Goal: Task Accomplishment & Management: Manage account settings

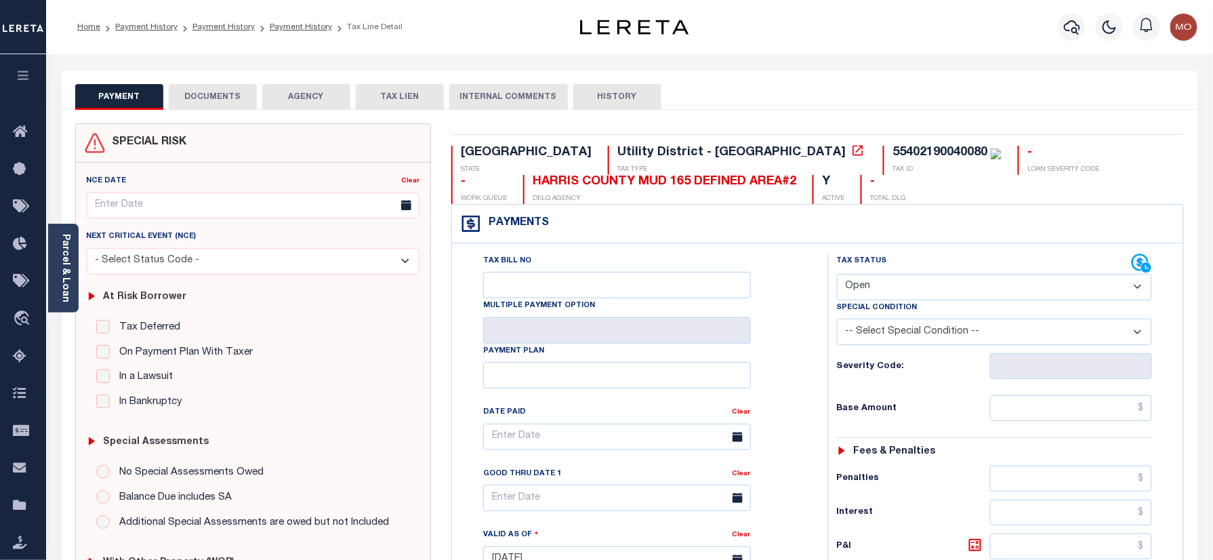
click at [895, 285] on select "- Select Status Code - Open Due/Unpaid Paid Incomplete No Tax Due Internal Refu…" at bounding box center [995, 287] width 316 height 26
select select "PYD"
click at [837, 275] on select "- Select Status Code - Open Due/Unpaid Paid Incomplete No Tax Due Internal Refu…" at bounding box center [995, 287] width 316 height 26
type input "10/10/2025"
click at [794, 373] on div "Tax Bill No Multiple Payment Option Payment Plan Clear" at bounding box center [636, 443] width 342 height 380
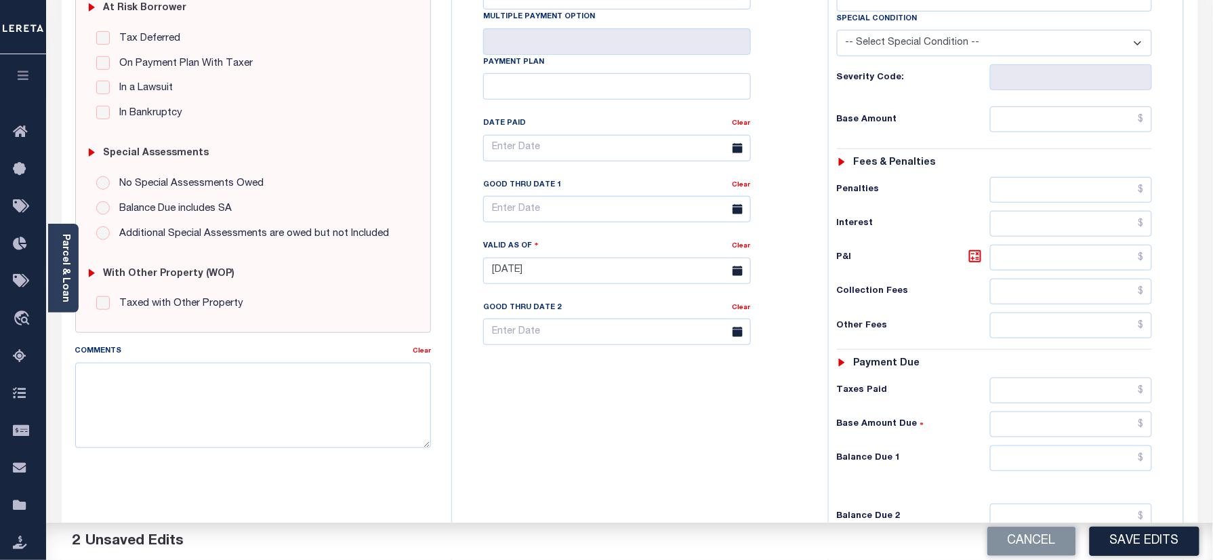
scroll to position [361, 0]
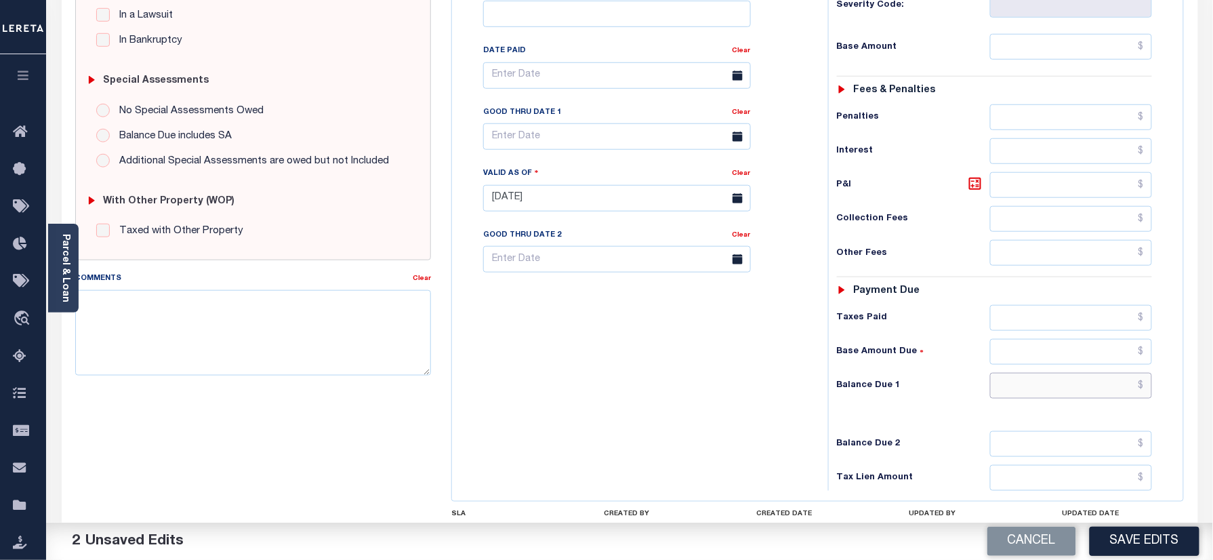
drag, startPoint x: 1015, startPoint y: 394, endPoint x: 997, endPoint y: 394, distance: 17.6
click at [1015, 394] on input "text" at bounding box center [1071, 386] width 163 height 26
type input "$0.00"
paste textarea "Information taken verbally"
click at [194, 340] on textarea "Information taken verbally" at bounding box center [253, 332] width 356 height 85
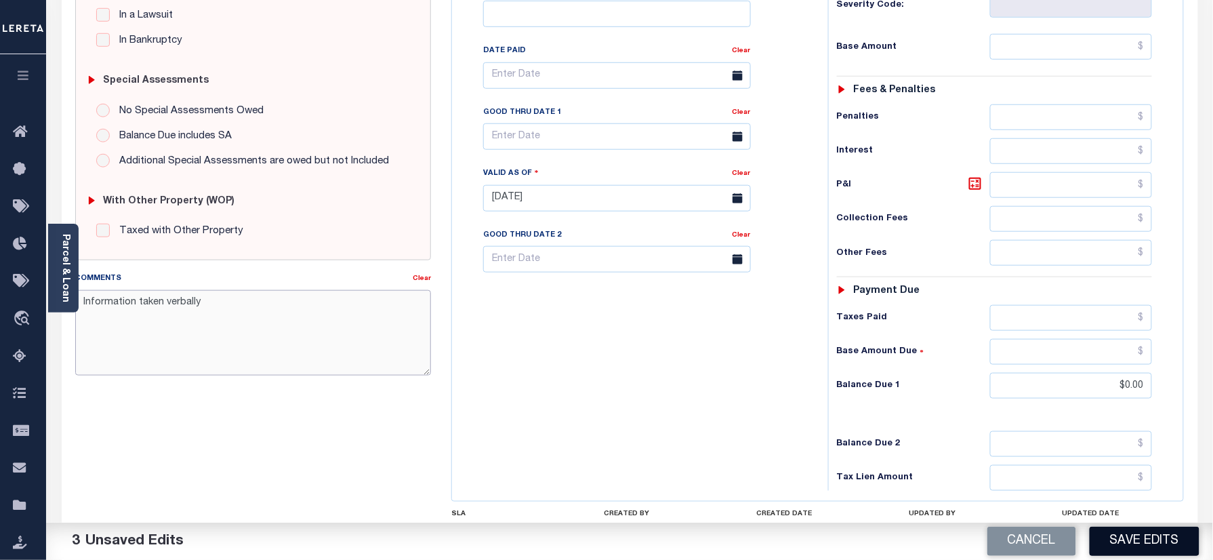
type textarea "Information taken verbally"
drag, startPoint x: 1152, startPoint y: 543, endPoint x: 1125, endPoint y: 526, distance: 31.6
click at [1150, 541] on button "Save Edits" at bounding box center [1144, 540] width 110 height 29
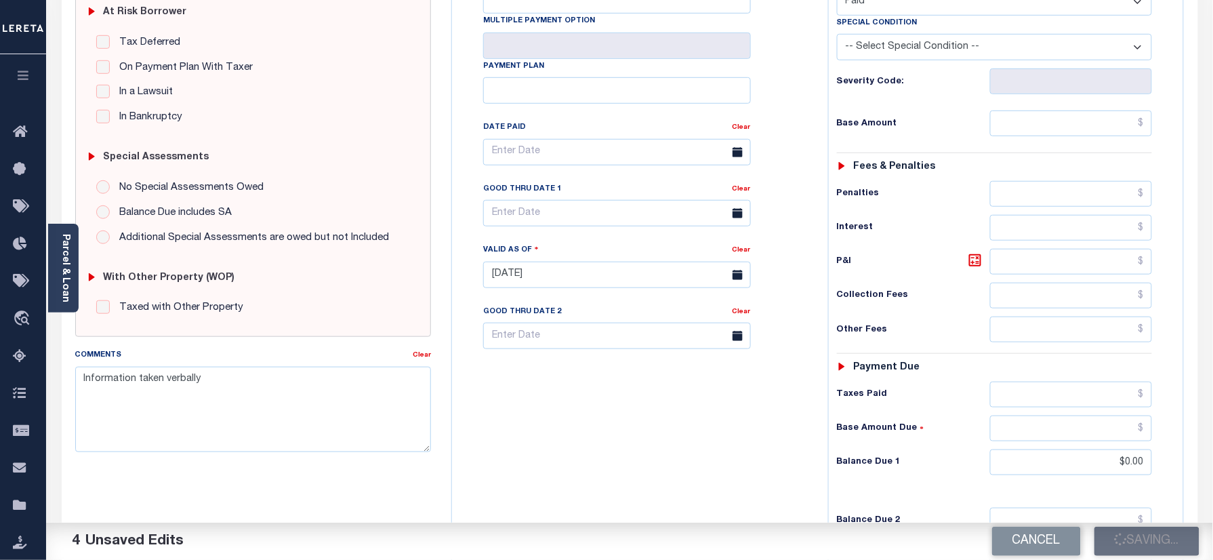
scroll to position [180, 0]
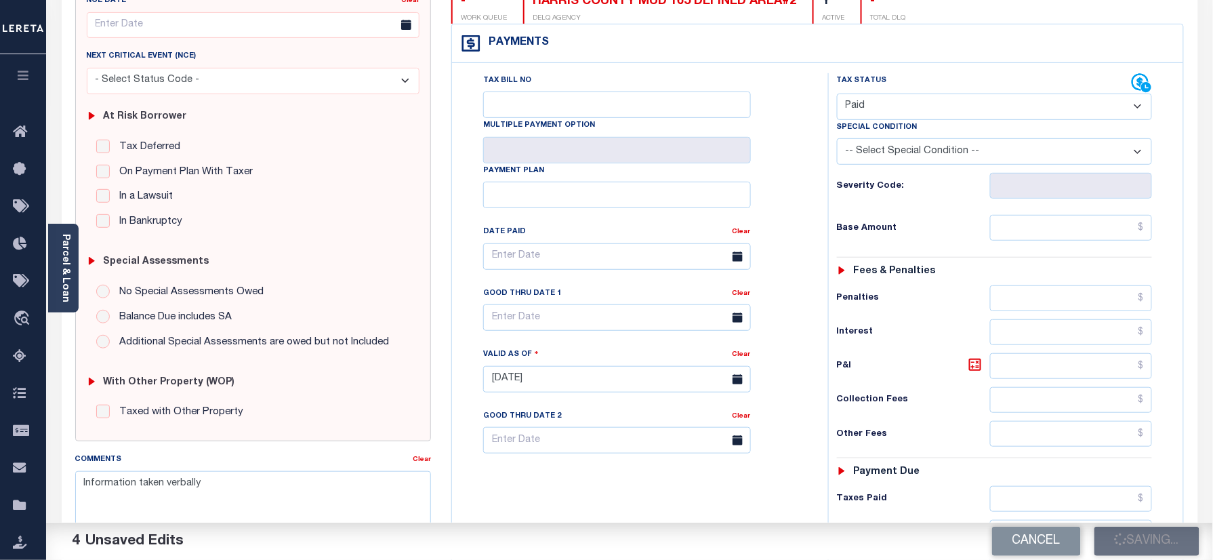
click at [806, 297] on div "Tax Bill No Multiple Payment Option Payment Plan Clear" at bounding box center [636, 263] width 342 height 380
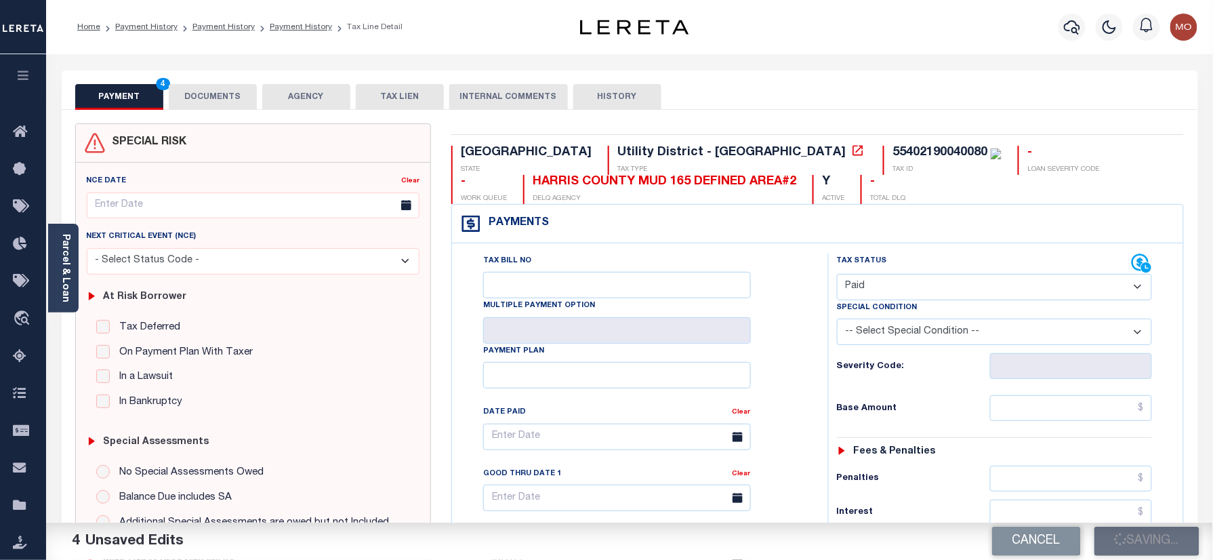
click at [203, 106] on button "DOCUMENTS" at bounding box center [213, 97] width 88 height 26
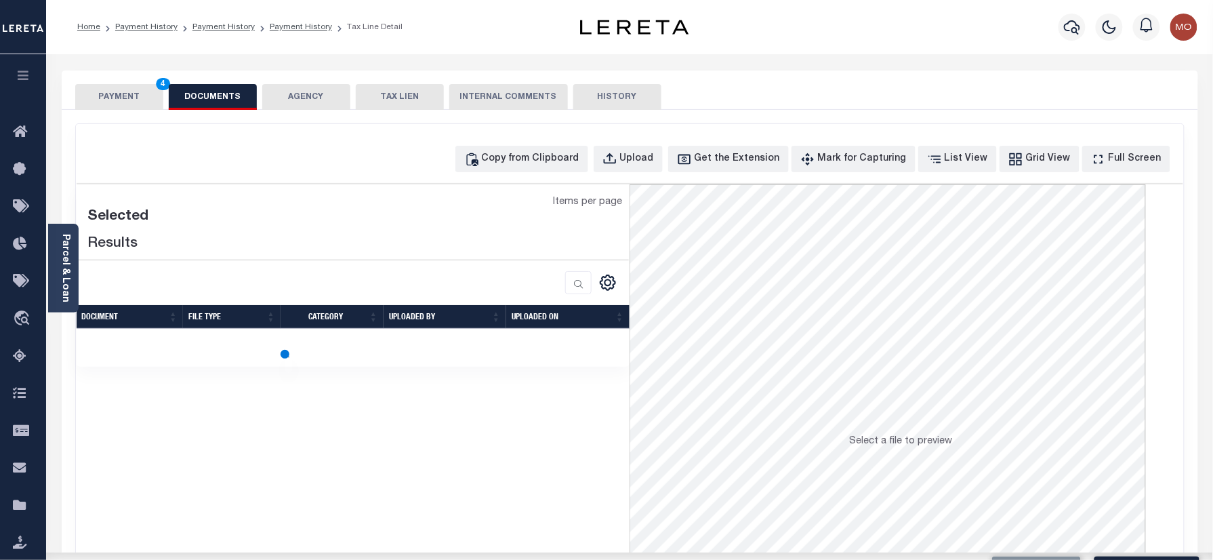
click at [122, 92] on button "PAYMENT 4" at bounding box center [119, 97] width 88 height 26
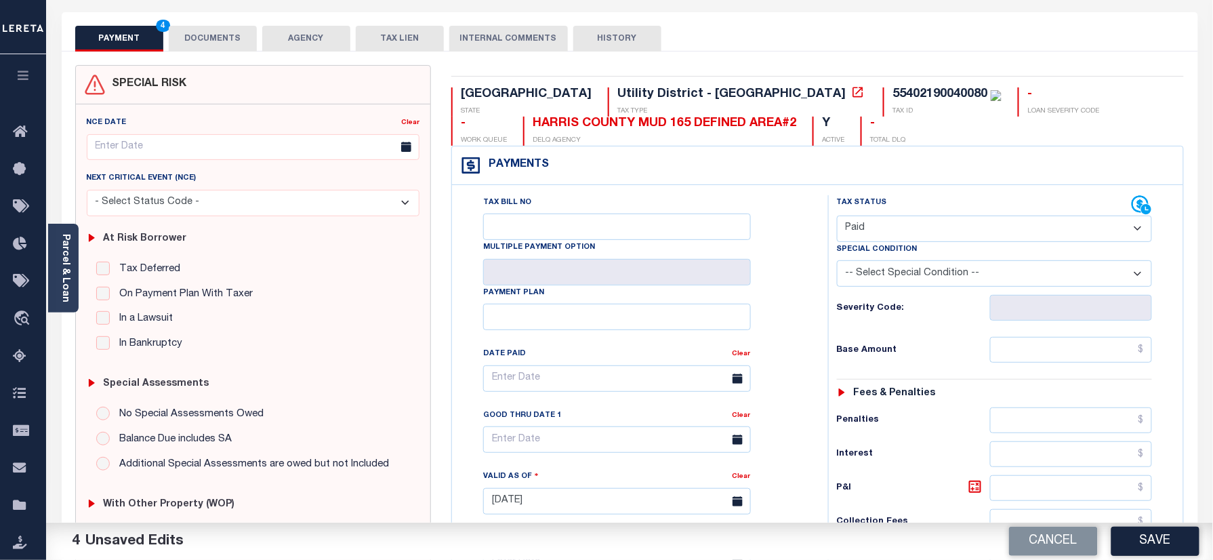
scroll to position [361, 0]
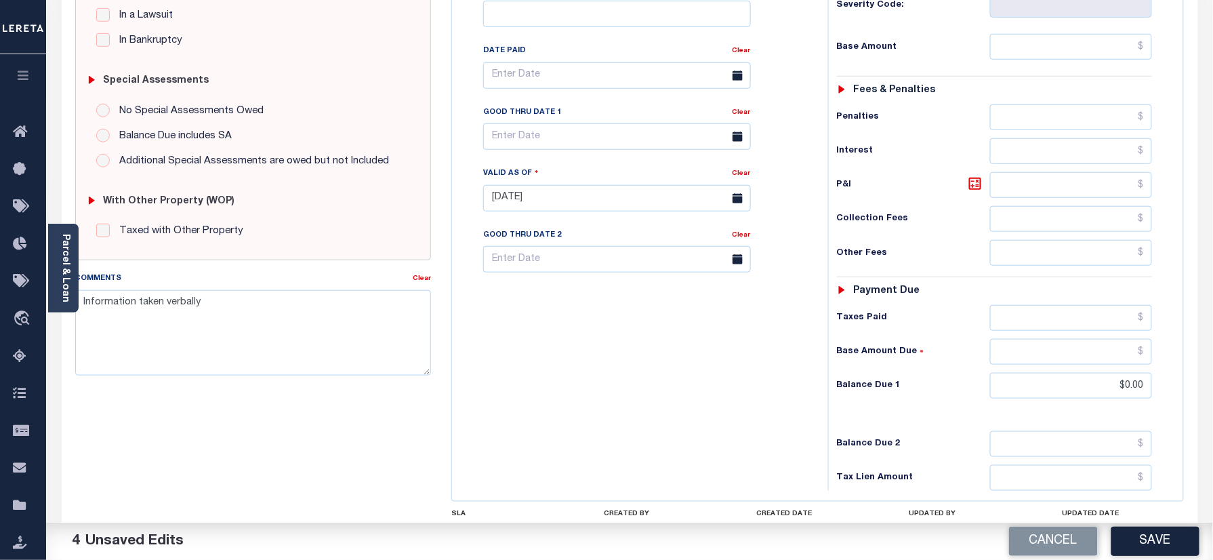
click at [1161, 537] on button "Save" at bounding box center [1155, 540] width 88 height 29
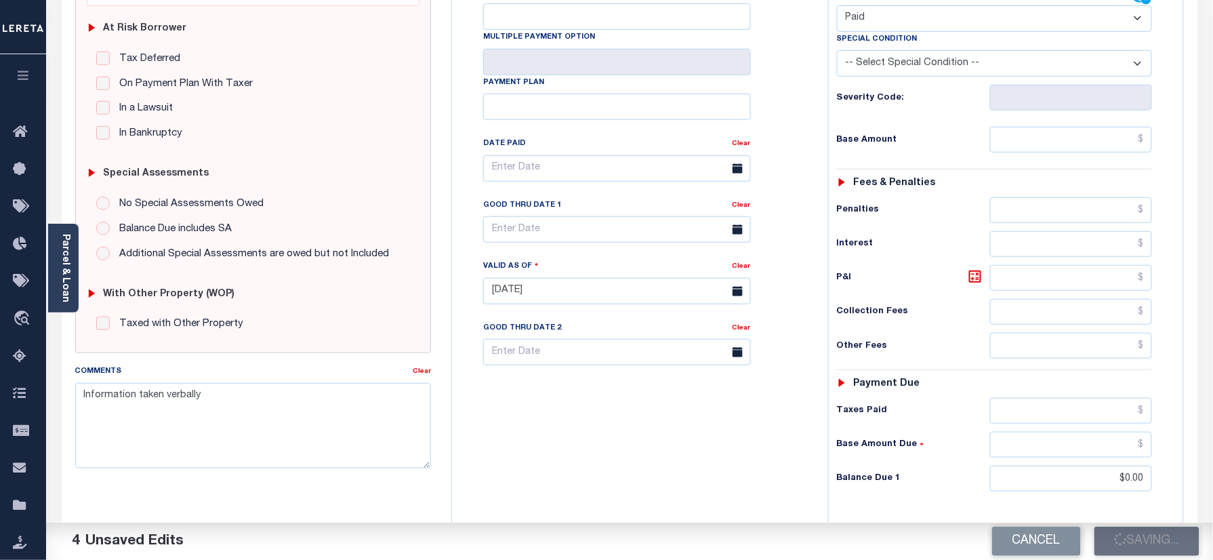
scroll to position [180, 0]
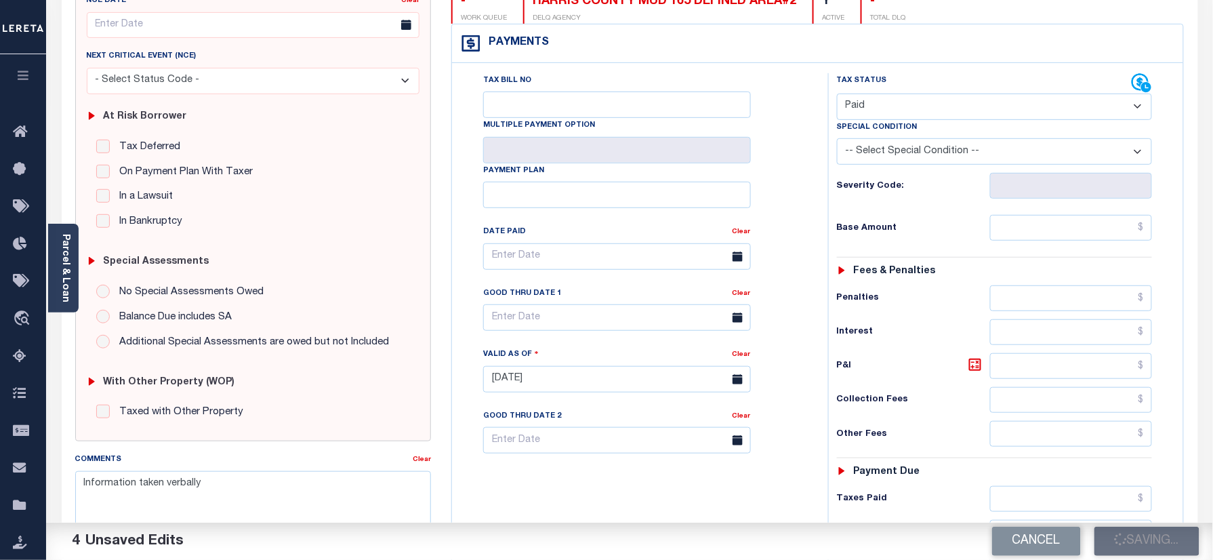
click at [576, 85] on div "Tax Bill No" at bounding box center [617, 95] width 268 height 45
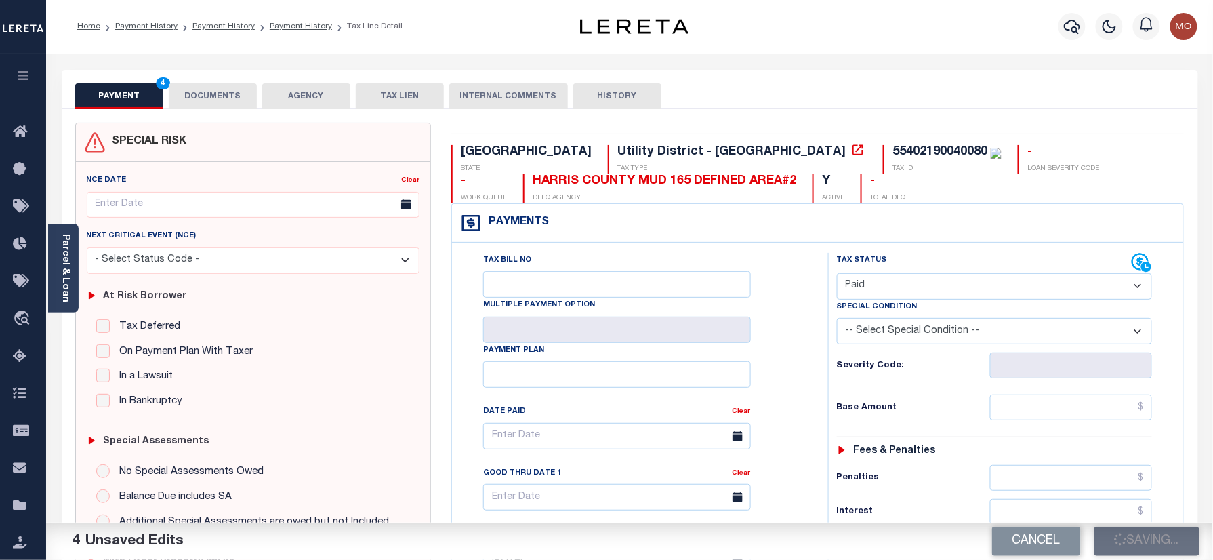
scroll to position [0, 0]
click at [221, 100] on button "DOCUMENTS" at bounding box center [213, 97] width 88 height 26
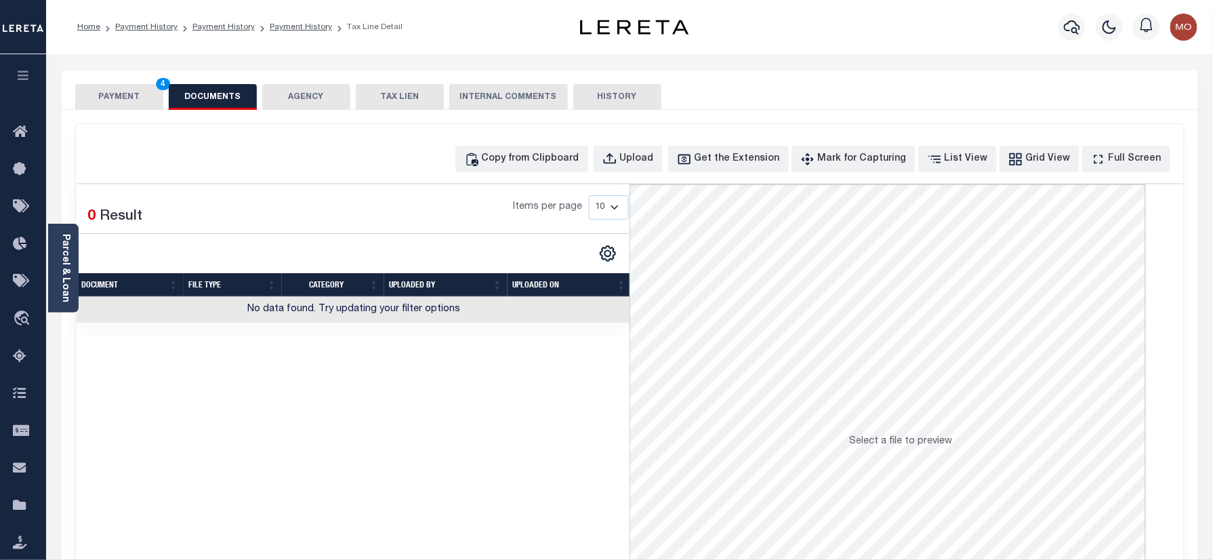
click at [119, 87] on button "PAYMENT 4" at bounding box center [119, 97] width 88 height 26
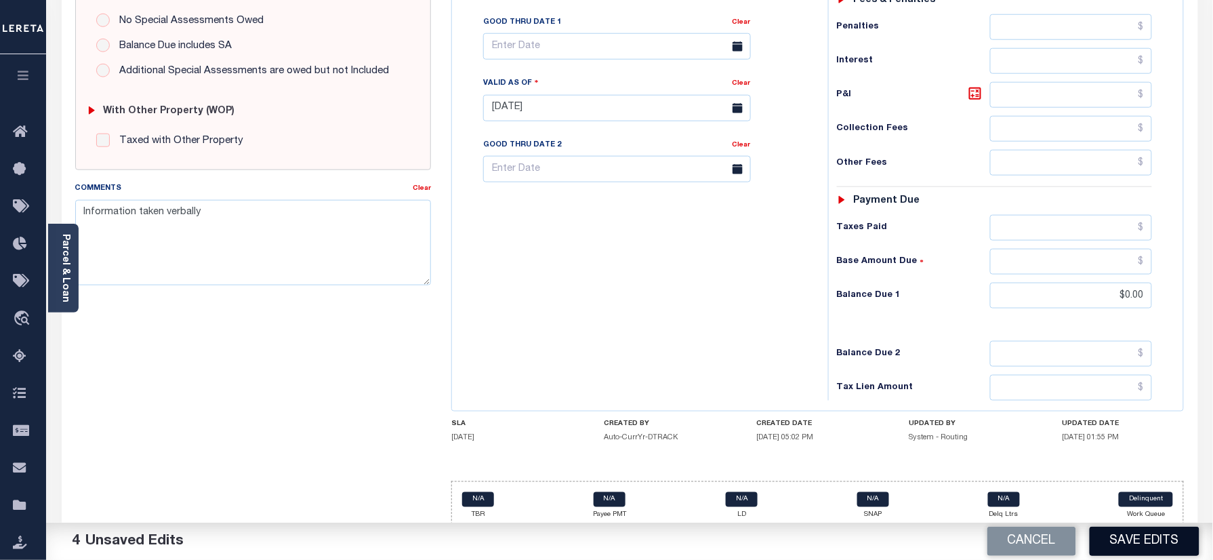
click at [1158, 539] on button "Save Edits" at bounding box center [1144, 540] width 110 height 29
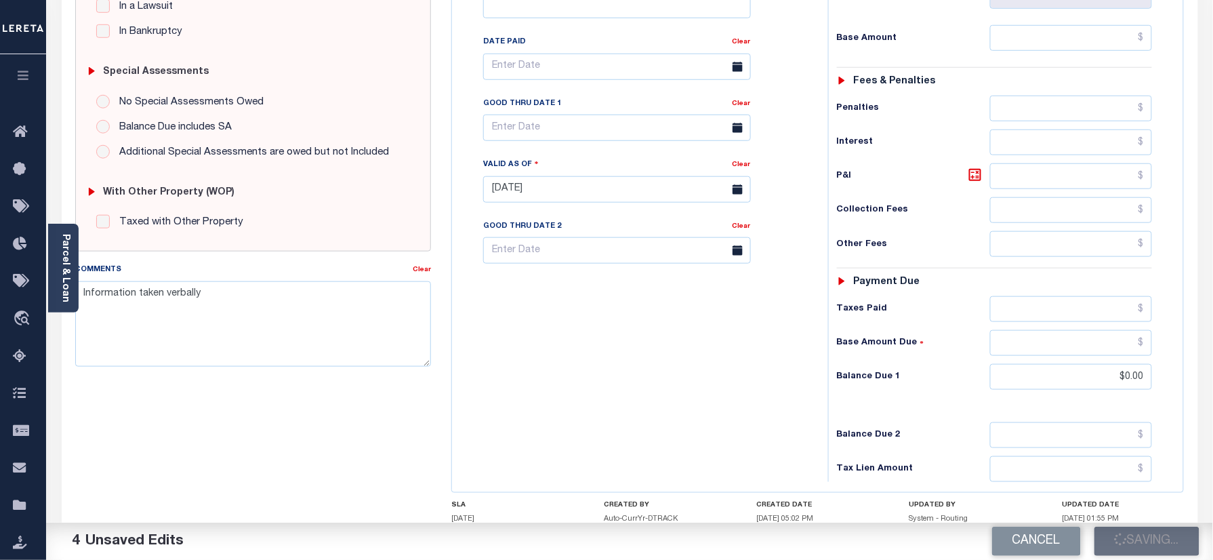
scroll to position [271, 0]
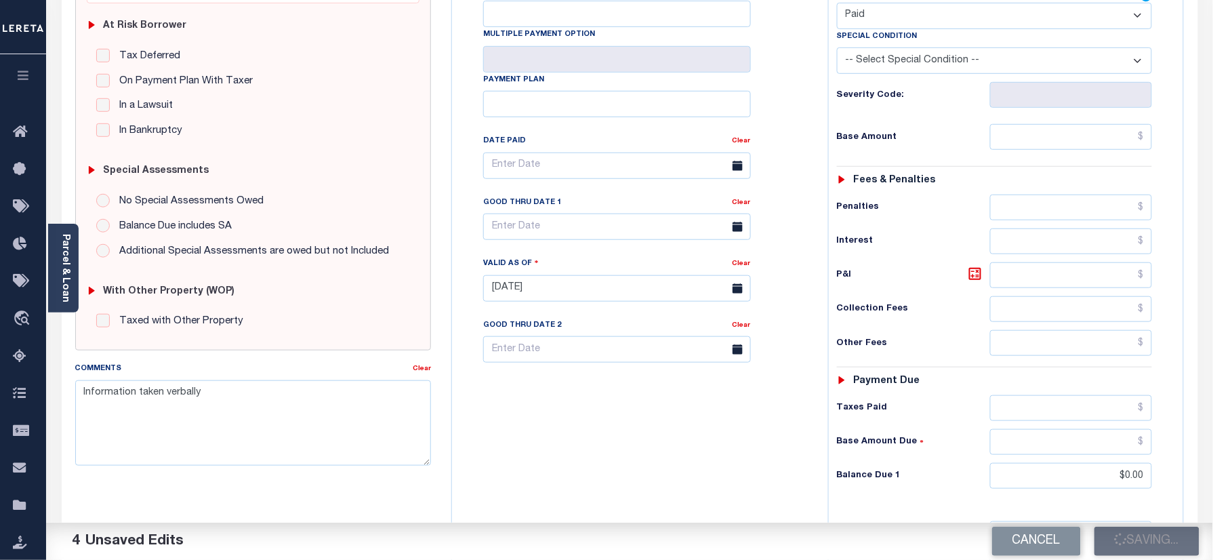
click at [605, 442] on div "Tax Bill No Multiple Payment Option Payment Plan Clear" at bounding box center [636, 281] width 362 height 598
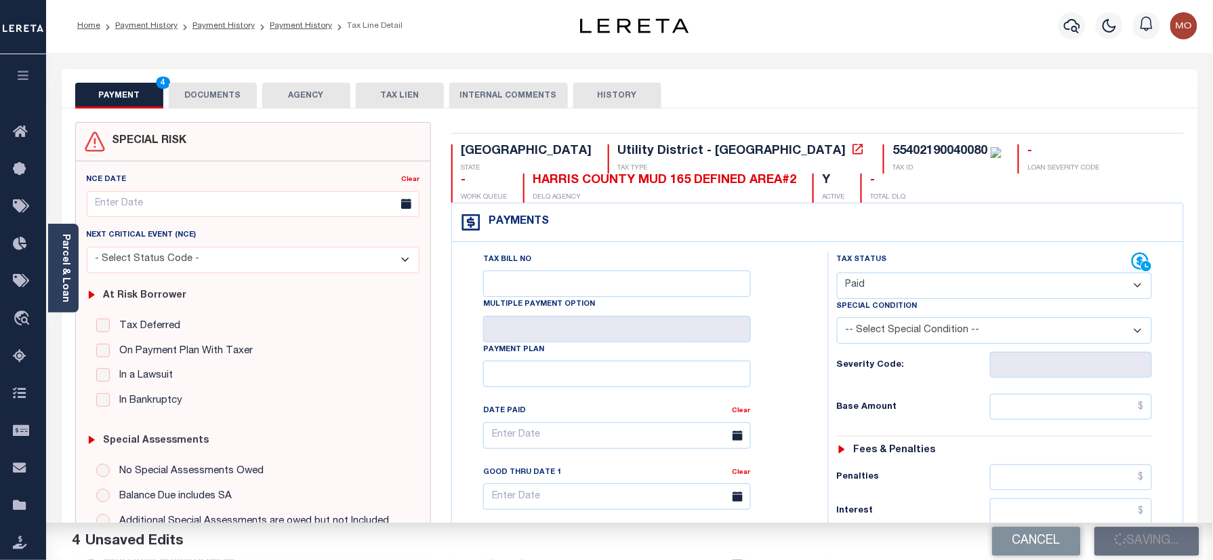
scroll to position [0, 0]
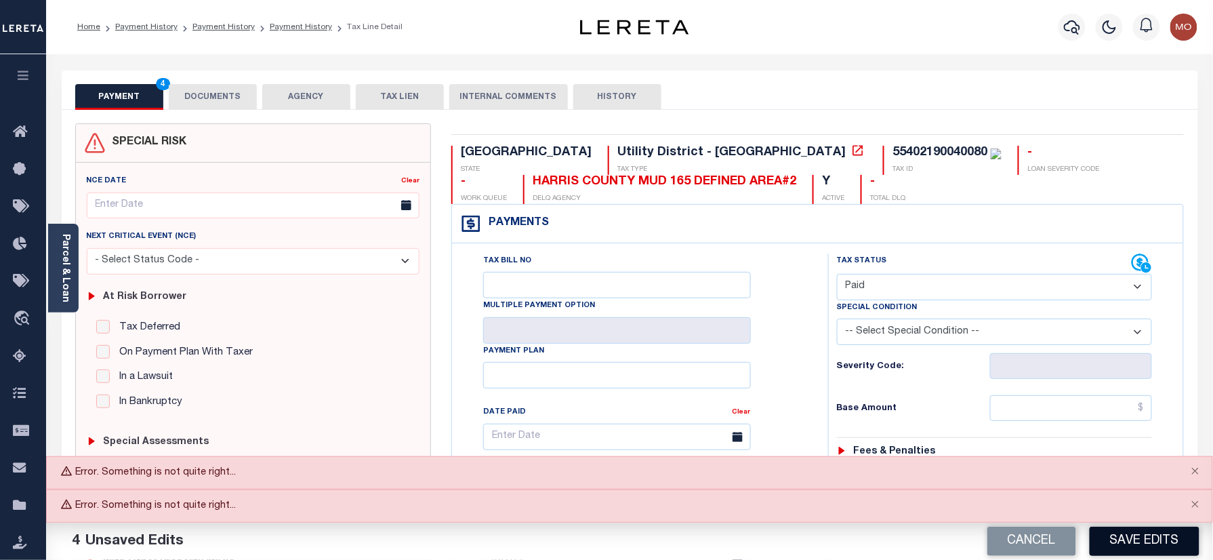
click at [1147, 543] on button "Save Edits" at bounding box center [1144, 540] width 110 height 29
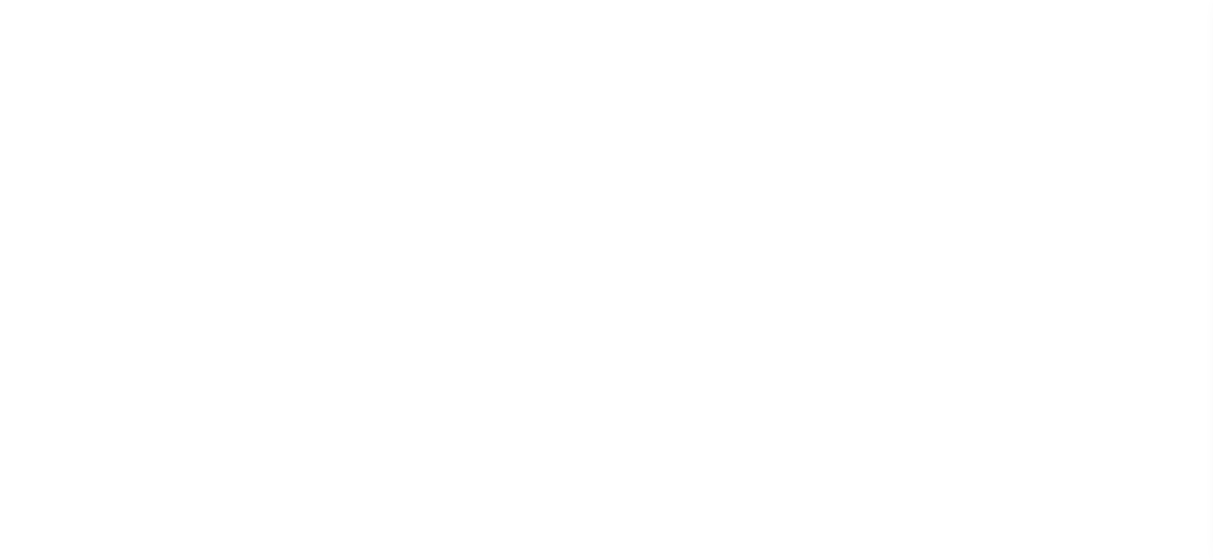
select select "PYD"
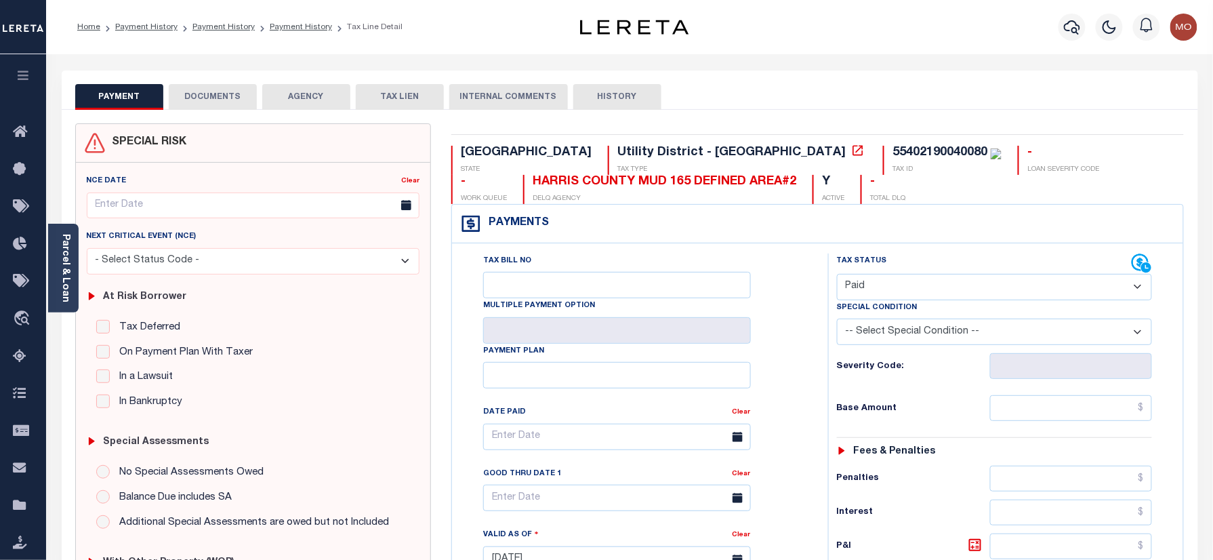
click at [294, 21] on li "Payment History" at bounding box center [293, 27] width 77 height 12
click at [291, 25] on link "Payment History" at bounding box center [301, 27] width 62 height 8
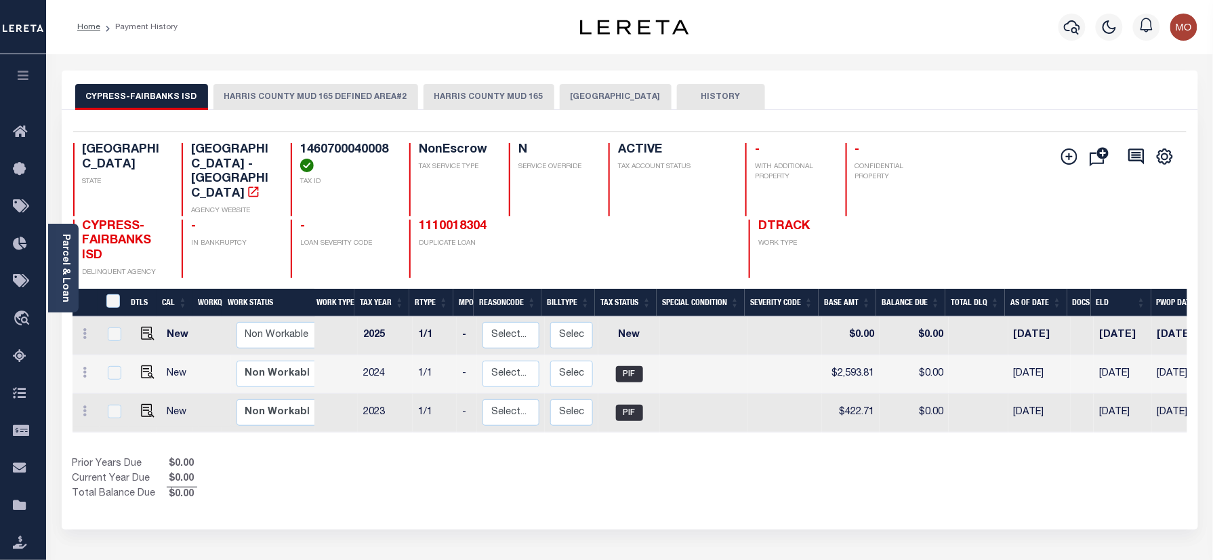
click at [354, 104] on button "HARRIS COUNTY MUD 165 DEFINED AREA#2" at bounding box center [315, 97] width 205 height 26
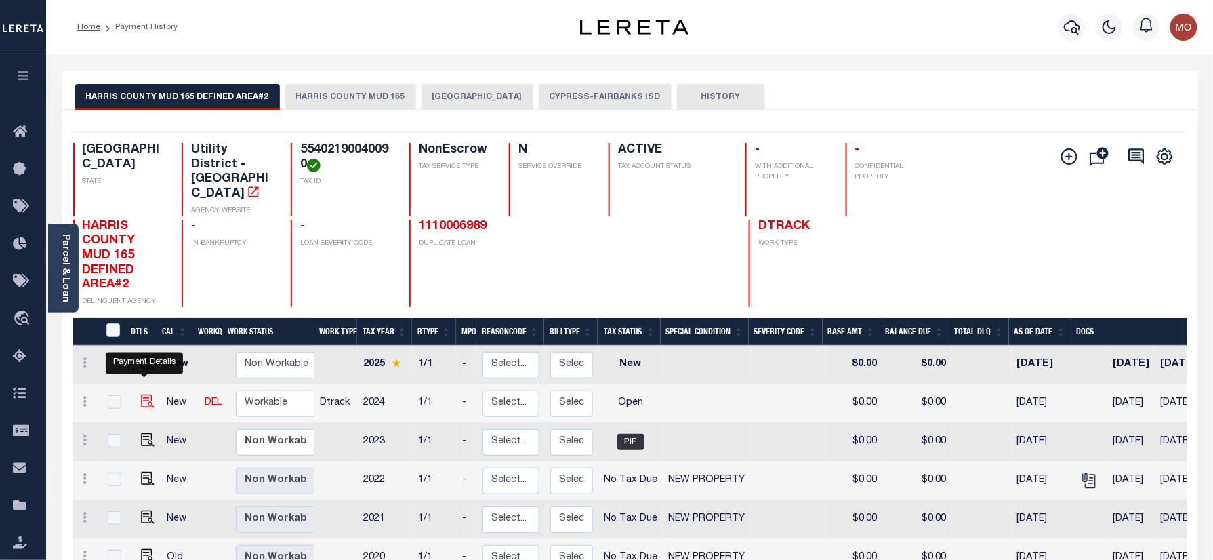
click at [141, 394] on img "" at bounding box center [148, 401] width 14 height 14
checkbox input "true"
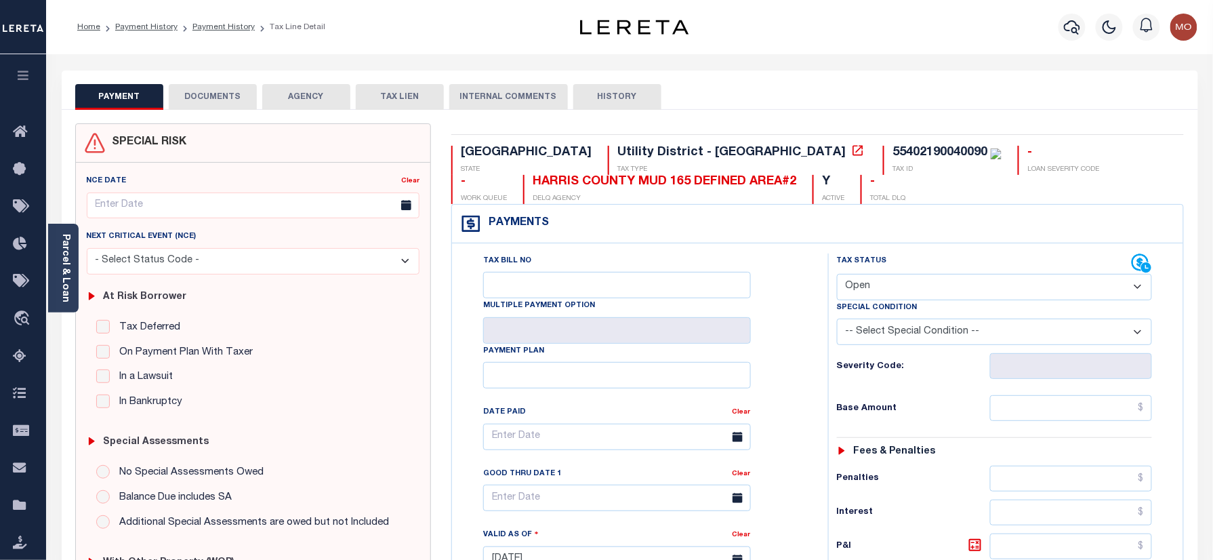
drag, startPoint x: 914, startPoint y: 283, endPoint x: 908, endPoint y: 304, distance: 21.0
click at [914, 283] on select "- Select Status Code - Open Due/Unpaid Paid Incomplete No Tax Due Internal Refu…" at bounding box center [995, 287] width 316 height 26
select select "PYD"
click at [837, 275] on select "- Select Status Code - Open Due/Unpaid Paid Incomplete No Tax Due Internal Refu…" at bounding box center [995, 287] width 316 height 26
type input "10/10/2025"
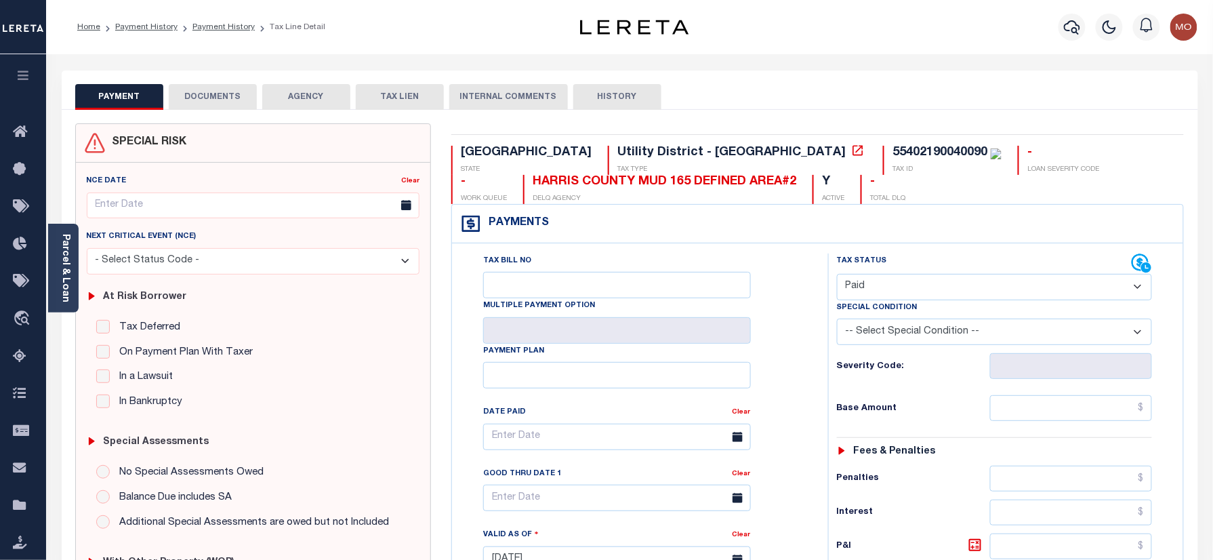
click at [792, 374] on div "Tax Bill No Multiple Payment Option Payment Plan Clear" at bounding box center [636, 443] width 342 height 380
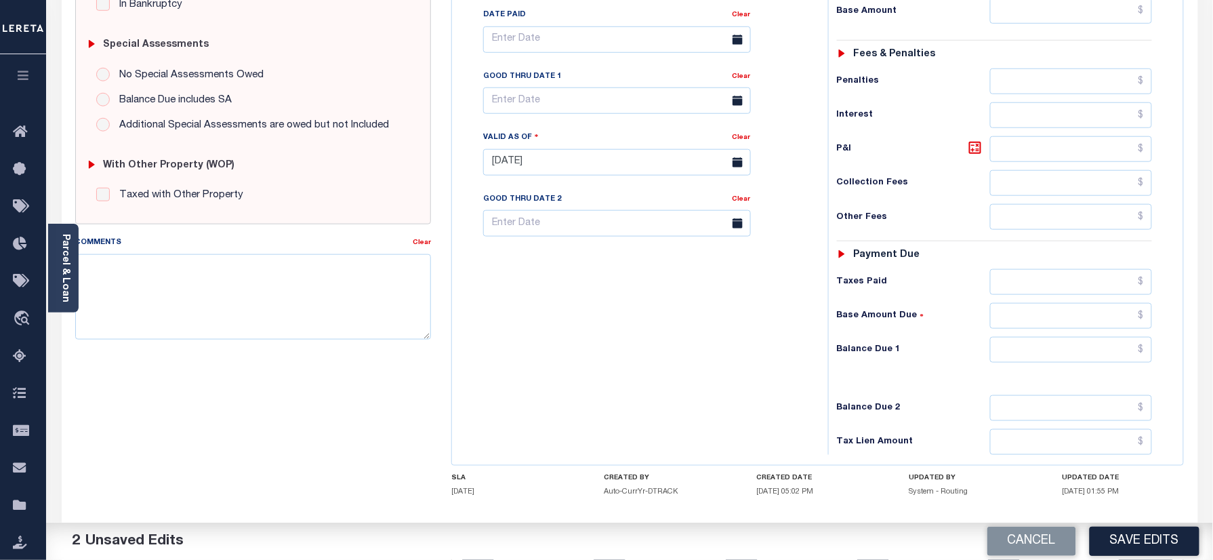
scroll to position [451, 0]
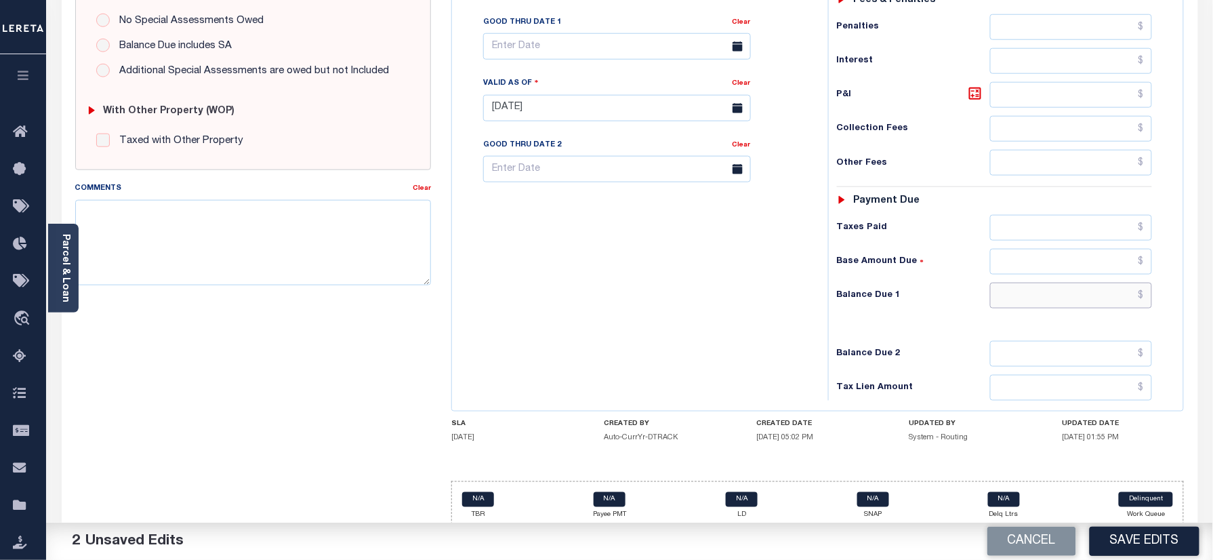
drag, startPoint x: 1030, startPoint y: 299, endPoint x: 1022, endPoint y: 306, distance: 10.6
click at [1030, 299] on input "text" at bounding box center [1071, 296] width 163 height 26
type input "$0.00"
click at [721, 322] on div "Tax Bill No Multiple Payment Option Payment Plan Clear" at bounding box center [636, 101] width 362 height 598
click at [112, 255] on textarea "Comments" at bounding box center [253, 242] width 356 height 85
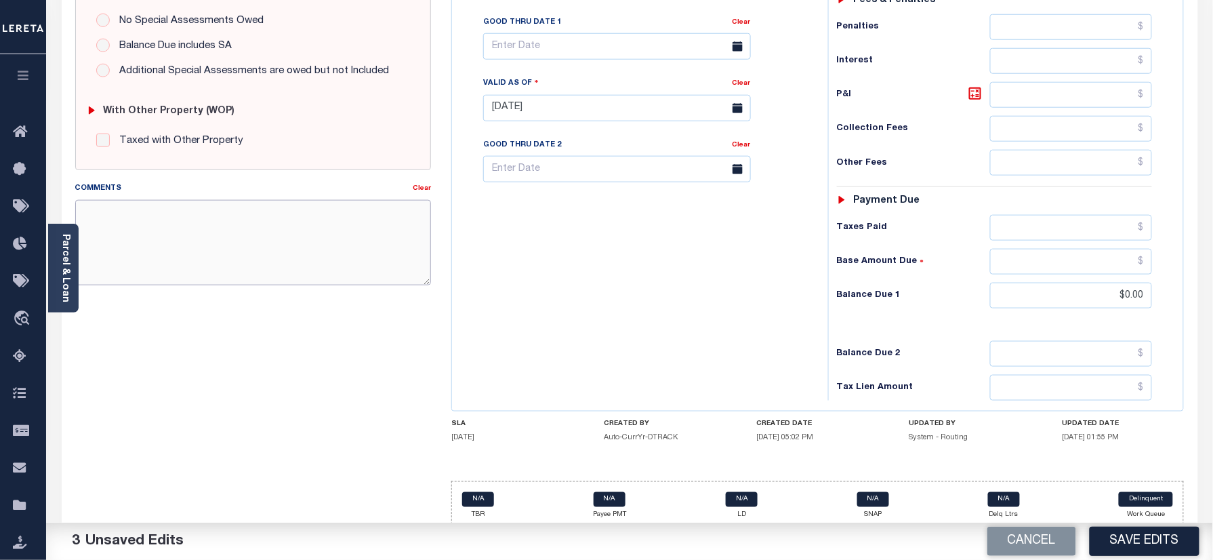
paste textarea "Information taken verbally"
type textarea "Information taken verbally"
click at [1136, 532] on button "Save Edits" at bounding box center [1144, 540] width 110 height 29
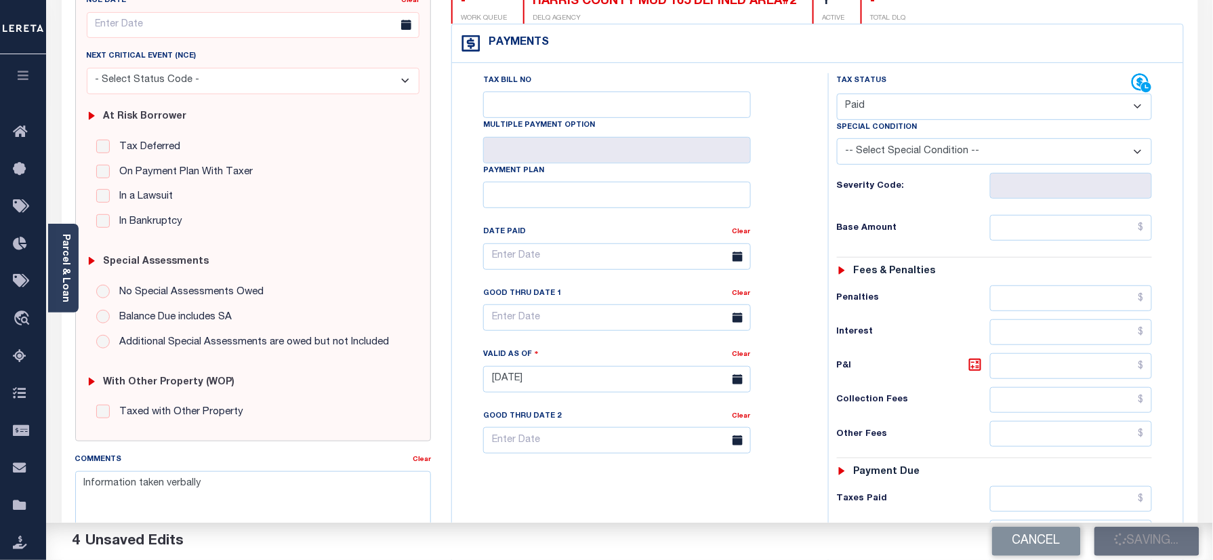
scroll to position [0, 0]
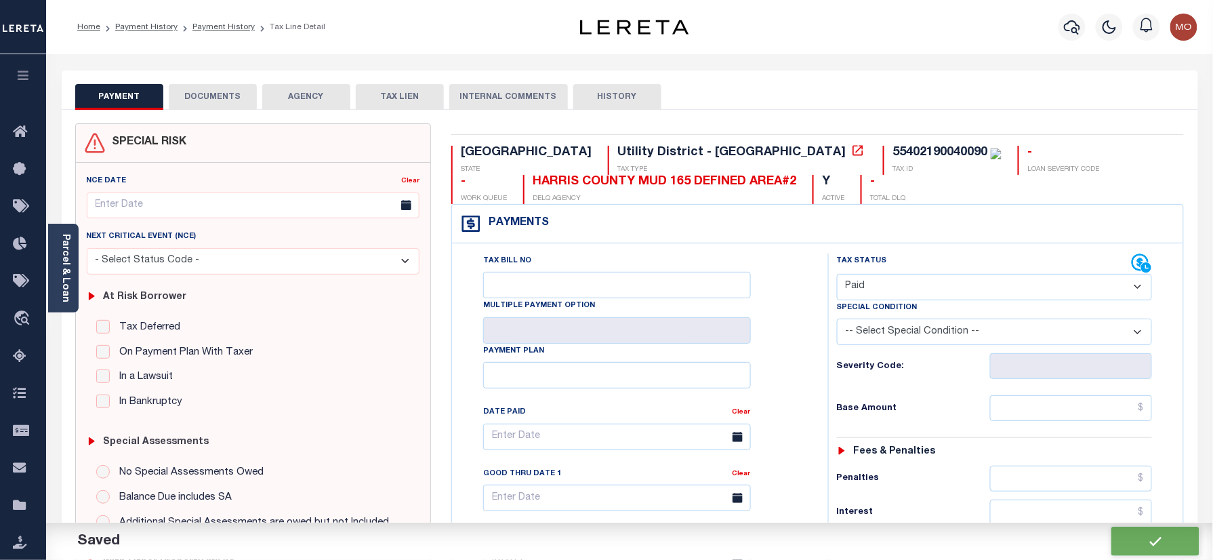
checkbox input "false"
type input "$0"
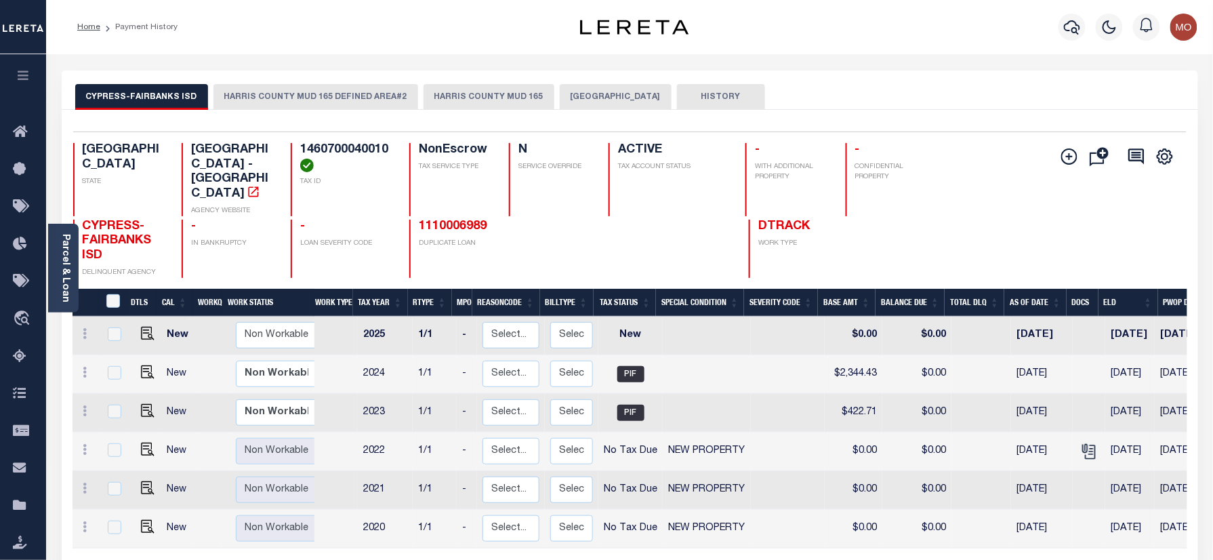
click at [291, 93] on button "HARRIS COUNTY MUD 165 DEFINED AREA#2" at bounding box center [315, 97] width 205 height 26
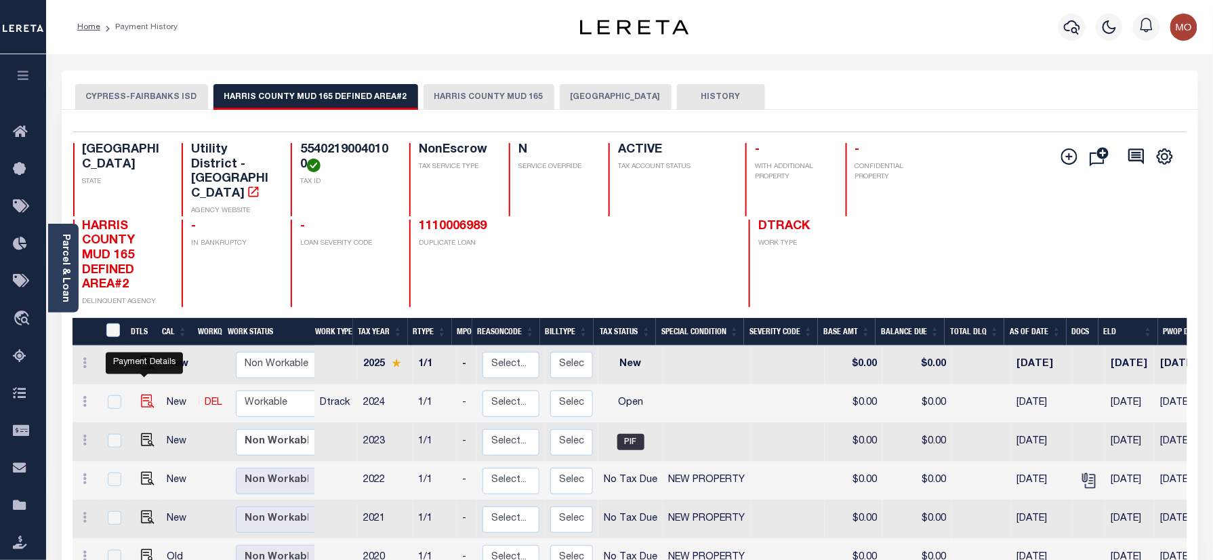
click at [141, 394] on img "" at bounding box center [148, 401] width 14 height 14
checkbox input "true"
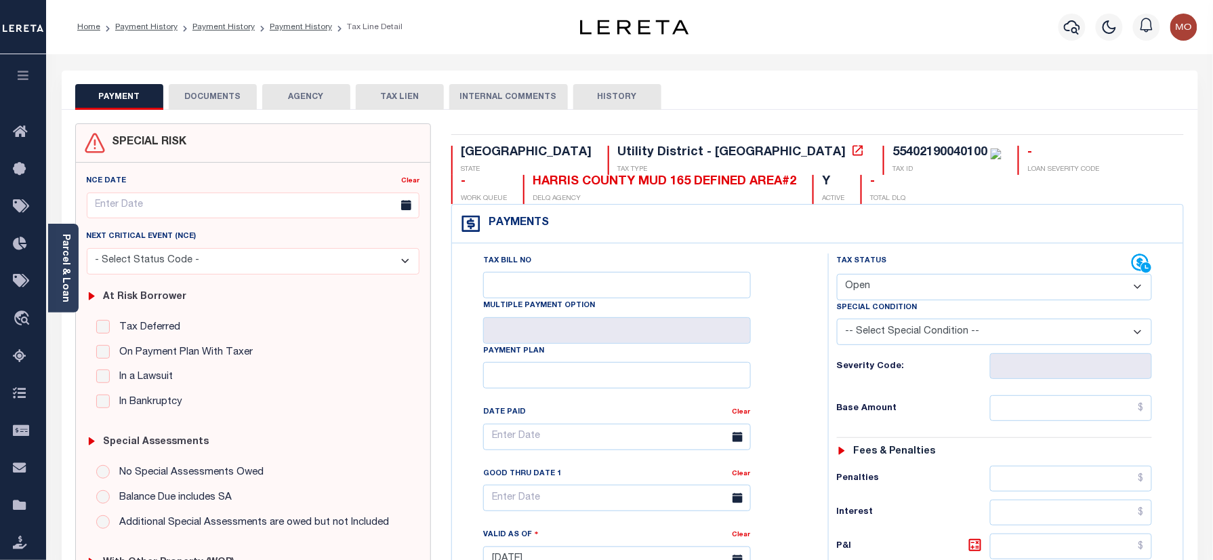
drag, startPoint x: 885, startPoint y: 293, endPoint x: 895, endPoint y: 301, distance: 13.0
click at [885, 293] on select "- Select Status Code - Open Due/Unpaid Paid Incomplete No Tax Due Internal Refu…" at bounding box center [995, 287] width 316 height 26
select select "PYD"
click at [837, 275] on select "- Select Status Code - Open Due/Unpaid Paid Incomplete No Tax Due Internal Refu…" at bounding box center [995, 287] width 316 height 26
type input "[DATE]"
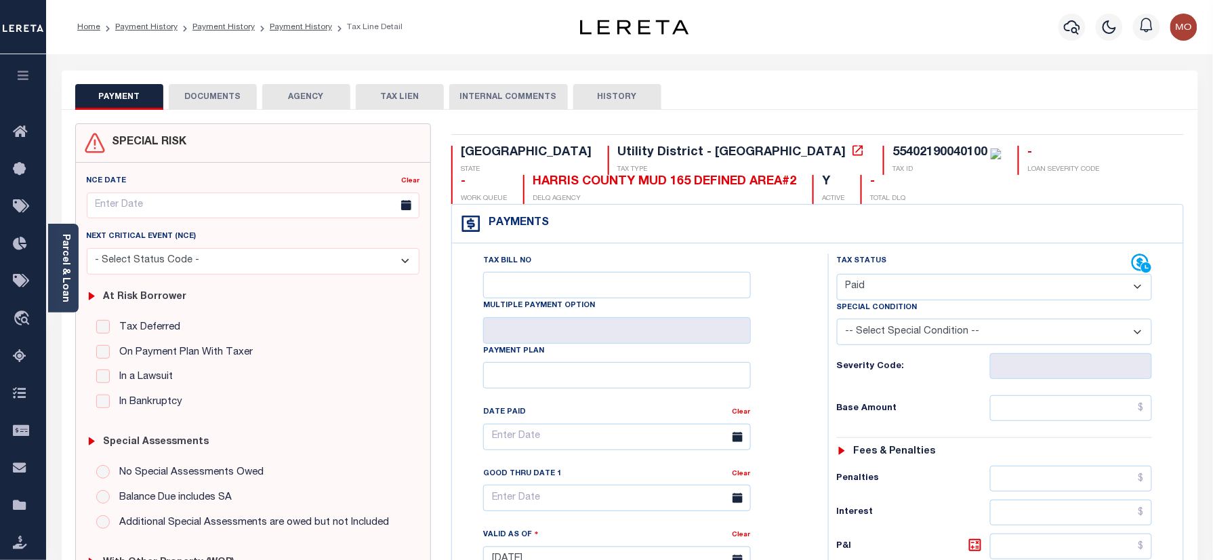
click at [778, 367] on div "Tax Bill No Multiple Payment Option Payment Plan Clear" at bounding box center [636, 443] width 342 height 380
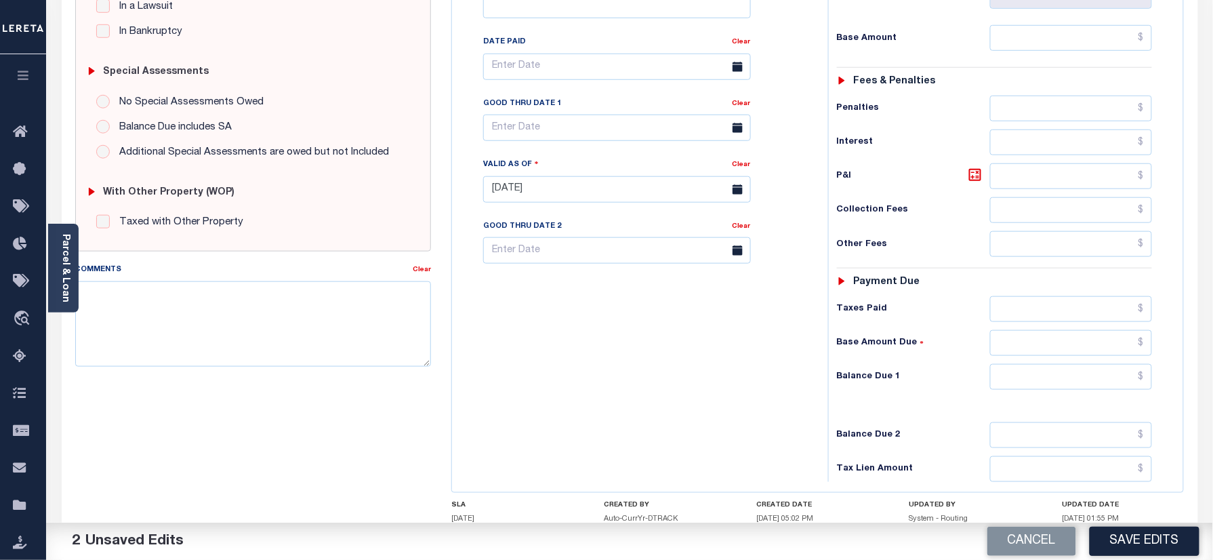
scroll to position [451, 0]
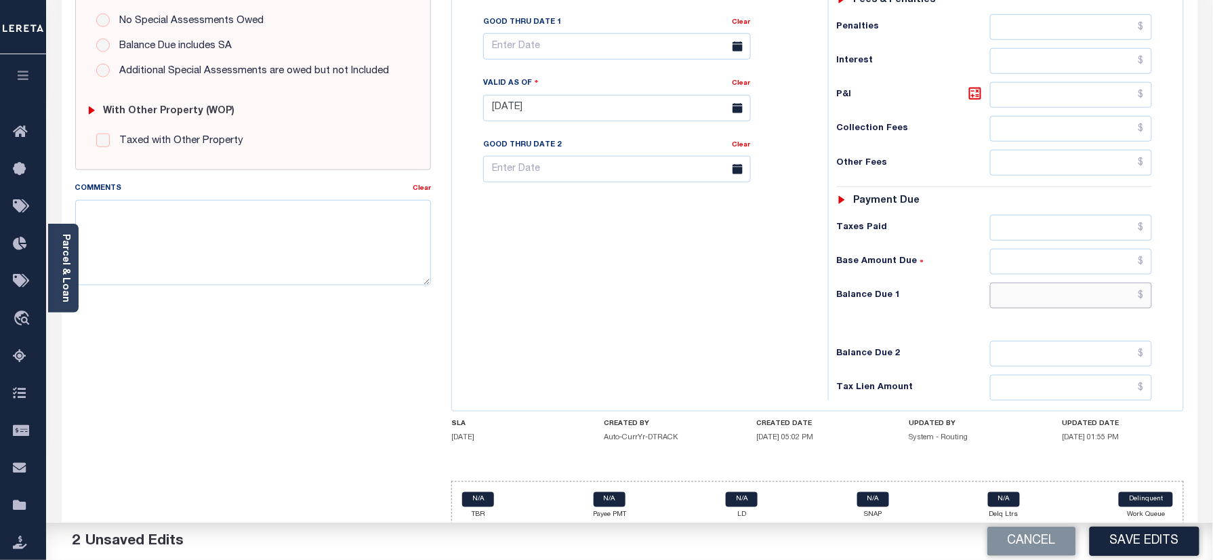
click at [1028, 307] on input "text" at bounding box center [1071, 296] width 163 height 26
type input "$0.00"
click at [305, 253] on textarea "Comments" at bounding box center [253, 242] width 356 height 85
paste textarea "Information taken verbally"
type textarea "Information taken verbally"
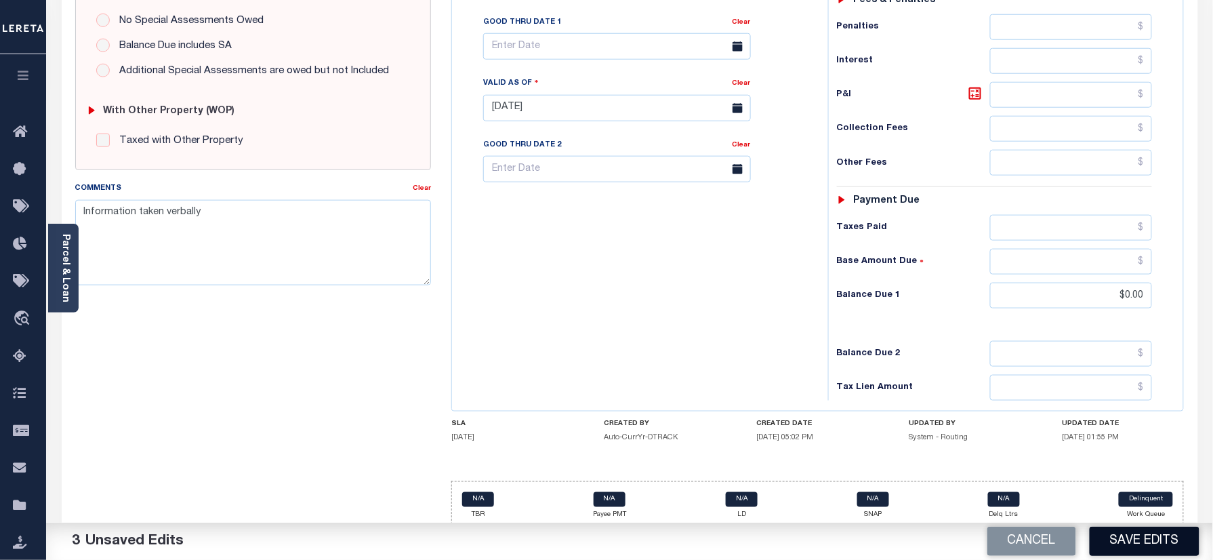
click at [1145, 545] on button "Save Edits" at bounding box center [1144, 540] width 110 height 29
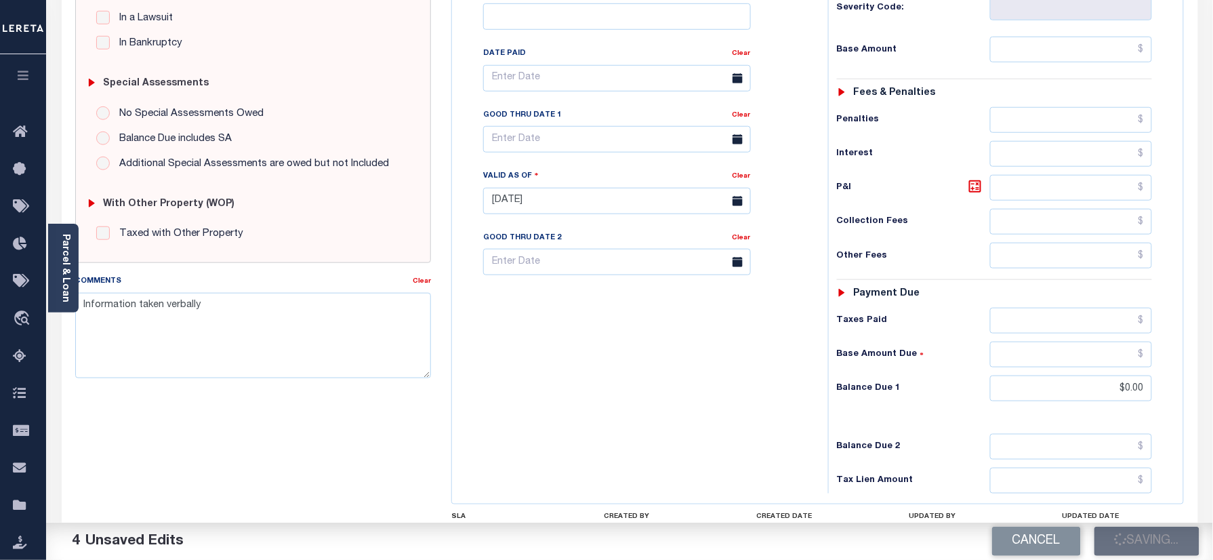
scroll to position [271, 0]
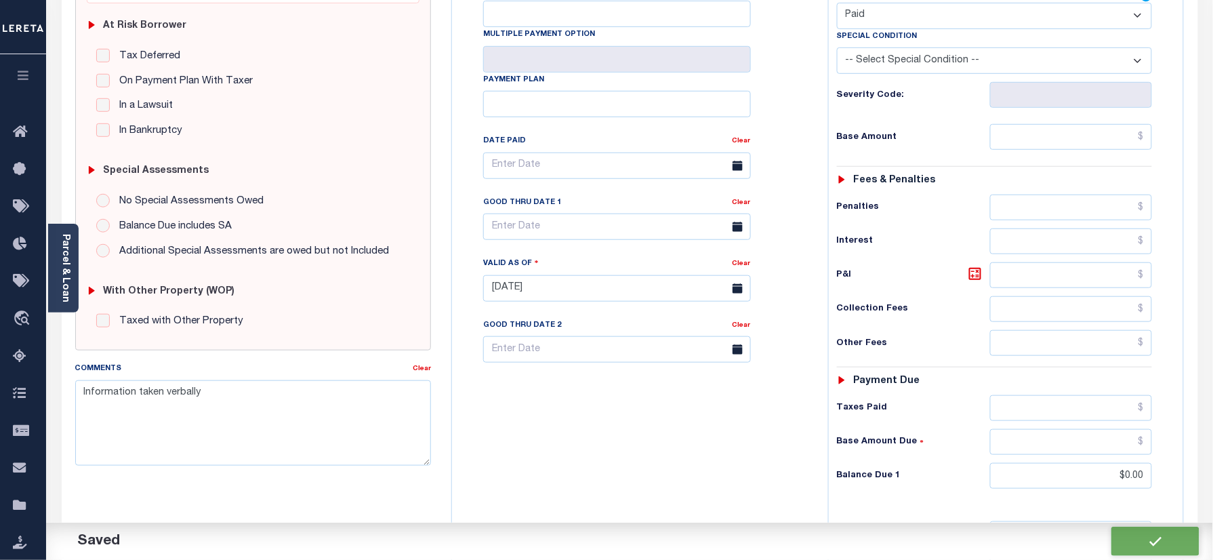
checkbox input "false"
type input "$0"
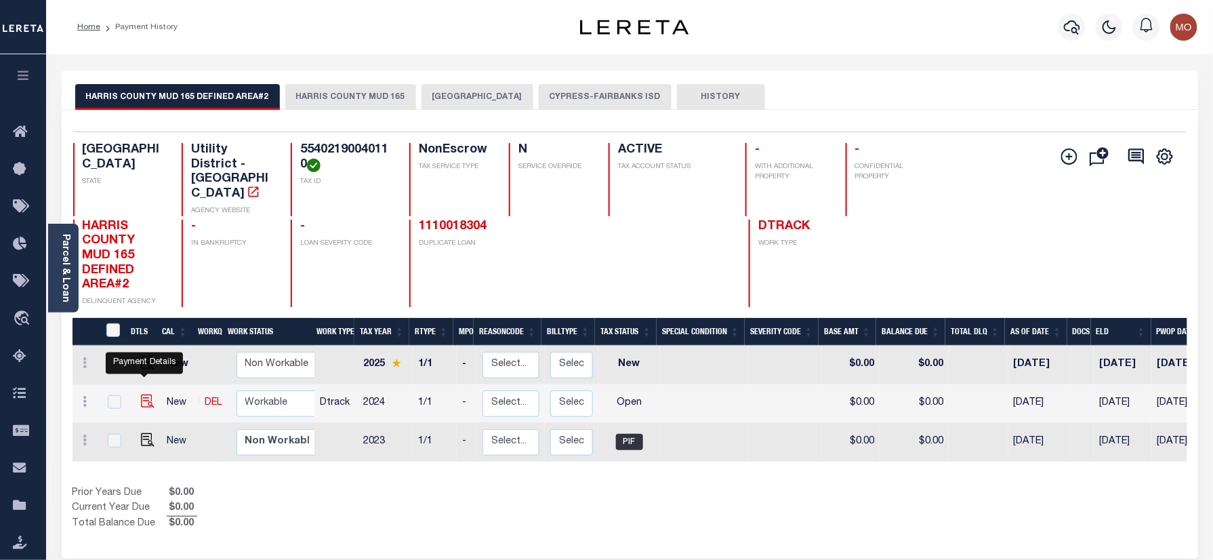
click at [142, 394] on img "" at bounding box center [148, 401] width 14 height 14
checkbox input "true"
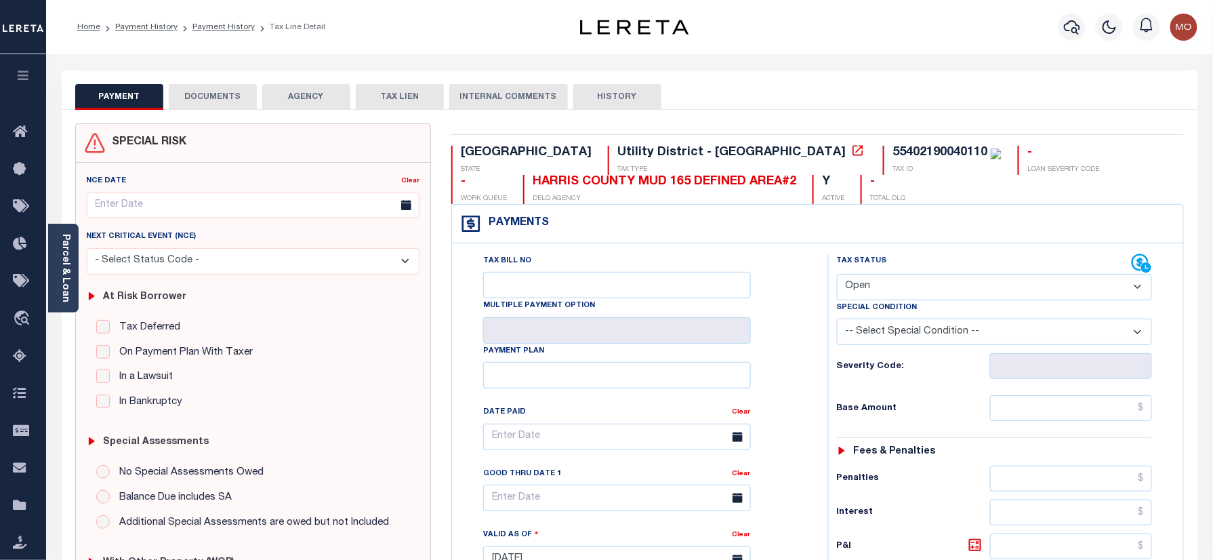
drag, startPoint x: 905, startPoint y: 279, endPoint x: 906, endPoint y: 304, distance: 24.4
click at [905, 279] on select "- Select Status Code - Open Due/Unpaid Paid Incomplete No Tax Due Internal Refu…" at bounding box center [995, 287] width 316 height 26
select select "PYD"
click at [837, 275] on select "- Select Status Code - Open Due/Unpaid Paid Incomplete No Tax Due Internal Refu…" at bounding box center [995, 287] width 316 height 26
type input "[DATE]"
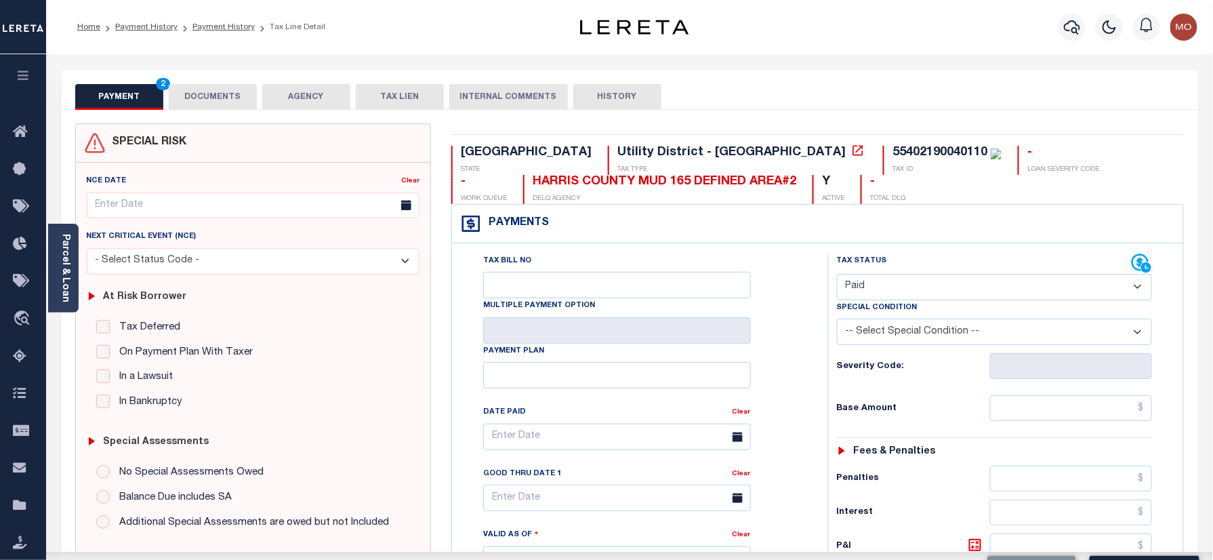
click at [780, 375] on div "Tax Bill No Multiple Payment Option Payment Plan Clear" at bounding box center [636, 443] width 342 height 380
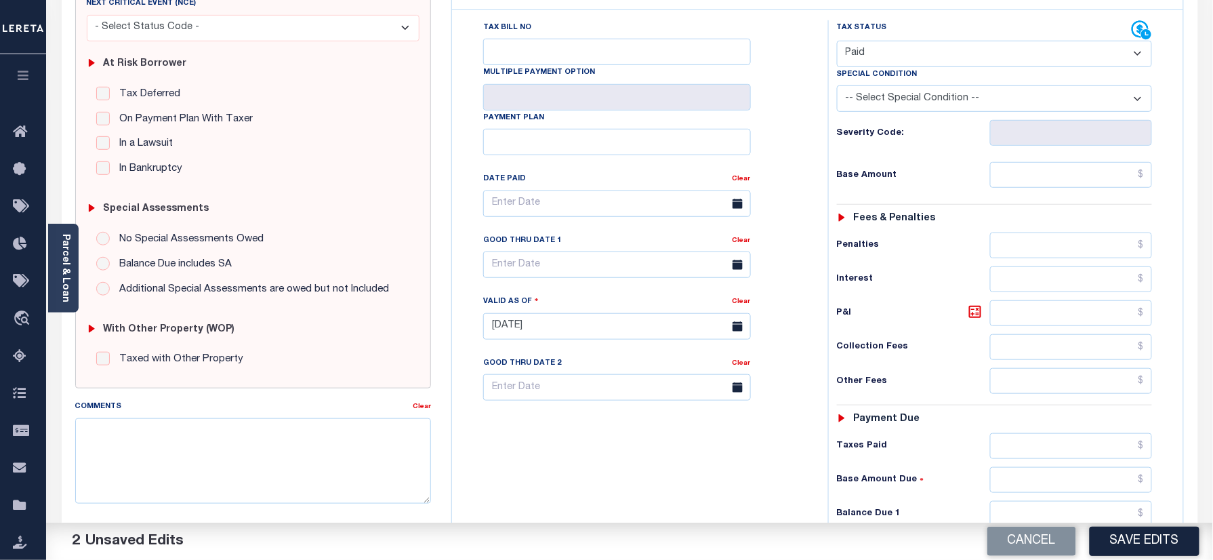
scroll to position [361, 0]
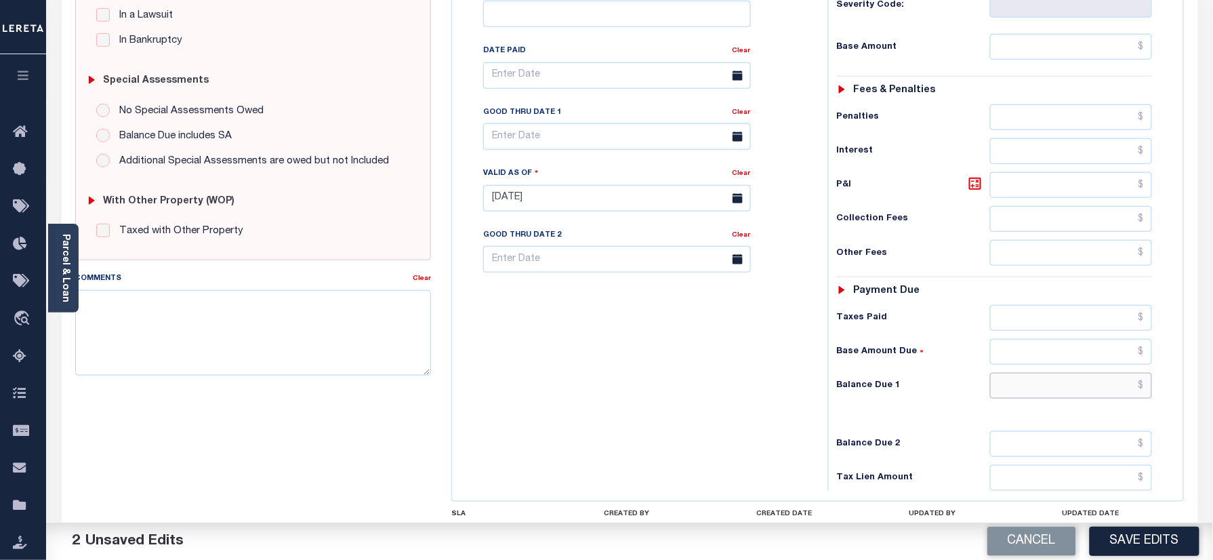
click at [1039, 398] on input "text" at bounding box center [1071, 386] width 163 height 26
type input "$0.00"
click at [318, 345] on textarea "Comments" at bounding box center [253, 332] width 356 height 85
click at [190, 339] on textarea "Comments" at bounding box center [253, 332] width 356 height 85
paste textarea "Information taken verbally"
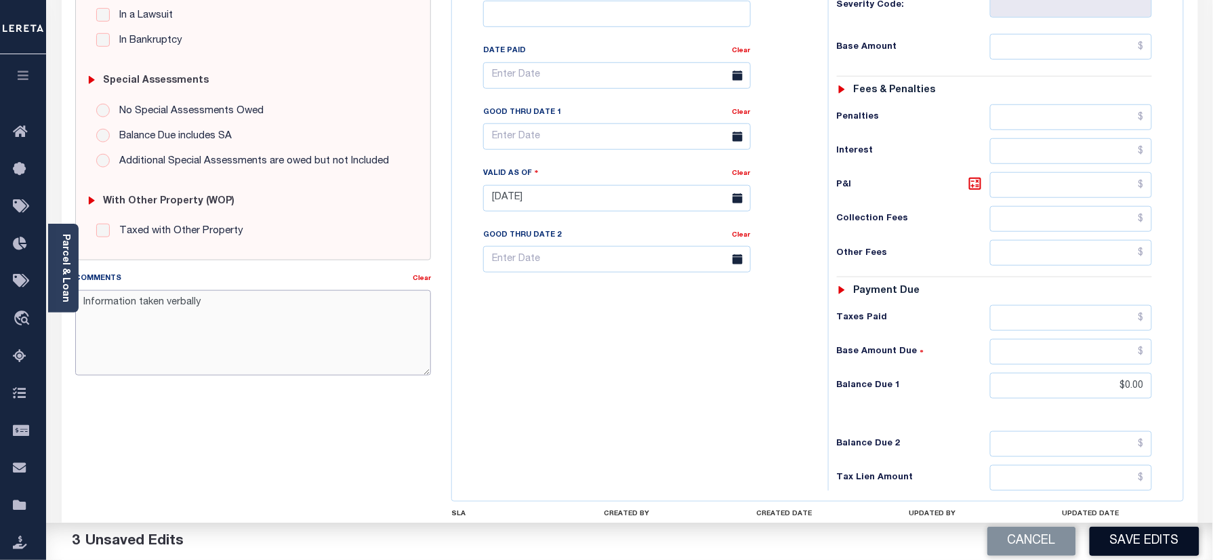
type textarea "Information taken verbally"
click at [1130, 542] on button "Save Edits" at bounding box center [1144, 540] width 110 height 29
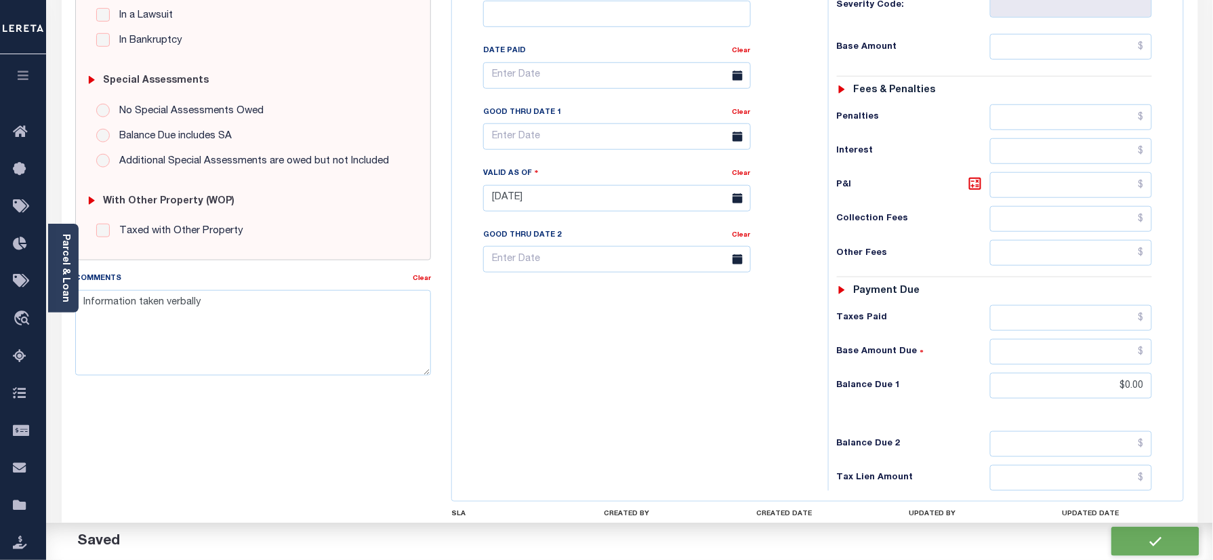
checkbox input "false"
type input "$0"
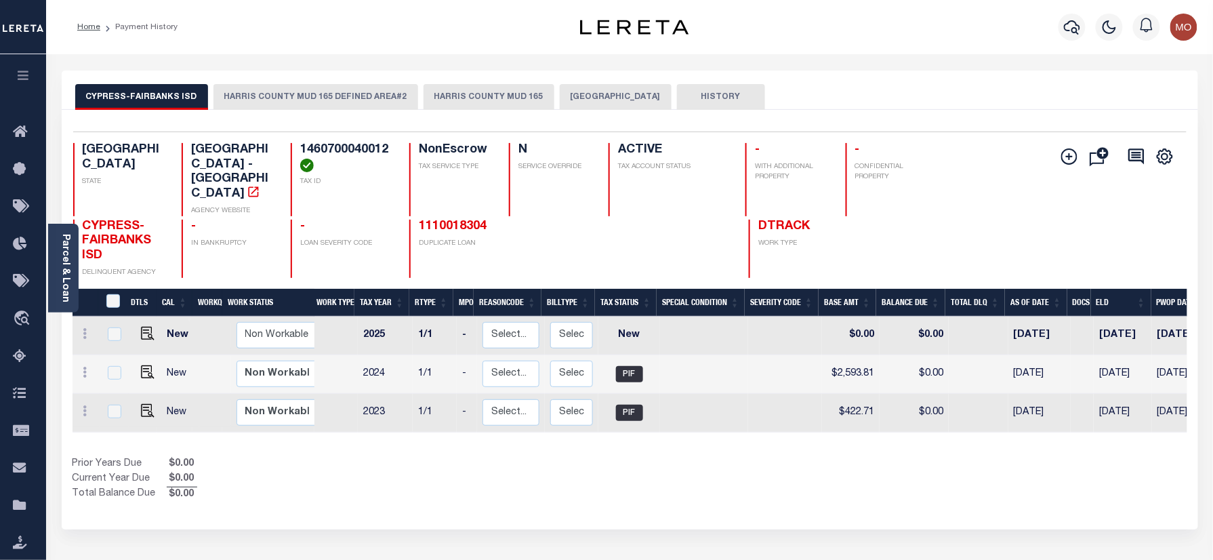
click at [243, 96] on button "HARRIS COUNTY MUD 165 DEFINED AREA#2" at bounding box center [315, 97] width 205 height 26
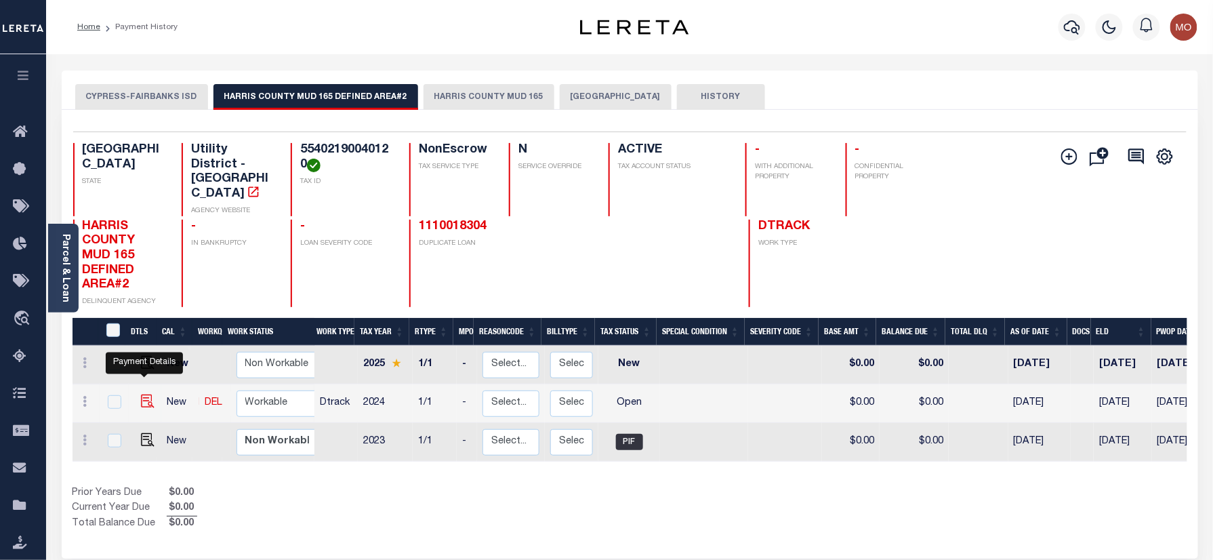
click at [141, 394] on img "" at bounding box center [148, 401] width 14 height 14
checkbox input "true"
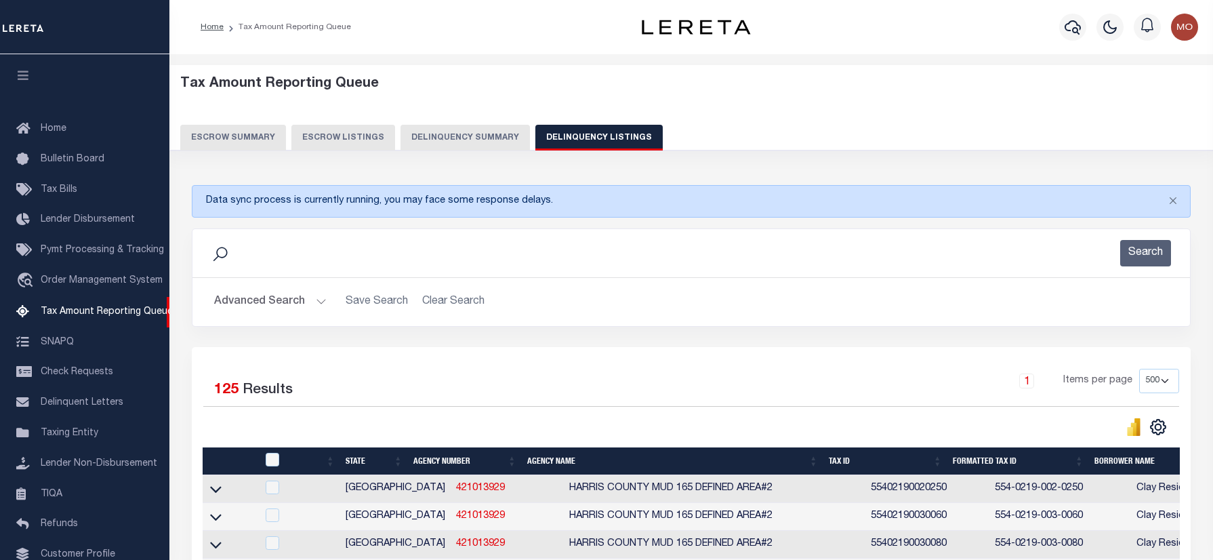
select select "500"
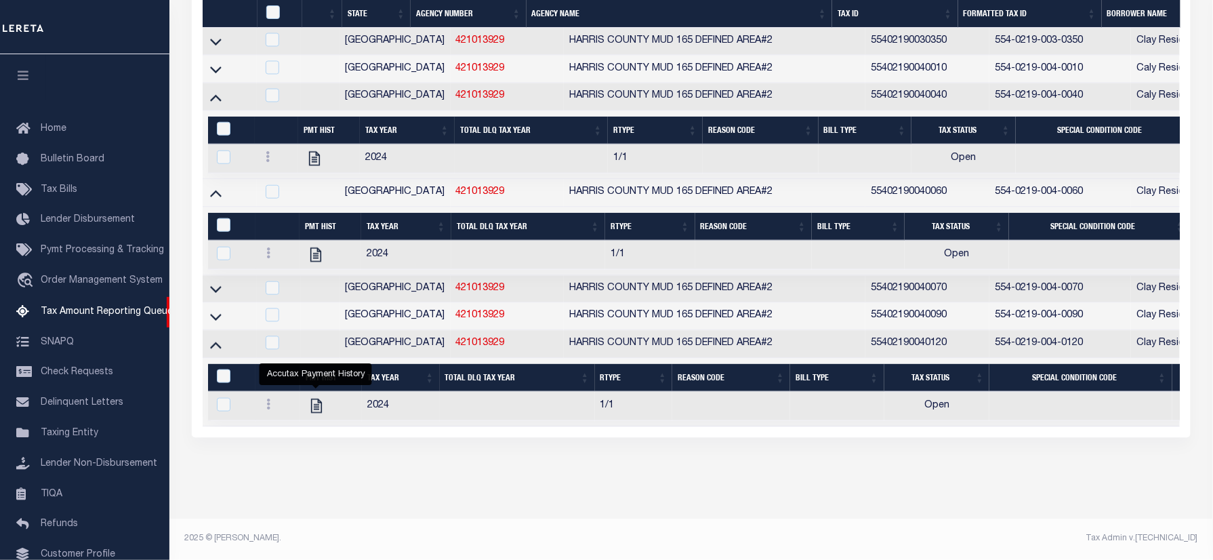
scroll to position [82, 0]
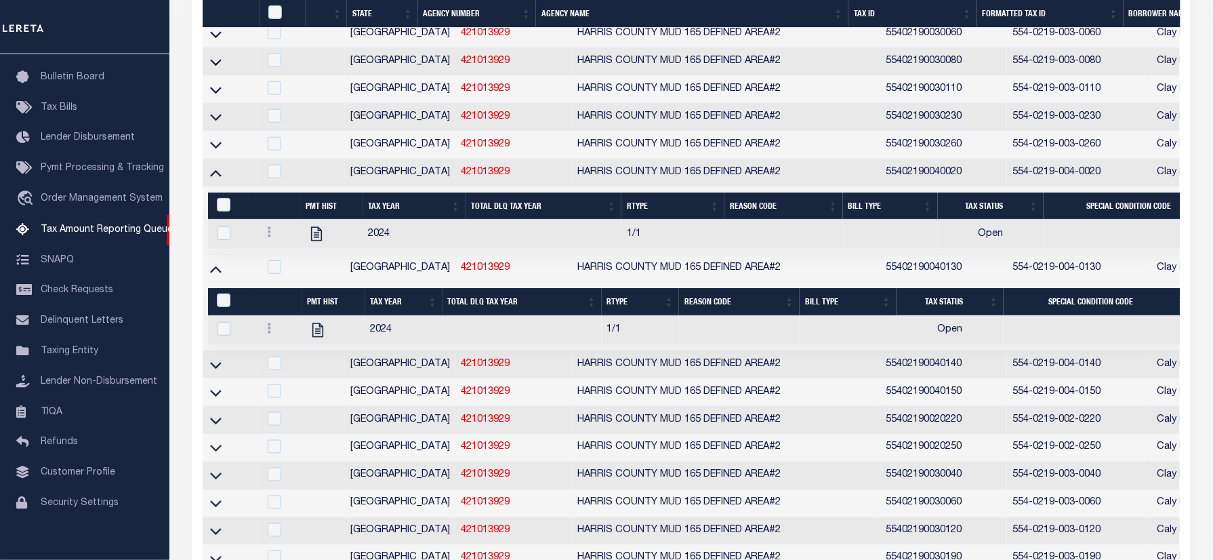
scroll to position [1745, 0]
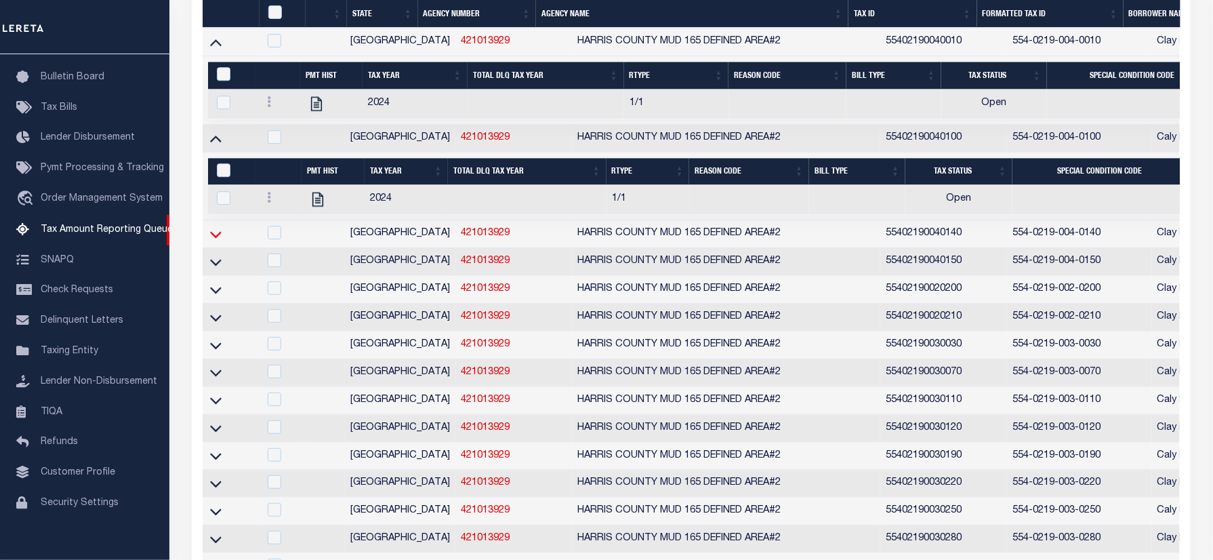
click at [215, 241] on icon at bounding box center [216, 234] width 12 height 14
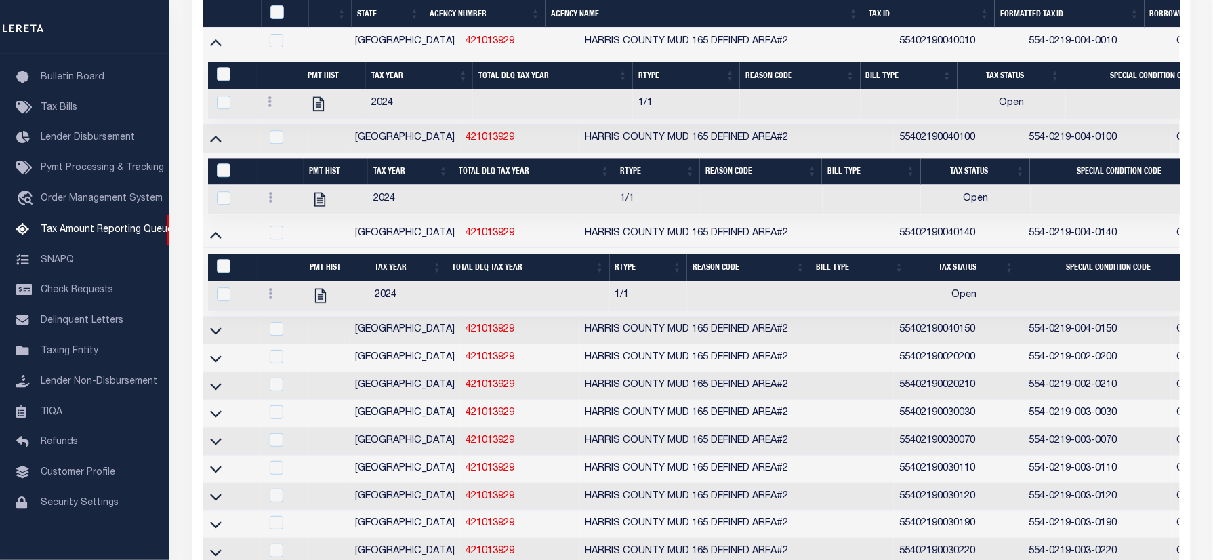
scroll to position [610, 0]
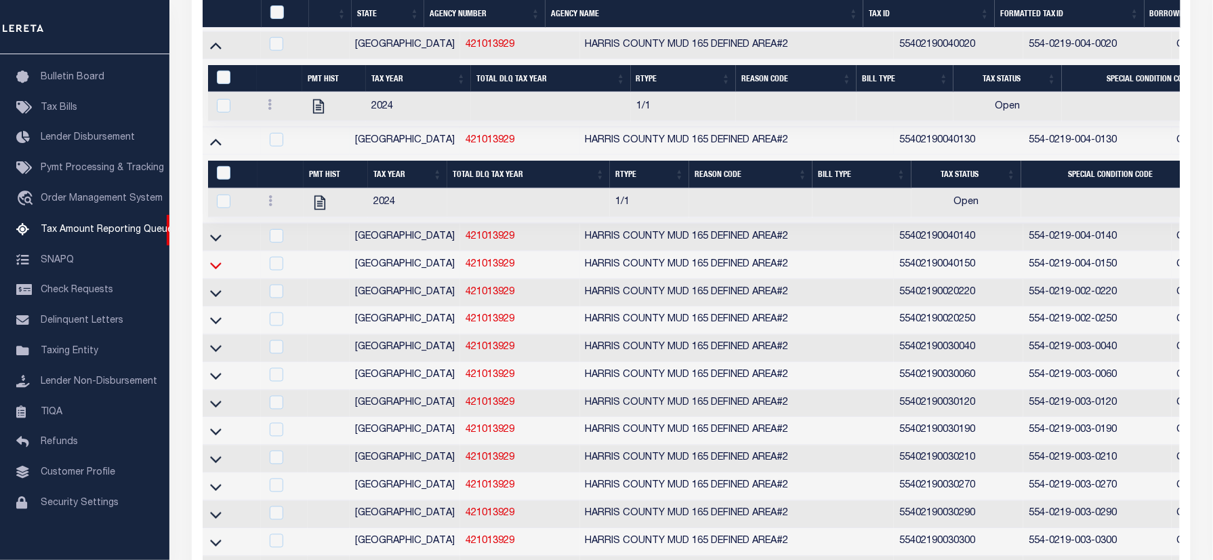
click at [215, 272] on icon at bounding box center [216, 265] width 12 height 14
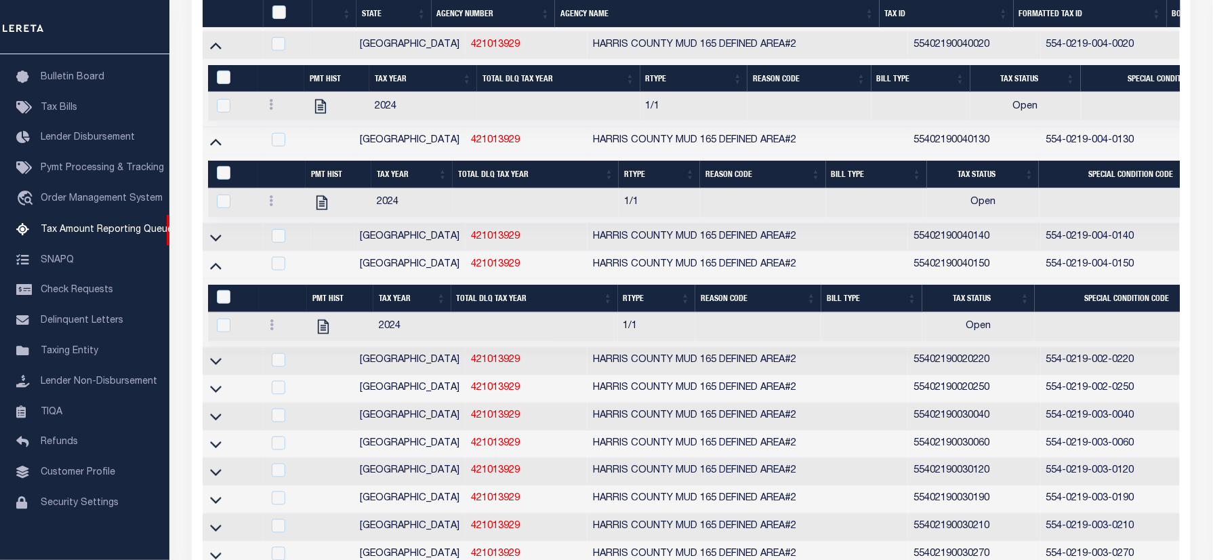
scroll to position [2566, 0]
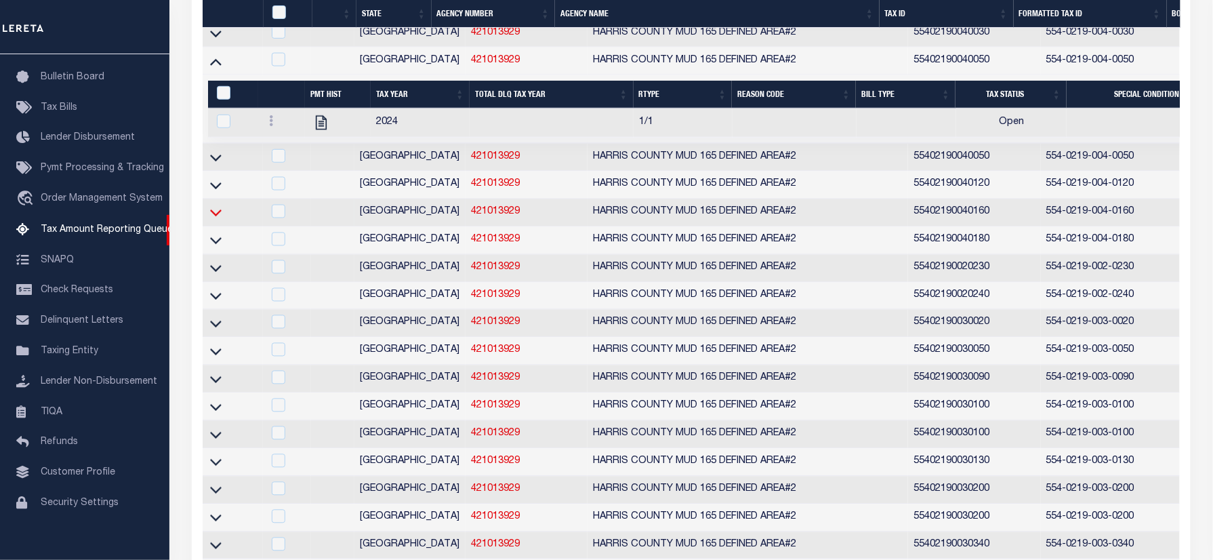
click at [219, 219] on icon at bounding box center [216, 212] width 12 height 14
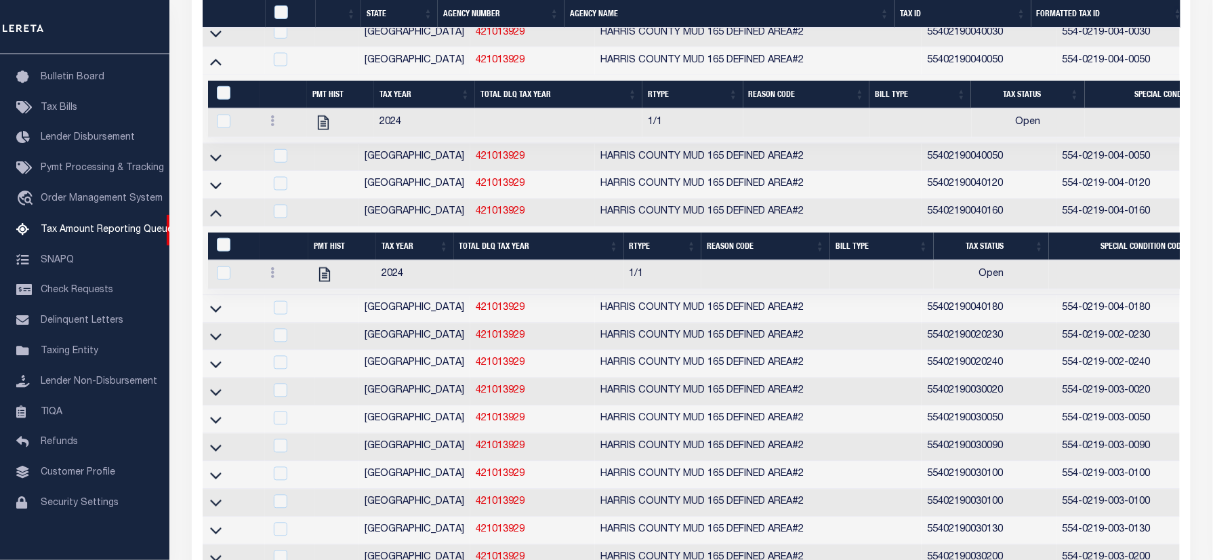
scroll to position [1304, 0]
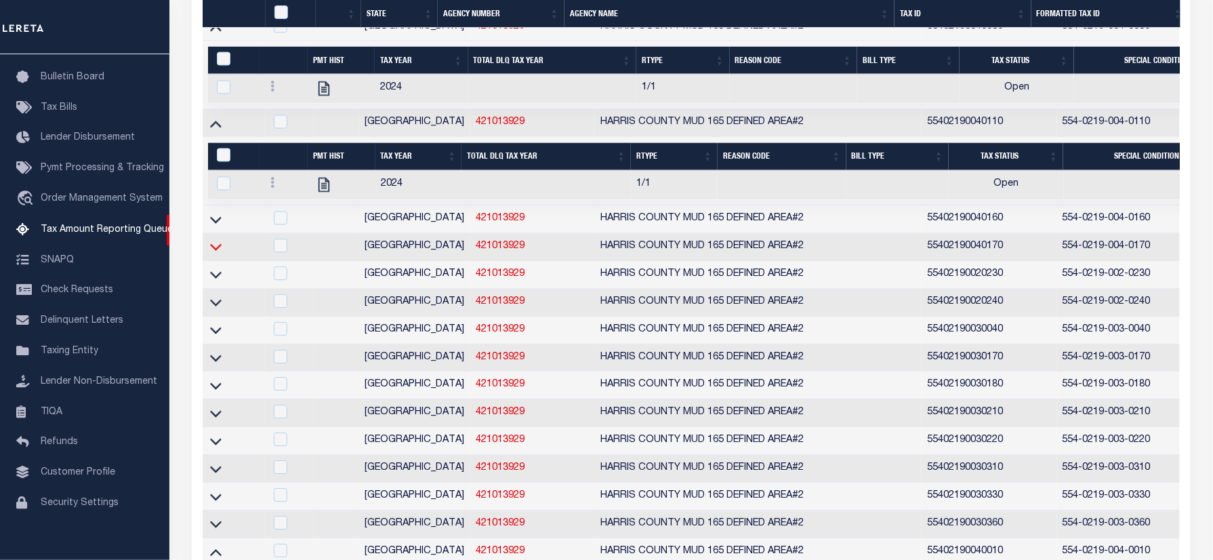
click at [215, 253] on icon at bounding box center [216, 246] width 12 height 14
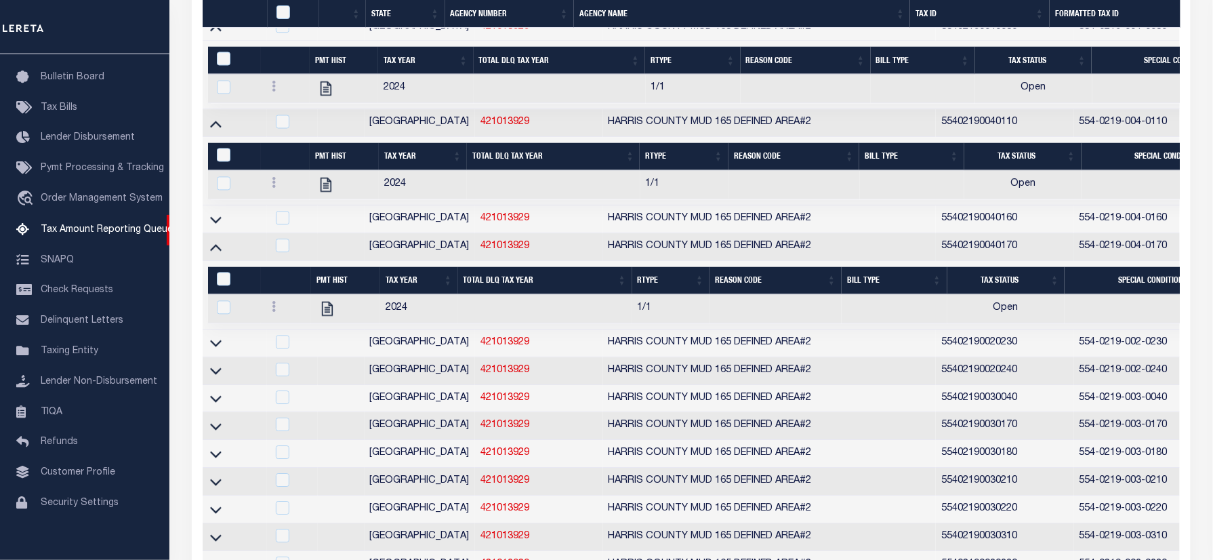
scroll to position [3800, 0]
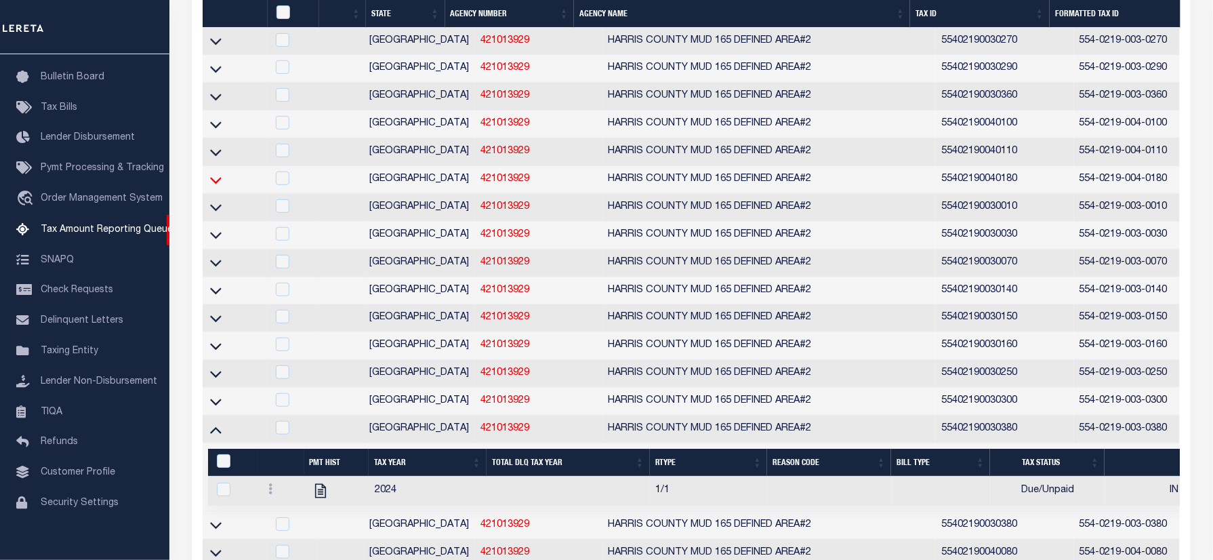
click at [215, 187] on icon at bounding box center [216, 180] width 12 height 14
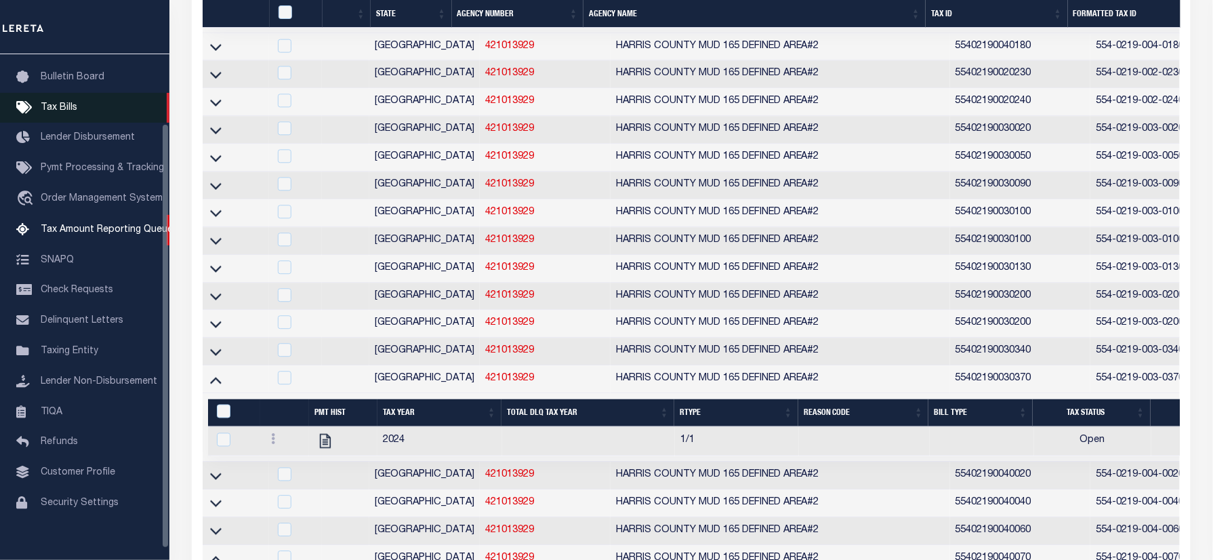
scroll to position [2246, 0]
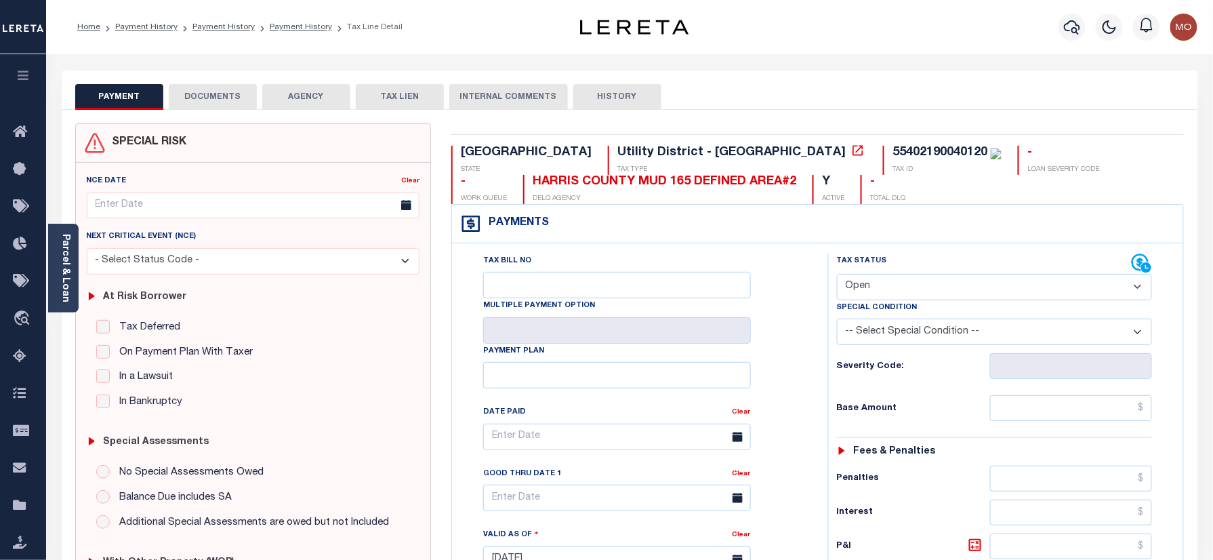
drag, startPoint x: 924, startPoint y: 283, endPoint x: 925, endPoint y: 304, distance: 21.0
click at [924, 283] on select "- Select Status Code - Open Due/Unpaid Paid Incomplete No Tax Due Internal Refu…" at bounding box center [995, 287] width 316 height 26
select select "PYD"
click at [837, 275] on select "- Select Status Code - Open Due/Unpaid Paid Incomplete No Tax Due Internal Refu…" at bounding box center [995, 287] width 316 height 26
type input "10/10/2025"
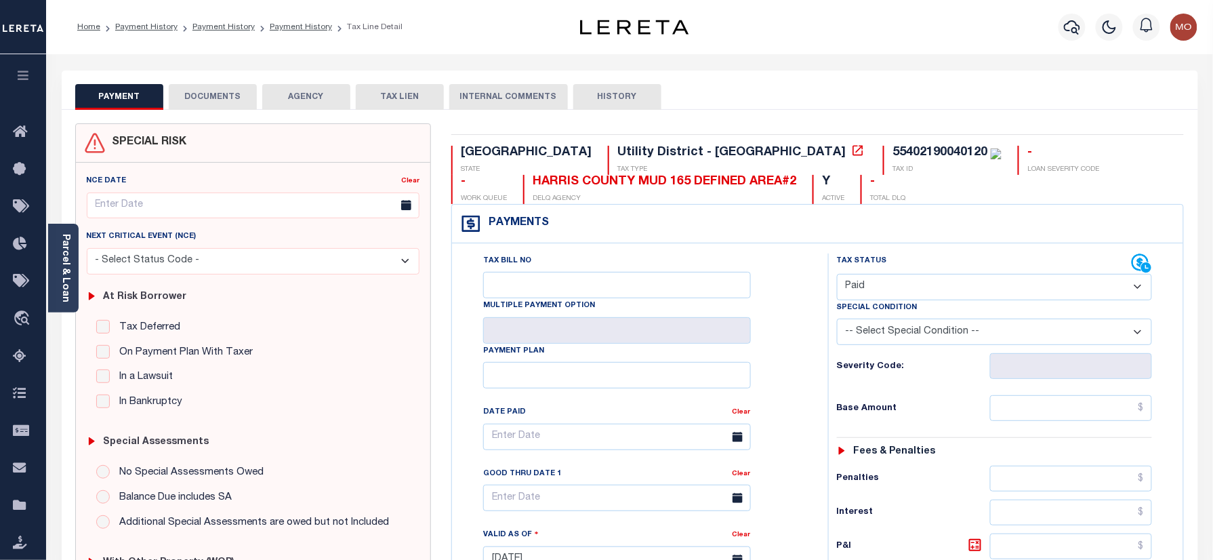
click at [813, 375] on div "Tax Bill No Multiple Payment Option Payment Plan Clear" at bounding box center [636, 552] width 362 height 598
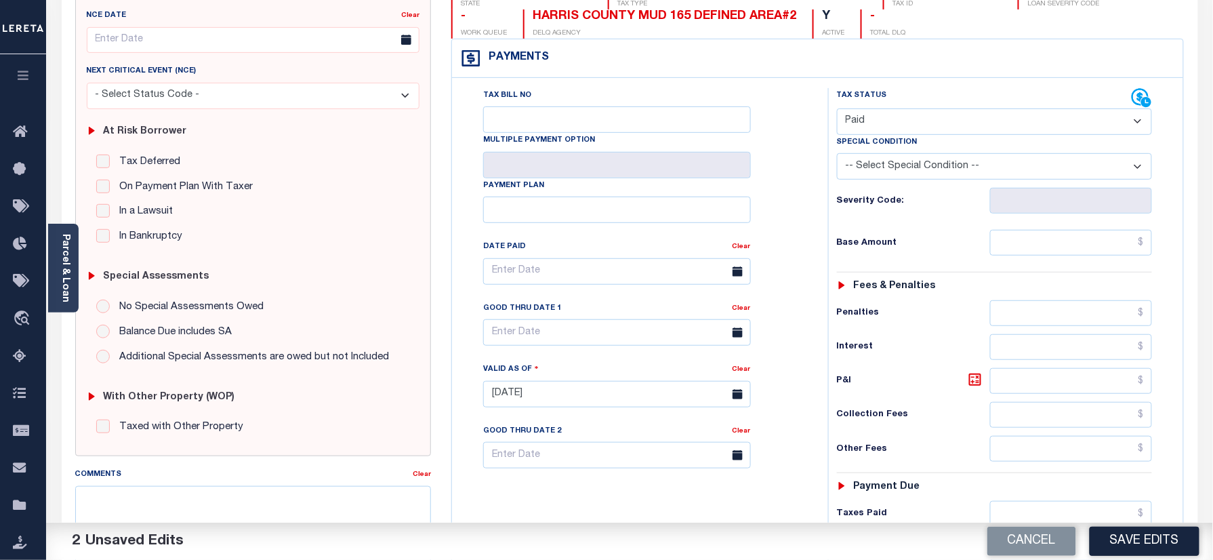
scroll to position [361, 0]
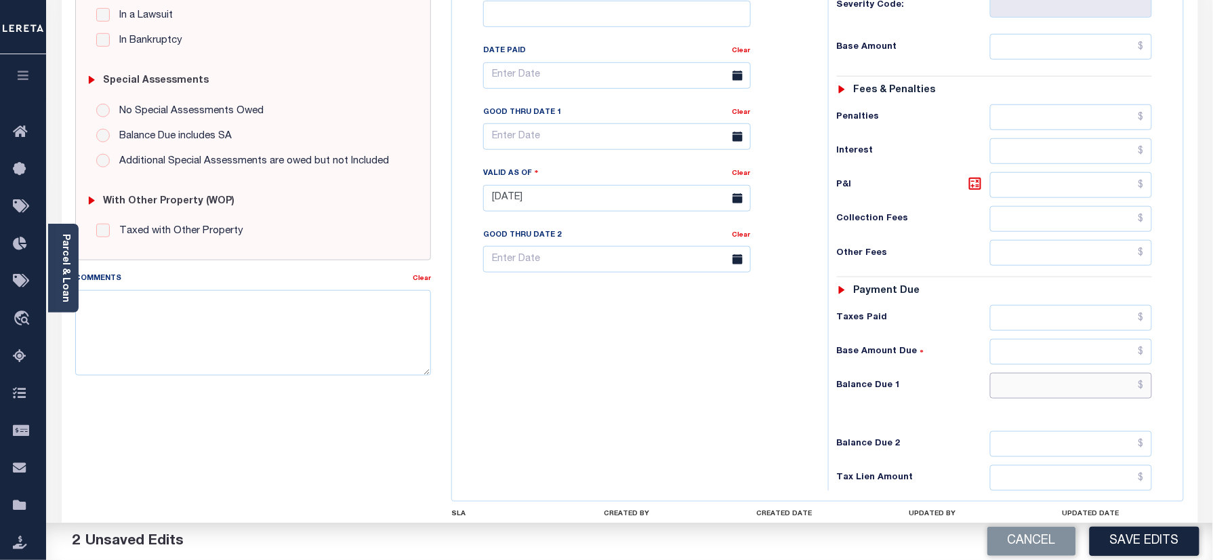
click at [1020, 396] on input "text" at bounding box center [1071, 386] width 163 height 26
type input "$0.00"
click at [290, 307] on textarea "Comments" at bounding box center [253, 332] width 356 height 85
paste textarea "Information taken verbally"
type textarea "Information taken verbally"
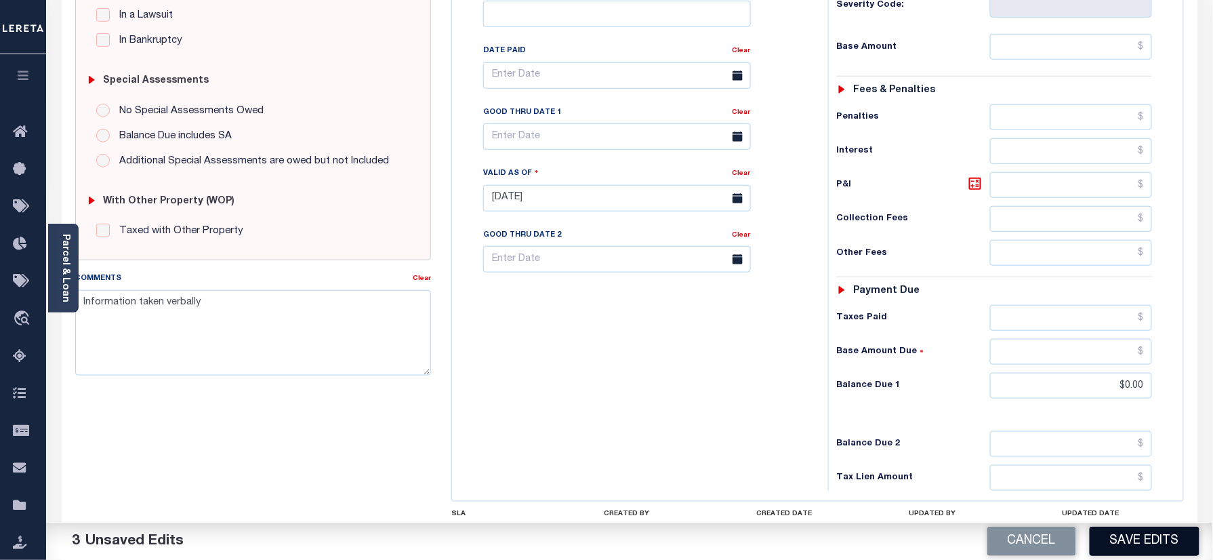
click at [1125, 543] on button "Save Edits" at bounding box center [1144, 540] width 110 height 29
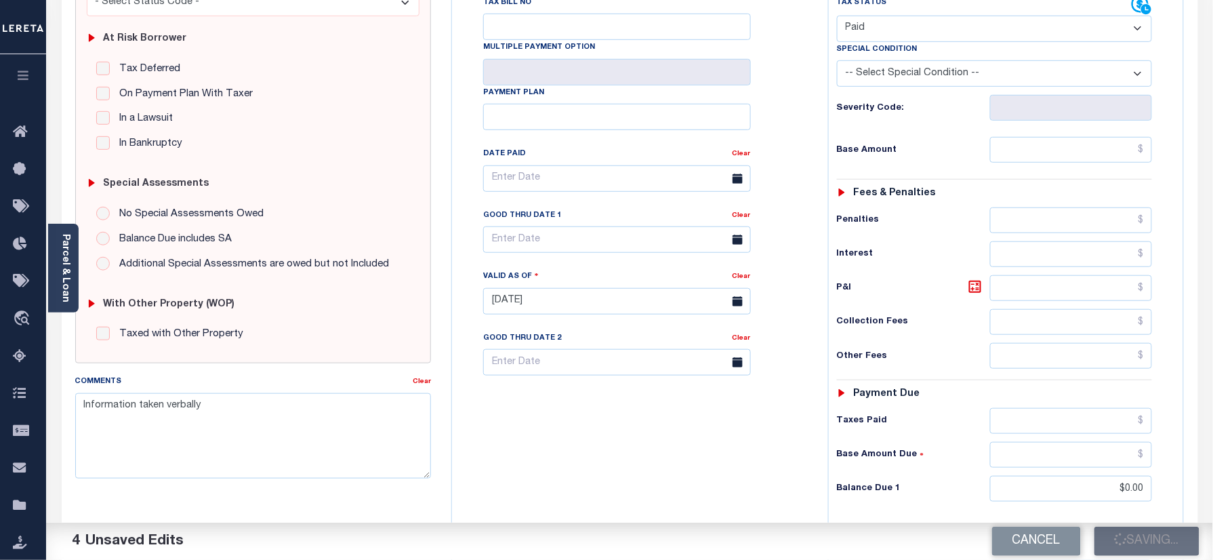
scroll to position [180, 0]
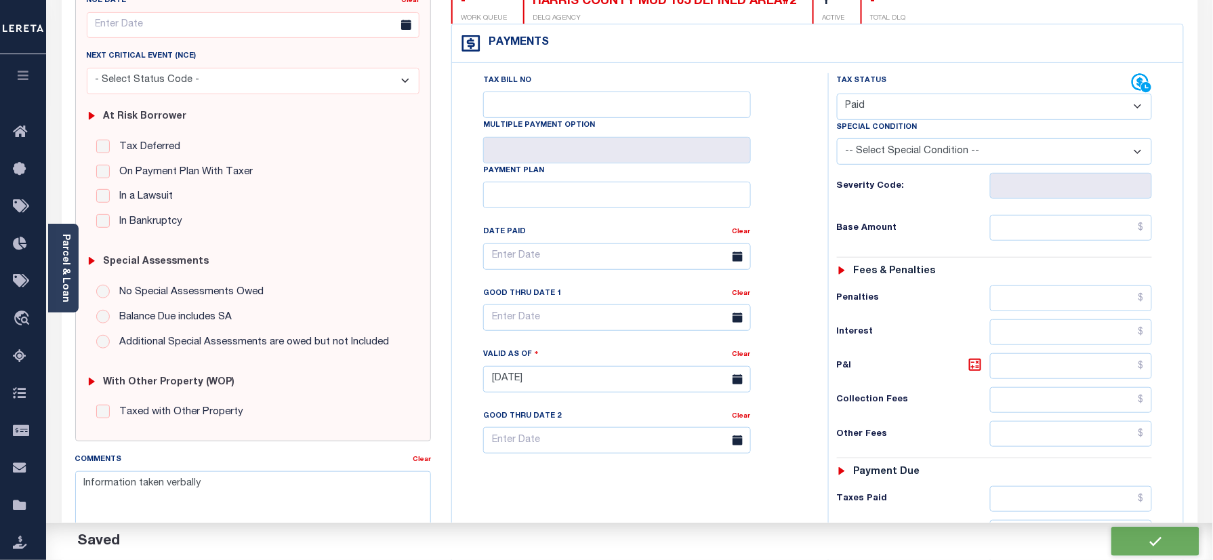
checkbox input "false"
type input "$0"
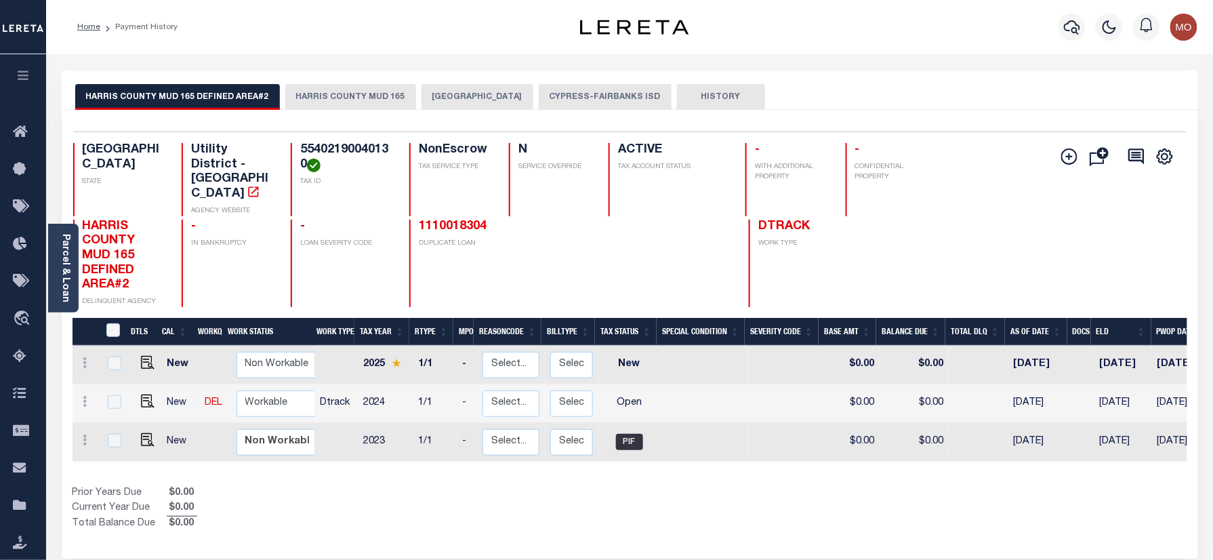
click at [331, 96] on button "HARRIS COUNTY MUD 165" at bounding box center [350, 97] width 131 height 26
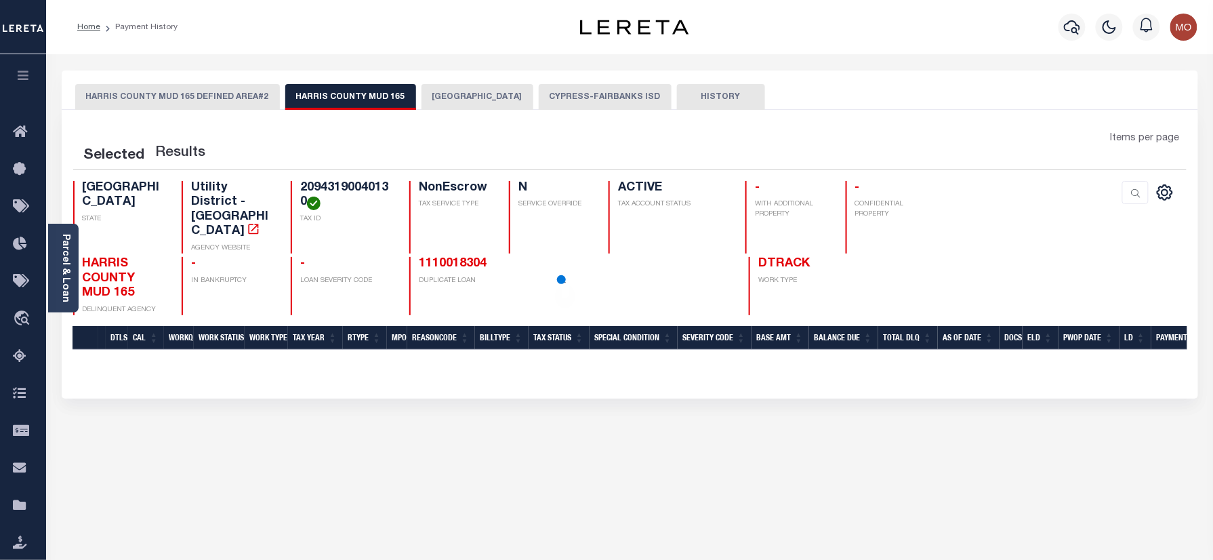
click at [211, 102] on button "HARRIS COUNTY MUD 165 DEFINED AREA#2" at bounding box center [177, 97] width 205 height 26
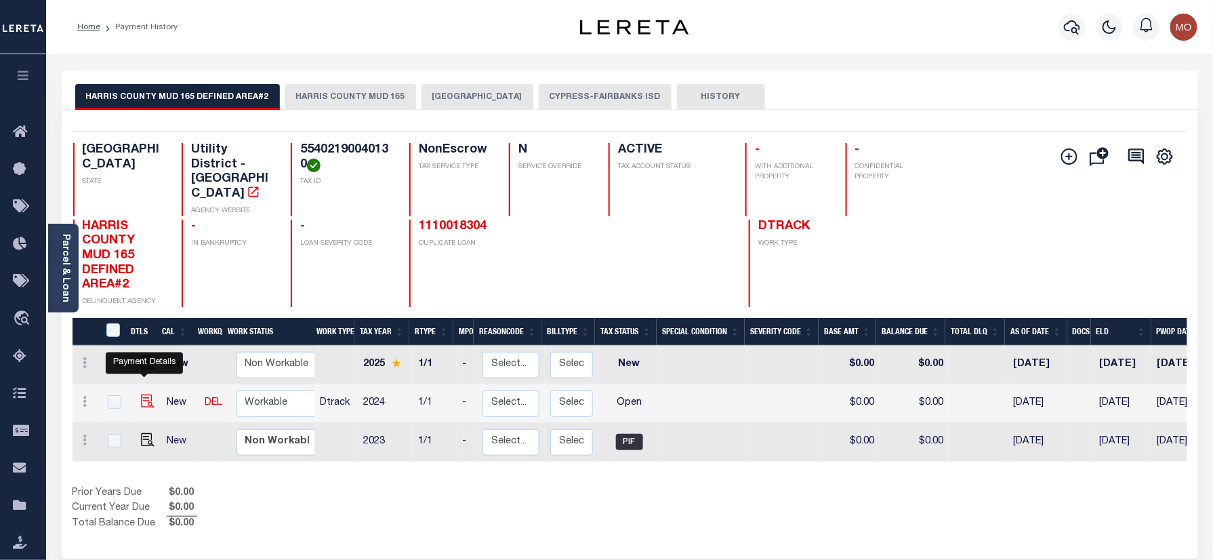
click at [144, 394] on img "" at bounding box center [148, 401] width 14 height 14
checkbox input "true"
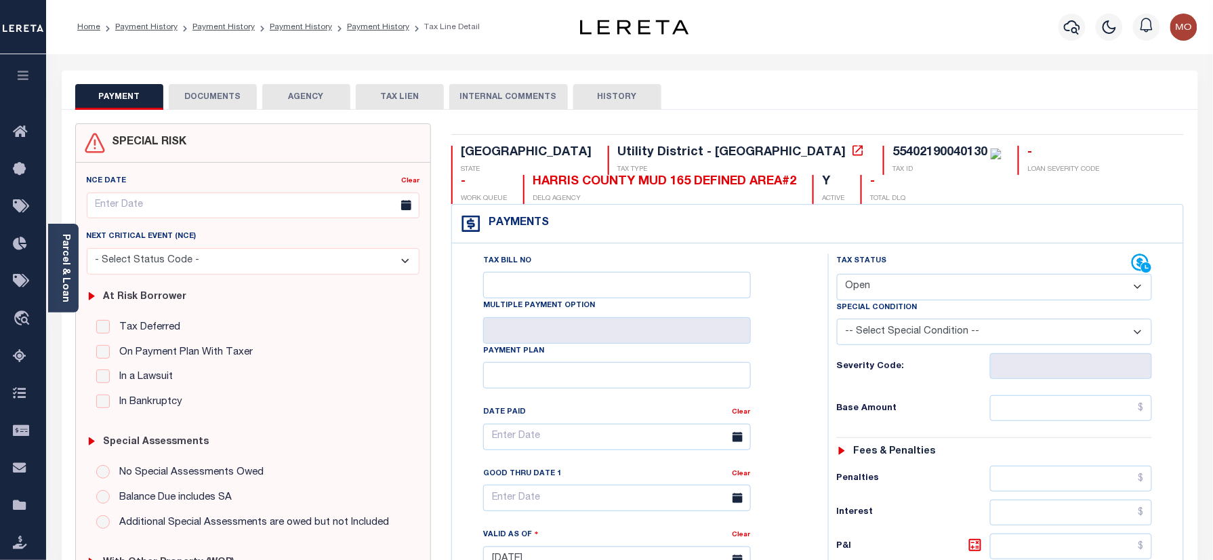
click at [898, 289] on select "- Select Status Code - Open Due/Unpaid Paid Incomplete No Tax Due Internal Refu…" at bounding box center [995, 287] width 316 height 26
select select "PYD"
click at [837, 275] on select "- Select Status Code - Open Due/Unpaid Paid Incomplete No Tax Due Internal Refu…" at bounding box center [995, 287] width 316 height 26
type input "10/10/2025"
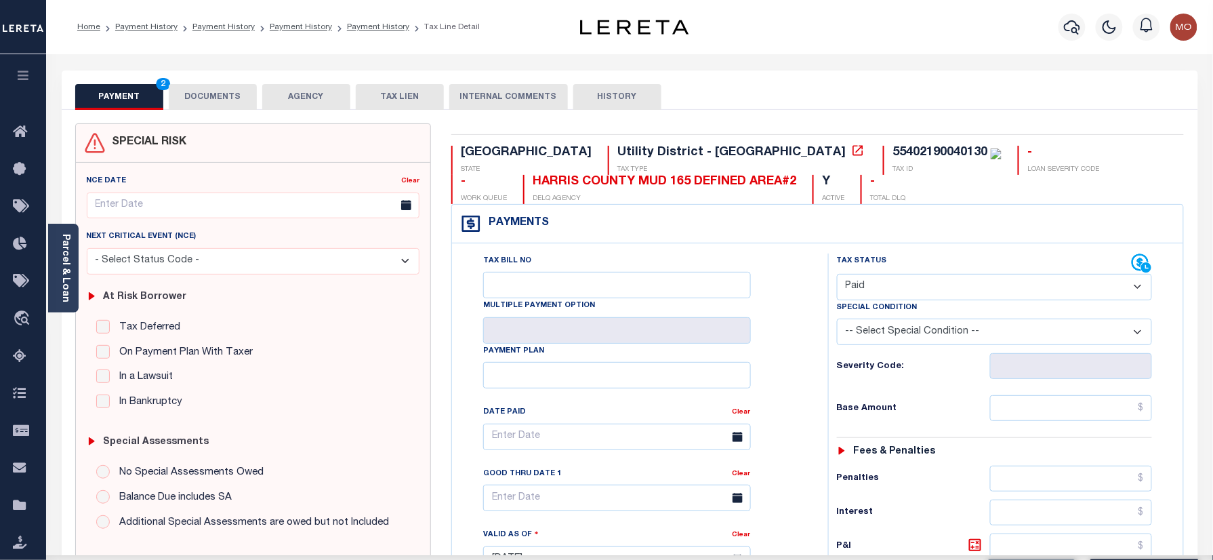
click at [761, 374] on div "Tax Bill No Multiple Payment Option Payment Plan Clear" at bounding box center [636, 443] width 342 height 380
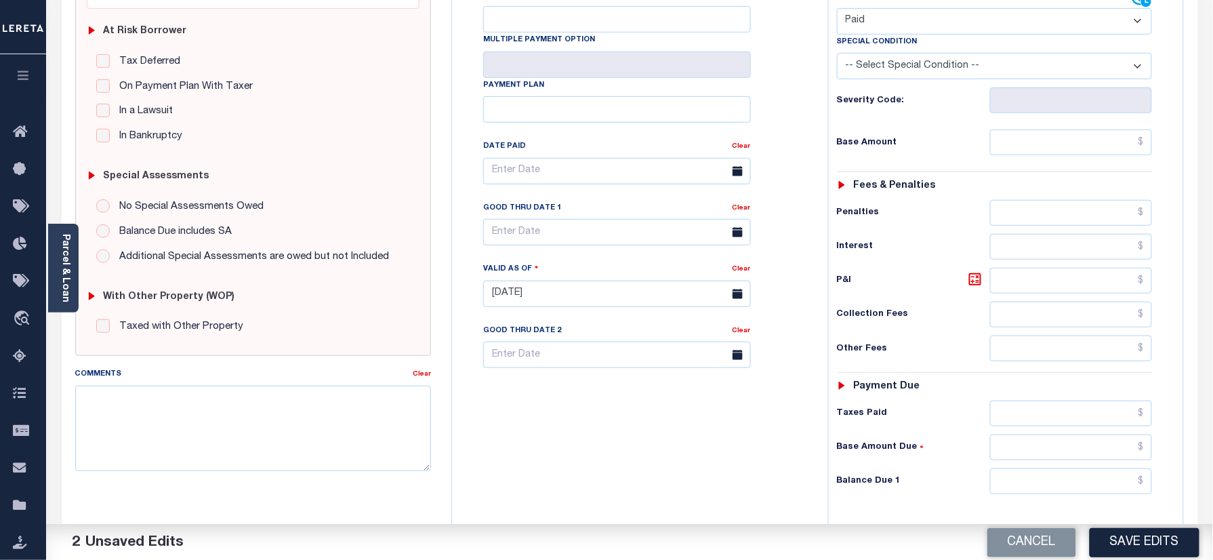
scroll to position [451, 0]
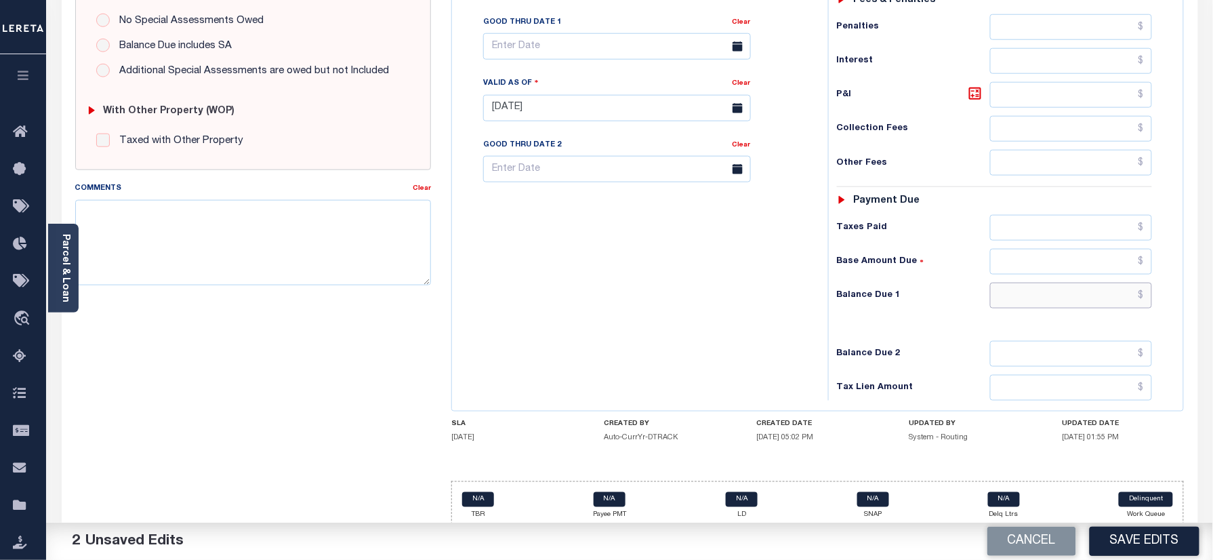
click at [1028, 307] on input "text" at bounding box center [1071, 296] width 163 height 26
type input "$0.00"
click at [131, 282] on textarea "Comments" at bounding box center [253, 242] width 356 height 85
paste textarea "Information taken verbally"
type textarea "Information taken verbally"
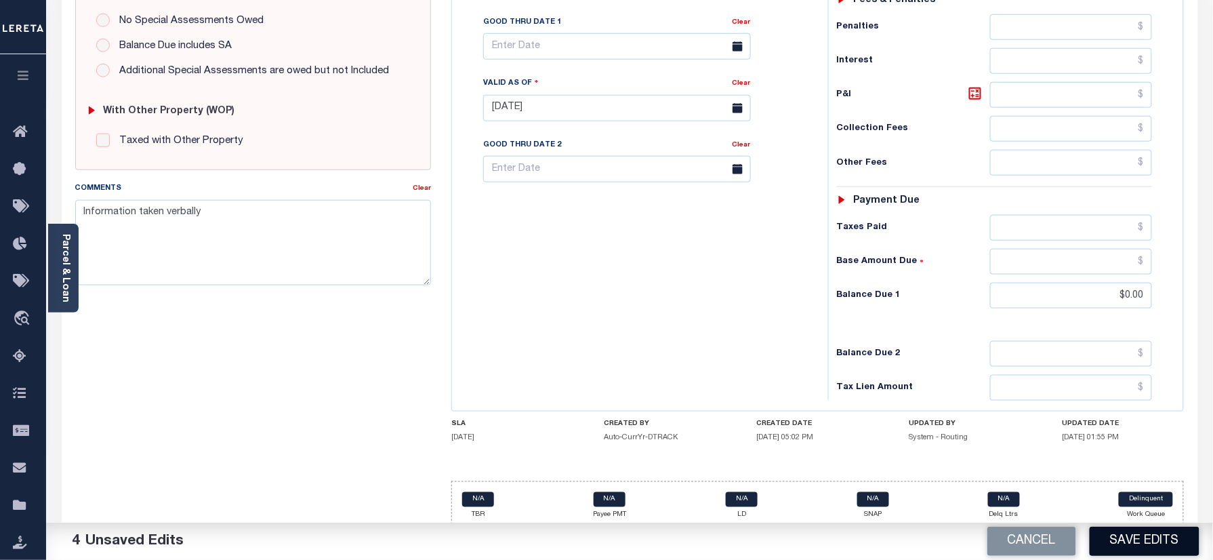
click at [1126, 543] on button "Save Edits" at bounding box center [1144, 540] width 110 height 29
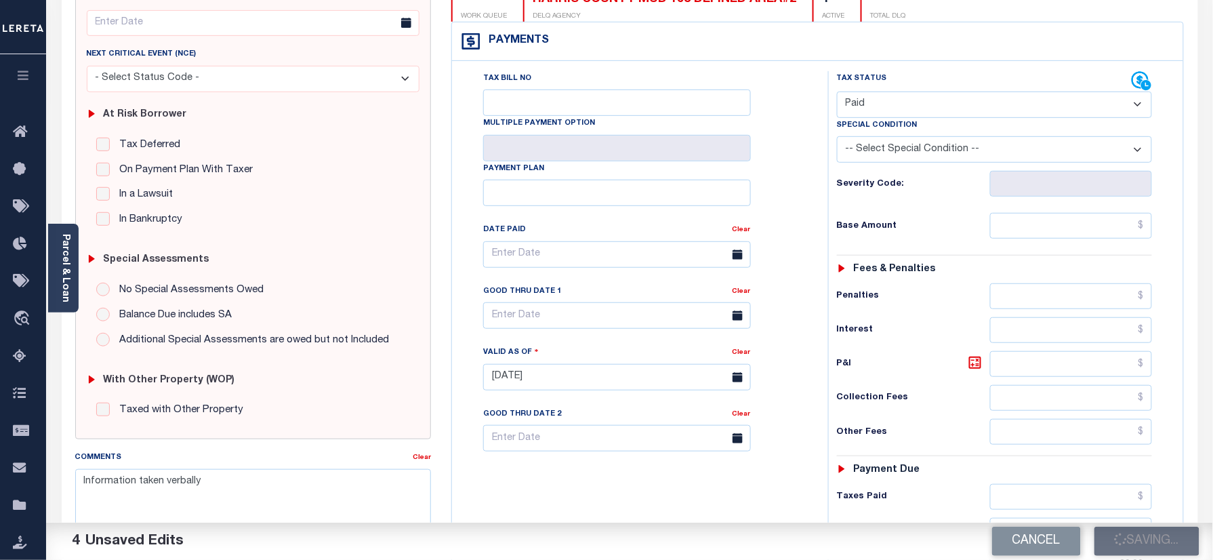
scroll to position [180, 0]
click at [432, 302] on div "SPECIAL RISK NCE Date Clear - Select Status Code -" at bounding box center [253, 378] width 377 height 870
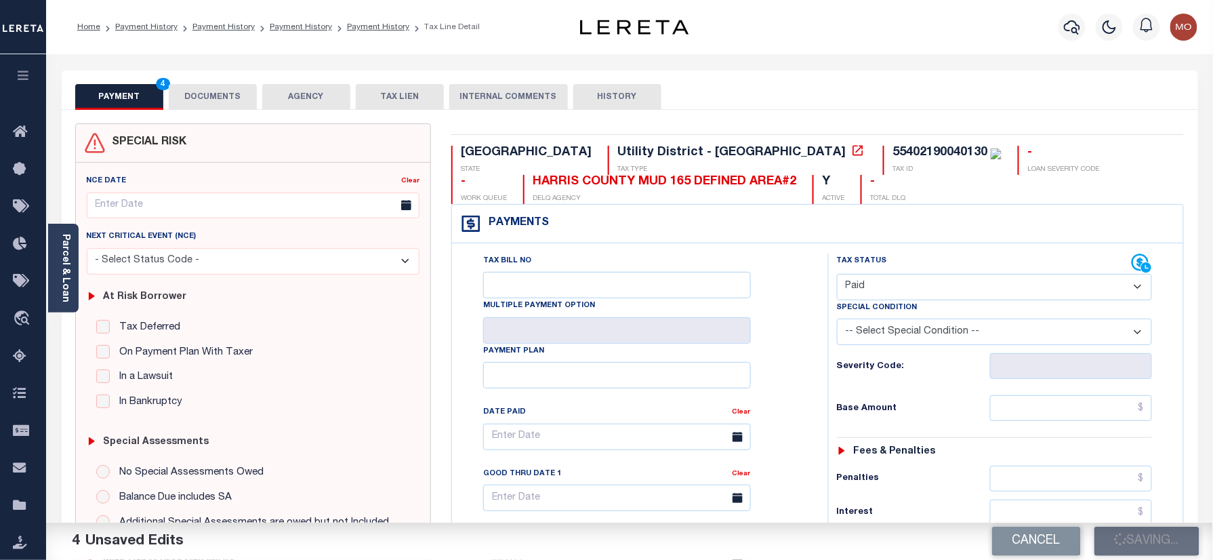
click at [212, 87] on button "DOCUMENTS" at bounding box center [213, 97] width 88 height 26
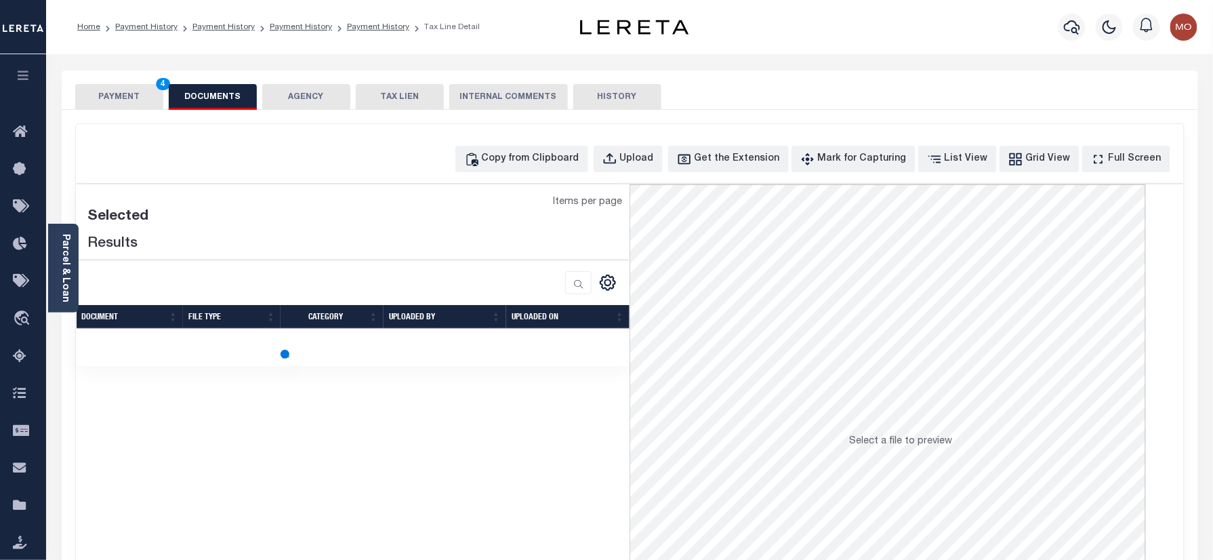
click at [144, 85] on button "PAYMENT 4" at bounding box center [119, 97] width 88 height 26
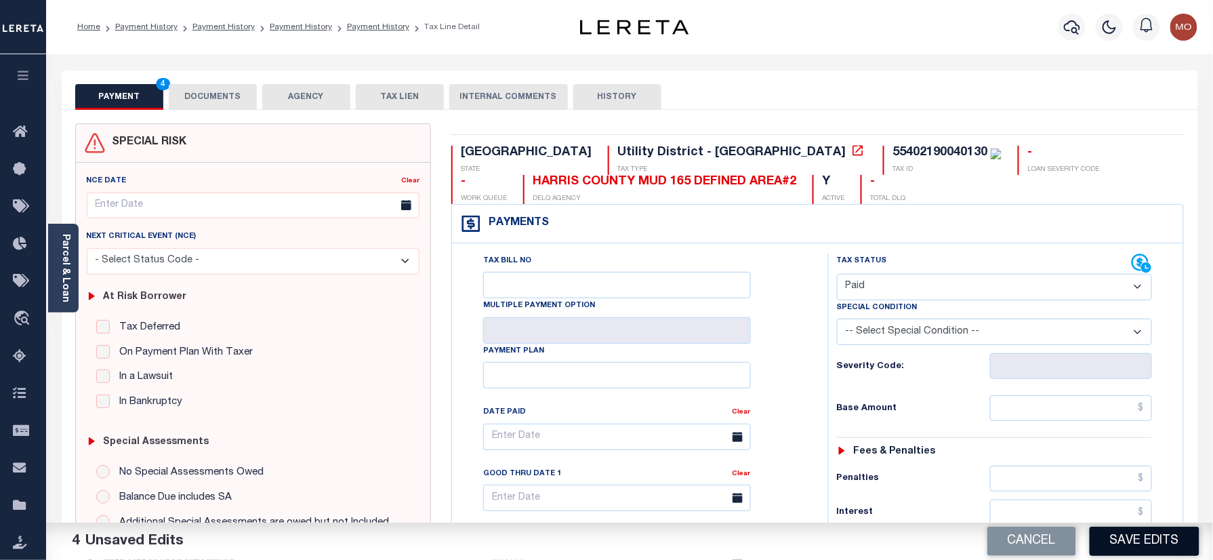
click at [1125, 537] on button "Save Edits" at bounding box center [1144, 540] width 110 height 29
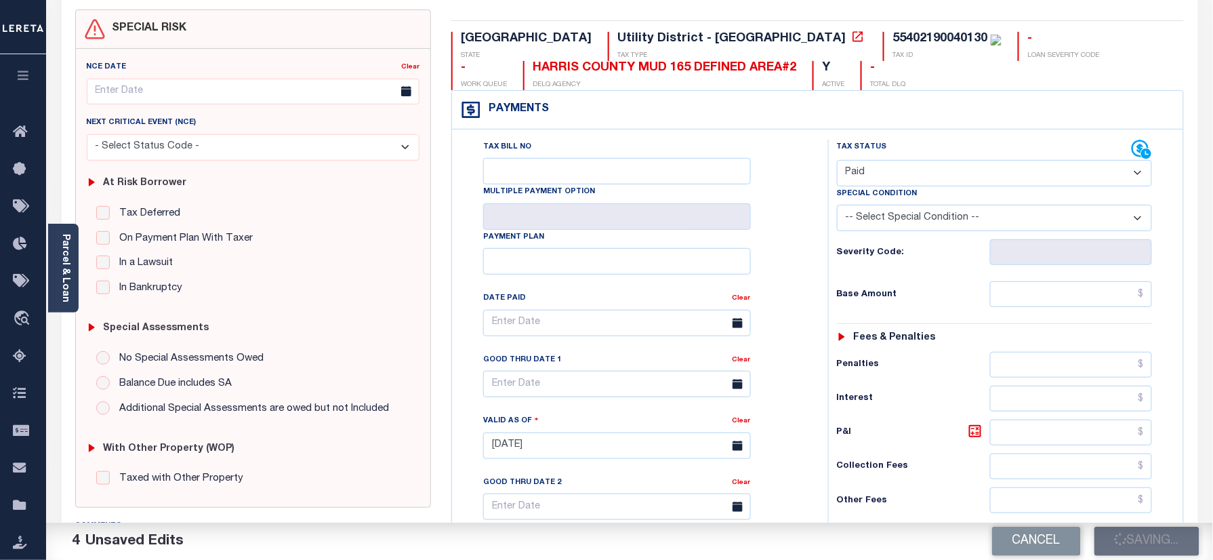
scroll to position [180, 0]
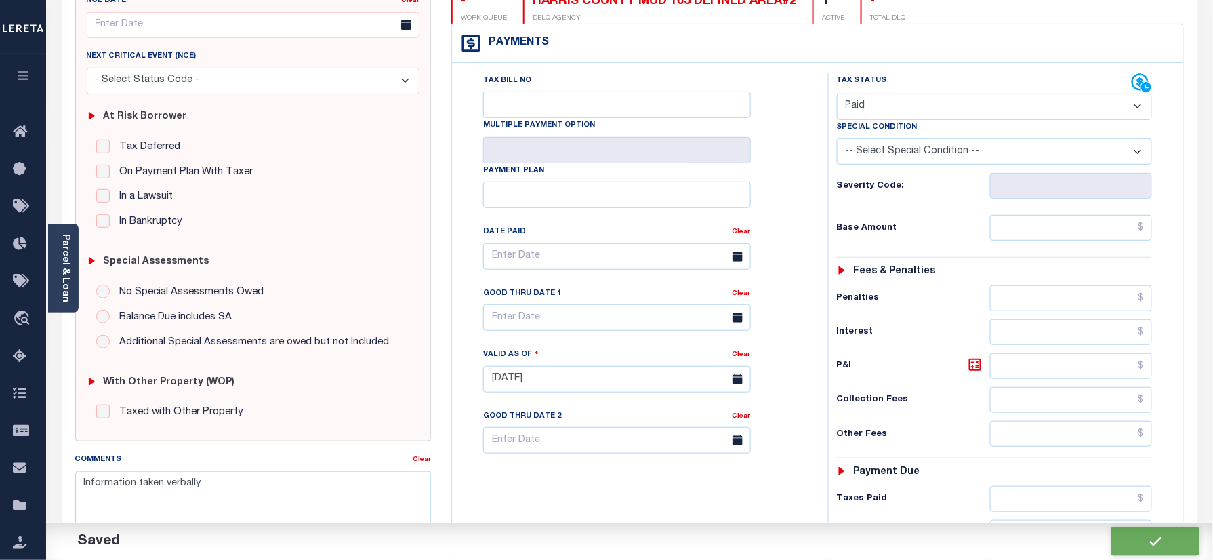
checkbox input "false"
type input "$0"
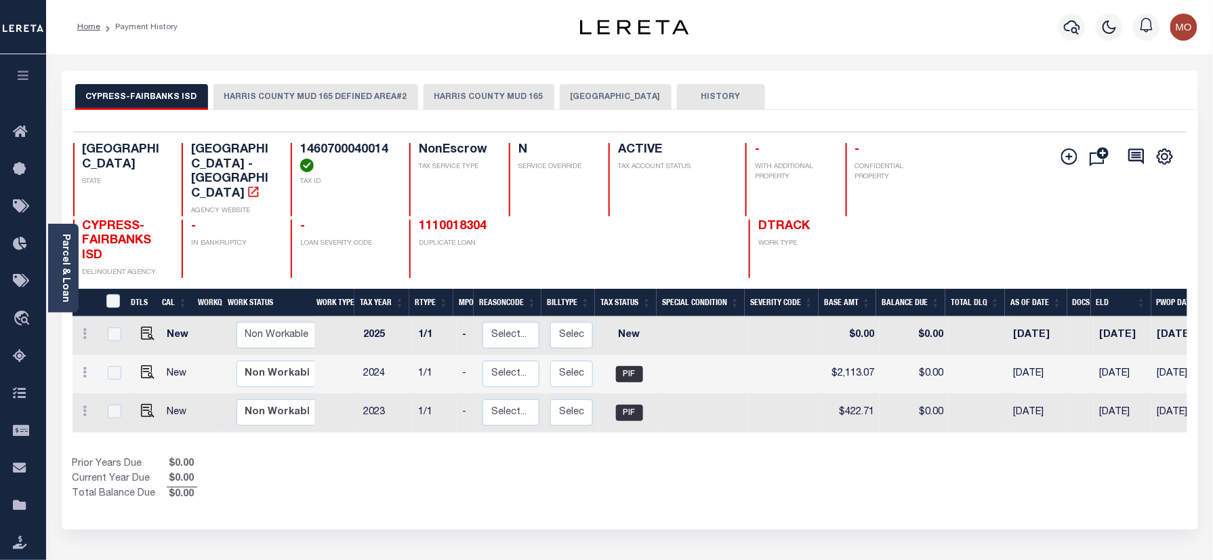
click at [305, 100] on button "HARRIS COUNTY MUD 165 DEFINED AREA#2" at bounding box center [315, 97] width 205 height 26
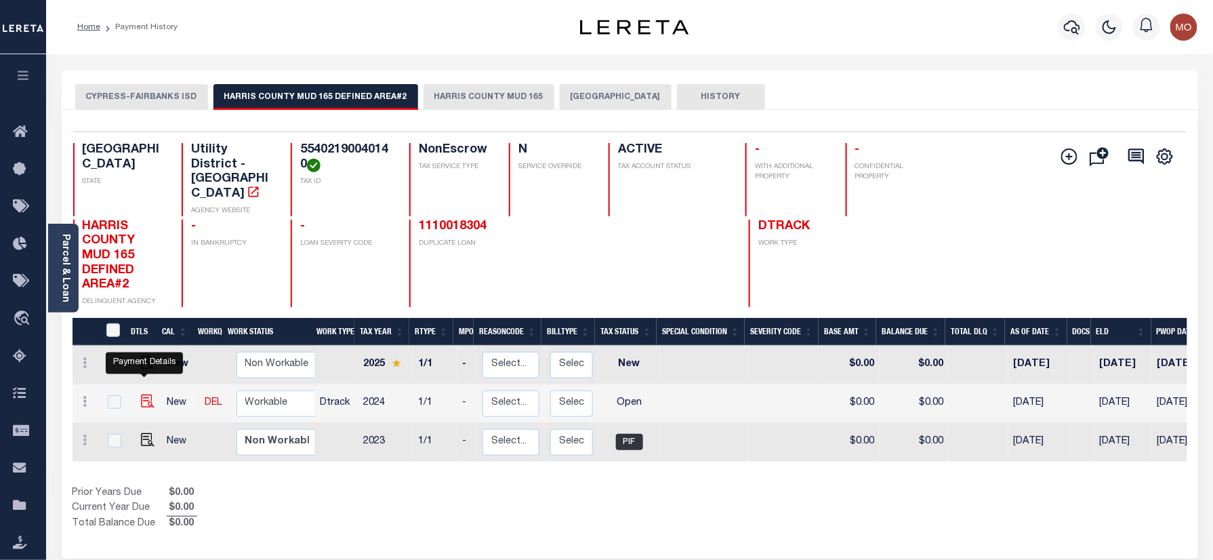
click at [141, 394] on img "" at bounding box center [148, 401] width 14 height 14
checkbox input "true"
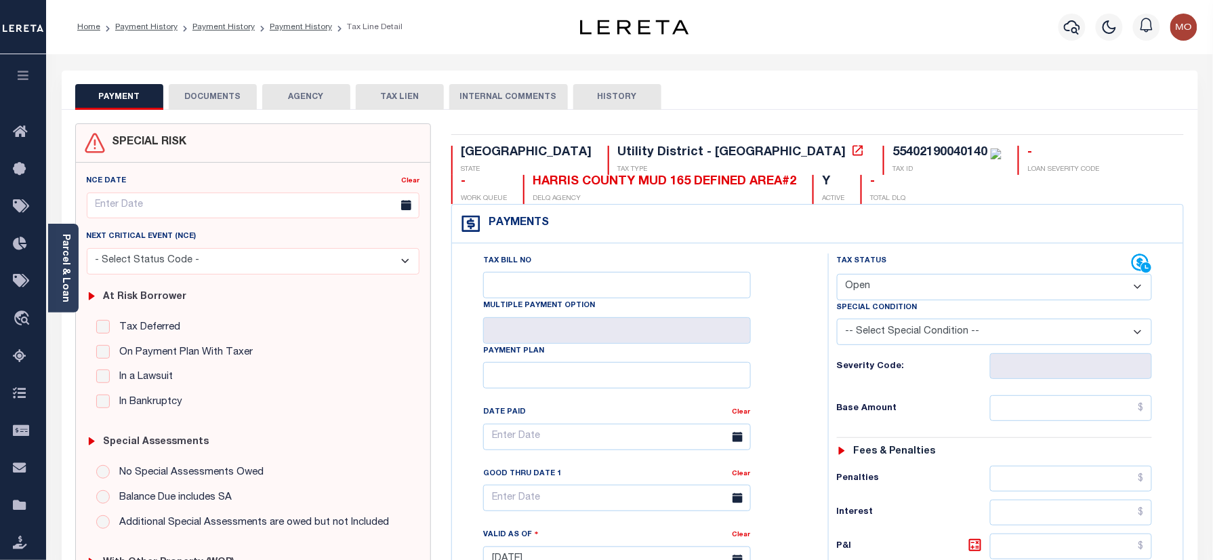
click at [895, 293] on select "- Select Status Code - Open Due/Unpaid Paid Incomplete No Tax Due Internal Refu…" at bounding box center [995, 287] width 316 height 26
select select "PYD"
click at [837, 275] on select "- Select Status Code - Open Due/Unpaid Paid Incomplete No Tax Due Internal Refu…" at bounding box center [995, 287] width 316 height 26
type input "10/10/2025"
click at [776, 363] on div "Tax Bill No Multiple Payment Option Payment Plan Clear" at bounding box center [636, 443] width 342 height 380
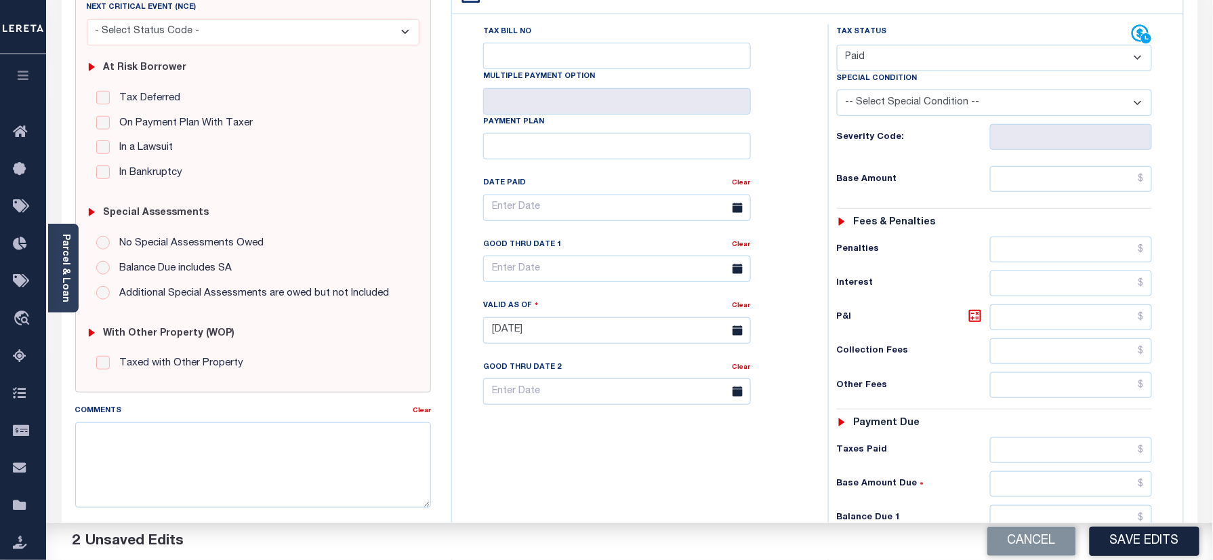
scroll to position [361, 0]
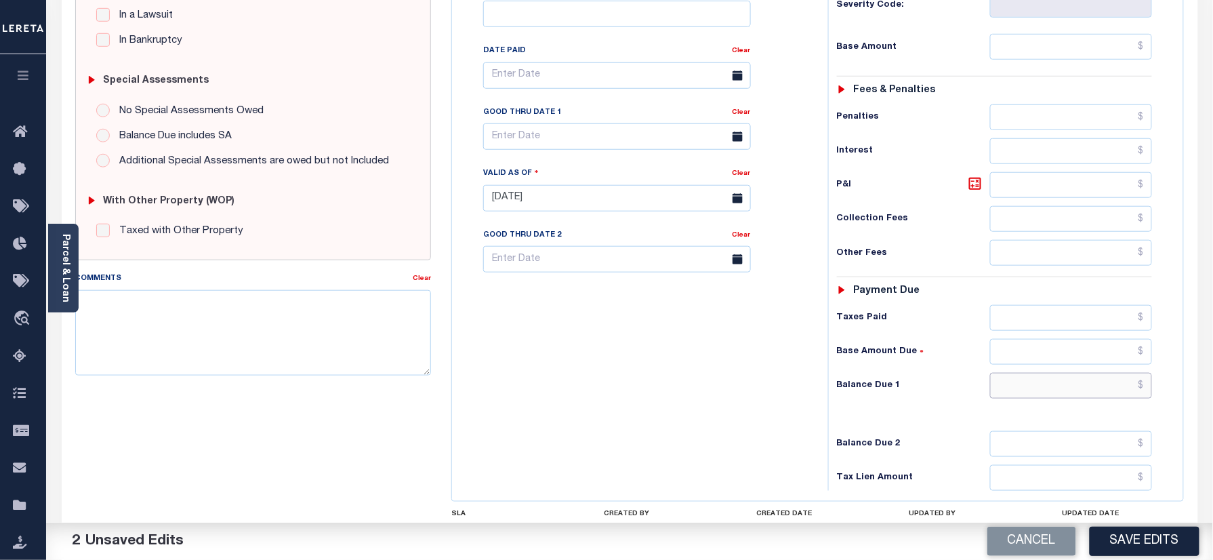
click at [1042, 388] on input "text" at bounding box center [1071, 386] width 163 height 26
type input "$0.00"
click at [194, 354] on textarea "Comments" at bounding box center [253, 332] width 356 height 85
paste textarea "Information taken verbally"
type textarea "Information taken verbally"
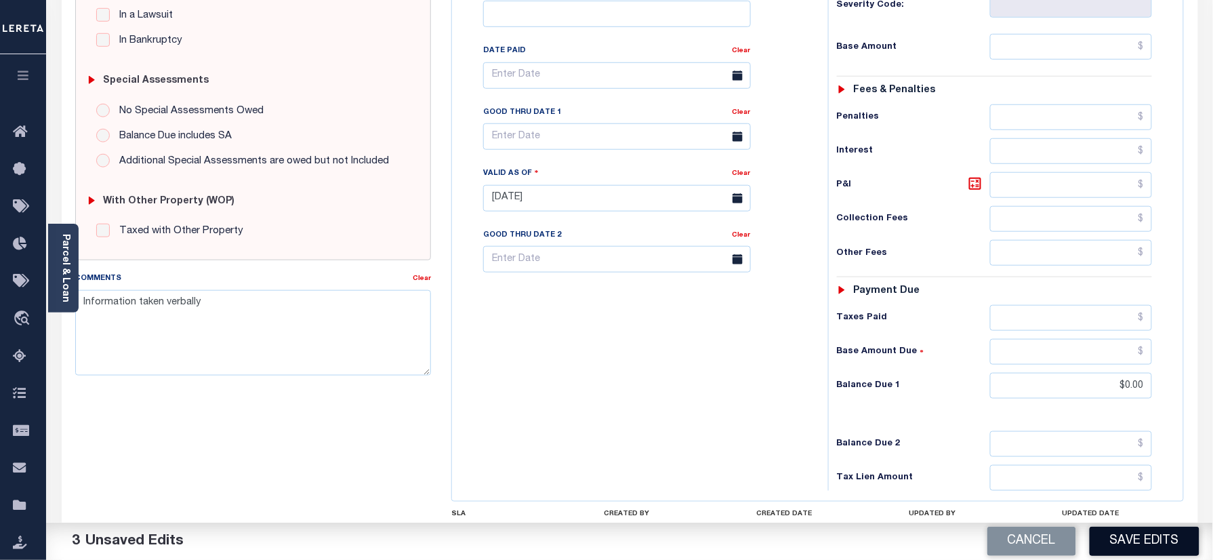
click at [1129, 543] on button "Save Edits" at bounding box center [1144, 540] width 110 height 29
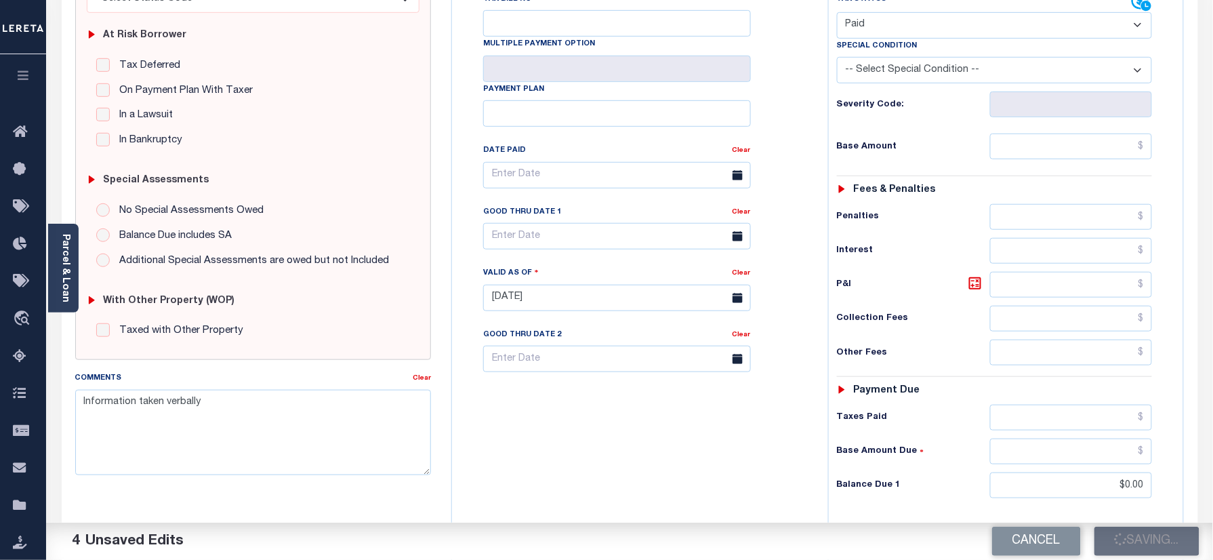
scroll to position [180, 0]
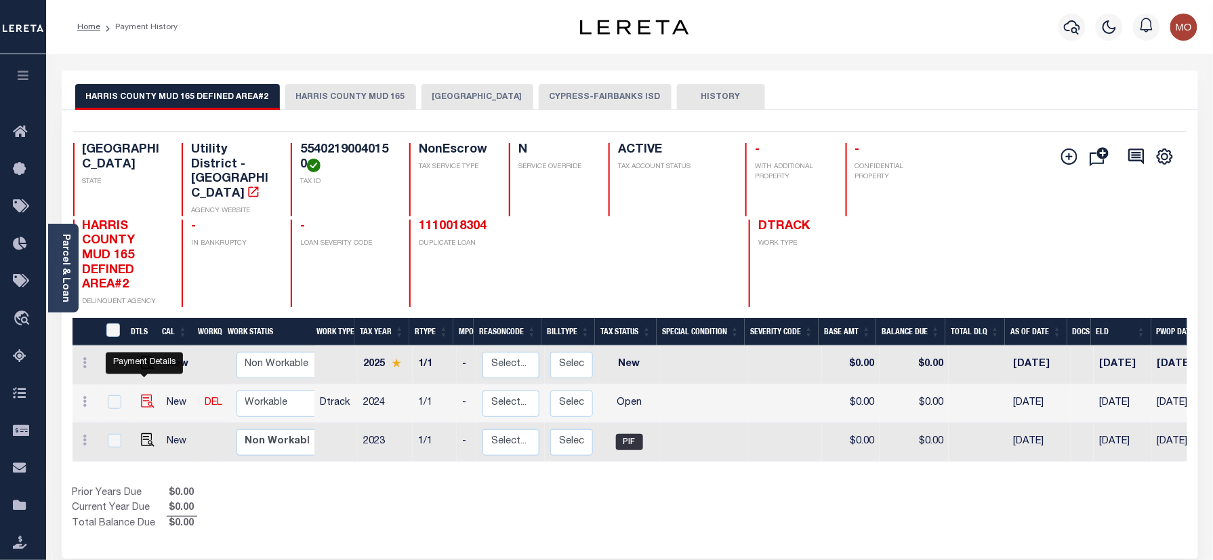
click at [145, 394] on img "" at bounding box center [148, 401] width 14 height 14
checkbox input "true"
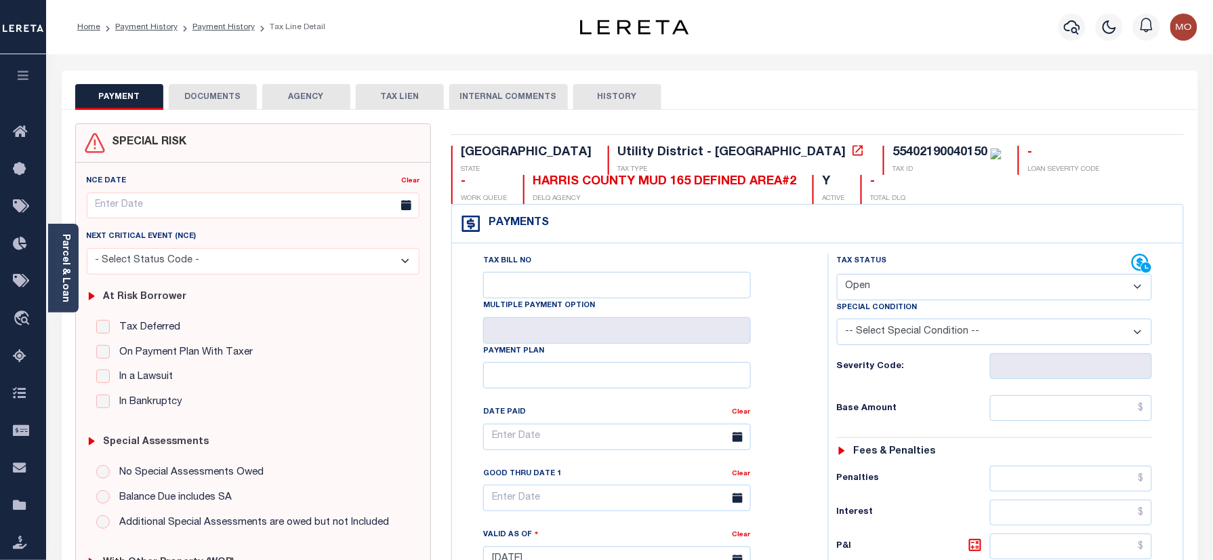
click at [882, 293] on select "- Select Status Code - Open Due/Unpaid Paid Incomplete No Tax Due Internal Refu…" at bounding box center [995, 287] width 316 height 26
select select "PYD"
click at [837, 275] on select "- Select Status Code - Open Due/Unpaid Paid Incomplete No Tax Due Internal Refu…" at bounding box center [995, 287] width 316 height 26
type input "[DATE]"
click at [797, 363] on div "Tax Bill No Multiple Payment Option Payment Plan Clear" at bounding box center [636, 443] width 342 height 380
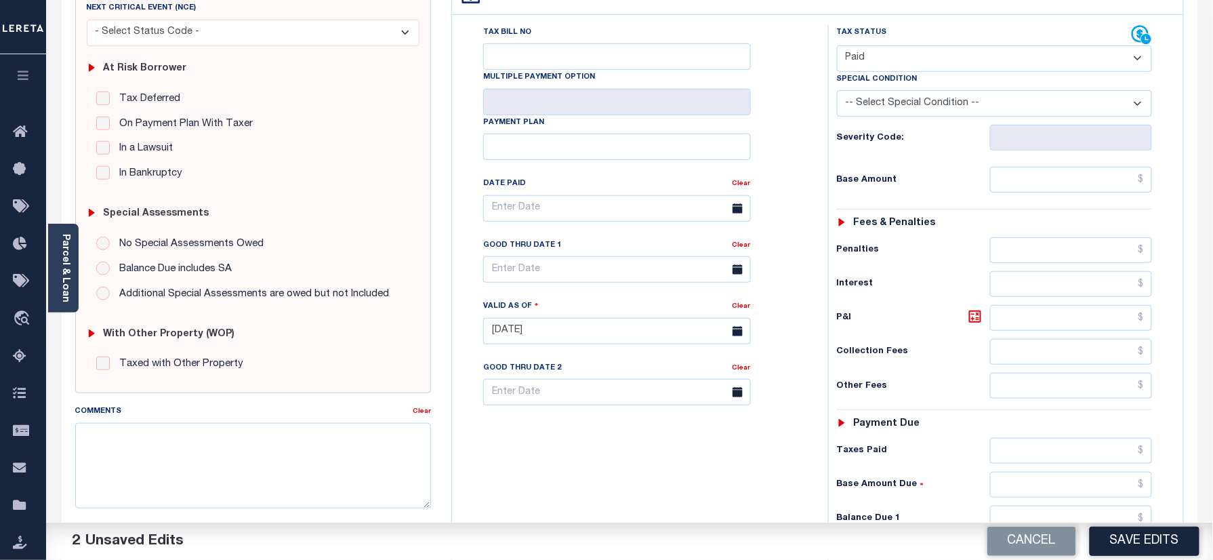
scroll to position [361, 0]
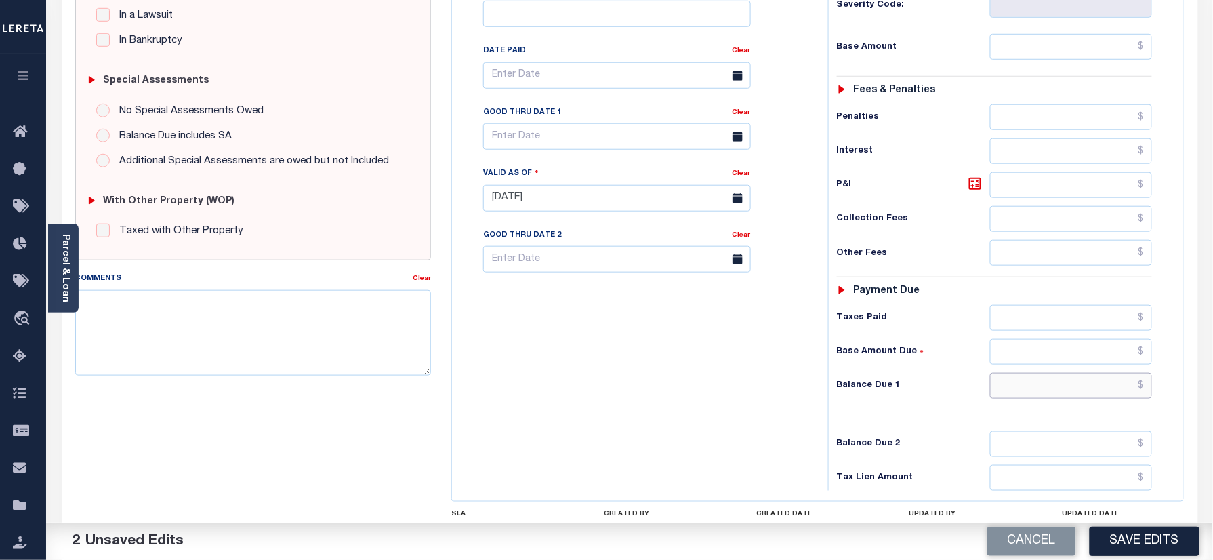
click at [1038, 396] on input "text" at bounding box center [1071, 386] width 163 height 26
type input "$0.00"
click at [323, 337] on textarea "Comments" at bounding box center [253, 332] width 356 height 85
paste textarea "Information taken verbally"
type textarea "Information taken verbally"
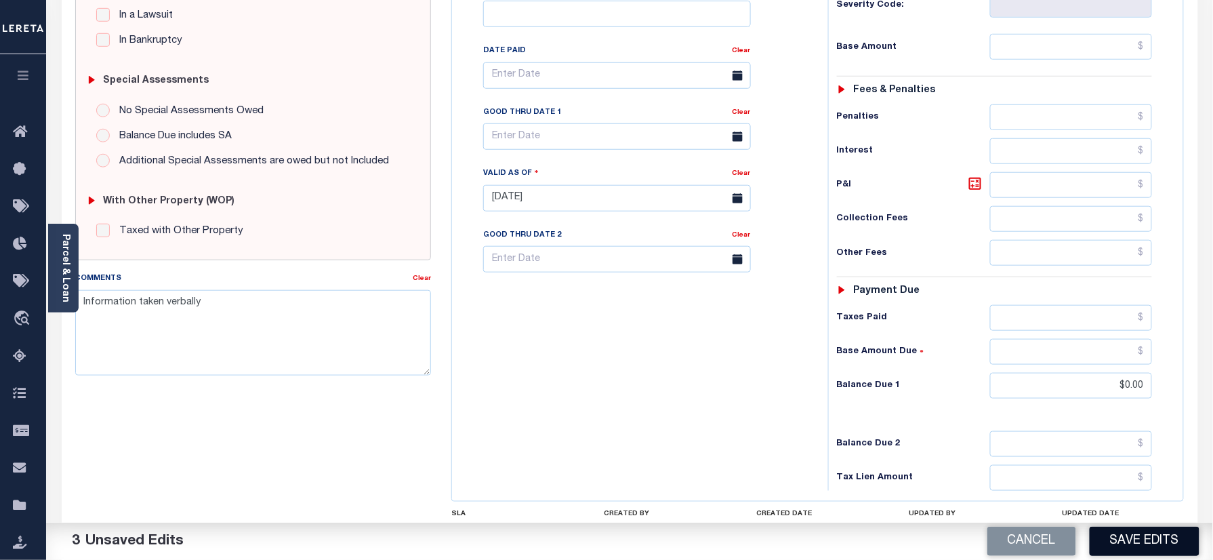
click at [1158, 537] on button "Save Edits" at bounding box center [1144, 540] width 110 height 29
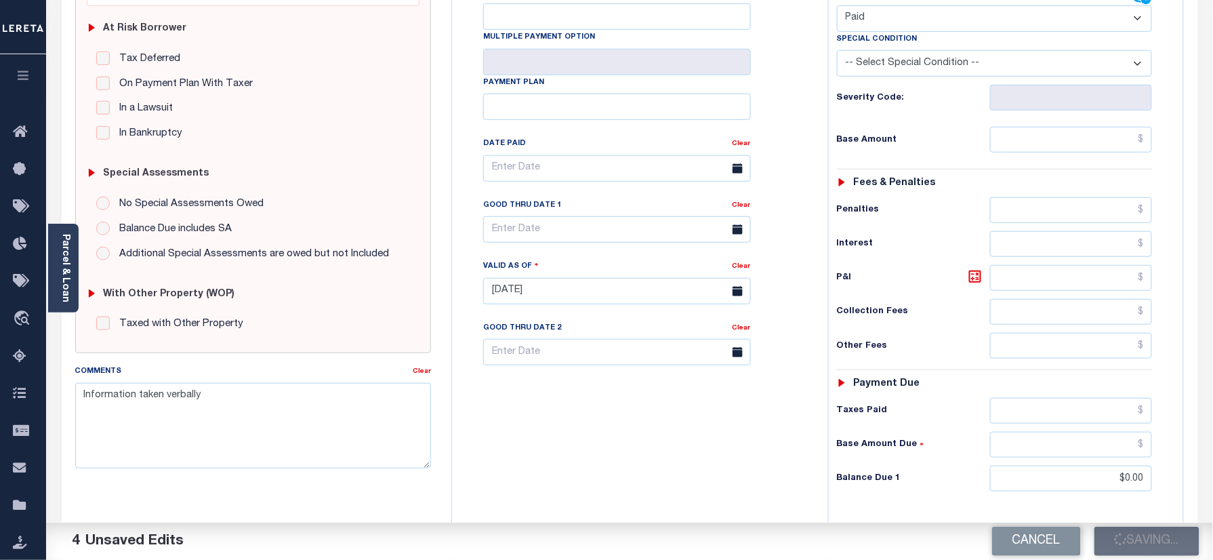
scroll to position [180, 0]
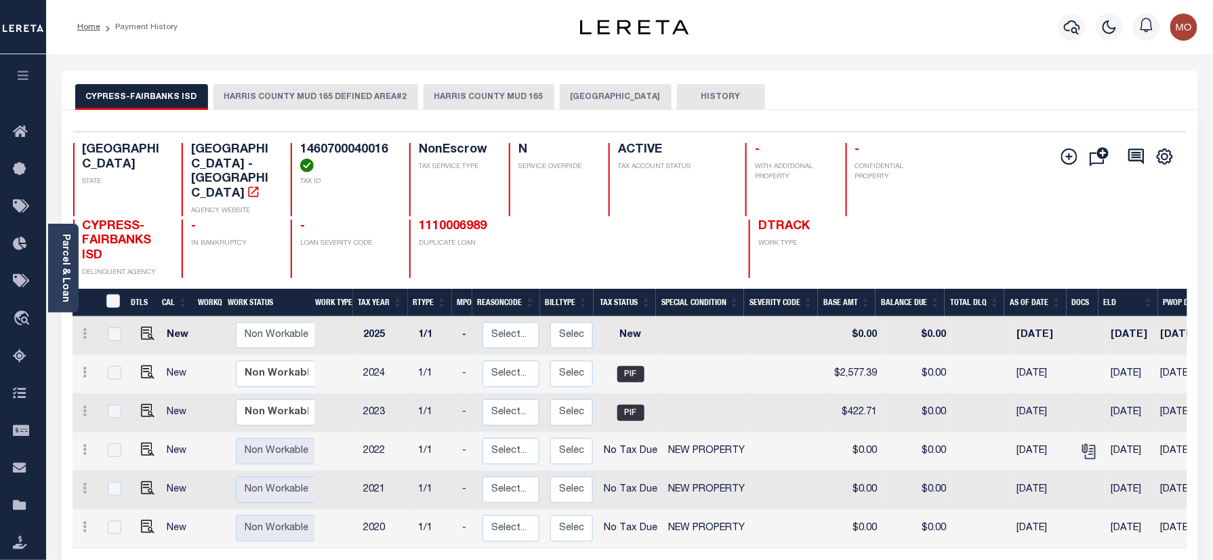
click at [299, 95] on button "HARRIS COUNTY MUD 165 DEFINED AREA#2" at bounding box center [315, 97] width 205 height 26
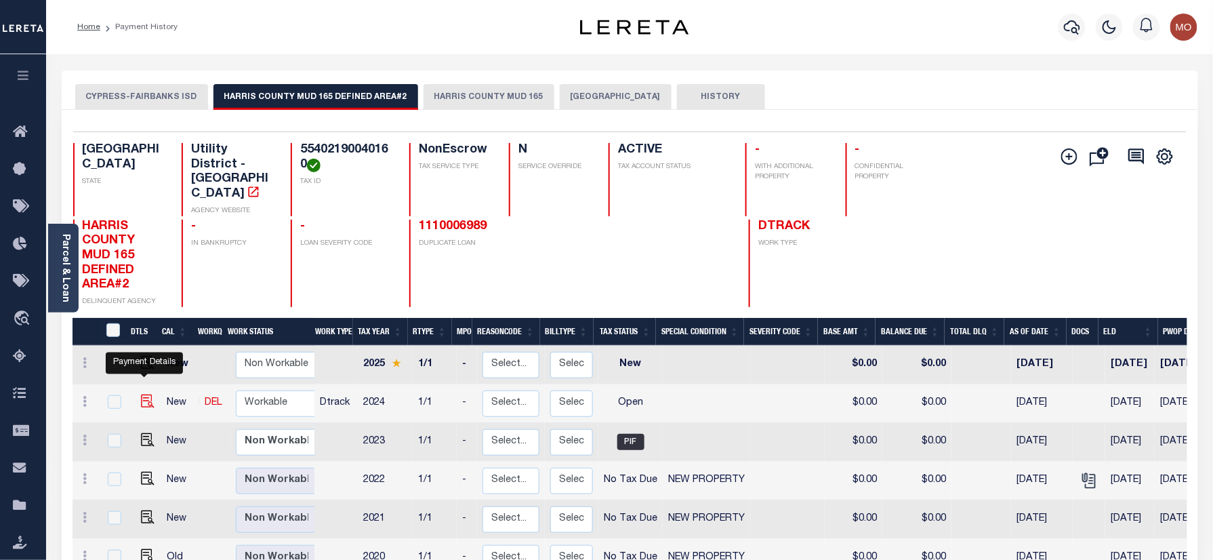
click at [142, 394] on img "" at bounding box center [148, 401] width 14 height 14
checkbox input "true"
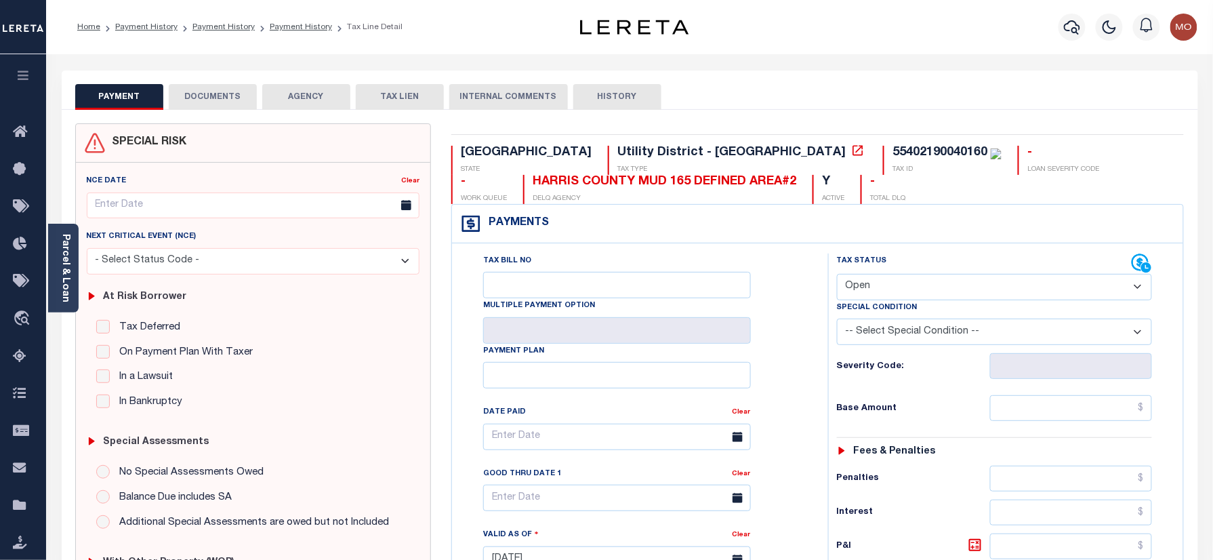
click at [897, 290] on select "- Select Status Code - Open Due/Unpaid Paid Incomplete No Tax Due Internal Refu…" at bounding box center [995, 287] width 316 height 26
select select "PYD"
click at [837, 275] on select "- Select Status Code - Open Due/Unpaid Paid Incomplete No Tax Due Internal Refu…" at bounding box center [995, 287] width 316 height 26
type input "10/10/2025"
click at [795, 369] on div "Tax Bill No Multiple Payment Option Payment Plan Clear" at bounding box center [636, 443] width 342 height 380
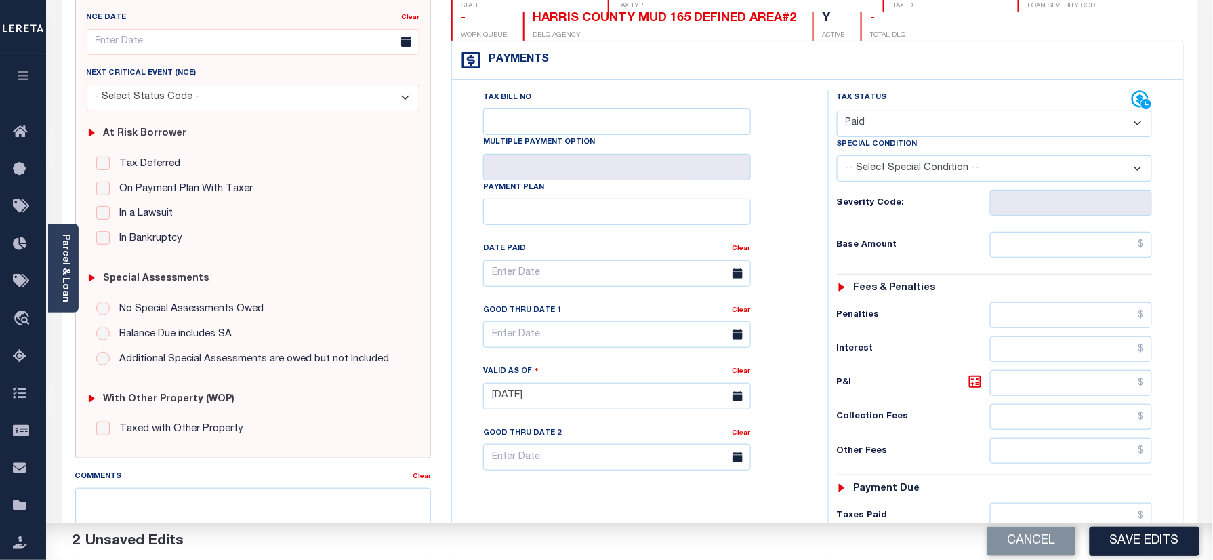
scroll to position [361, 0]
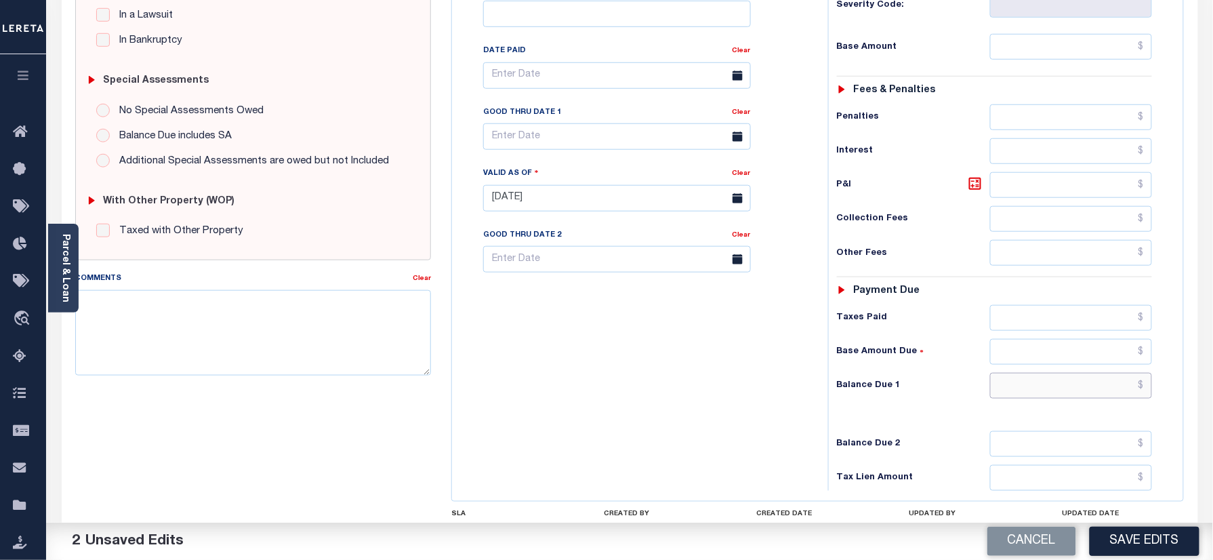
click at [1030, 396] on input "text" at bounding box center [1071, 386] width 163 height 26
type input "$0.00"
paste textarea "Information taken verbally"
click at [225, 337] on textarea "Information taken verbally" at bounding box center [253, 332] width 356 height 85
type textarea "Information taken verbally"
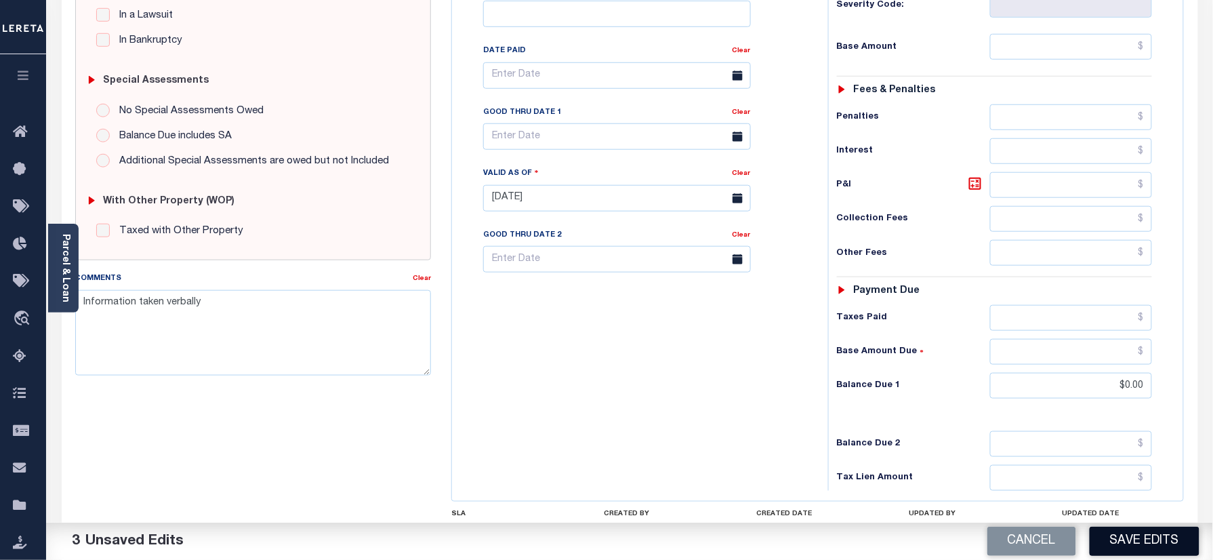
click at [1150, 534] on button "Save Edits" at bounding box center [1144, 540] width 110 height 29
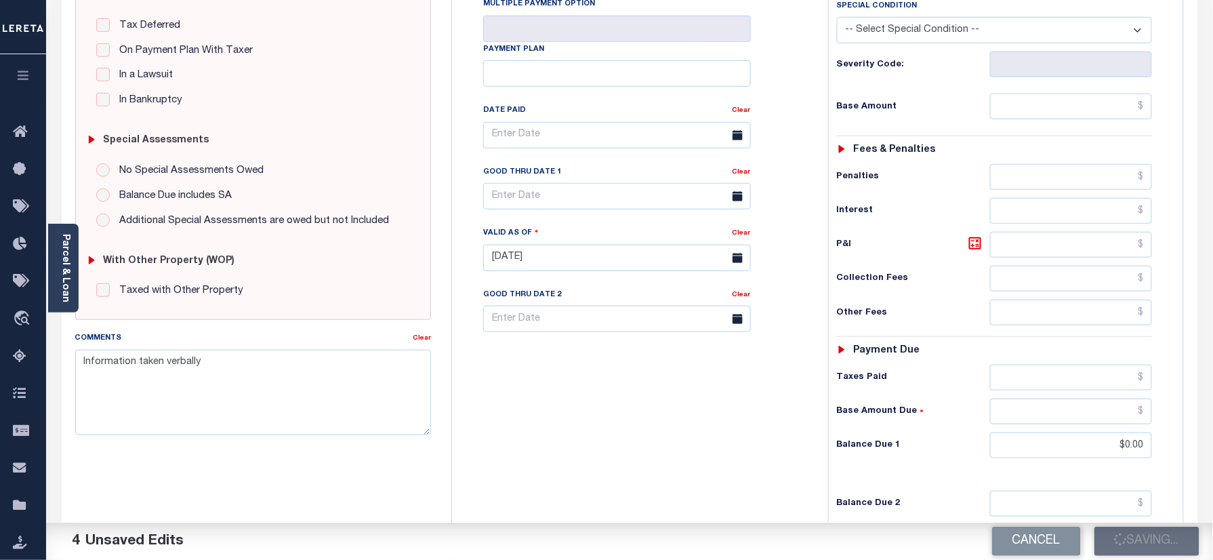
scroll to position [271, 0]
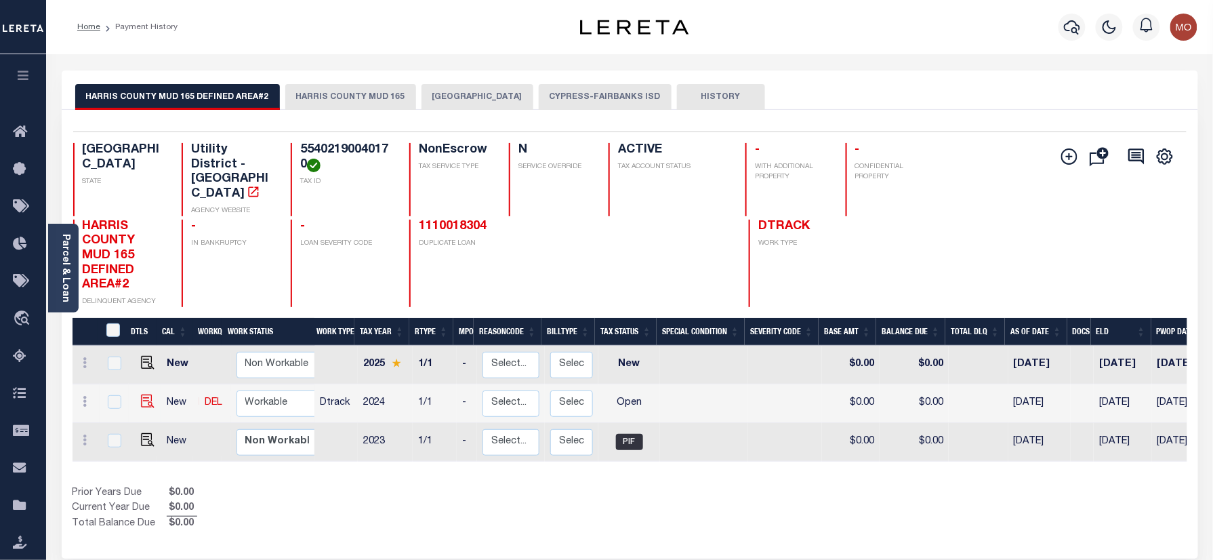
click at [142, 394] on img at bounding box center [148, 401] width 14 height 14
checkbox input "true"
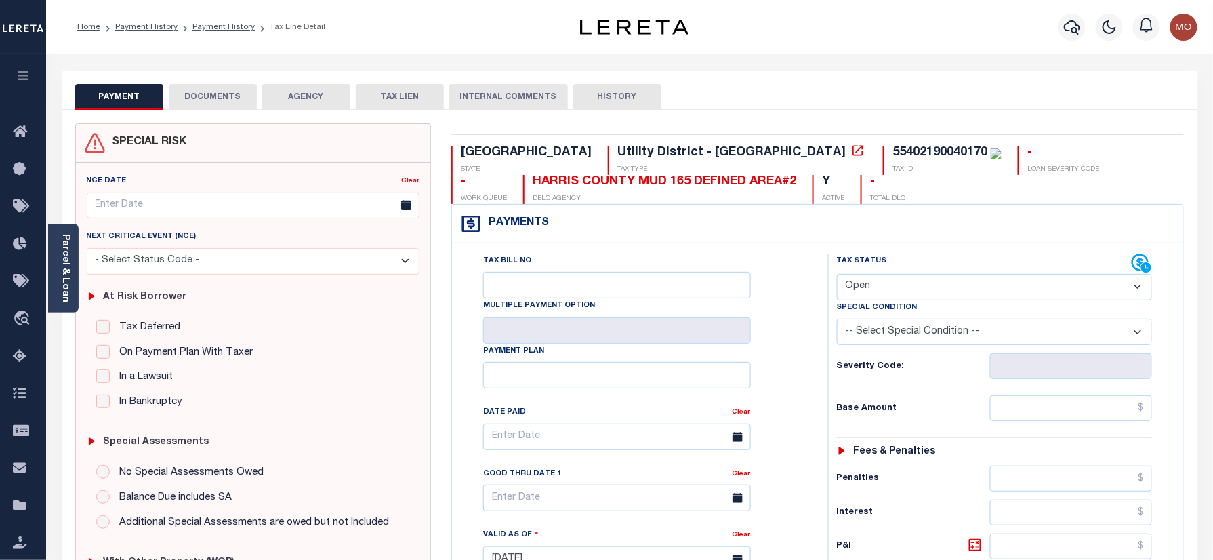
drag, startPoint x: 865, startPoint y: 280, endPoint x: 870, endPoint y: 305, distance: 24.8
click at [865, 280] on select "- Select Status Code - Open Due/Unpaid Paid Incomplete No Tax Due Internal Refu…" at bounding box center [995, 287] width 316 height 26
select select "PYD"
click at [837, 275] on select "- Select Status Code - Open Due/Unpaid Paid Incomplete No Tax Due Internal Refu…" at bounding box center [995, 287] width 316 height 26
type input "10/10/2025"
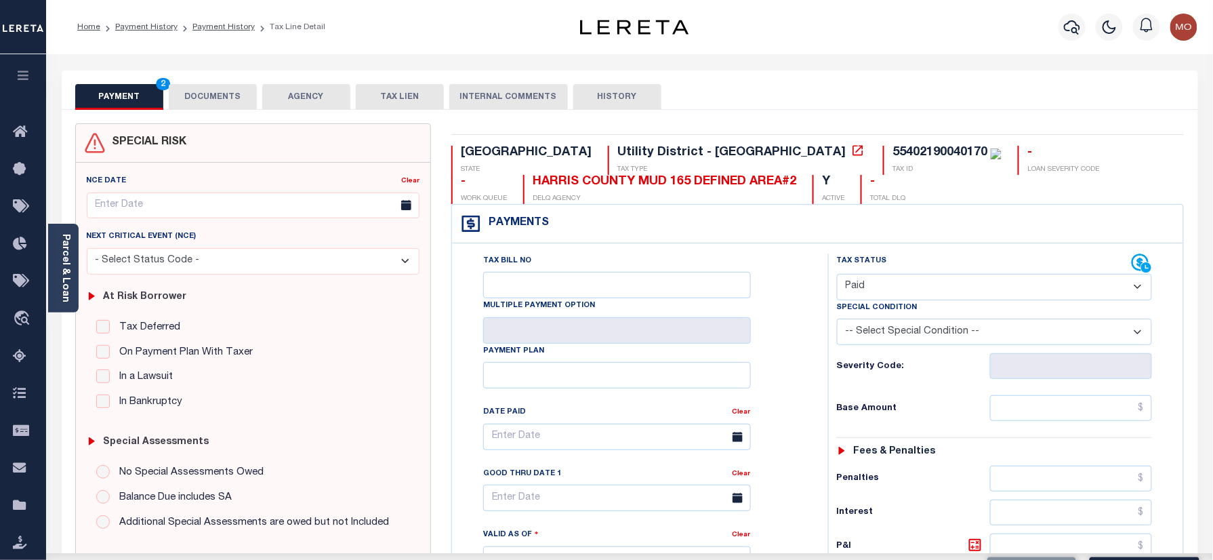
drag, startPoint x: 757, startPoint y: 367, endPoint x: 820, endPoint y: 373, distance: 63.2
click at [773, 369] on div "Tax Bill No Multiple Payment Option Payment Plan Clear" at bounding box center [636, 443] width 342 height 380
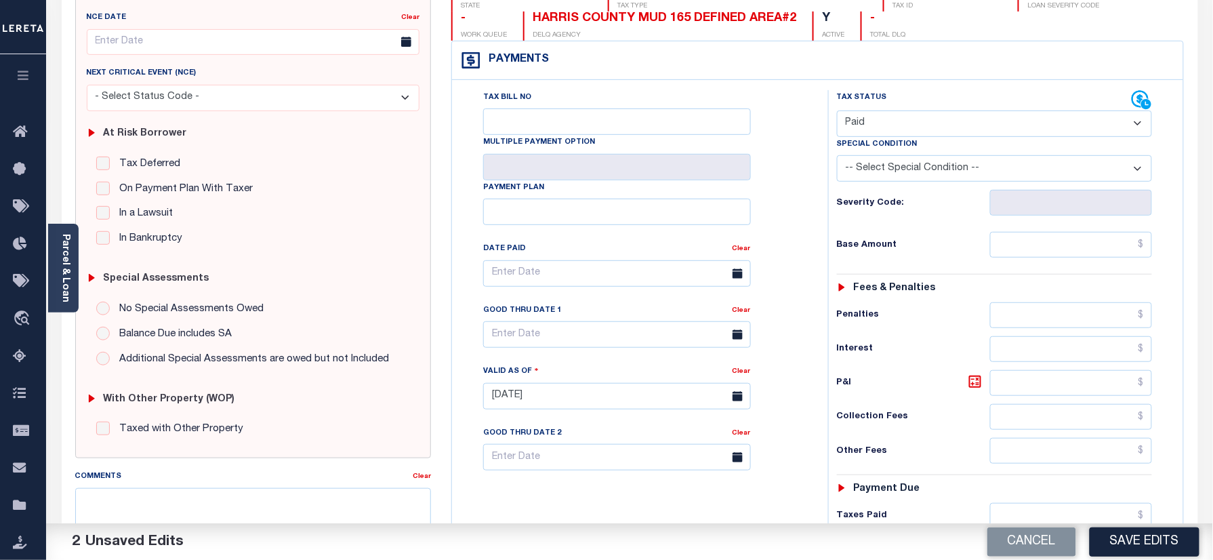
scroll to position [451, 0]
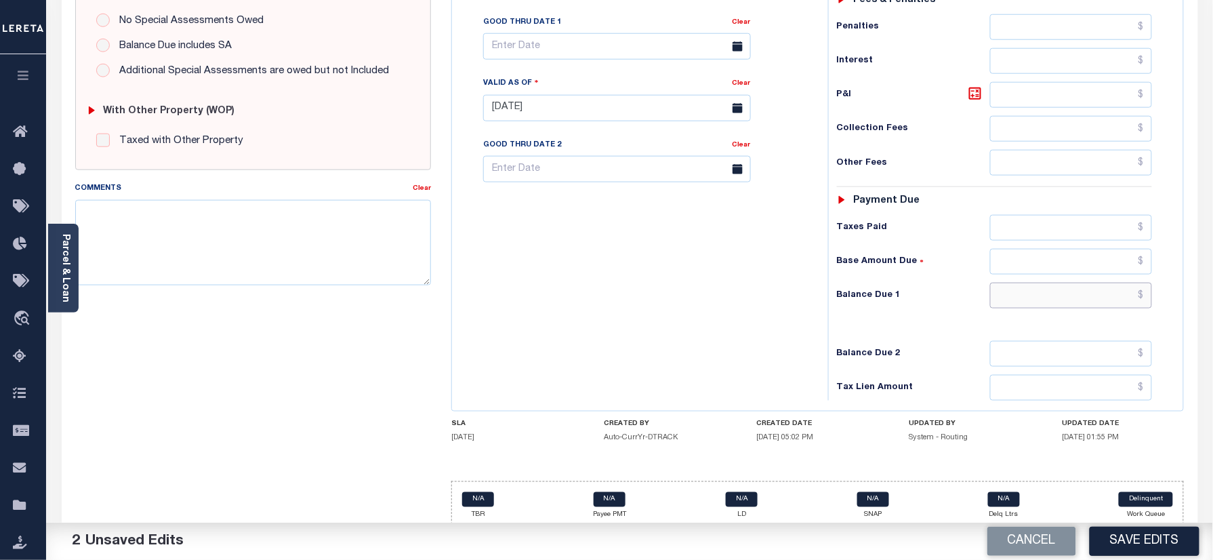
click at [1043, 308] on input "text" at bounding box center [1071, 296] width 163 height 26
type input "$0.00"
click at [304, 236] on textarea "Comments" at bounding box center [253, 242] width 356 height 85
paste textarea "Information taken verbally"
type textarea "Information taken verbally"
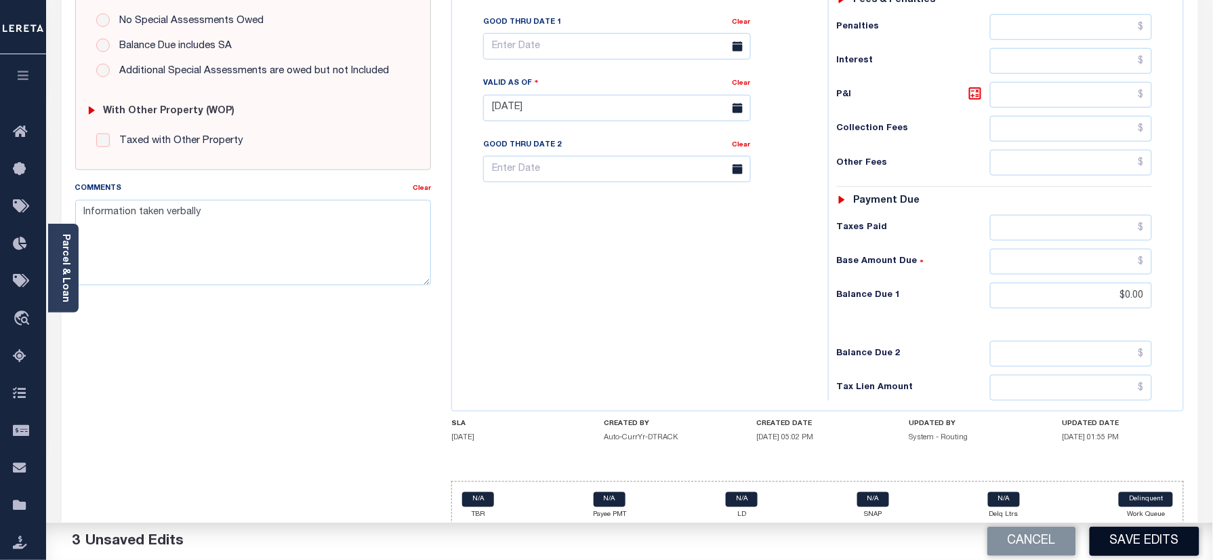
click at [1141, 545] on button "Save Edits" at bounding box center [1144, 540] width 110 height 29
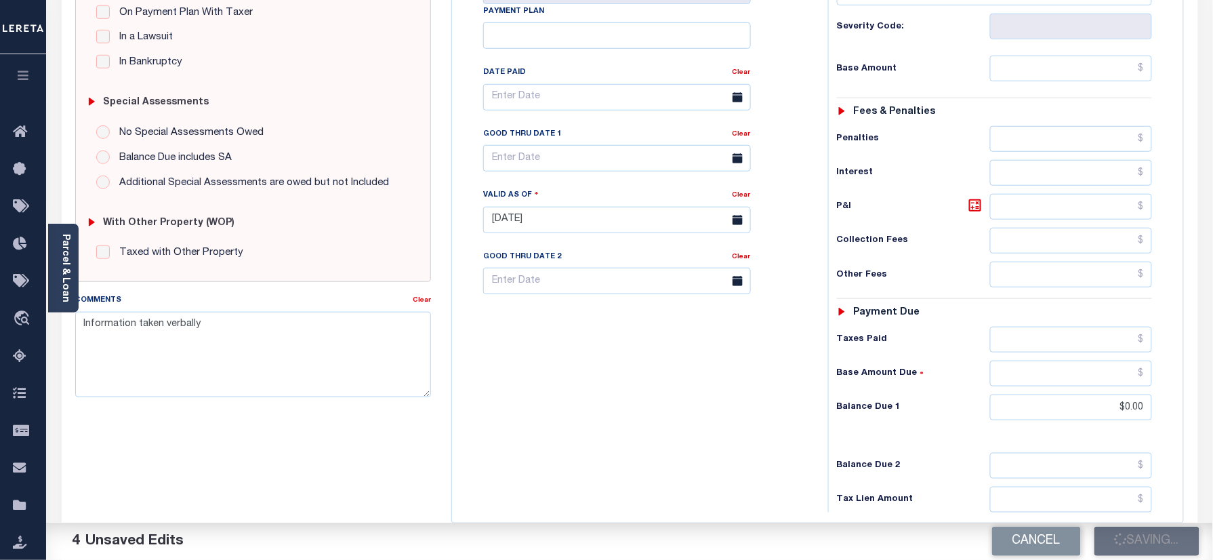
scroll to position [180, 0]
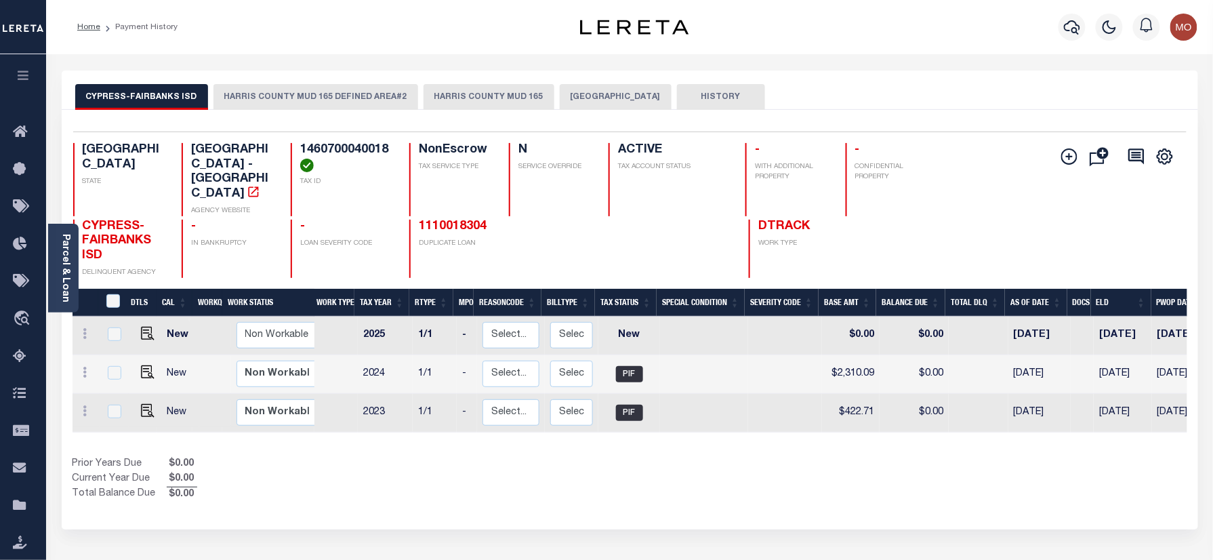
click at [250, 85] on button "HARRIS COUNTY MUD 165 DEFINED AREA#2" at bounding box center [315, 97] width 205 height 26
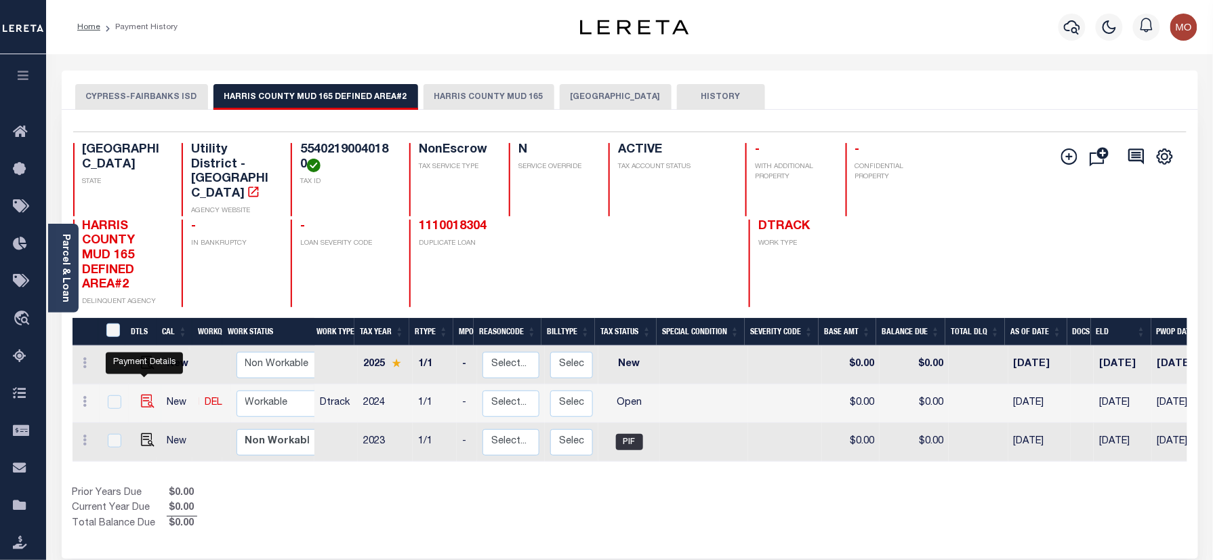
click at [149, 394] on img "" at bounding box center [148, 401] width 14 height 14
checkbox input "true"
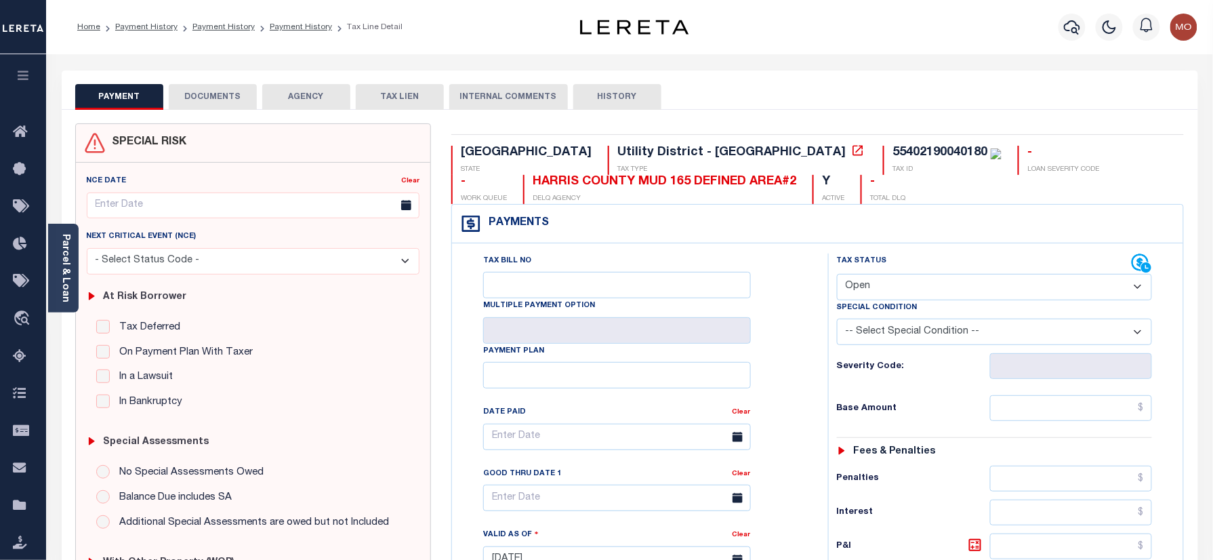
click at [897, 286] on select "- Select Status Code - Open Due/Unpaid Paid Incomplete No Tax Due Internal Refu…" at bounding box center [995, 287] width 316 height 26
select select "PYD"
click at [837, 275] on select "- Select Status Code - Open Due/Unpaid Paid Incomplete No Tax Due Internal Refu…" at bounding box center [995, 287] width 316 height 26
type input "[DATE]"
click at [779, 360] on div "Tax Bill No Multiple Payment Option Payment Plan Clear" at bounding box center [636, 443] width 342 height 380
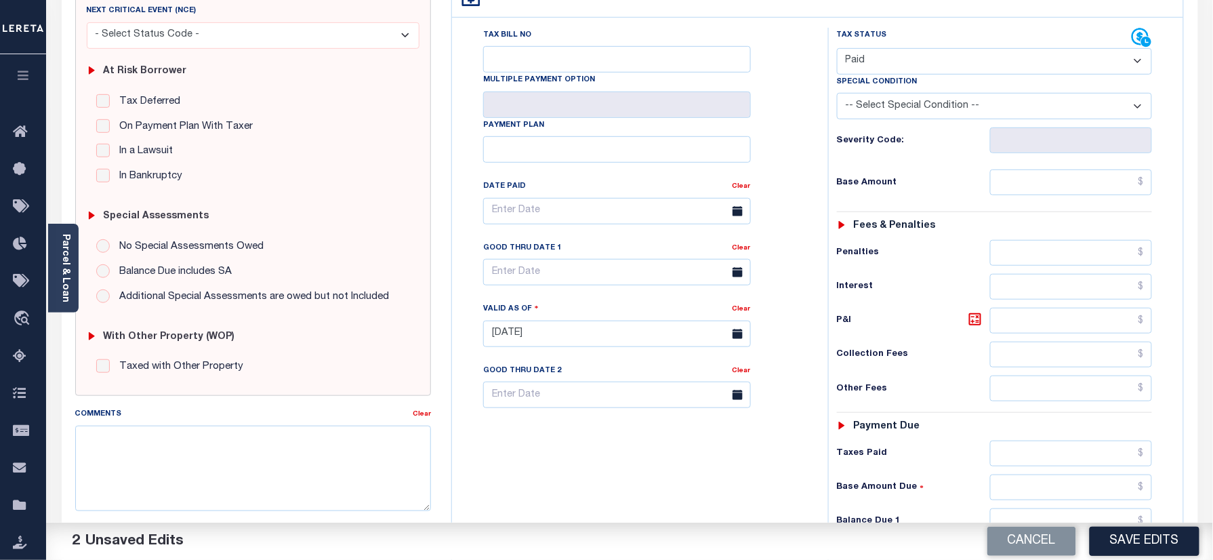
scroll to position [361, 0]
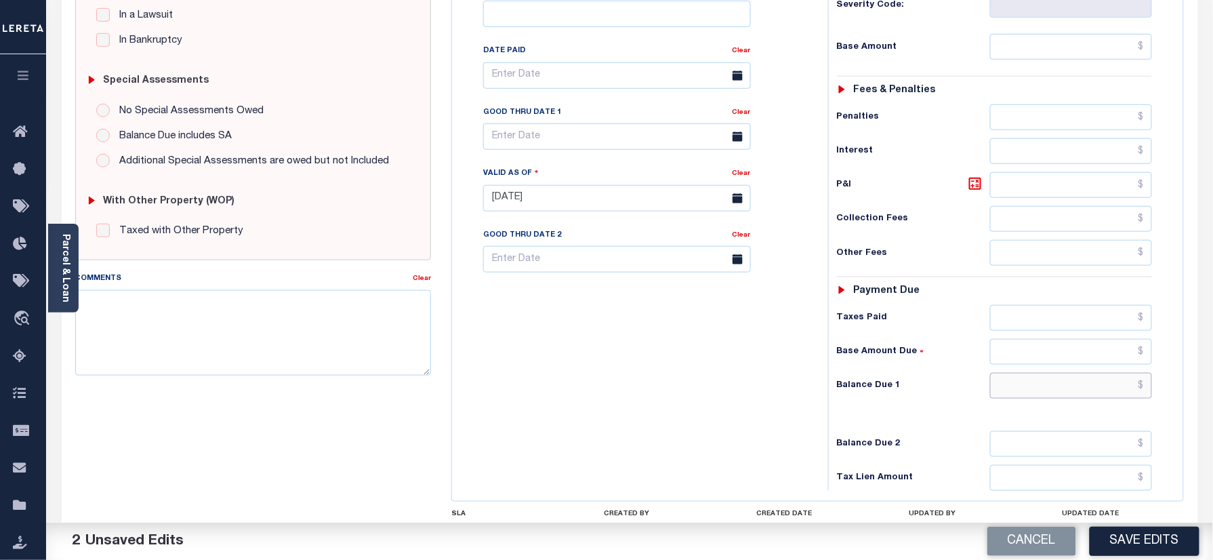
click at [1031, 396] on input "text" at bounding box center [1071, 386] width 163 height 26
type input "$0.00"
click at [239, 358] on textarea "Comments" at bounding box center [253, 332] width 356 height 85
paste textarea "Information taken verbally"
type textarea "Information taken verbally"
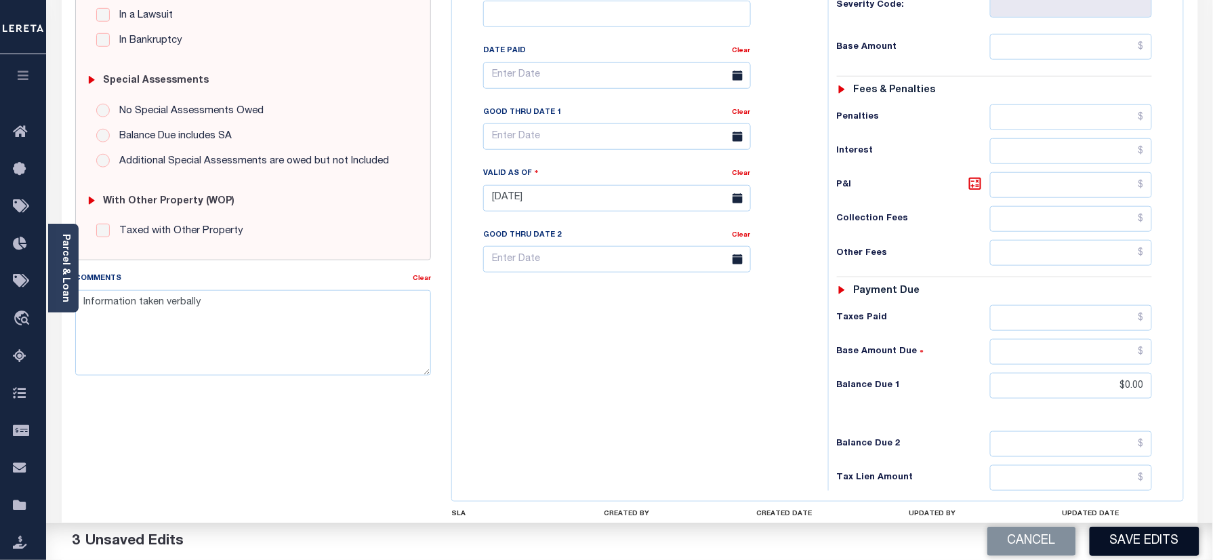
click at [1163, 551] on button "Save Edits" at bounding box center [1144, 540] width 110 height 29
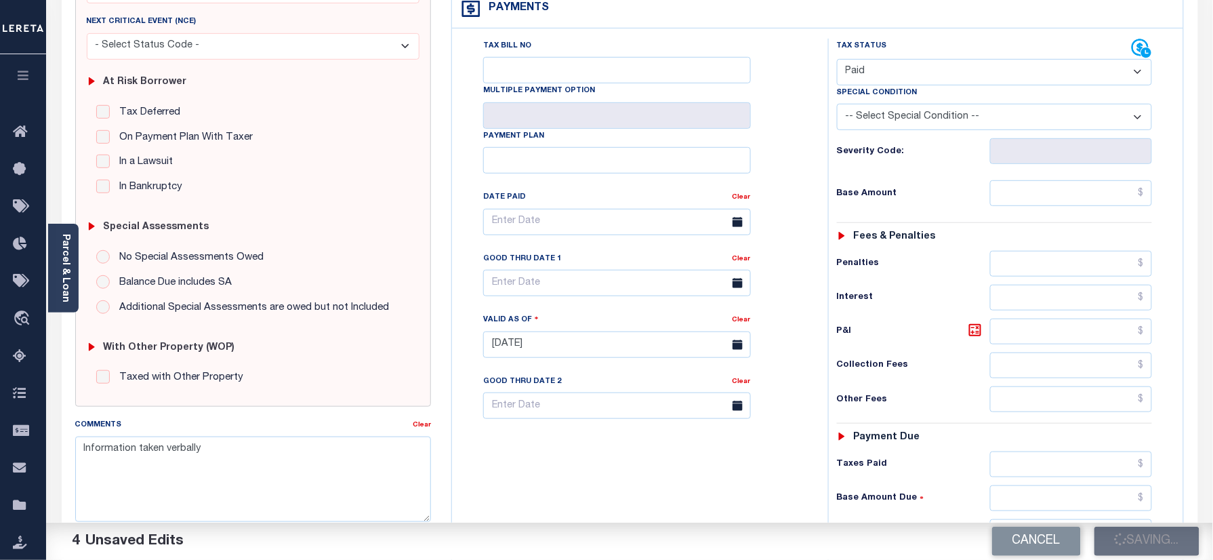
scroll to position [90, 0]
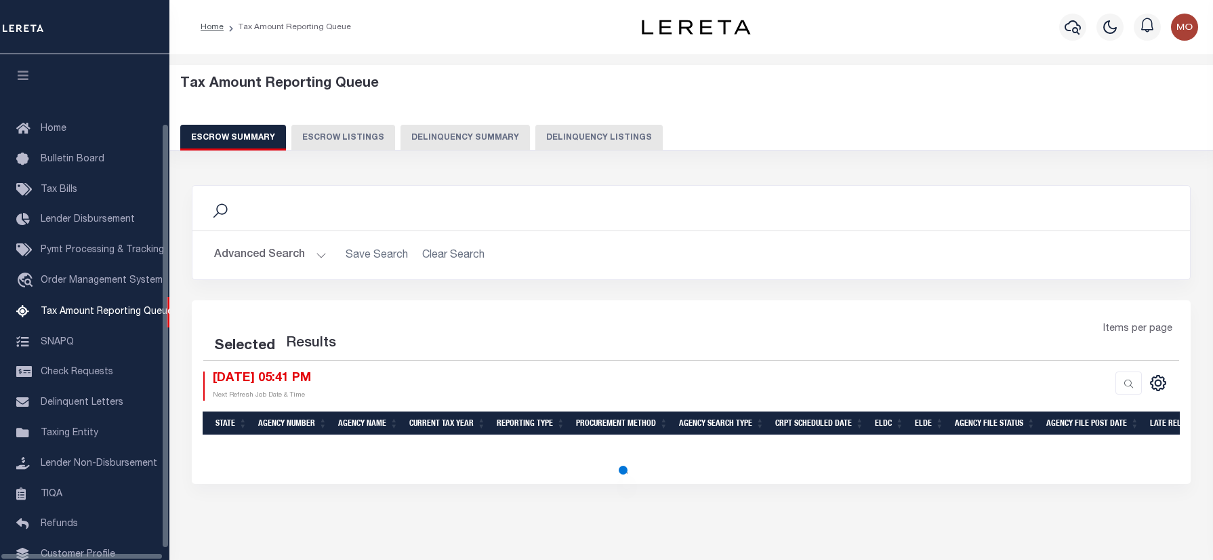
click at [567, 125] on button "Delinquency Listings" at bounding box center [598, 138] width 127 height 26
select select "500"
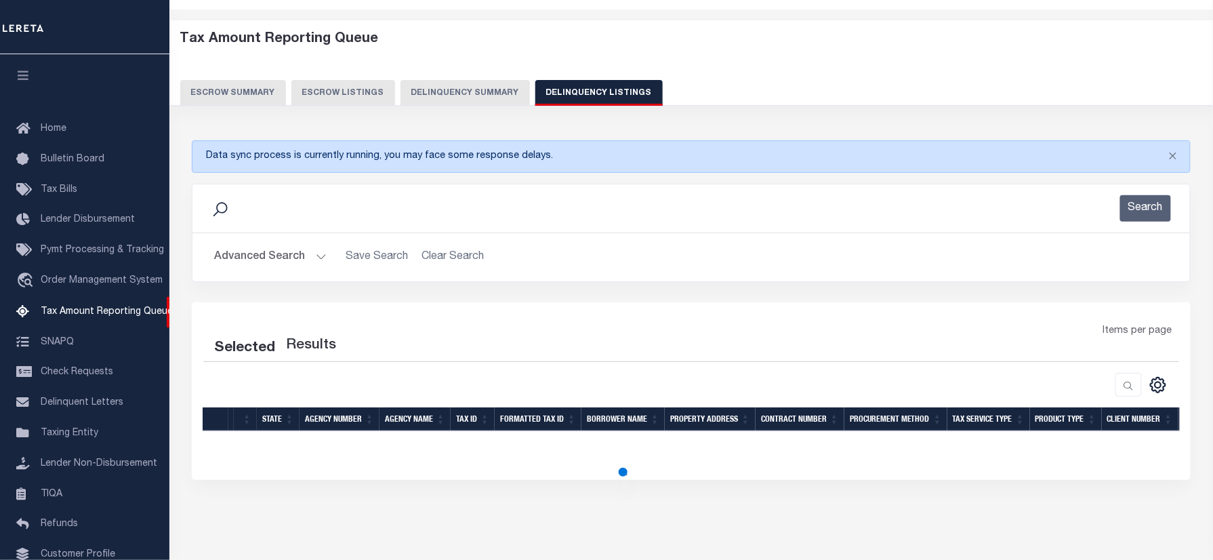
scroll to position [47, 0]
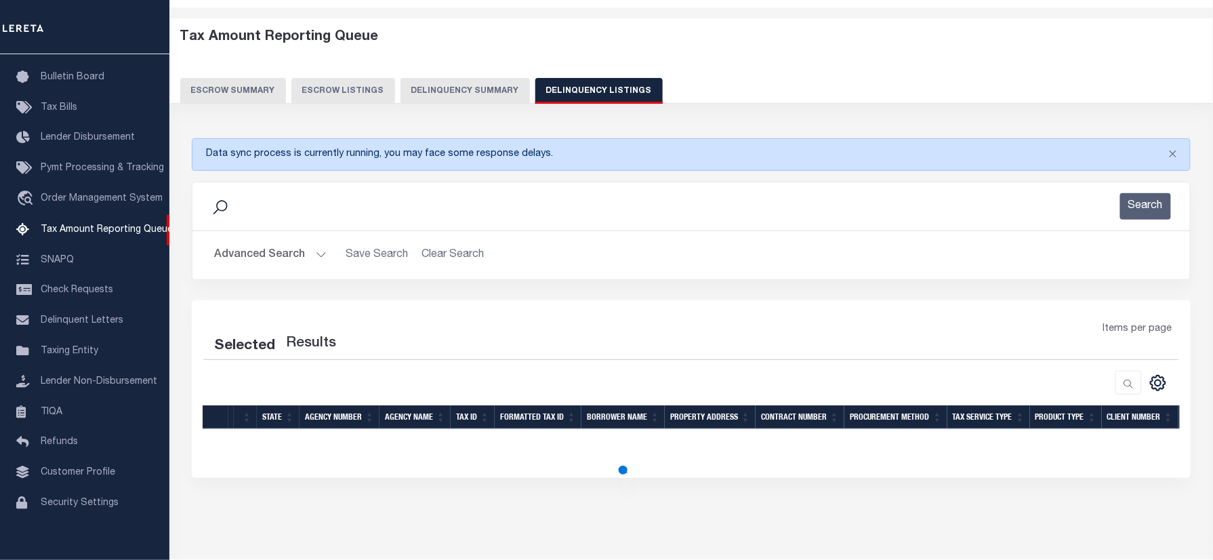
select select "500"
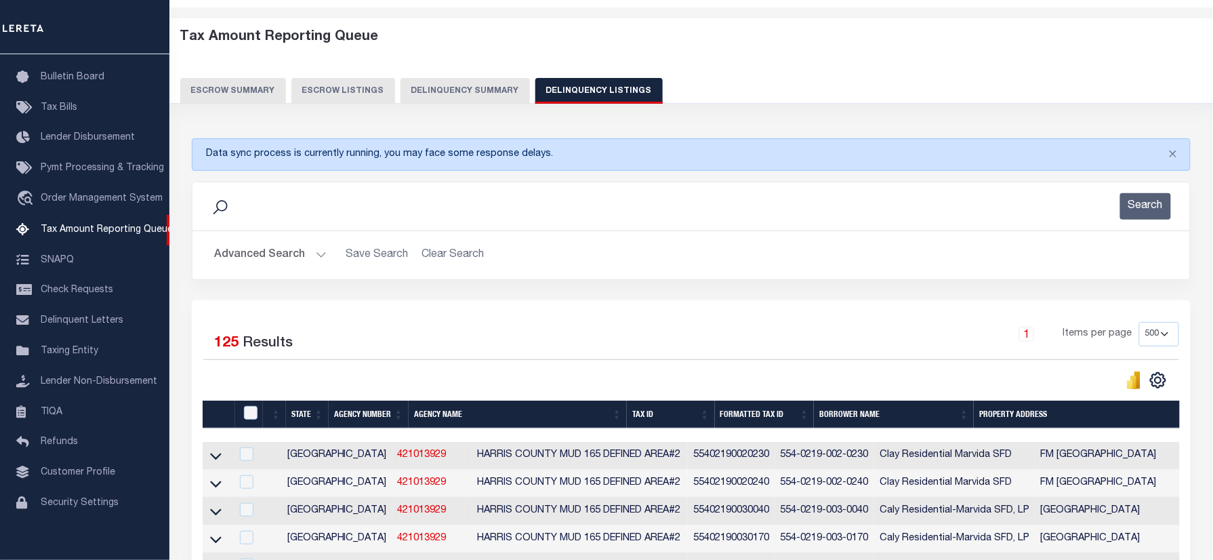
click at [276, 252] on button "Advanced Search" at bounding box center [270, 255] width 112 height 26
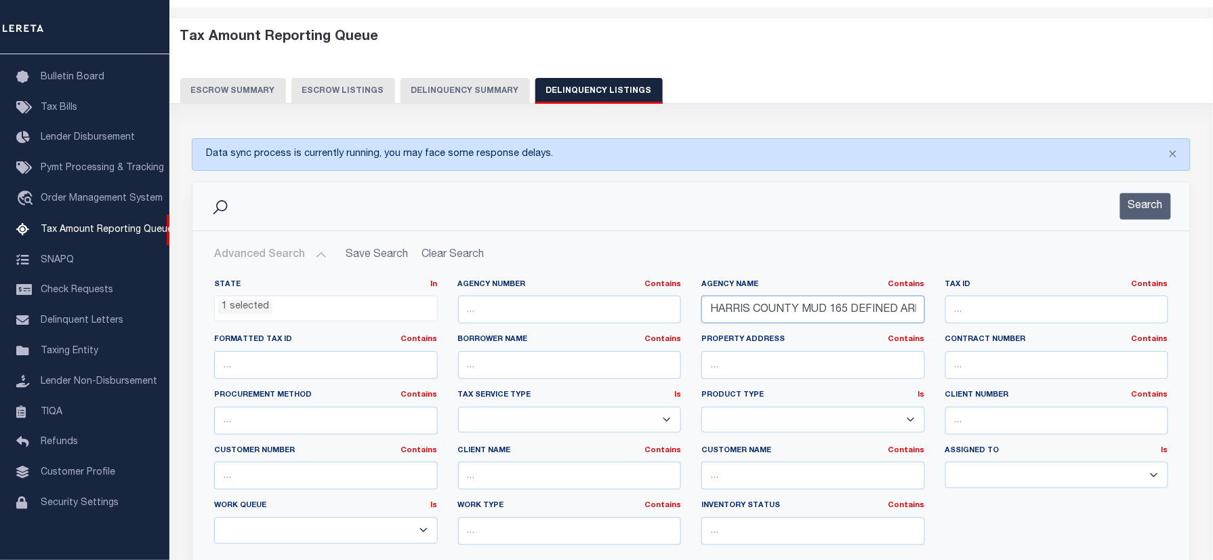
scroll to position [0, 22]
drag, startPoint x: 709, startPoint y: 307, endPoint x: 995, endPoint y: 314, distance: 286.0
click at [995, 314] on div "State In In AK AL AR AZ CA CO CT DC DE FL GA GU HI IA ID IL IN KS KY LA MA MD M…" at bounding box center [691, 417] width 974 height 276
paste input "text"
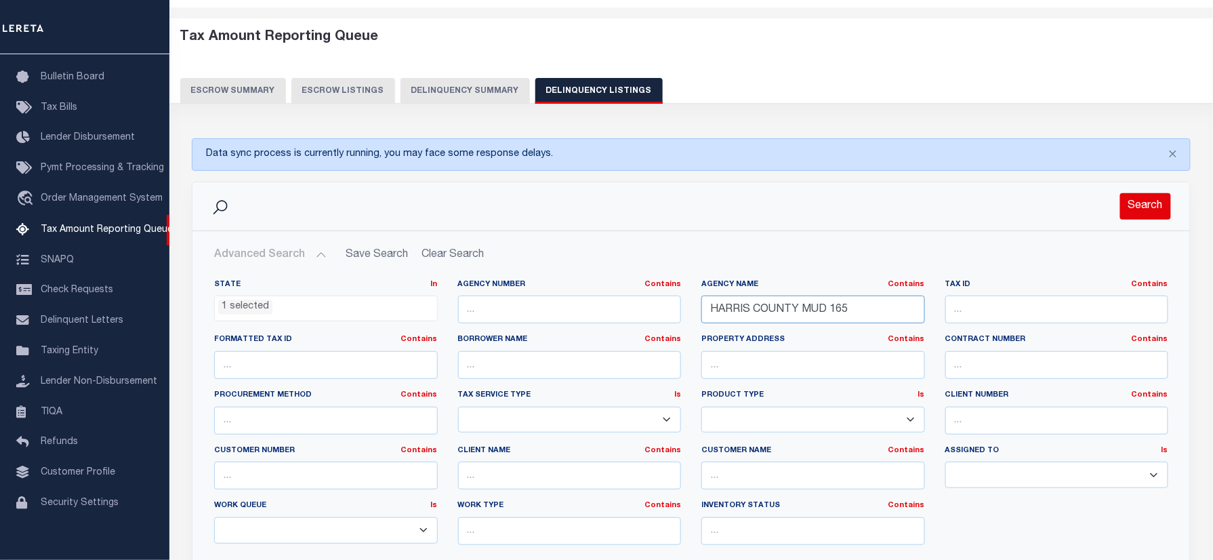
type input "HARRIS COUNTY MUD 165"
click at [1131, 201] on button "Search" at bounding box center [1145, 206] width 51 height 26
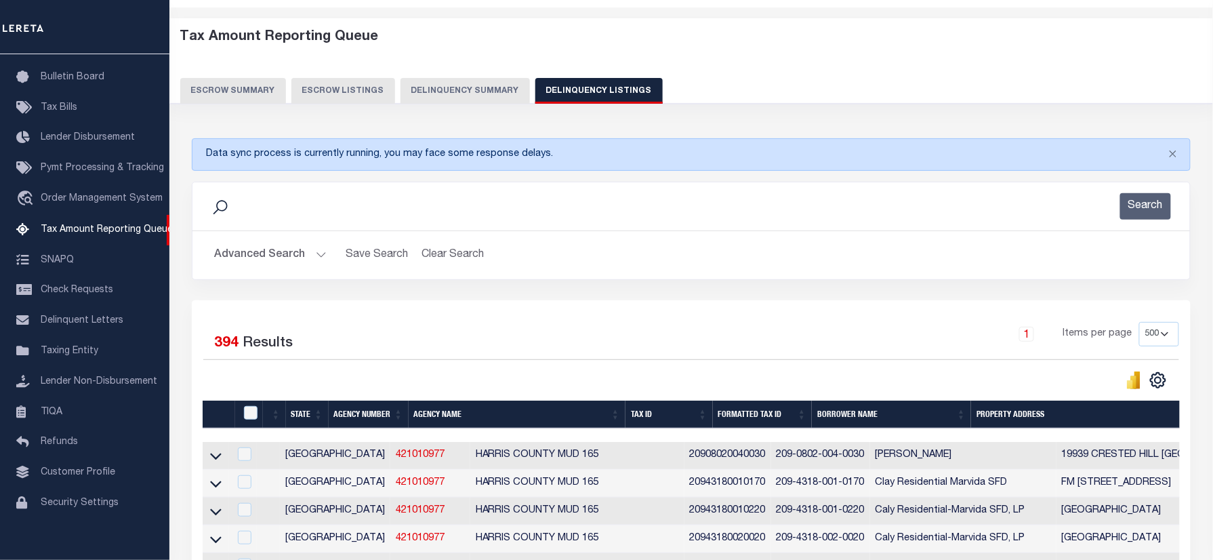
click at [520, 203] on div "Search" at bounding box center [691, 206] width 976 height 26
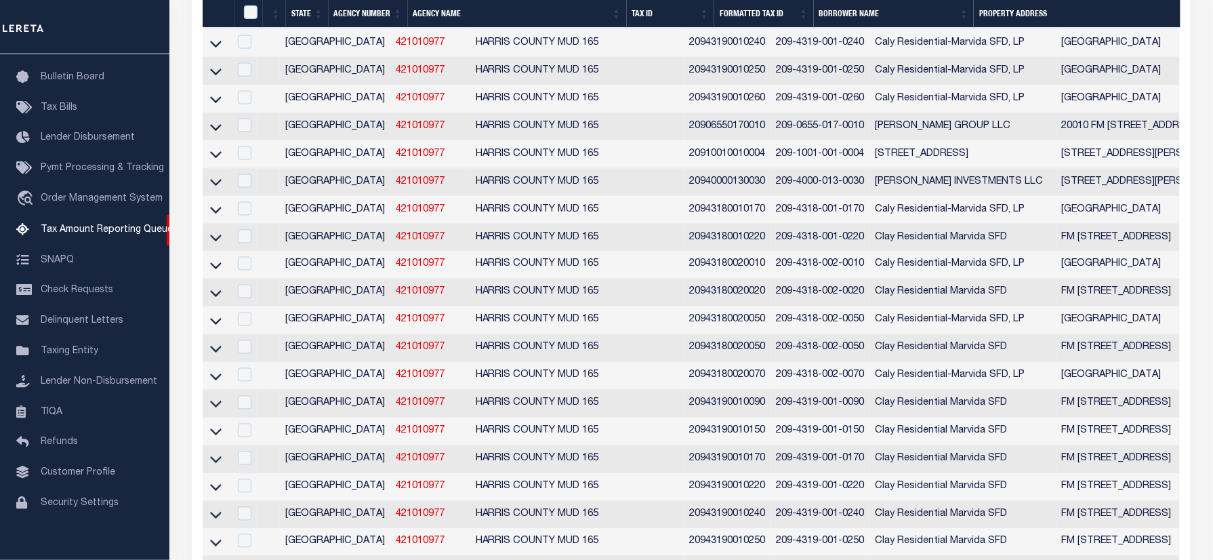
scroll to position [255, 0]
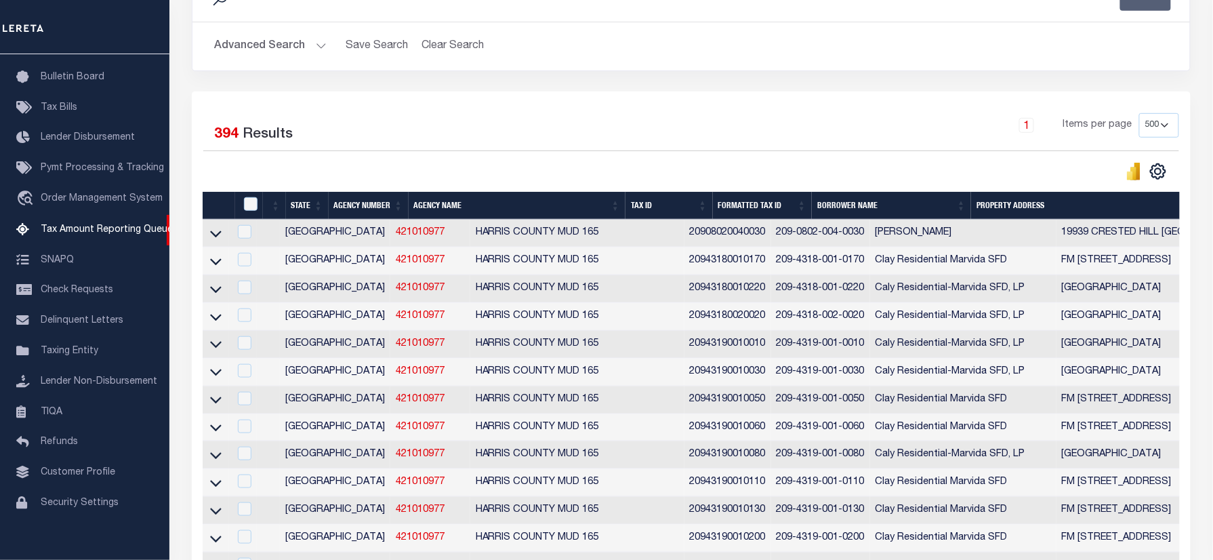
drag, startPoint x: 217, startPoint y: 269, endPoint x: 562, endPoint y: 51, distance: 407.1
click at [217, 268] on icon at bounding box center [216, 261] width 12 height 14
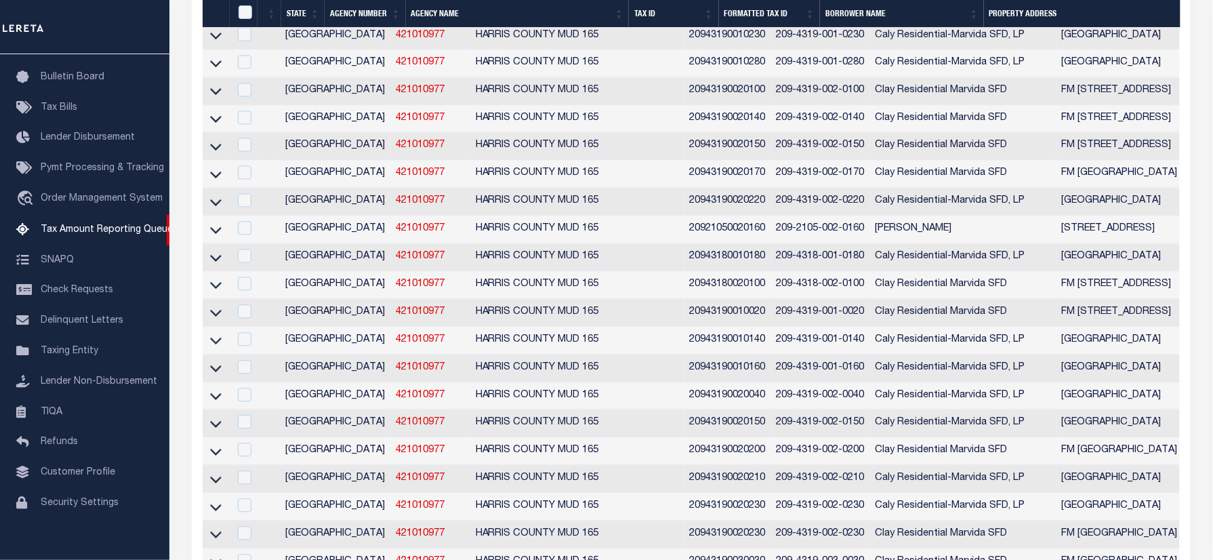
scroll to position [1438, 0]
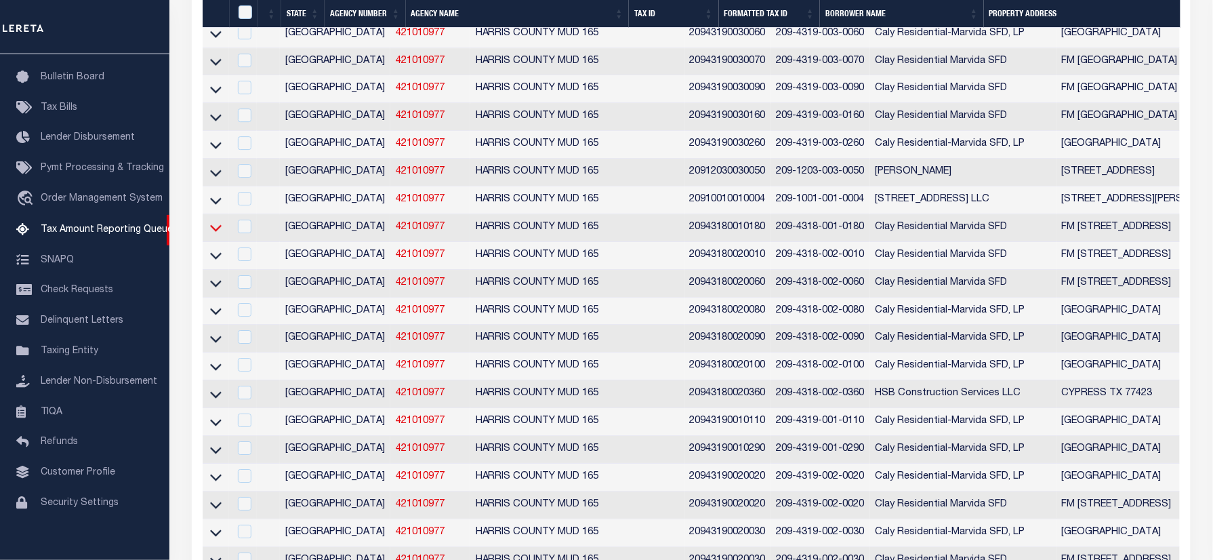
click at [217, 232] on icon at bounding box center [216, 228] width 12 height 7
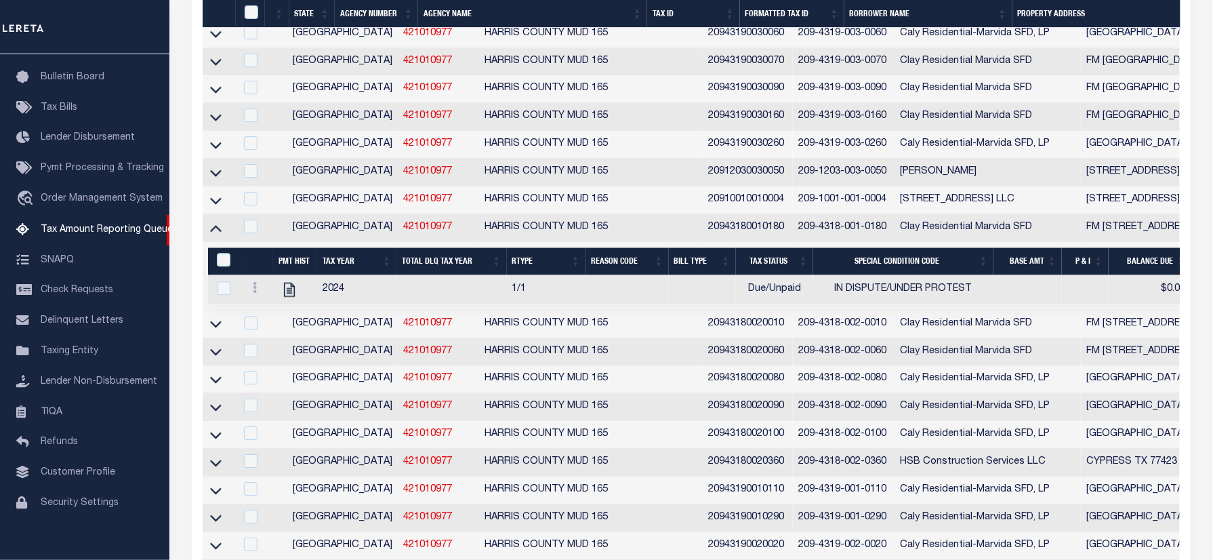
scroll to position [3093, 0]
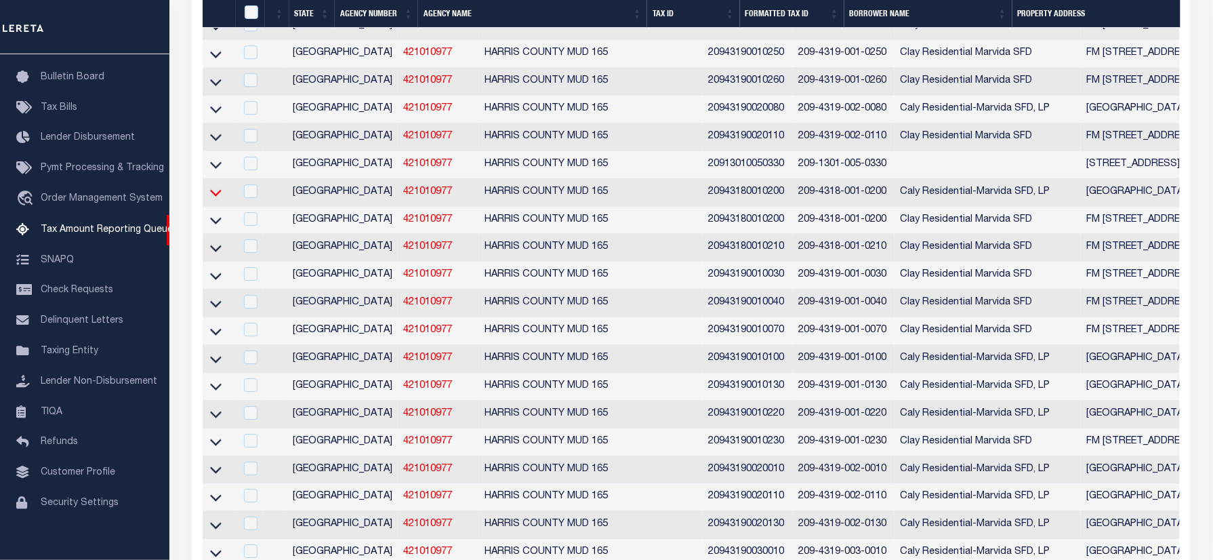
click at [215, 199] on icon at bounding box center [216, 192] width 12 height 14
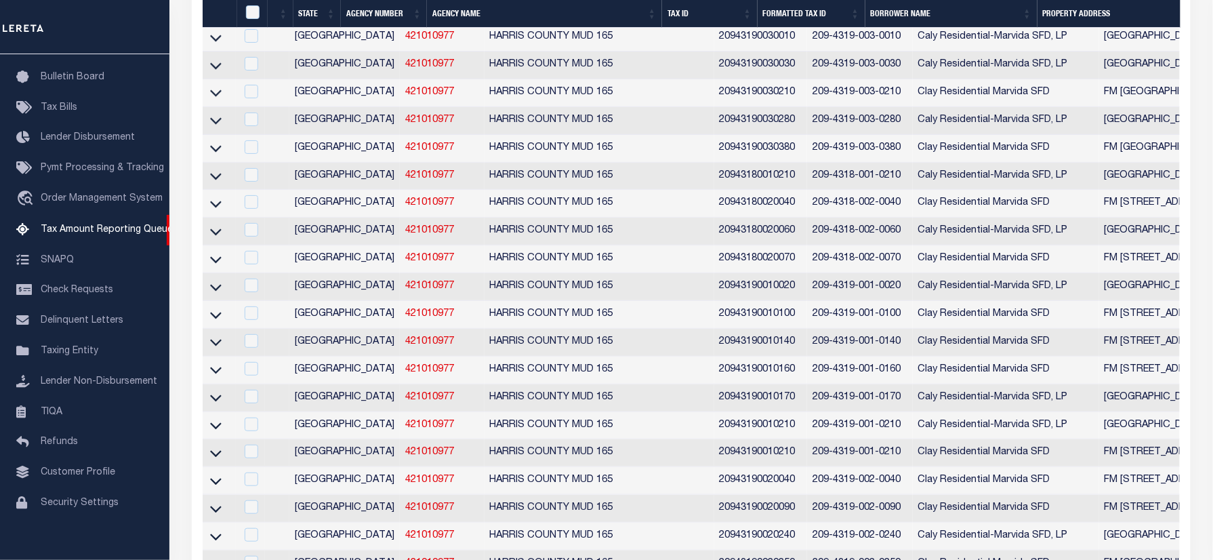
scroll to position [3219, 0]
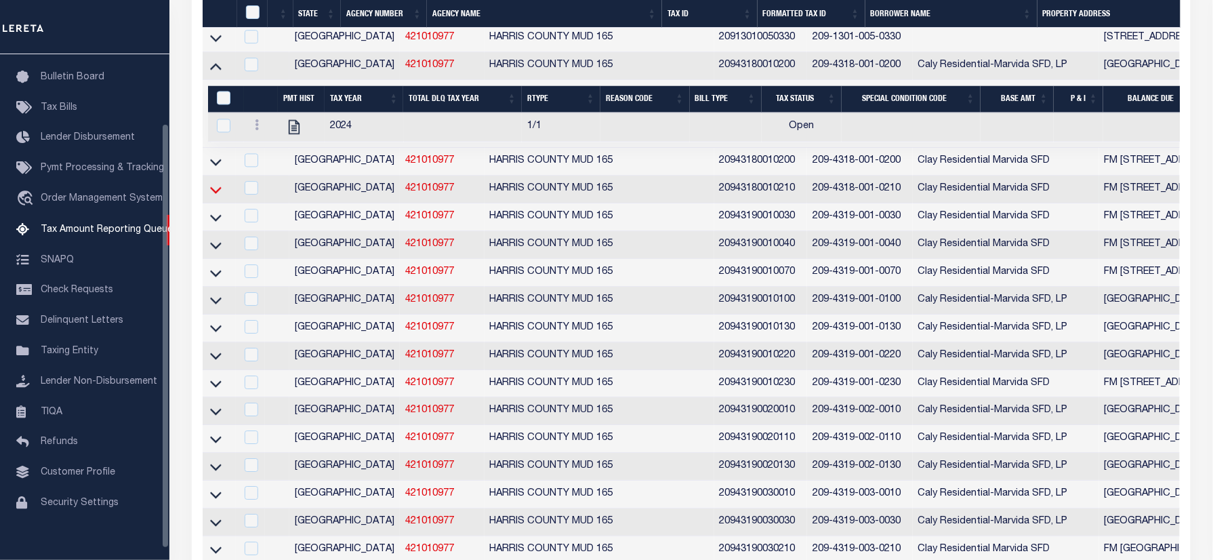
click at [214, 196] on icon at bounding box center [216, 189] width 12 height 14
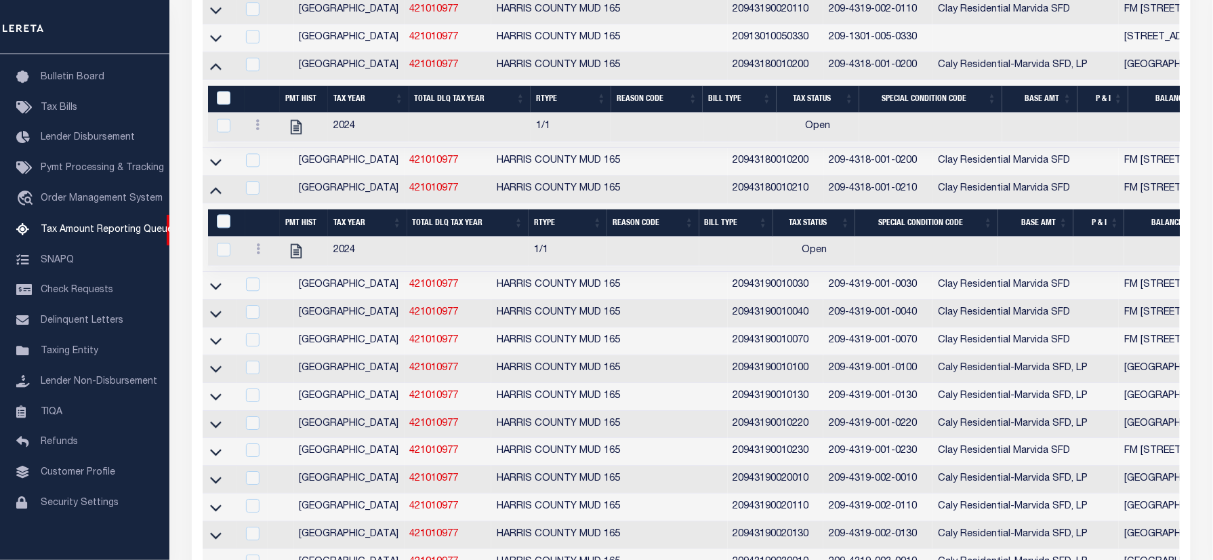
scroll to position [340, 0]
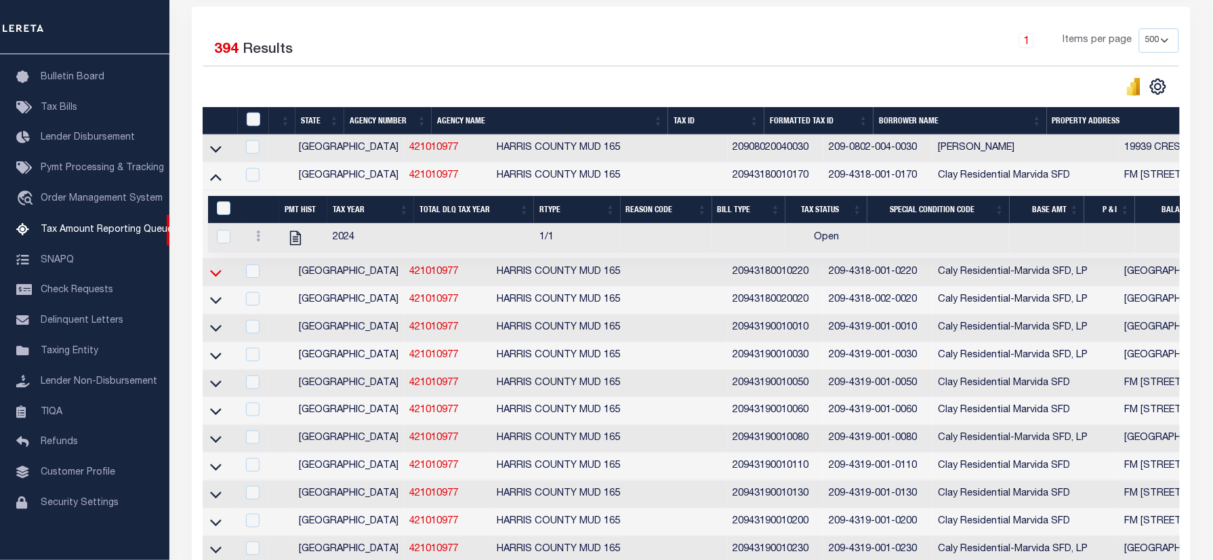
click at [214, 276] on icon at bounding box center [216, 273] width 12 height 7
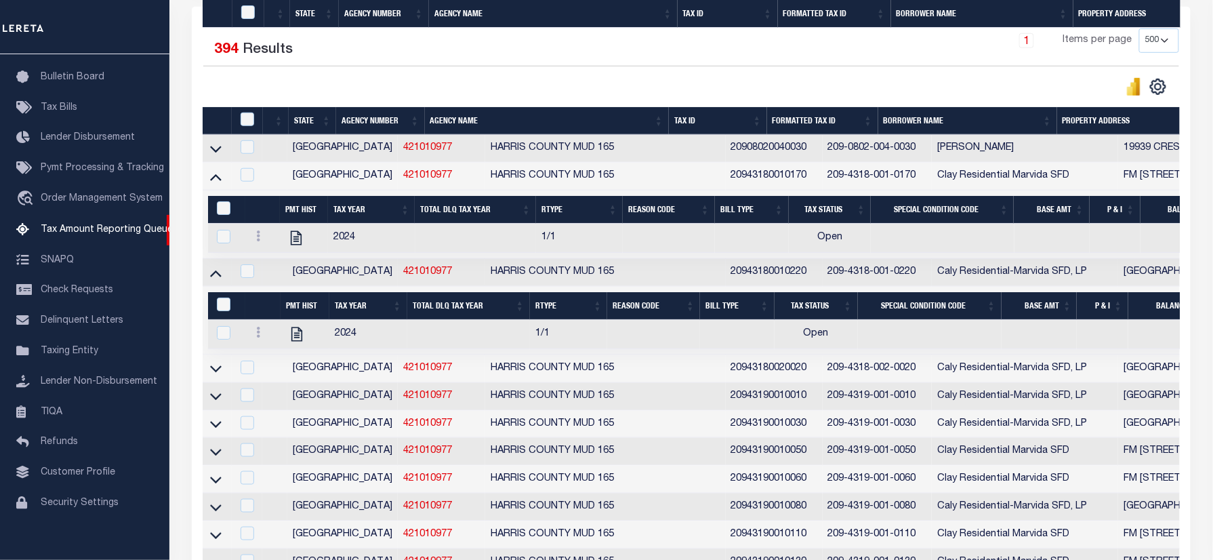
scroll to position [2748, 0]
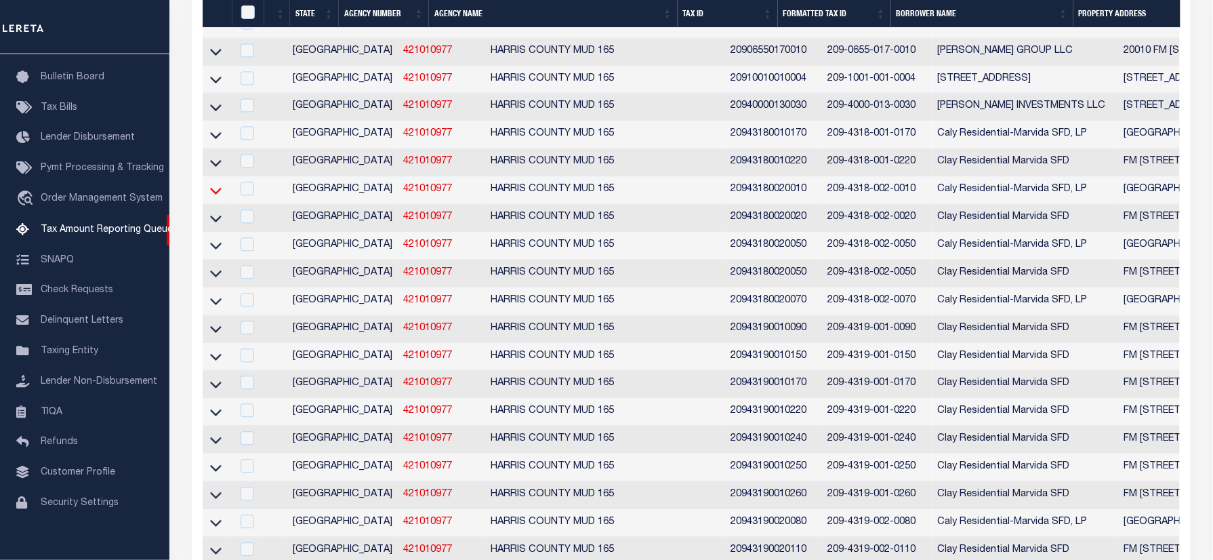
click at [215, 197] on icon at bounding box center [216, 190] width 12 height 14
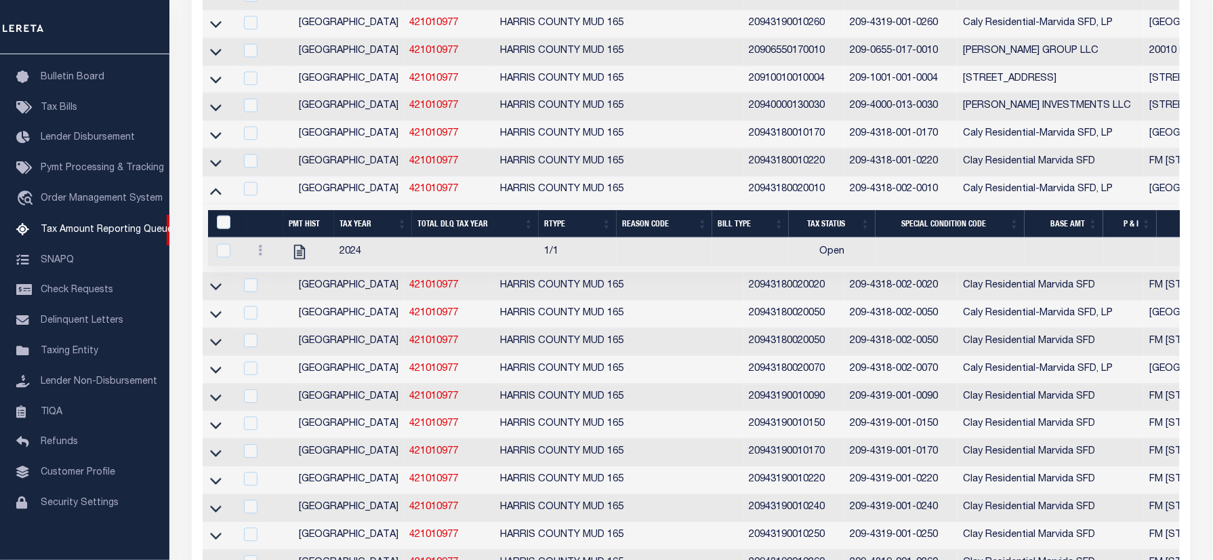
scroll to position [438, 0]
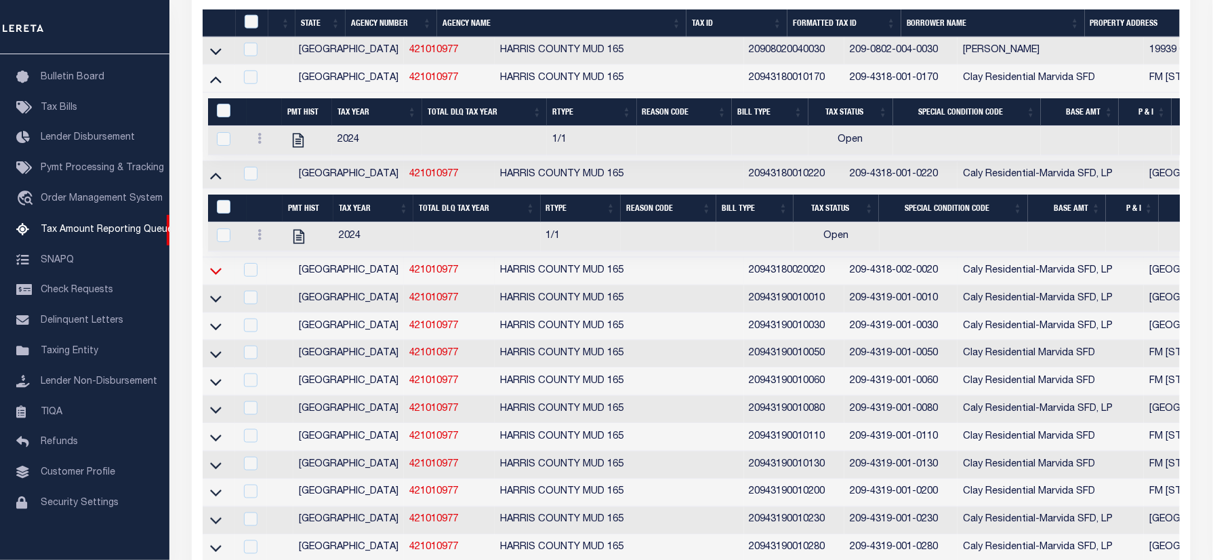
drag, startPoint x: 212, startPoint y: 282, endPoint x: 346, endPoint y: 559, distance: 307.5
click at [212, 278] on icon at bounding box center [216, 271] width 12 height 14
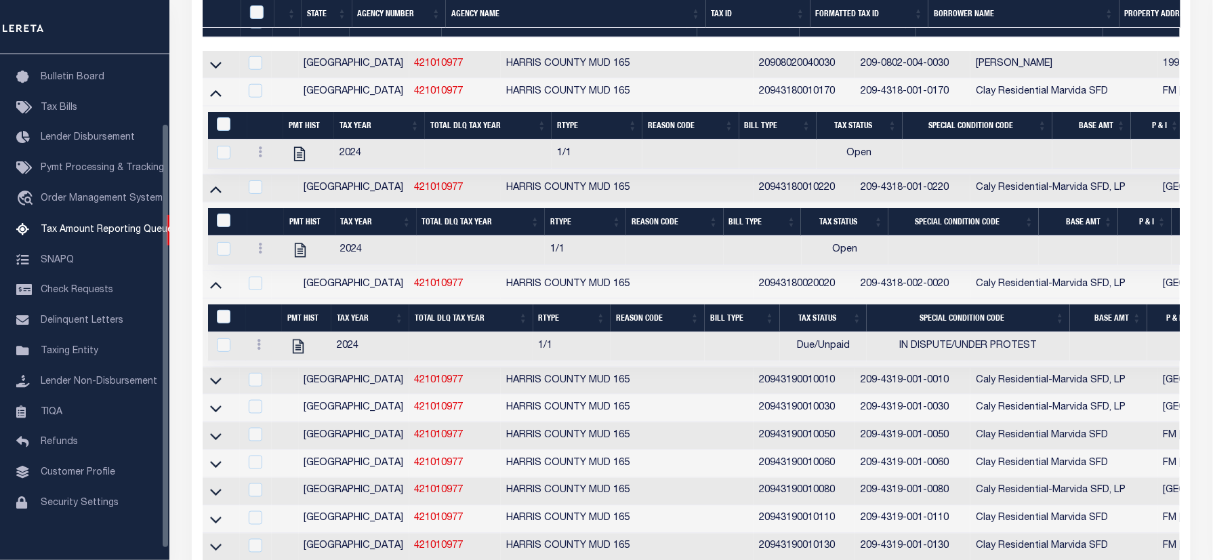
scroll to position [8848, 0]
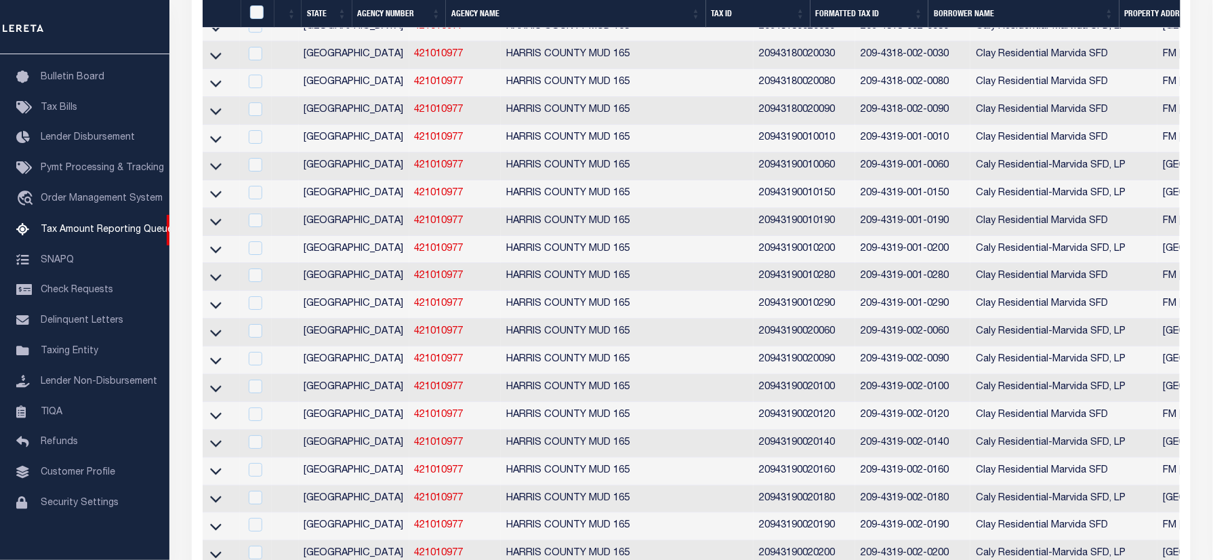
drag, startPoint x: 214, startPoint y: 282, endPoint x: 290, endPoint y: 526, distance: 255.4
click at [214, 32] on icon at bounding box center [216, 28] width 12 height 7
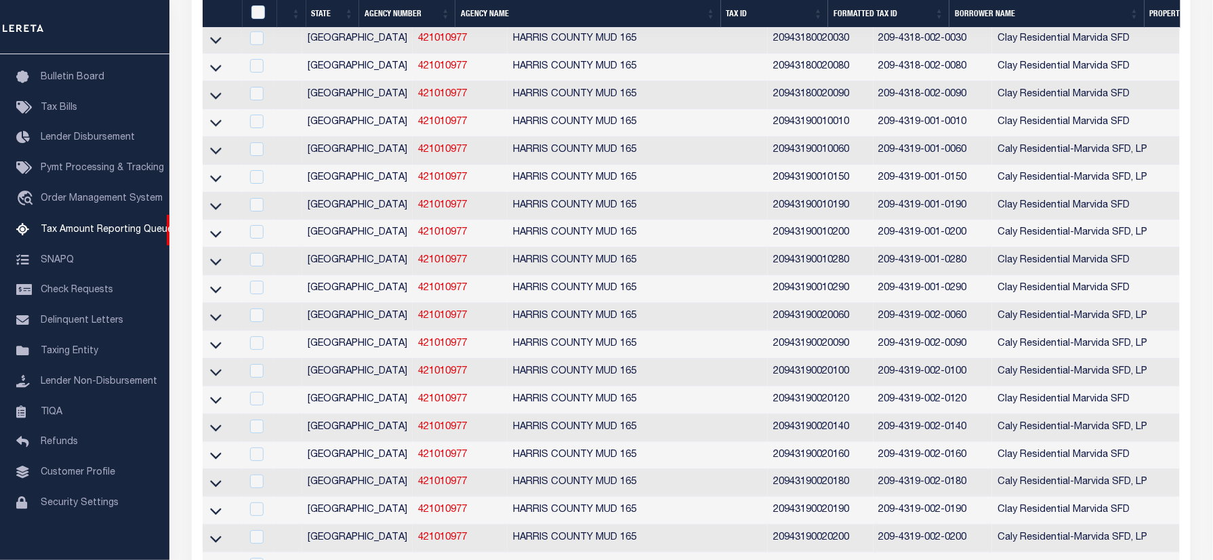
scroll to position [2261, 0]
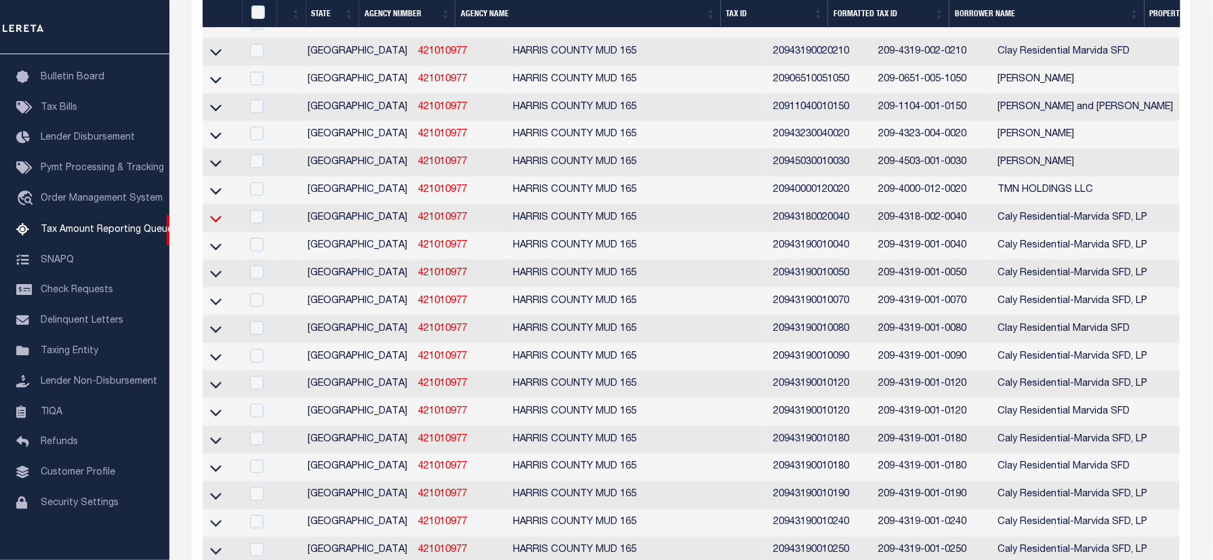
click at [214, 226] on icon at bounding box center [216, 218] width 12 height 14
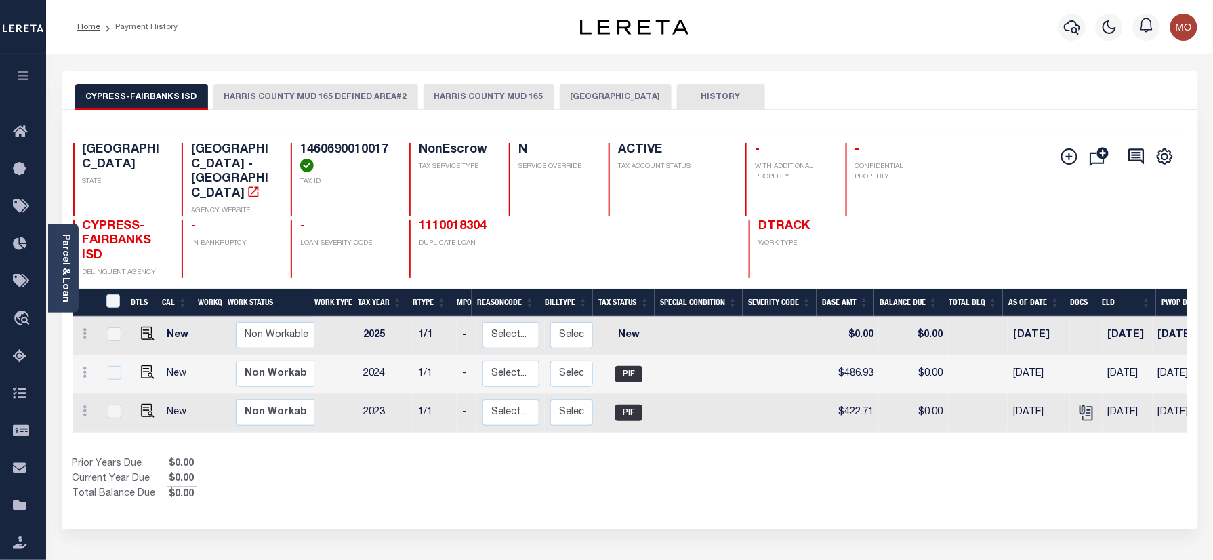
click at [464, 91] on button "HARRIS COUNTY MUD 165" at bounding box center [488, 97] width 131 height 26
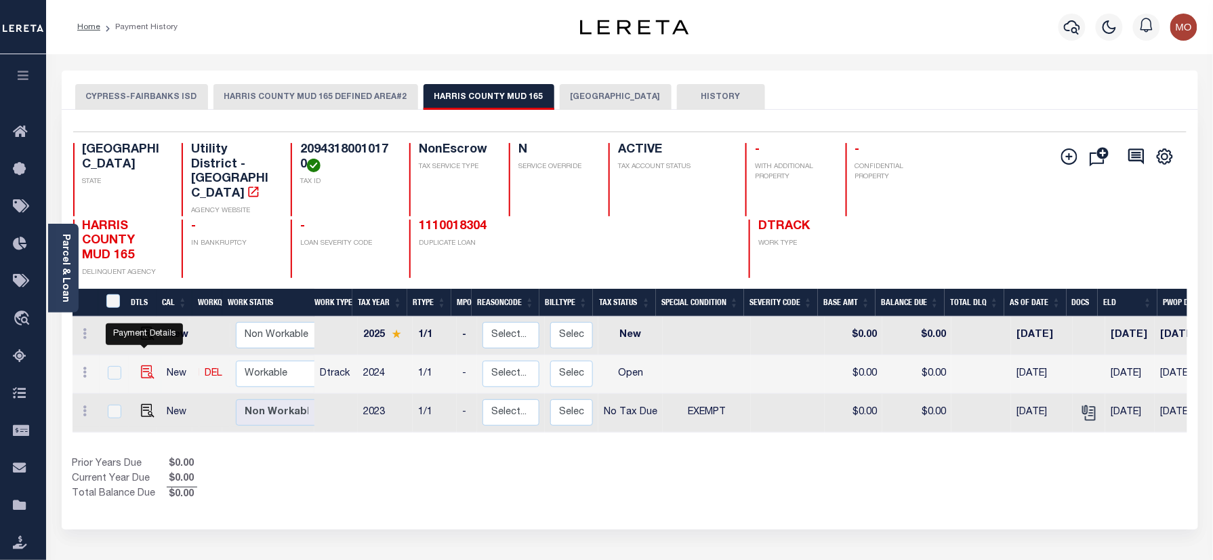
click at [142, 365] on img "" at bounding box center [148, 372] width 14 height 14
checkbox input "true"
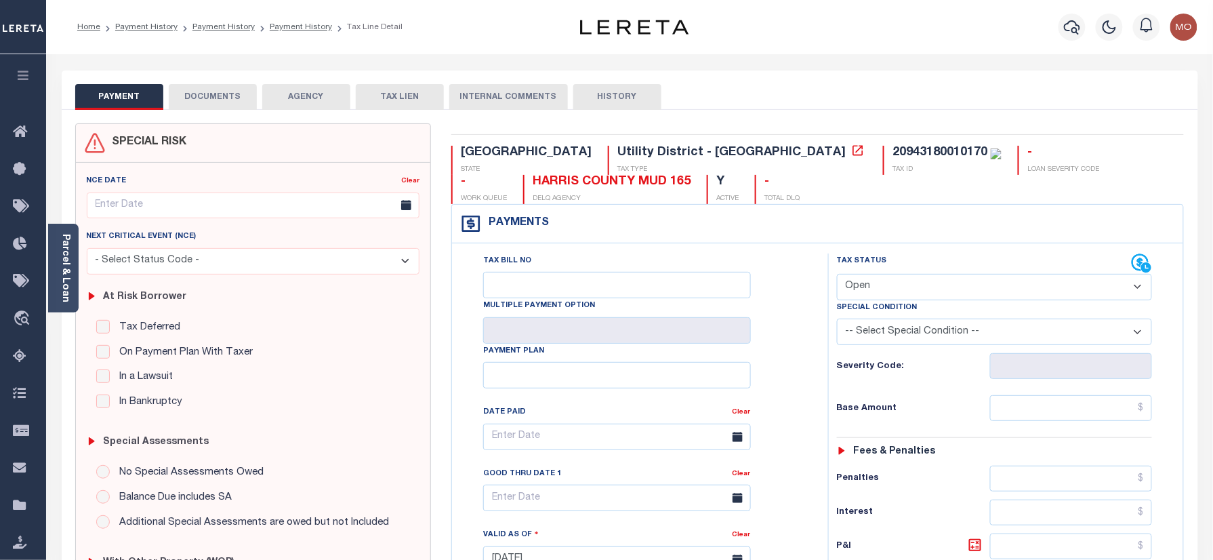
click at [892, 149] on div "20943180010170" at bounding box center [939, 152] width 95 height 12
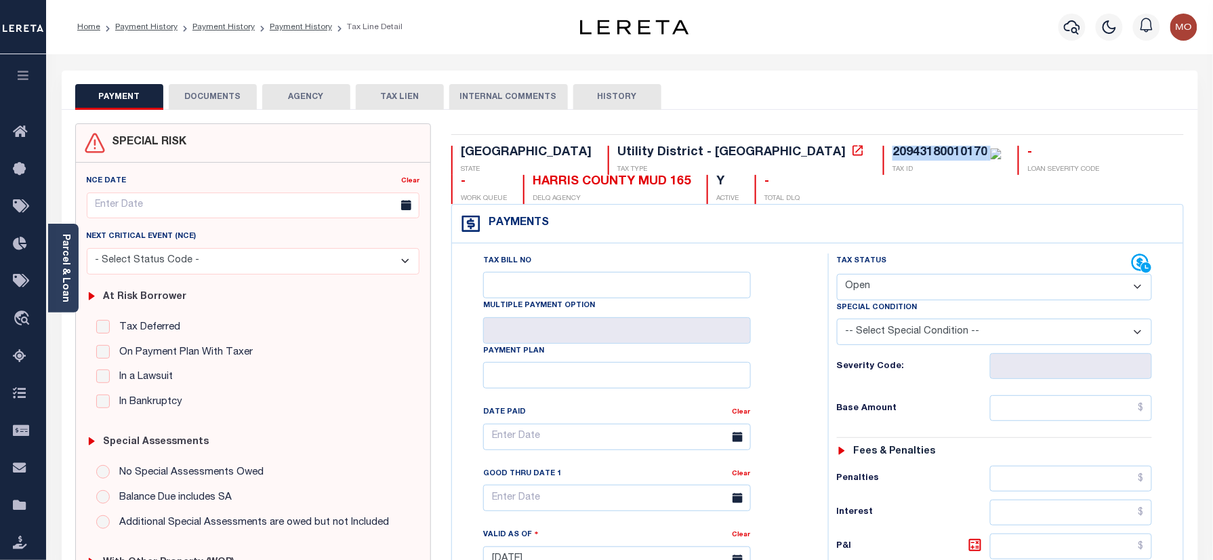
click at [892, 149] on div "20943180010170" at bounding box center [939, 152] width 95 height 12
copy div "20943180010170"
click at [911, 285] on select "- Select Status Code - Open Due/Unpaid Paid Incomplete No Tax Due Internal Refu…" at bounding box center [995, 287] width 316 height 26
select select "NTX"
click at [837, 275] on select "- Select Status Code - Open Due/Unpaid Paid Incomplete No Tax Due Internal Refu…" at bounding box center [995, 287] width 316 height 26
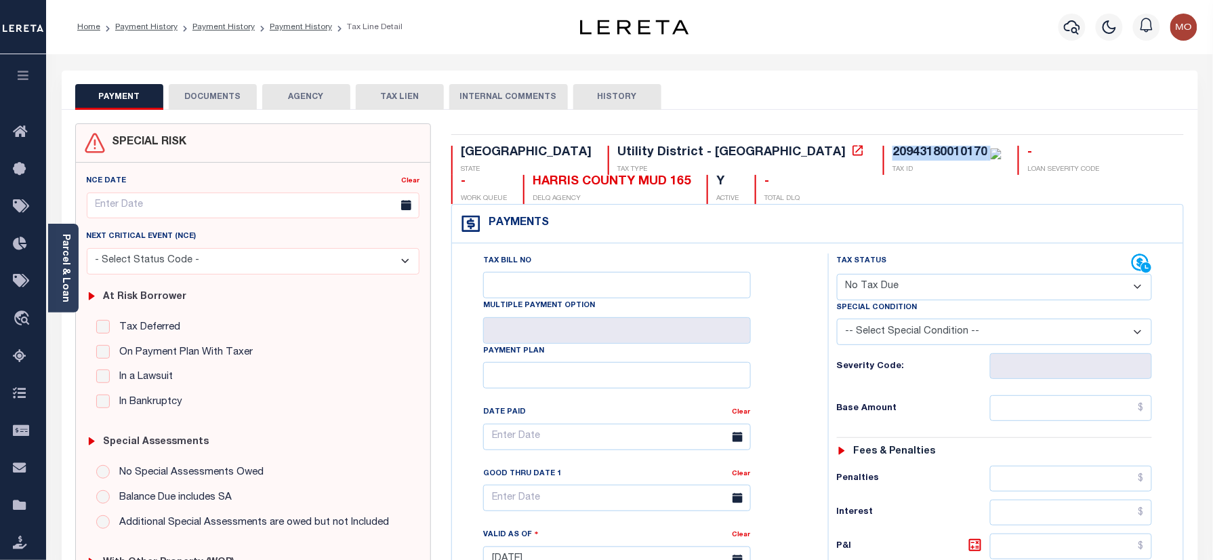
type input "[DATE]"
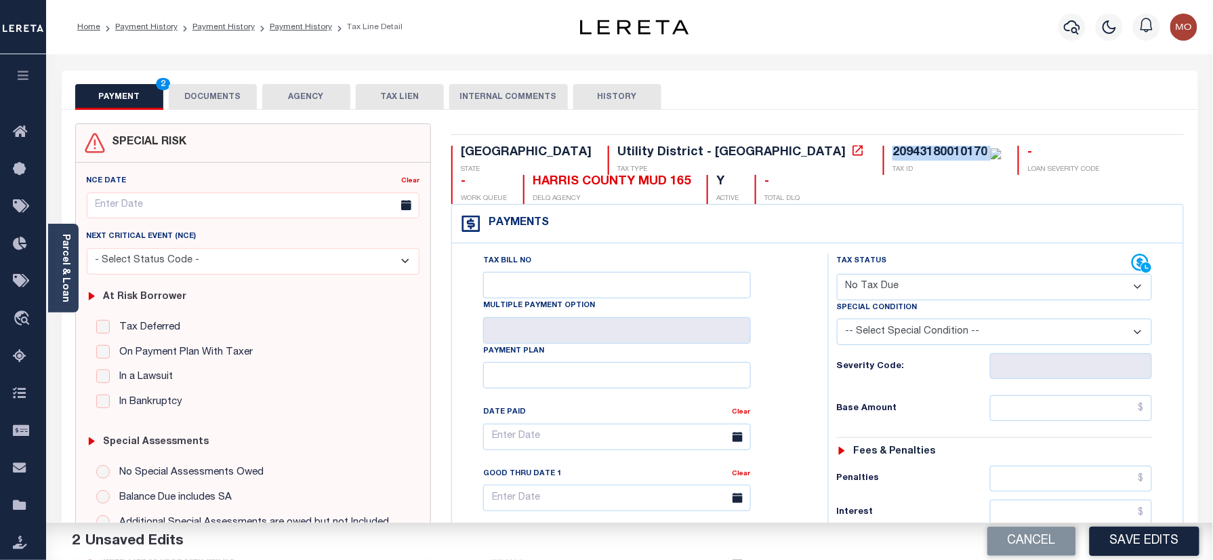
click at [919, 337] on select "-- Select Special Condition -- 3RD PARTY TAX LIEN AGENCY TAX LIEN (A.K.A Inside…" at bounding box center [995, 331] width 316 height 26
select select "5"
click at [837, 321] on select "-- Select Special Condition -- 3RD PARTY TAX LIEN AGENCY TAX LIEN (A.K.A Inside…" at bounding box center [995, 331] width 316 height 26
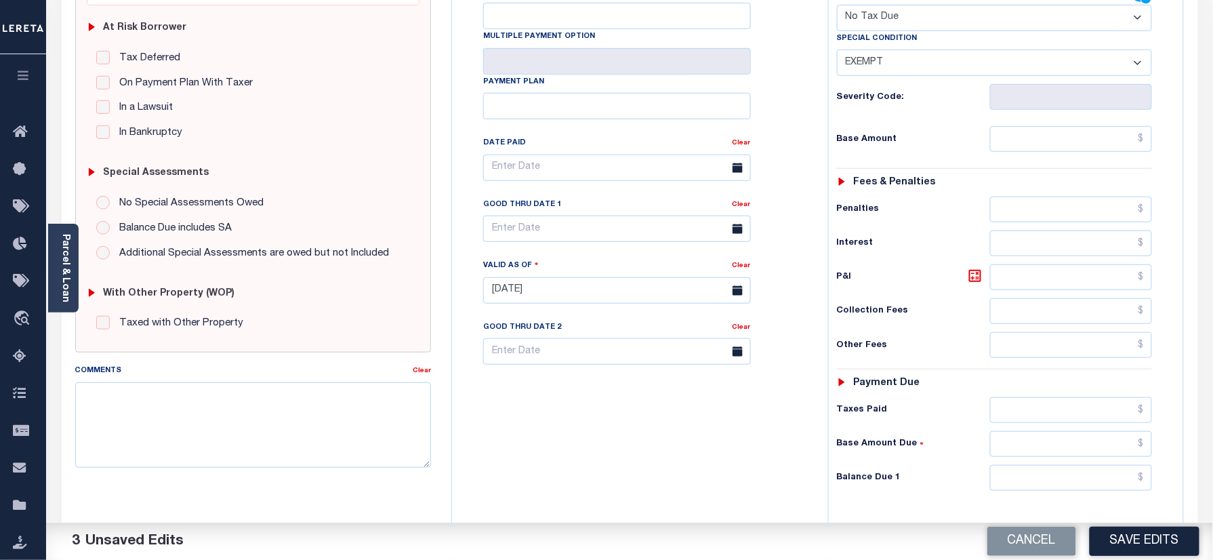
scroll to position [451, 0]
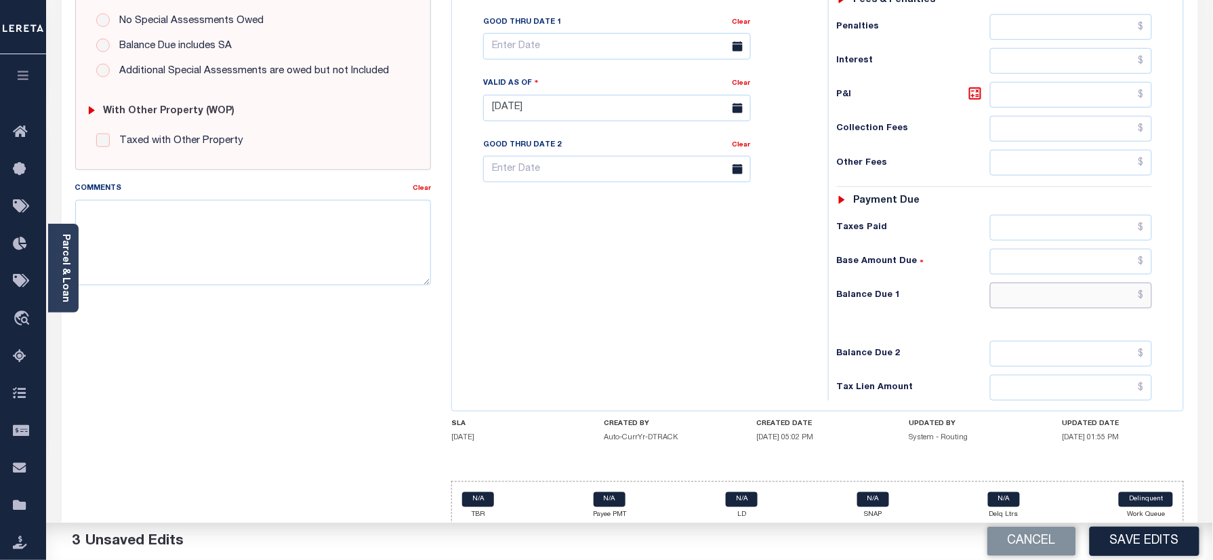
click at [1041, 302] on input "text" at bounding box center [1071, 296] width 163 height 26
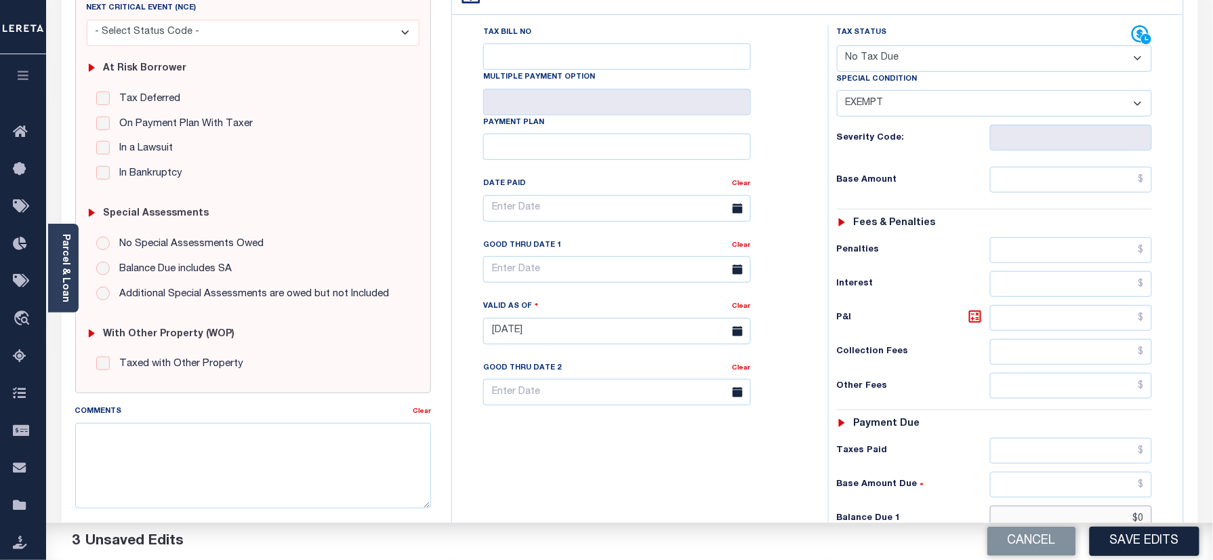
scroll to position [0, 0]
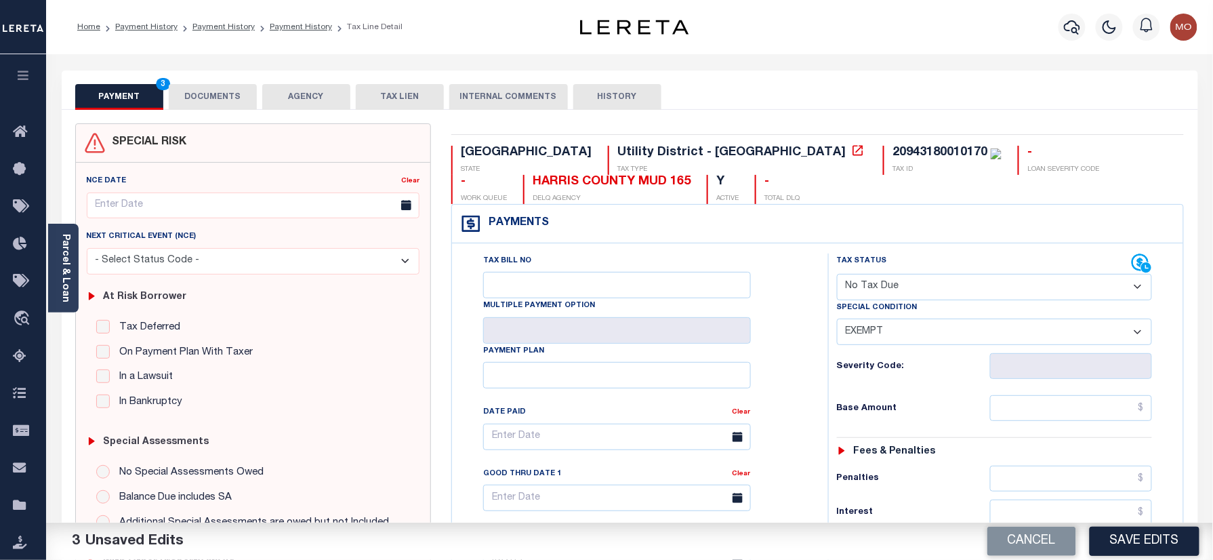
type input "$0.00"
click at [892, 153] on div "20943180010170" at bounding box center [939, 152] width 95 height 12
copy div "20943180010170"
click at [205, 89] on button "DOCUMENTS" at bounding box center [213, 97] width 88 height 26
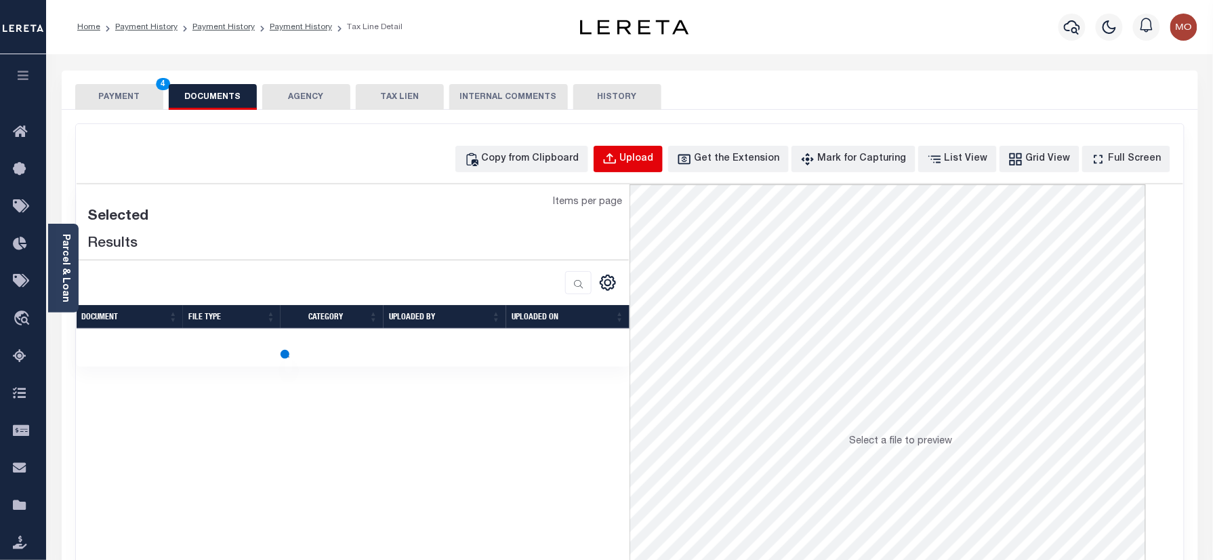
click at [654, 160] on div "Upload" at bounding box center [637, 159] width 34 height 15
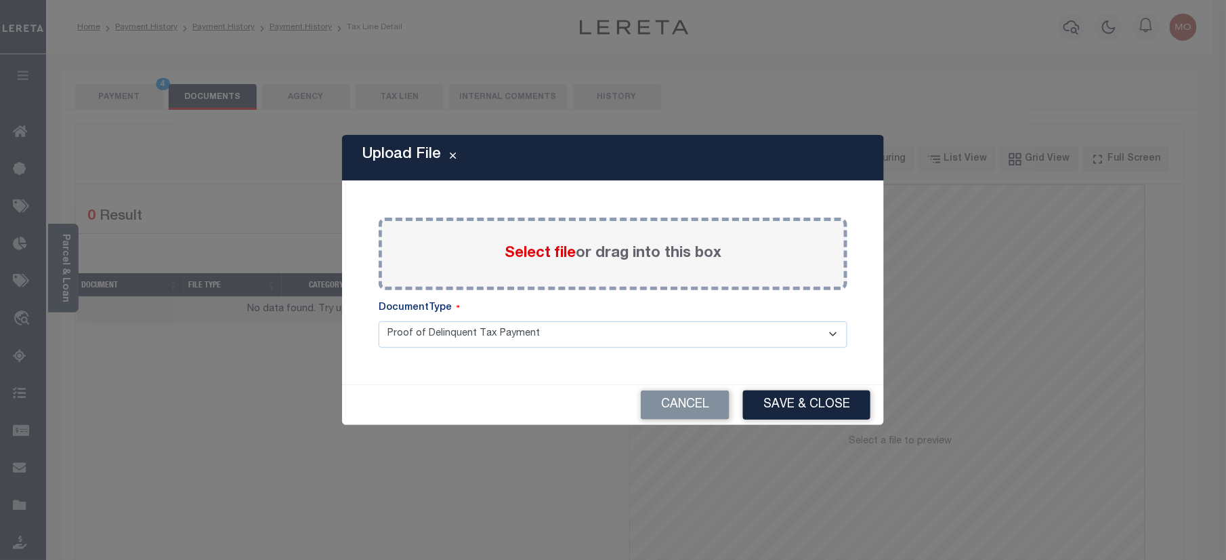
click at [545, 252] on span "Select file" at bounding box center [540, 253] width 71 height 15
click at [0, 0] on input "Select file or drag into this box" at bounding box center [0, 0] width 0 height 0
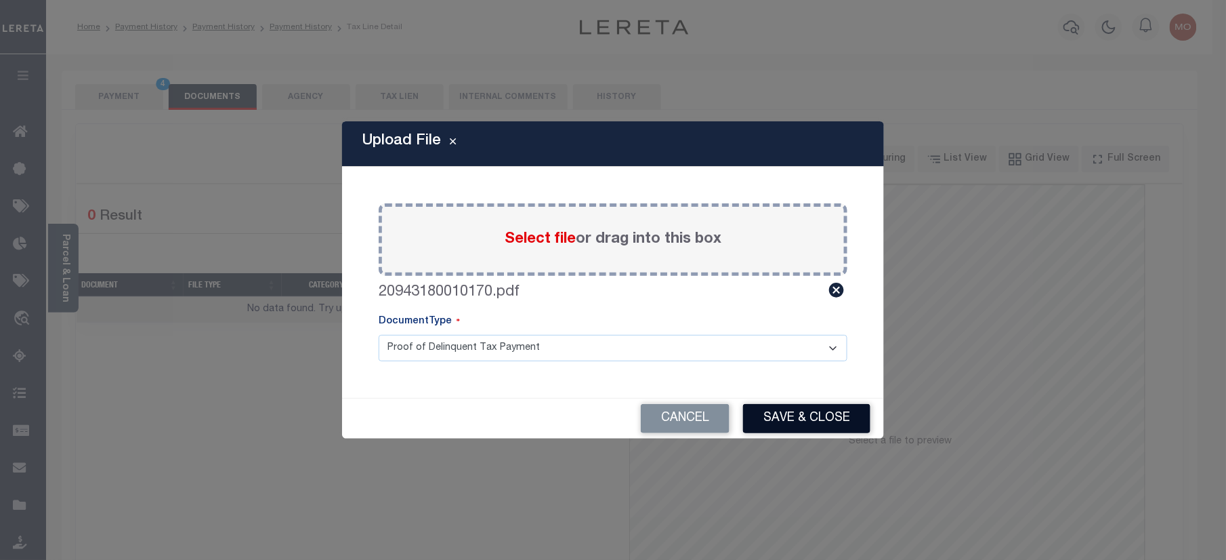
click at [800, 423] on button "Save & Close" at bounding box center [806, 418] width 127 height 29
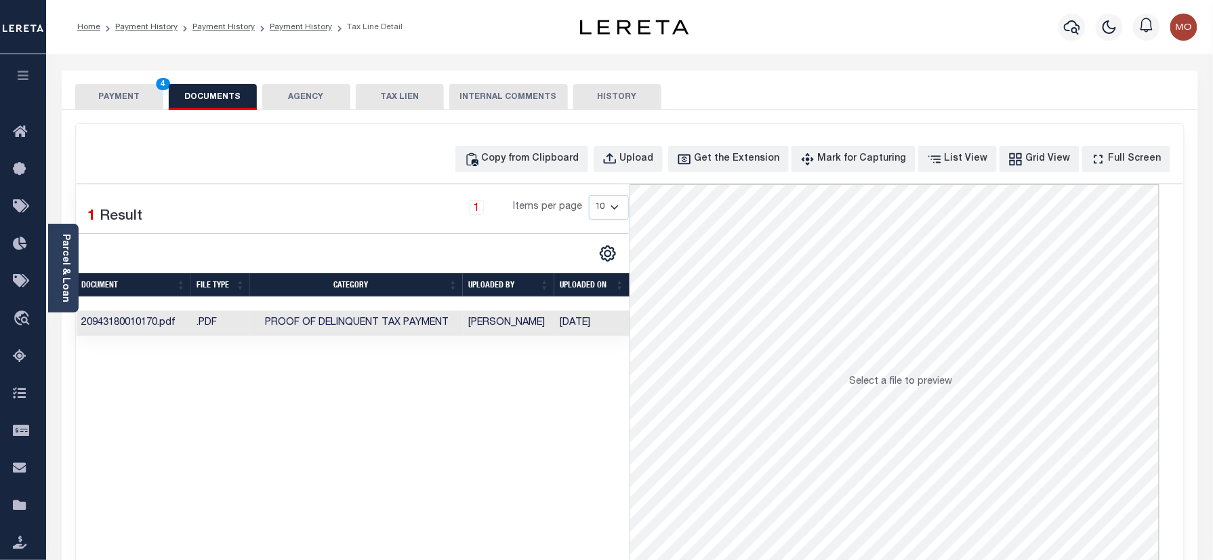
click at [126, 96] on button "PAYMENT 4" at bounding box center [119, 97] width 88 height 26
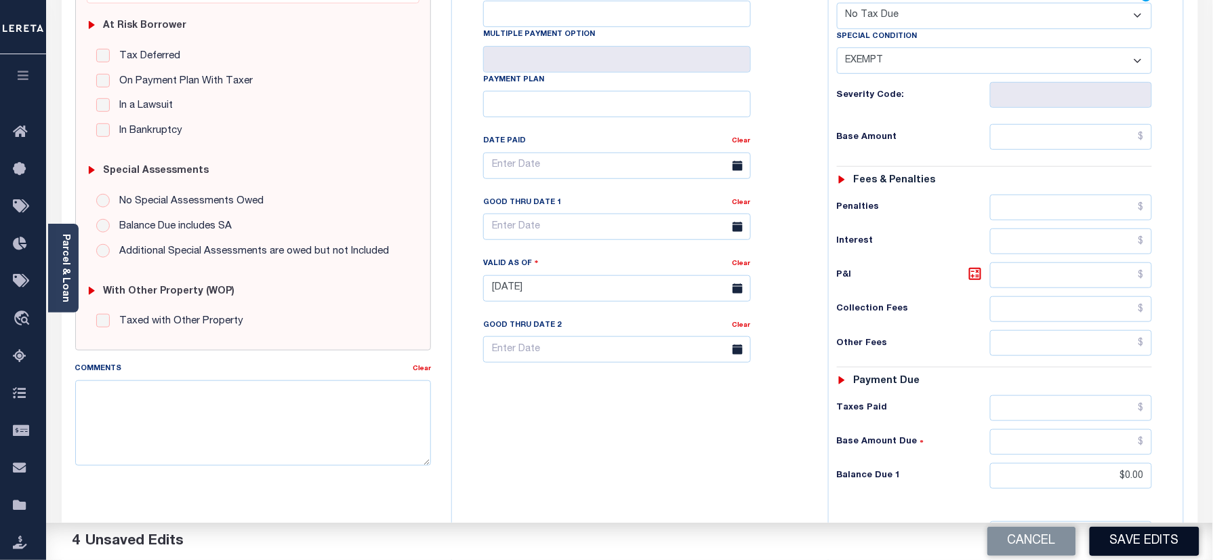
click at [1138, 535] on button "Save Edits" at bounding box center [1144, 540] width 110 height 29
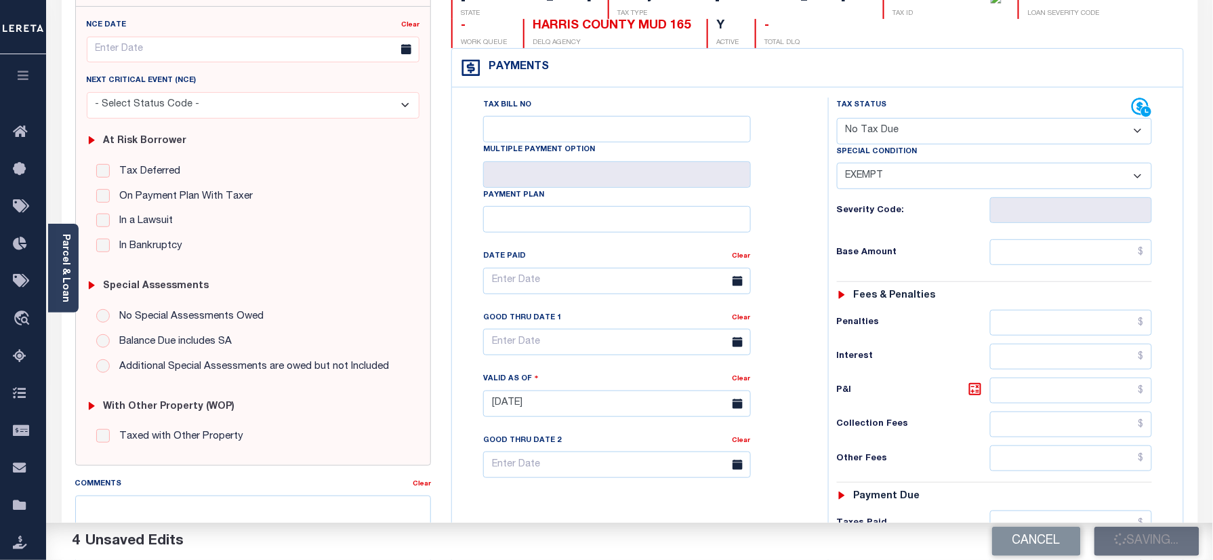
scroll to position [90, 0]
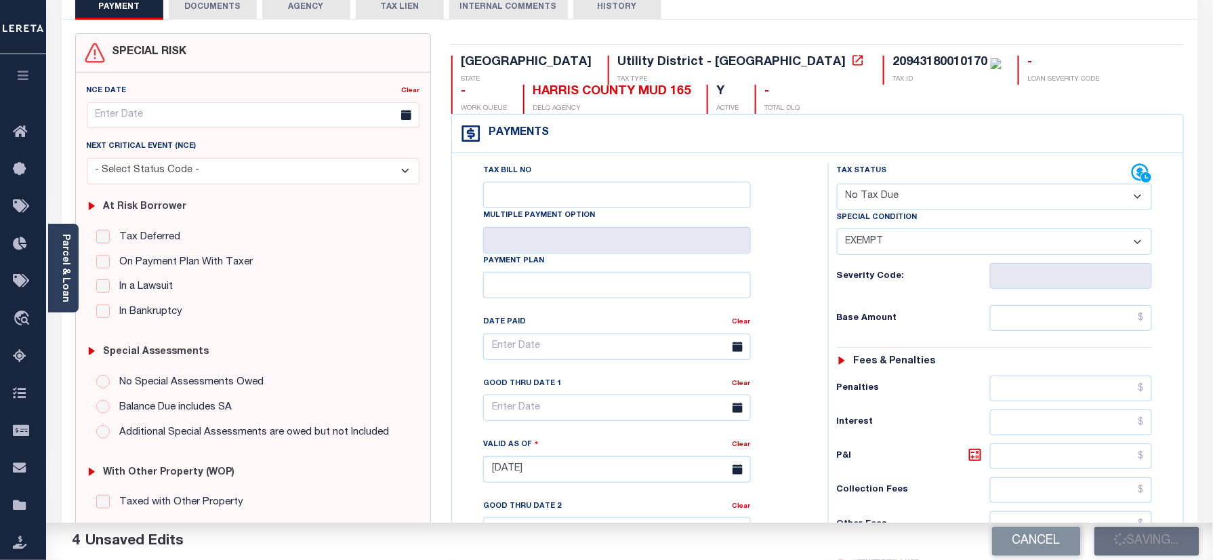
click at [718, 135] on div "Payments Warning! Search Status is not "Completed", amounts can not be keyed." at bounding box center [817, 133] width 731 height 39
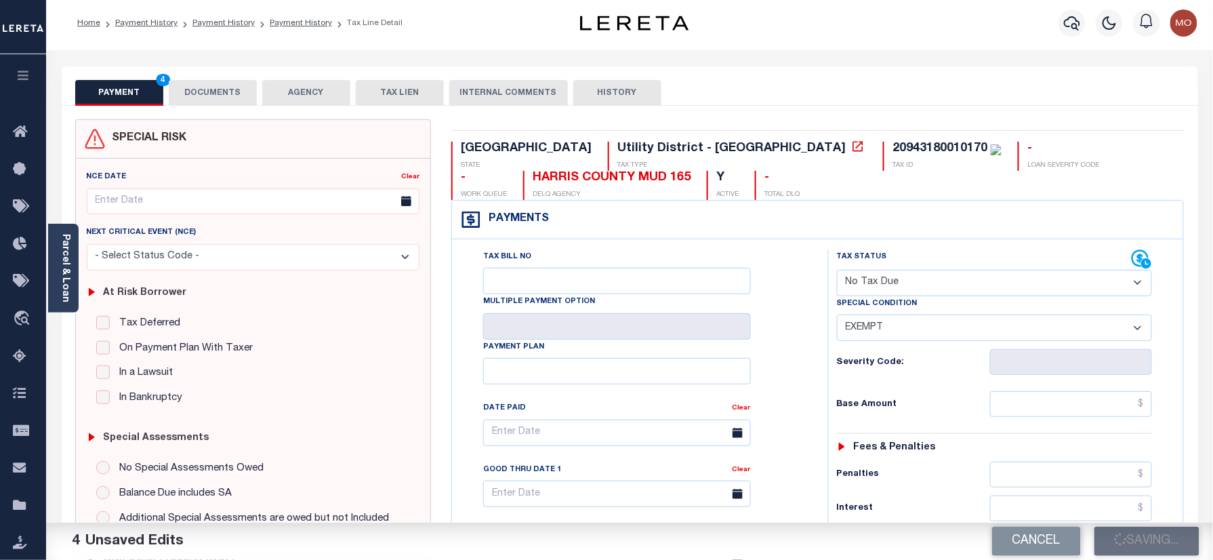
scroll to position [0, 0]
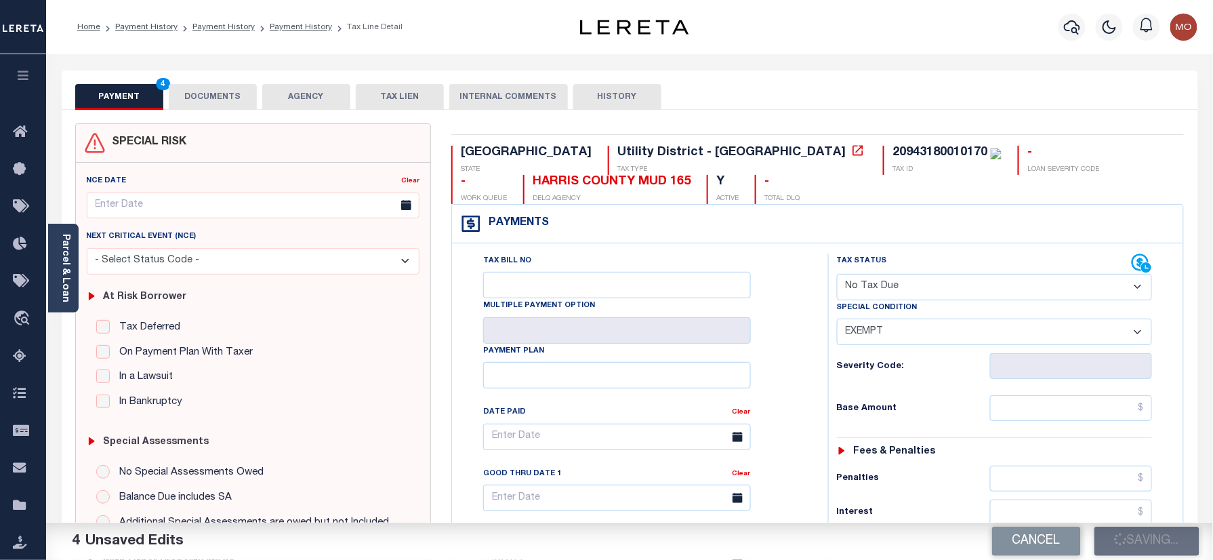
click at [211, 96] on button "DOCUMENTS" at bounding box center [213, 97] width 88 height 26
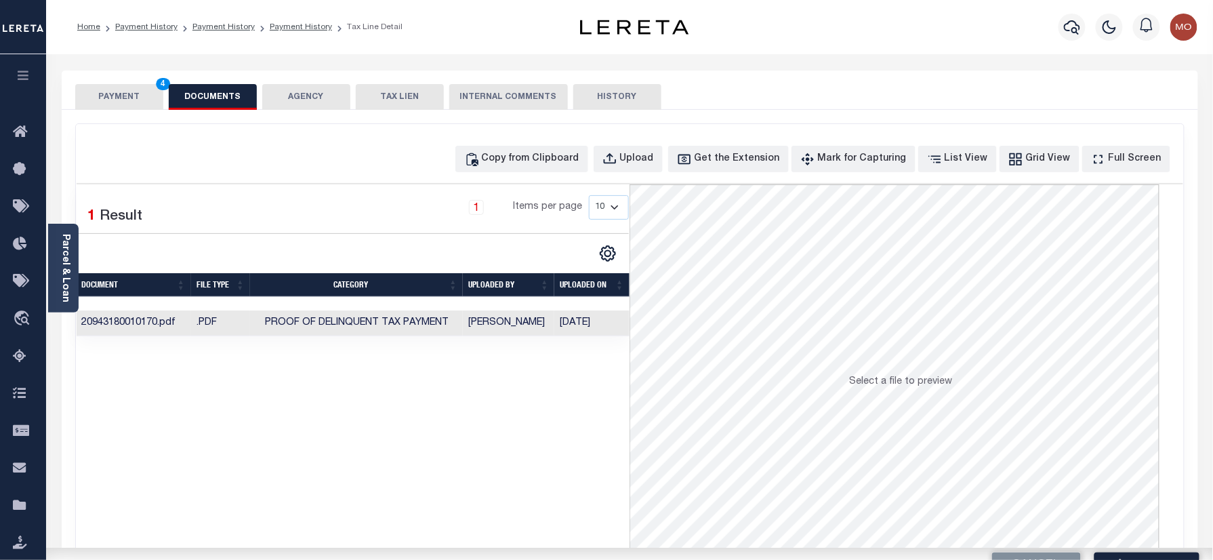
click at [101, 87] on button "PAYMENT 4" at bounding box center [119, 97] width 88 height 26
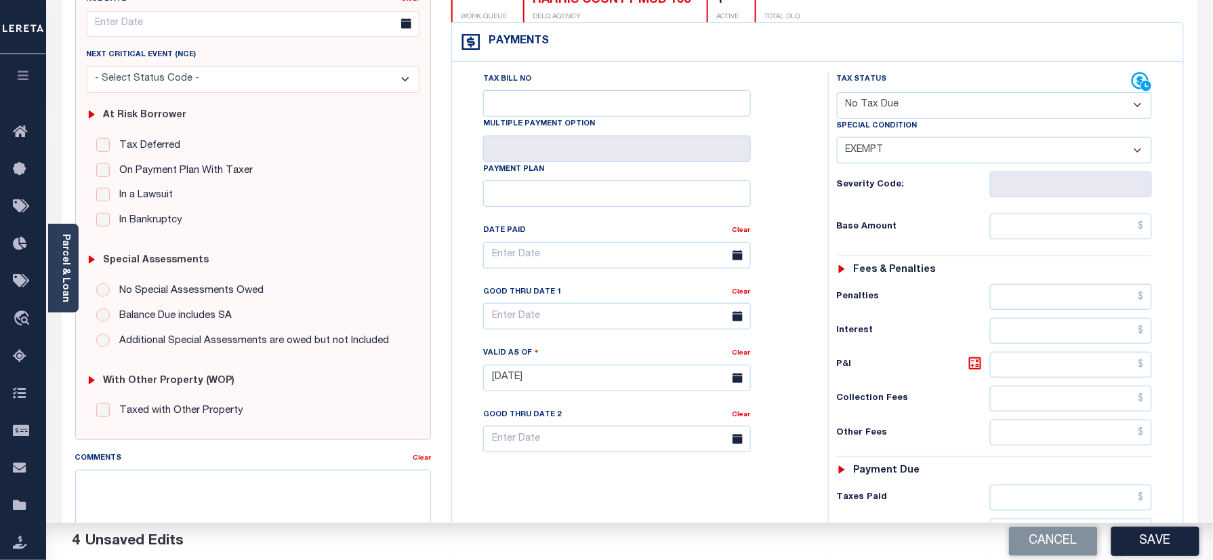
scroll to position [361, 0]
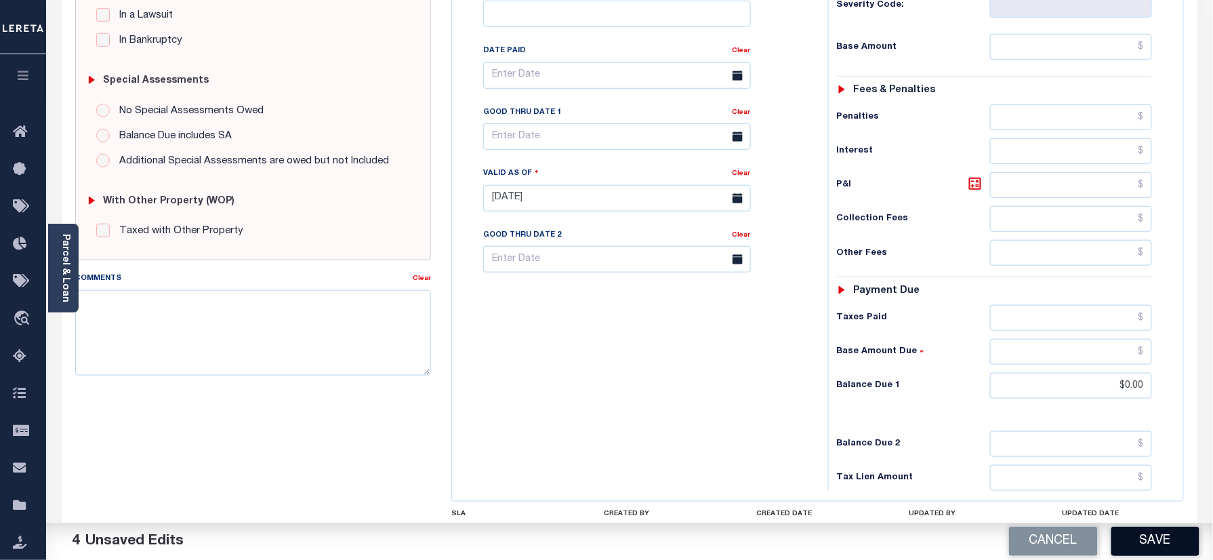
click at [1166, 529] on button "Save" at bounding box center [1155, 540] width 88 height 29
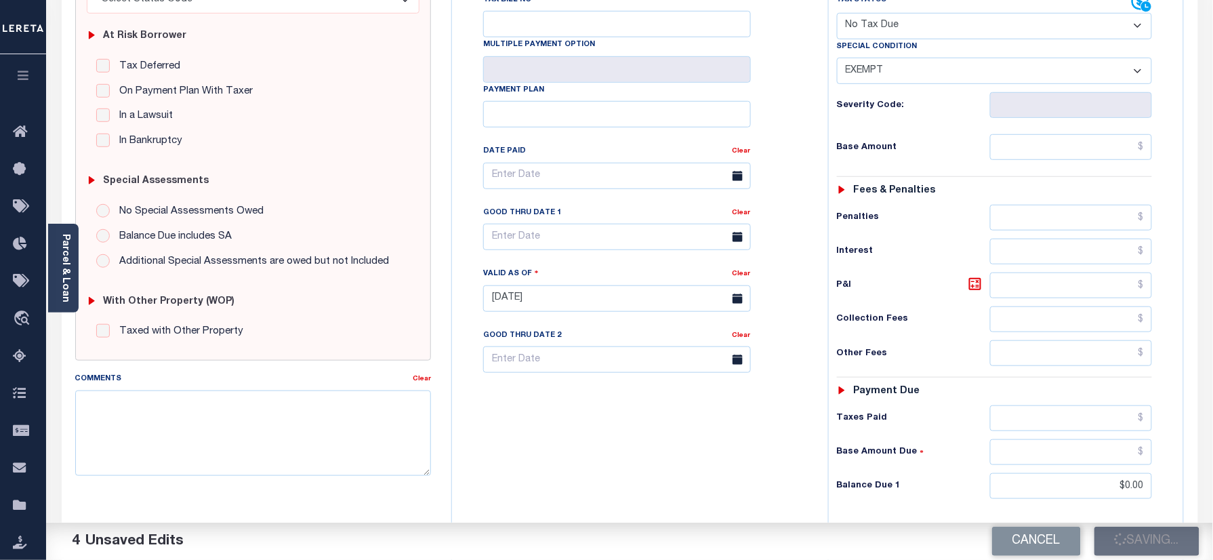
scroll to position [180, 0]
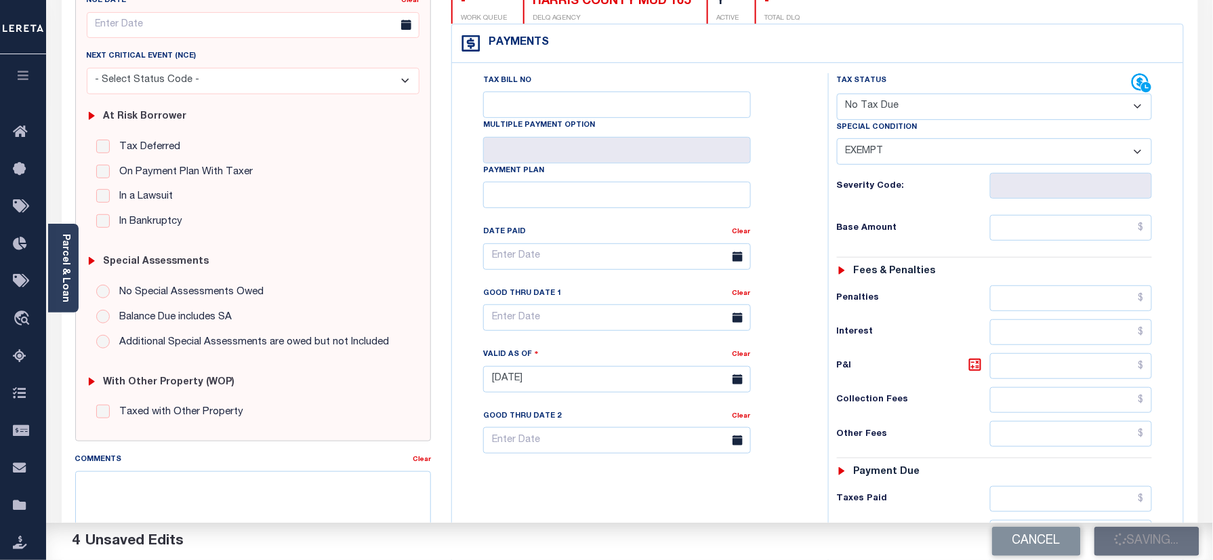
click at [432, 240] on div "SPECIAL RISK NCE Date Clear - Select Status Code -" at bounding box center [253, 378] width 377 height 870
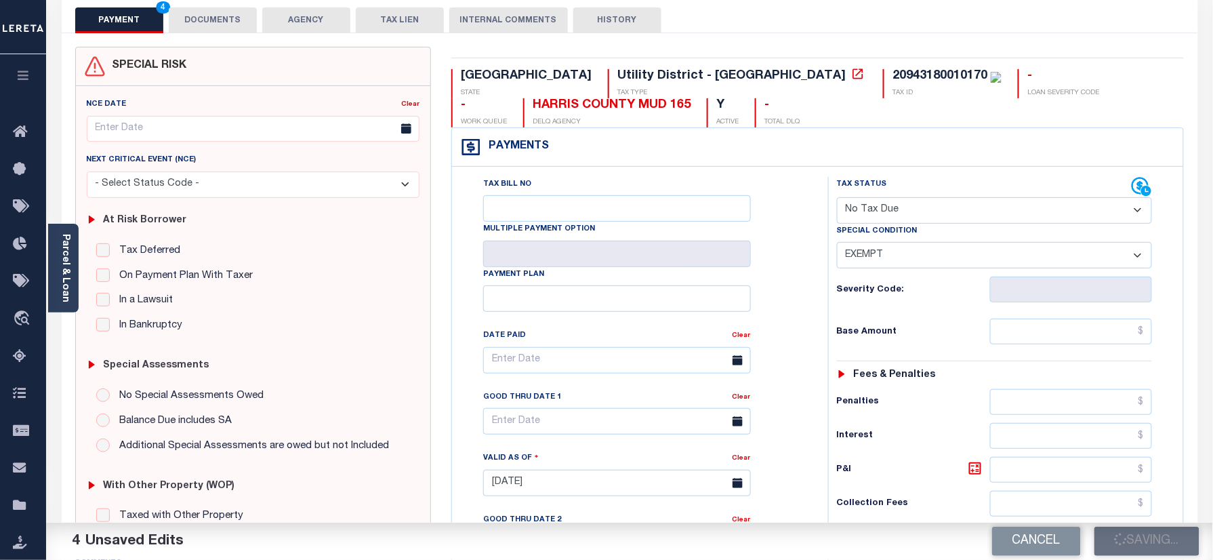
scroll to position [0, 0]
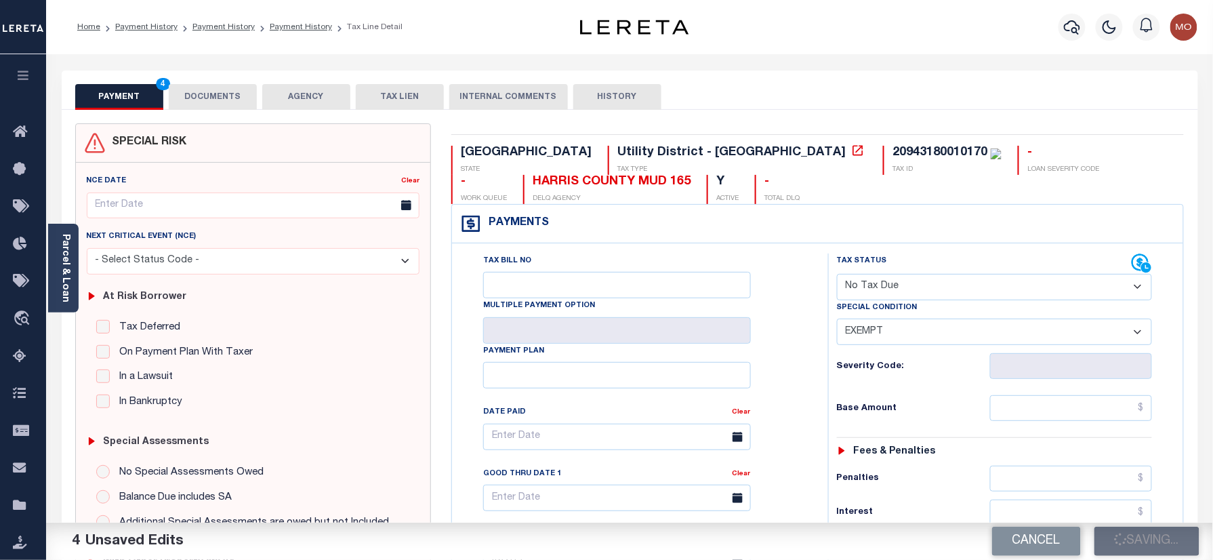
click at [213, 96] on button "DOCUMENTS" at bounding box center [213, 97] width 88 height 26
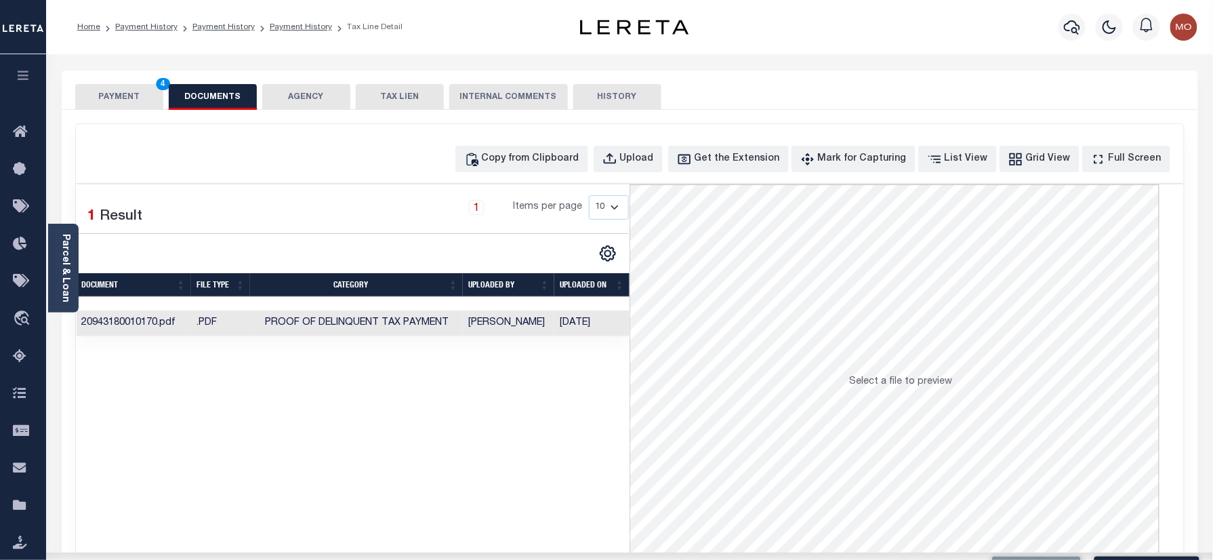
click at [127, 89] on button "PAYMENT 4" at bounding box center [119, 97] width 88 height 26
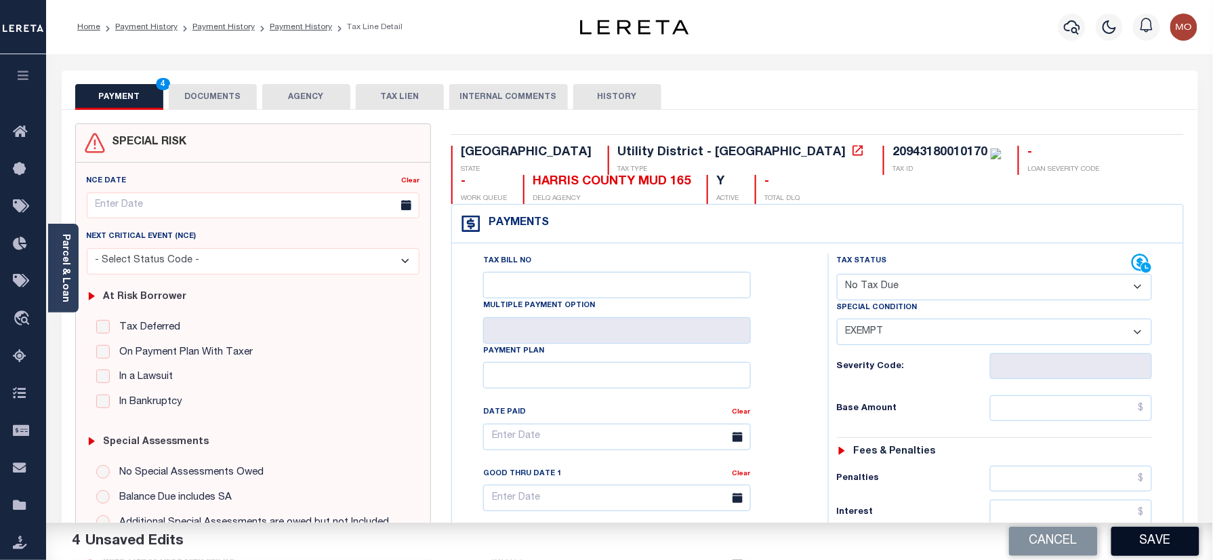
click at [1152, 529] on button "Save" at bounding box center [1155, 540] width 88 height 29
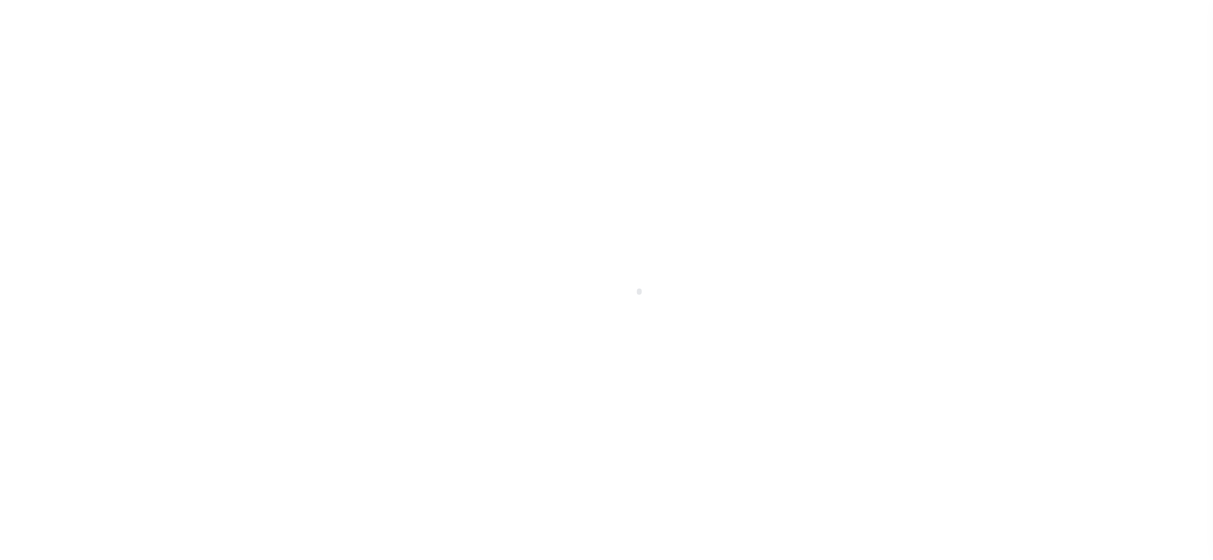
checkbox input "false"
type input "[DATE]"
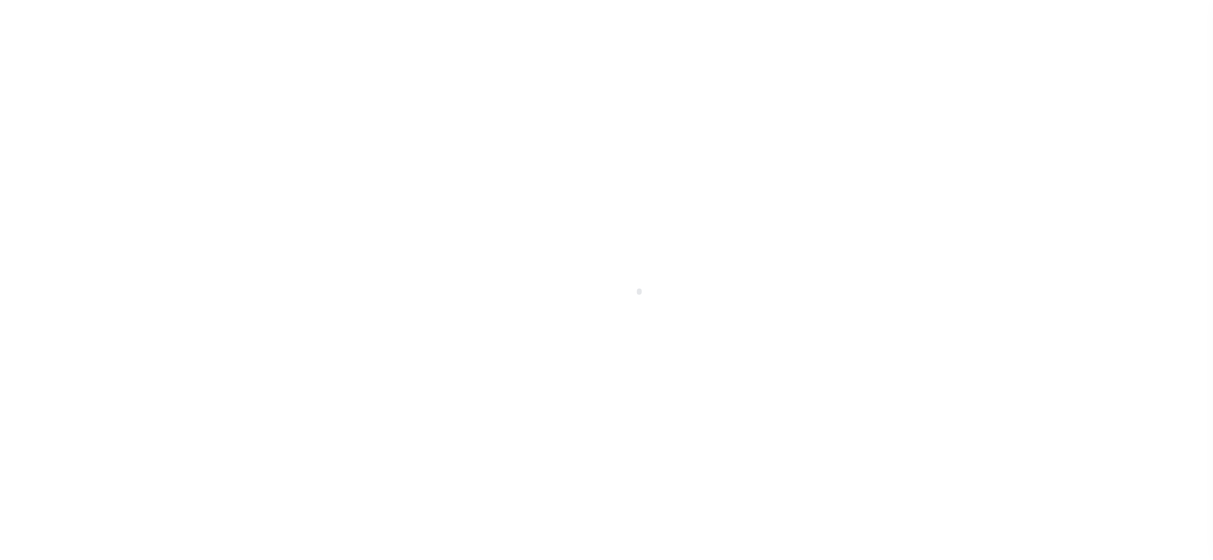
select select "NTX"
select select "5"
type input "$0"
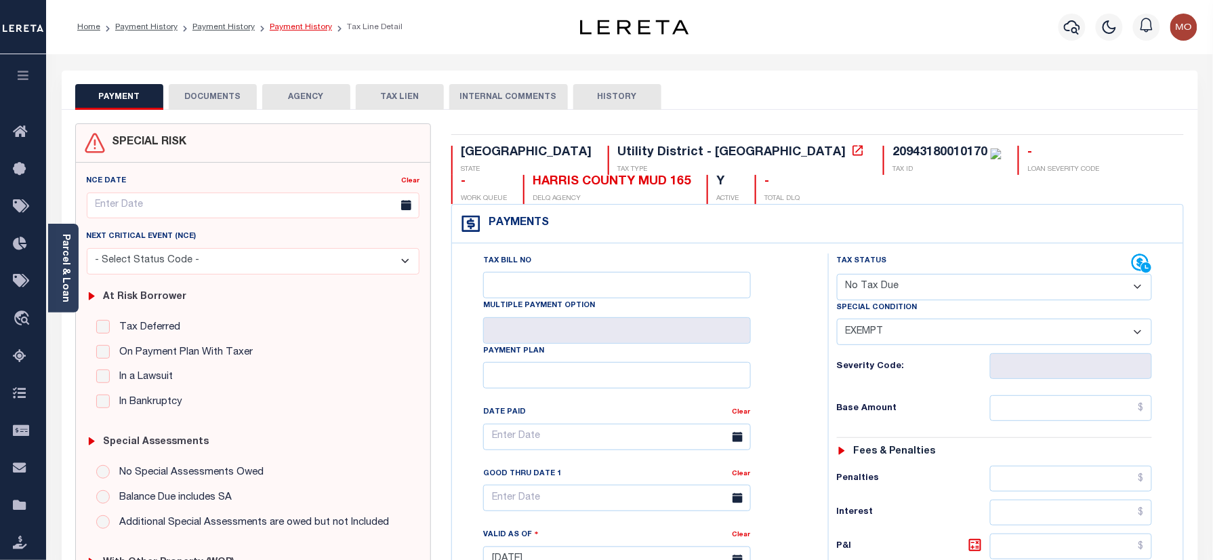
click at [295, 27] on link "Payment History" at bounding box center [301, 27] width 62 height 8
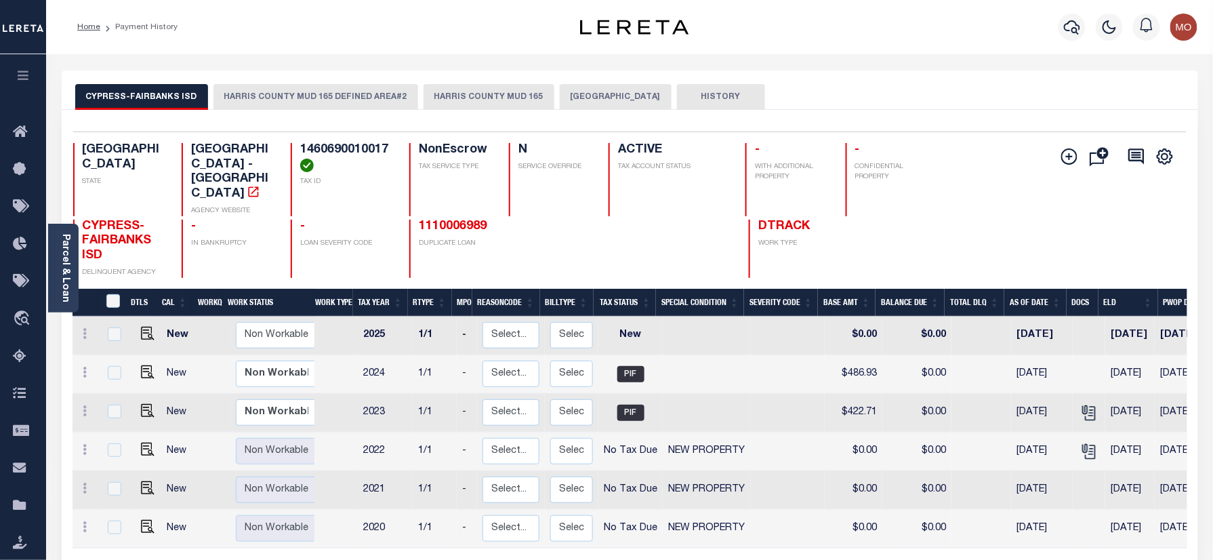
click at [451, 98] on button "HARRIS COUNTY MUD 165" at bounding box center [488, 97] width 131 height 26
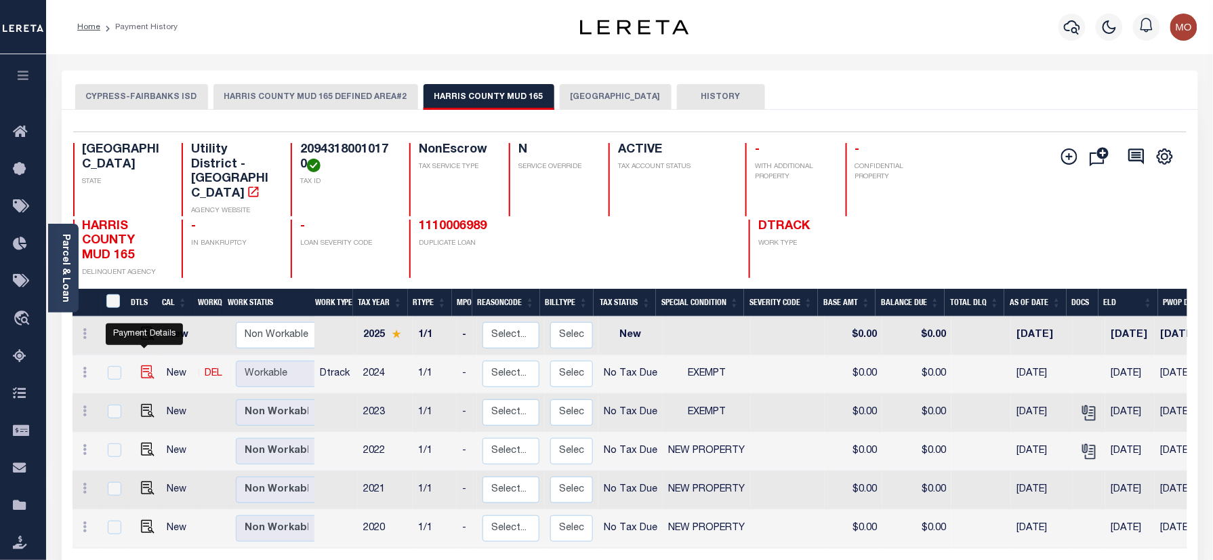
click at [141, 365] on img "" at bounding box center [148, 372] width 14 height 14
checkbox input "true"
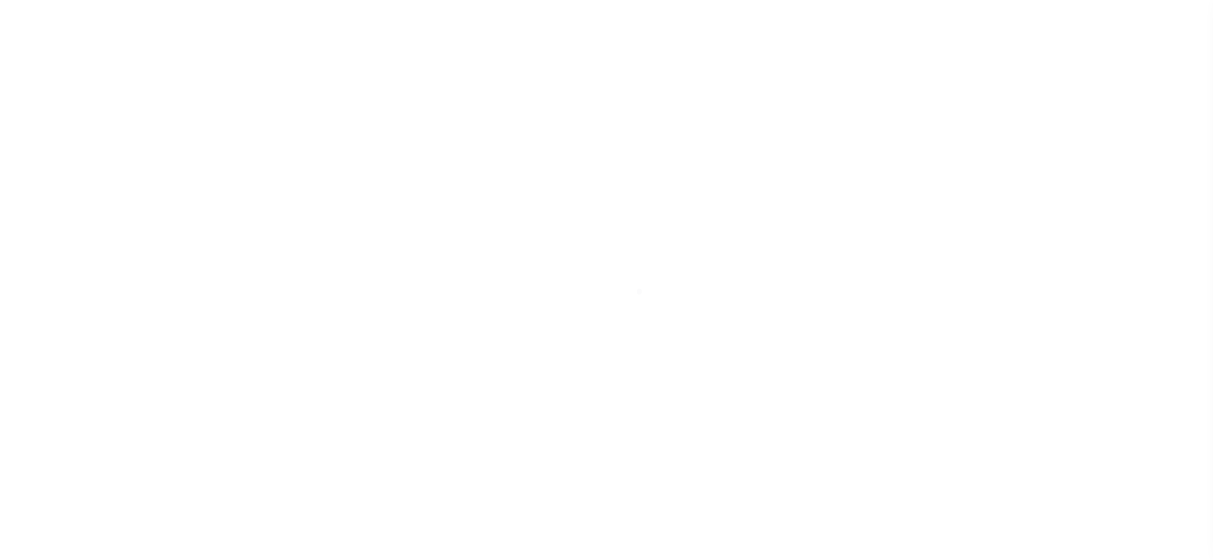
select select "NTX"
select select "5"
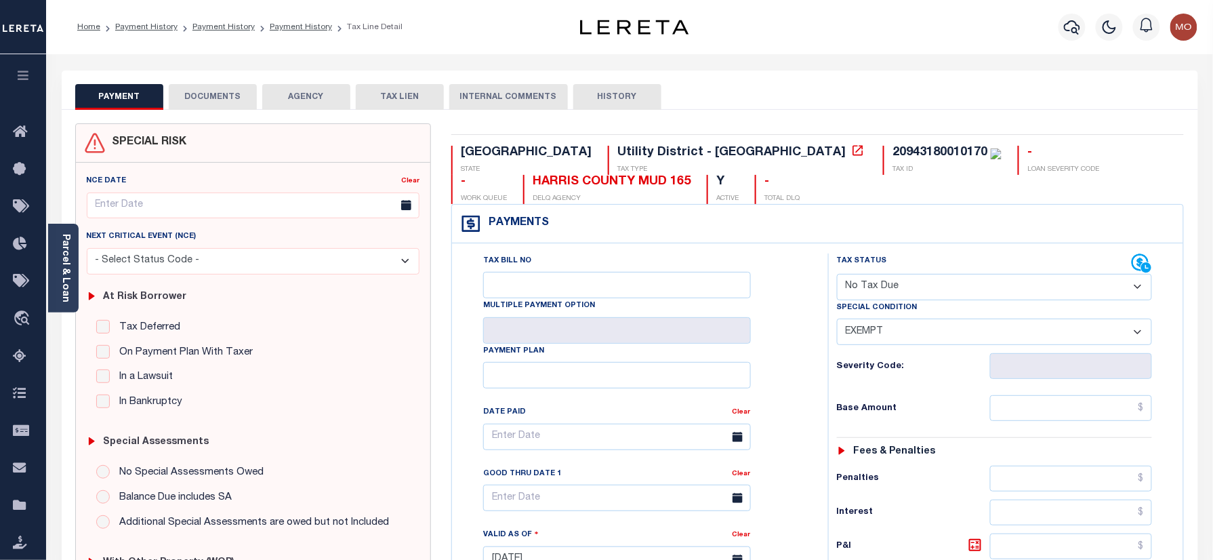
click at [218, 100] on button "DOCUMENTS" at bounding box center [213, 97] width 88 height 26
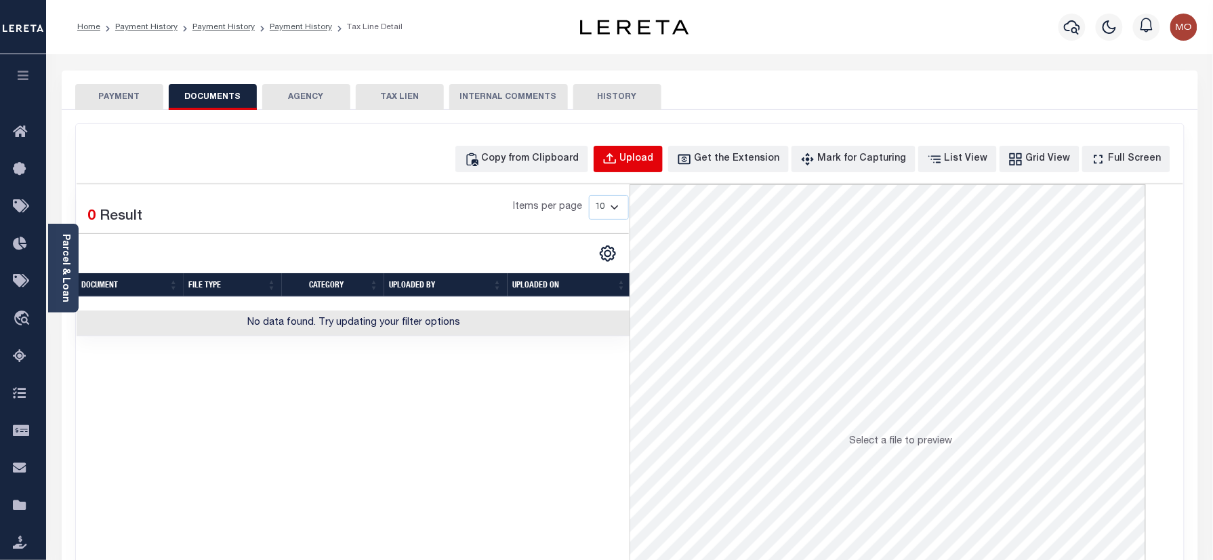
click at [654, 157] on div "Upload" at bounding box center [637, 159] width 34 height 15
select select "POP"
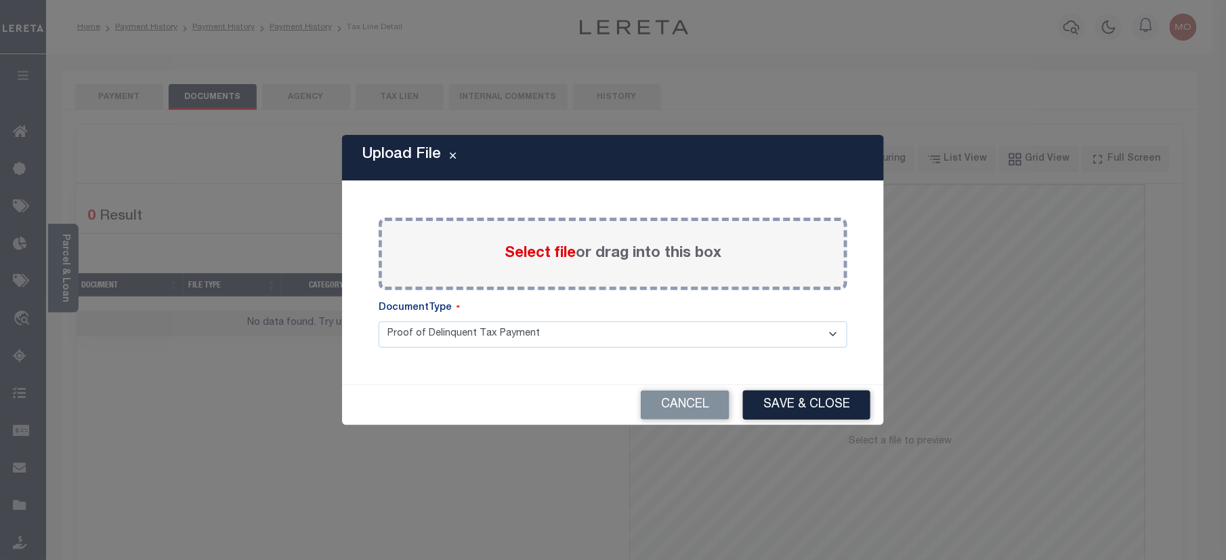
click at [540, 252] on span "Select file" at bounding box center [540, 253] width 71 height 15
click at [0, 0] on input "Select file or drag into this box" at bounding box center [0, 0] width 0 height 0
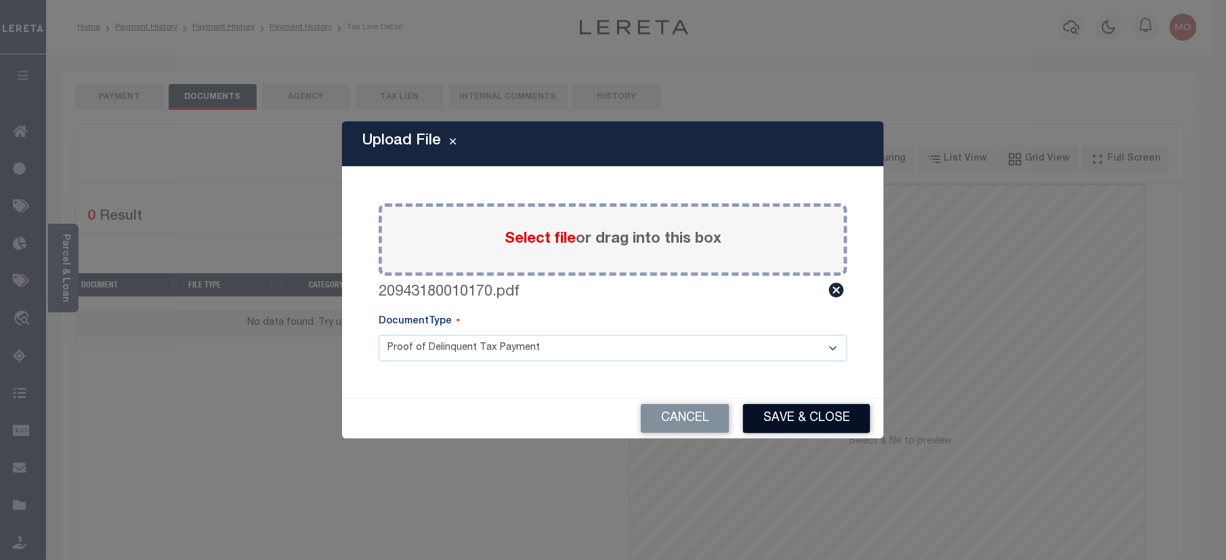
click at [787, 413] on button "Save & Close" at bounding box center [806, 418] width 127 height 29
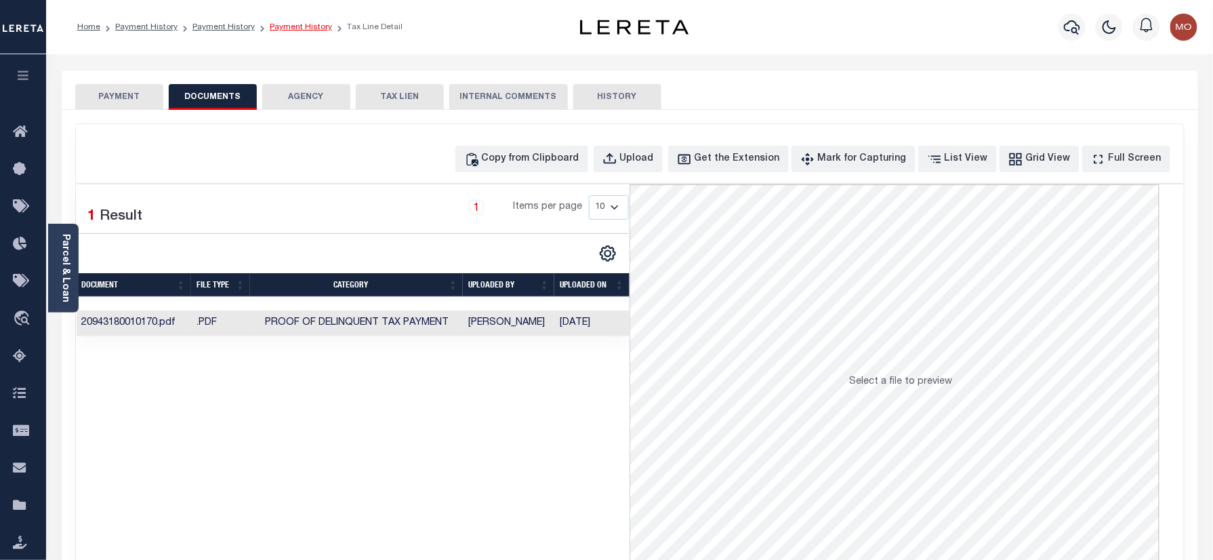
click at [293, 26] on link "Payment History" at bounding box center [301, 27] width 62 height 8
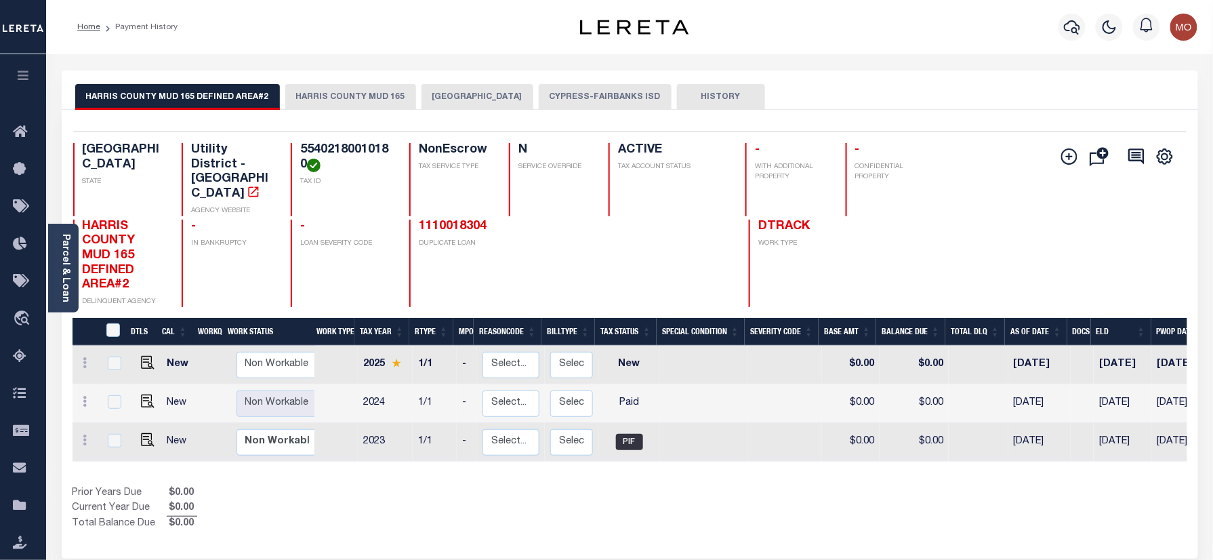
click at [350, 96] on button "HARRIS COUNTY MUD 165" at bounding box center [350, 97] width 131 height 26
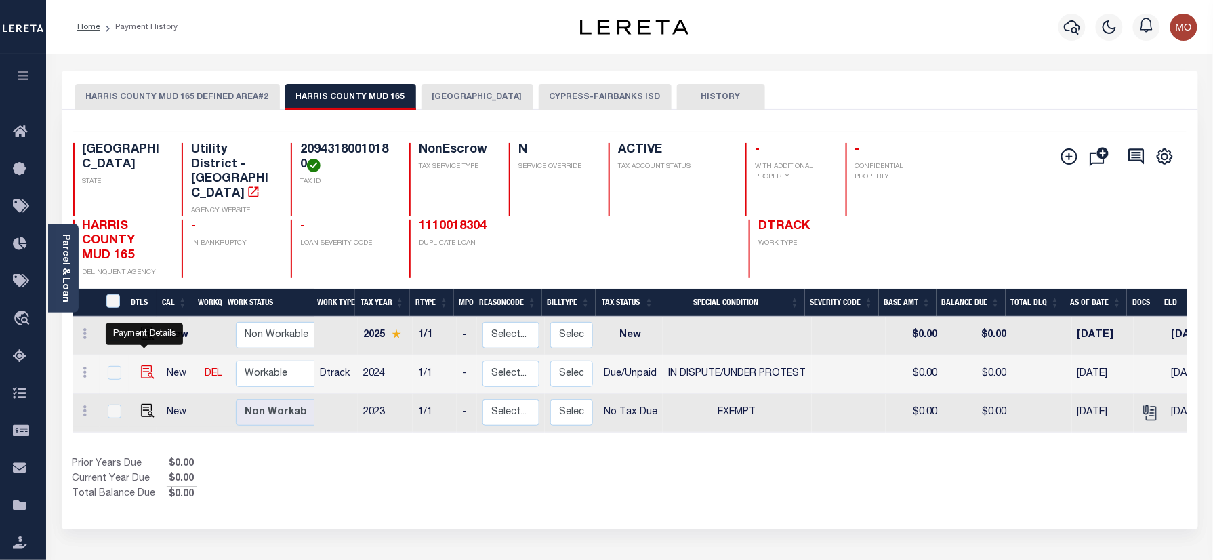
click at [142, 365] on img "" at bounding box center [148, 372] width 14 height 14
checkbox input "true"
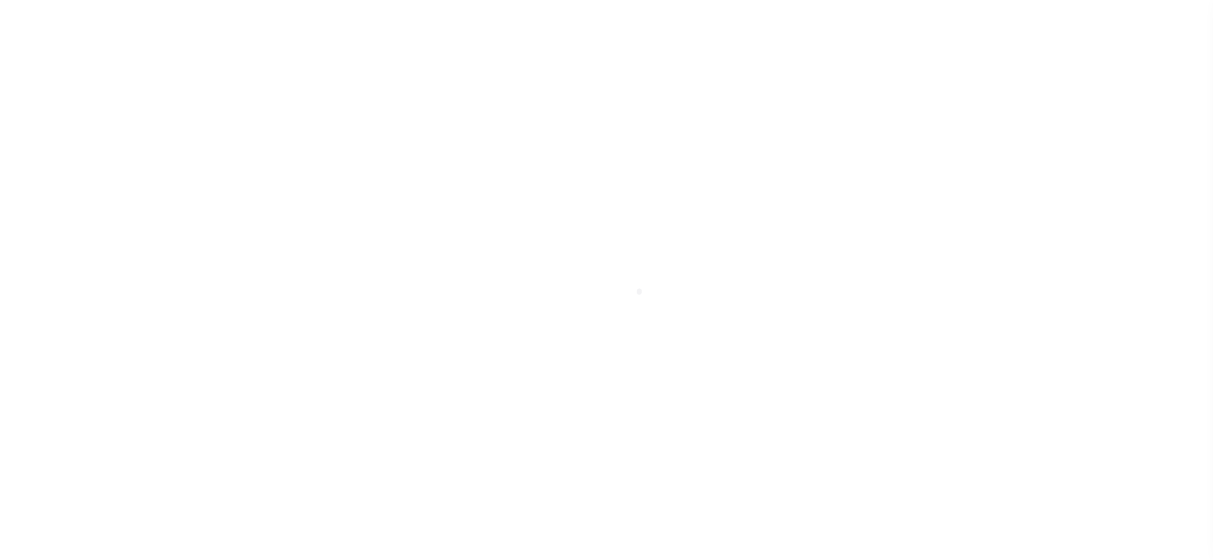
select select "DUE"
select select "14"
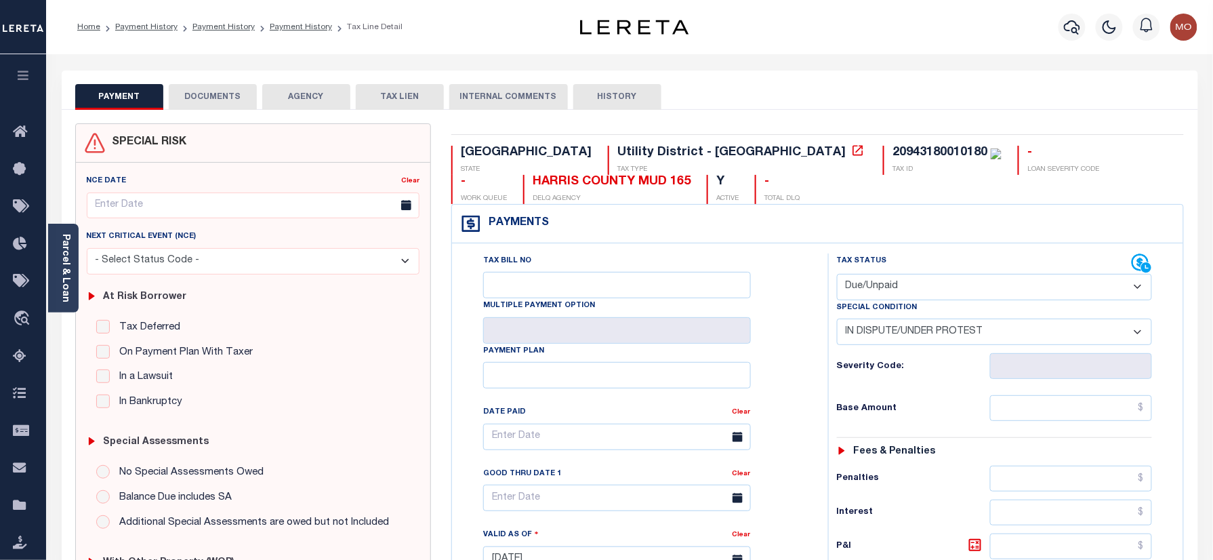
click at [892, 148] on div "20943180010180" at bounding box center [939, 152] width 95 height 12
copy div "20943180010180"
click at [906, 289] on select "- Select Status Code - Open Due/Unpaid Paid Incomplete No Tax Due Internal Refu…" at bounding box center [995, 287] width 316 height 26
select select "NTX"
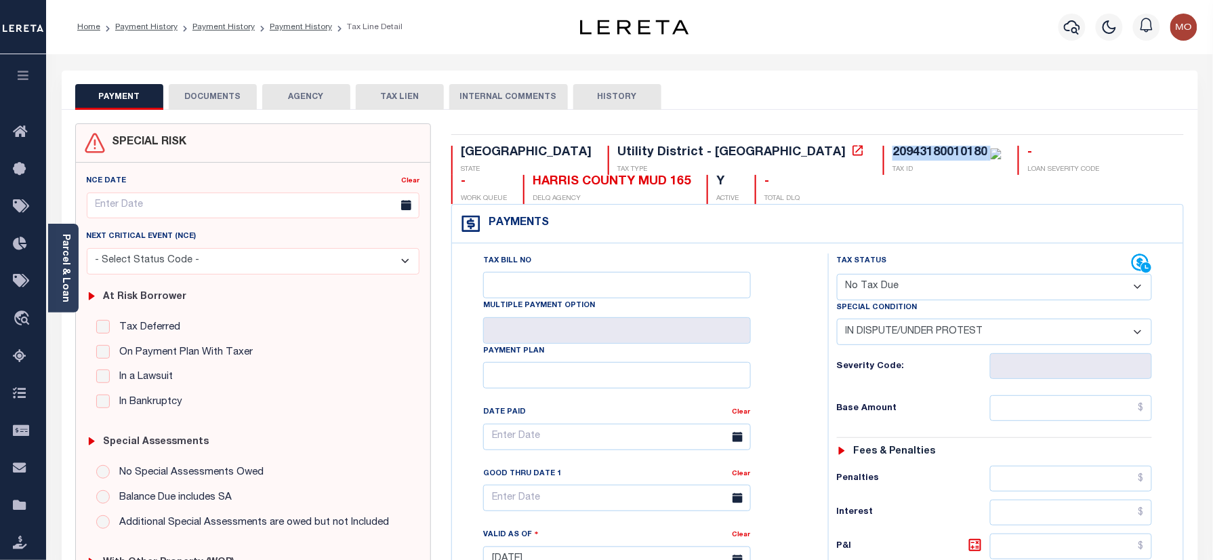
click at [837, 275] on select "- Select Status Code - Open Due/Unpaid Paid Incomplete No Tax Due Internal Refu…" at bounding box center [995, 287] width 316 height 26
select select "0"
type input "[DATE]"
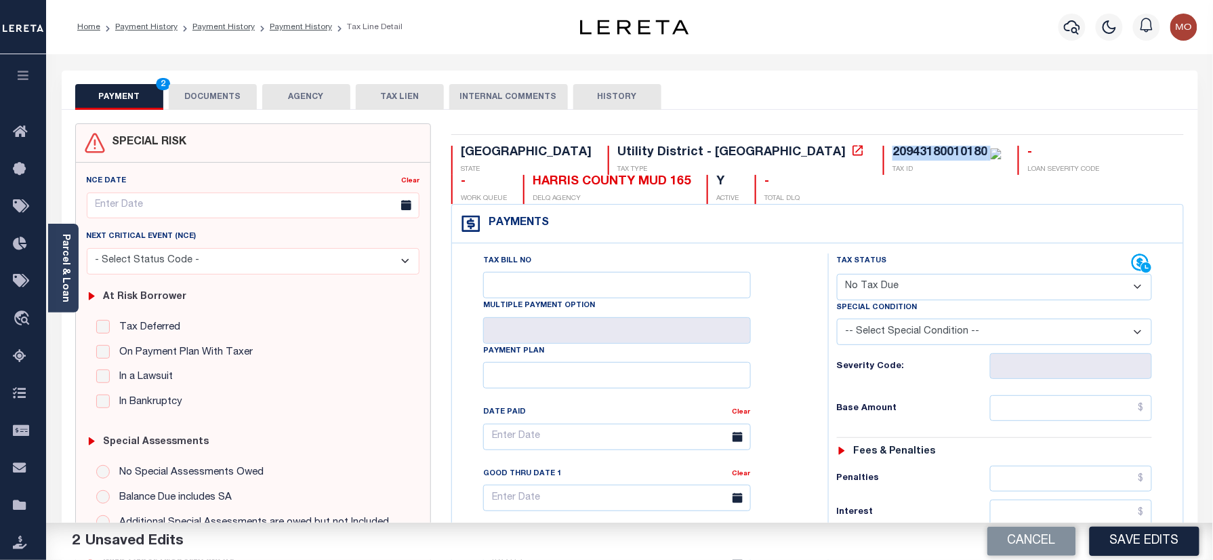
click at [876, 334] on select "-- Select Special Condition -- 3RD PARTY TAX LIEN AGENCY TAX LIEN (A.K.A Inside…" at bounding box center [995, 331] width 316 height 26
select select "5"
click at [837, 321] on select "-- Select Special Condition -- 3RD PARTY TAX LIEN AGENCY TAX LIEN (A.K.A Inside…" at bounding box center [995, 331] width 316 height 26
click at [795, 358] on div "Tax Bill No Multiple Payment Option Payment Plan Clear" at bounding box center [636, 443] width 342 height 380
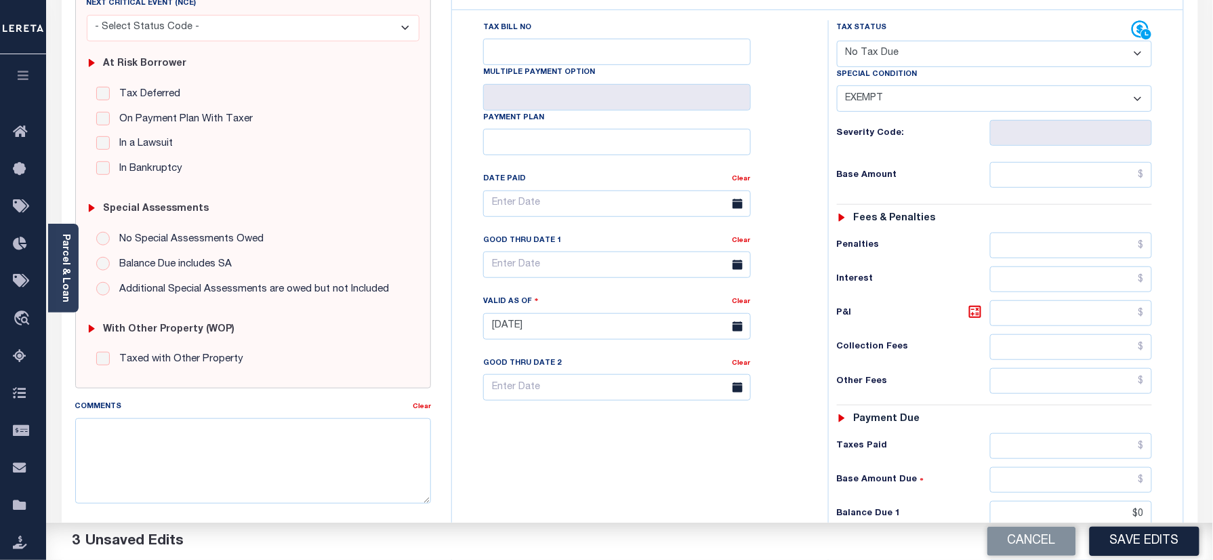
scroll to position [361, 0]
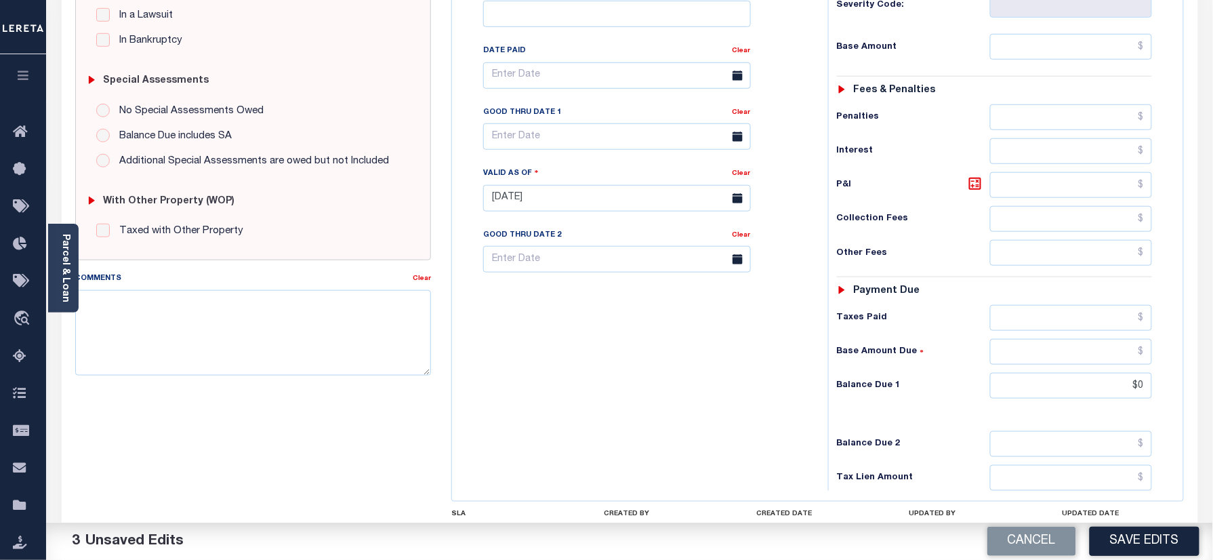
click at [607, 400] on div "Tax Bill No Multiple Payment Option Payment Plan Clear" at bounding box center [636, 191] width 362 height 598
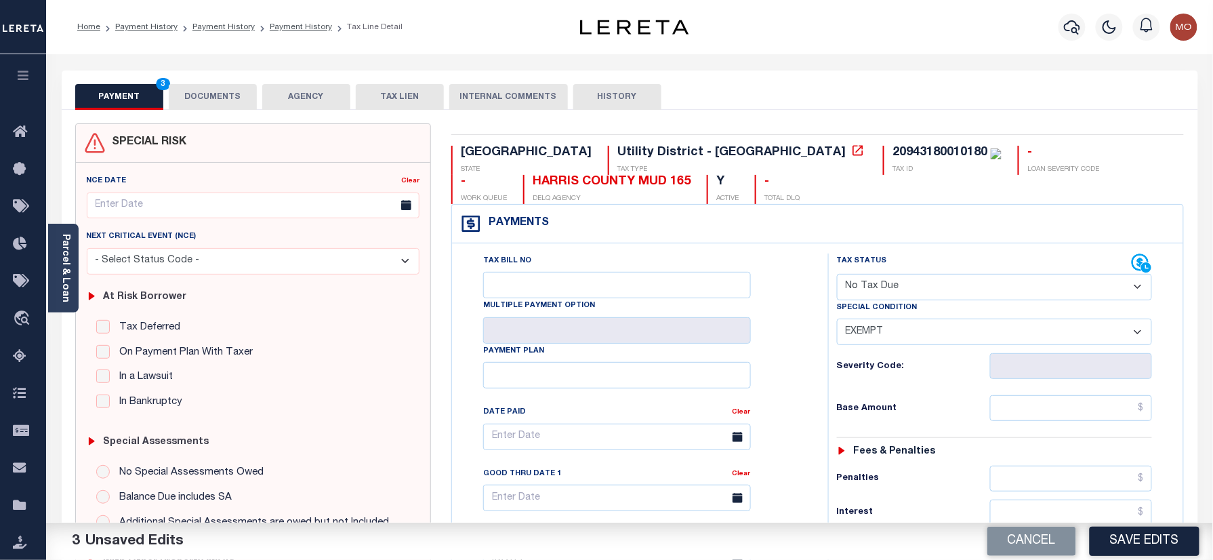
click at [892, 148] on div "20943180010180" at bounding box center [939, 152] width 95 height 12
copy div "20943180010180"
click at [201, 92] on button "DOCUMENTS" at bounding box center [213, 97] width 88 height 26
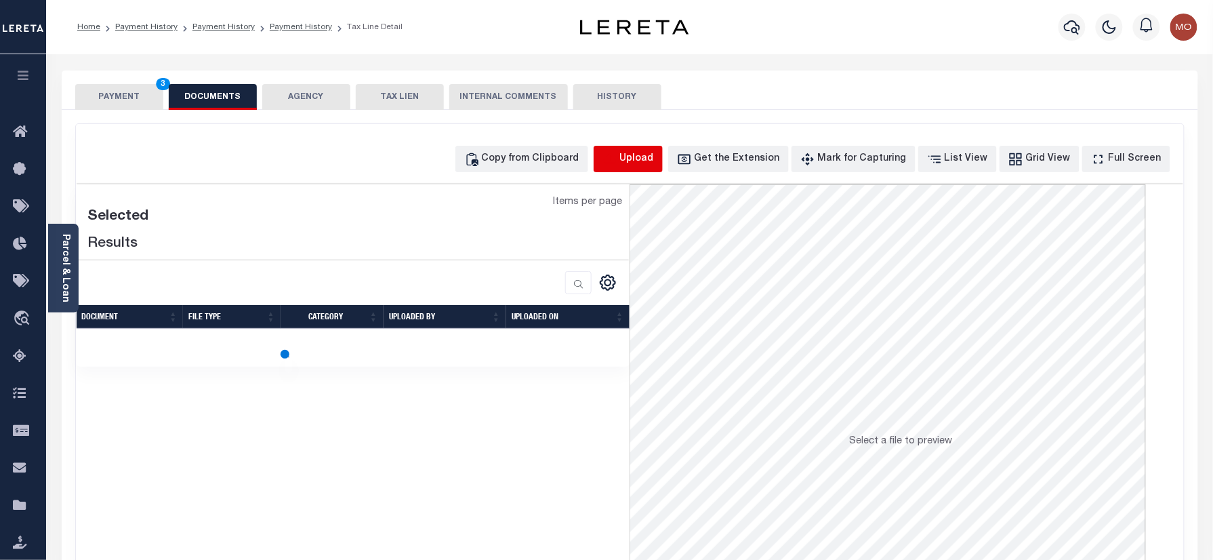
click at [617, 156] on icon "button" at bounding box center [609, 159] width 15 height 15
select select "POP"
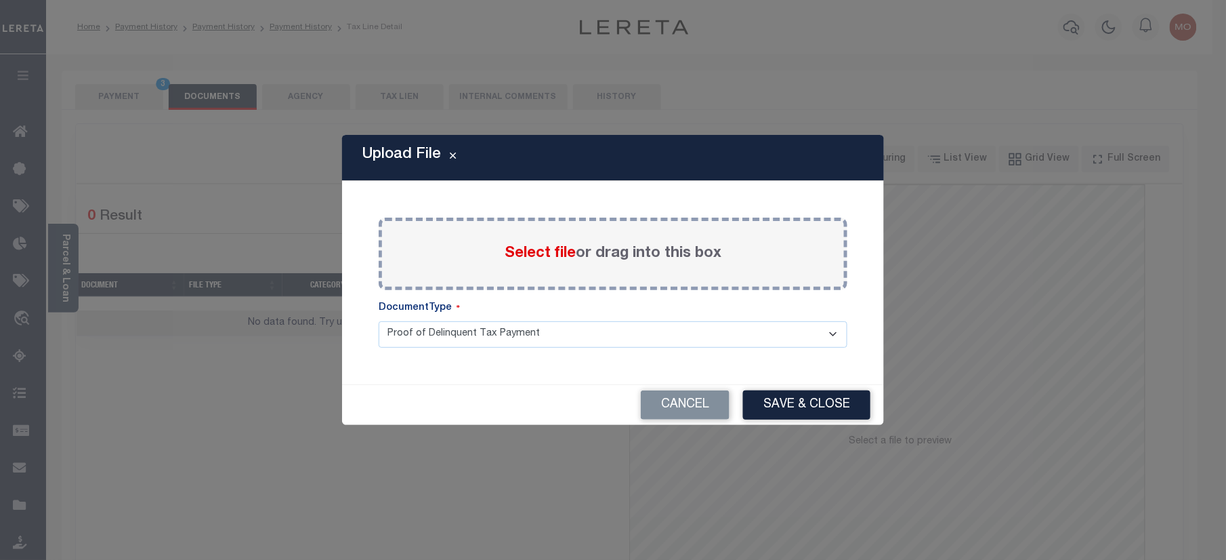
click at [532, 250] on span "Select file" at bounding box center [540, 253] width 71 height 15
click at [0, 0] on input "Select file or drag into this box" at bounding box center [0, 0] width 0 height 0
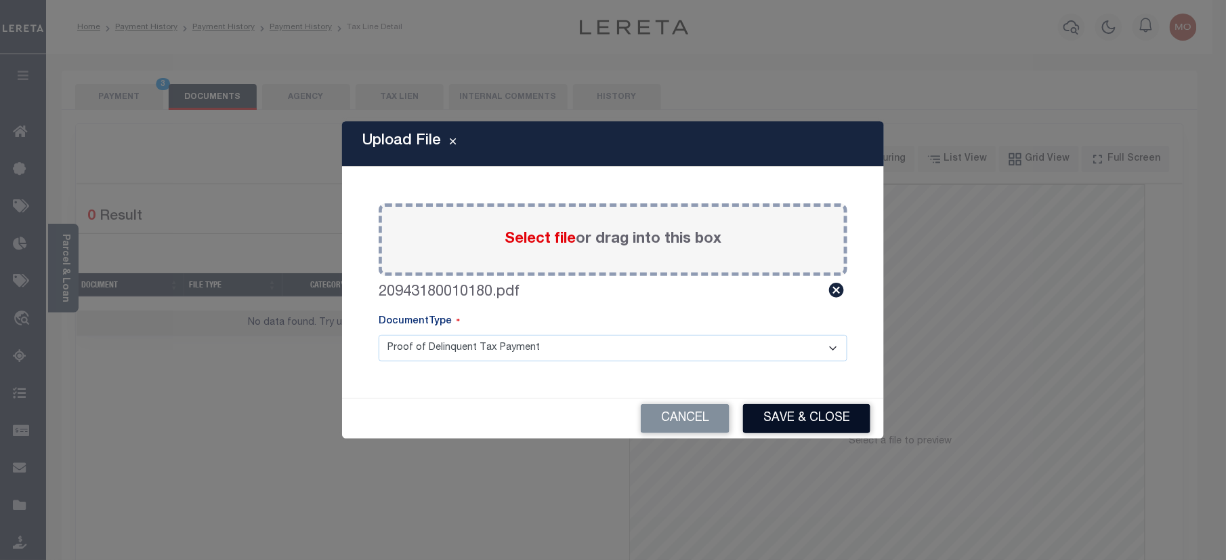
click at [821, 420] on button "Save & Close" at bounding box center [806, 418] width 127 height 29
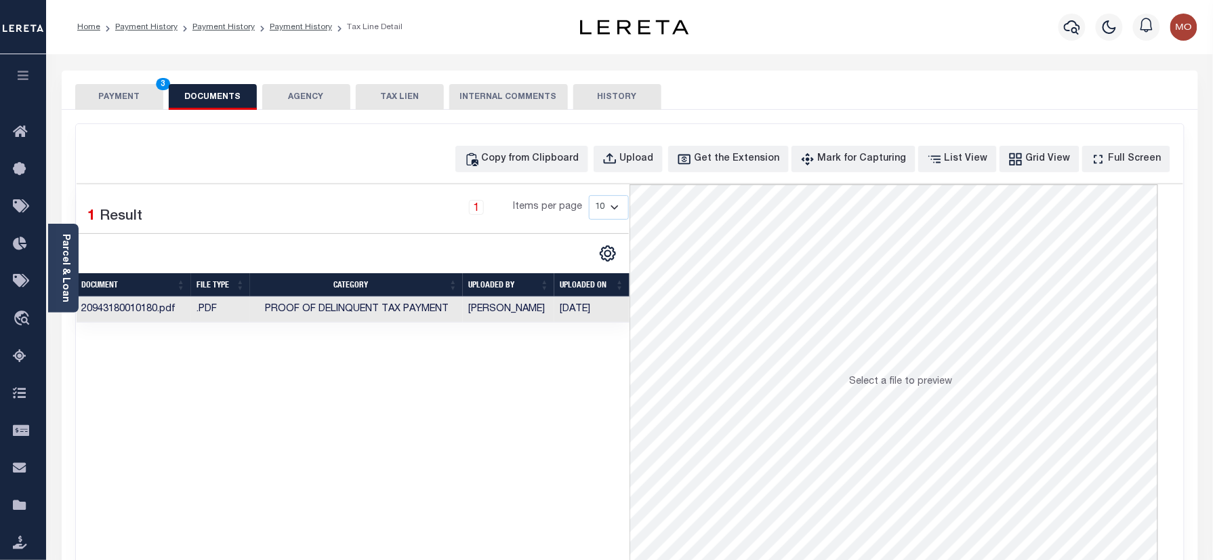
click at [130, 95] on button "PAYMENT 3" at bounding box center [119, 97] width 88 height 26
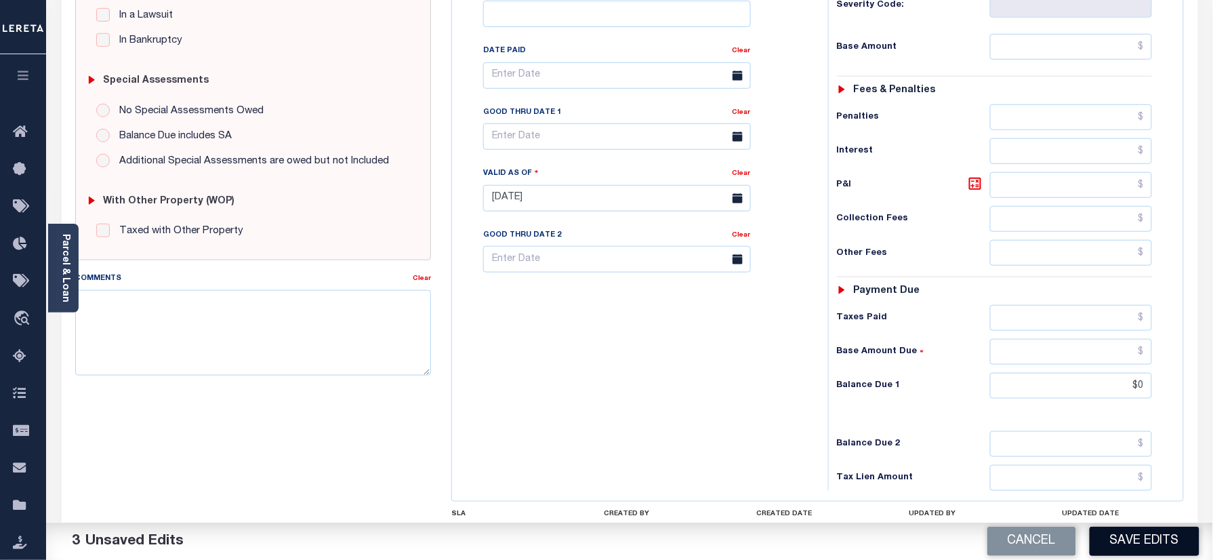
click at [1125, 538] on button "Save Edits" at bounding box center [1144, 540] width 110 height 29
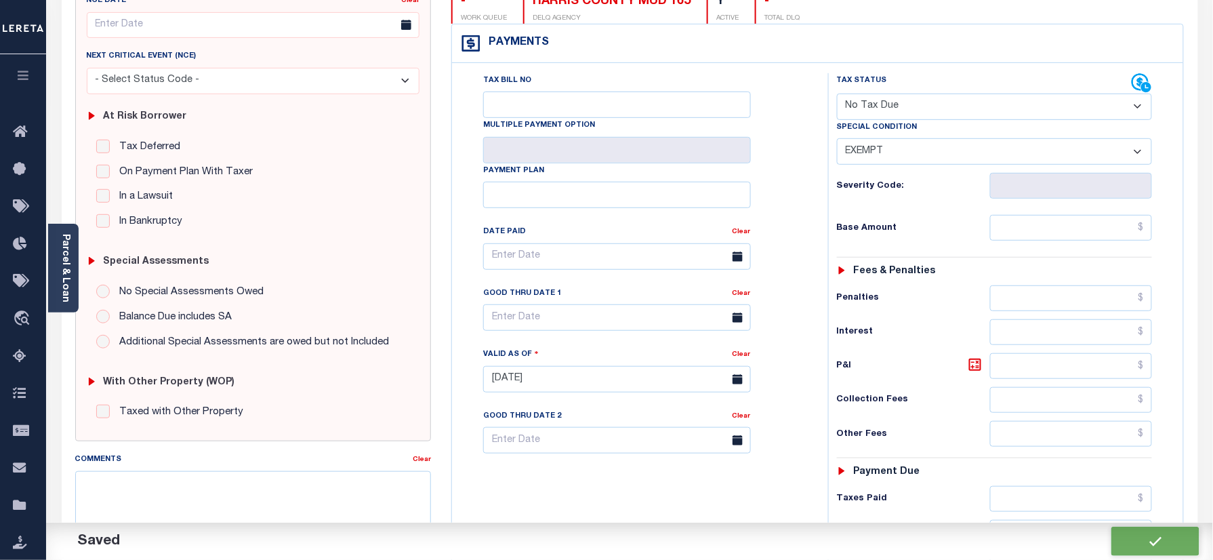
checkbox input "false"
type input "$0"
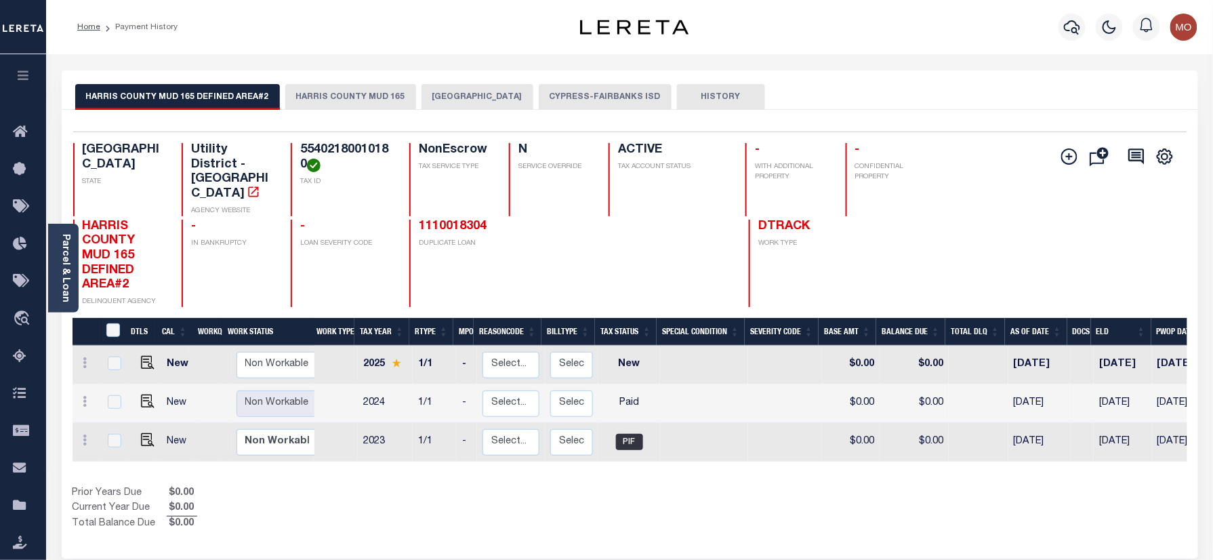
click at [337, 99] on button "HARRIS COUNTY MUD 165" at bounding box center [350, 97] width 131 height 26
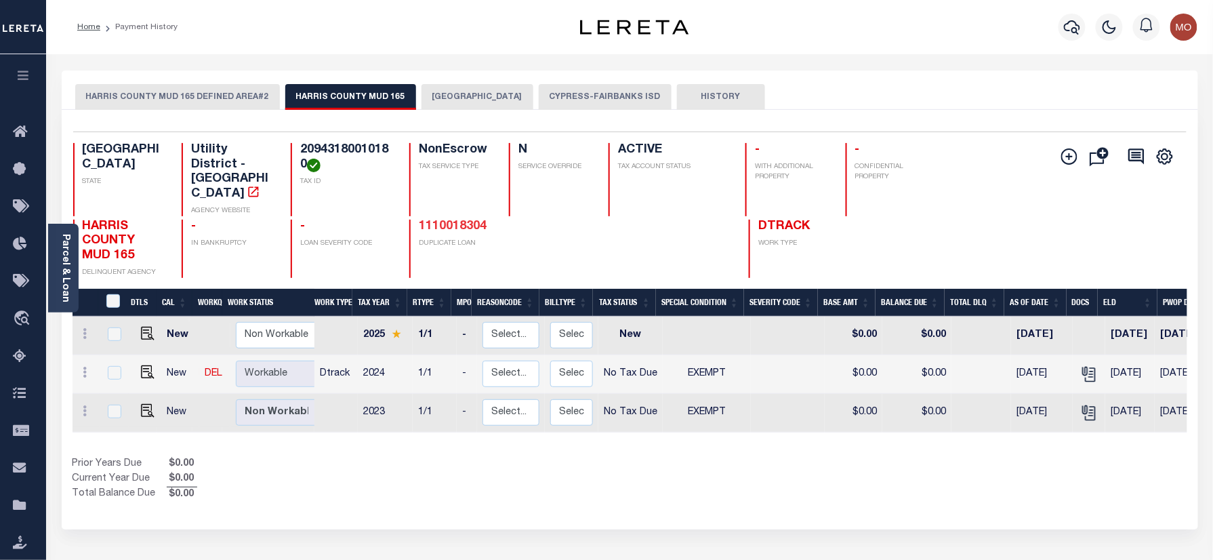
click at [451, 220] on link "1110018304" at bounding box center [453, 226] width 68 height 12
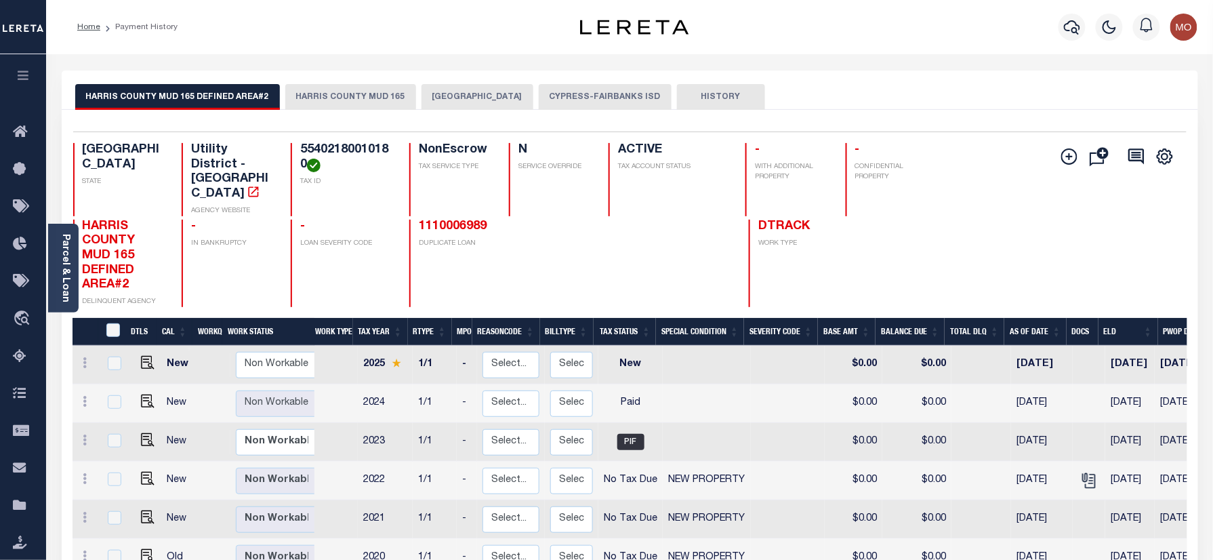
click at [337, 98] on button "HARRIS COUNTY MUD 165" at bounding box center [350, 97] width 131 height 26
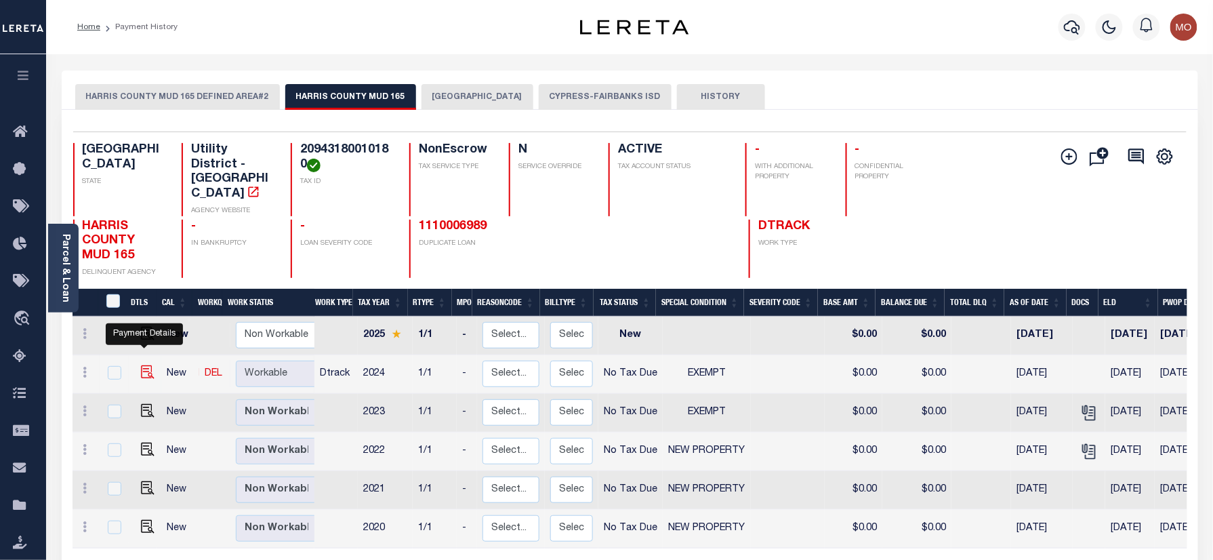
click at [142, 365] on img "" at bounding box center [148, 372] width 14 height 14
checkbox input "true"
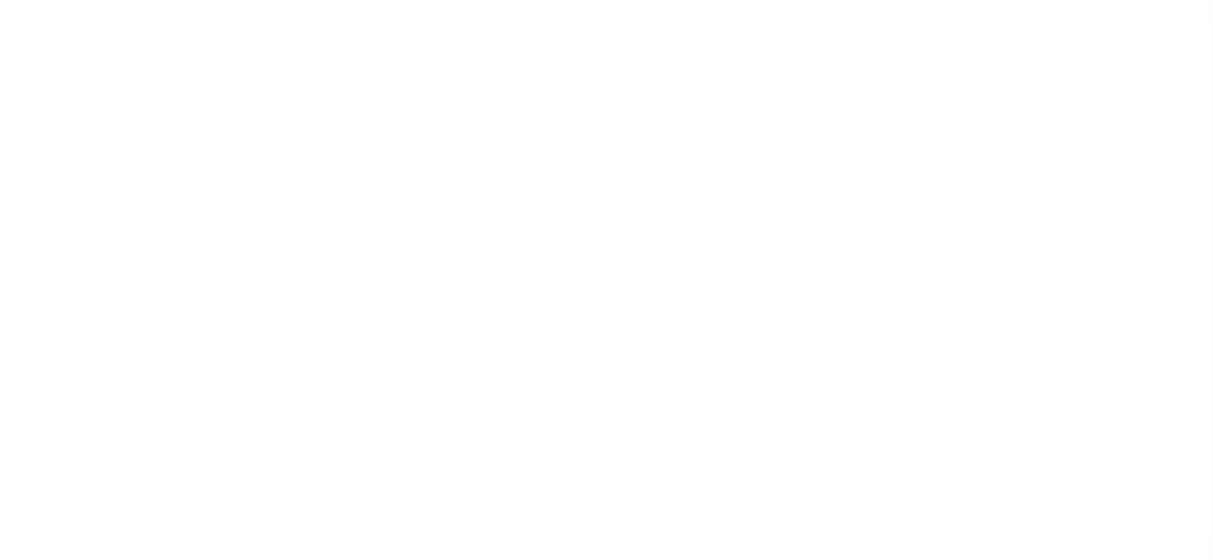
select select "NTX"
select select "5"
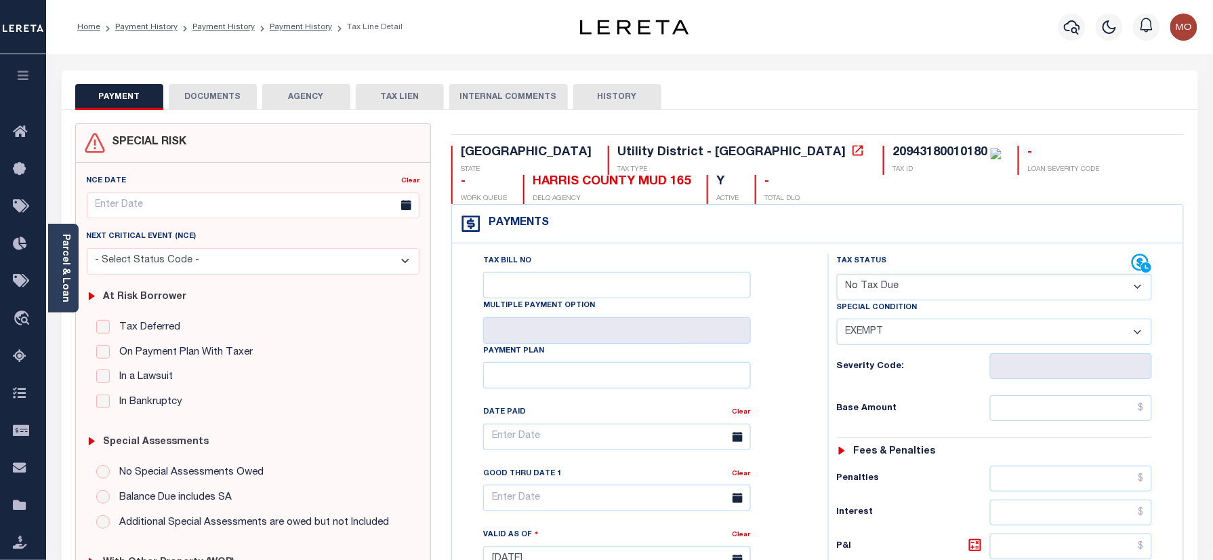
click at [223, 104] on button "DOCUMENTS" at bounding box center [213, 97] width 88 height 26
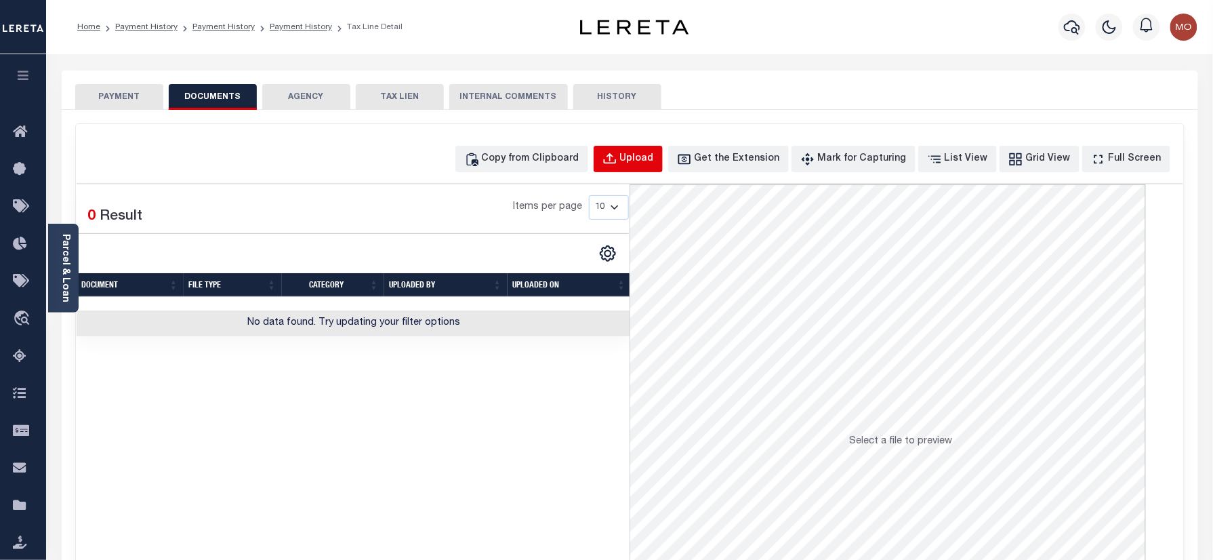
click at [619, 166] on button "Upload" at bounding box center [627, 159] width 69 height 26
select select "POP"
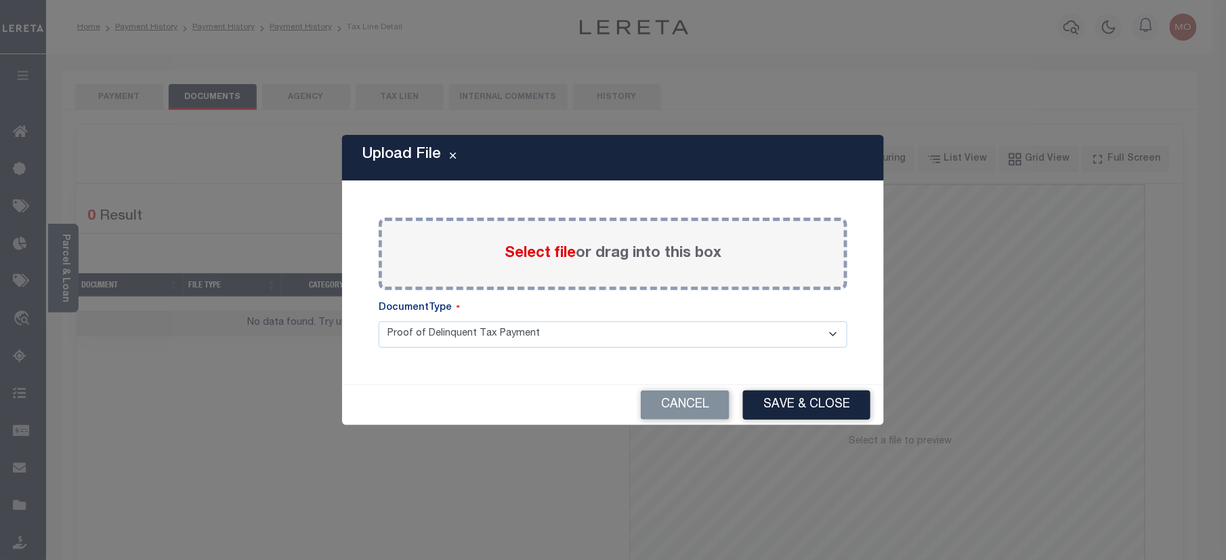
click at [553, 246] on span "Select file" at bounding box center [540, 253] width 71 height 15
click at [0, 0] on input "Select file or drag into this box" at bounding box center [0, 0] width 0 height 0
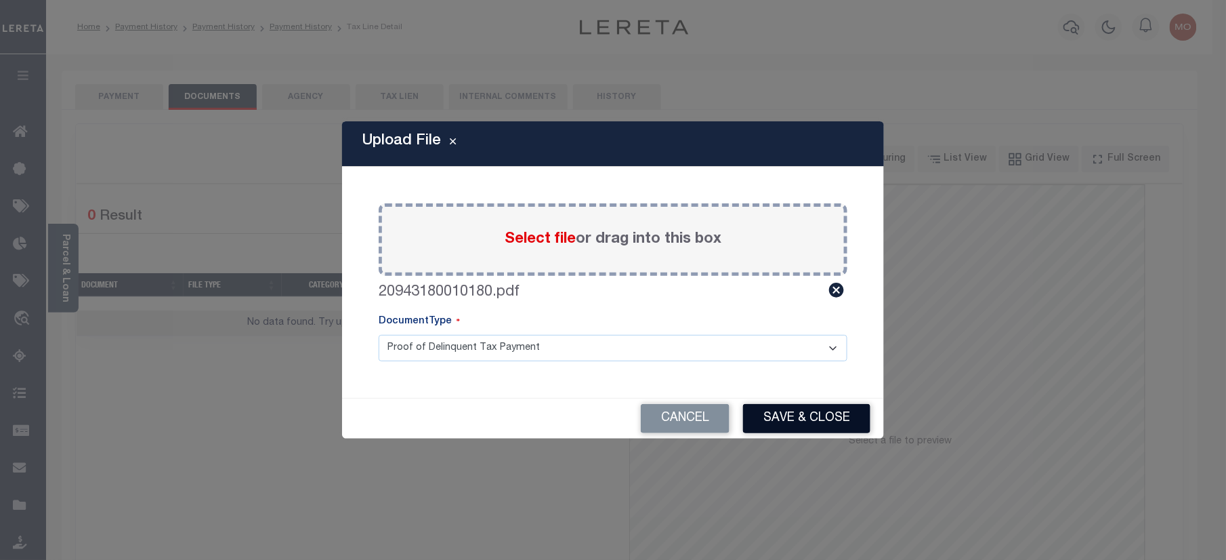
click at [794, 415] on button "Save & Close" at bounding box center [806, 418] width 127 height 29
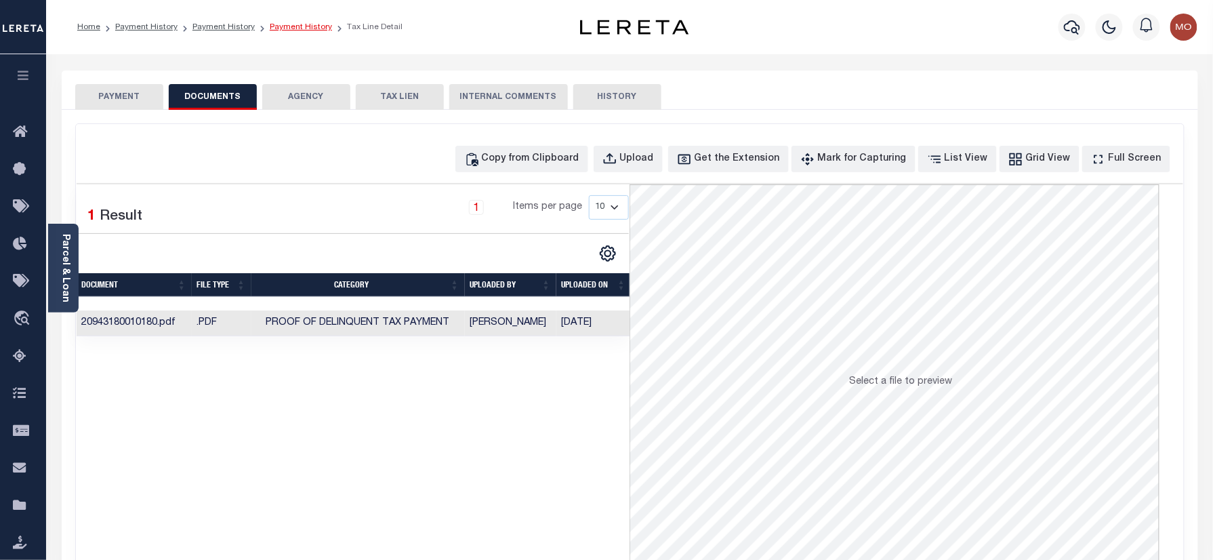
click at [287, 27] on link "Payment History" at bounding box center [301, 27] width 62 height 8
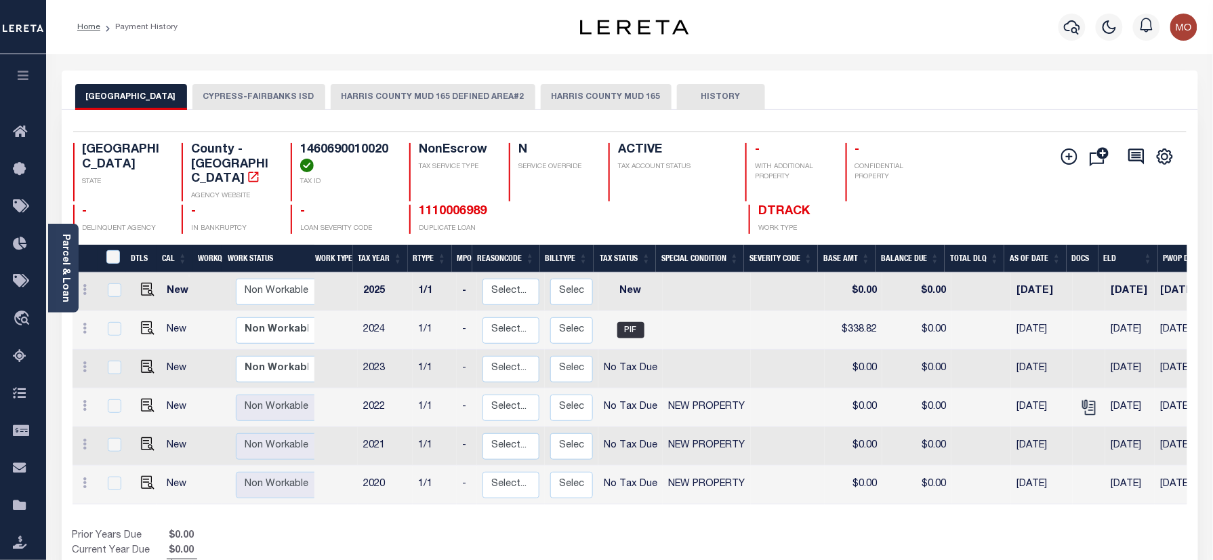
click at [562, 101] on button "HARRIS COUNTY MUD 165" at bounding box center [606, 97] width 131 height 26
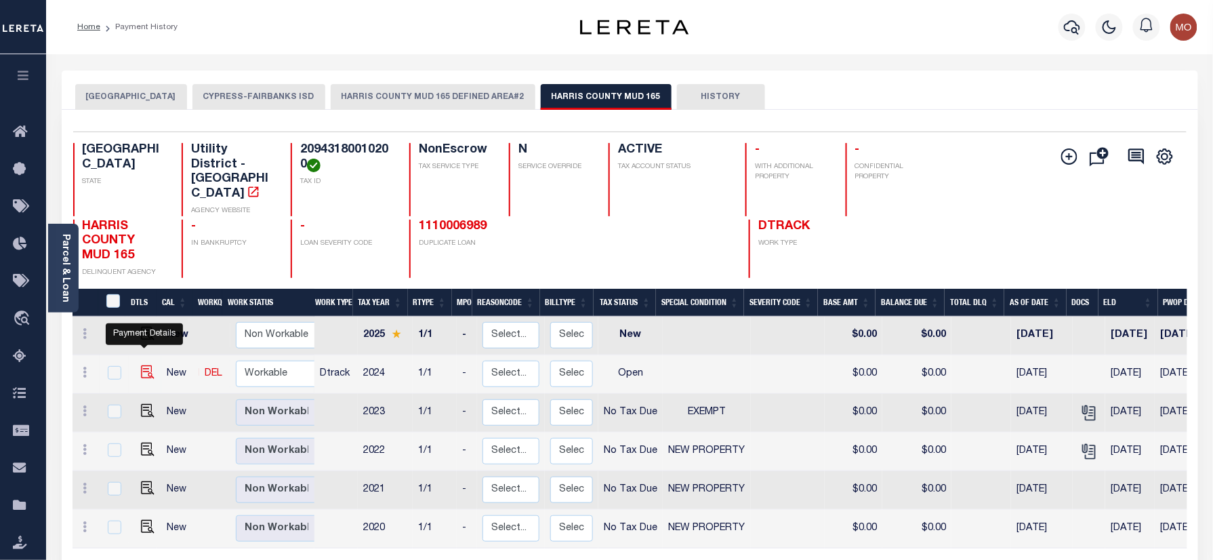
click at [144, 365] on img "" at bounding box center [148, 372] width 14 height 14
checkbox input "true"
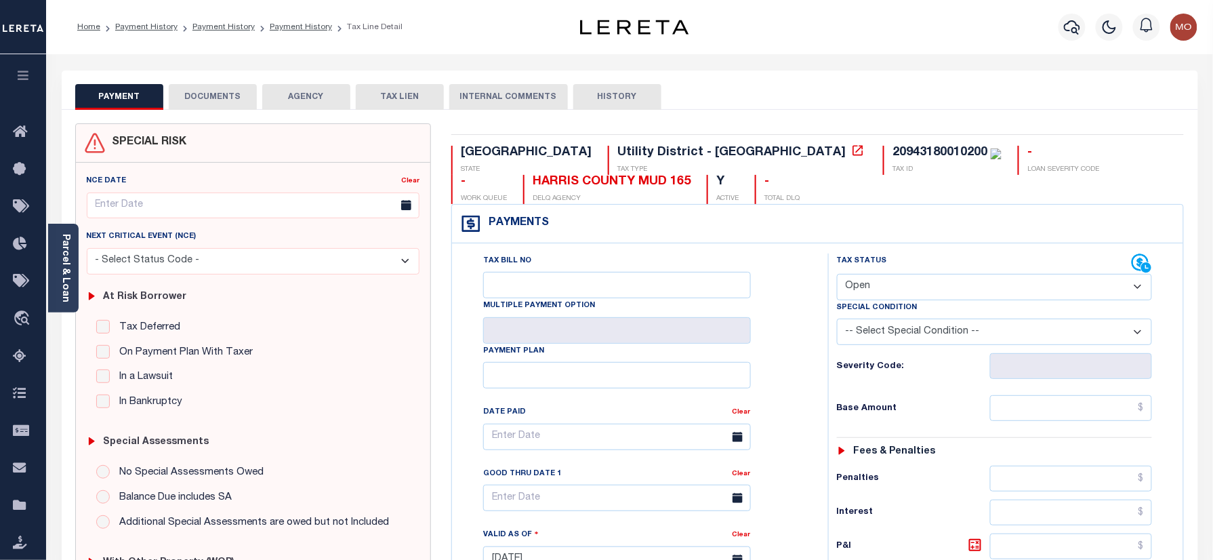
click at [892, 152] on div "20943180010200" at bounding box center [939, 152] width 95 height 12
copy div "20943180010200"
click at [892, 293] on select "- Select Status Code - Open Due/Unpaid Paid Incomplete No Tax Due Internal Refu…" at bounding box center [995, 287] width 316 height 26
select select "NTX"
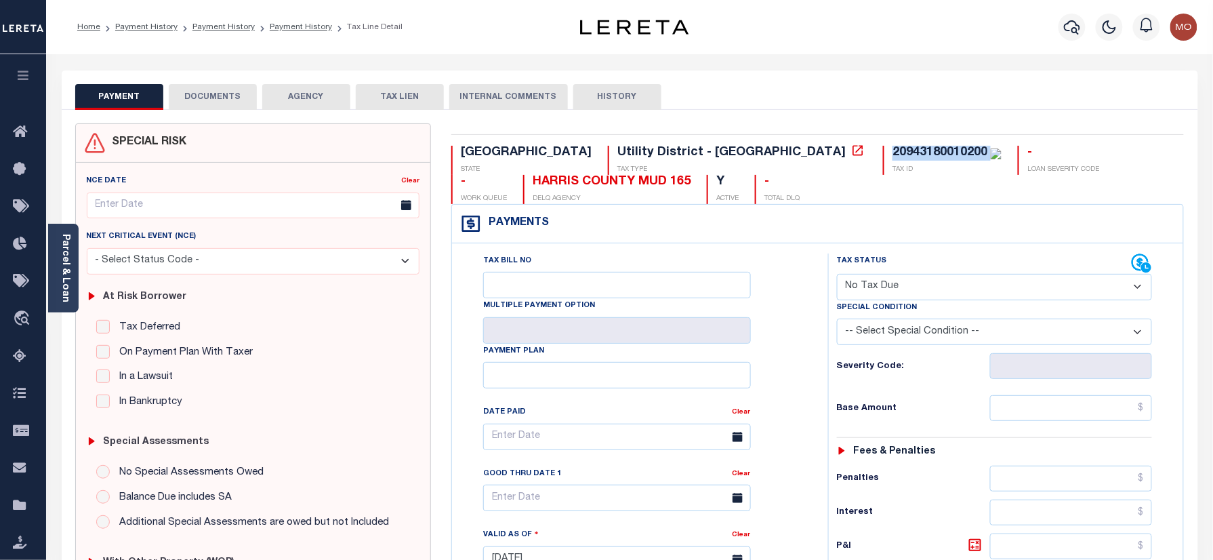
click at [837, 275] on select "- Select Status Code - Open Due/Unpaid Paid Incomplete No Tax Due Internal Refu…" at bounding box center [995, 287] width 316 height 26
type input "[DATE]"
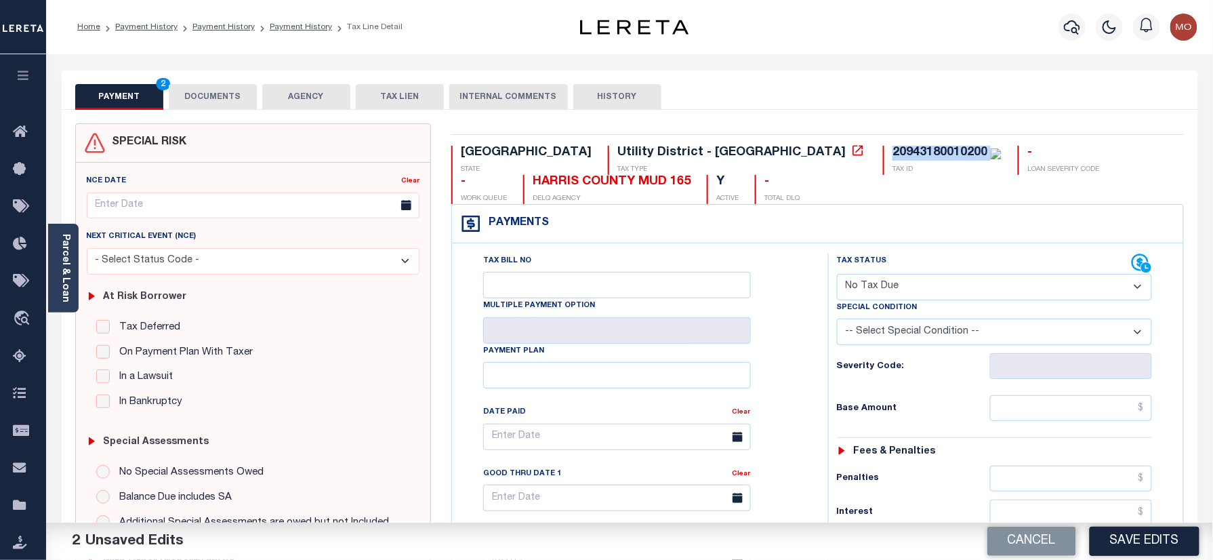
click at [944, 335] on select "-- Select Special Condition -- 3RD PARTY TAX LIEN AGENCY TAX LIEN (A.K.A Inside…" at bounding box center [995, 331] width 316 height 26
select select "5"
click at [837, 321] on select "-- Select Special Condition -- 3RD PARTY TAX LIEN AGENCY TAX LIEN (A.K.A Inside…" at bounding box center [995, 331] width 316 height 26
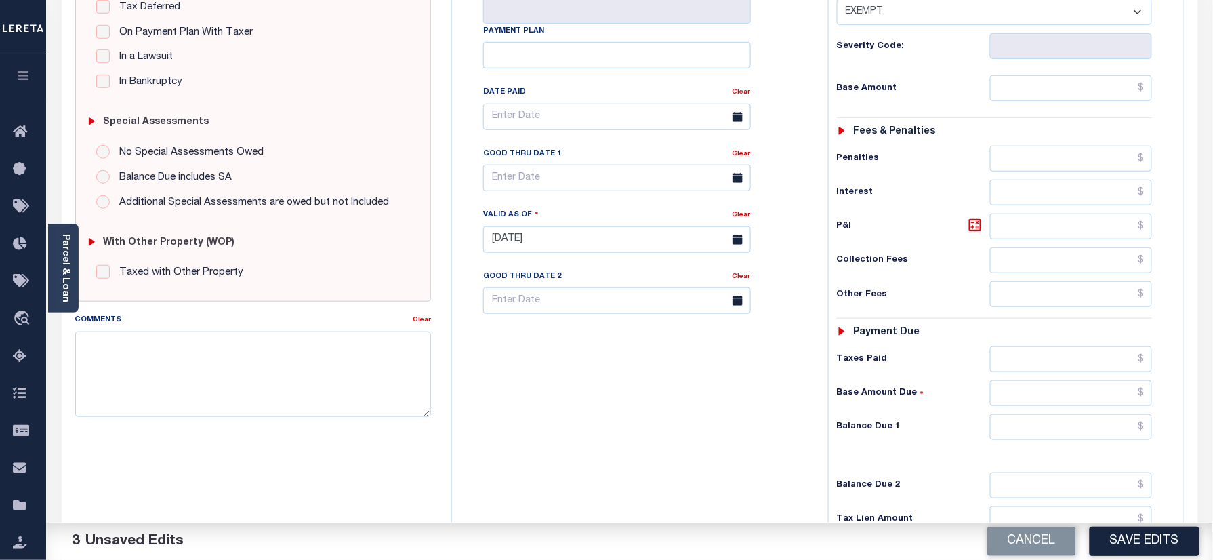
scroll to position [475, 0]
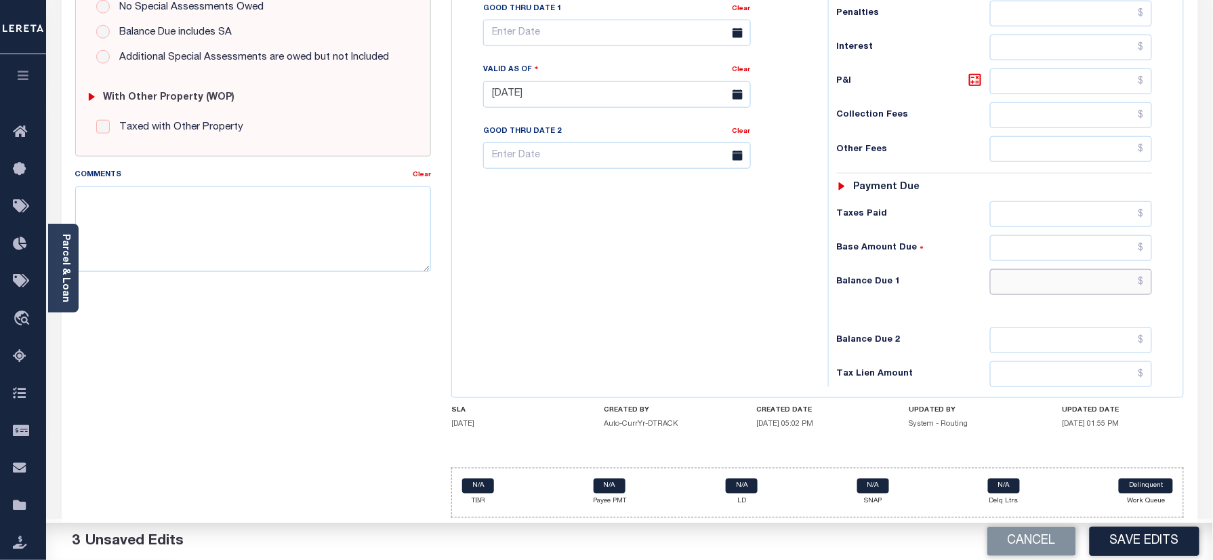
click at [1049, 282] on input "text" at bounding box center [1071, 282] width 163 height 26
type input "$0.00"
click at [583, 301] on div "Tax Bill No Multiple Payment Option Payment Plan Clear" at bounding box center [636, 88] width 362 height 598
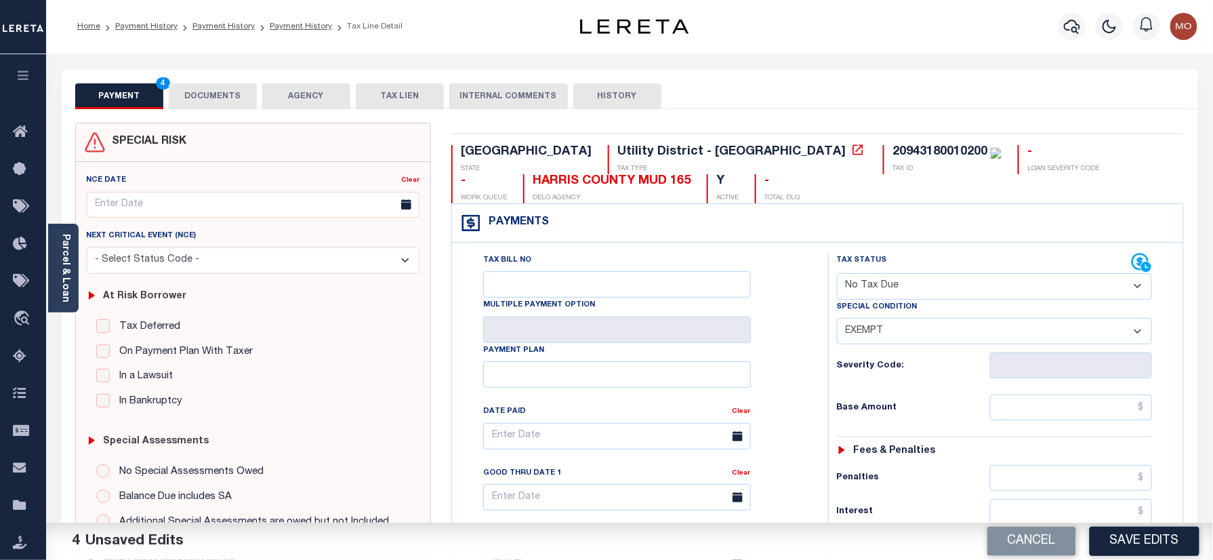
scroll to position [0, 0]
click at [221, 104] on button "DOCUMENTS" at bounding box center [213, 97] width 88 height 26
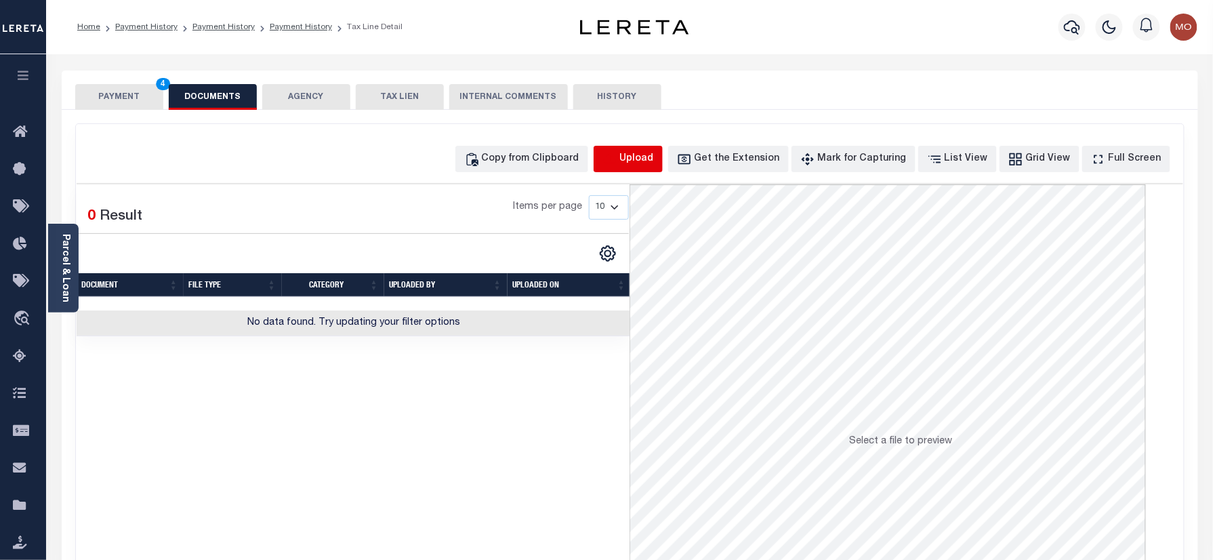
click at [617, 159] on icon "button" at bounding box center [609, 159] width 15 height 15
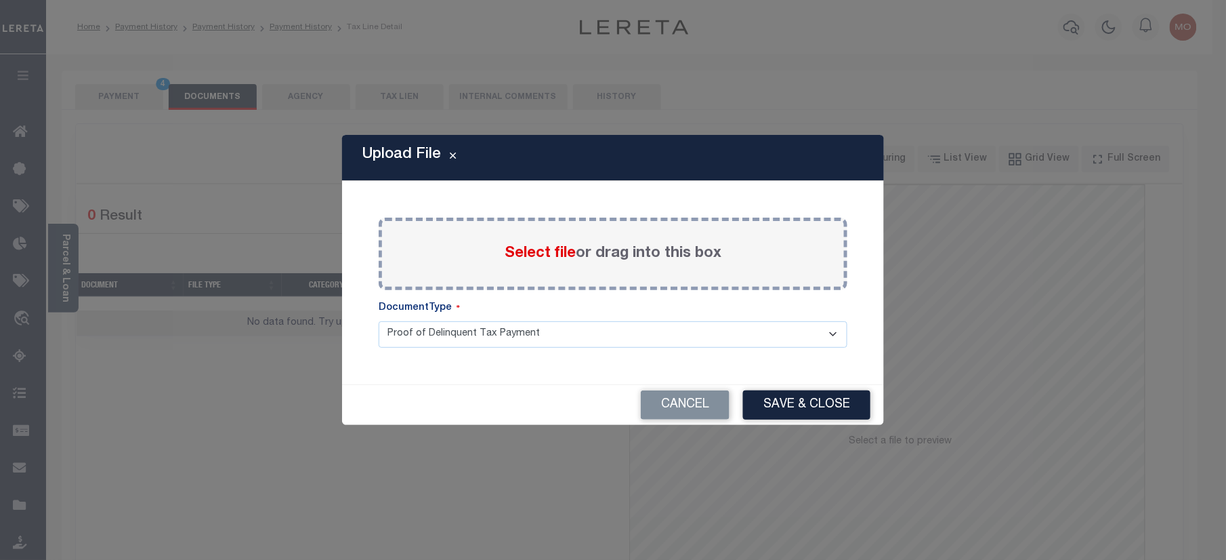
click at [522, 252] on span "Select file" at bounding box center [540, 253] width 71 height 15
click at [0, 0] on input "Select file or drag into this box" at bounding box center [0, 0] width 0 height 0
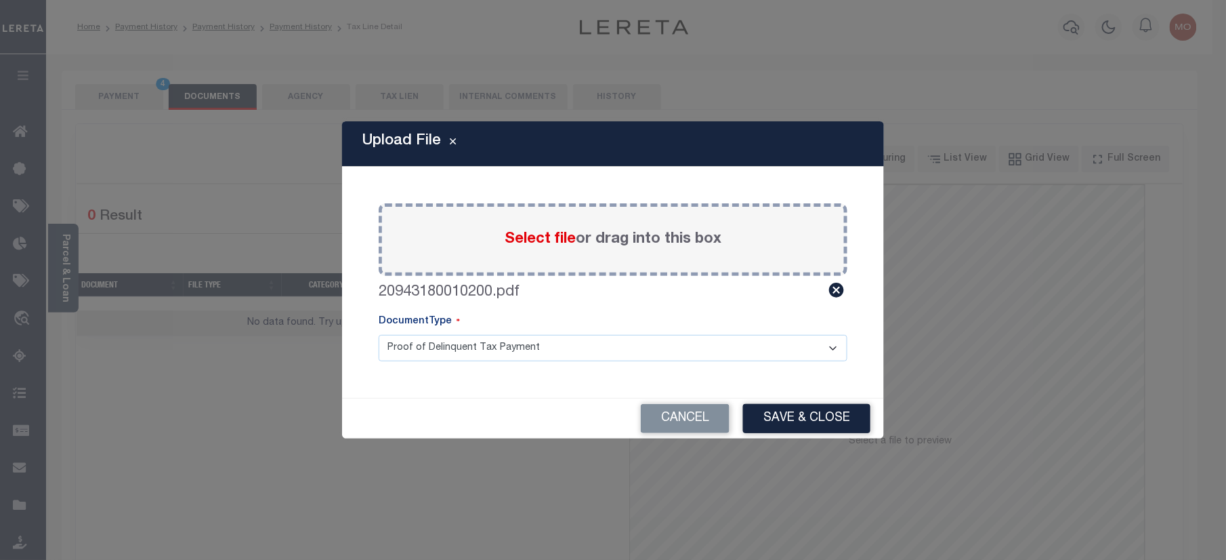
drag, startPoint x: 822, startPoint y: 407, endPoint x: 787, endPoint y: 500, distance: 99.3
click at [821, 407] on button "Save & Close" at bounding box center [806, 418] width 127 height 29
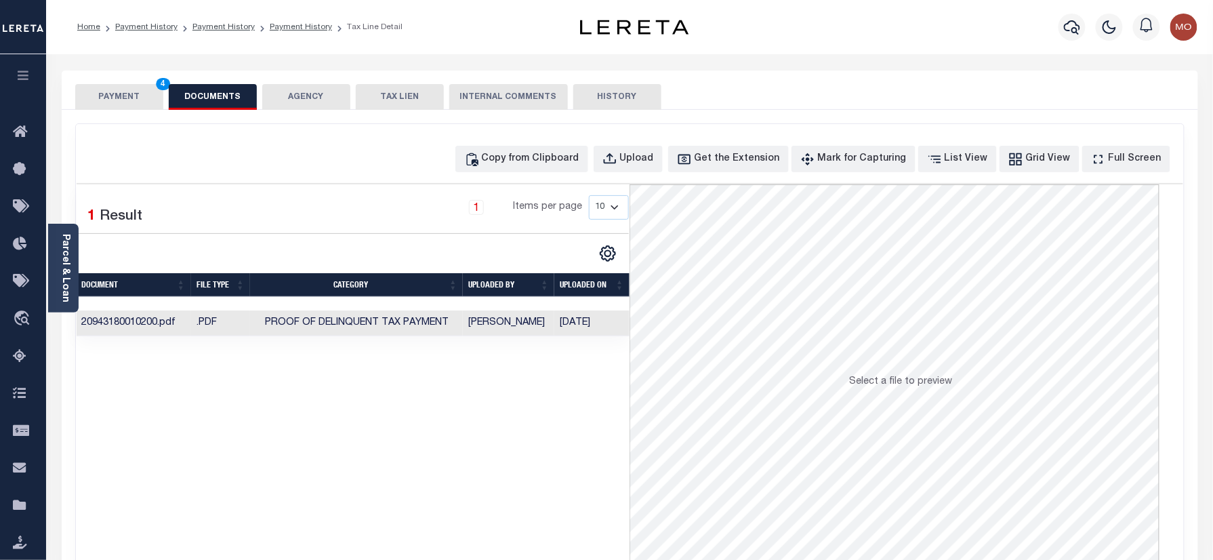
click at [134, 96] on button "PAYMENT 4" at bounding box center [119, 97] width 88 height 26
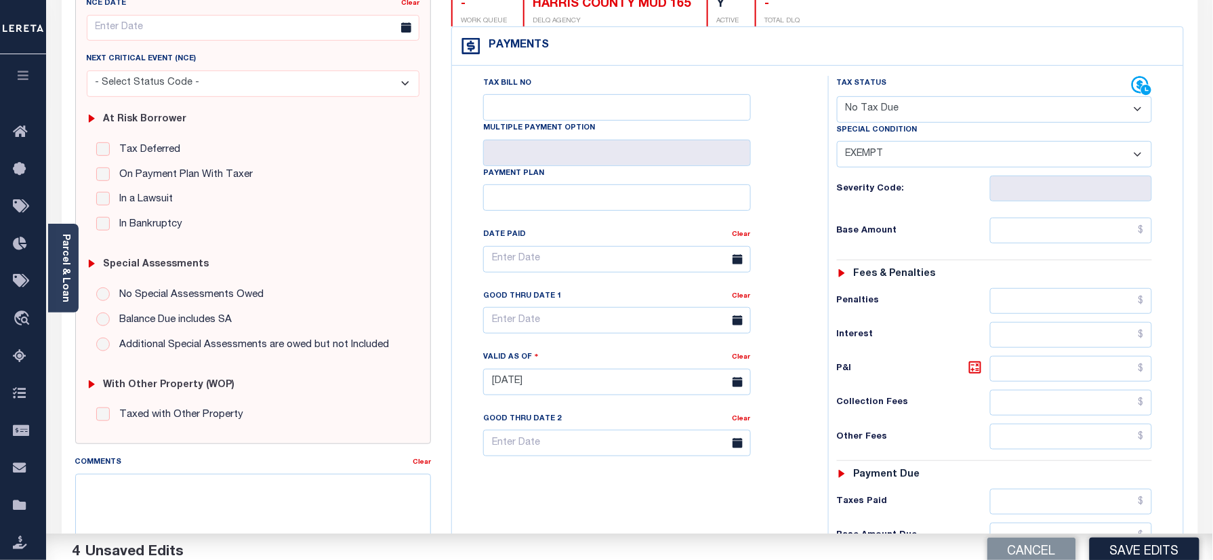
scroll to position [271, 0]
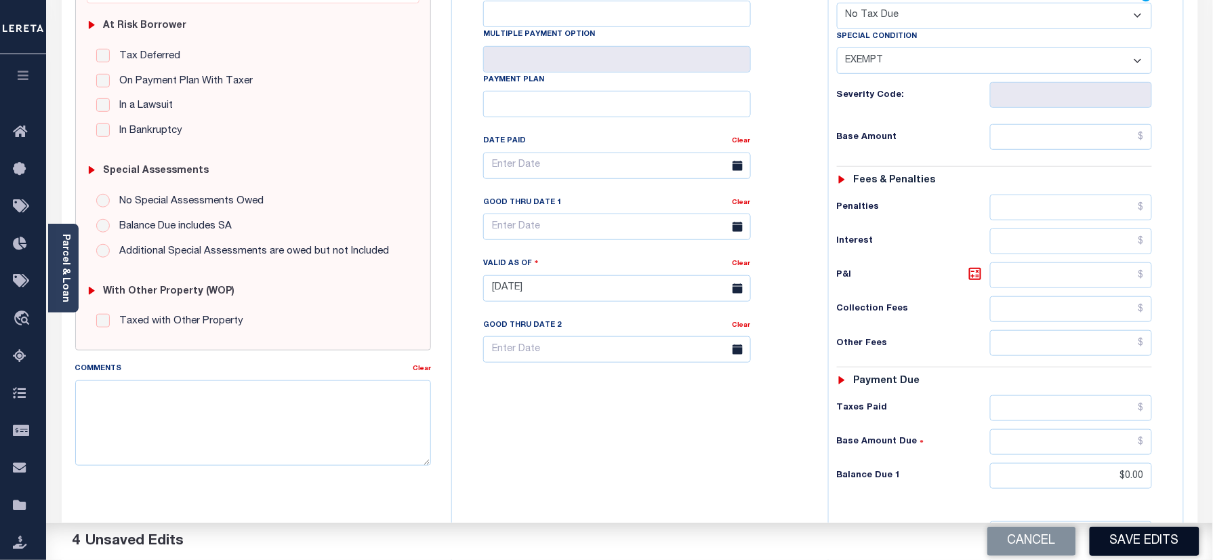
click at [1153, 534] on button "Save Edits" at bounding box center [1144, 540] width 110 height 29
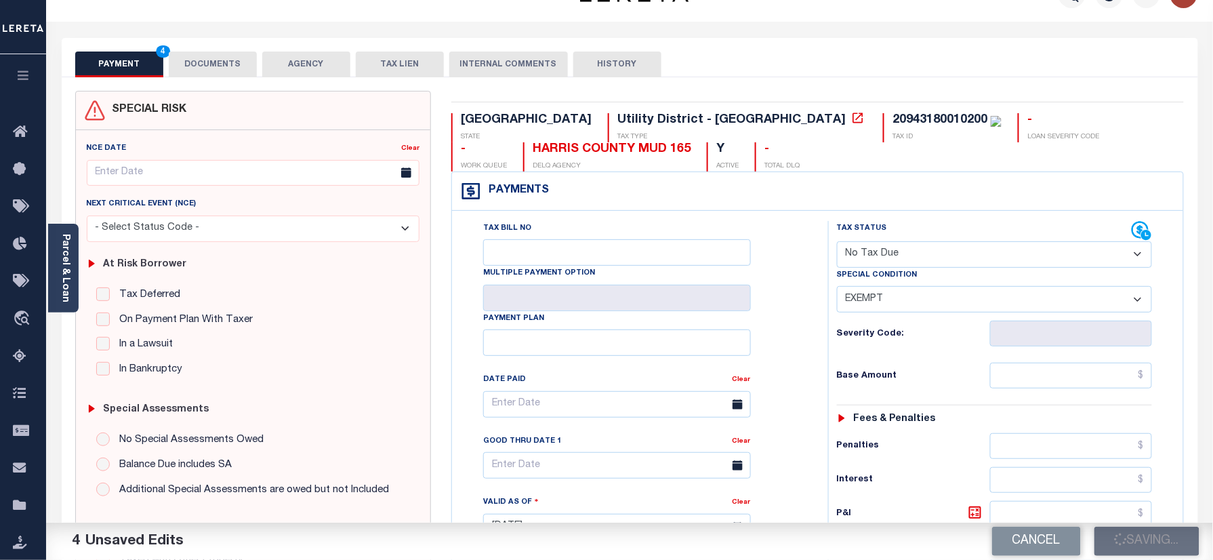
scroll to position [0, 0]
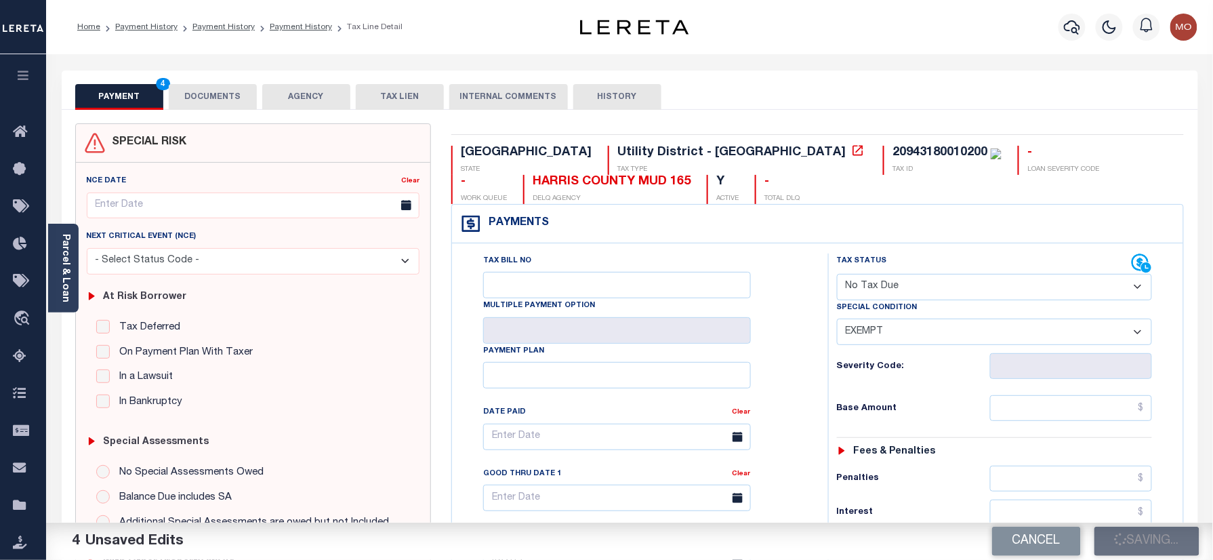
click at [218, 101] on button "DOCUMENTS" at bounding box center [213, 97] width 88 height 26
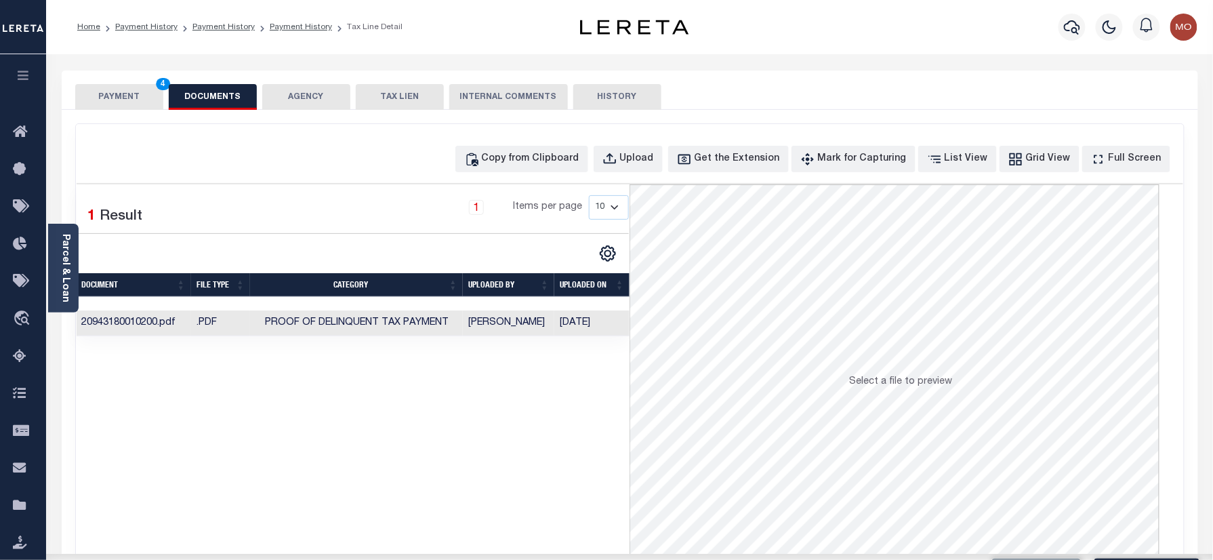
click at [126, 91] on button "PAYMENT 4" at bounding box center [119, 97] width 88 height 26
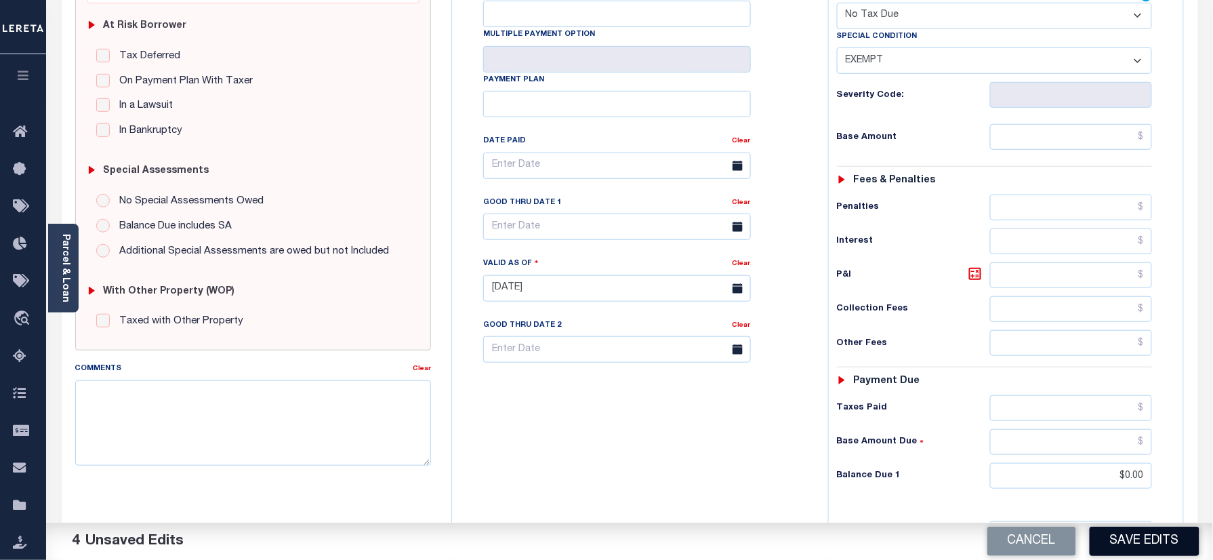
click at [1139, 535] on button "Save Edits" at bounding box center [1144, 540] width 110 height 29
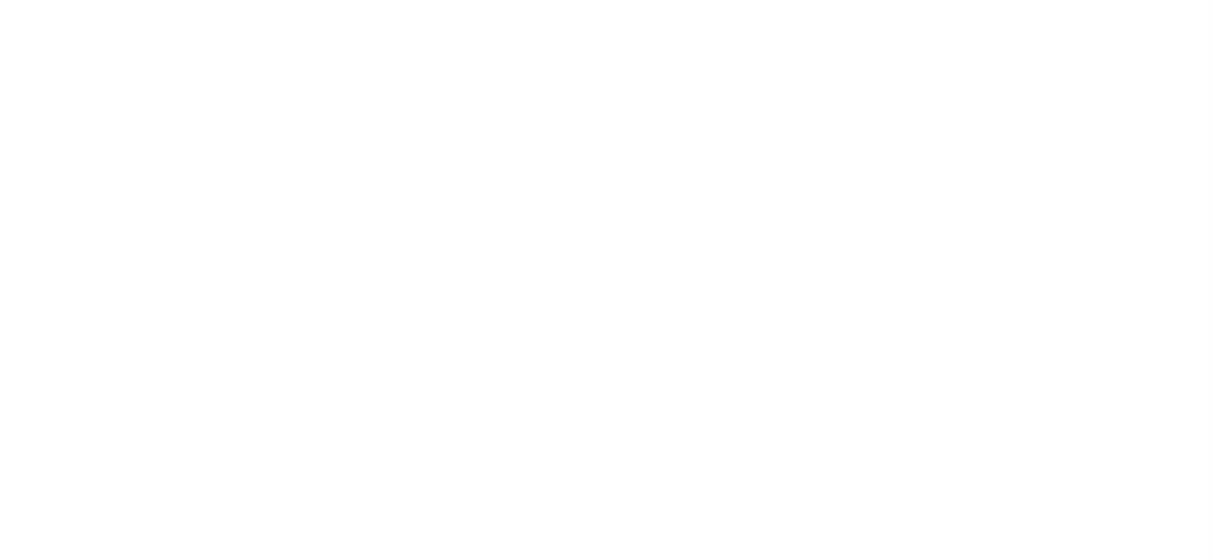
select select "NTX"
select select "5"
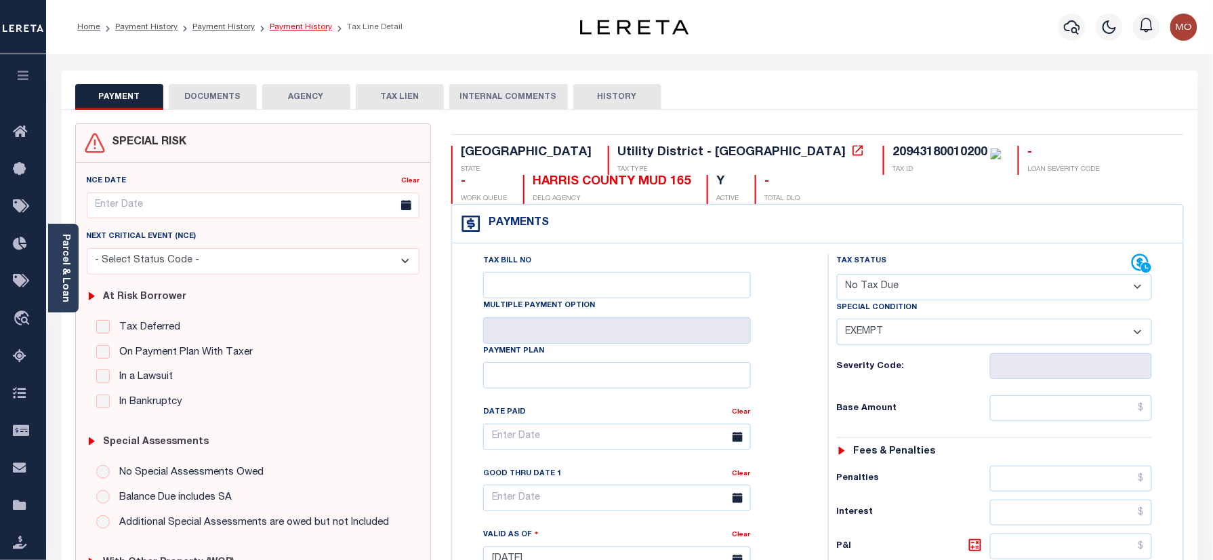
click at [299, 25] on link "Payment History" at bounding box center [301, 27] width 62 height 8
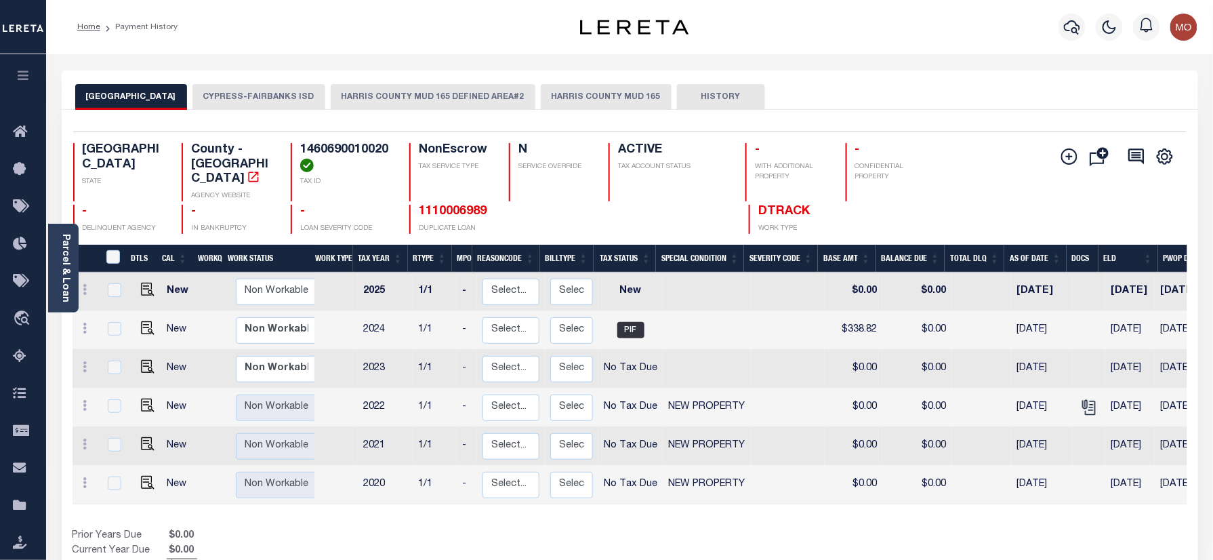
click at [562, 99] on button "HARRIS COUNTY MUD 165" at bounding box center [606, 97] width 131 height 26
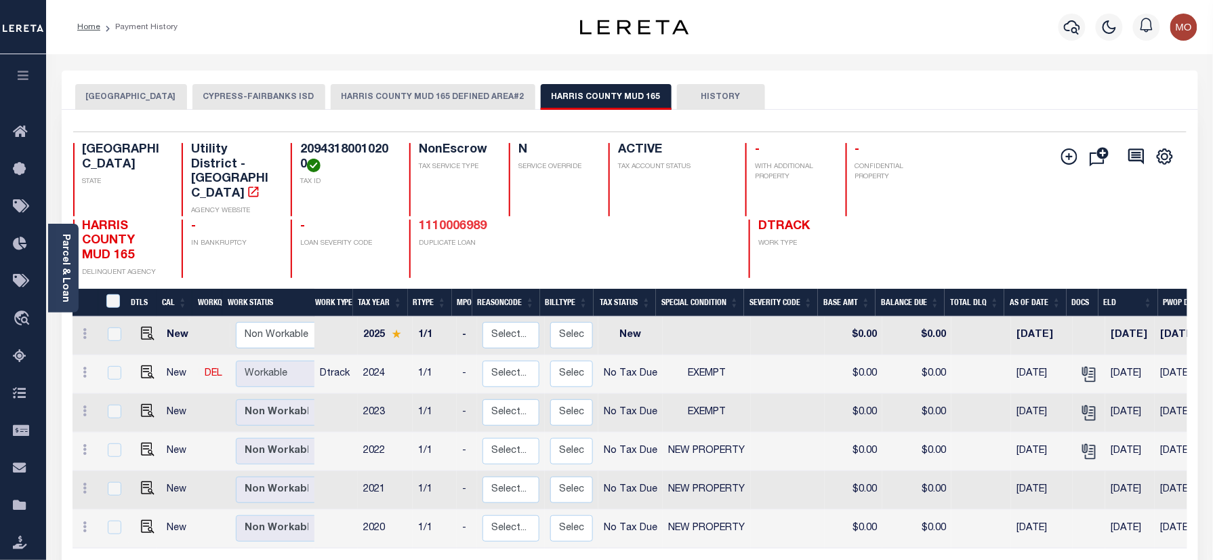
click at [446, 220] on link "1110006989" at bounding box center [453, 226] width 68 height 12
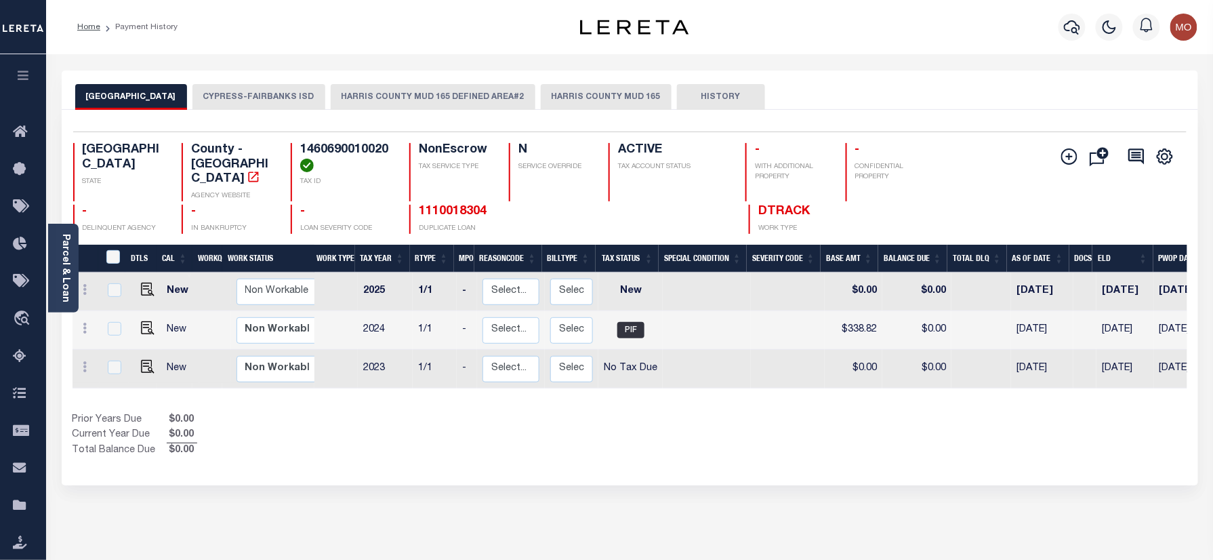
click at [547, 87] on button "HARRIS COUNTY MUD 165" at bounding box center [606, 97] width 131 height 26
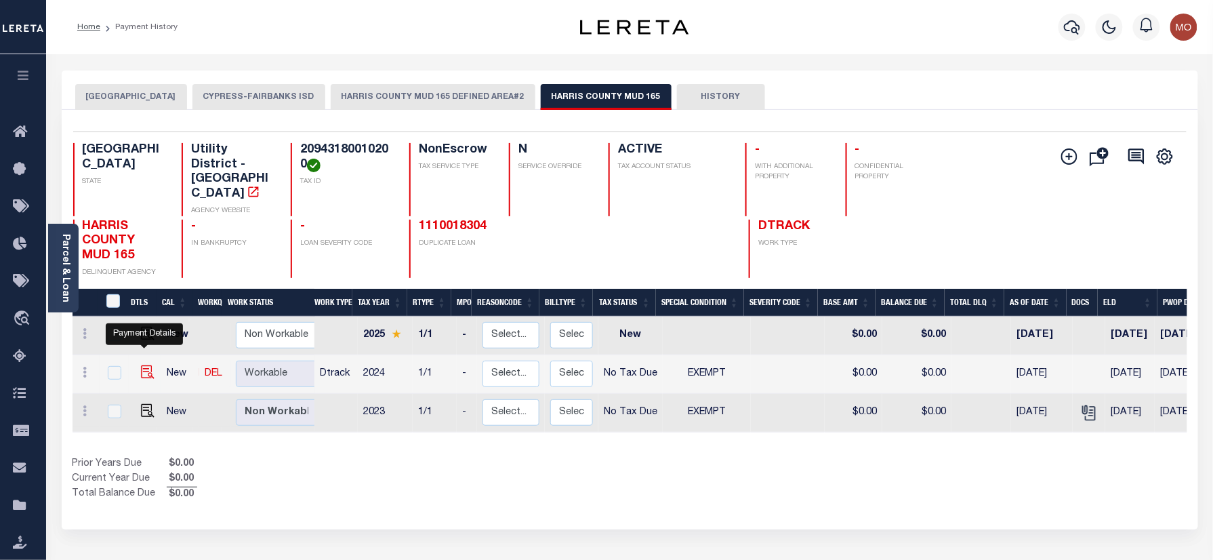
click at [144, 365] on img "" at bounding box center [148, 372] width 14 height 14
checkbox input "true"
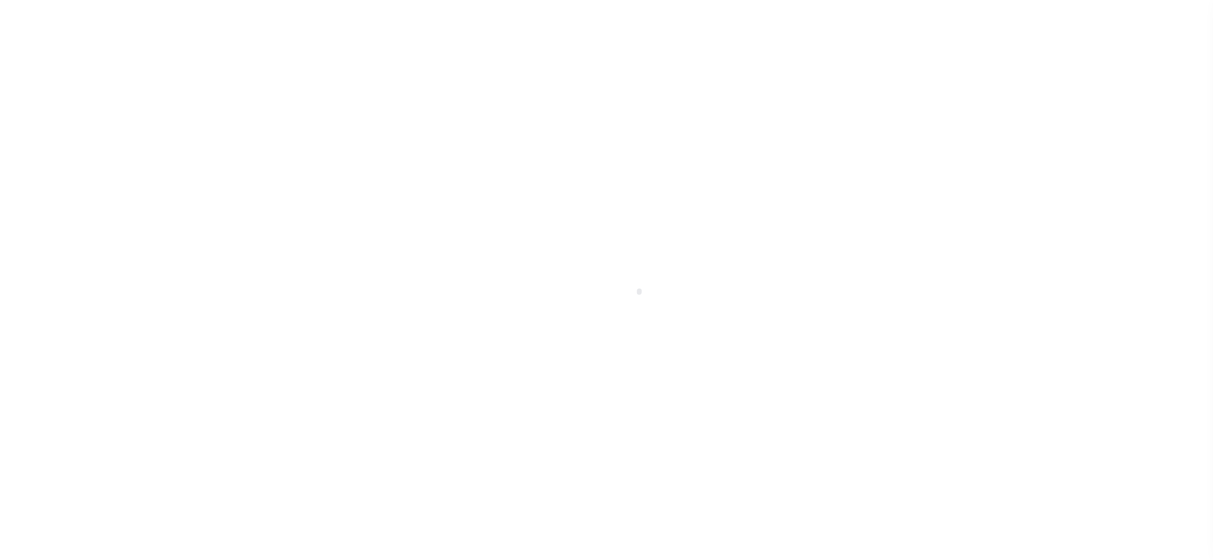
select select "NTX"
select select "5"
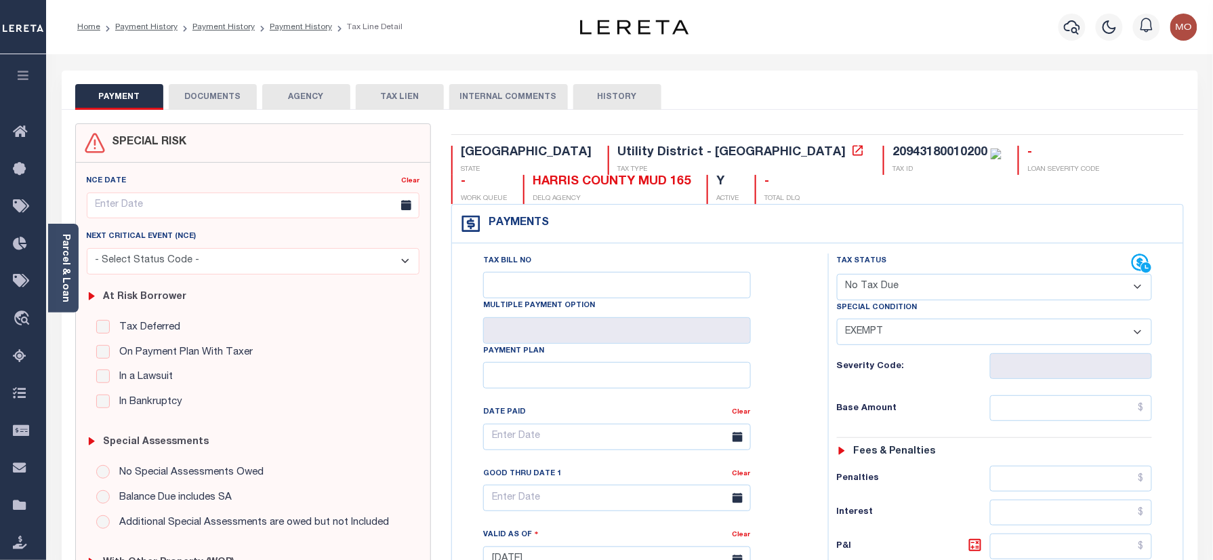
click at [205, 92] on button "DOCUMENTS" at bounding box center [213, 97] width 88 height 26
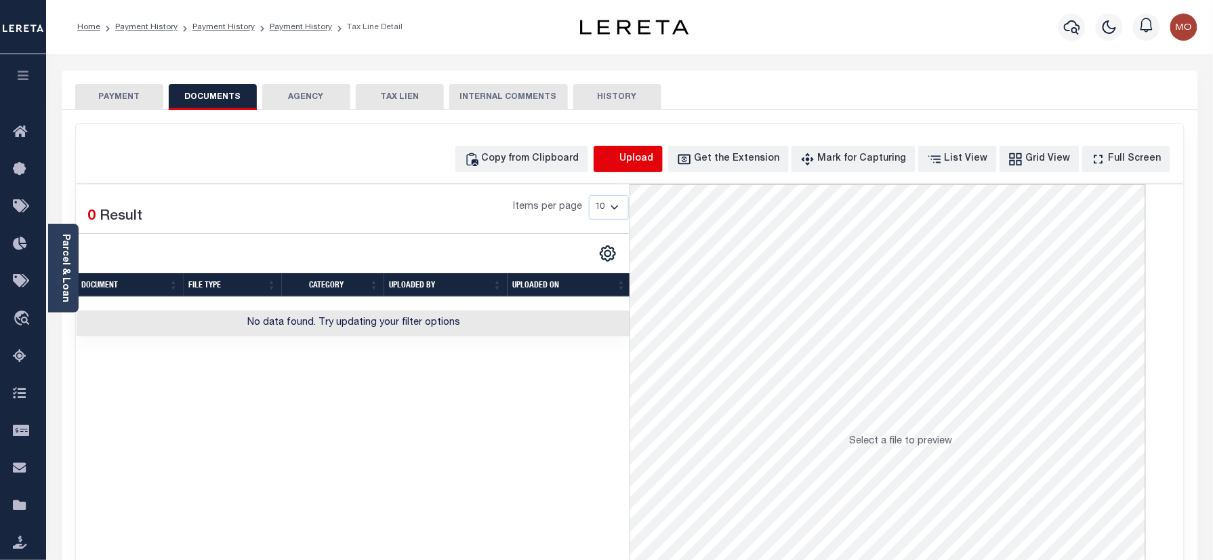
click at [617, 153] on icon "button" at bounding box center [609, 159] width 15 height 15
select select "POP"
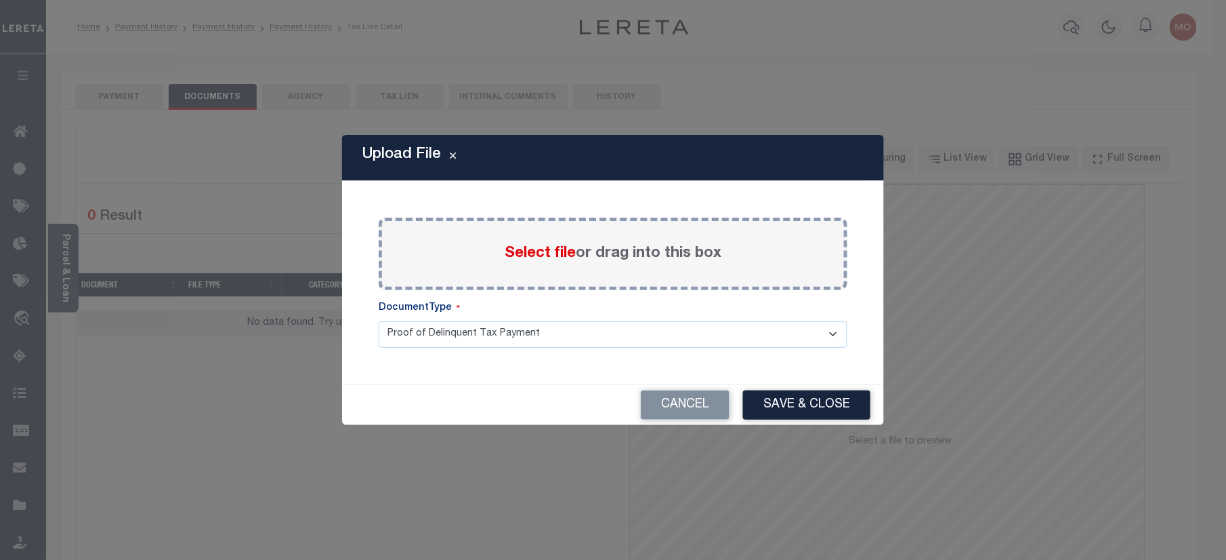
click at [568, 253] on span "Select file" at bounding box center [540, 253] width 71 height 15
click at [0, 0] on input "Select file or drag into this box" at bounding box center [0, 0] width 0 height 0
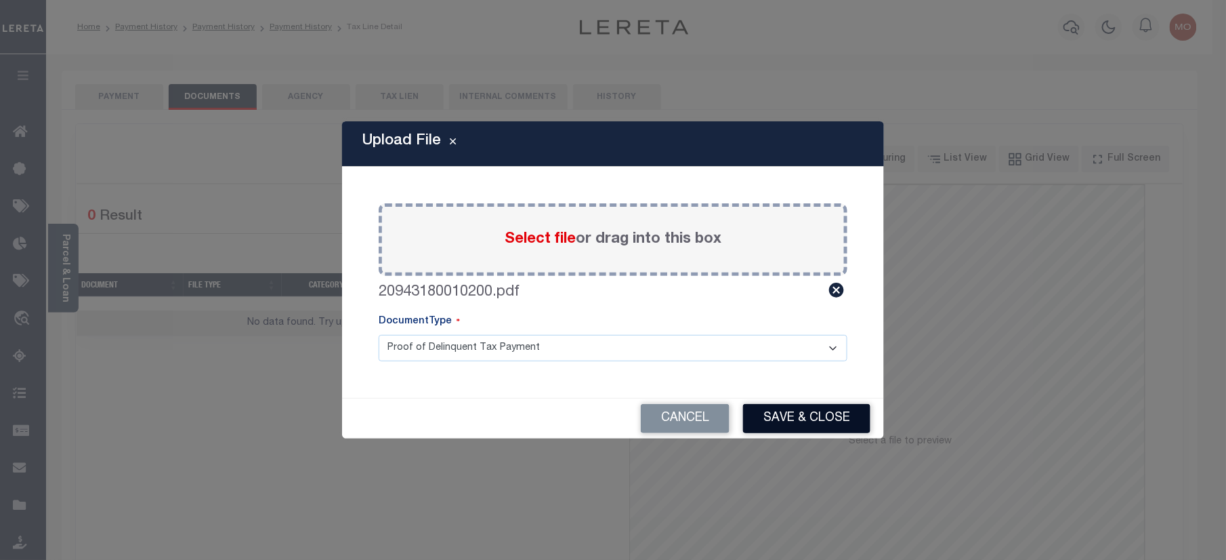
click at [797, 421] on button "Save & Close" at bounding box center [806, 418] width 127 height 29
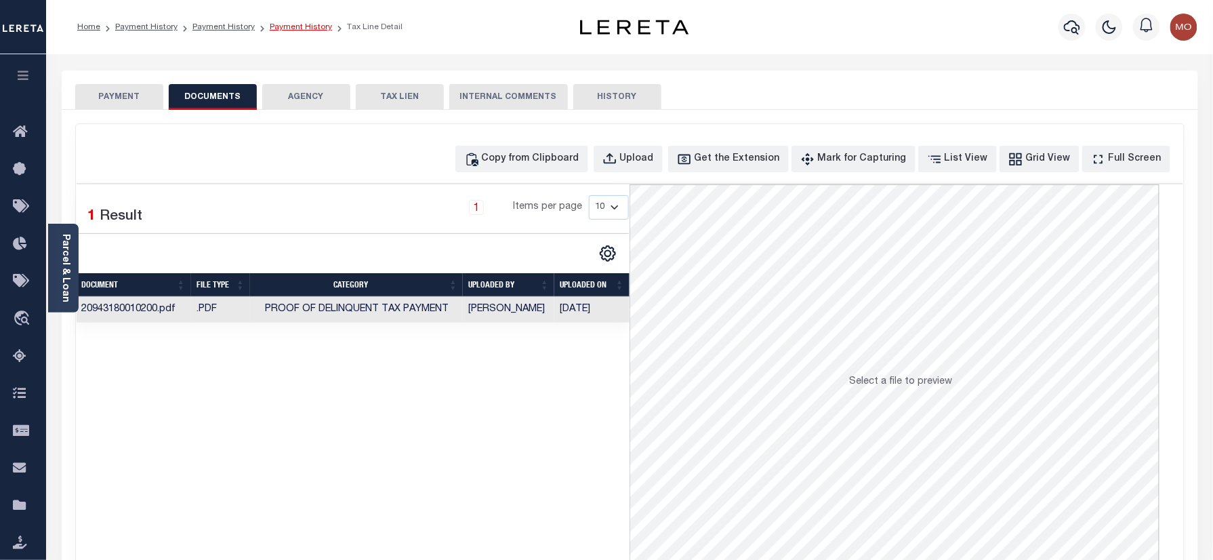
click at [288, 23] on link "Payment History" at bounding box center [301, 27] width 62 height 8
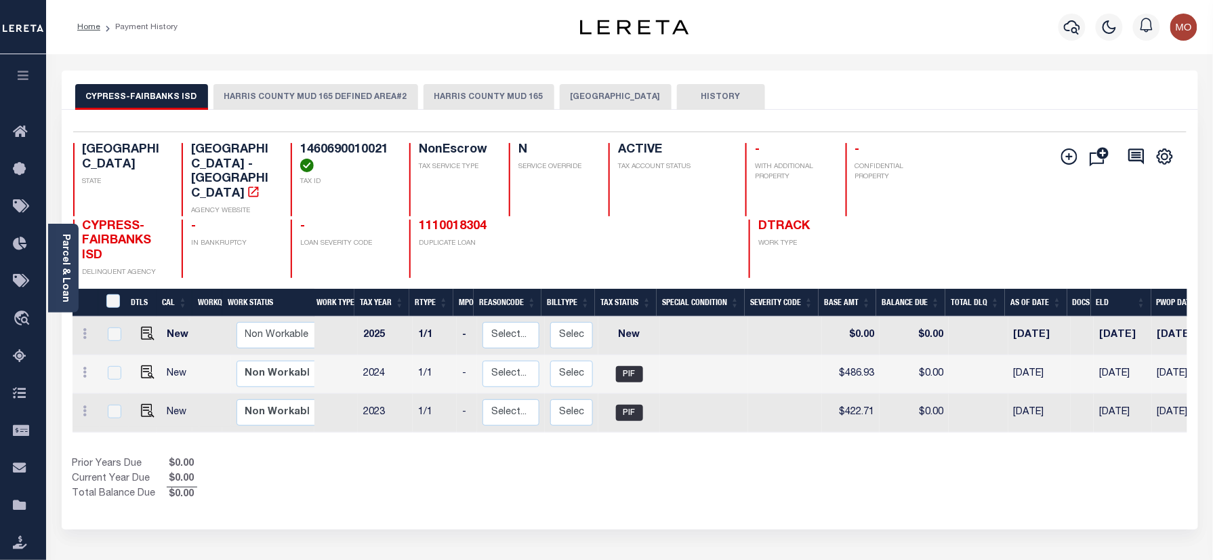
click at [482, 82] on div "CYPRESS-FAIRBANKS ISD HARRIS COUNTY MUD 165 DEFINED AREA#2 HARRIS COUNTY MUD 16…" at bounding box center [630, 89] width 1136 height 39
click at [469, 98] on button "HARRIS COUNTY MUD 165" at bounding box center [488, 97] width 131 height 26
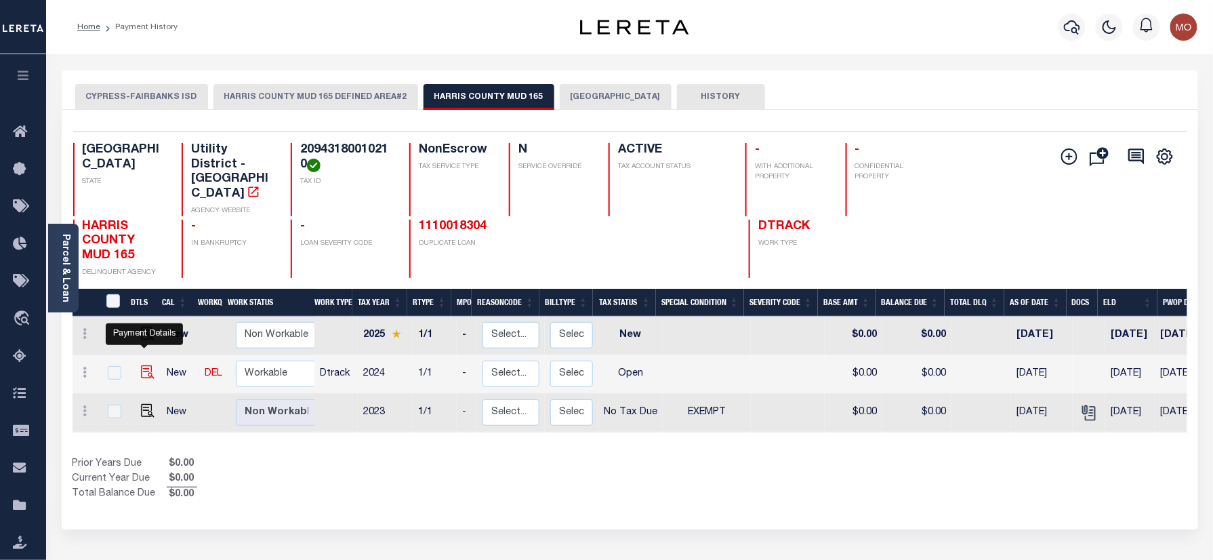
click at [142, 365] on img "" at bounding box center [148, 372] width 14 height 14
checkbox input "true"
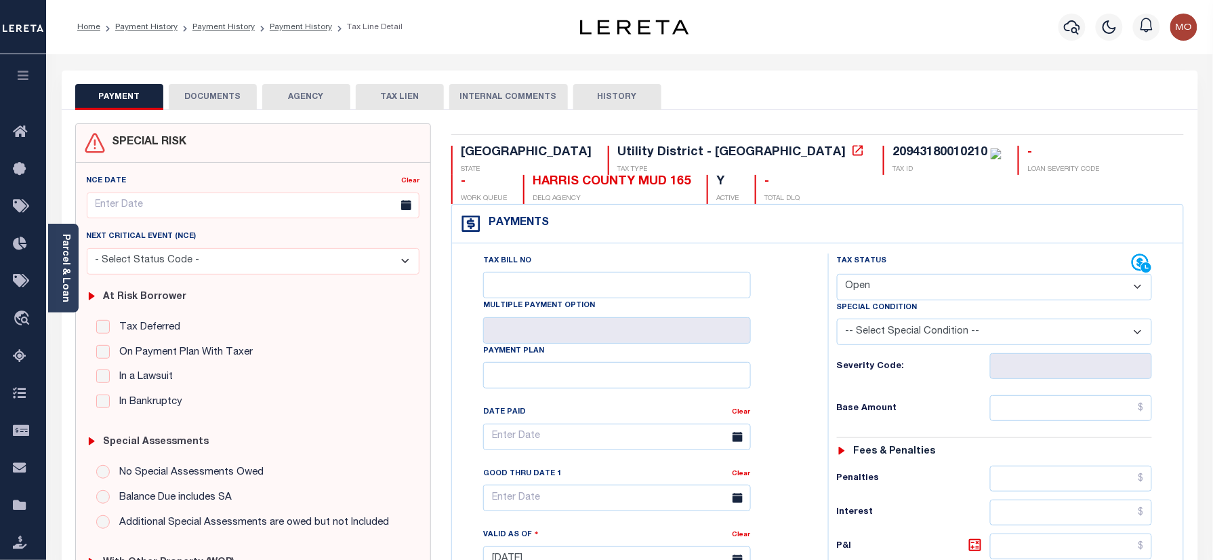
click at [892, 157] on div "20943180010210" at bounding box center [939, 152] width 95 height 12
copy div "20943180010210"
drag, startPoint x: 906, startPoint y: 291, endPoint x: 906, endPoint y: 301, distance: 9.5
click at [906, 291] on select "- Select Status Code - Open Due/Unpaid Paid Incomplete No Tax Due Internal Refu…" at bounding box center [995, 287] width 316 height 26
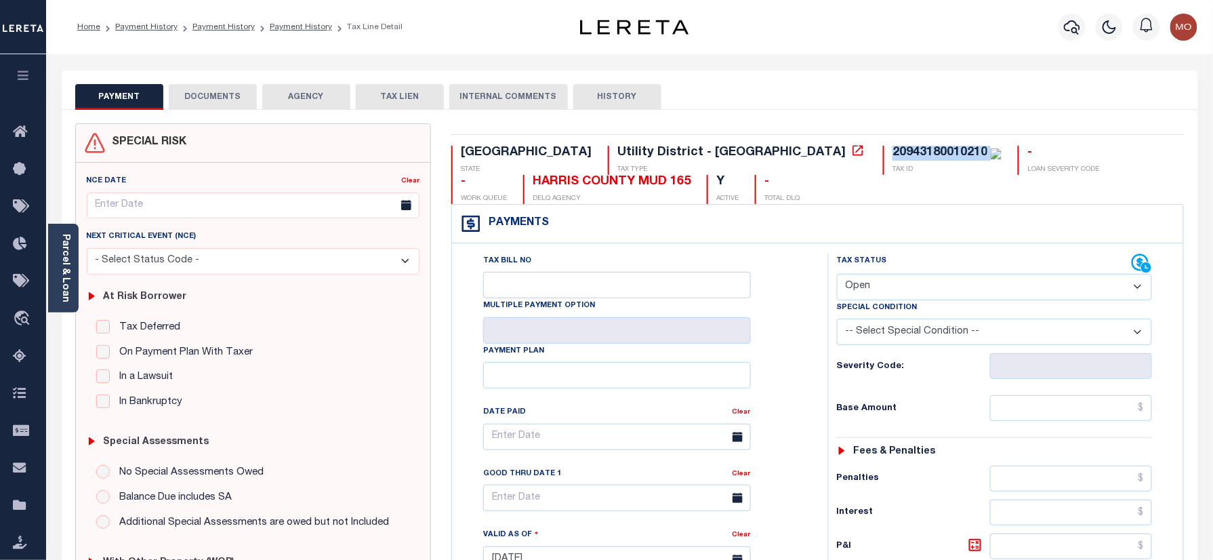
select select "PYD"
click at [837, 275] on select "- Select Status Code - Open Due/Unpaid Paid Incomplete No Tax Due Internal Refu…" at bounding box center [995, 287] width 316 height 26
type input "[DATE]"
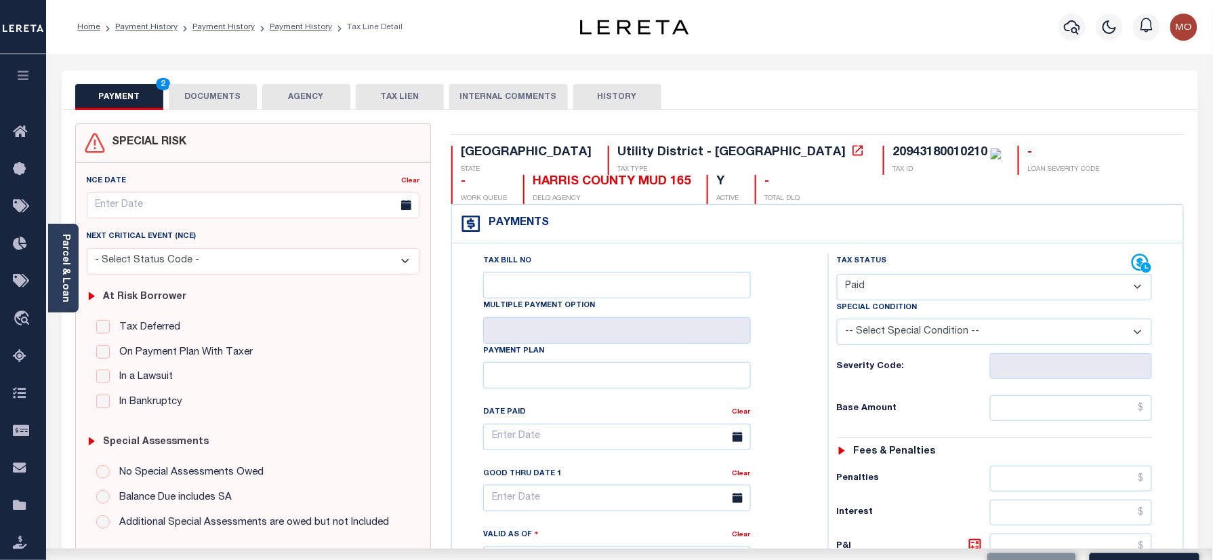
click at [818, 367] on div "Tax Status Status" at bounding box center [999, 552] width 362 height 598
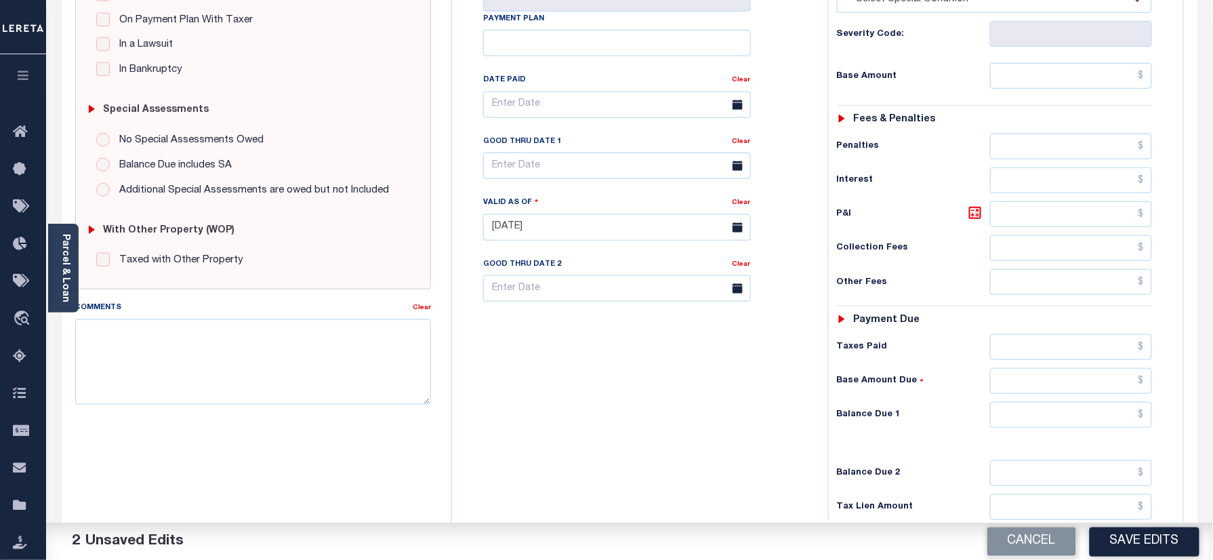
scroll to position [475, 0]
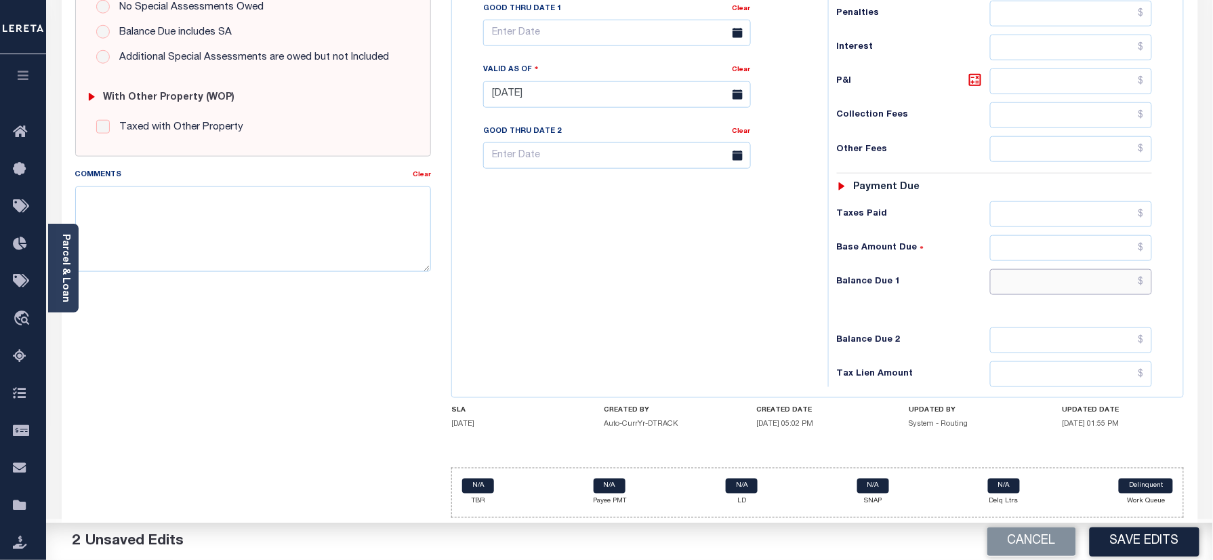
click at [1050, 278] on input "text" at bounding box center [1071, 282] width 163 height 26
type input "$0.00"
click at [648, 344] on div "Tax Bill No Multiple Payment Option Payment Plan Clear" at bounding box center [636, 88] width 362 height 598
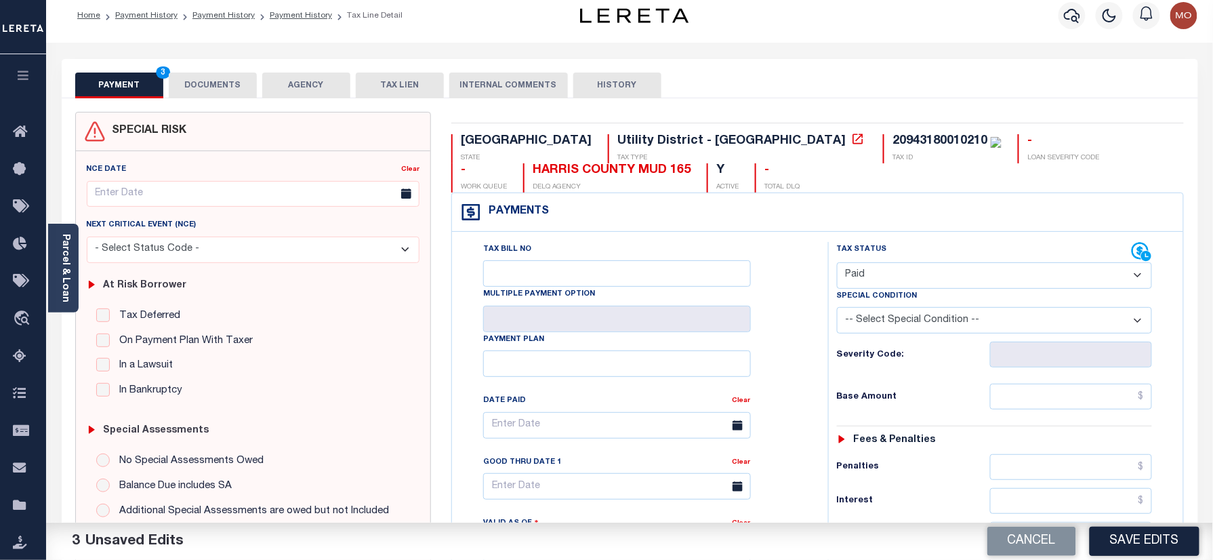
scroll to position [0, 0]
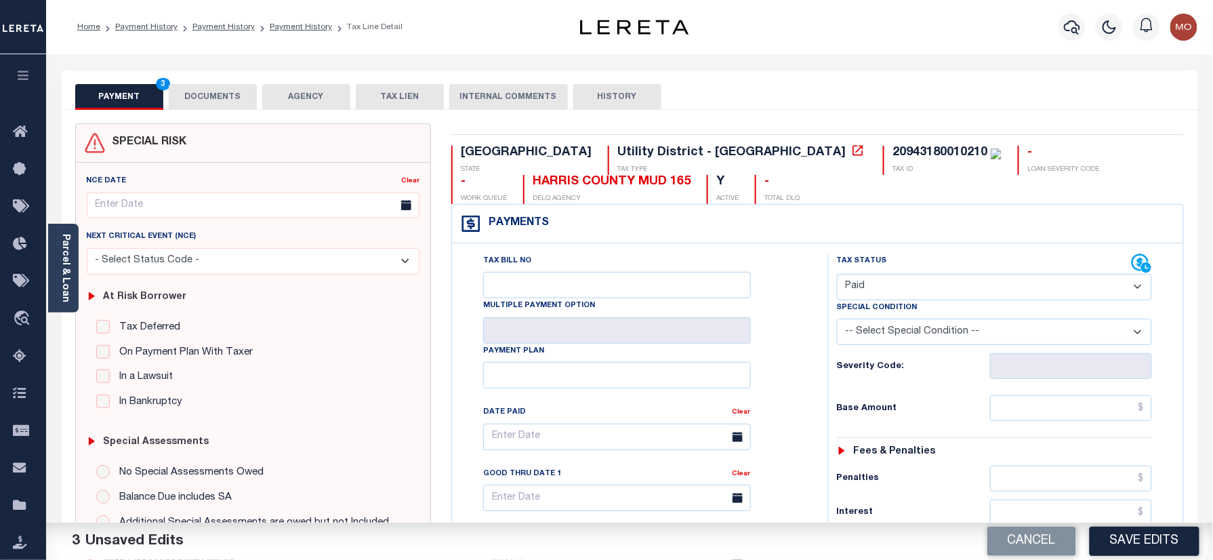
click at [892, 157] on div "20943180010210" at bounding box center [939, 152] width 95 height 12
copy div "20943180010210"
click at [222, 92] on button "DOCUMENTS" at bounding box center [213, 97] width 88 height 26
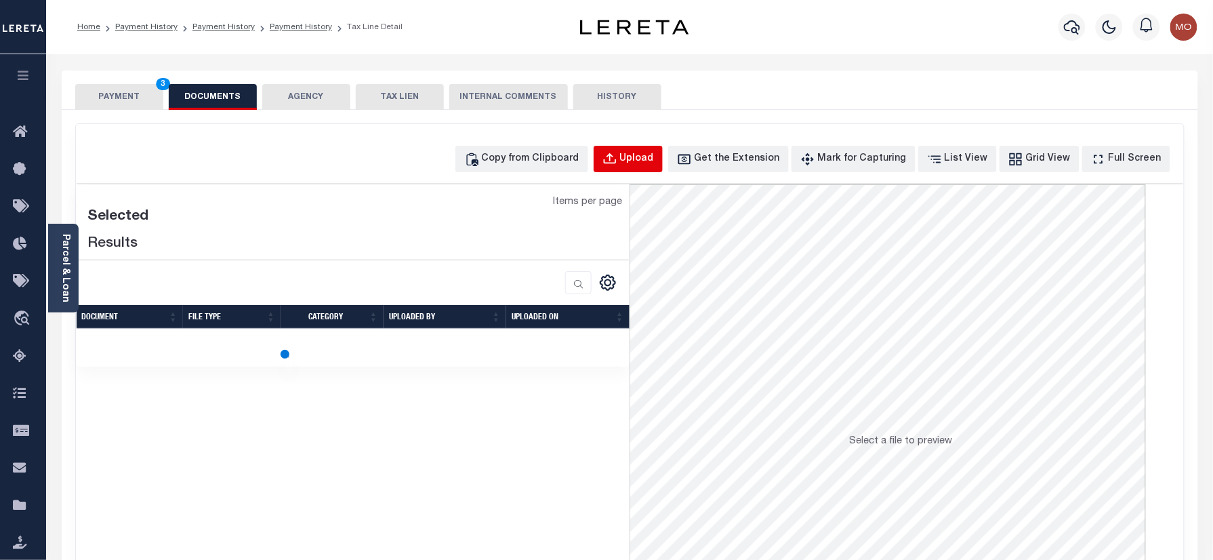
click at [648, 150] on button "Upload" at bounding box center [627, 159] width 69 height 26
select select "POP"
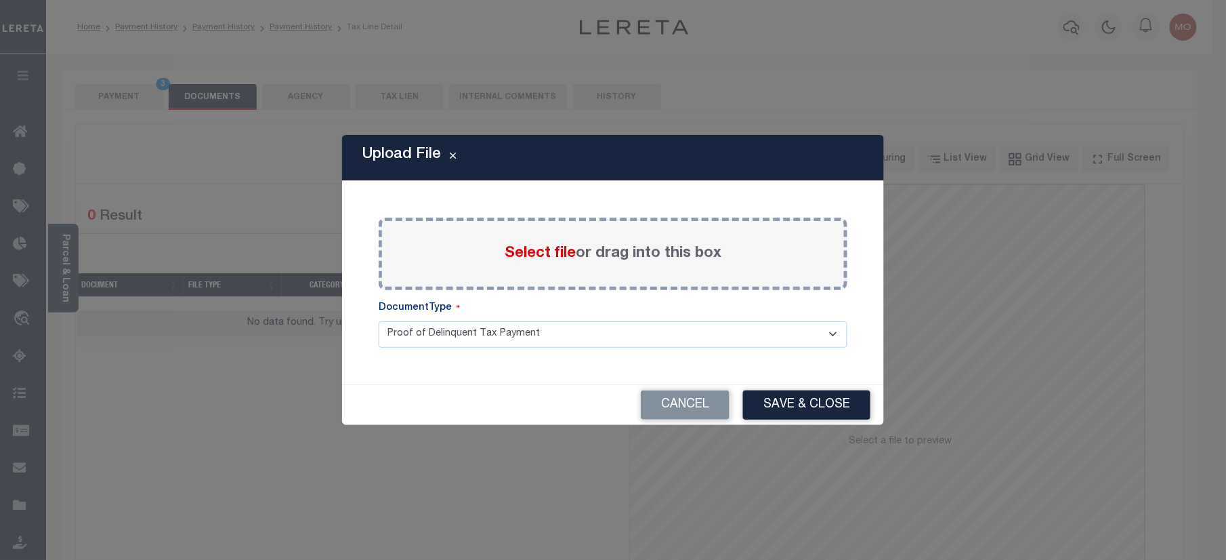
click at [527, 255] on span "Select file" at bounding box center [540, 253] width 71 height 15
click at [0, 0] on input "Select file or drag into this box" at bounding box center [0, 0] width 0 height 0
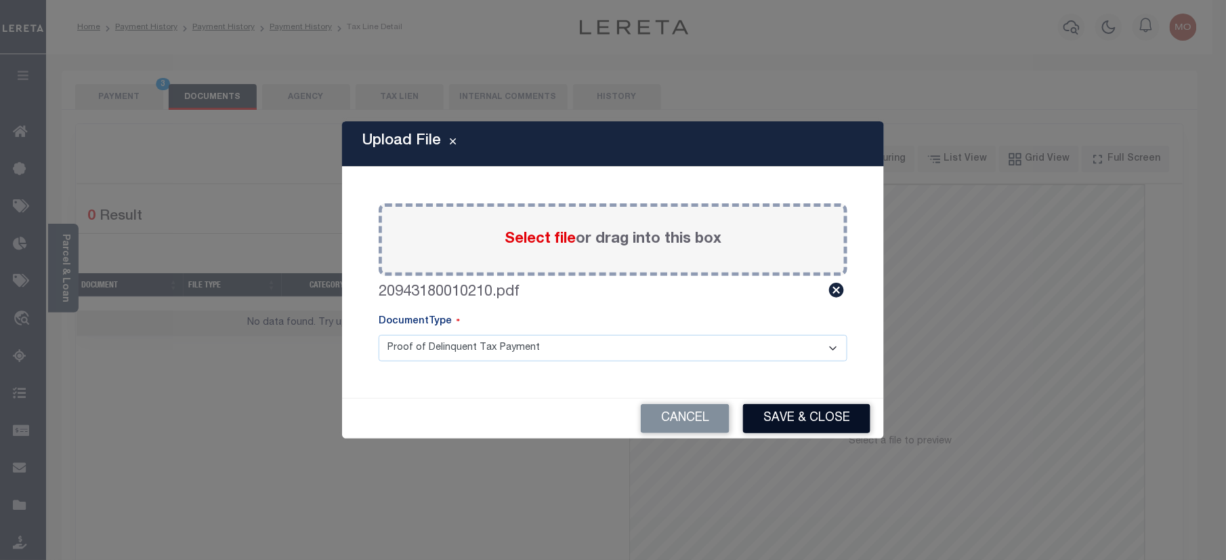
click at [809, 415] on button "Save & Close" at bounding box center [806, 418] width 127 height 29
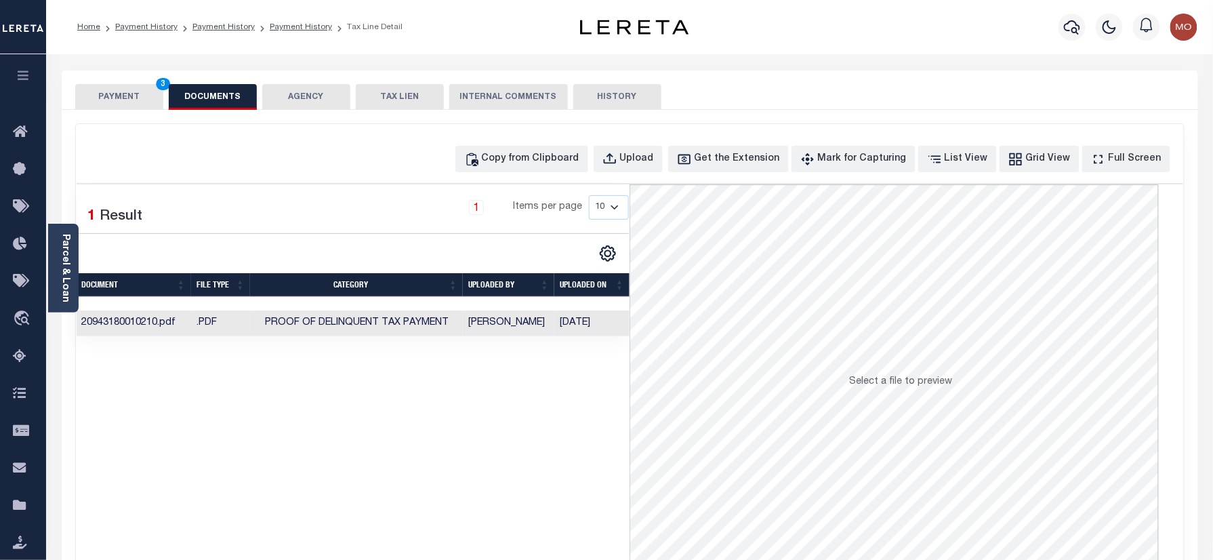
click at [119, 93] on button "PAYMENT 3" at bounding box center [119, 97] width 88 height 26
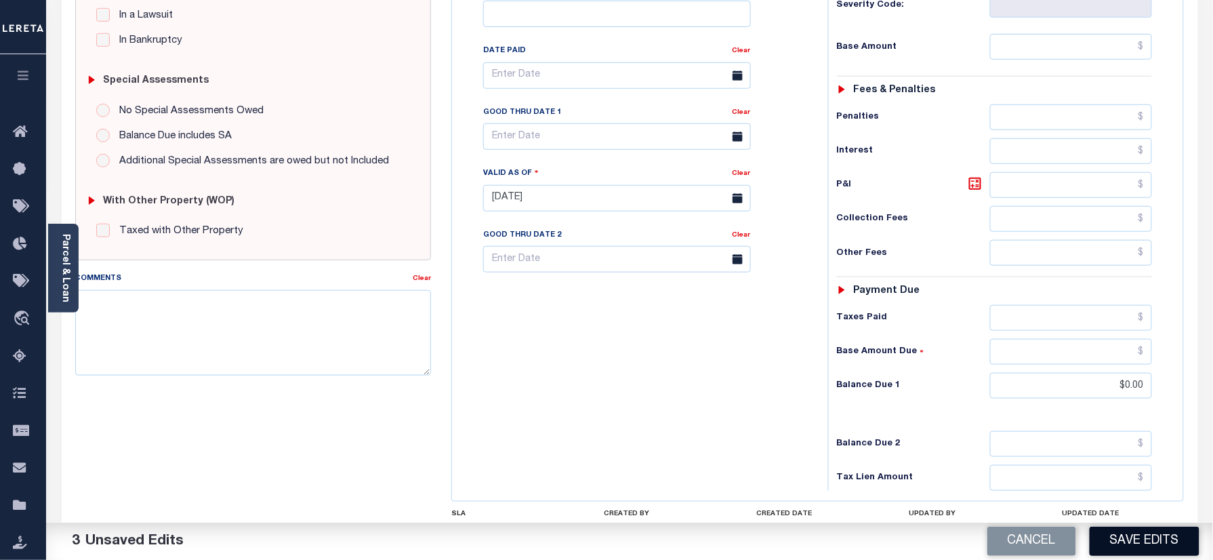
click at [1127, 541] on button "Save Edits" at bounding box center [1144, 540] width 110 height 29
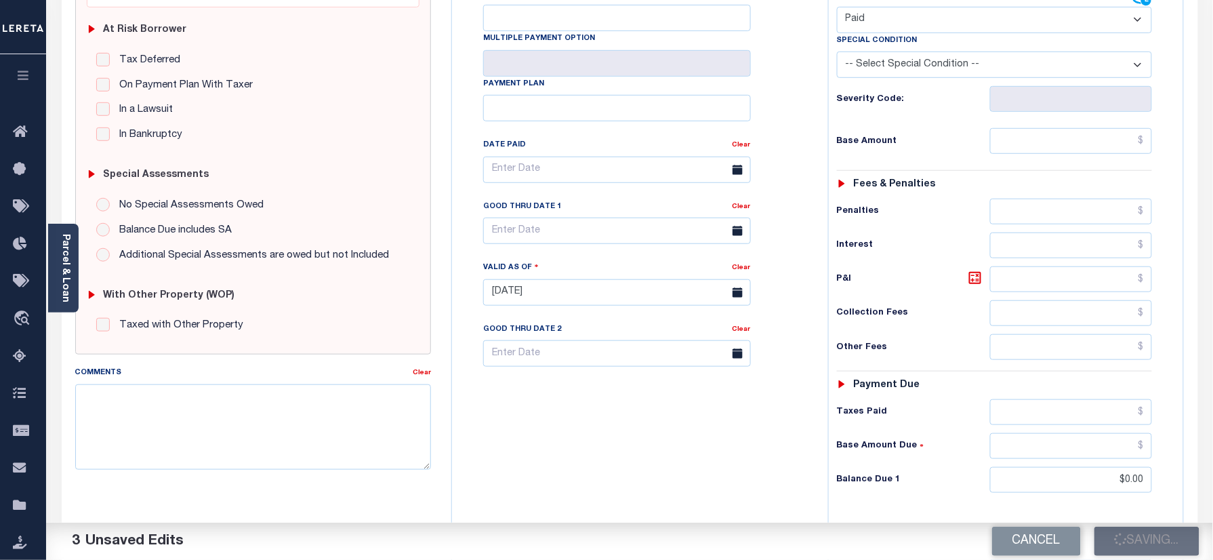
scroll to position [180, 0]
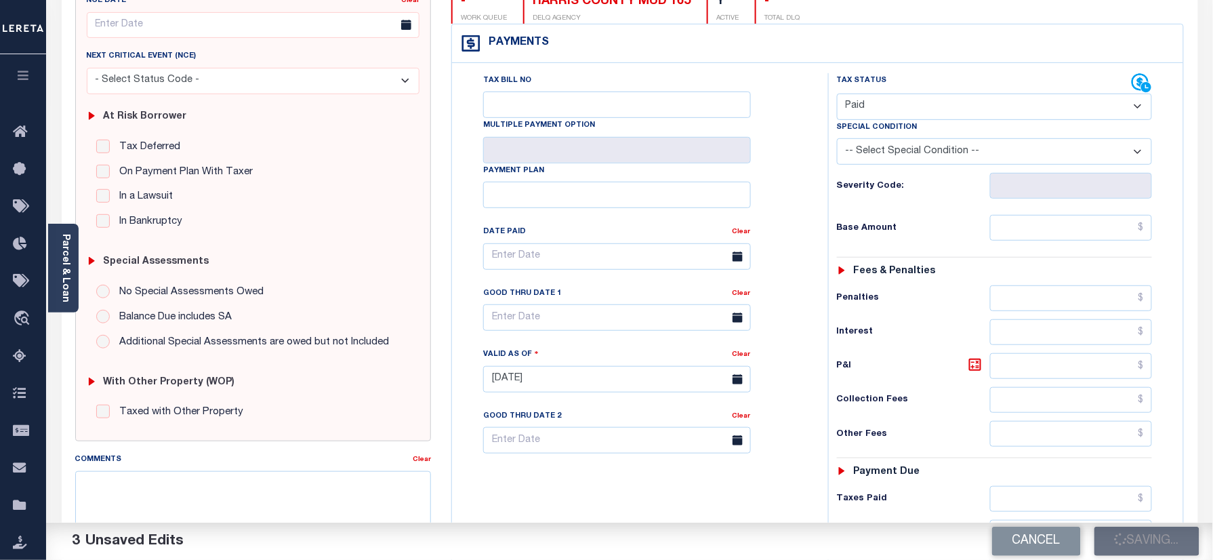
click at [458, 272] on div "Tax Bill No Multiple Payment Option Payment Plan Clear" at bounding box center [636, 372] width 362 height 598
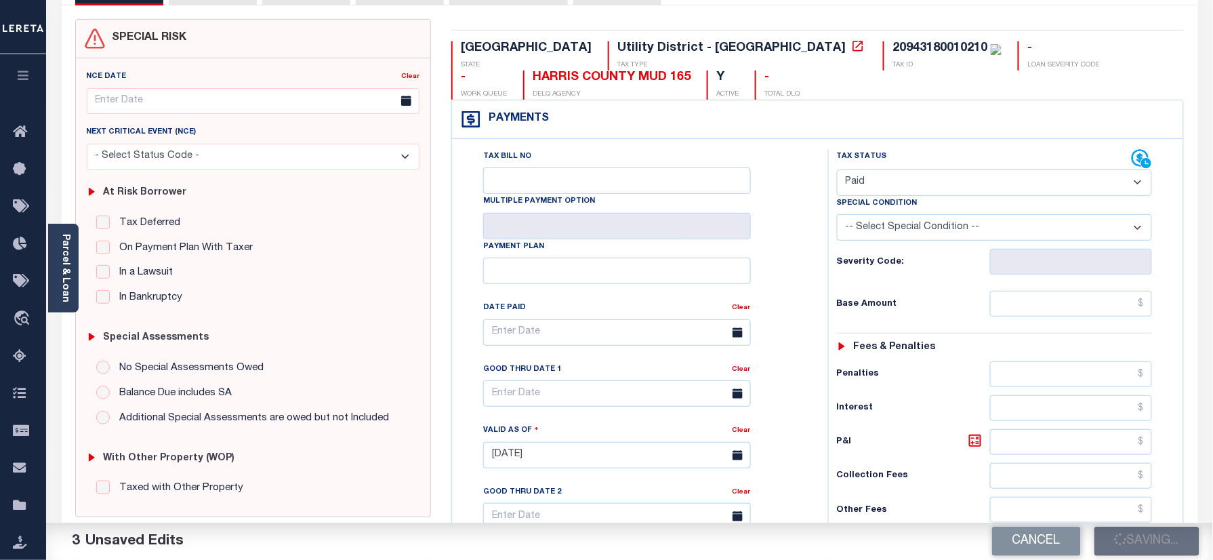
scroll to position [0, 0]
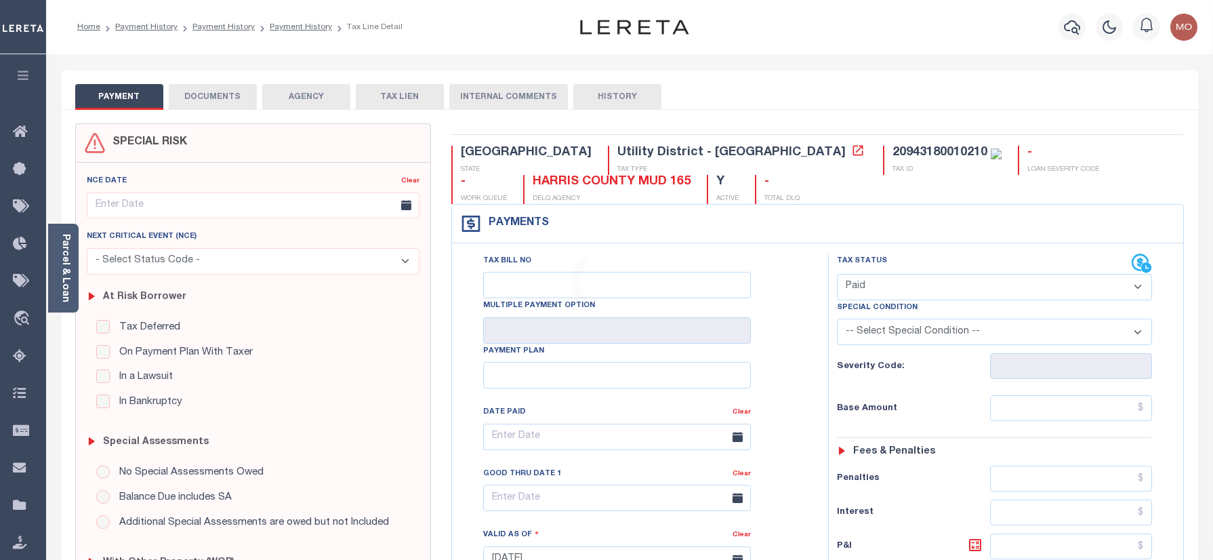
select select "PYD"
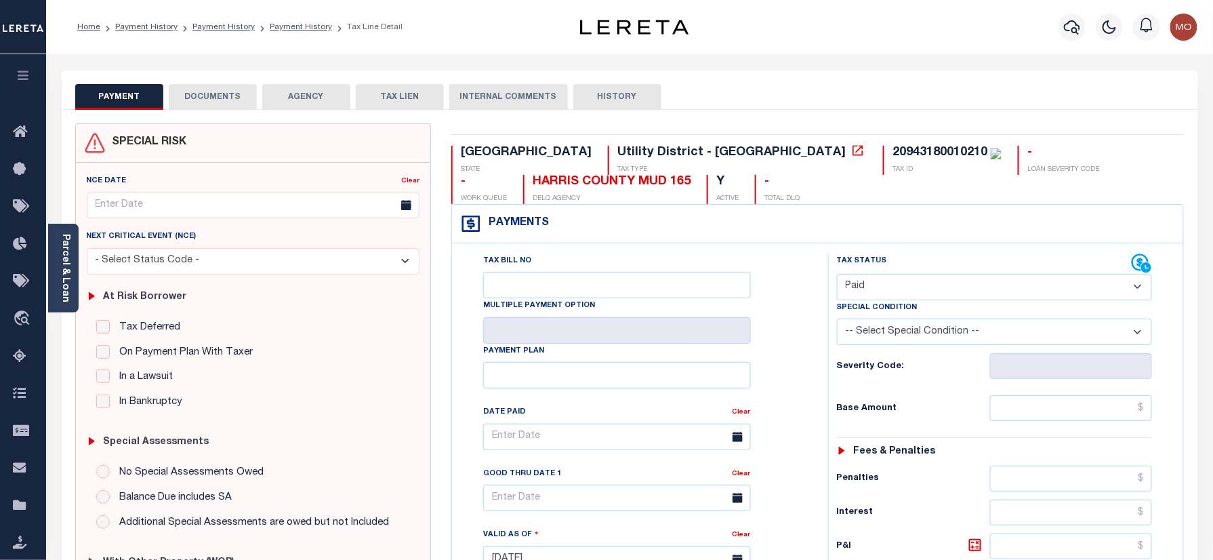
click at [892, 147] on div "20943180010210" at bounding box center [939, 152] width 95 height 12
copy div "20943180010210"
click at [297, 26] on link "Payment History" at bounding box center [301, 27] width 62 height 8
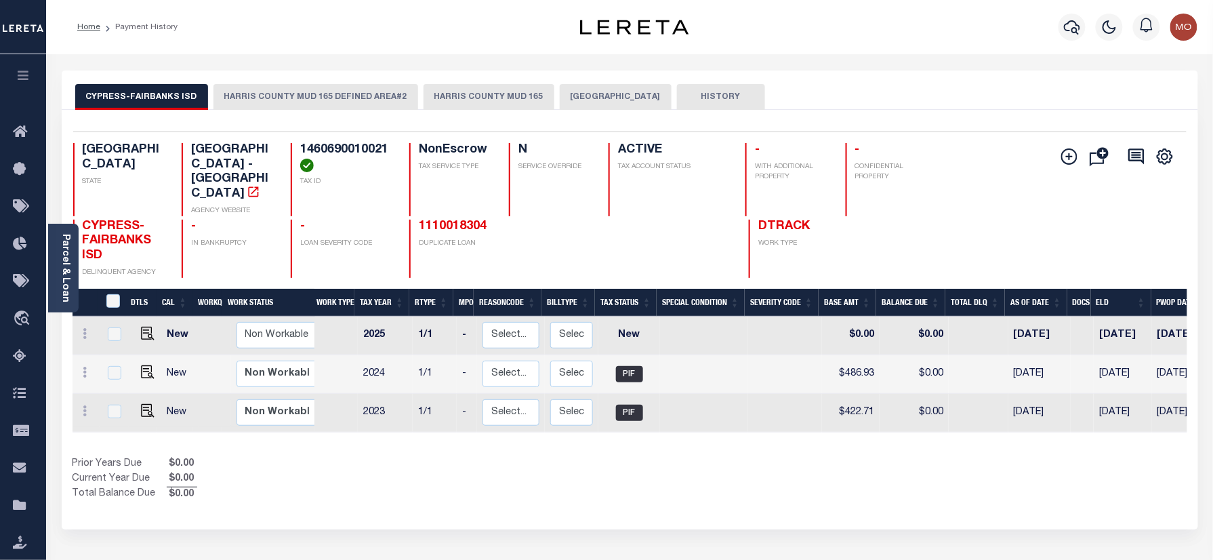
click at [480, 98] on button "HARRIS COUNTY MUD 165" at bounding box center [488, 97] width 131 height 26
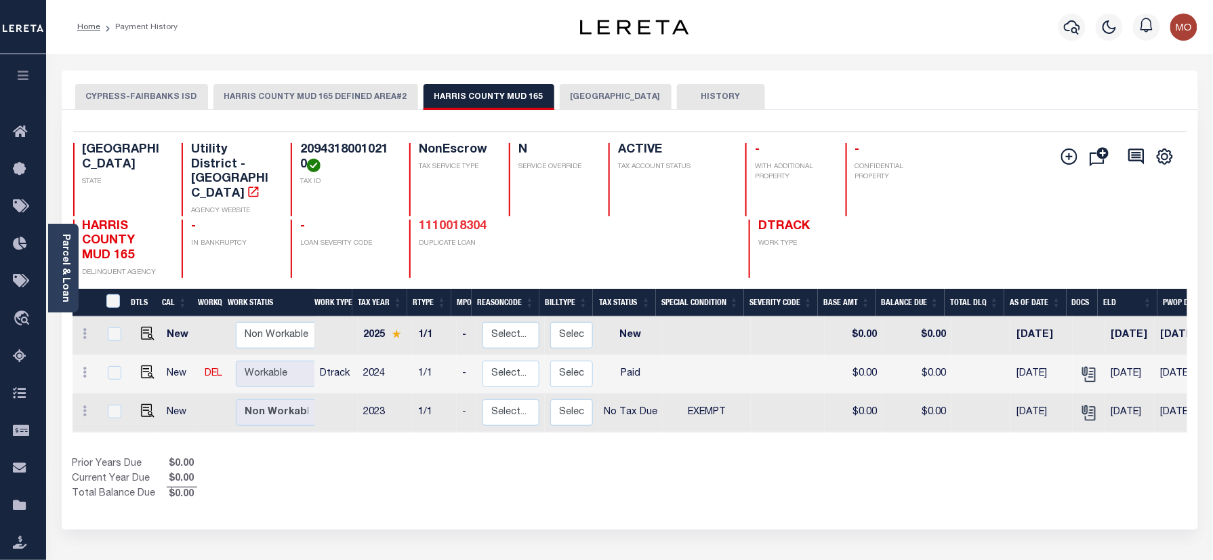
click at [453, 220] on link "1110018304" at bounding box center [453, 226] width 68 height 12
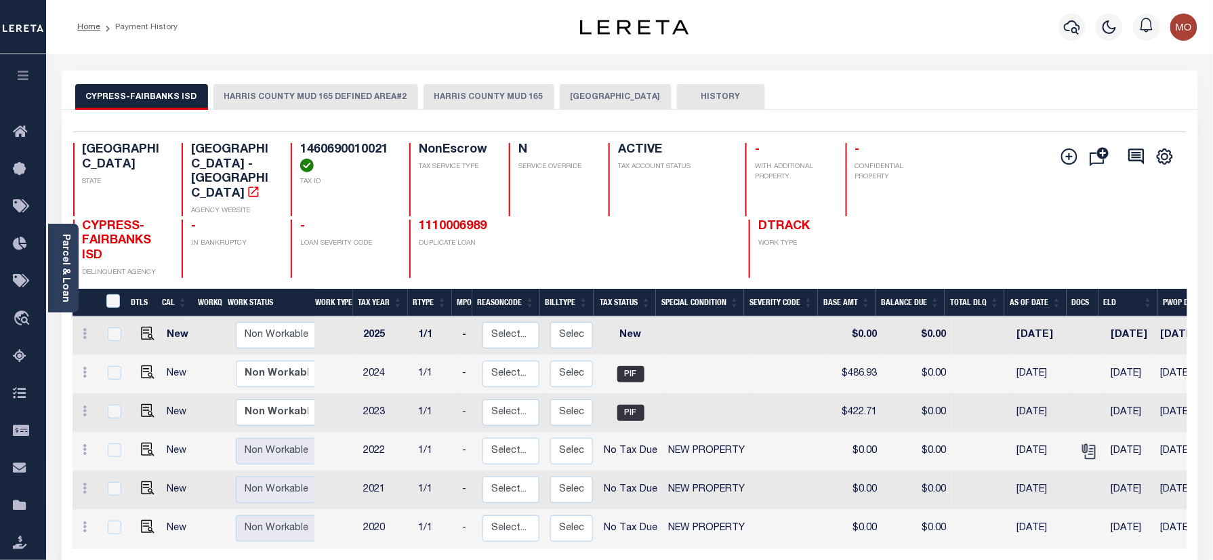
click at [497, 96] on button "HARRIS COUNTY MUD 165" at bounding box center [488, 97] width 131 height 26
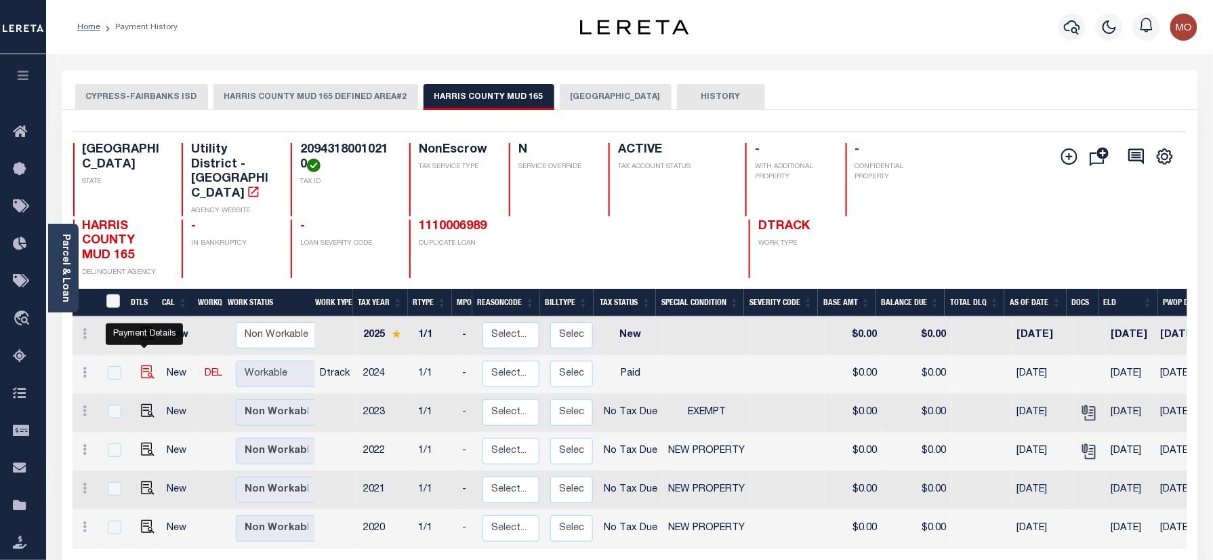
click at [144, 365] on img "" at bounding box center [148, 372] width 14 height 14
checkbox input "true"
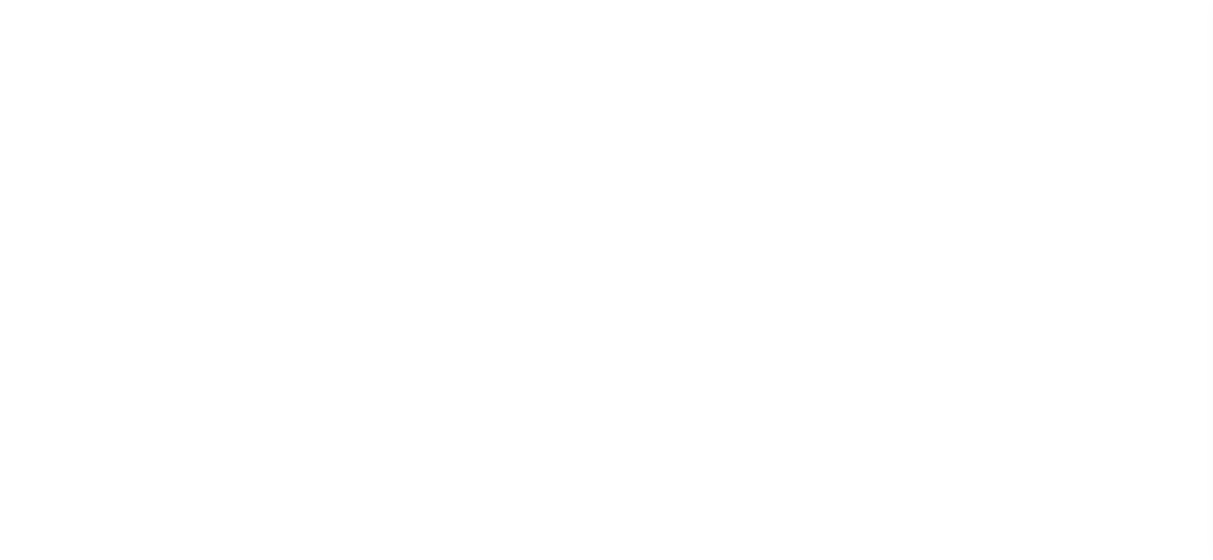
select select "PYD"
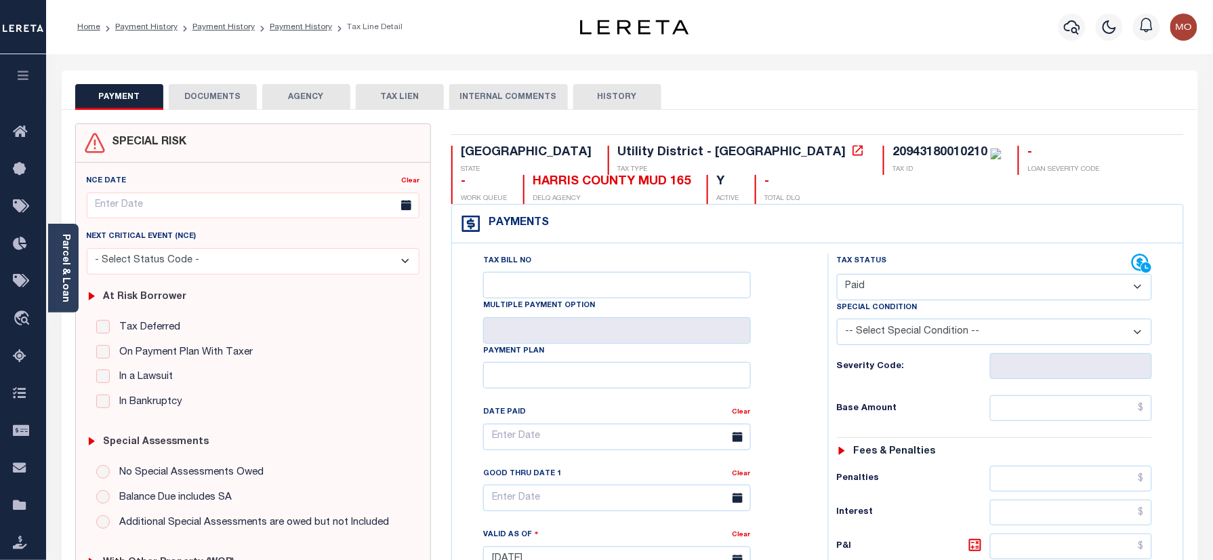
click at [232, 92] on button "DOCUMENTS" at bounding box center [213, 97] width 88 height 26
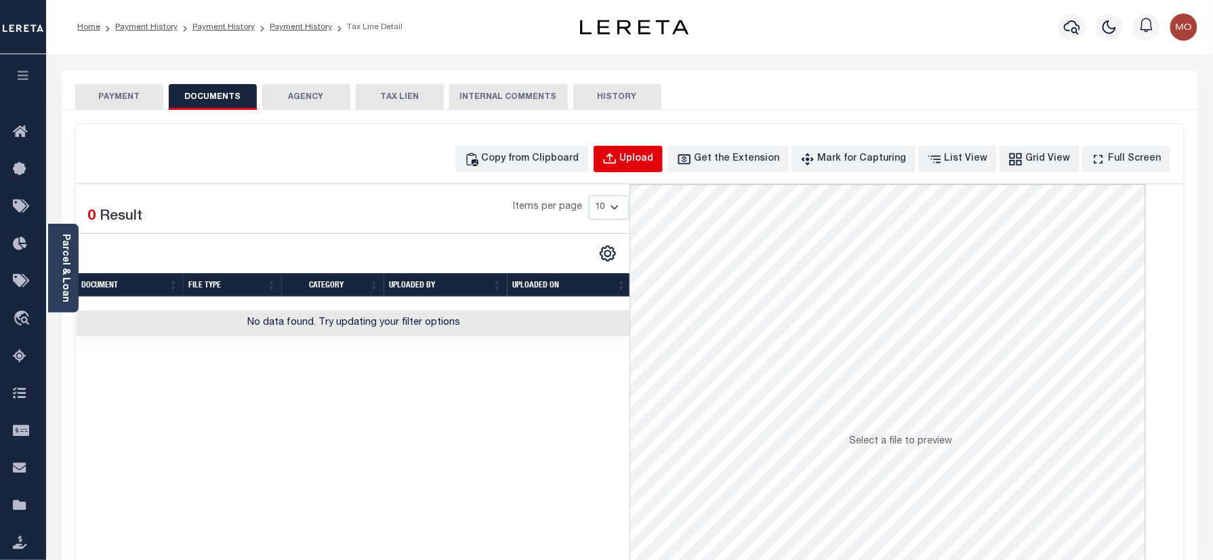
click at [663, 163] on button "Upload" at bounding box center [627, 159] width 69 height 26
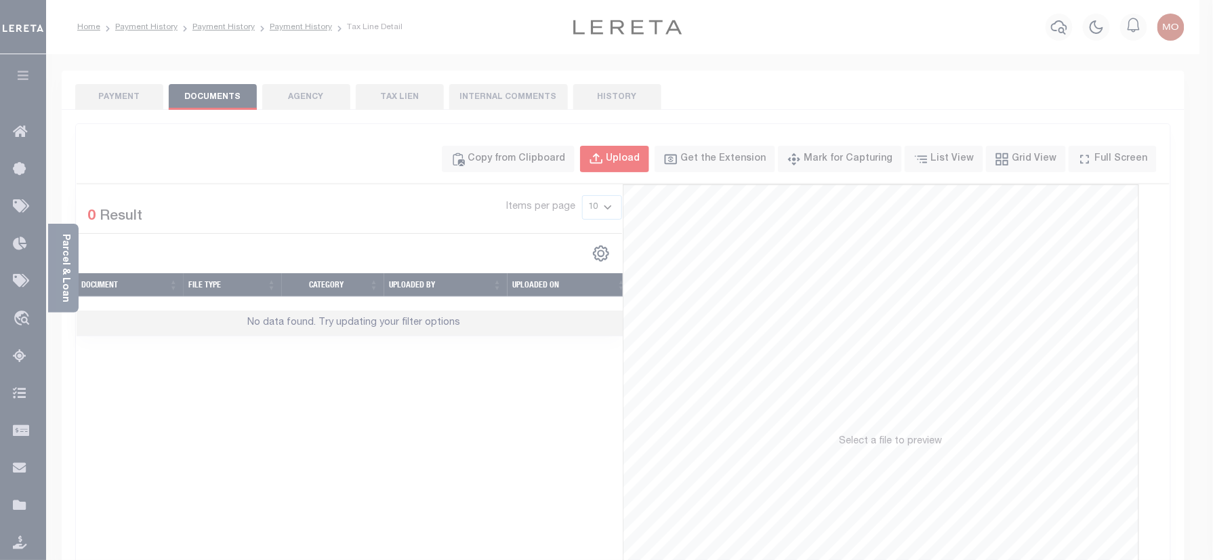
select select "POP"
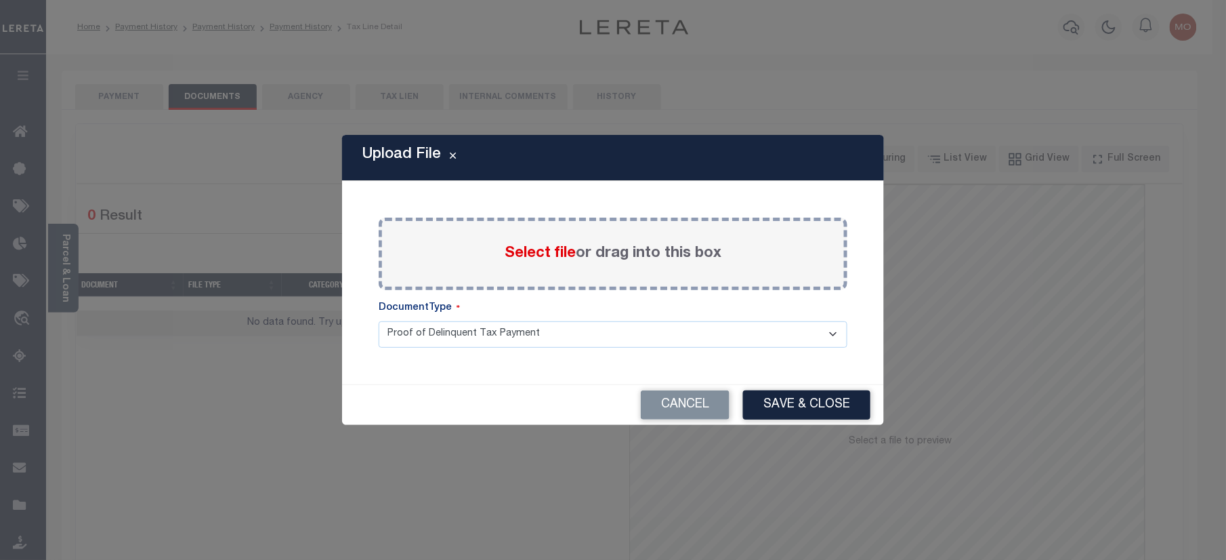
click at [518, 252] on span "Select file" at bounding box center [540, 253] width 71 height 15
click at [0, 0] on input "Select file or drag into this box" at bounding box center [0, 0] width 0 height 0
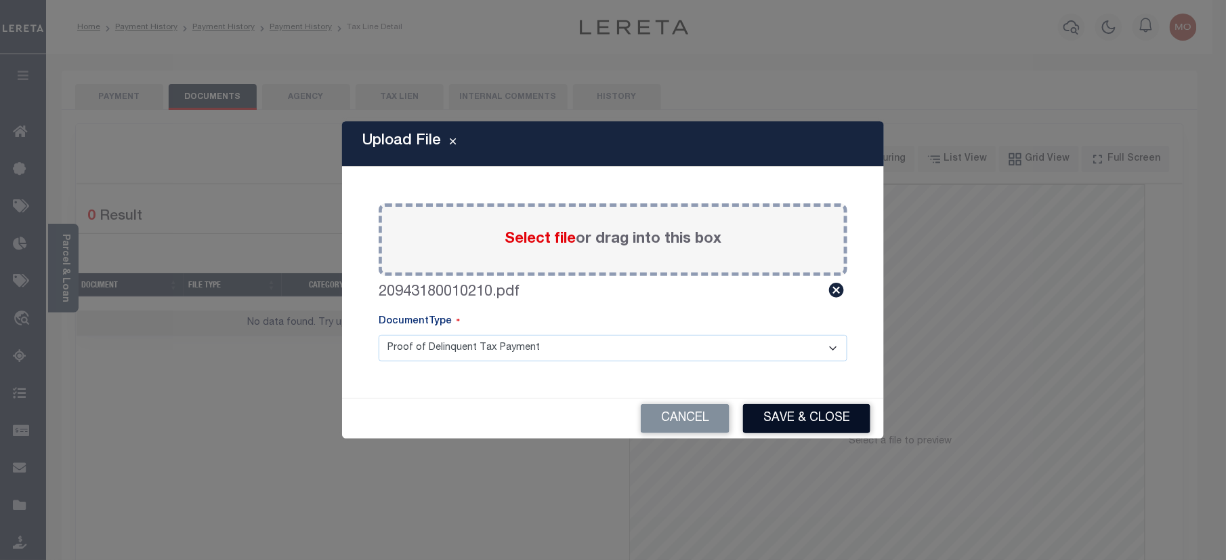
click at [794, 418] on button "Save & Close" at bounding box center [806, 418] width 127 height 29
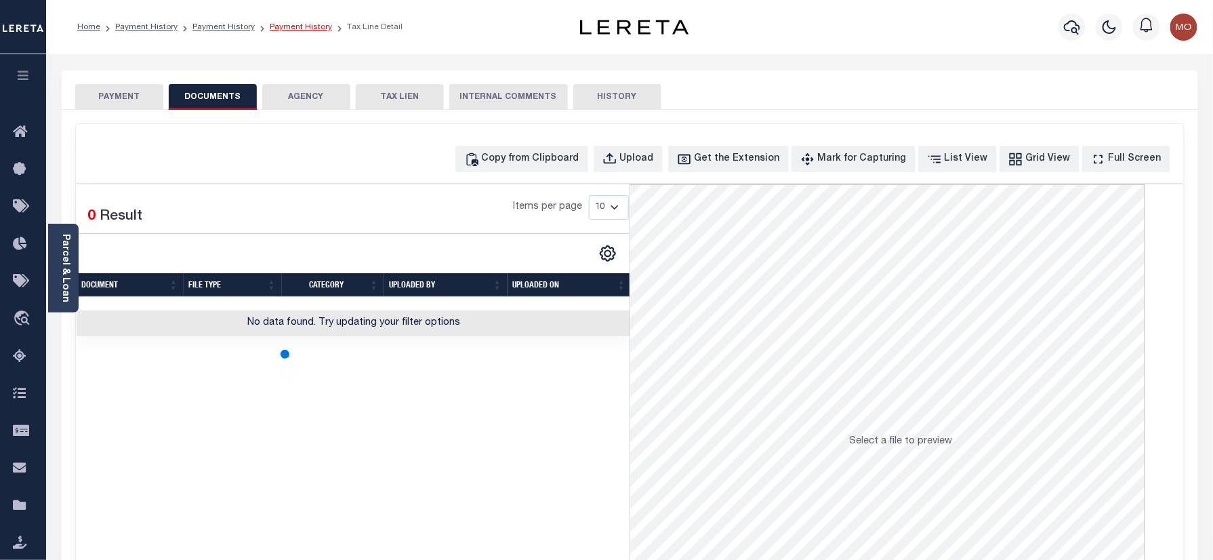
click at [302, 28] on link "Payment History" at bounding box center [301, 27] width 62 height 8
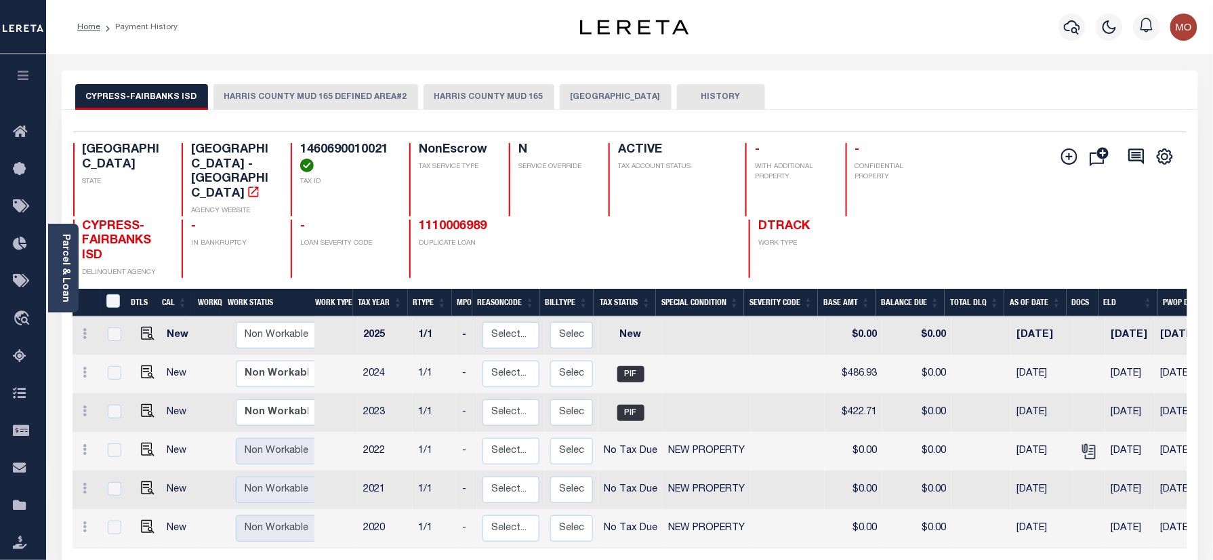
click at [459, 99] on button "HARRIS COUNTY MUD 165" at bounding box center [488, 97] width 131 height 26
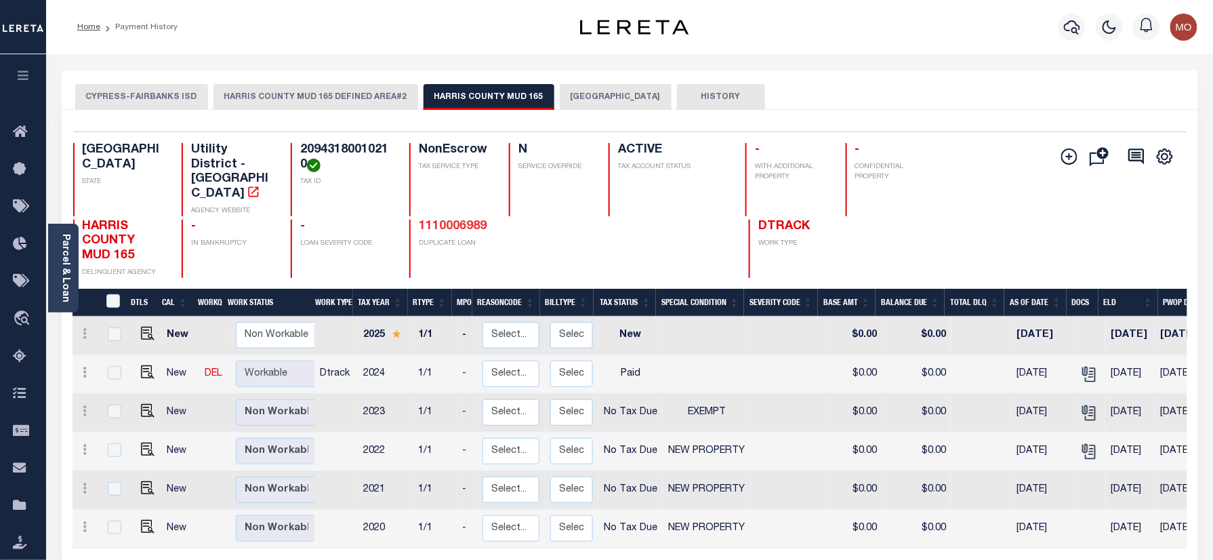
click at [447, 220] on link "1110006989" at bounding box center [453, 226] width 68 height 12
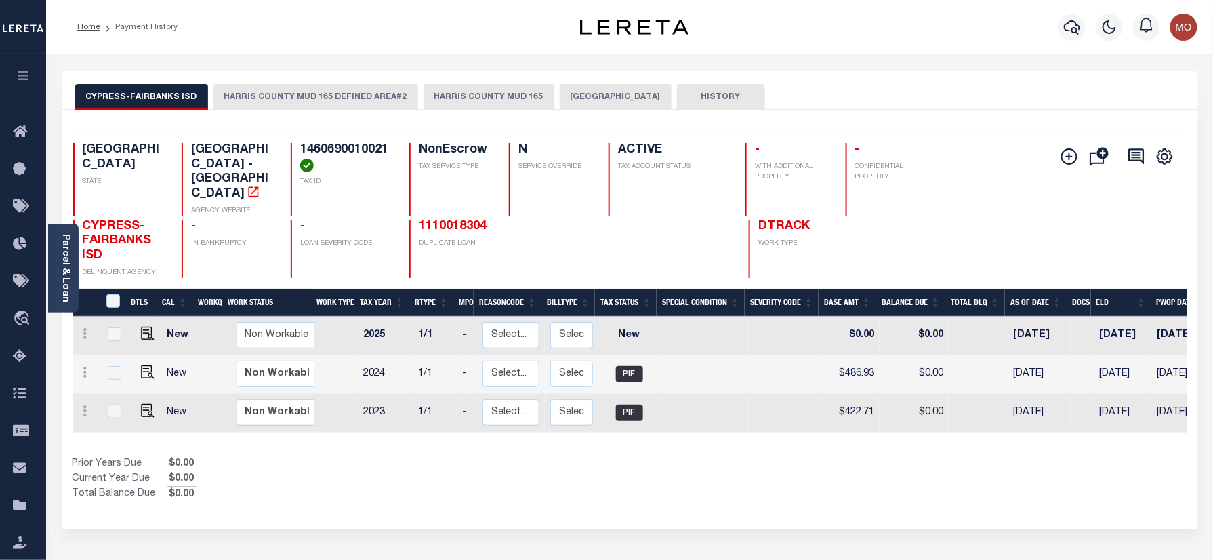
click at [477, 96] on button "HARRIS COUNTY MUD 165" at bounding box center [488, 97] width 131 height 26
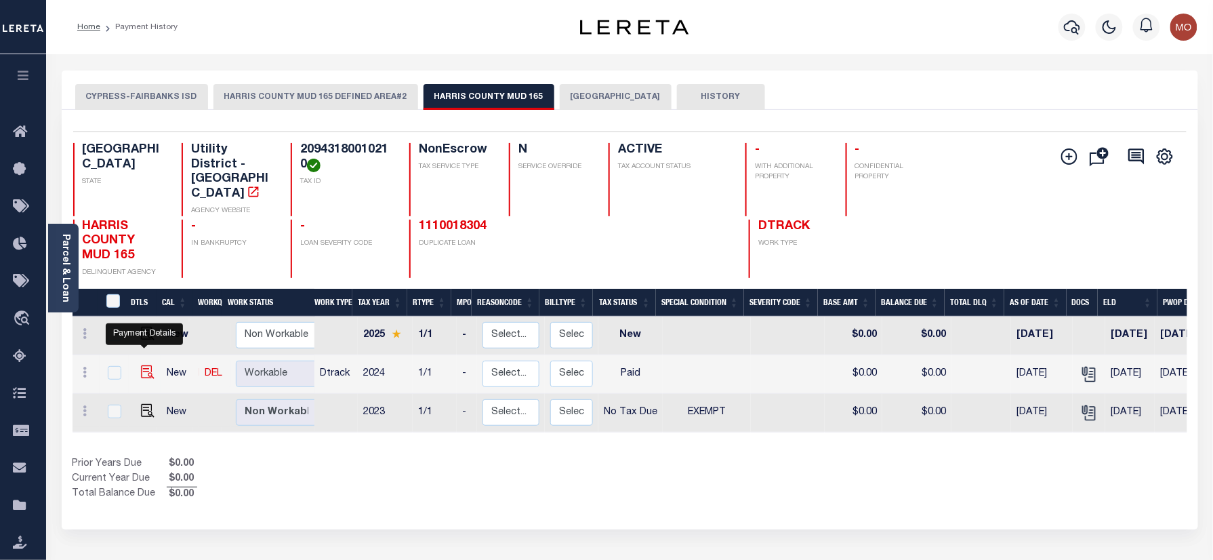
click at [144, 365] on img "" at bounding box center [148, 372] width 14 height 14
checkbox input "true"
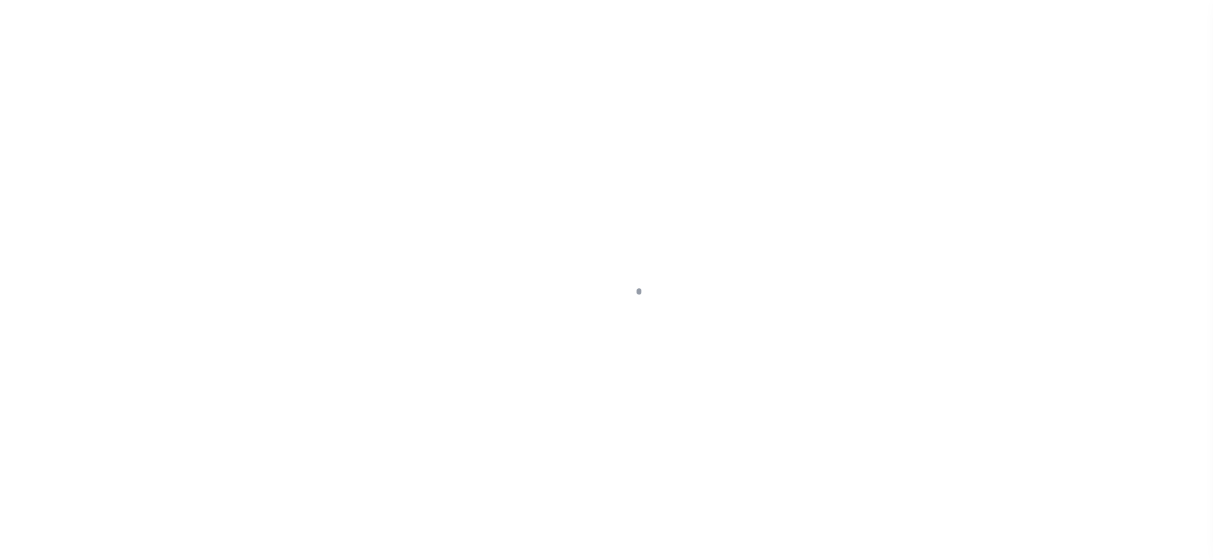
checkbox input "false"
type input "[DATE]"
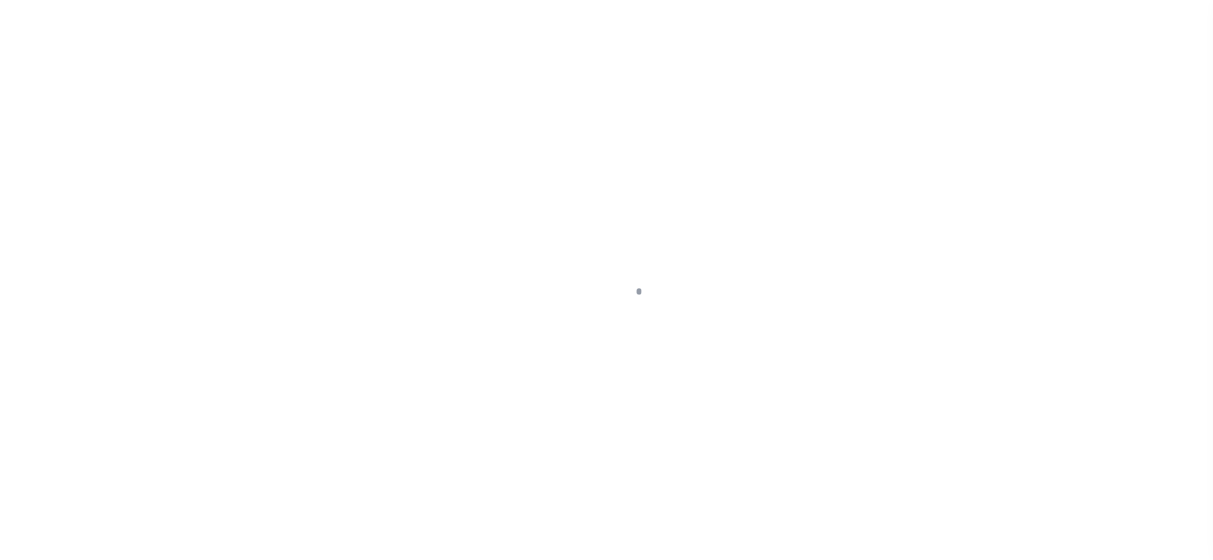
select select "PYD"
type input "$0"
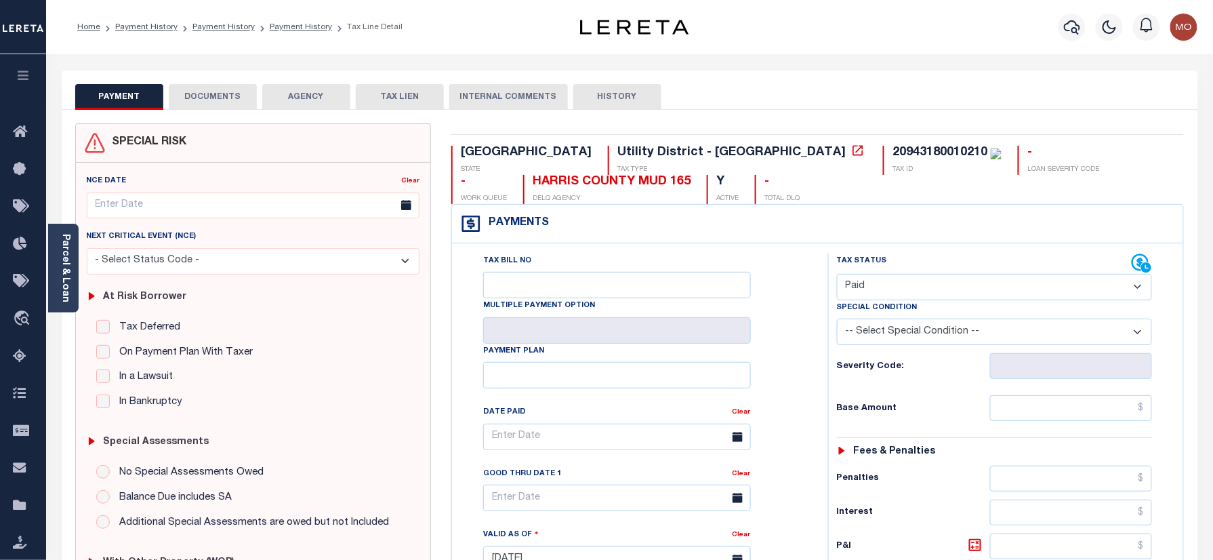
click at [887, 291] on select "- Select Status Code - Open Due/Unpaid Paid Incomplete No Tax Due Internal Refu…" at bounding box center [995, 287] width 316 height 26
select select "NTX"
click at [837, 275] on select "- Select Status Code - Open Due/Unpaid Paid Incomplete No Tax Due Internal Refu…" at bounding box center [995, 287] width 316 height 26
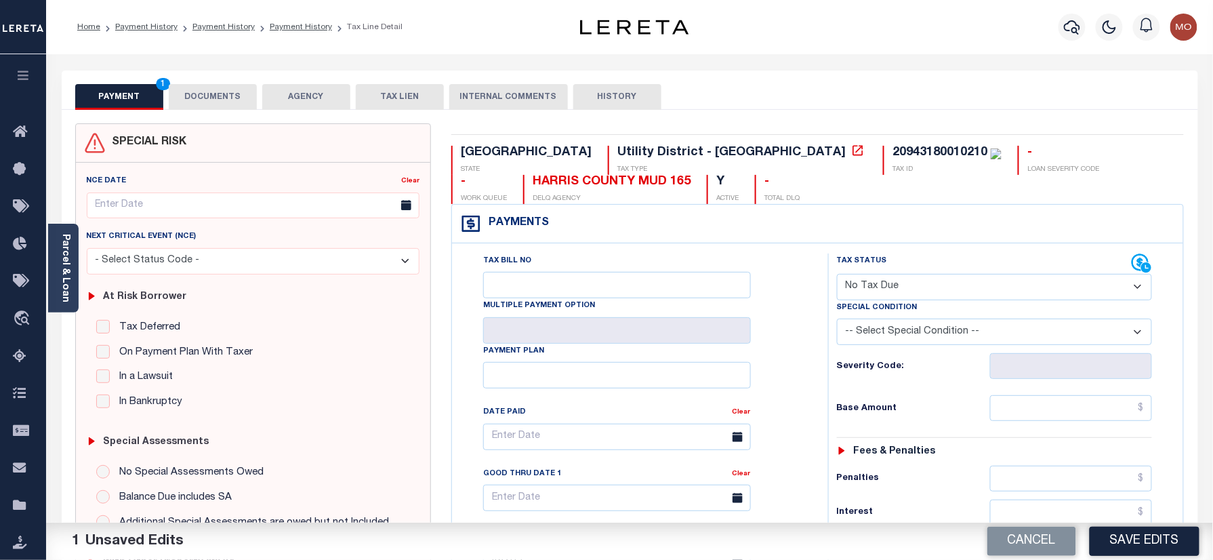
click at [893, 331] on select "-- Select Special Condition -- 3RD PARTY TAX LIEN AGENCY TAX LIEN (A.K.A Inside…" at bounding box center [995, 331] width 316 height 26
select select "5"
click at [837, 321] on select "-- Select Special Condition -- 3RD PARTY TAX LIEN AGENCY TAX LIEN (A.K.A Inside…" at bounding box center [995, 331] width 316 height 26
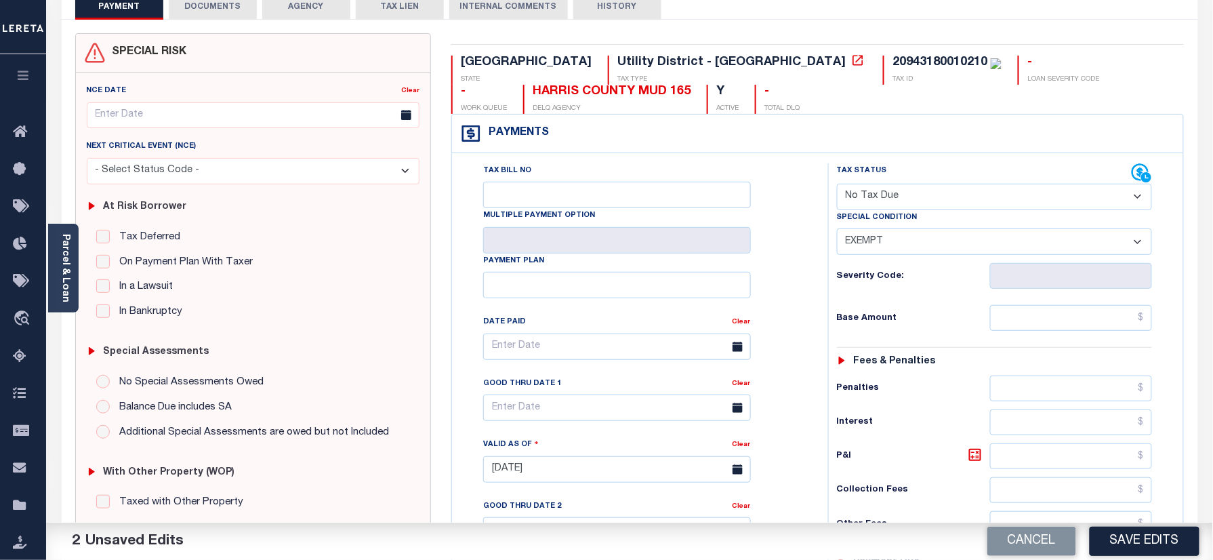
click at [1115, 535] on button "Save Edits" at bounding box center [1144, 540] width 110 height 29
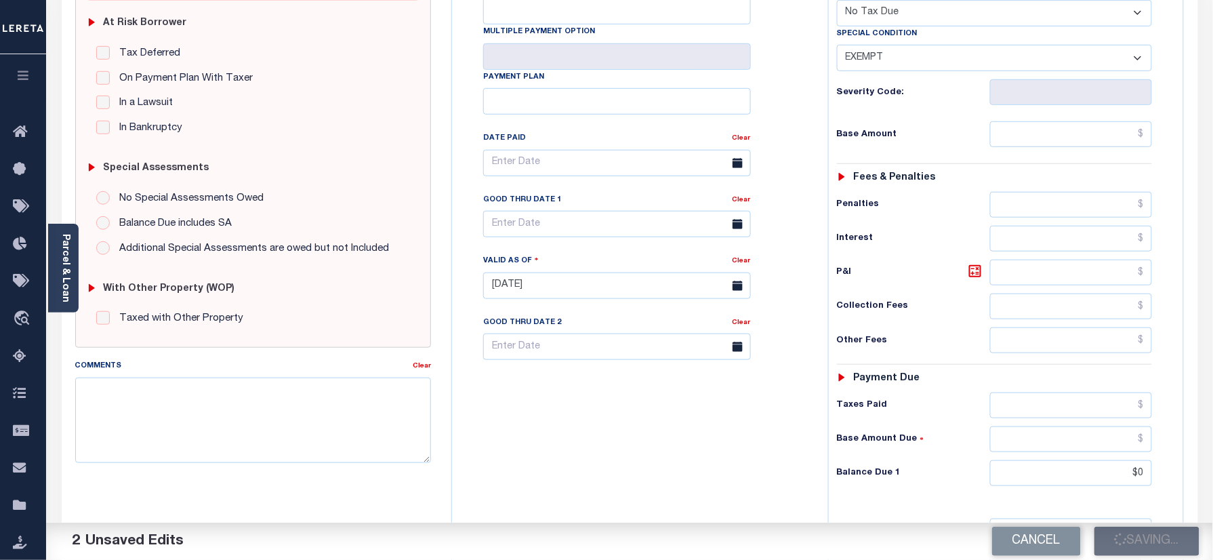
scroll to position [361, 0]
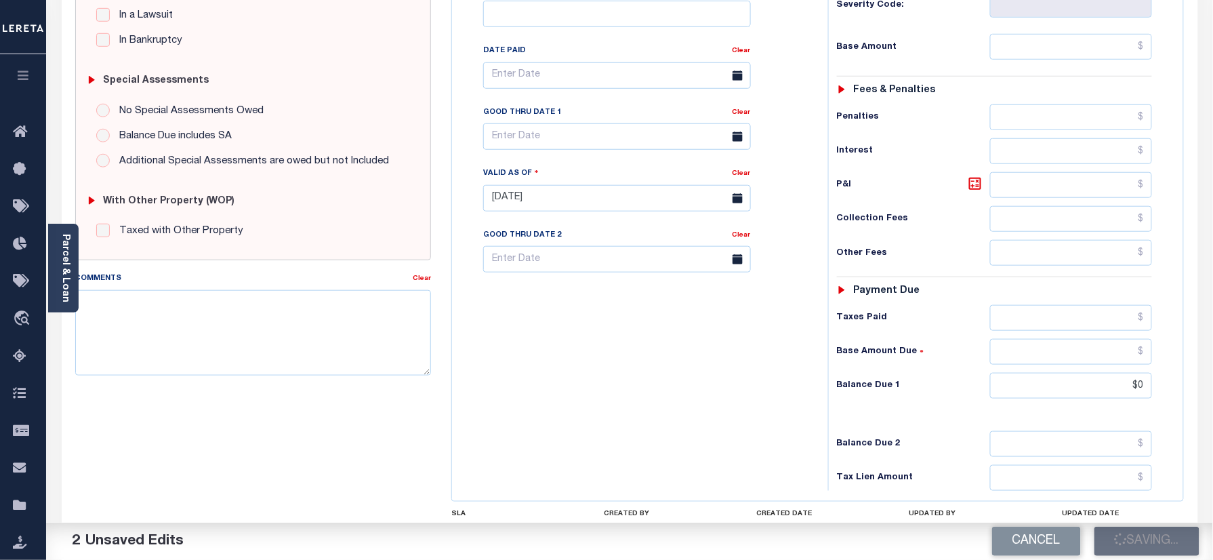
click at [629, 409] on div "Tax Bill No Multiple Payment Option Payment Plan Clear" at bounding box center [636, 191] width 362 height 598
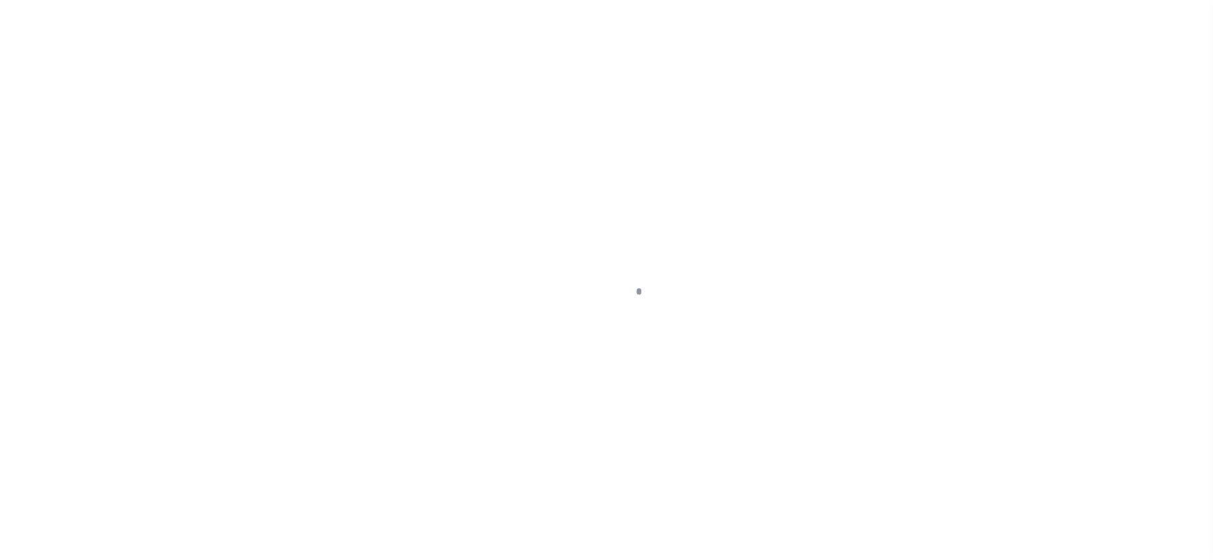
checkbox input "false"
type input "[DATE]"
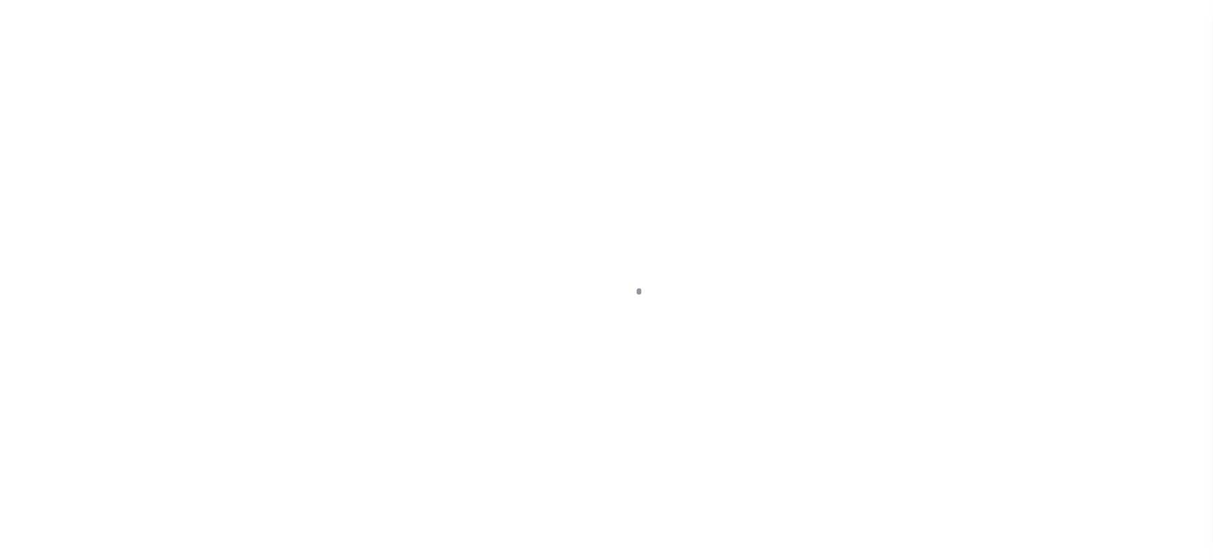
select select "NTX"
select select "5"
type input "$0"
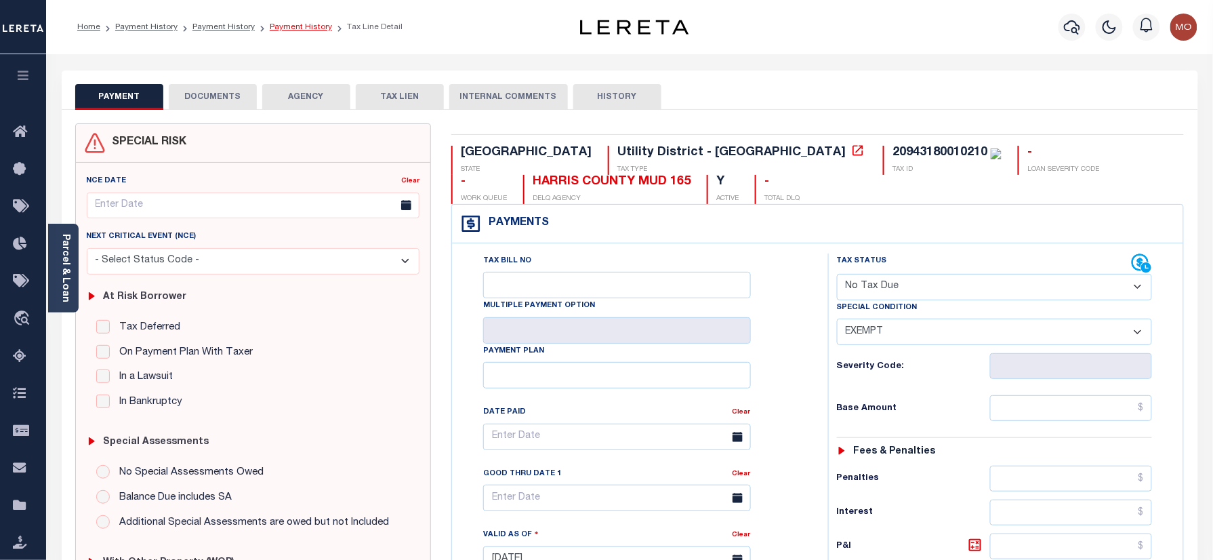
click at [278, 27] on link "Payment History" at bounding box center [301, 27] width 62 height 8
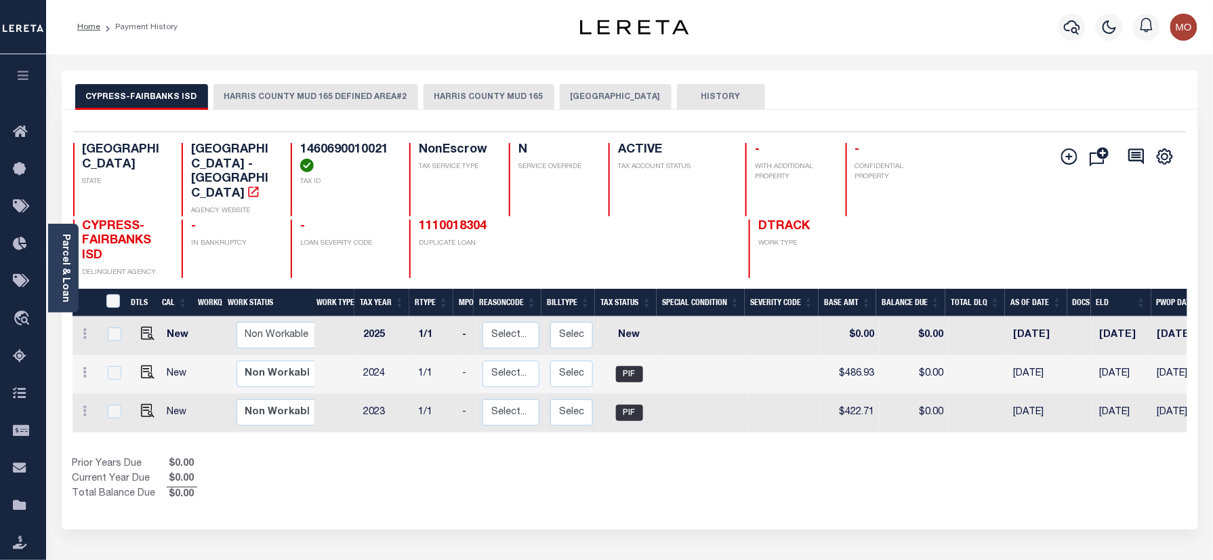
click at [470, 96] on button "HARRIS COUNTY MUD 165" at bounding box center [488, 97] width 131 height 26
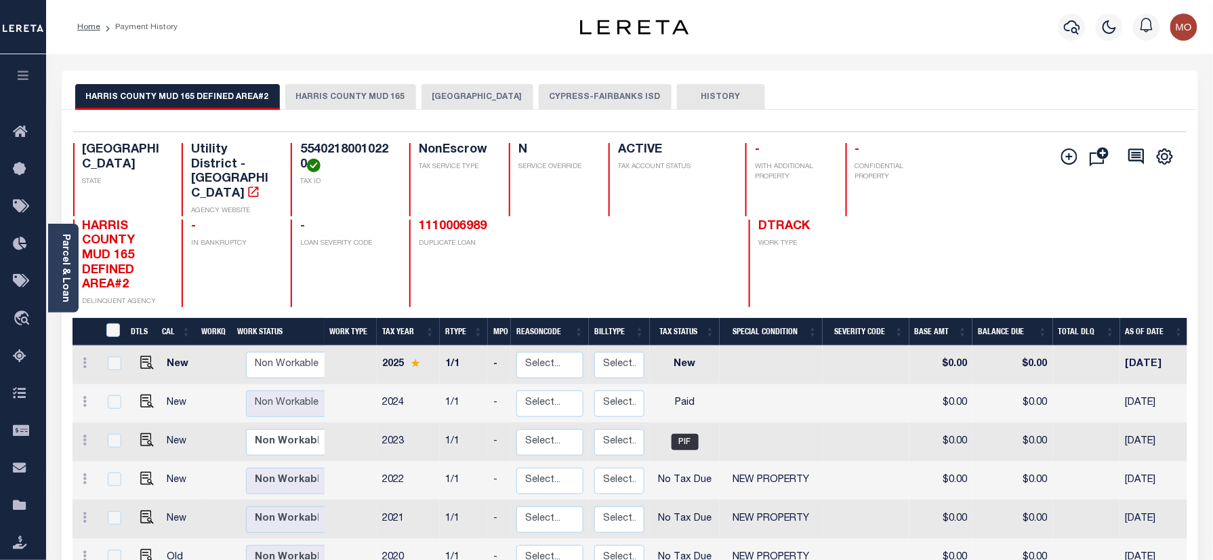
click at [340, 100] on button "HARRIS COUNTY MUD 165" at bounding box center [350, 97] width 131 height 26
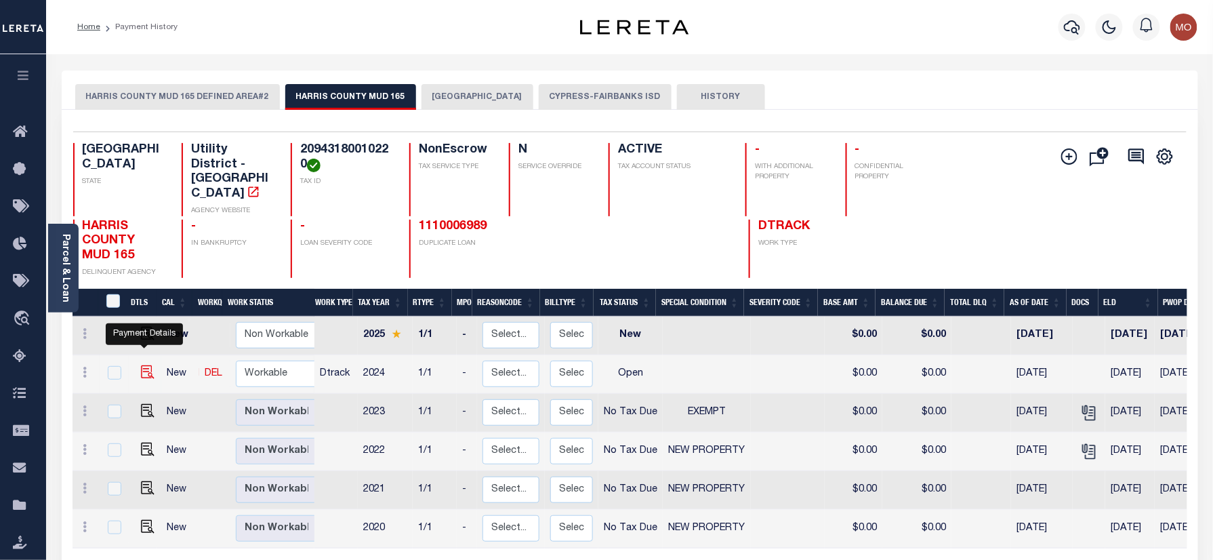
click at [144, 365] on img "" at bounding box center [148, 372] width 14 height 14
checkbox input "true"
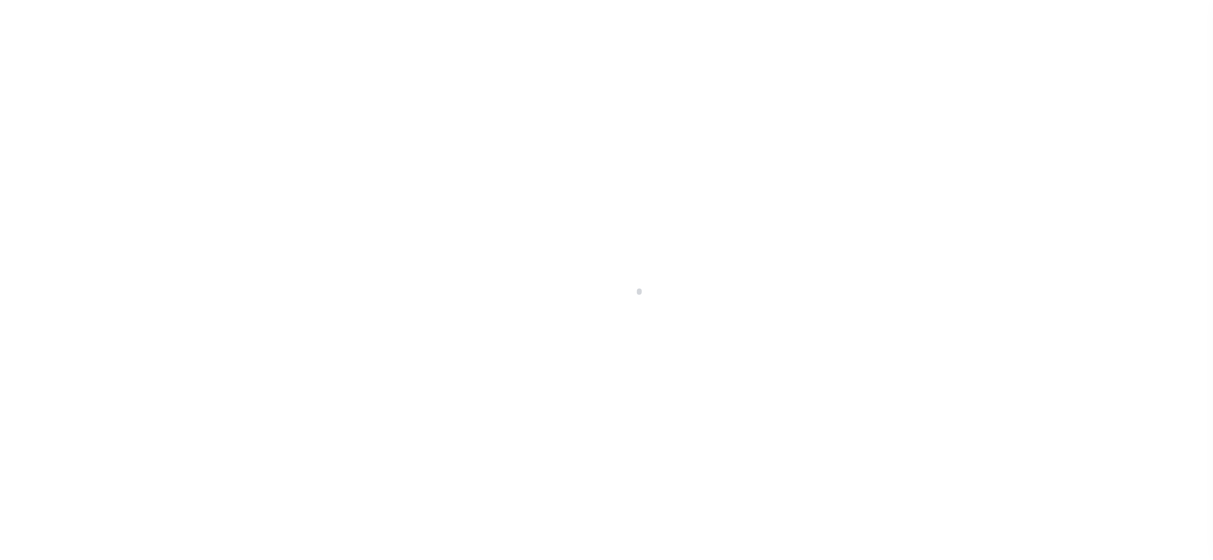
checkbox input "false"
type input "[DATE]"
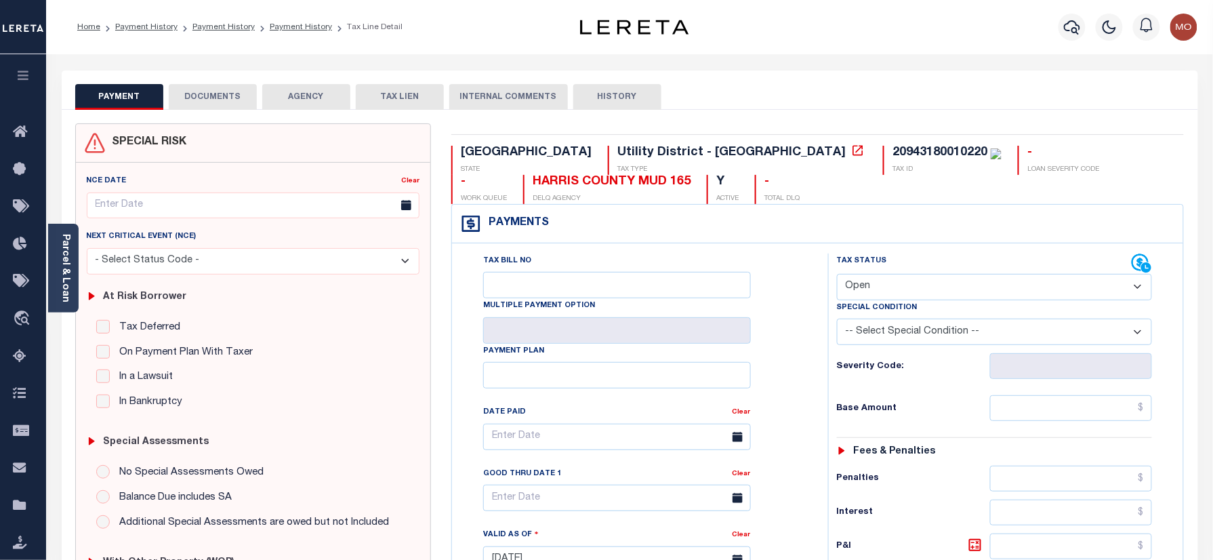
click at [892, 146] on div "20943180010220" at bounding box center [946, 153] width 109 height 15
copy div "20943180010220"
click at [696, 205] on div "Payments Warning! Search Status is not "Completed", amounts can not be keyed. T…" at bounding box center [817, 533] width 732 height 658
click at [881, 290] on select "- Select Status Code - Open Due/Unpaid Paid Incomplete No Tax Due Internal Refu…" at bounding box center [995, 287] width 316 height 26
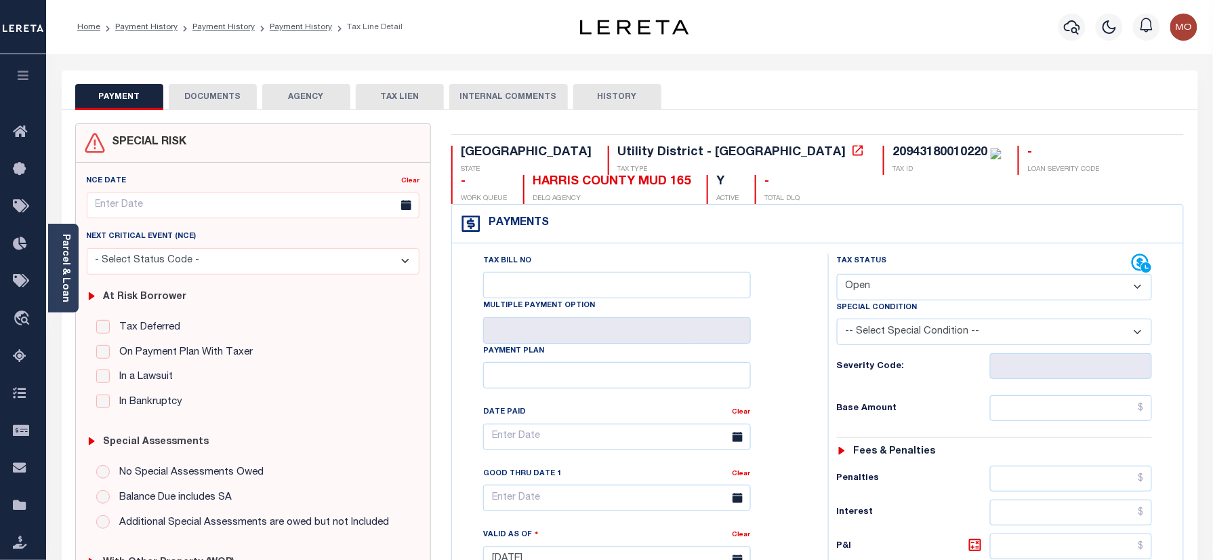
select select "NTX"
click at [837, 275] on select "- Select Status Code - Open Due/Unpaid Paid Incomplete No Tax Due Internal Refu…" at bounding box center [995, 287] width 316 height 26
type input "[DATE]"
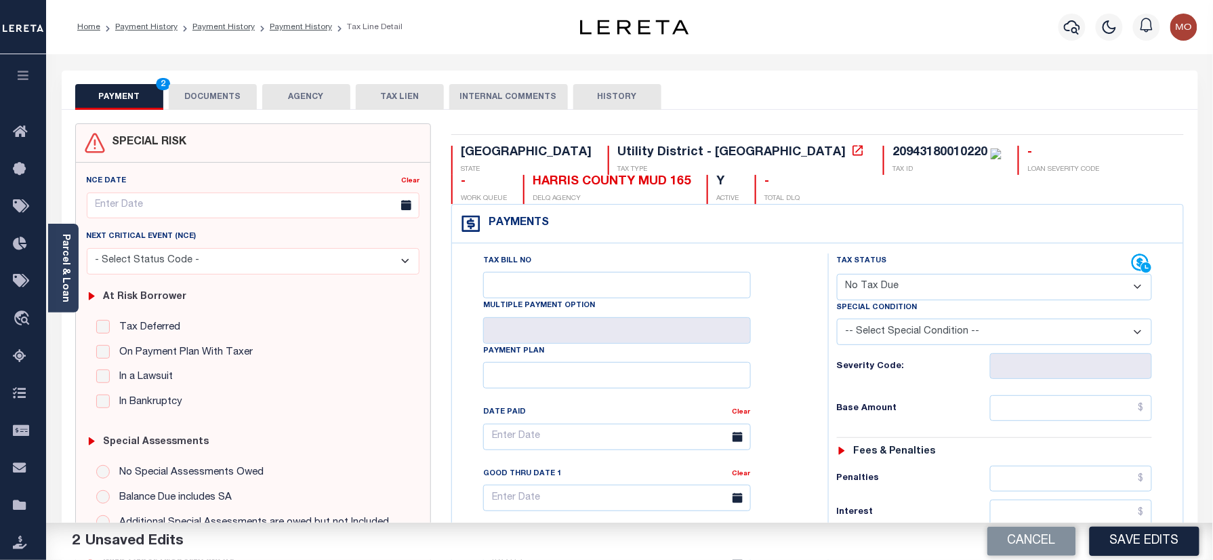
click at [917, 326] on select "-- Select Special Condition -- 3RD PARTY TAX LIEN AGENCY TAX LIEN (A.K.A Inside…" at bounding box center [995, 331] width 316 height 26
select select "5"
click at [837, 321] on select "-- Select Special Condition -- 3RD PARTY TAX LIEN AGENCY TAX LIEN (A.K.A Inside…" at bounding box center [995, 331] width 316 height 26
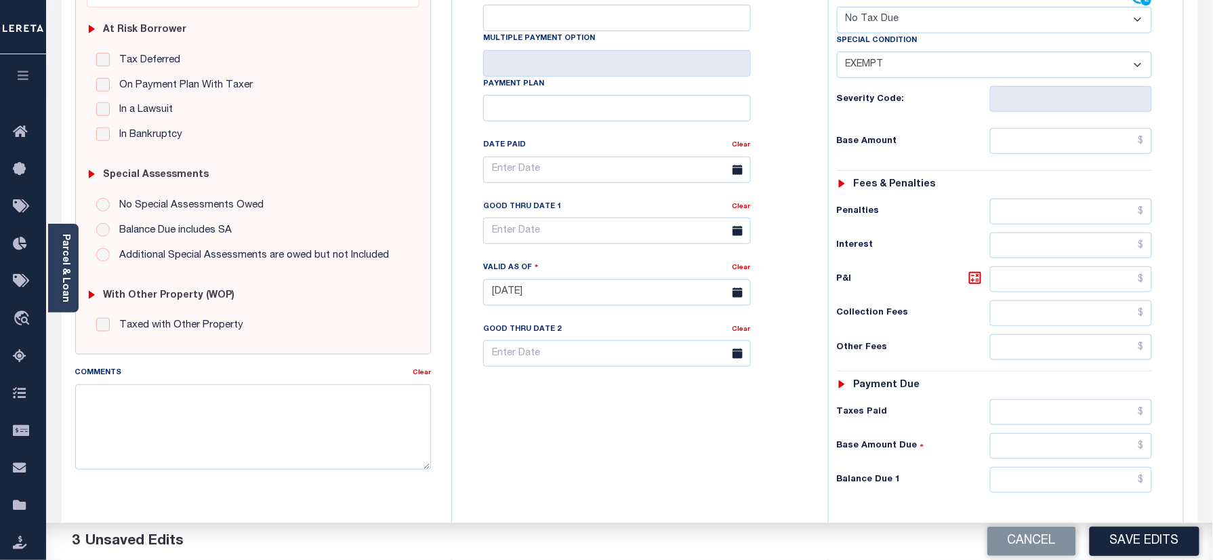
scroll to position [475, 0]
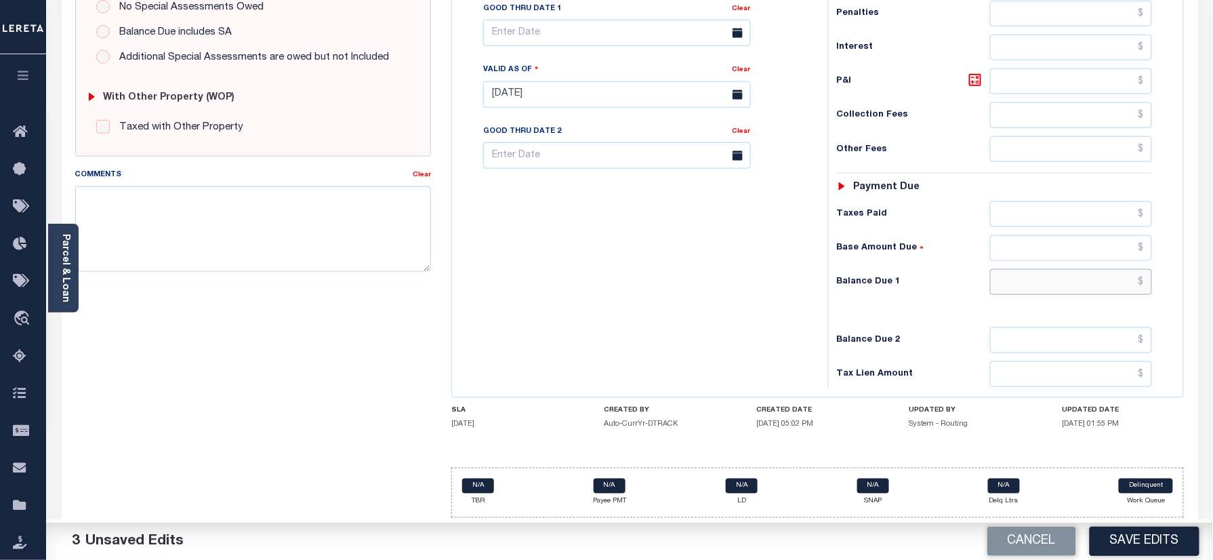
click at [1041, 280] on input "text" at bounding box center [1071, 282] width 163 height 26
type input "$0.00"
click at [678, 304] on div "Tax Bill No Multiple Payment Option Payment Plan Clear" at bounding box center [636, 88] width 362 height 598
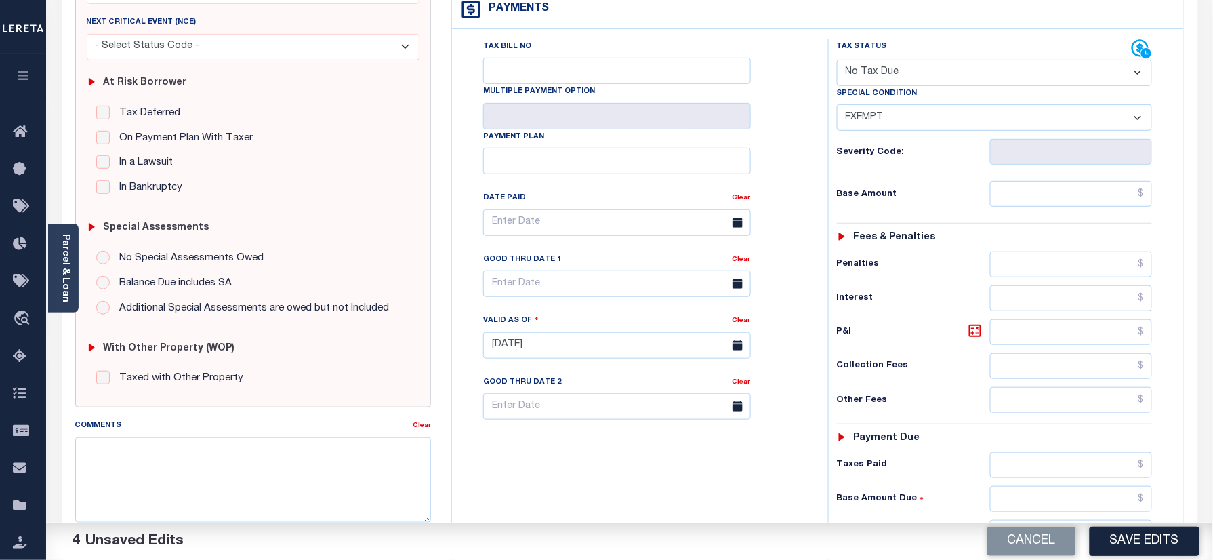
scroll to position [0, 0]
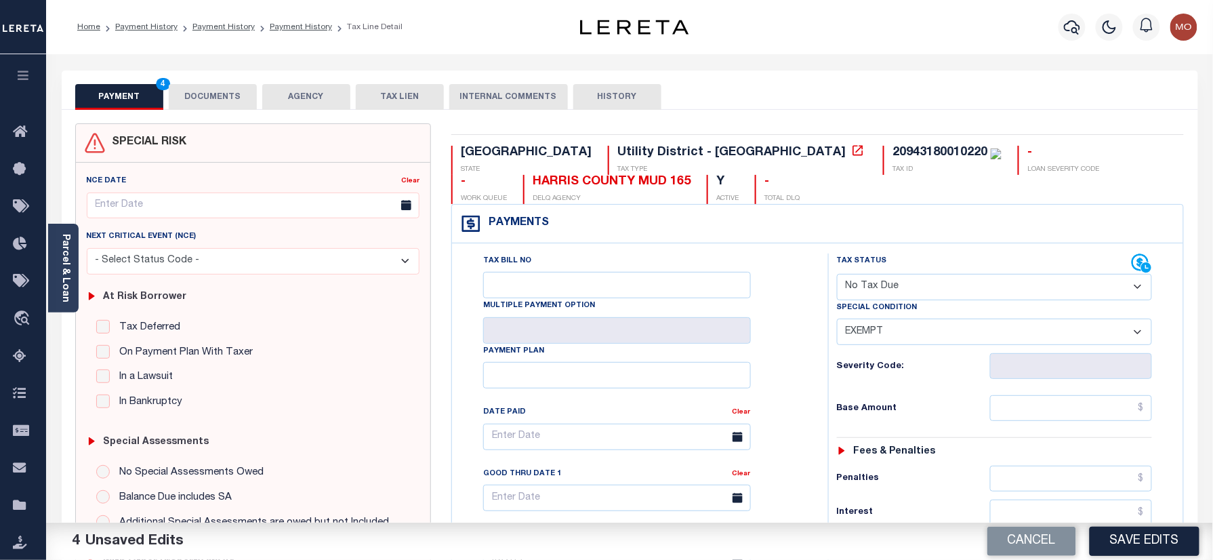
click at [892, 154] on div "20943180010220" at bounding box center [939, 152] width 95 height 12
copy div "20943180010220"
click at [236, 93] on button "DOCUMENTS" at bounding box center [213, 97] width 88 height 26
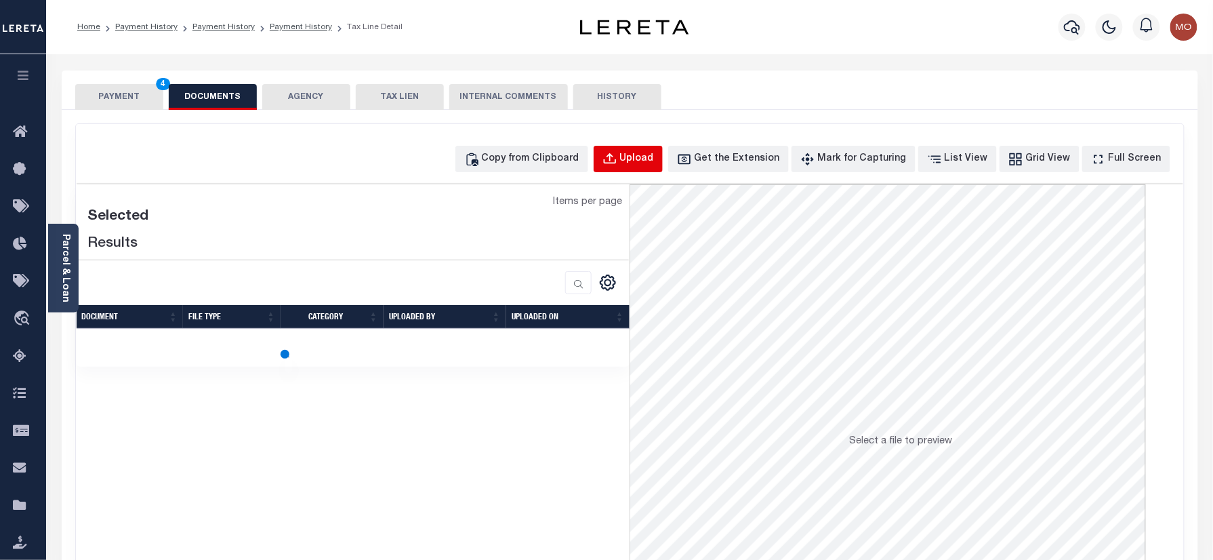
click at [663, 167] on button "Upload" at bounding box center [627, 159] width 69 height 26
select select "POP"
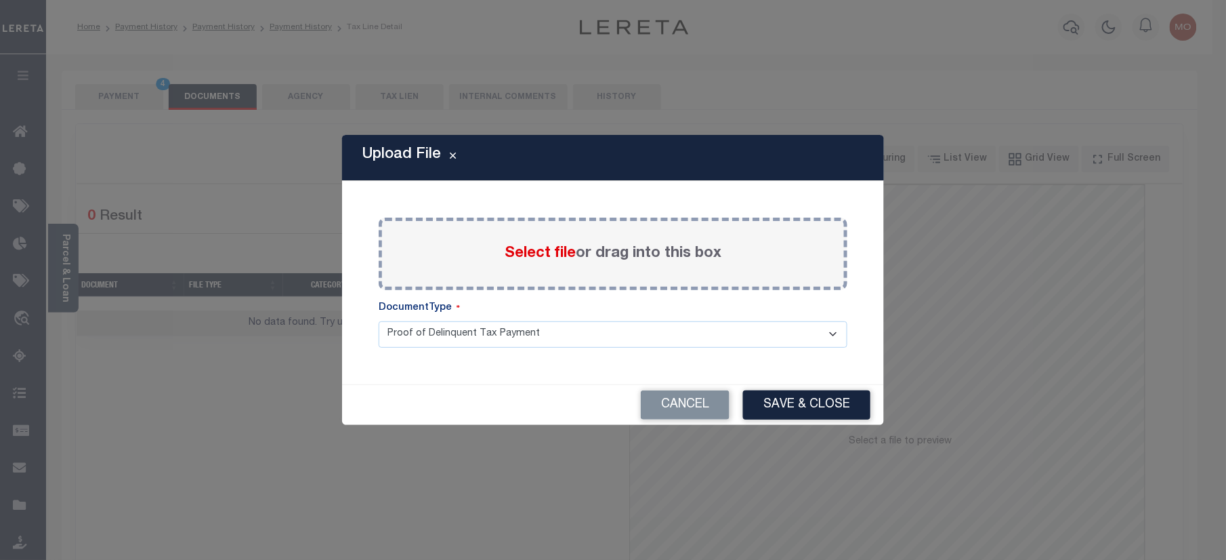
click at [541, 246] on span "Select file" at bounding box center [540, 253] width 71 height 15
click at [0, 0] on input "Select file or drag into this box" at bounding box center [0, 0] width 0 height 0
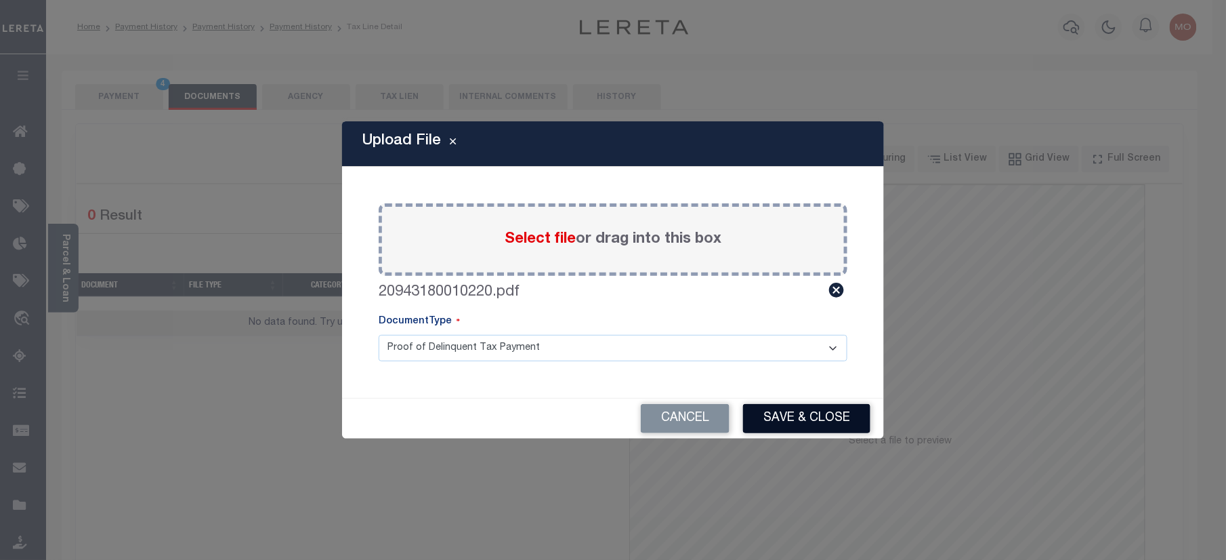
click at [794, 413] on button "Save & Close" at bounding box center [806, 418] width 127 height 29
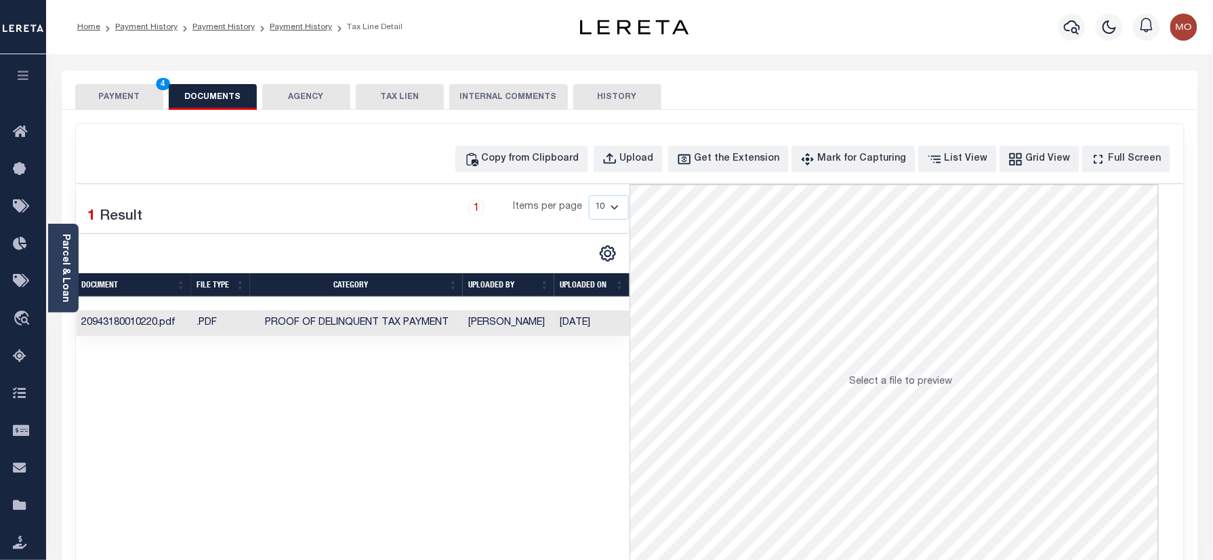
click at [127, 93] on button "PAYMENT 4" at bounding box center [119, 97] width 88 height 26
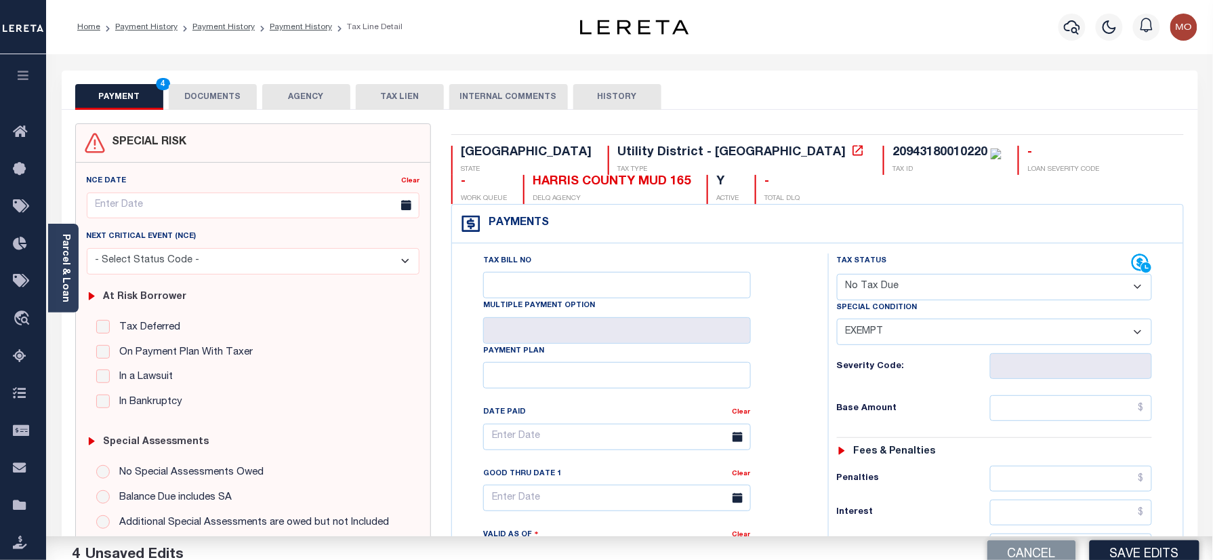
scroll to position [271, 0]
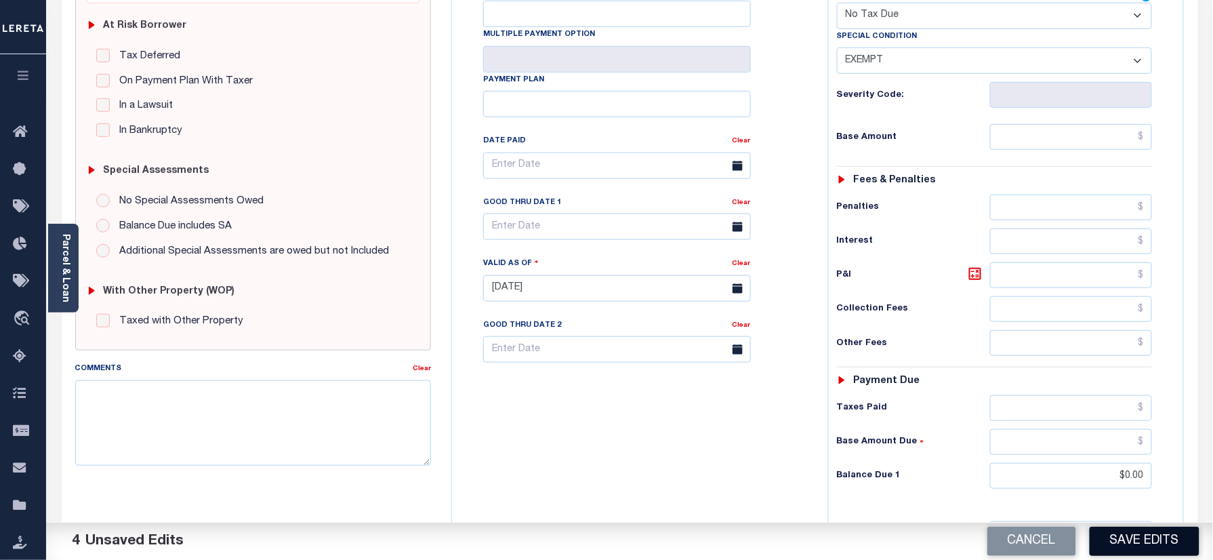
click at [1092, 551] on button "Save Edits" at bounding box center [1144, 540] width 110 height 29
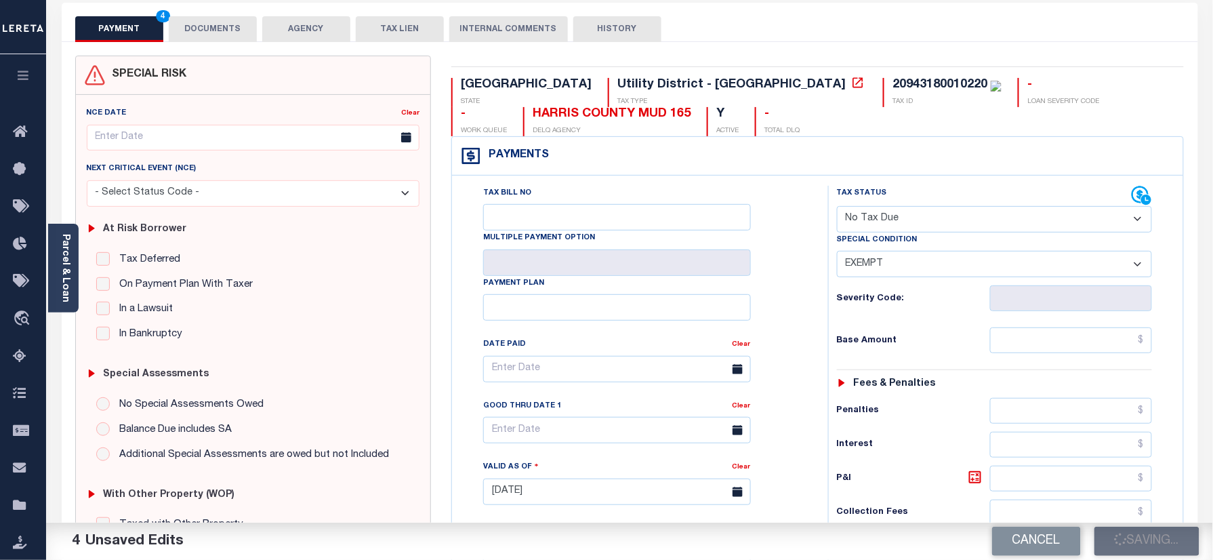
scroll to position [0, 0]
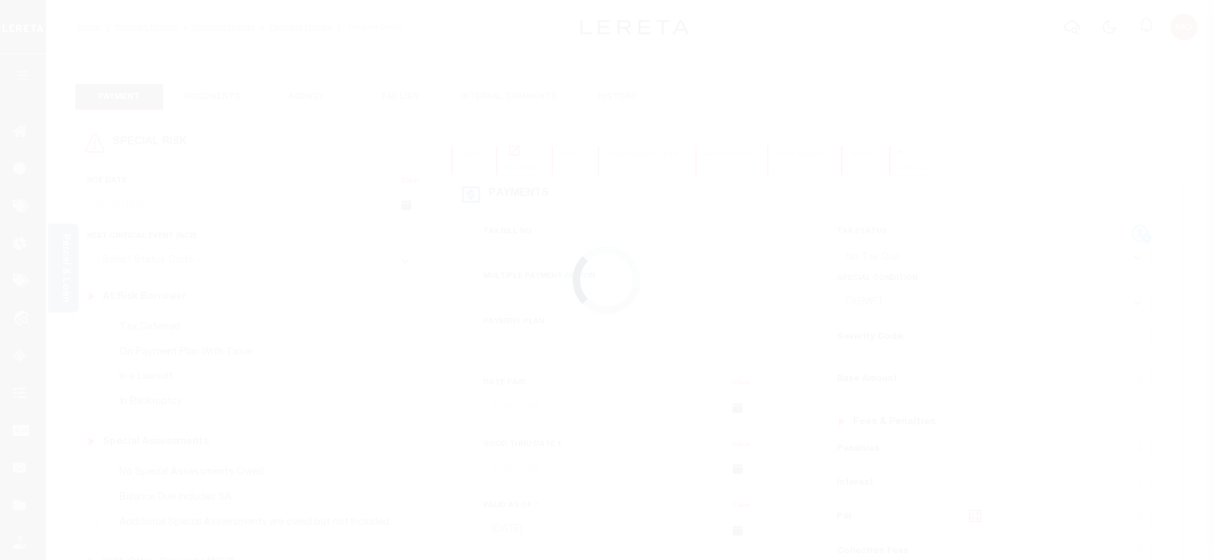
select select "NTX"
select select "5"
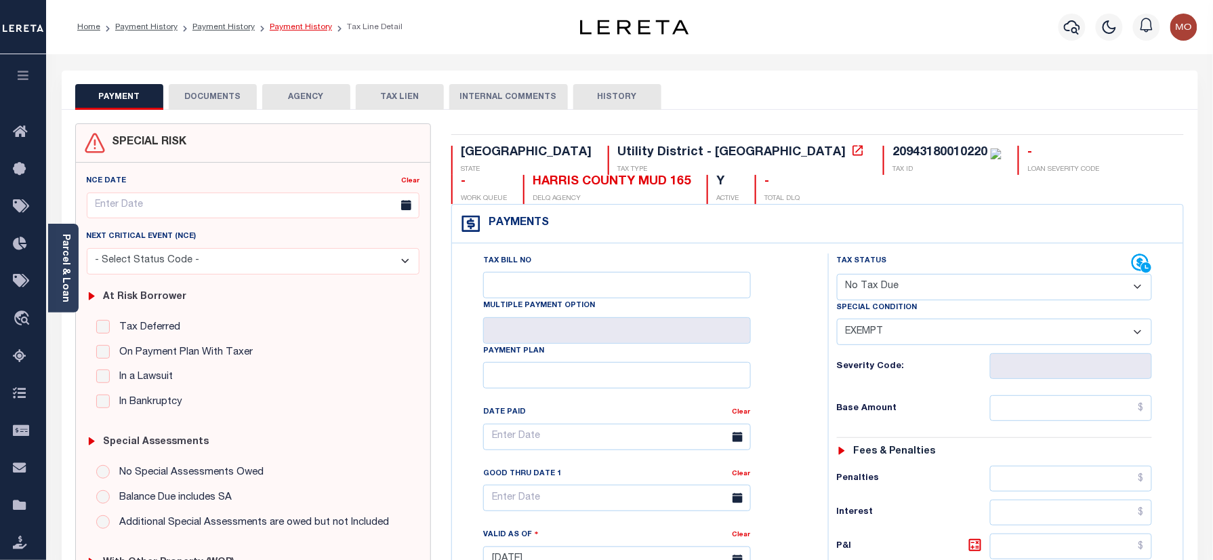
click at [286, 23] on link "Payment History" at bounding box center [301, 27] width 62 height 8
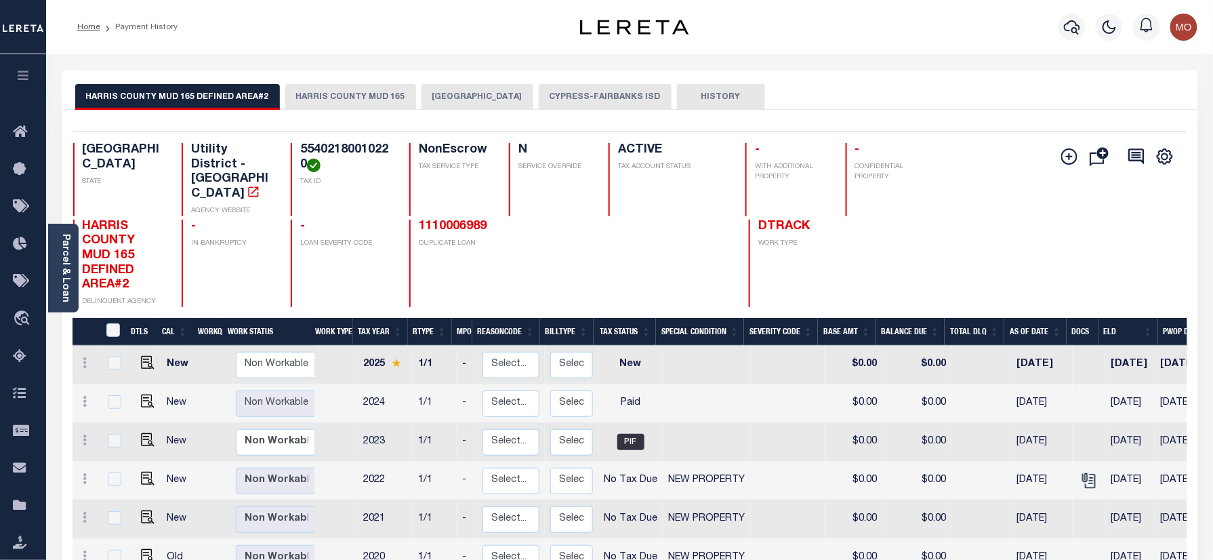
click at [346, 99] on button "HARRIS COUNTY MUD 165" at bounding box center [350, 97] width 131 height 26
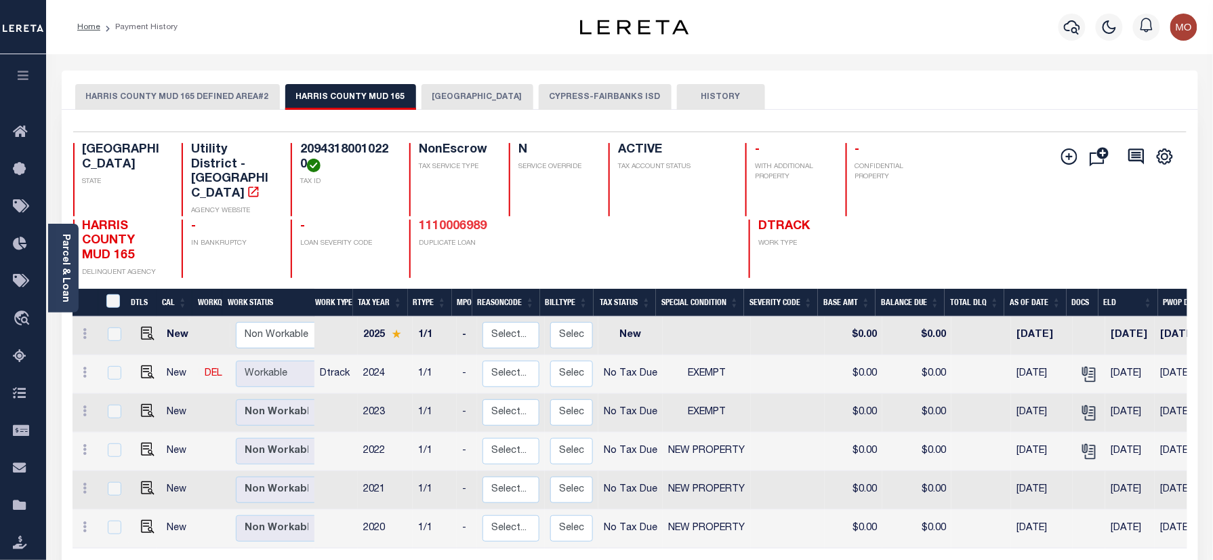
click at [447, 220] on link "1110006989" at bounding box center [453, 226] width 68 height 12
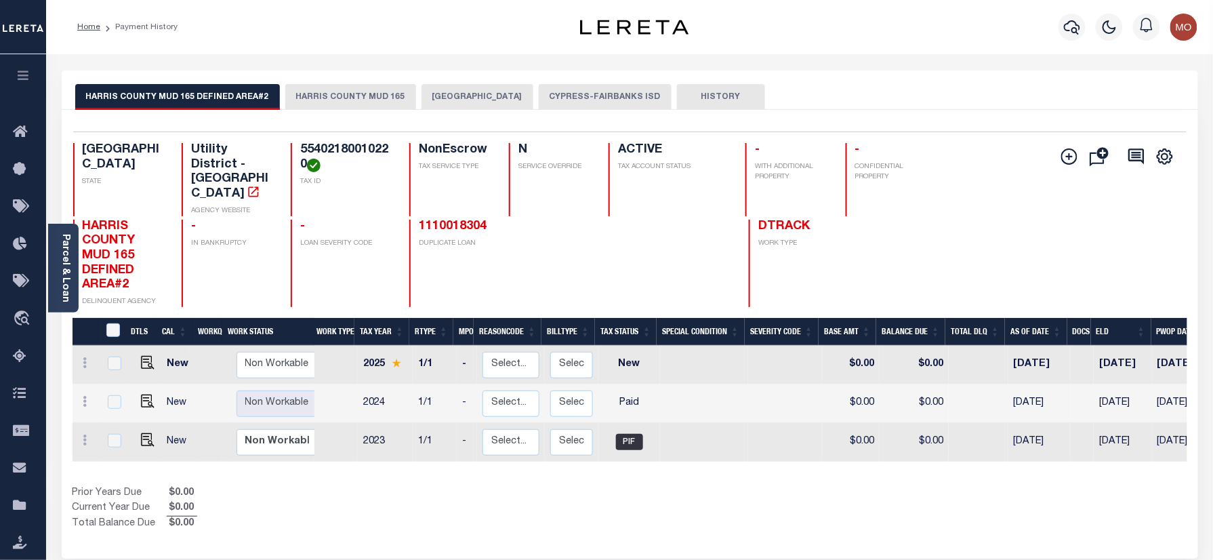
click at [336, 92] on button "HARRIS COUNTY MUD 165" at bounding box center [350, 97] width 131 height 26
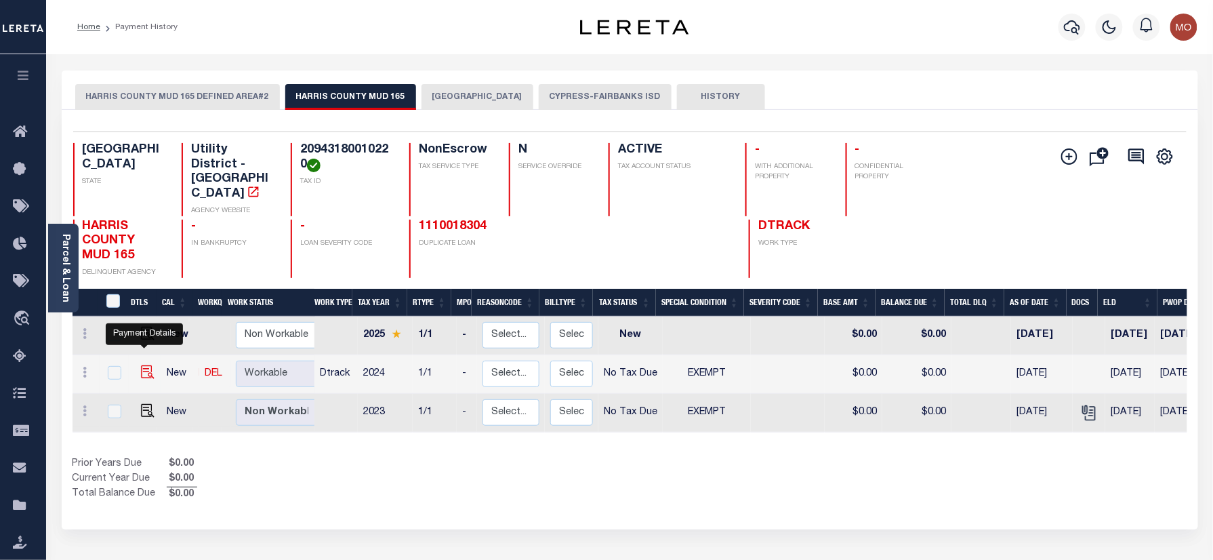
click at [144, 365] on img "" at bounding box center [148, 372] width 14 height 14
checkbox input "true"
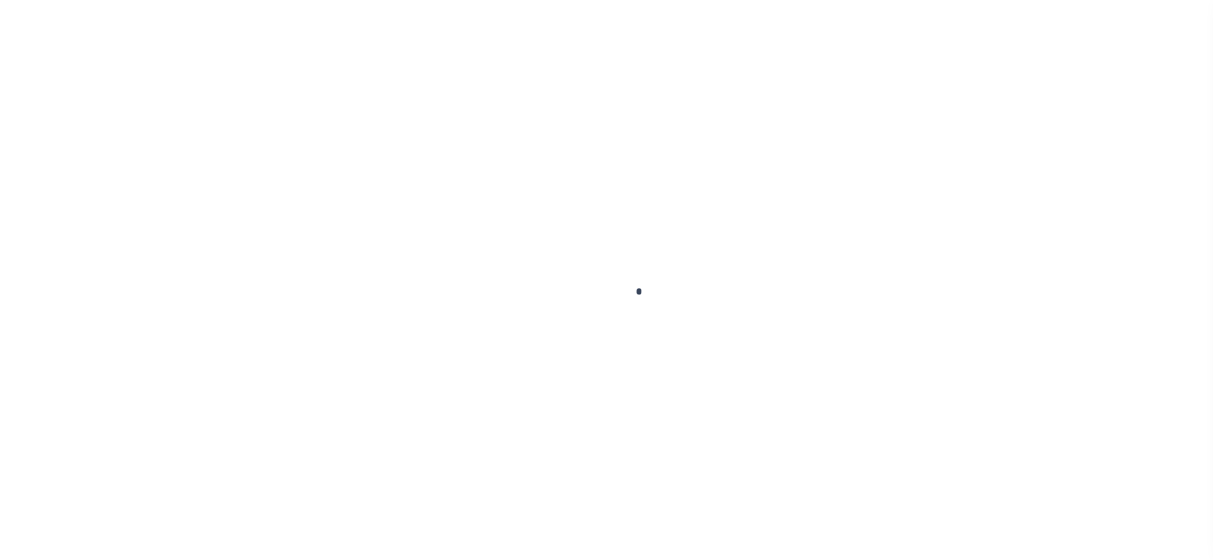
checkbox input "false"
type input "[DATE]"
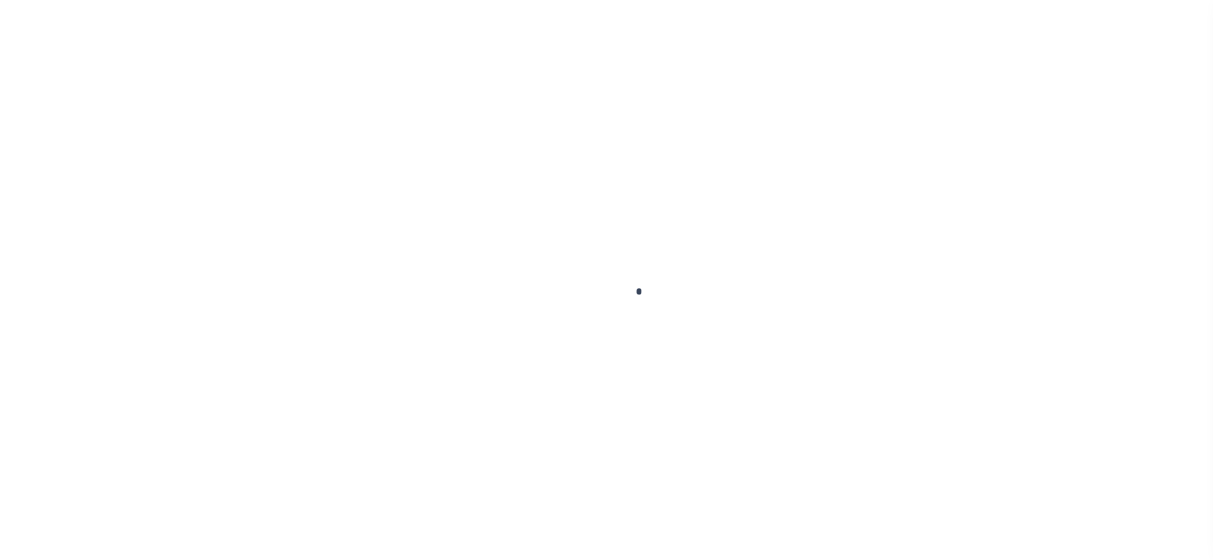
select select "NTX"
select select "5"
type input "$0"
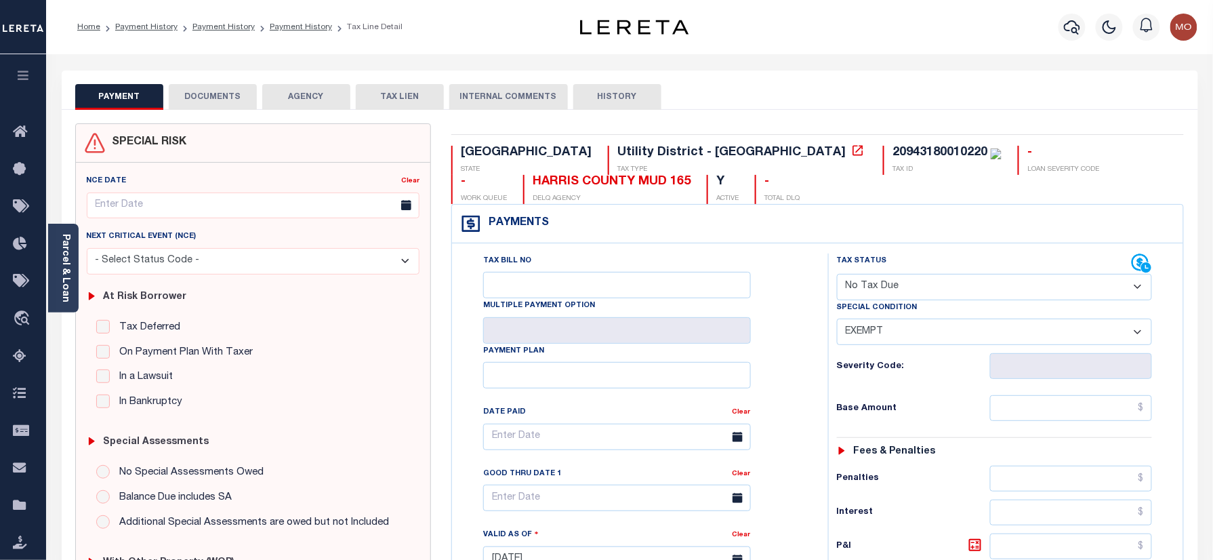
click at [215, 93] on button "DOCUMENTS" at bounding box center [213, 97] width 88 height 26
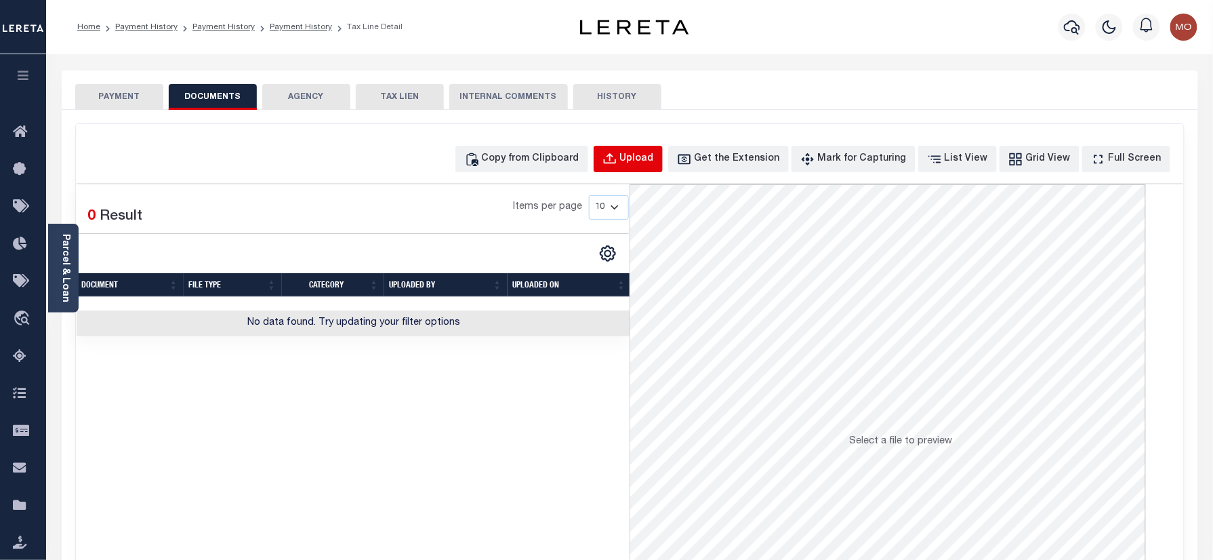
click at [648, 150] on button "Upload" at bounding box center [627, 159] width 69 height 26
select select "POP"
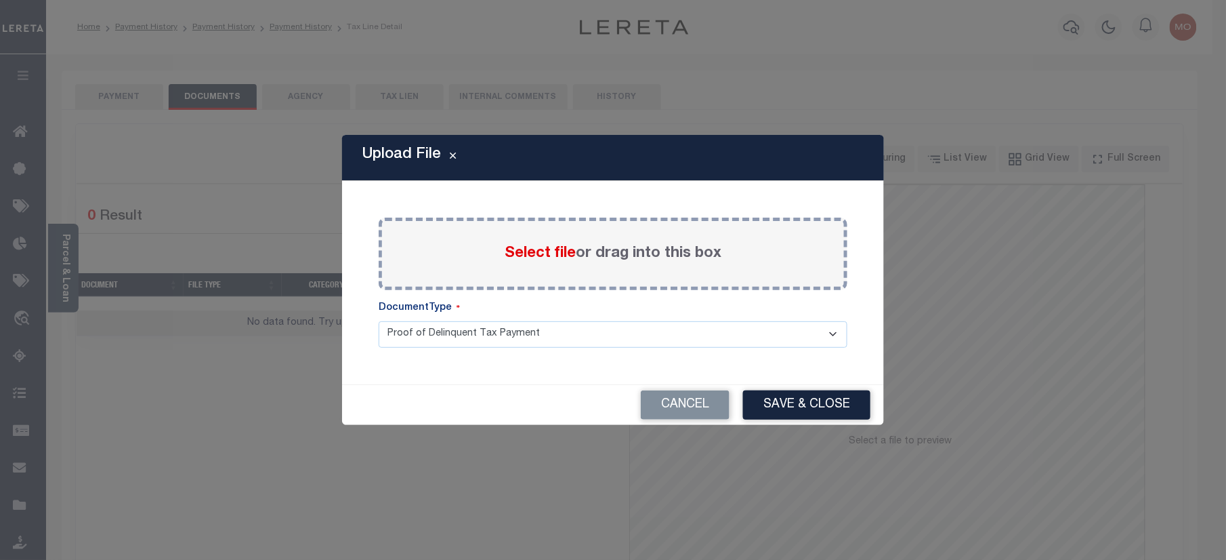
click at [534, 247] on span "Select file" at bounding box center [540, 253] width 71 height 15
click at [0, 0] on input "Select file or drag into this box" at bounding box center [0, 0] width 0 height 0
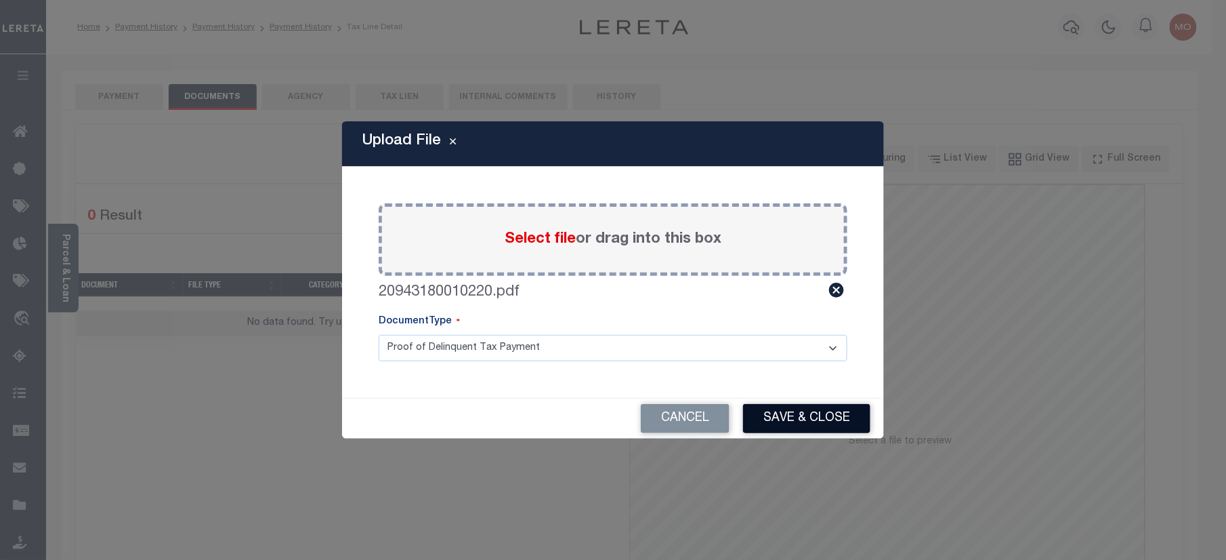
click at [783, 406] on button "Save & Close" at bounding box center [806, 418] width 127 height 29
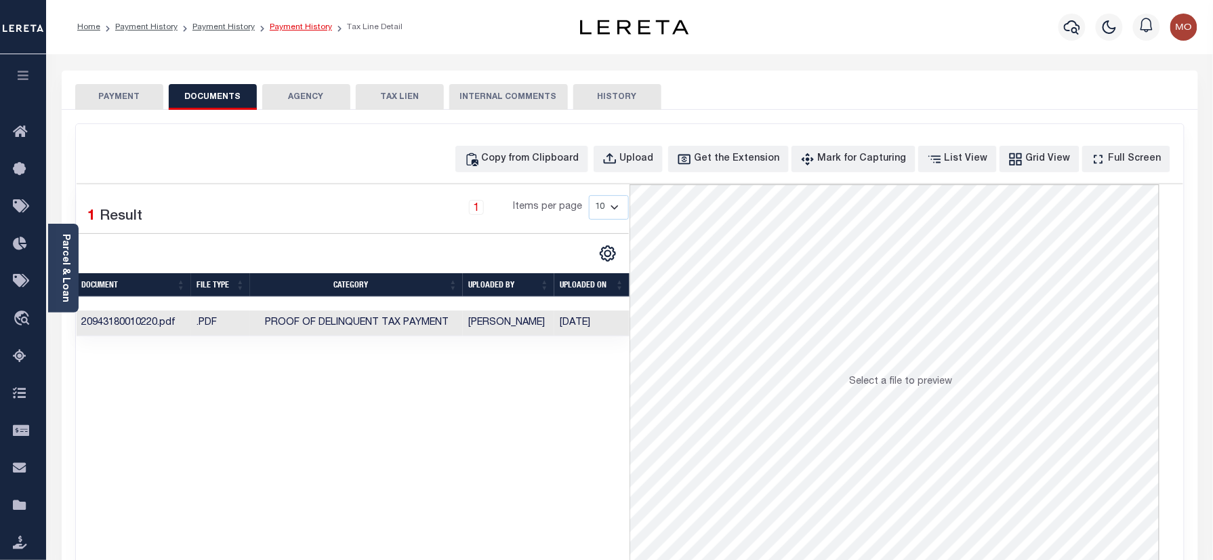
click at [288, 26] on link "Payment History" at bounding box center [301, 27] width 62 height 8
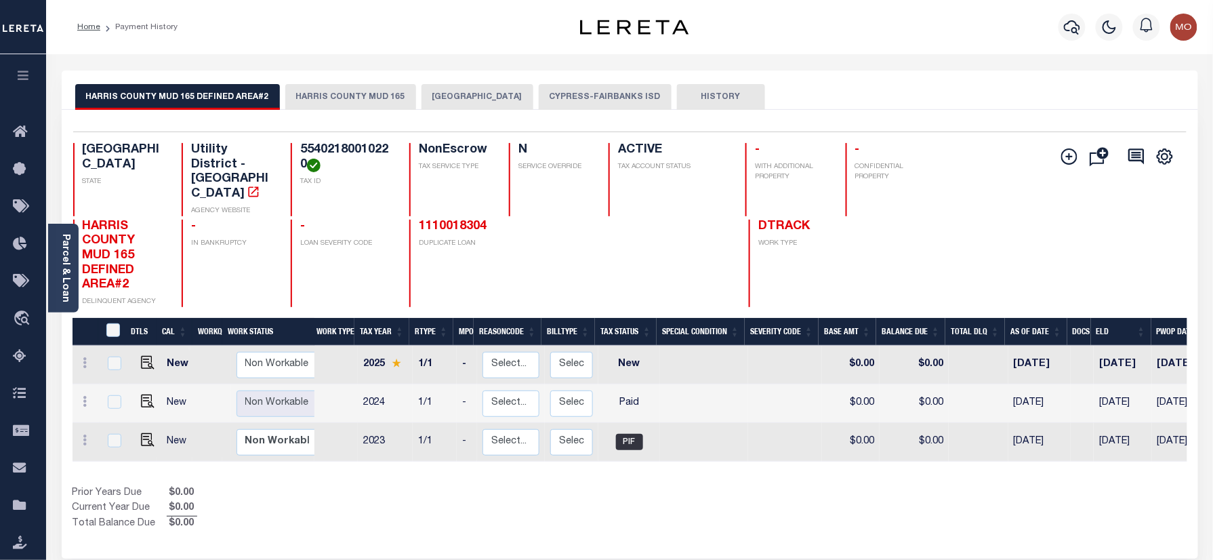
click at [476, 98] on button "[GEOGRAPHIC_DATA]" at bounding box center [477, 97] width 112 height 26
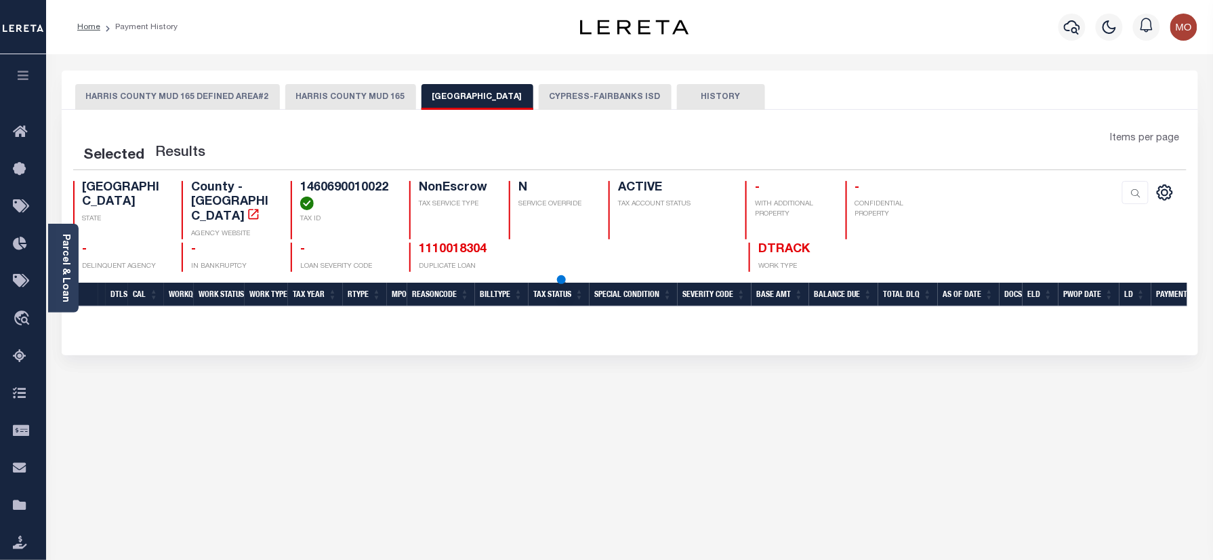
click at [331, 90] on button "HARRIS COUNTY MUD 165" at bounding box center [350, 97] width 131 height 26
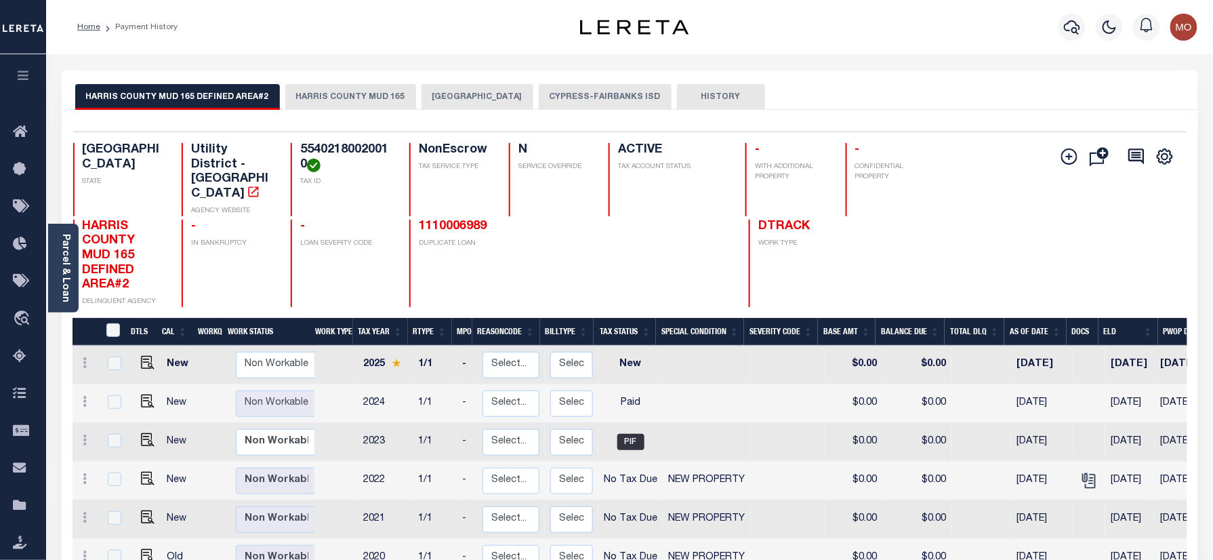
click at [346, 89] on button "HARRIS COUNTY MUD 165" at bounding box center [350, 97] width 131 height 26
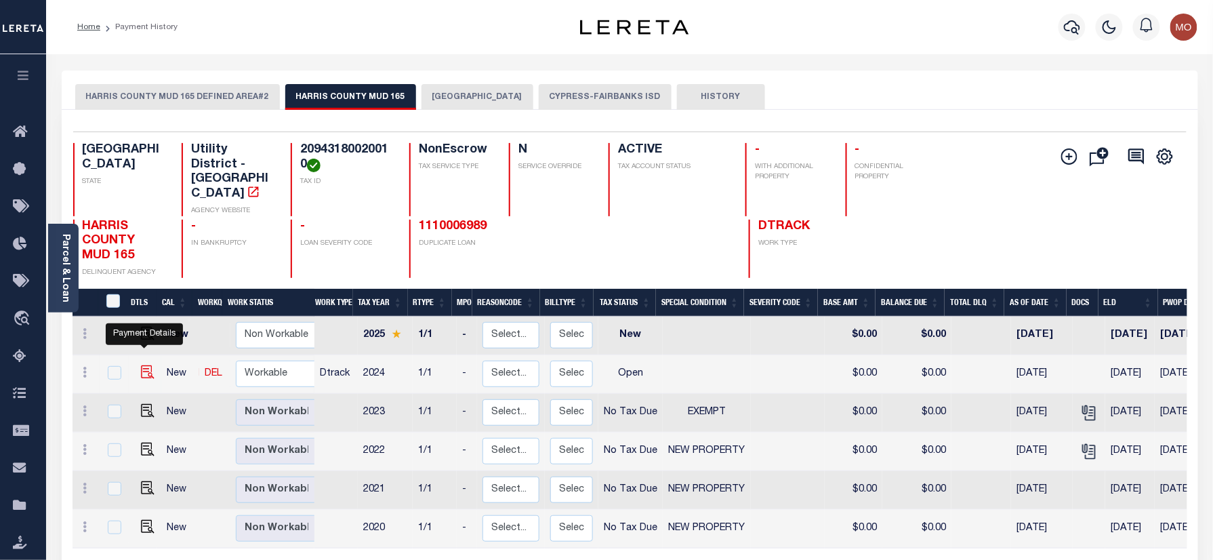
click at [141, 365] on img "" at bounding box center [148, 372] width 14 height 14
checkbox input "true"
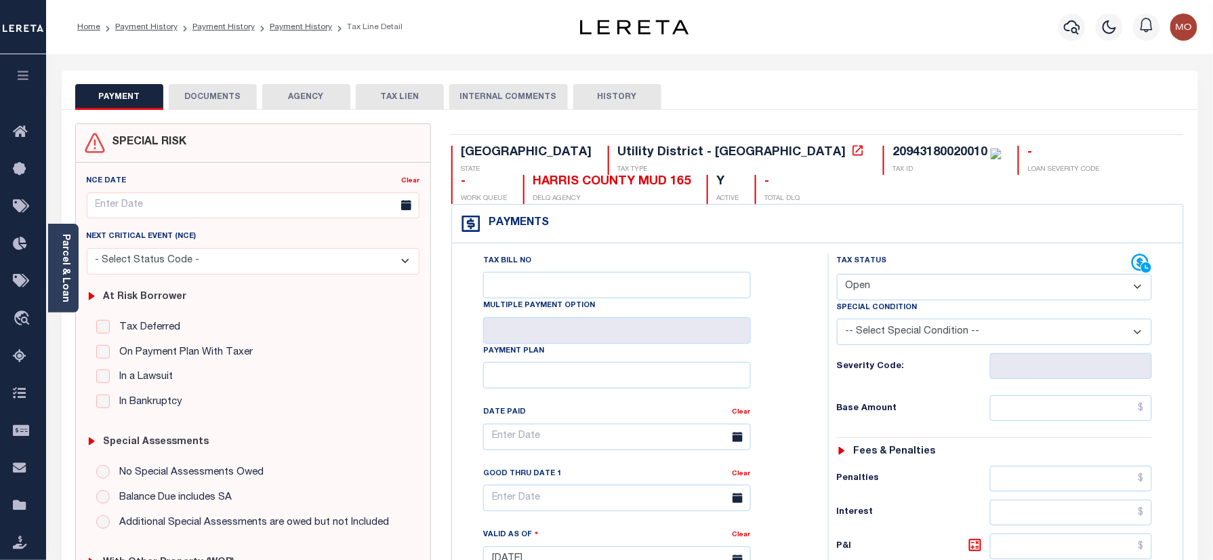
click at [892, 159] on div "20943180020010" at bounding box center [939, 152] width 95 height 12
copy div "20943180020010"
click at [915, 283] on select "- Select Status Code - Open Due/Unpaid Paid Incomplete No Tax Due Internal Refu…" at bounding box center [995, 287] width 316 height 26
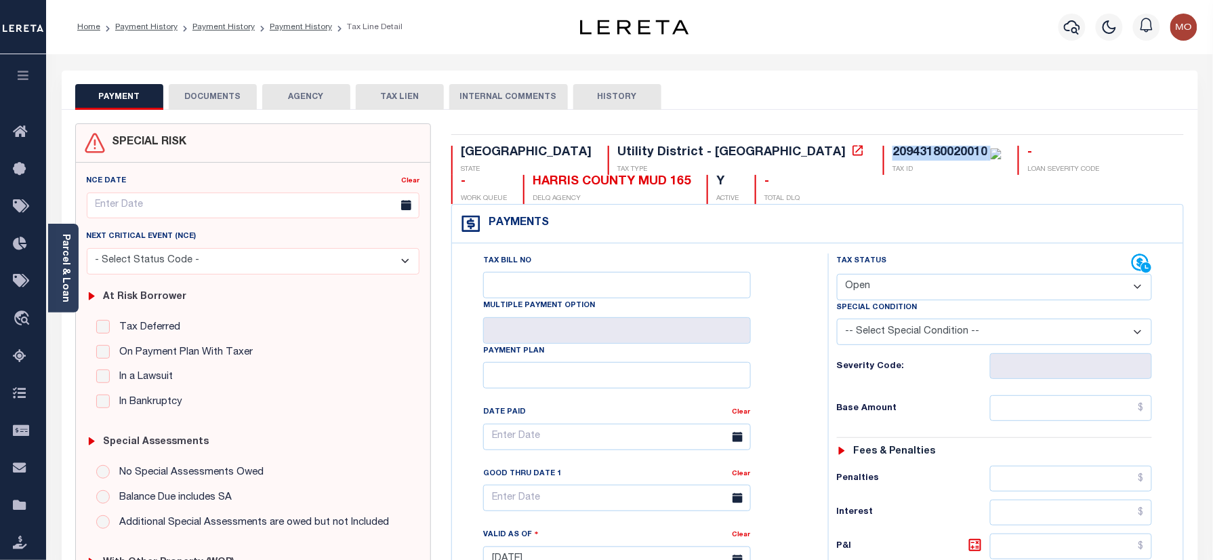
select select "NTX"
click at [837, 275] on select "- Select Status Code - Open Due/Unpaid Paid Incomplete No Tax Due Internal Refu…" at bounding box center [995, 287] width 316 height 26
type input "[DATE]"
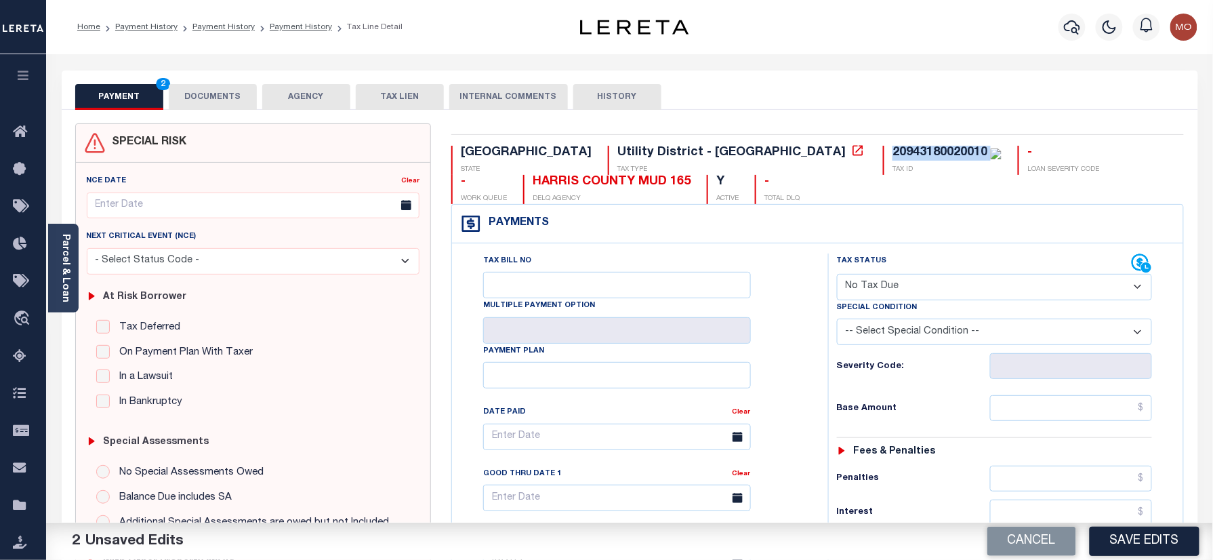
click at [887, 327] on select "-- Select Special Condition -- 3RD PARTY TAX LIEN AGENCY TAX LIEN (A.K.A Inside…" at bounding box center [995, 331] width 316 height 26
select select "5"
click at [837, 321] on select "-- Select Special Condition -- 3RD PARTY TAX LIEN AGENCY TAX LIEN (A.K.A Inside…" at bounding box center [995, 331] width 316 height 26
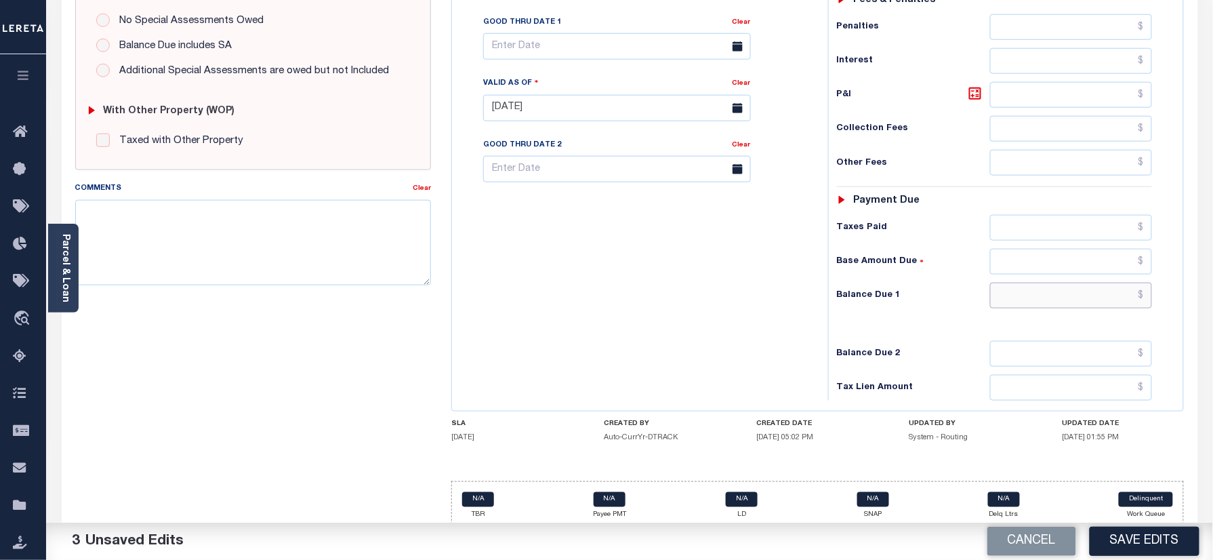
click at [1020, 299] on input "text" at bounding box center [1071, 296] width 163 height 26
type input "$0.00"
click at [659, 360] on div "Tax Bill No Multiple Payment Option Payment Plan Clear" at bounding box center [636, 101] width 362 height 598
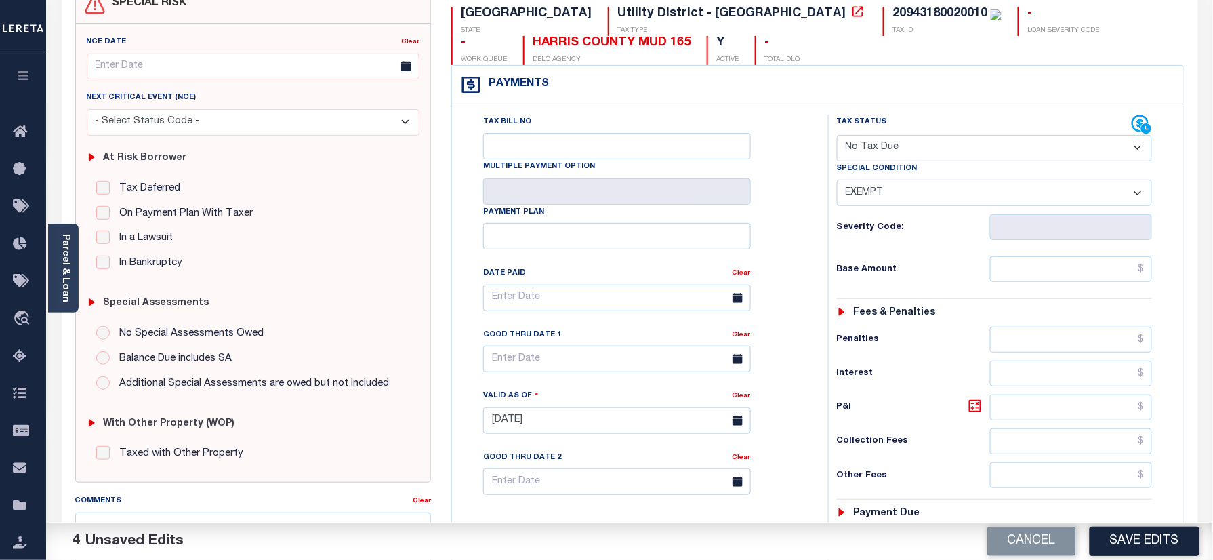
scroll to position [0, 0]
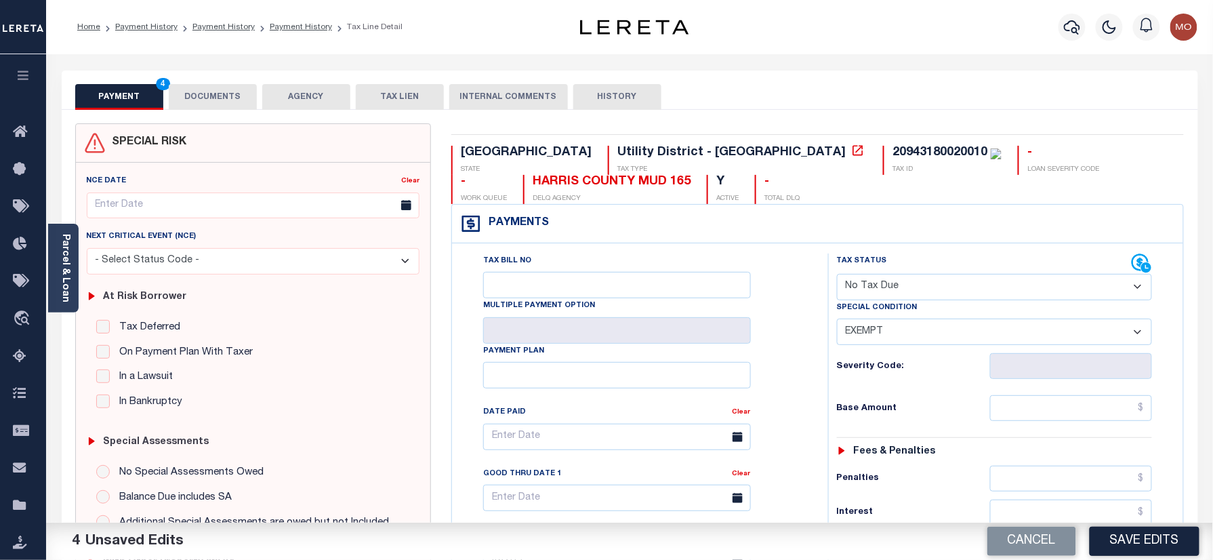
click at [892, 150] on div "20943180020010" at bounding box center [939, 152] width 95 height 12
copy div "20943180020010"
click at [214, 106] on button "DOCUMENTS" at bounding box center [213, 97] width 88 height 26
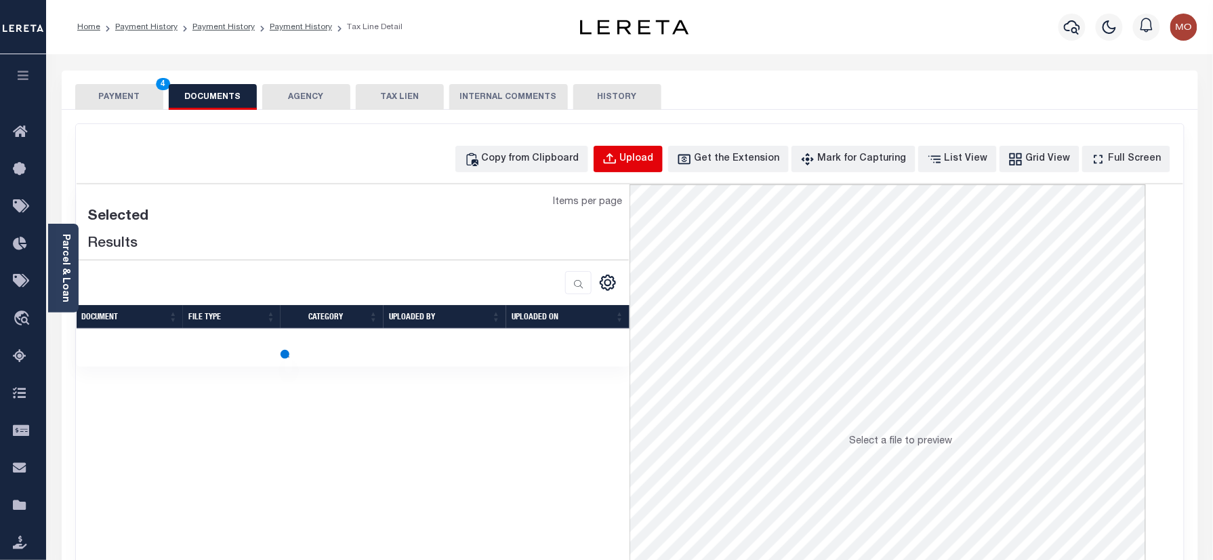
click at [642, 163] on button "Upload" at bounding box center [627, 159] width 69 height 26
select select "POP"
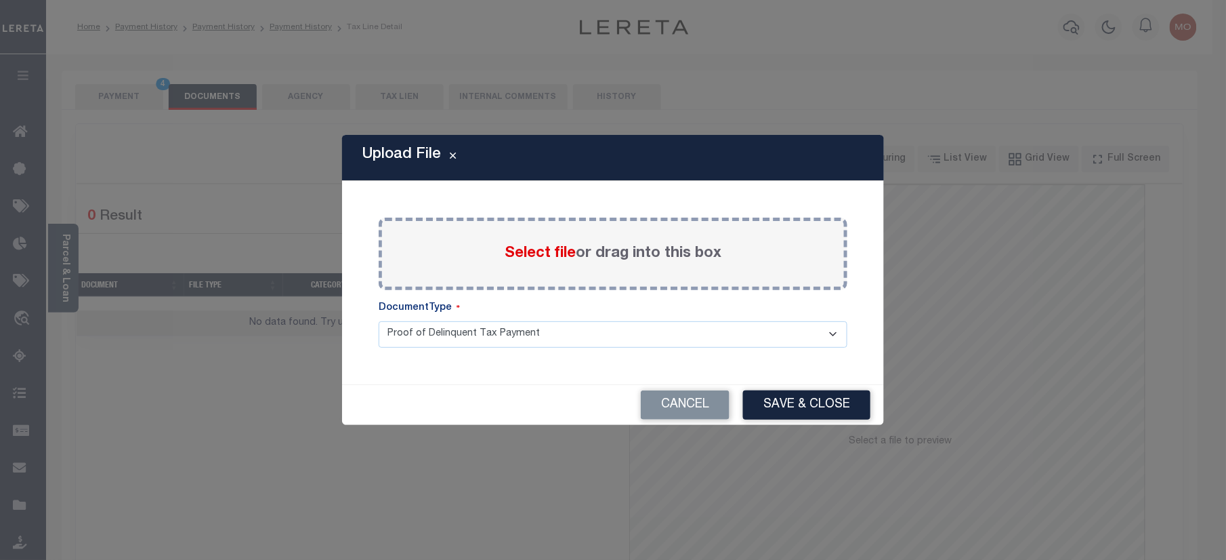
click at [518, 252] on span "Select file" at bounding box center [540, 253] width 71 height 15
click at [0, 0] on input "Select file or drag into this box" at bounding box center [0, 0] width 0 height 0
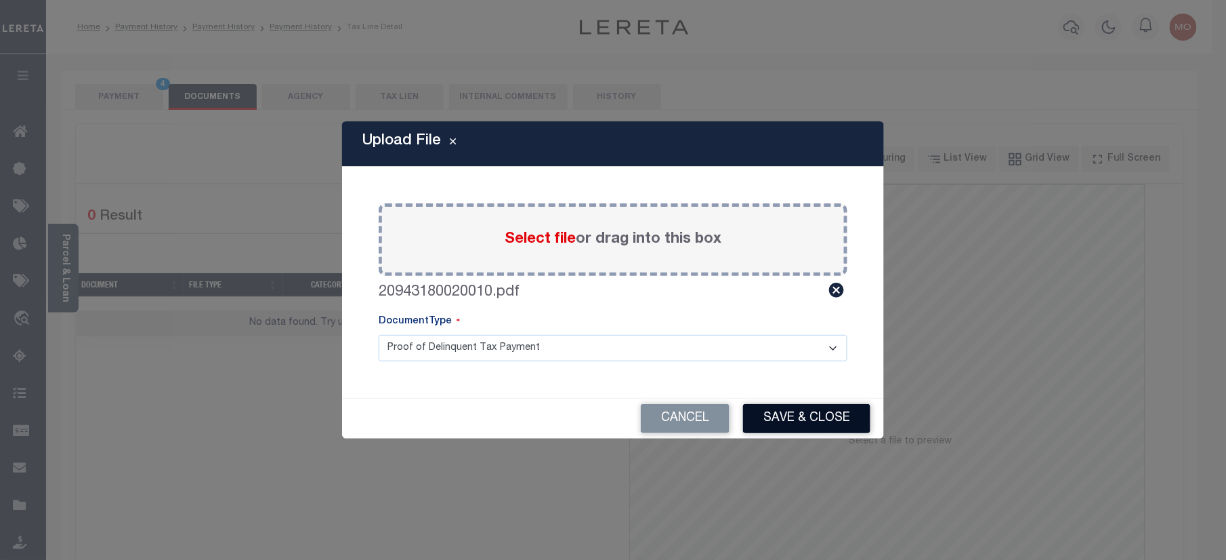
click at [795, 415] on button "Save & Close" at bounding box center [806, 418] width 127 height 29
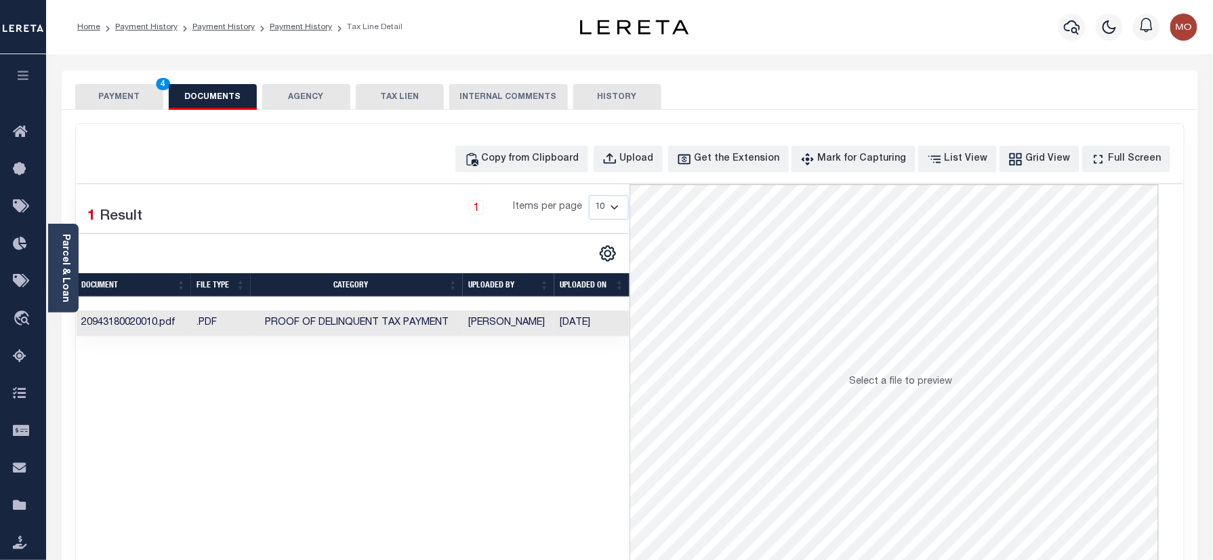
click at [121, 96] on button "PAYMENT 4" at bounding box center [119, 97] width 88 height 26
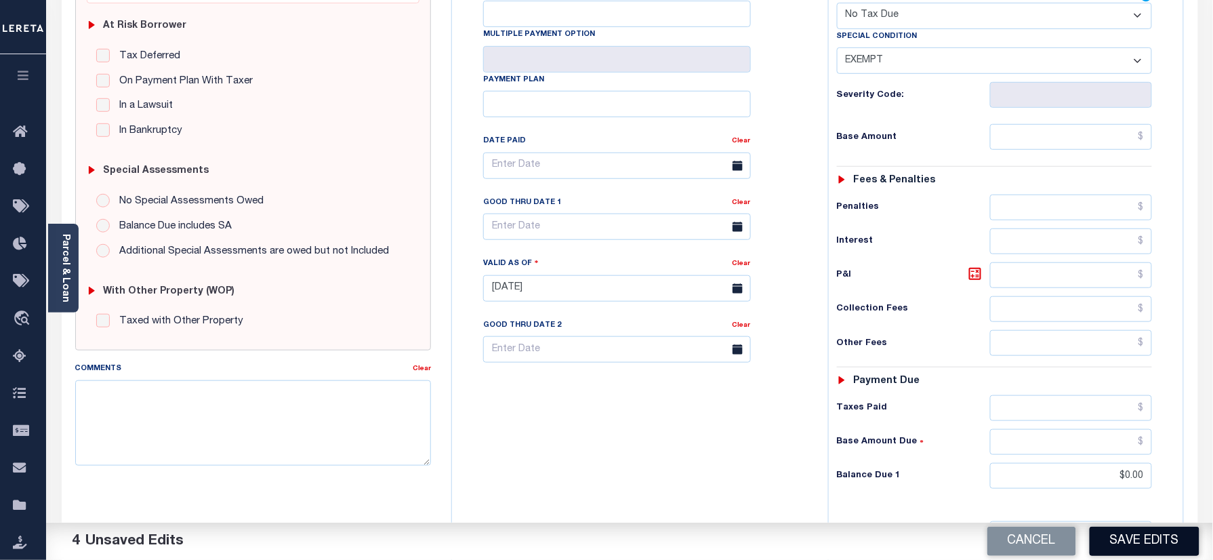
click at [1123, 545] on button "Save Edits" at bounding box center [1144, 540] width 110 height 29
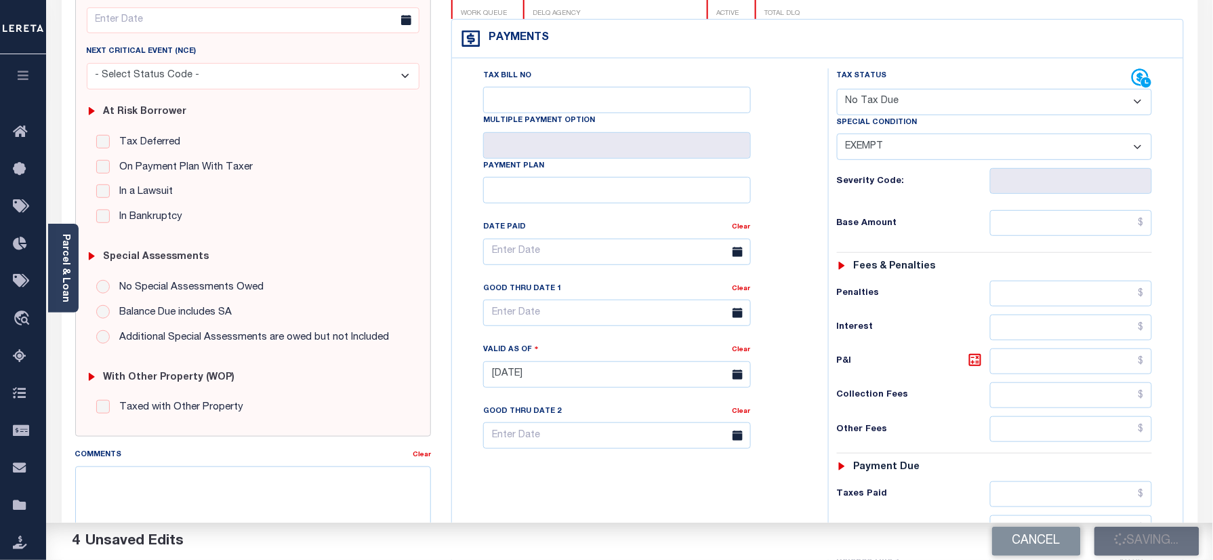
scroll to position [90, 0]
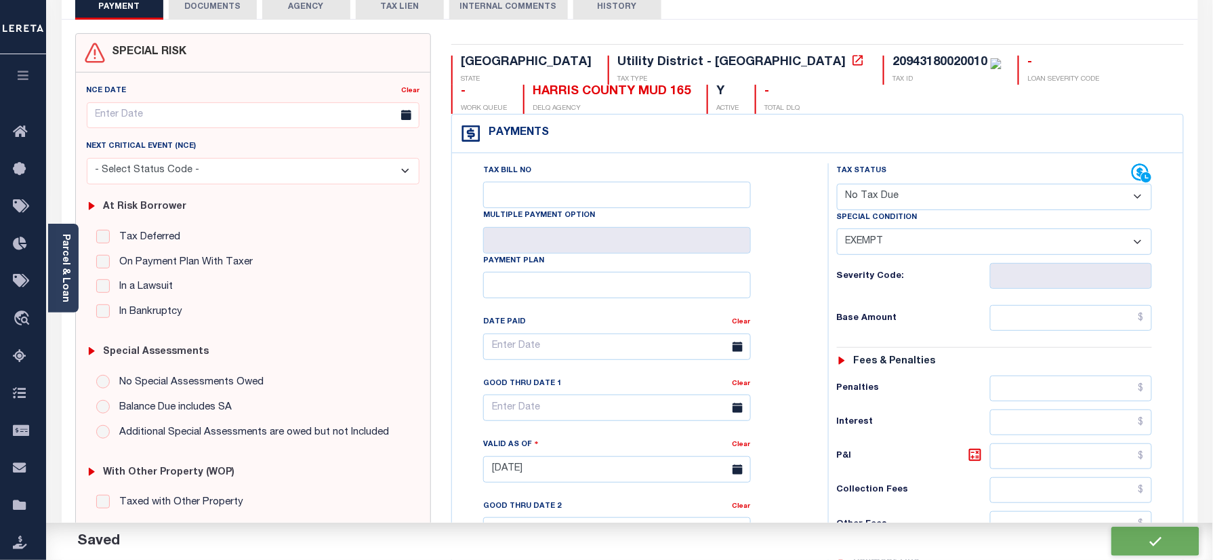
checkbox input "false"
type input "$0"
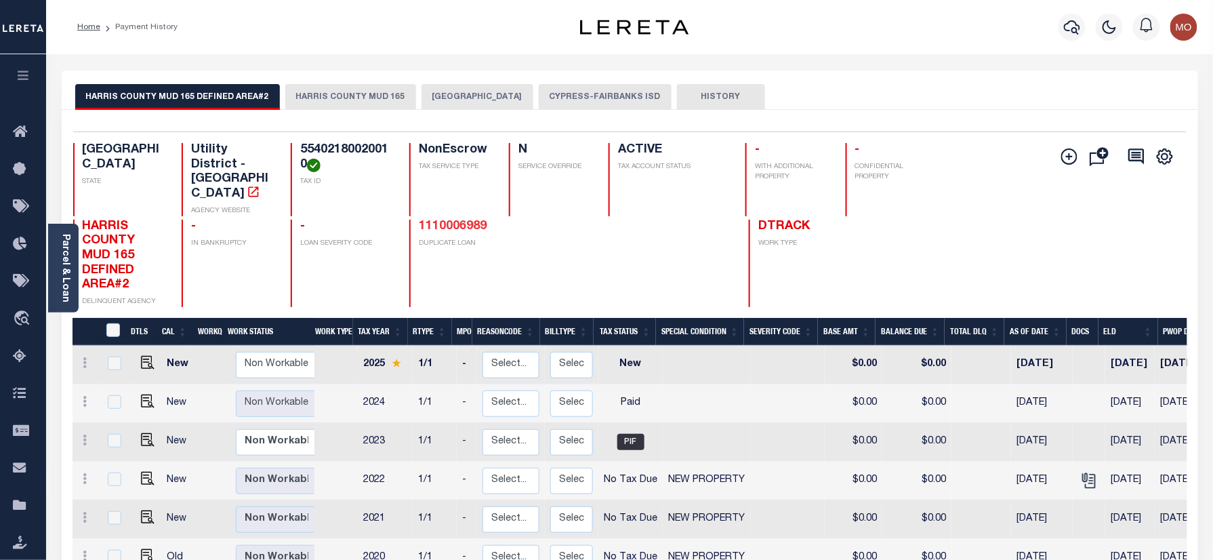
click at [434, 220] on link "1110006989" at bounding box center [453, 226] width 68 height 12
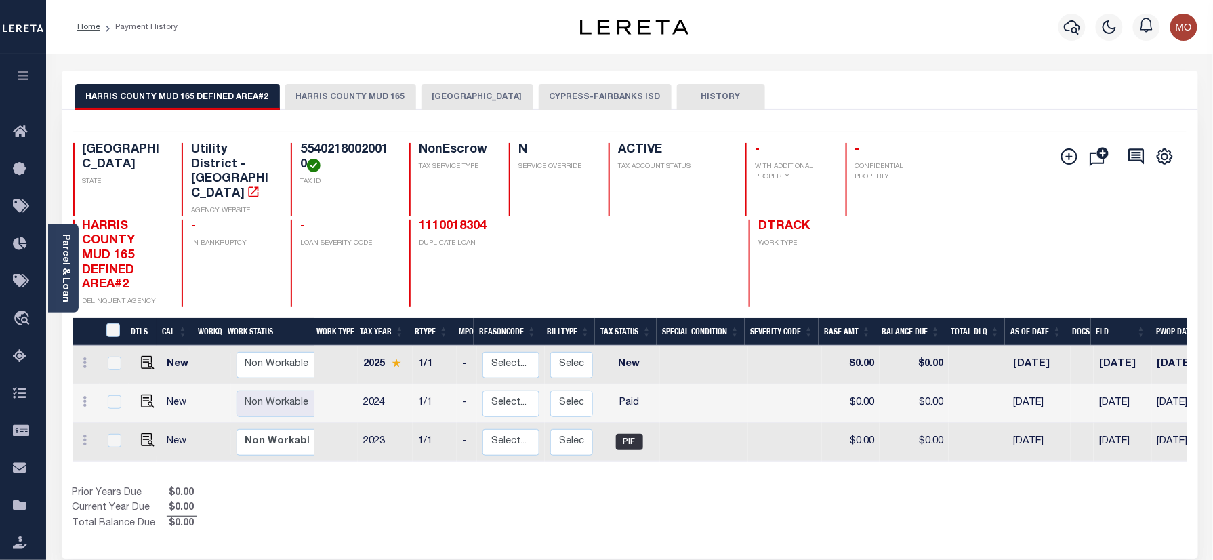
click at [351, 99] on button "HARRIS COUNTY MUD 165" at bounding box center [350, 97] width 131 height 26
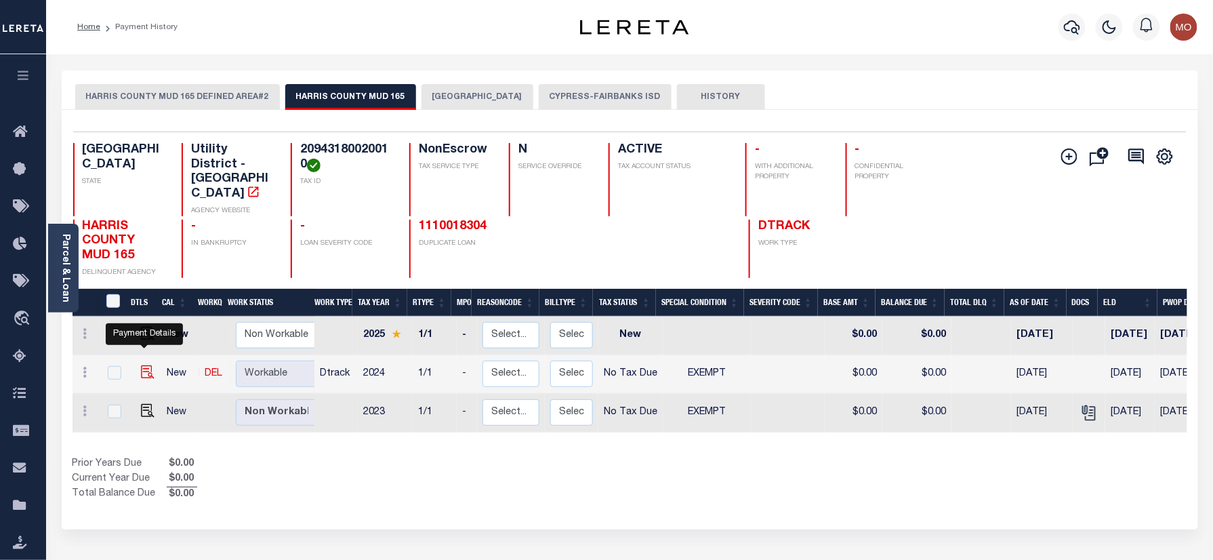
click at [142, 365] on img "" at bounding box center [148, 372] width 14 height 14
checkbox input "true"
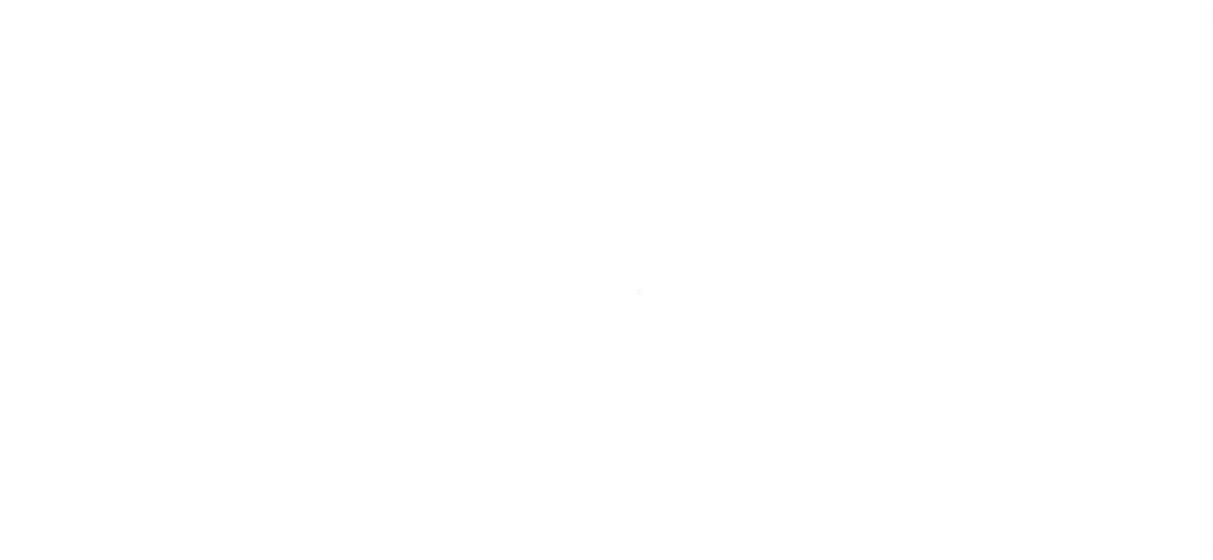
select select "NTX"
select select "5"
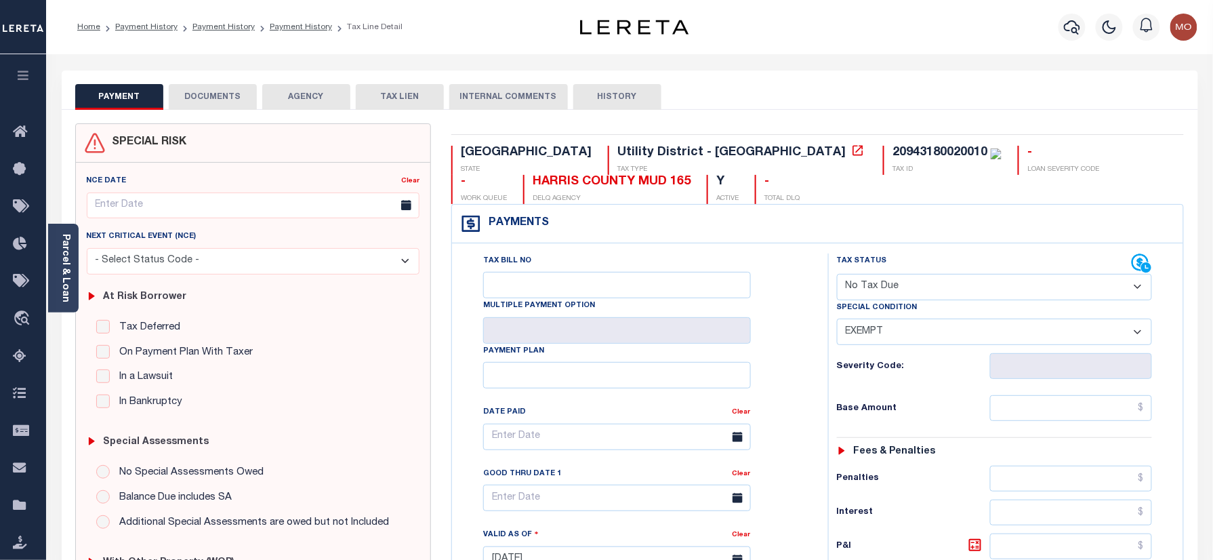
click at [225, 89] on button "DOCUMENTS" at bounding box center [213, 97] width 88 height 26
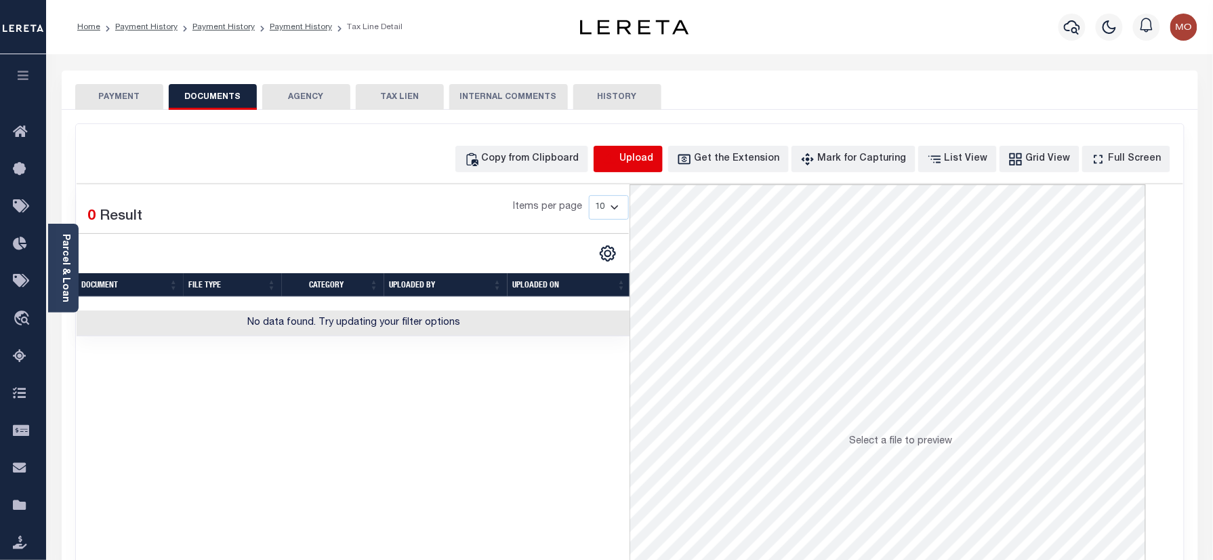
click at [635, 166] on button "Upload" at bounding box center [627, 159] width 69 height 26
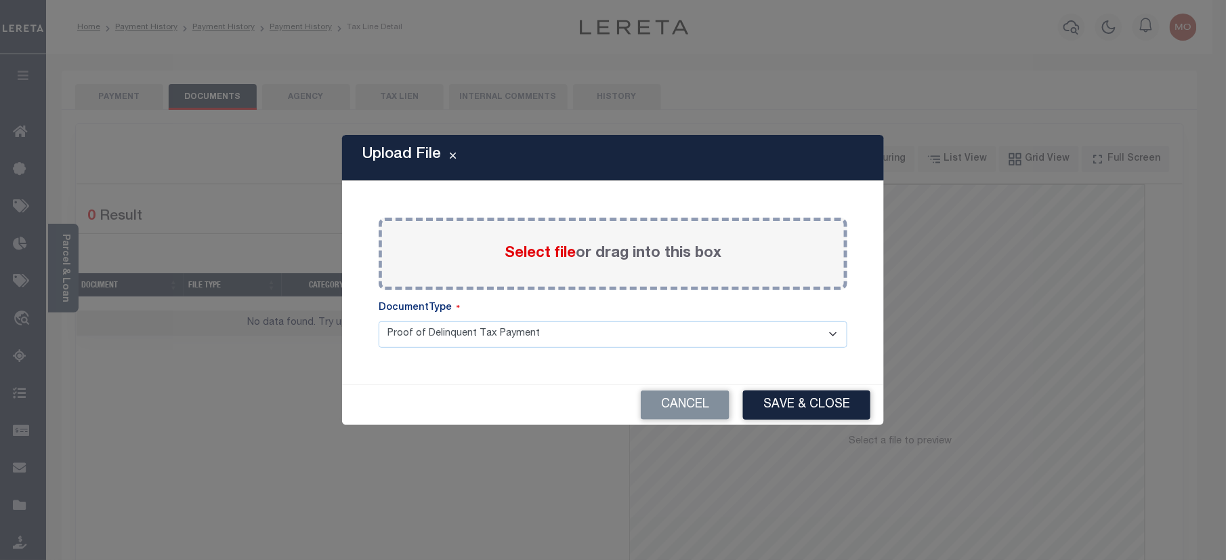
click at [545, 257] on span "Select file" at bounding box center [540, 253] width 71 height 15
click at [0, 0] on input "Select file or drag into this box" at bounding box center [0, 0] width 0 height 0
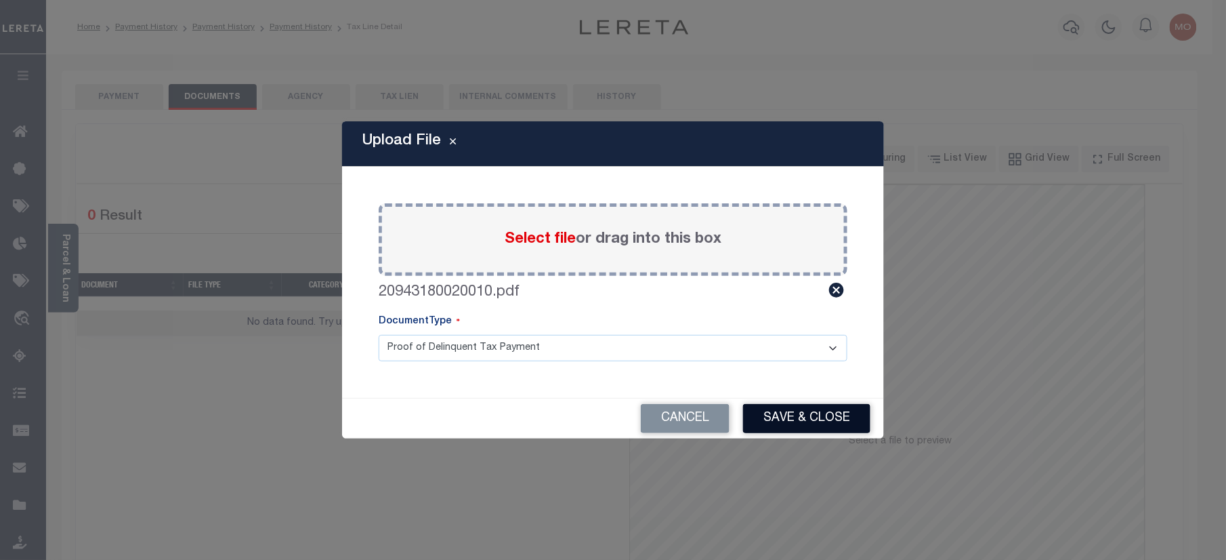
click at [793, 412] on button "Save & Close" at bounding box center [806, 418] width 127 height 29
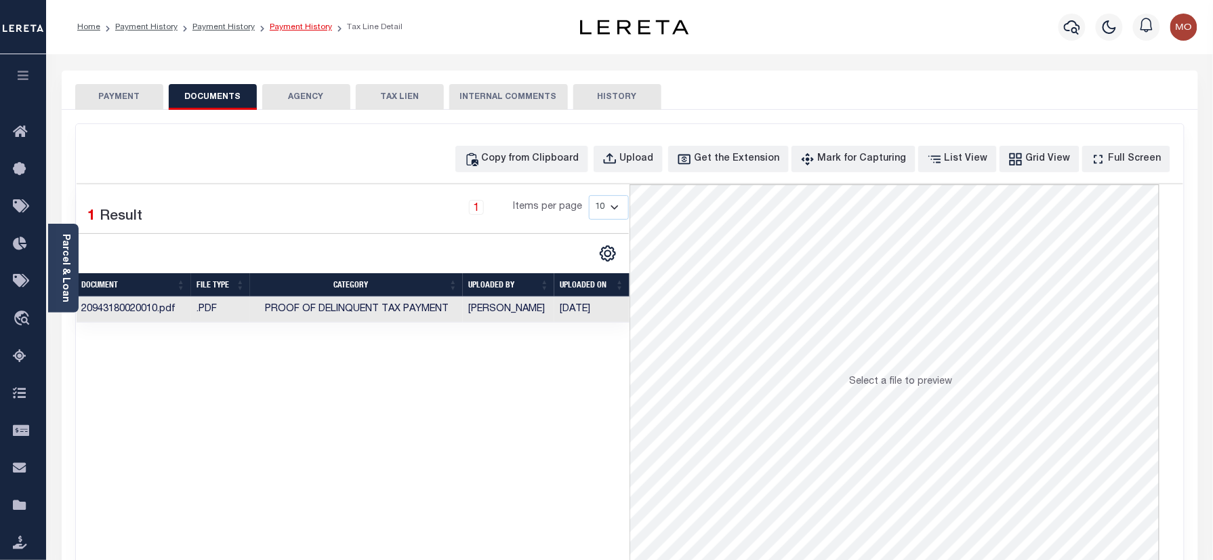
click at [296, 30] on link "Payment History" at bounding box center [301, 27] width 62 height 8
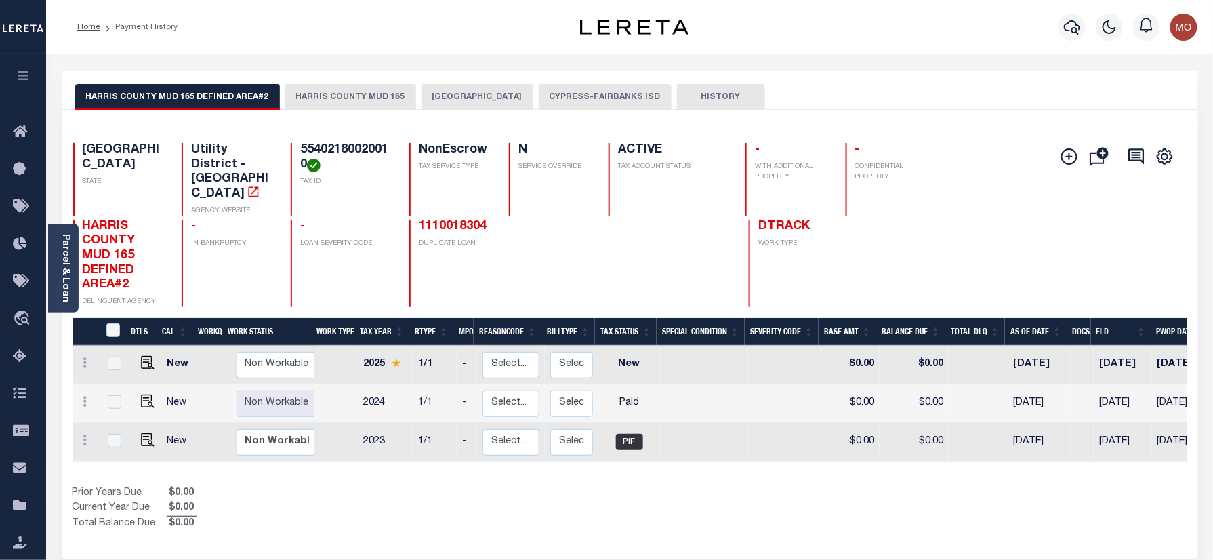
click at [448, 36] on div "Home Payment History" at bounding box center [303, 27] width 474 height 28
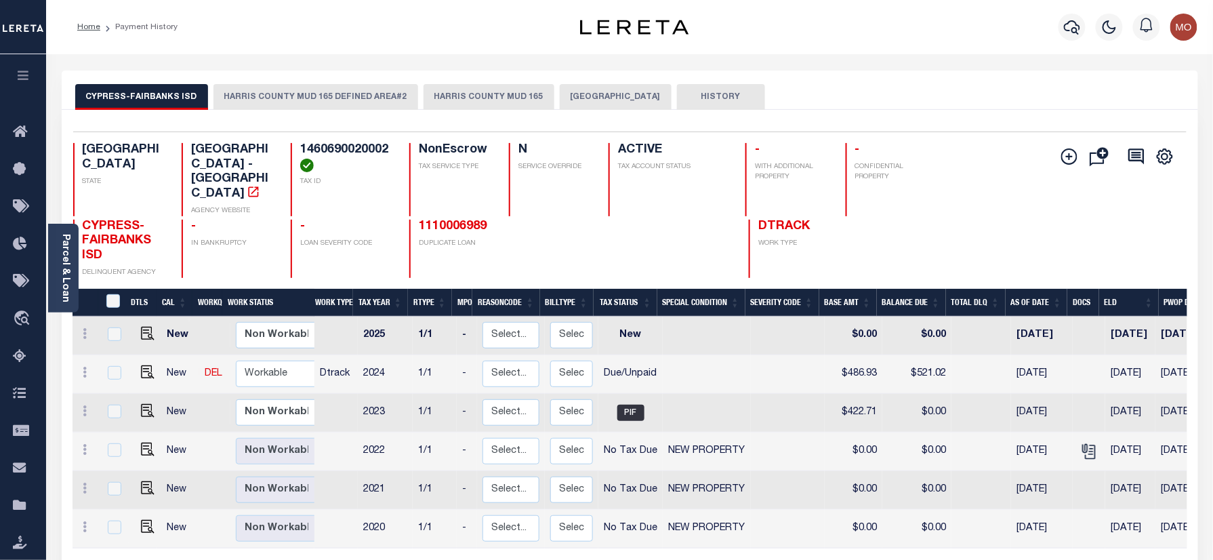
click at [443, 95] on button "HARRIS COUNTY MUD 165" at bounding box center [488, 97] width 131 height 26
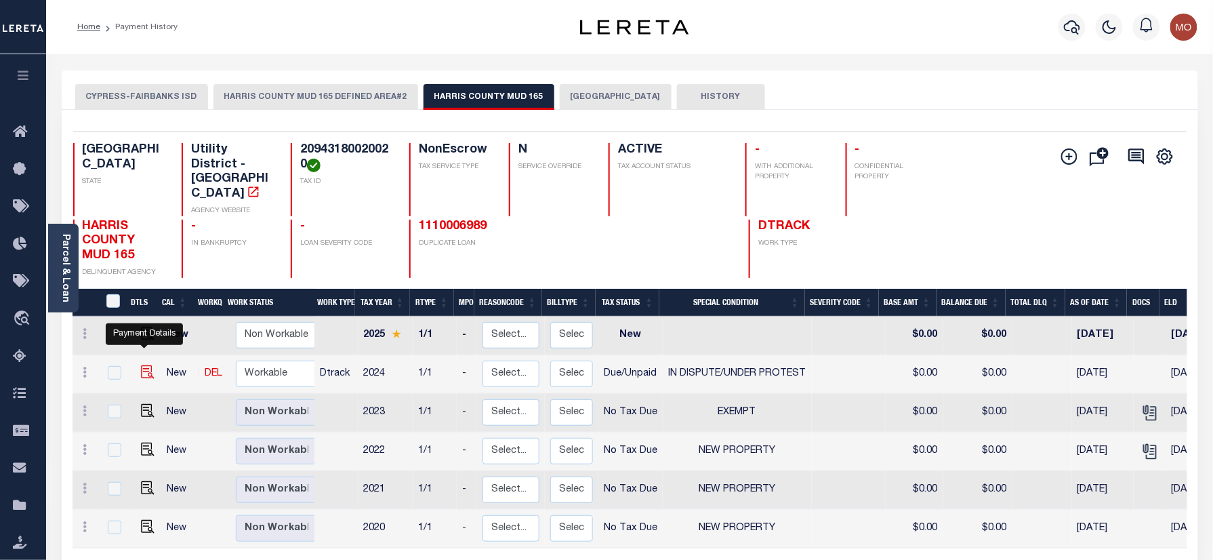
click at [141, 365] on img "" at bounding box center [148, 372] width 14 height 14
checkbox input "true"
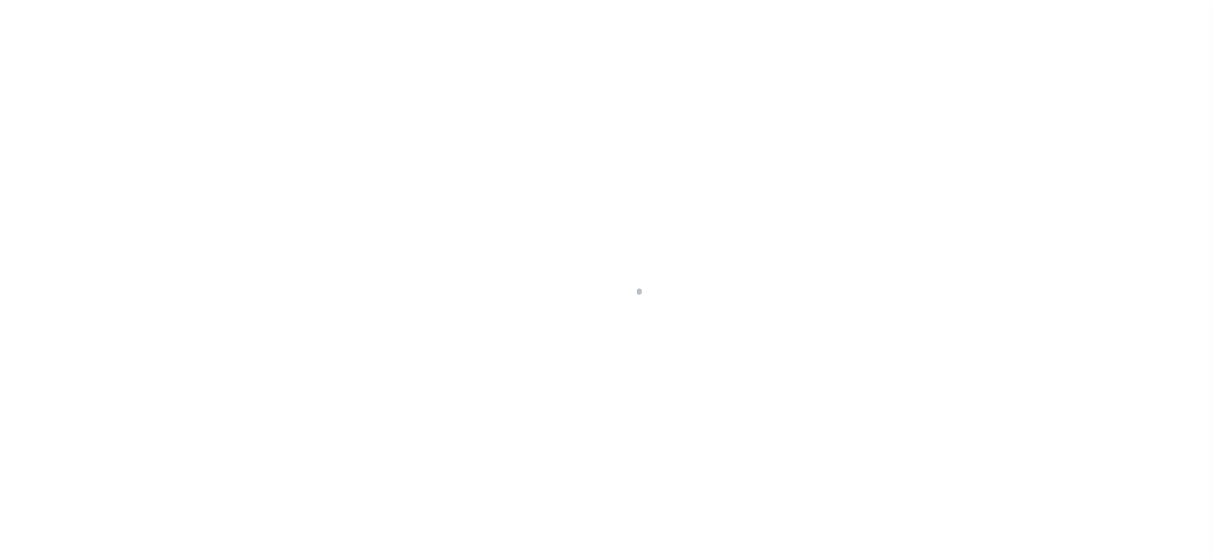
checkbox input "false"
type input "02/13/2025"
select select "DUE"
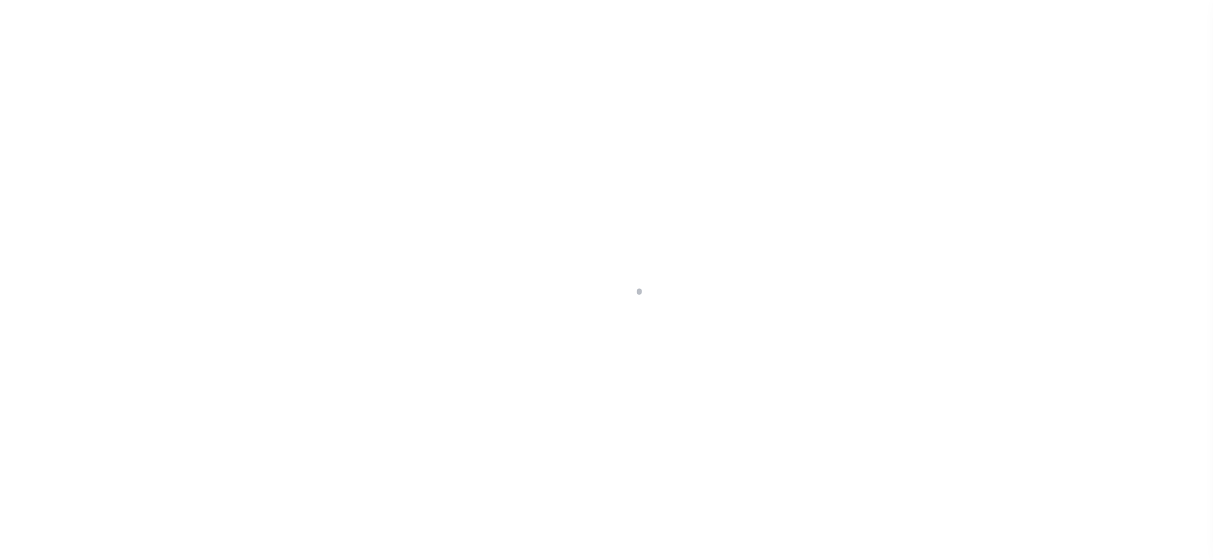
select select "14"
type input "$0"
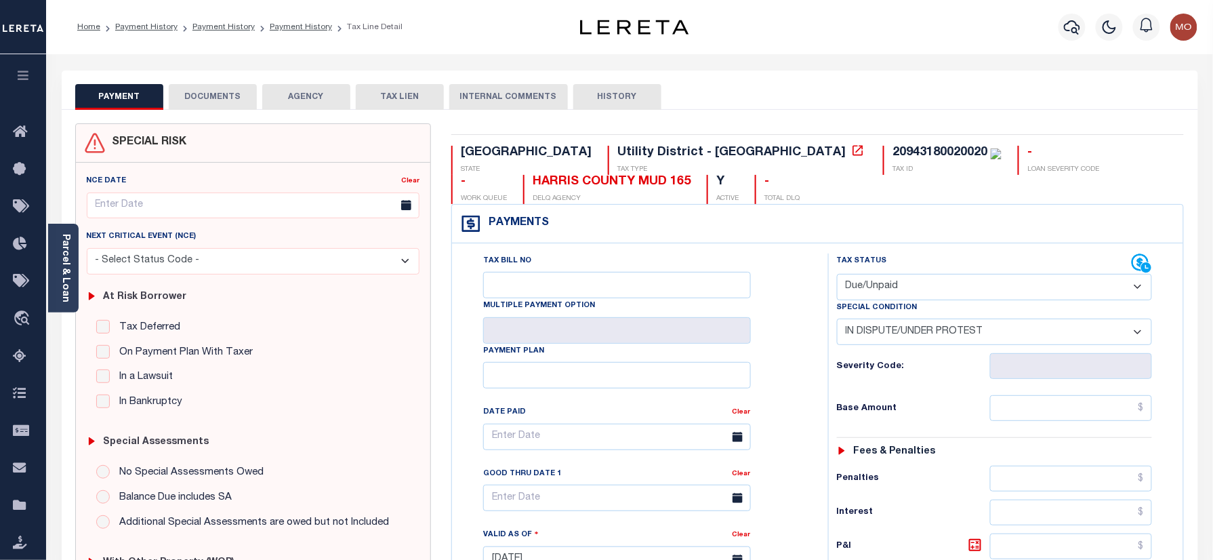
click at [892, 152] on div "20943180020020" at bounding box center [939, 152] width 95 height 12
copy div "20943180020020"
click at [900, 297] on select "- Select Status Code - Open Due/Unpaid Paid Incomplete No Tax Due Internal Refu…" at bounding box center [995, 287] width 316 height 26
select select "NTX"
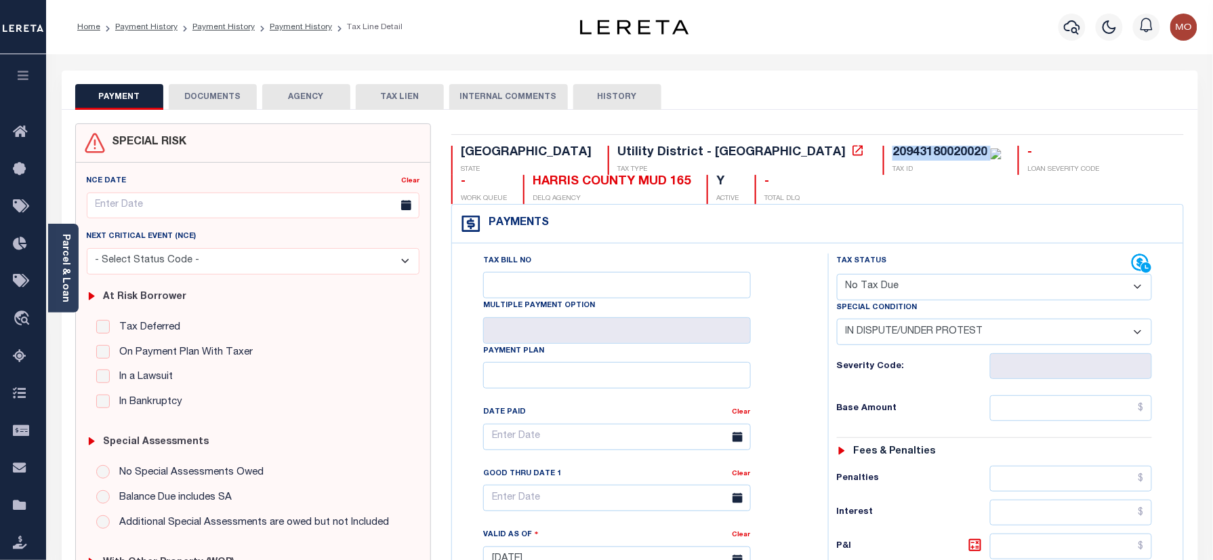
click at [837, 275] on select "- Select Status Code - Open Due/Unpaid Paid Incomplete No Tax Due Internal Refu…" at bounding box center [995, 287] width 316 height 26
select select "0"
type input "[DATE]"
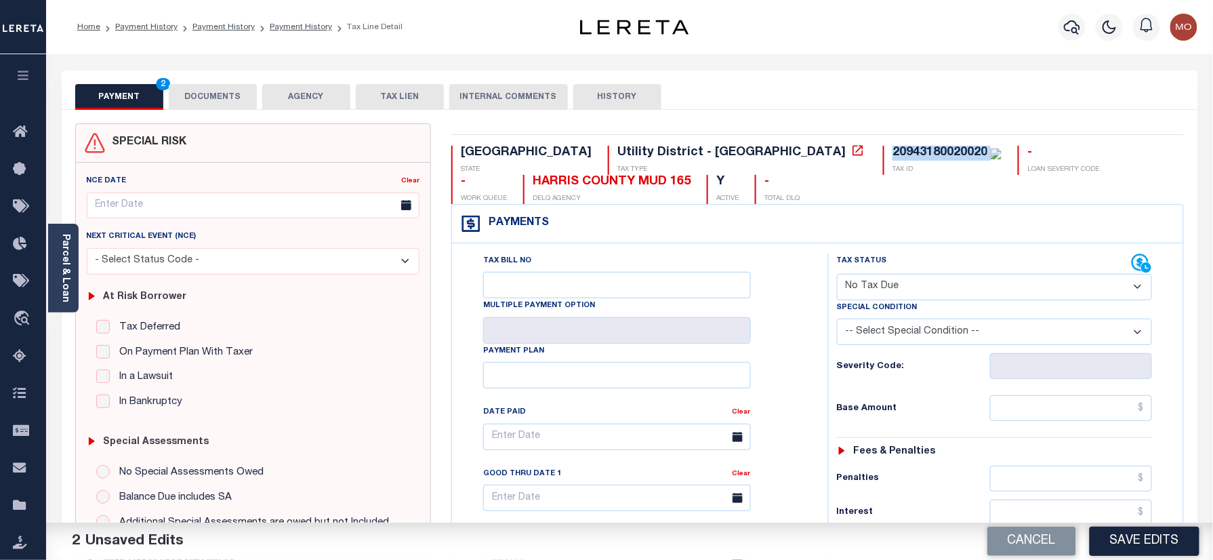
click at [869, 329] on select "-- Select Special Condition -- 3RD PARTY TAX LIEN AGENCY TAX LIEN (A.K.A Inside…" at bounding box center [995, 331] width 316 height 26
select select "5"
click at [837, 321] on select "-- Select Special Condition -- 3RD PARTY TAX LIEN AGENCY TAX LIEN (A.K.A Inside…" at bounding box center [995, 331] width 316 height 26
click at [892, 153] on div "20943180020020" at bounding box center [939, 152] width 95 height 12
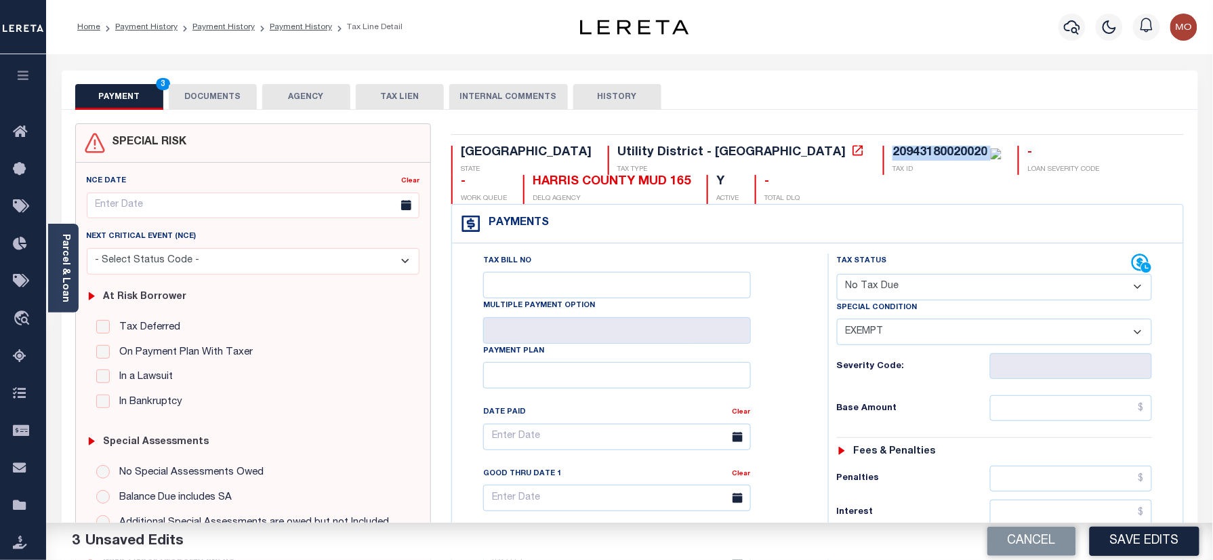
click at [224, 103] on button "DOCUMENTS" at bounding box center [213, 97] width 88 height 26
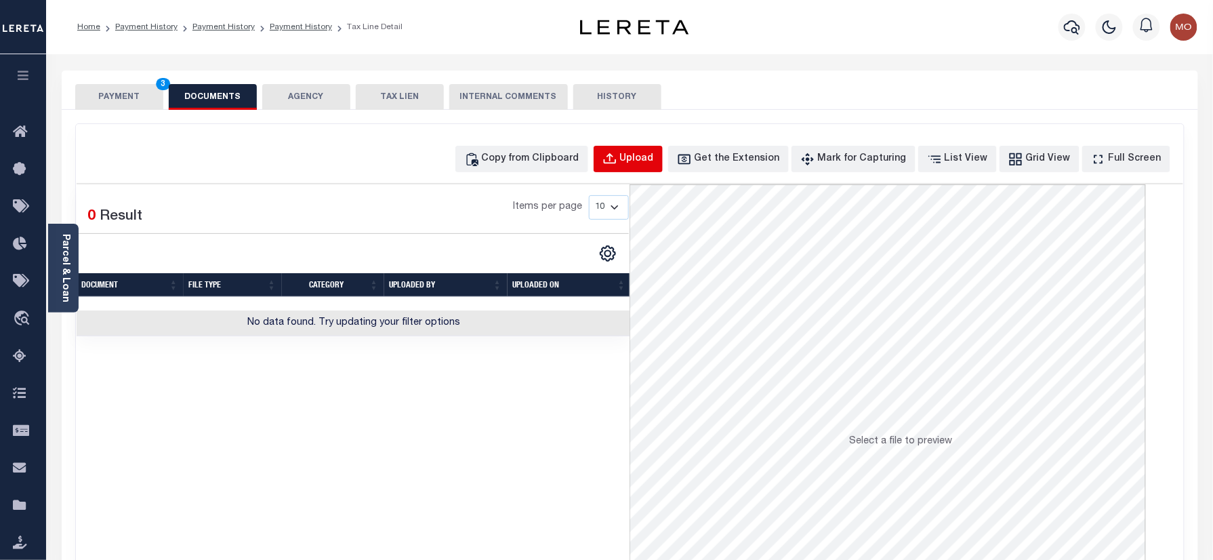
click at [654, 164] on div "Upload" at bounding box center [637, 159] width 34 height 15
select select "POP"
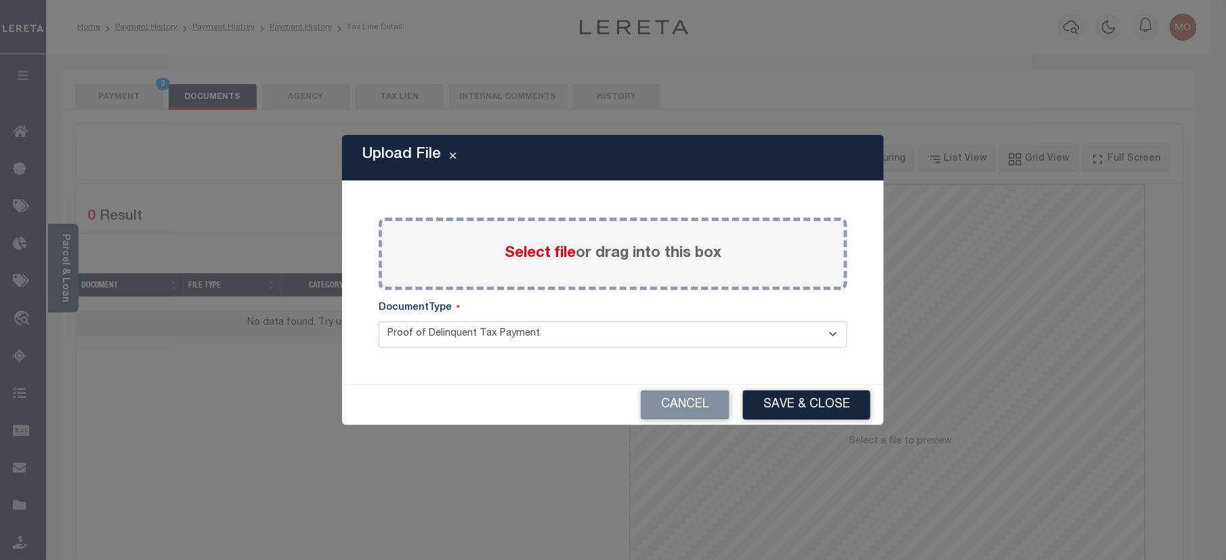
click at [512, 251] on span "Select file" at bounding box center [540, 253] width 71 height 15
click at [0, 0] on input "Select file or drag into this box" at bounding box center [0, 0] width 0 height 0
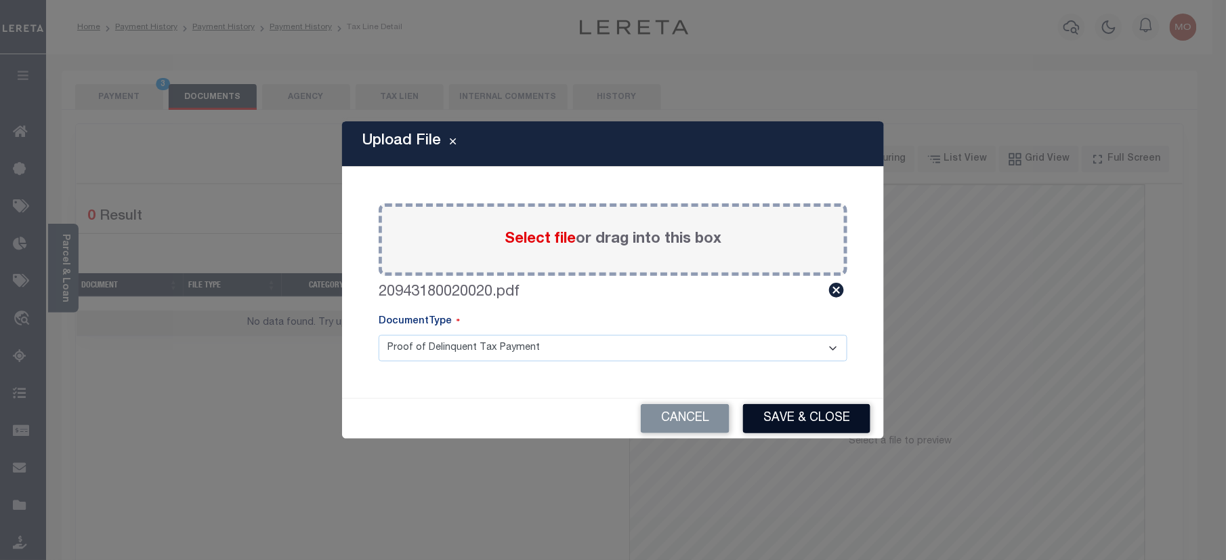
click at [786, 421] on button "Save & Close" at bounding box center [806, 418] width 127 height 29
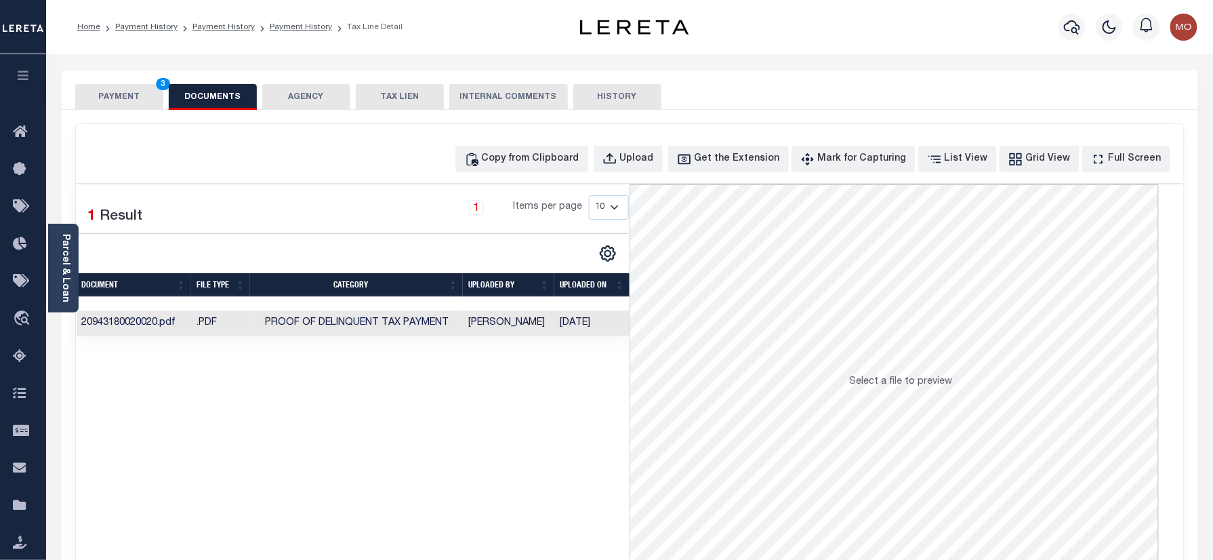
click at [126, 87] on button "PAYMENT 3" at bounding box center [119, 97] width 88 height 26
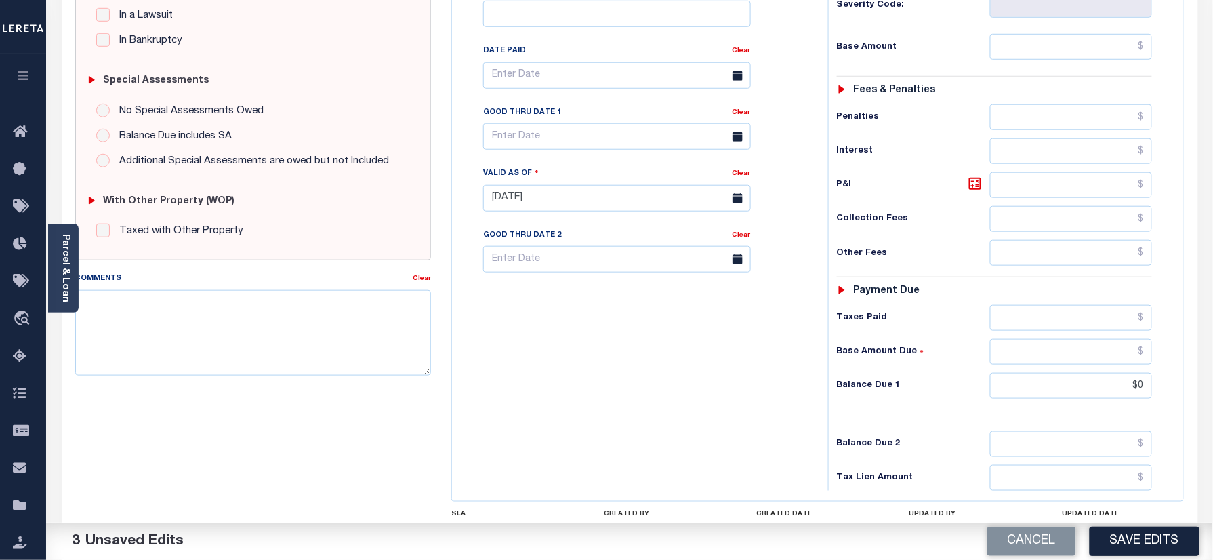
click at [1122, 545] on button "Save Edits" at bounding box center [1144, 540] width 110 height 29
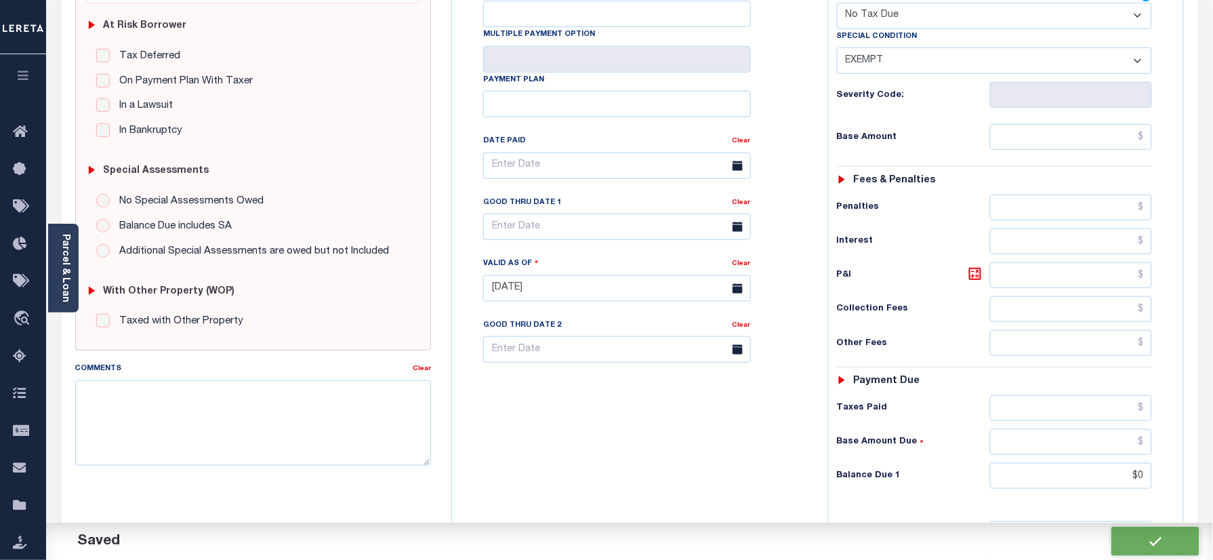
checkbox input "false"
type input "$0"
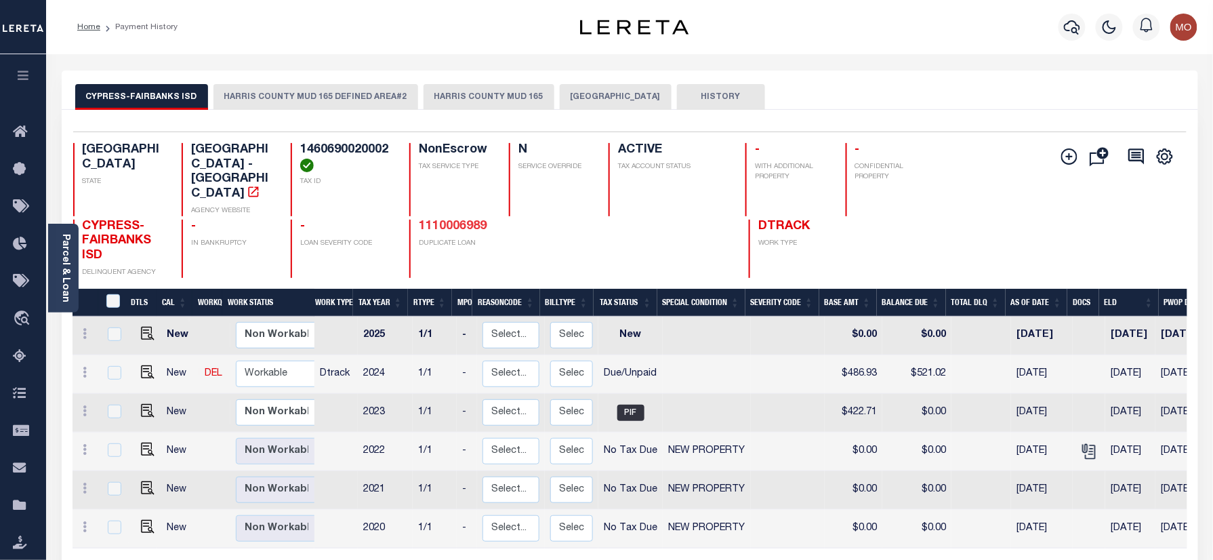
click at [453, 220] on link "1110006989" at bounding box center [453, 226] width 68 height 12
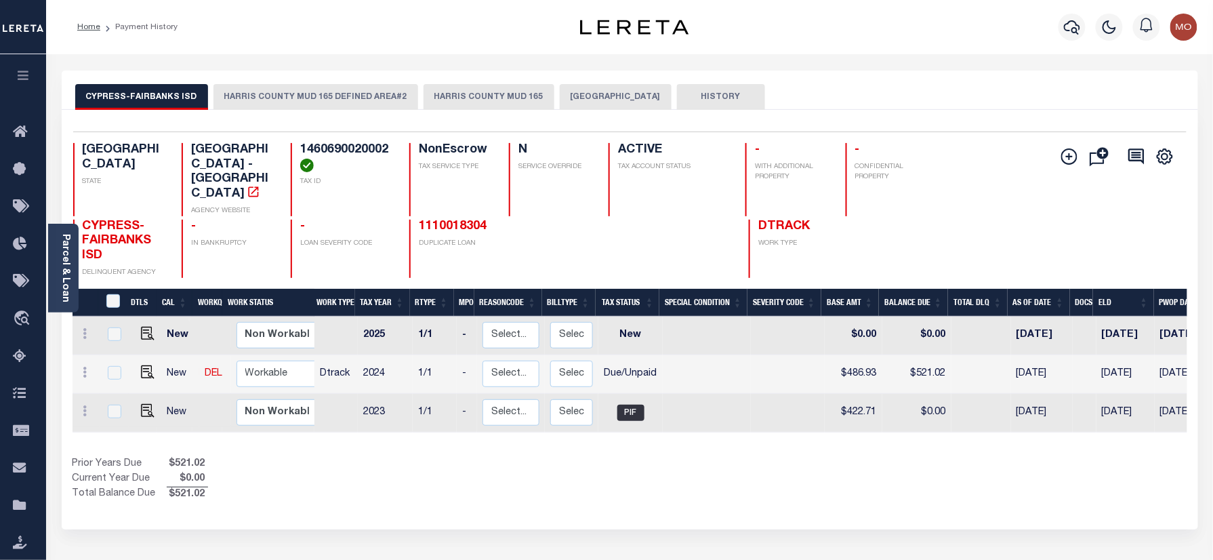
click at [448, 95] on button "HARRIS COUNTY MUD 165" at bounding box center [488, 97] width 131 height 26
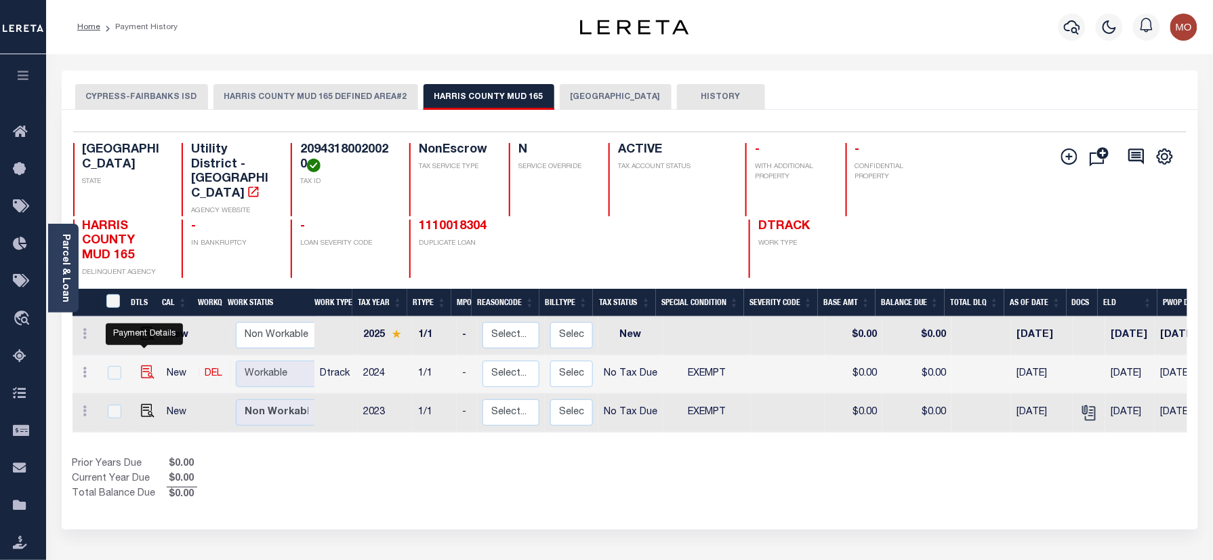
click at [144, 365] on img "" at bounding box center [148, 372] width 14 height 14
checkbox input "true"
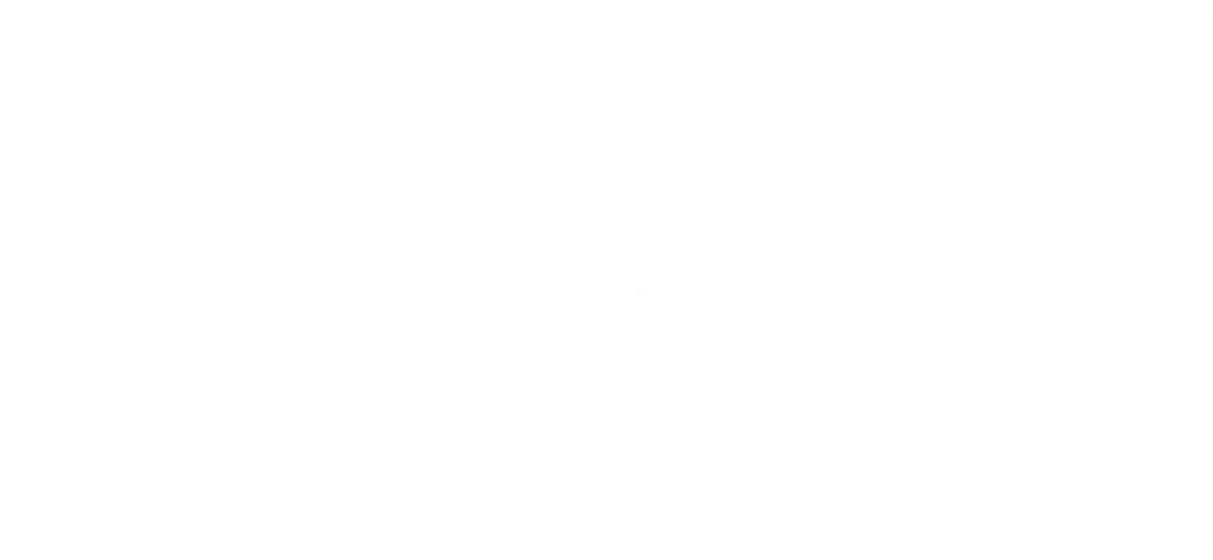
select select "NTX"
select select "5"
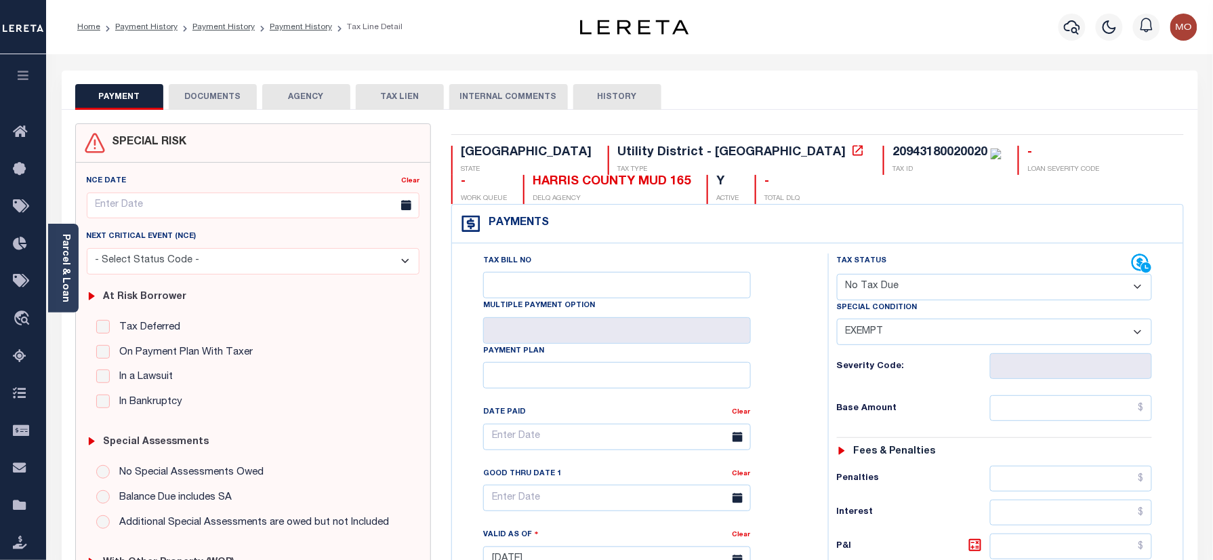
click at [213, 87] on button "DOCUMENTS" at bounding box center [213, 97] width 88 height 26
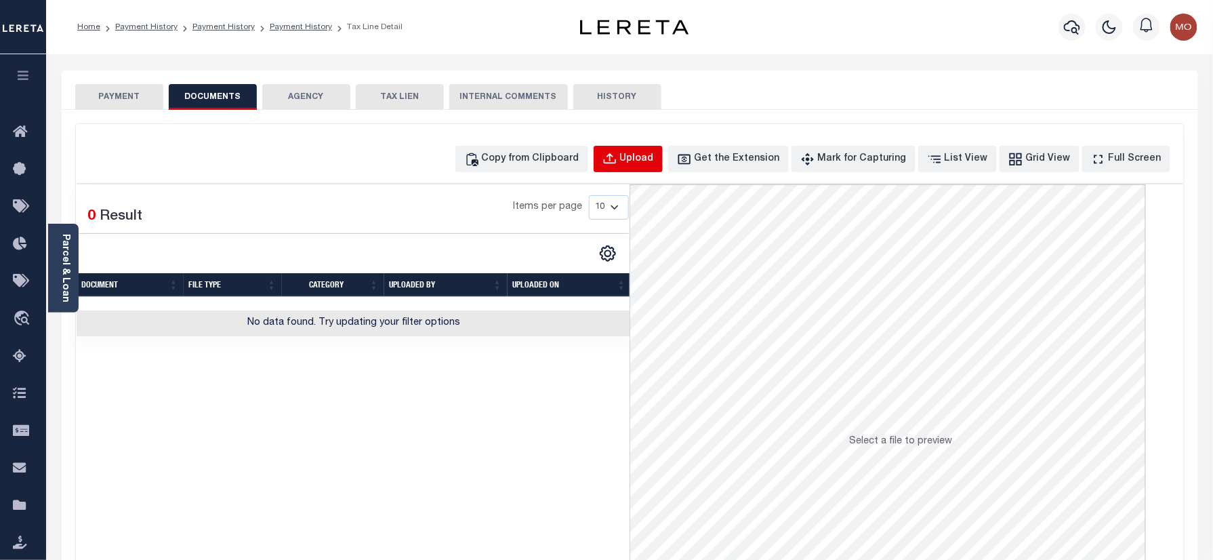
click at [645, 152] on div "Upload" at bounding box center [637, 159] width 34 height 15
select select "POP"
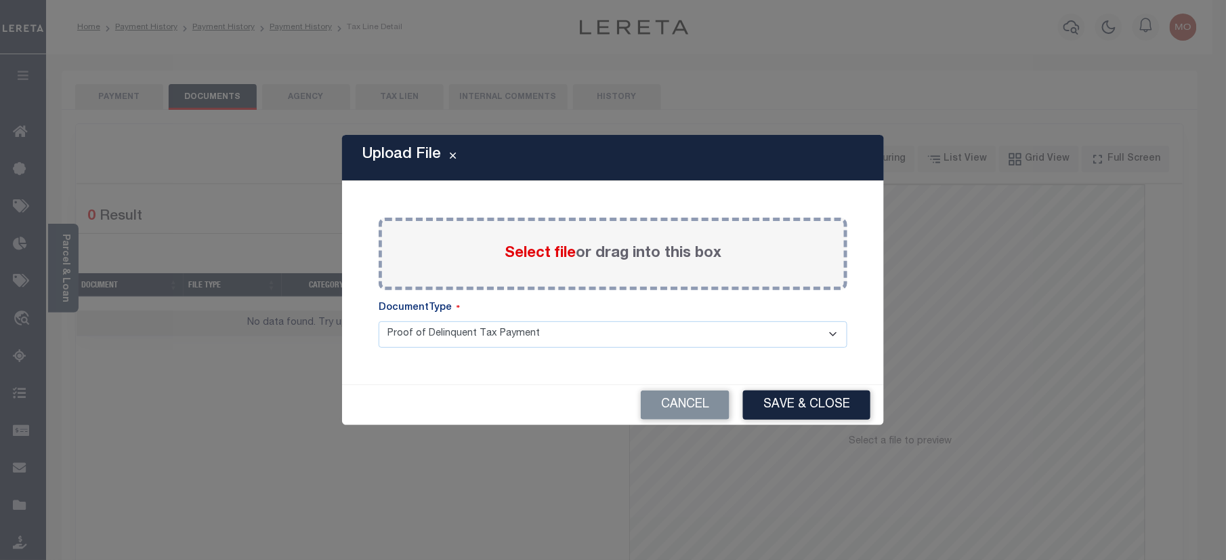
click at [530, 250] on span "Select file" at bounding box center [540, 253] width 71 height 15
click at [0, 0] on input "Select file or drag into this box" at bounding box center [0, 0] width 0 height 0
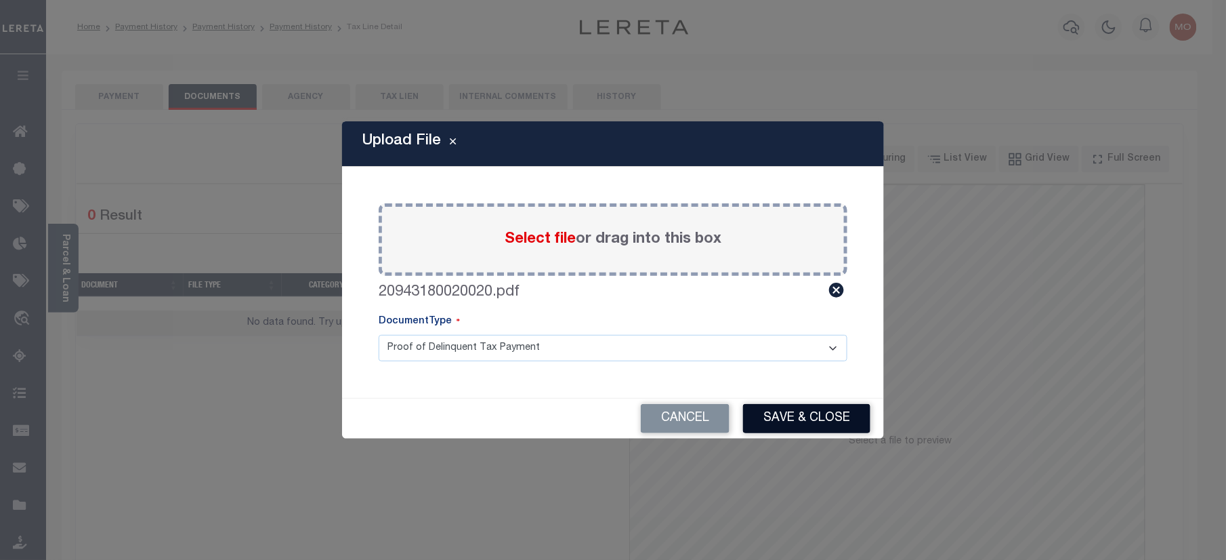
click at [809, 421] on button "Save & Close" at bounding box center [806, 418] width 127 height 29
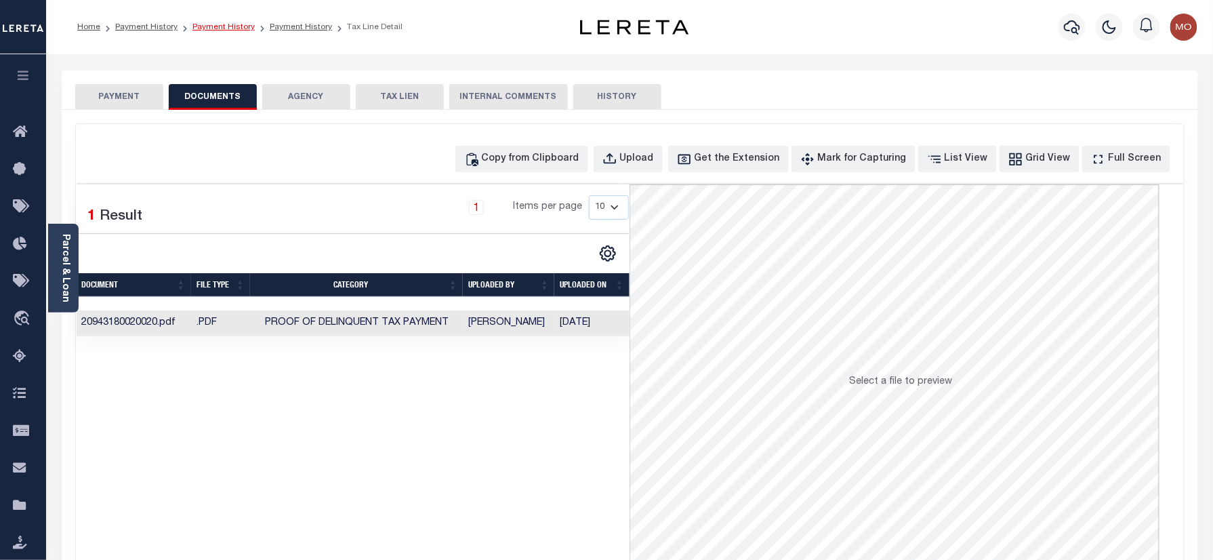
click at [223, 27] on link "Payment History" at bounding box center [223, 27] width 62 height 8
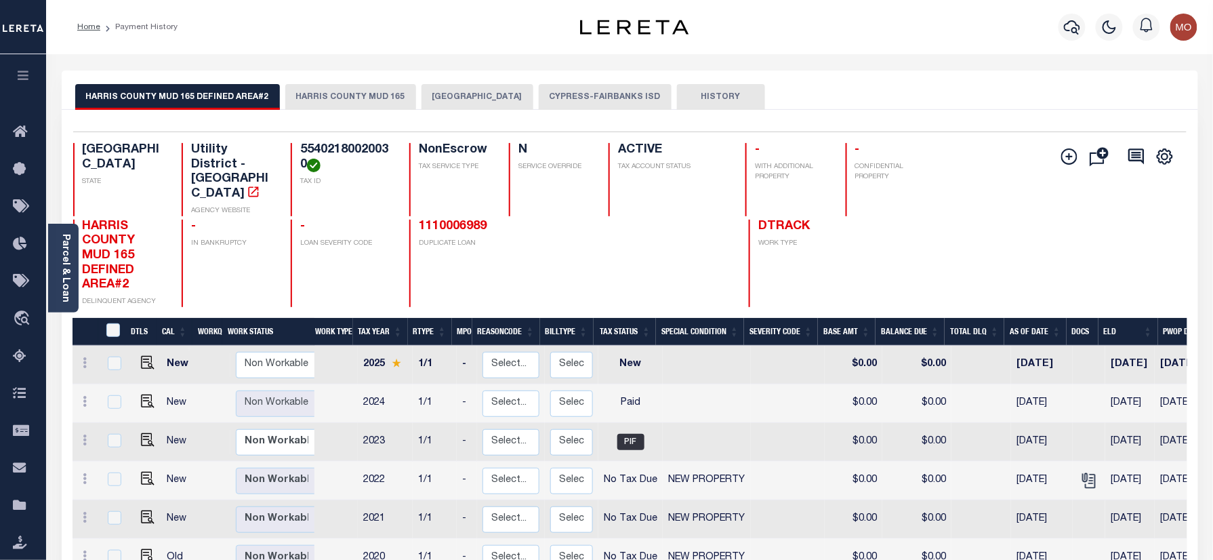
click at [379, 92] on button "HARRIS COUNTY MUD 165" at bounding box center [350, 97] width 131 height 26
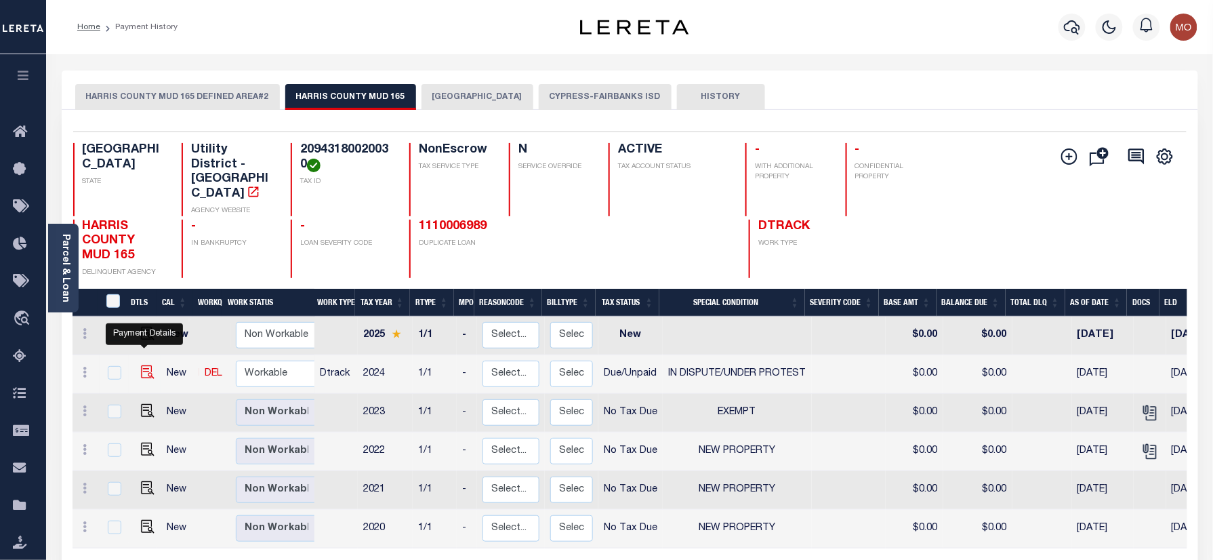
click at [146, 365] on img "" at bounding box center [148, 372] width 14 height 14
checkbox input "true"
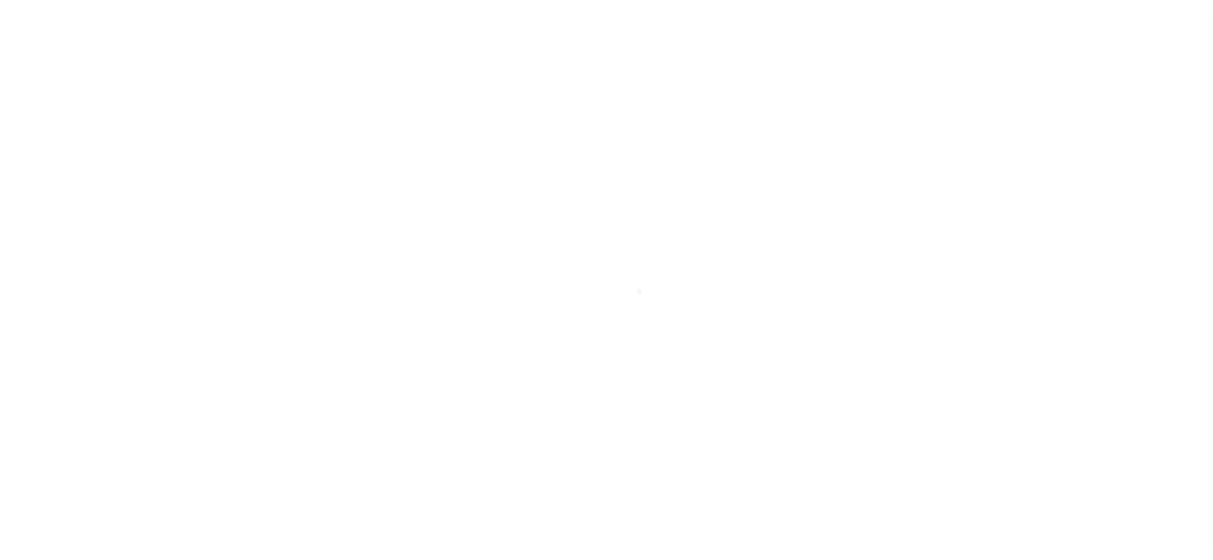
select select "DUE"
select select "14"
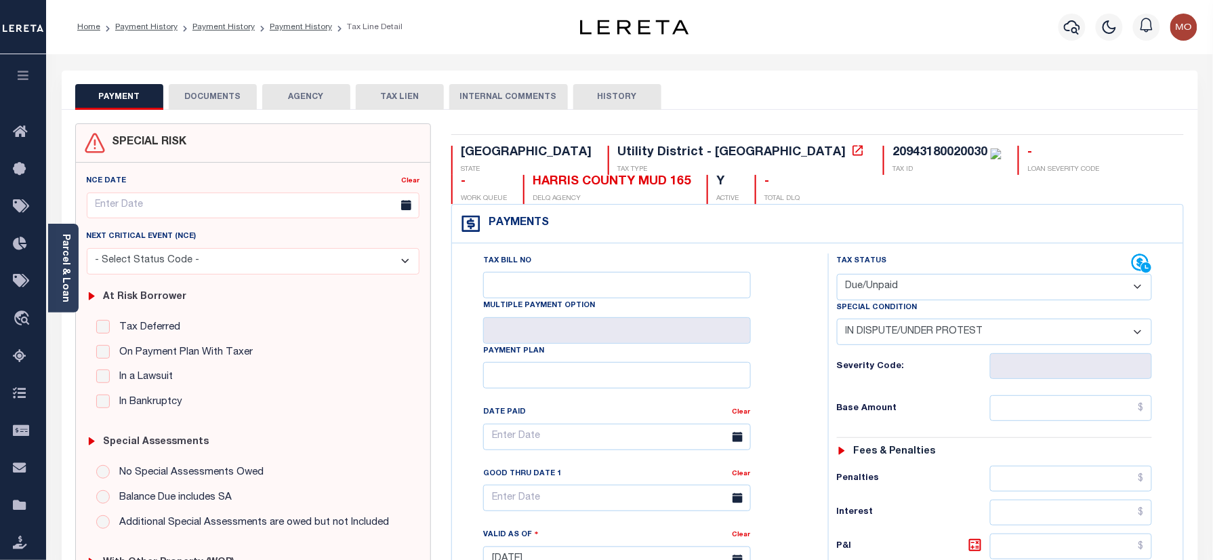
click at [892, 154] on div "20943180020030" at bounding box center [939, 152] width 95 height 12
copy div "20943180020030"
click at [896, 291] on select "- Select Status Code - Open Due/Unpaid Paid Incomplete No Tax Due Internal Refu…" at bounding box center [995, 287] width 316 height 26
select select "NTX"
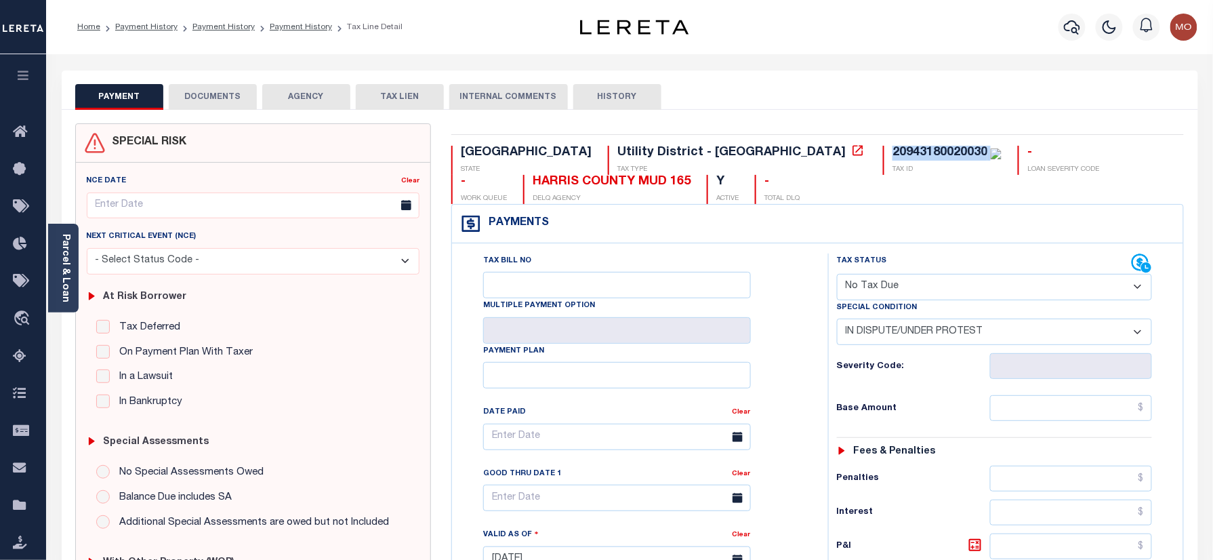
click at [837, 275] on select "- Select Status Code - Open Due/Unpaid Paid Incomplete No Tax Due Internal Refu…" at bounding box center [995, 287] width 316 height 26
select select "0"
type input "[DATE]"
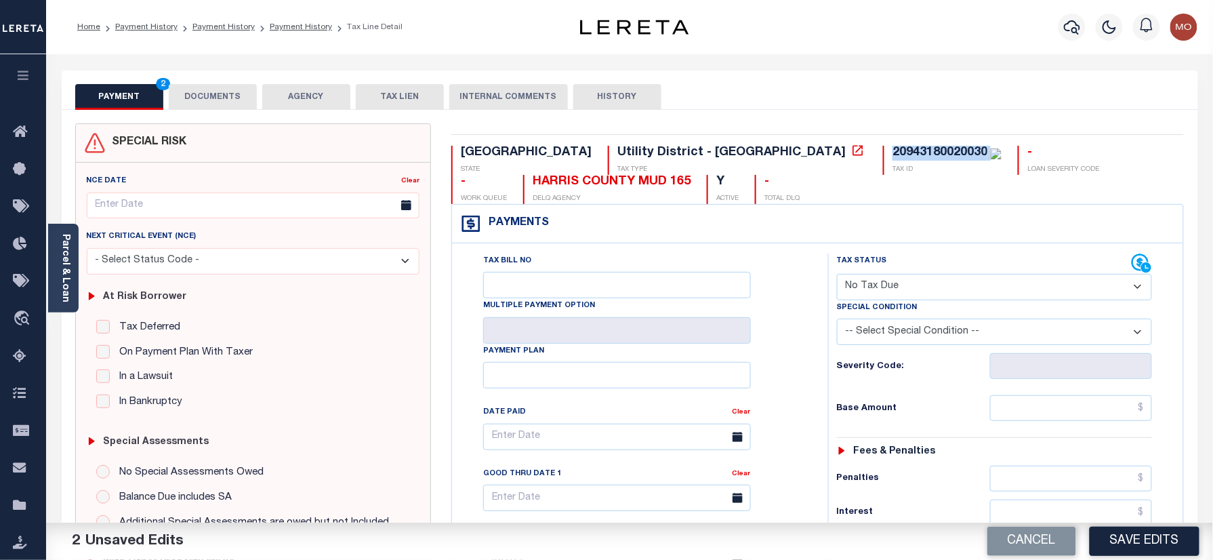
click at [893, 342] on select "-- Select Special Condition -- 3RD PARTY TAX LIEN AGENCY TAX LIEN (A.K.A Inside…" at bounding box center [995, 331] width 316 height 26
select select "5"
click at [837, 321] on select "-- Select Special Condition -- 3RD PARTY TAX LIEN AGENCY TAX LIEN (A.K.A Inside…" at bounding box center [995, 331] width 316 height 26
click at [892, 159] on div "20943180020030" at bounding box center [939, 152] width 95 height 12
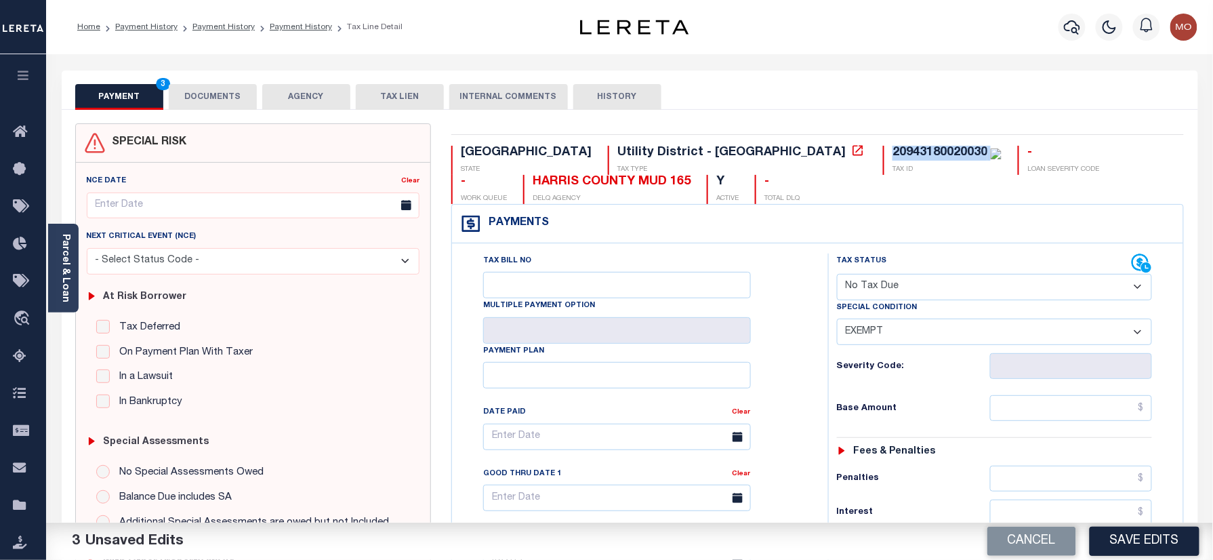
click at [214, 106] on button "DOCUMENTS" at bounding box center [213, 97] width 88 height 26
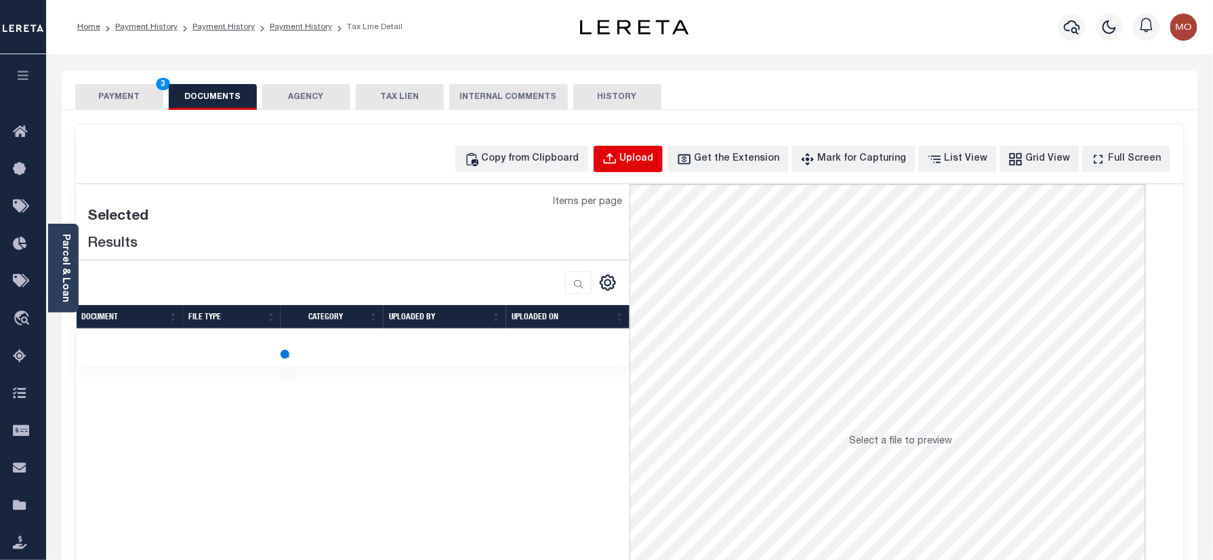
click at [643, 168] on button "Upload" at bounding box center [627, 159] width 69 height 26
select select "POP"
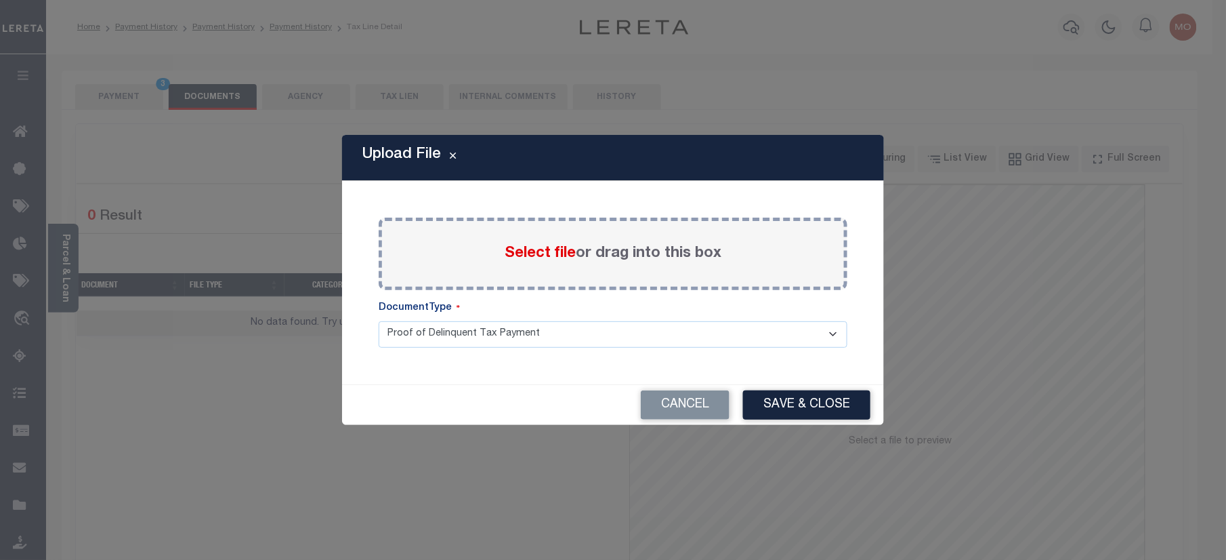
click at [515, 250] on span "Select file" at bounding box center [540, 253] width 71 height 15
click at [0, 0] on input "Select file or drag into this box" at bounding box center [0, 0] width 0 height 0
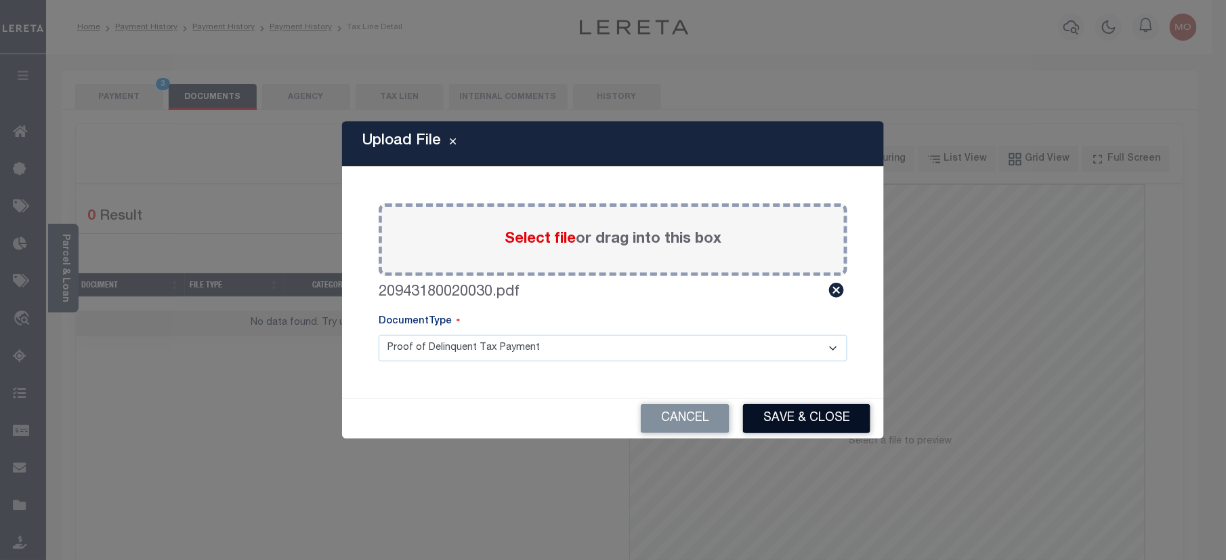
click at [787, 413] on button "Save & Close" at bounding box center [806, 418] width 127 height 29
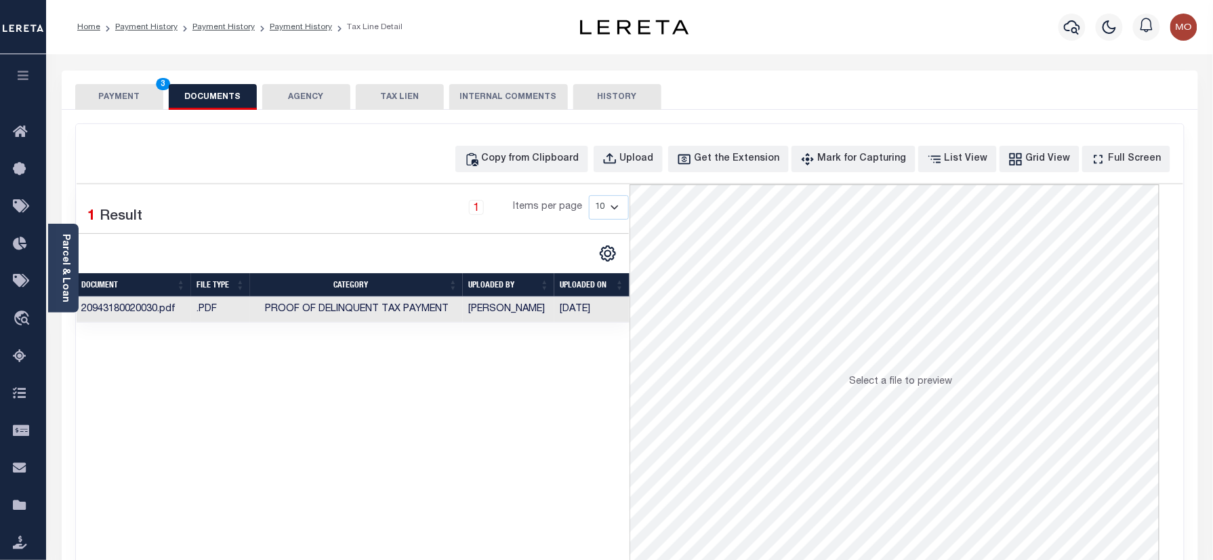
click at [119, 93] on button "PAYMENT 3" at bounding box center [119, 97] width 88 height 26
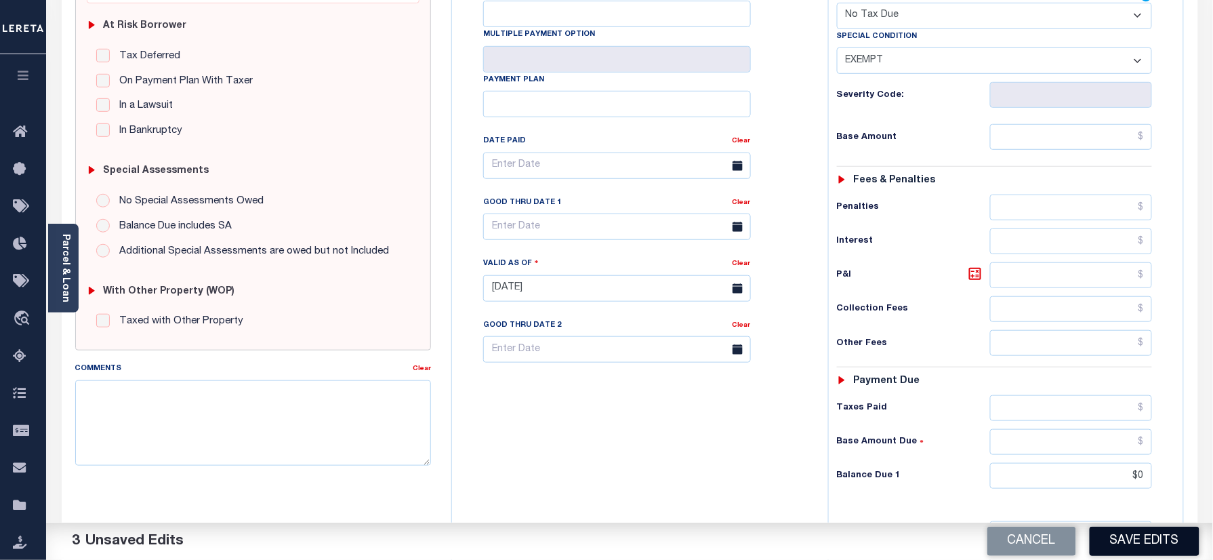
click at [1122, 543] on button "Save Edits" at bounding box center [1144, 540] width 110 height 29
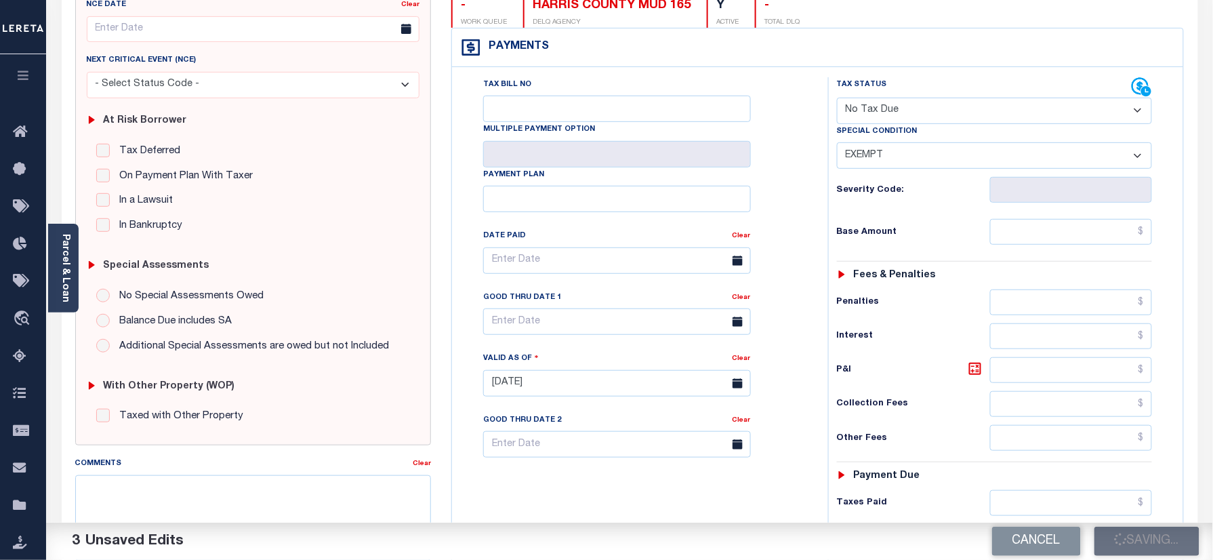
scroll to position [90, 0]
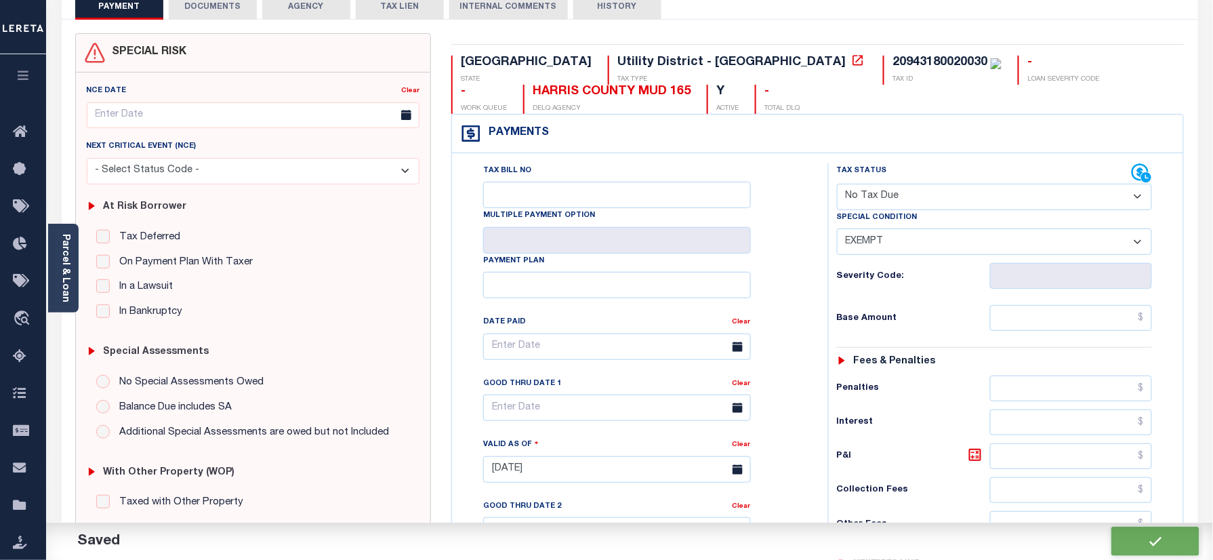
checkbox input "false"
type input "$0"
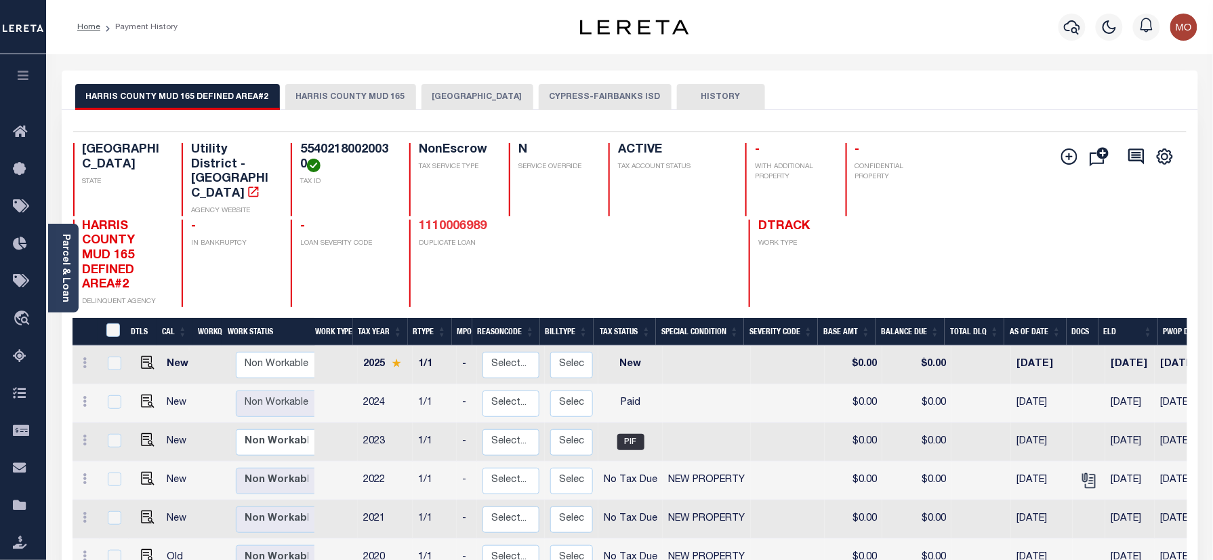
click at [443, 220] on link "1110006989" at bounding box center [453, 226] width 68 height 12
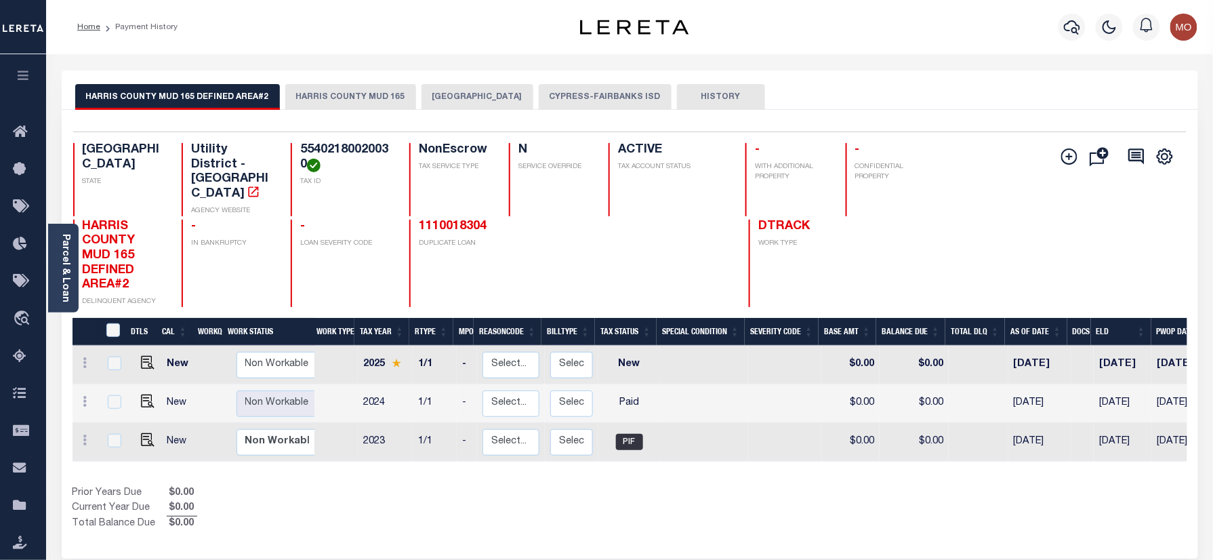
click at [374, 92] on button "HARRIS COUNTY MUD 165" at bounding box center [350, 97] width 131 height 26
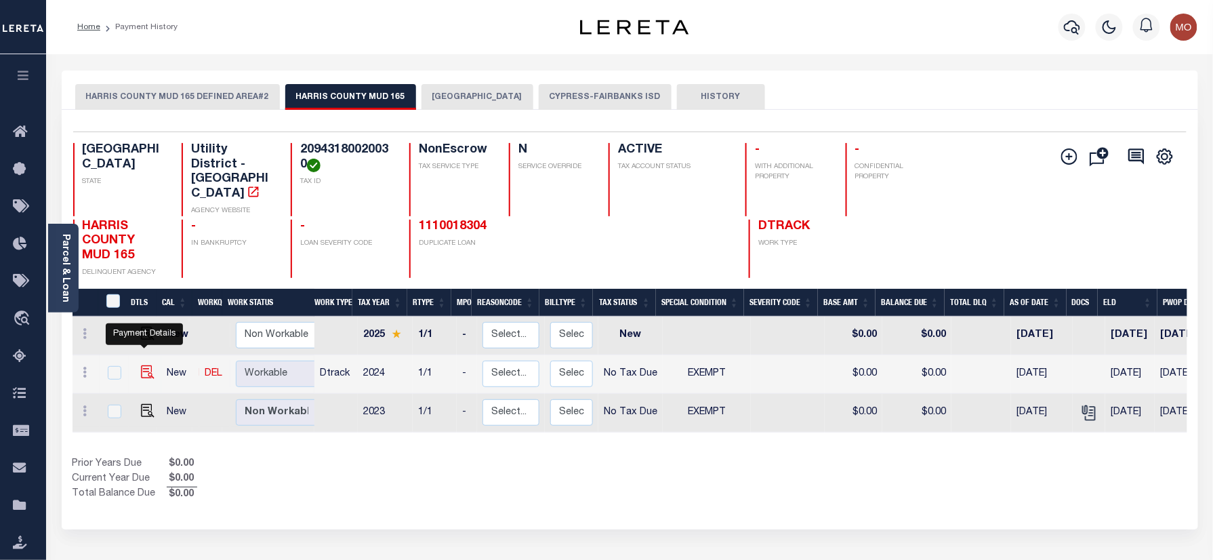
click at [141, 365] on img "" at bounding box center [148, 372] width 14 height 14
checkbox input "true"
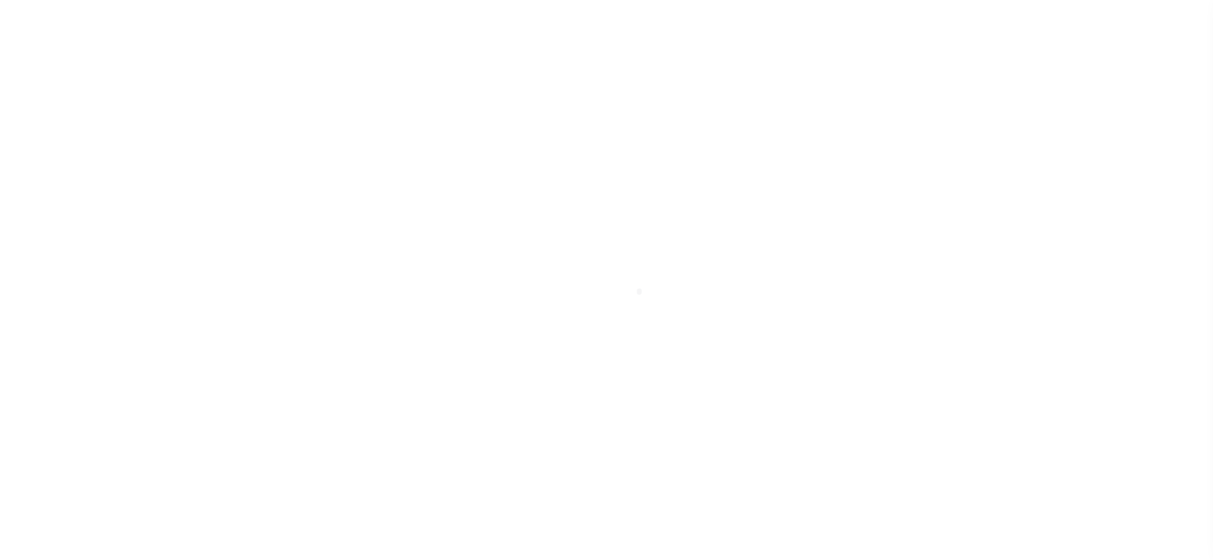
select select "NTX"
select select "5"
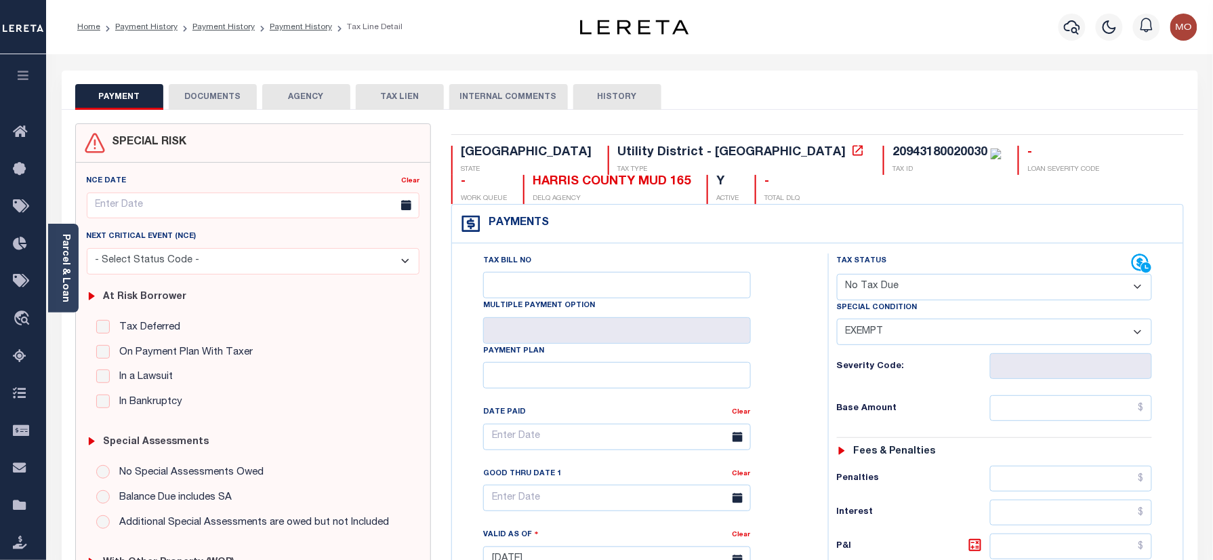
click at [220, 84] on button "DOCUMENTS" at bounding box center [213, 97] width 88 height 26
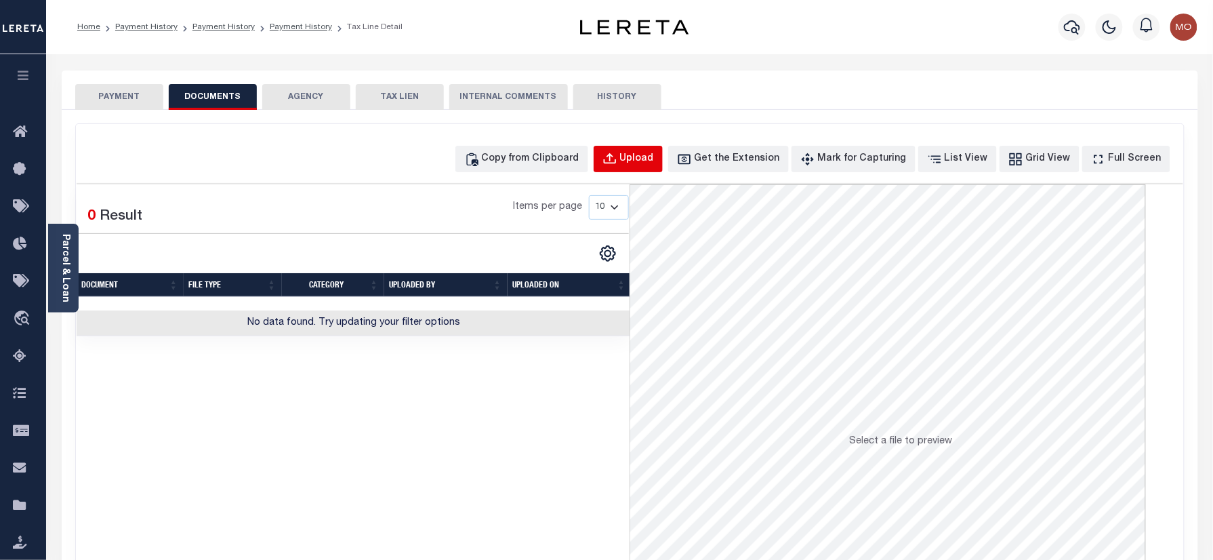
click at [648, 163] on div "Upload" at bounding box center [637, 159] width 34 height 15
select select "POP"
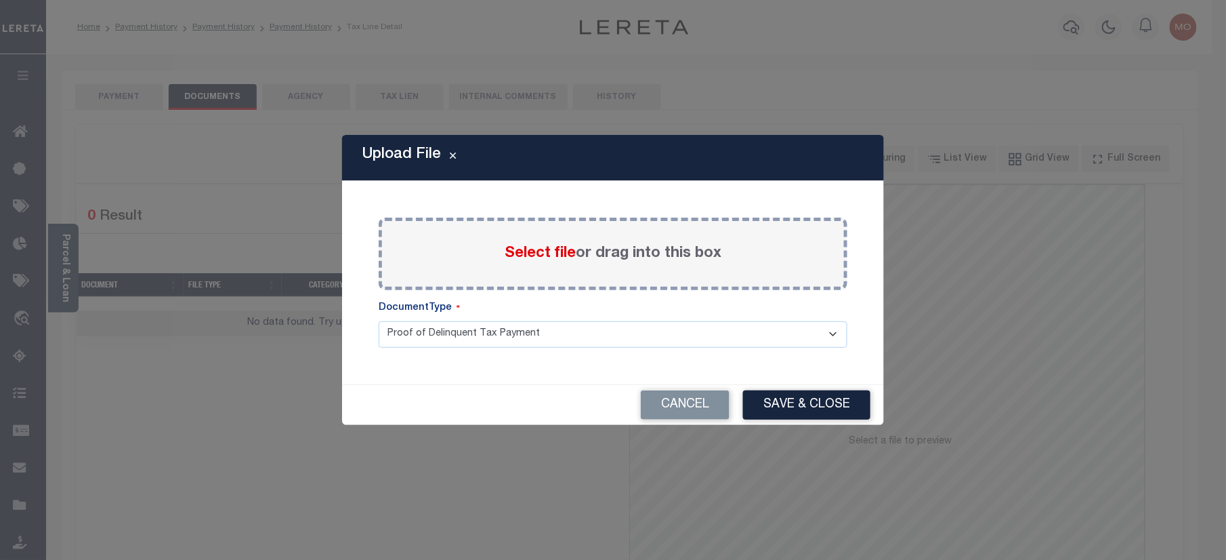
click at [520, 247] on span "Select file" at bounding box center [540, 253] width 71 height 15
click at [0, 0] on input "Select file or drag into this box" at bounding box center [0, 0] width 0 height 0
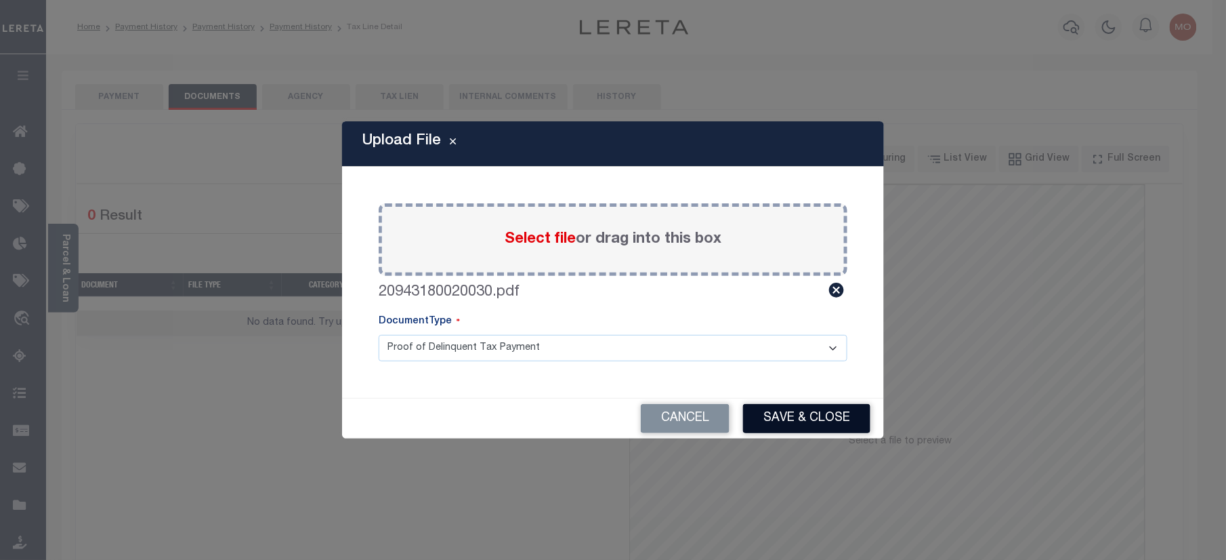
click at [803, 411] on button "Save & Close" at bounding box center [806, 418] width 127 height 29
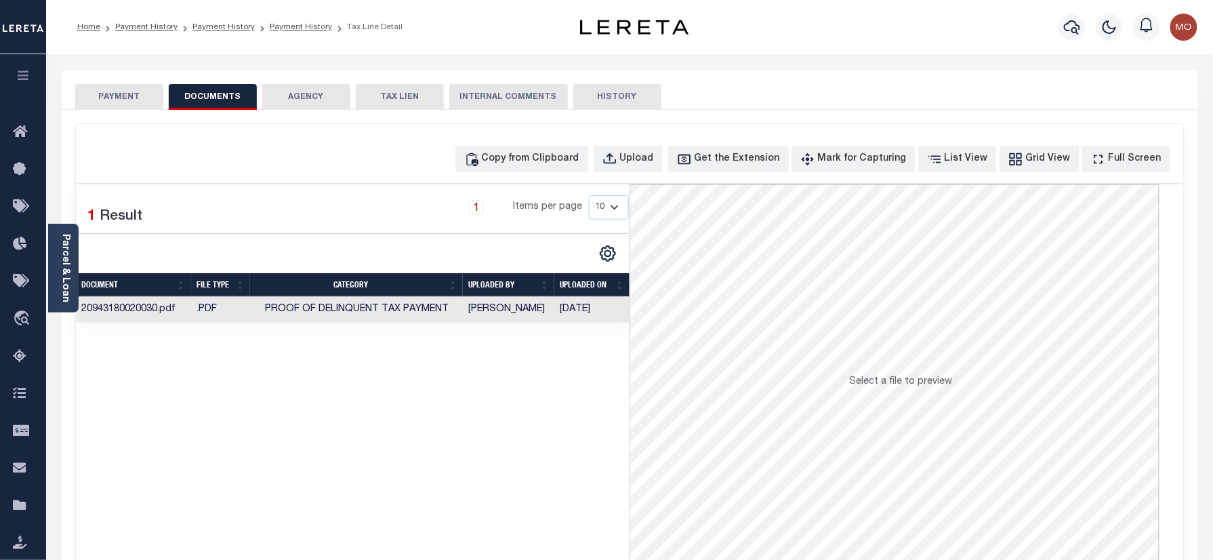
click at [289, 20] on ol "Home Payment History Payment History Payment History Tax Line Detail" at bounding box center [239, 27] width 347 height 28
click at [287, 25] on link "Payment History" at bounding box center [301, 27] width 62 height 8
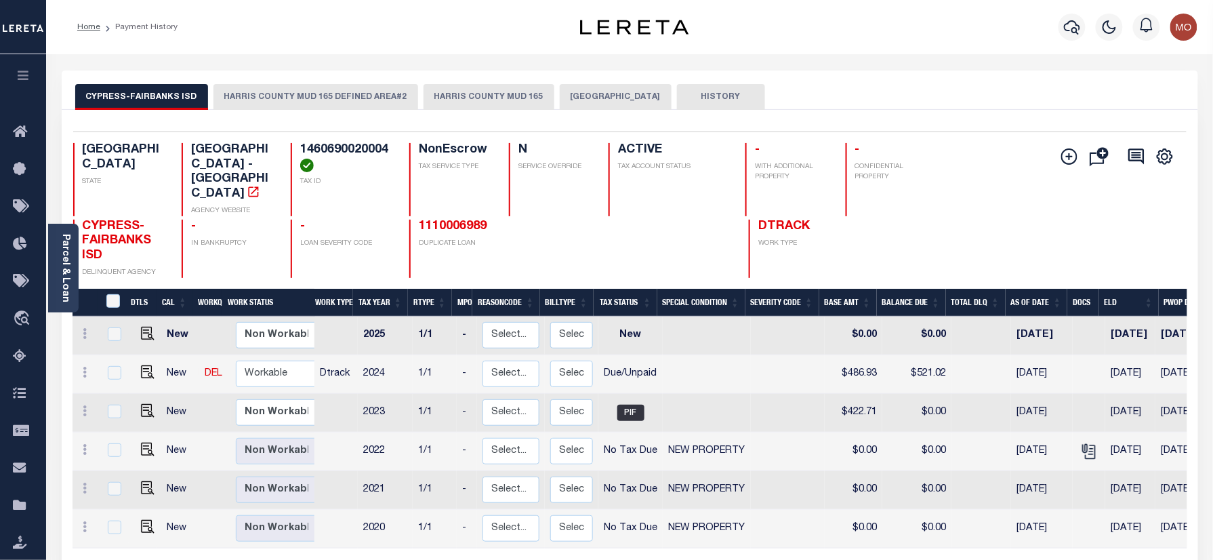
click at [457, 96] on button "HARRIS COUNTY MUD 165" at bounding box center [488, 97] width 131 height 26
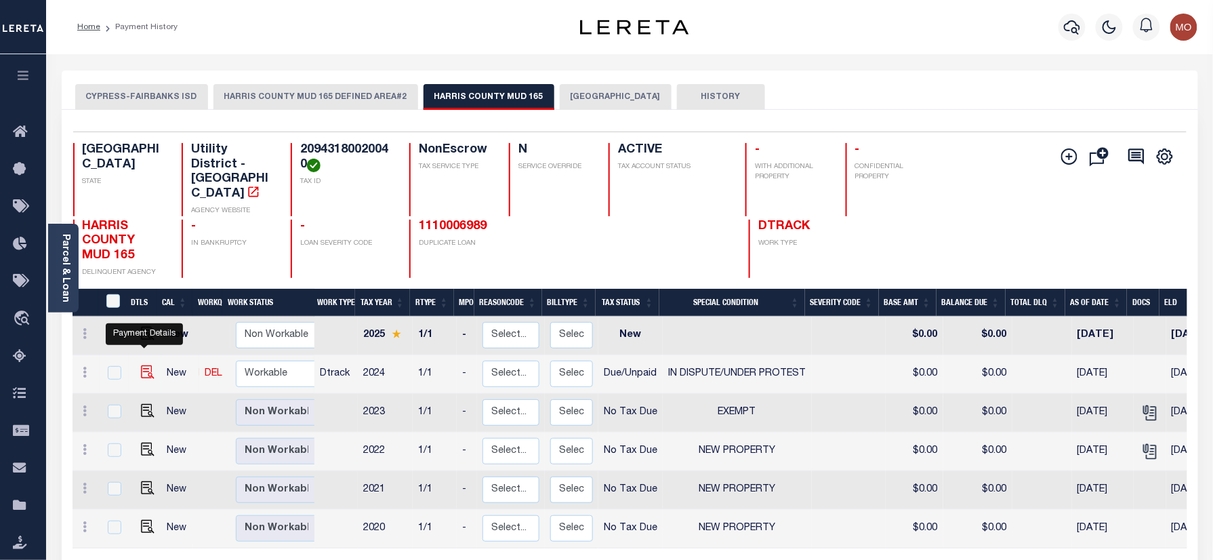
click at [141, 365] on img "" at bounding box center [148, 372] width 14 height 14
checkbox input "true"
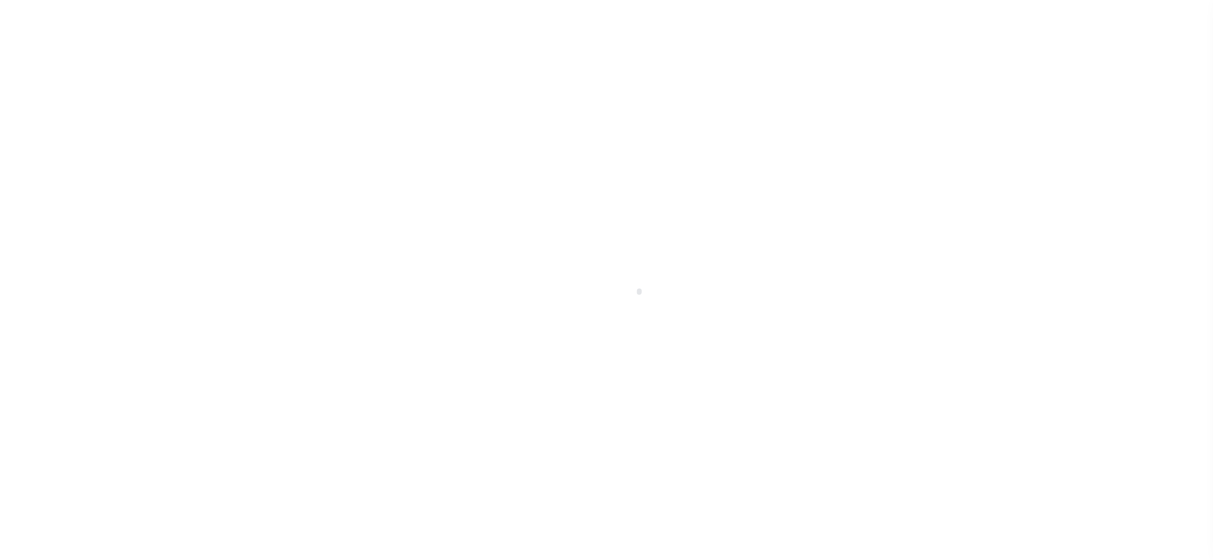
checkbox input "false"
type input "02/13/2025"
select select "DUE"
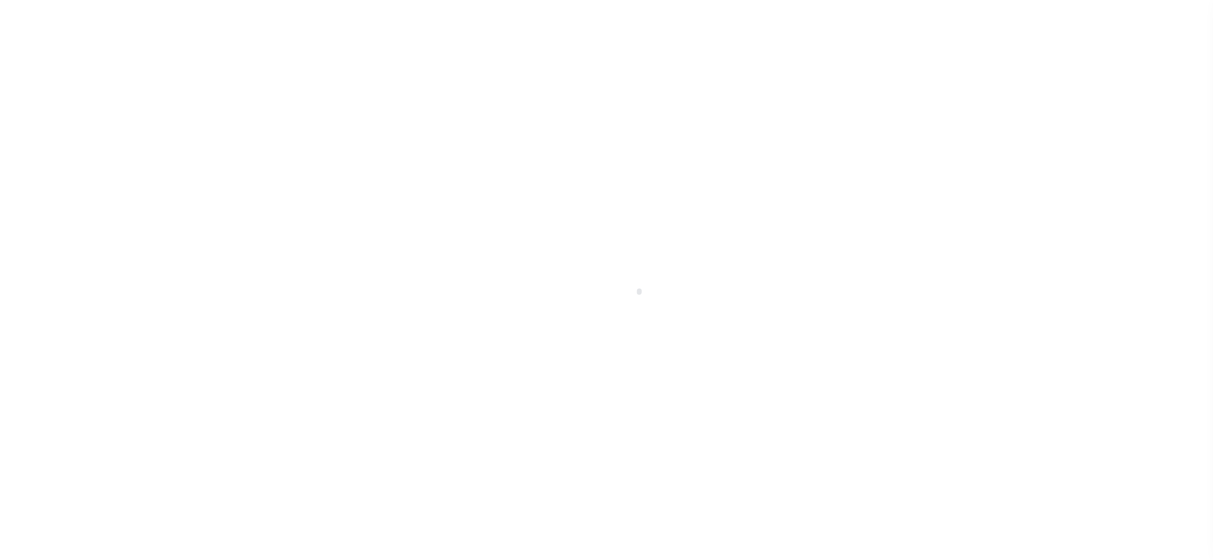
select select "14"
type input "$0"
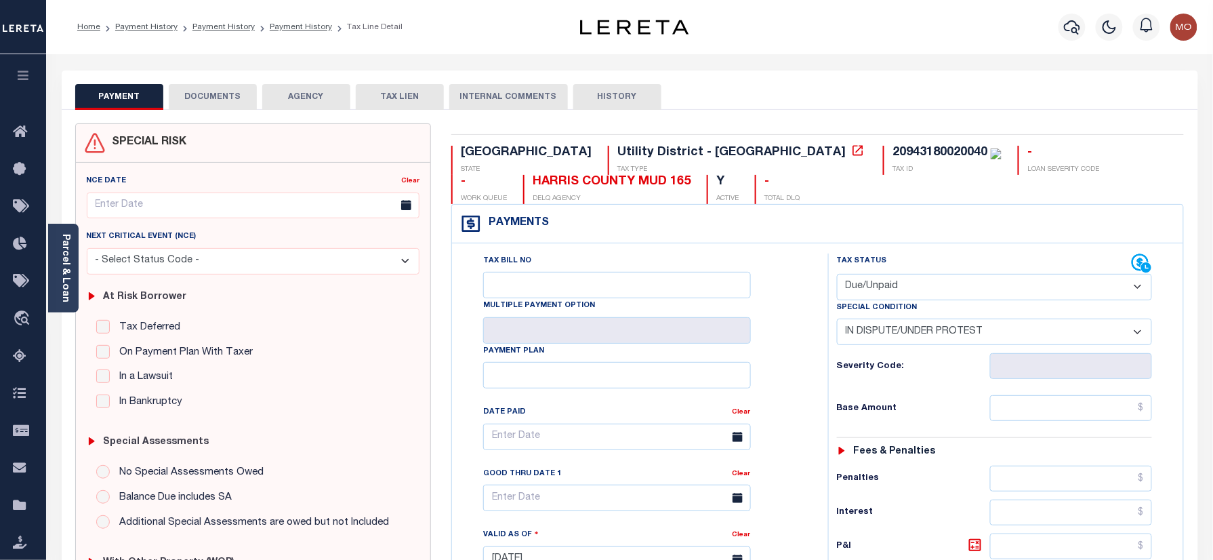
click at [892, 159] on div "20943180020040" at bounding box center [939, 152] width 95 height 12
click at [892, 158] on div "20943180020040" at bounding box center [939, 152] width 95 height 12
copy div "20943180020040"
click at [897, 291] on select "- Select Status Code - Open Due/Unpaid Paid Incomplete No Tax Due Internal Refu…" at bounding box center [995, 287] width 316 height 26
select select "NTX"
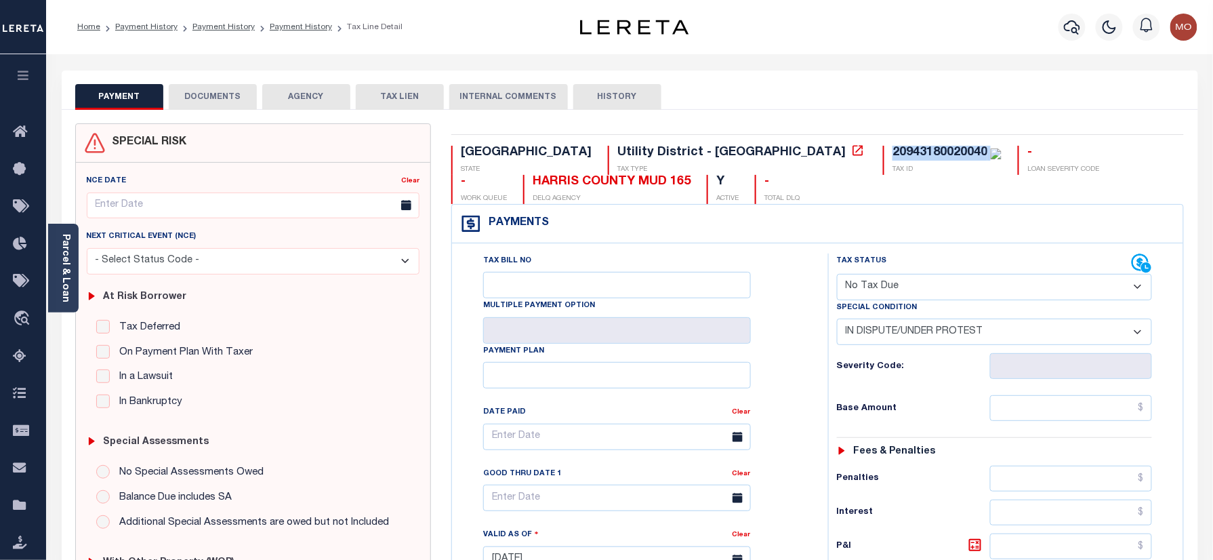
click at [837, 275] on select "- Select Status Code - Open Due/Unpaid Paid Incomplete No Tax Due Internal Refu…" at bounding box center [995, 287] width 316 height 26
select select "0"
type input "10/10/2025"
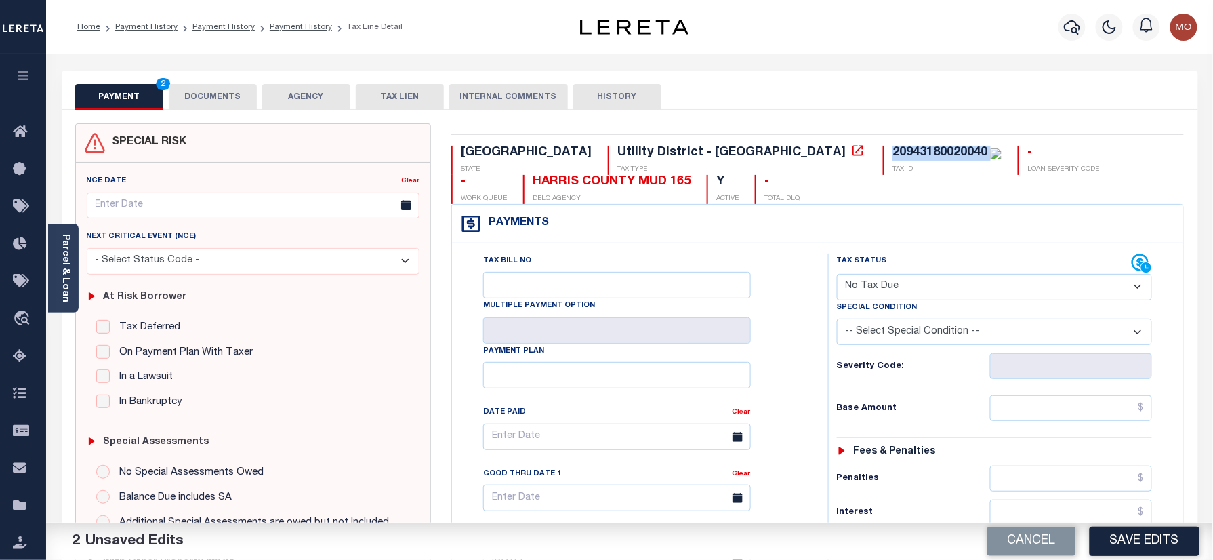
click at [927, 327] on select "-- Select Special Condition -- 3RD PARTY TAX LIEN AGENCY TAX LIEN (A.K.A Inside…" at bounding box center [995, 331] width 316 height 26
select select "5"
click at [837, 321] on select "-- Select Special Condition -- 3RD PARTY TAX LIEN AGENCY TAX LIEN (A.K.A Inside…" at bounding box center [995, 331] width 316 height 26
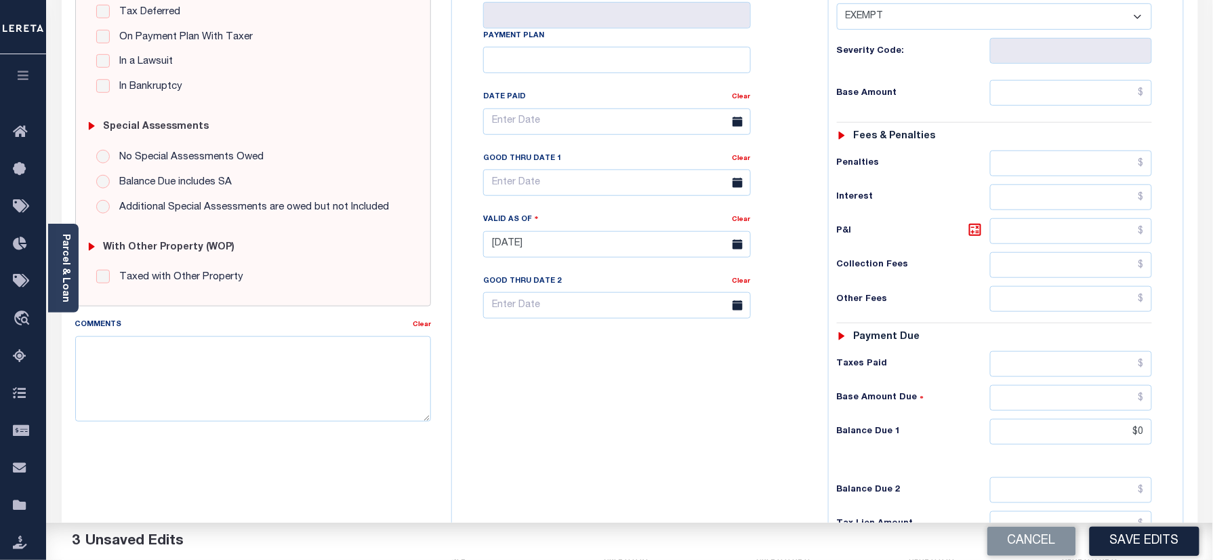
scroll to position [477, 0]
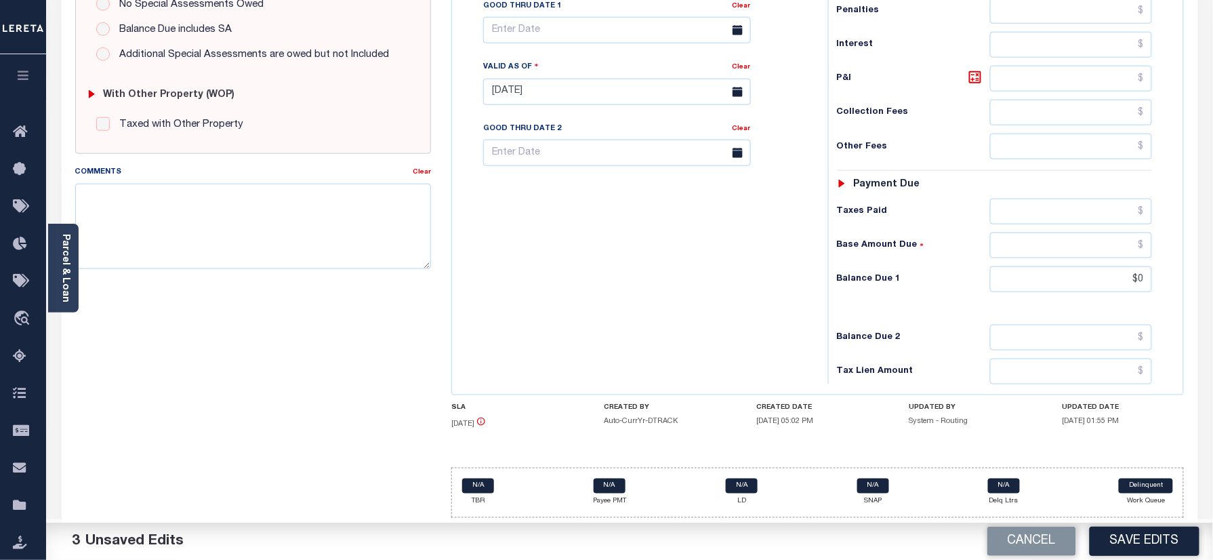
click at [780, 337] on div "Tax Bill No Multiple Payment Option Payment Plan Clear" at bounding box center [636, 85] width 362 height 598
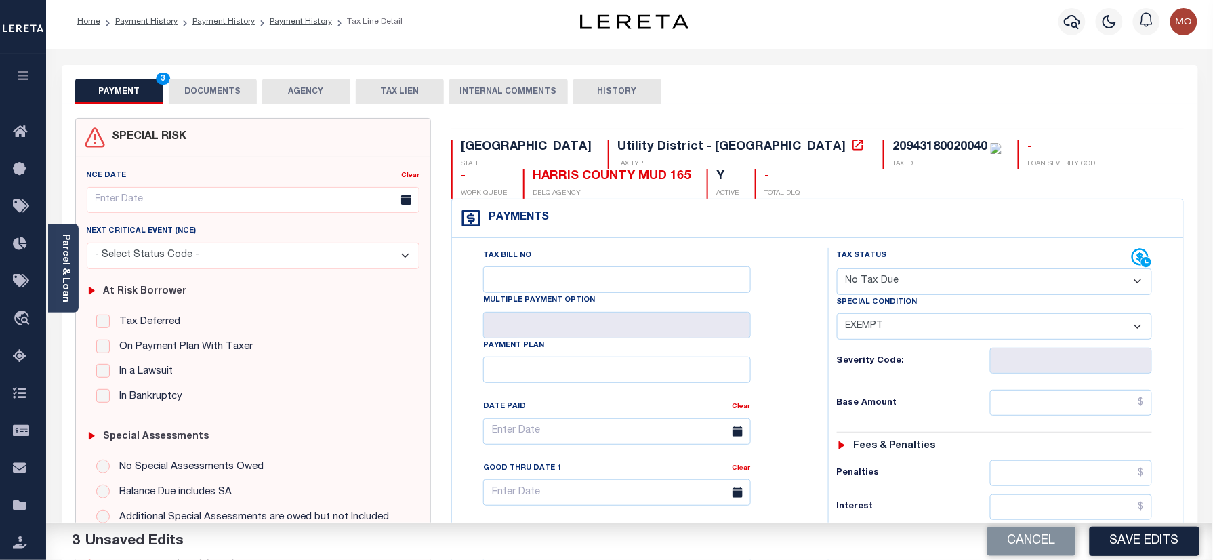
scroll to position [0, 0]
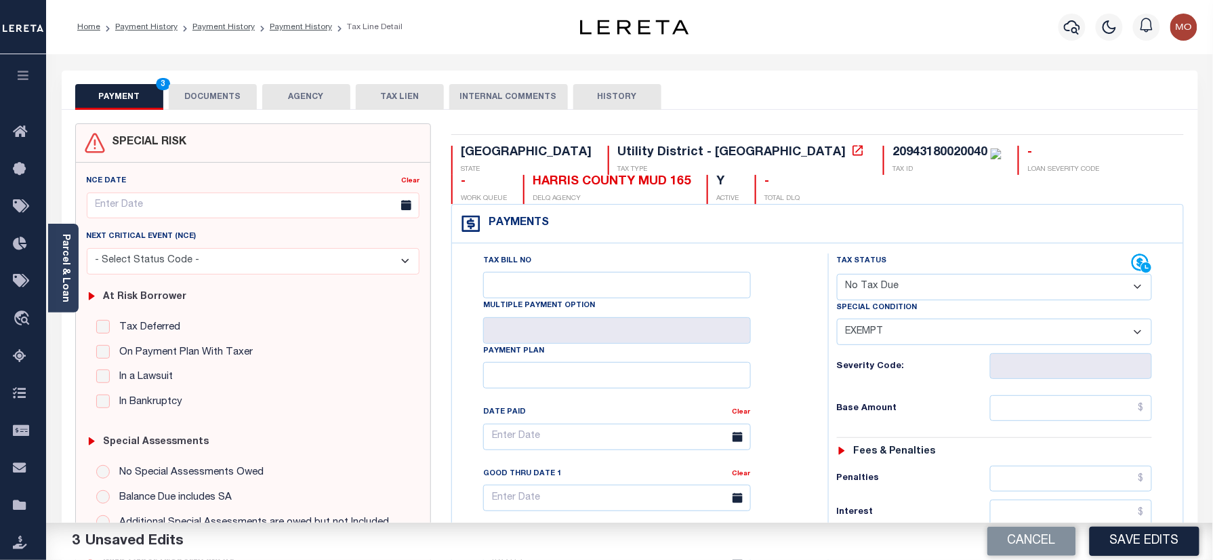
click at [892, 153] on div "20943180020040" at bounding box center [939, 152] width 95 height 12
copy div "20943180020040"
click at [209, 99] on button "DOCUMENTS" at bounding box center [213, 97] width 88 height 26
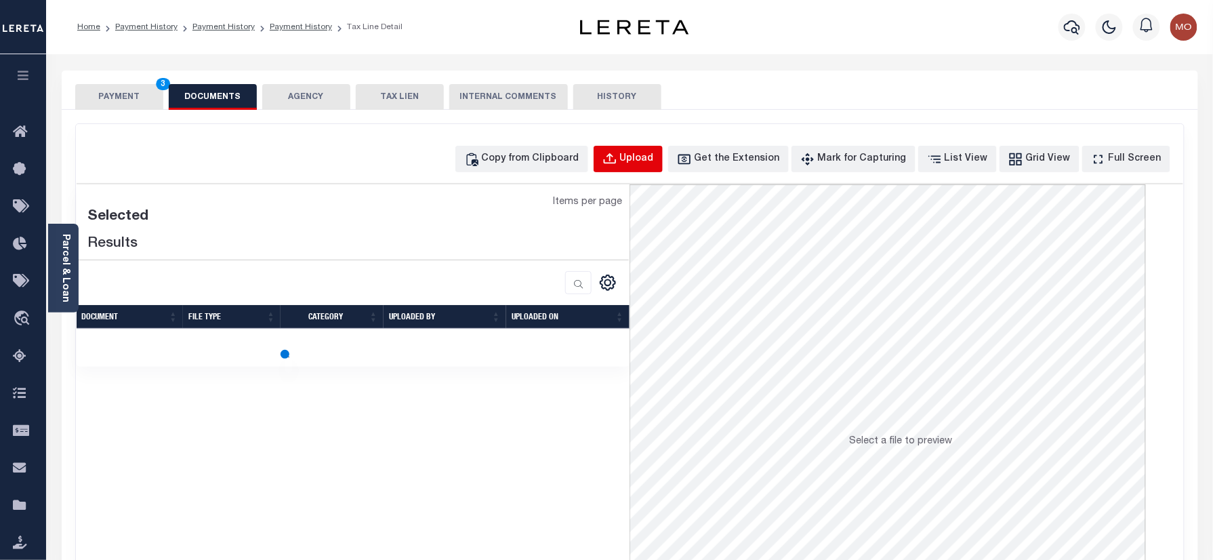
click at [648, 163] on div "Upload" at bounding box center [637, 159] width 34 height 15
select select "POP"
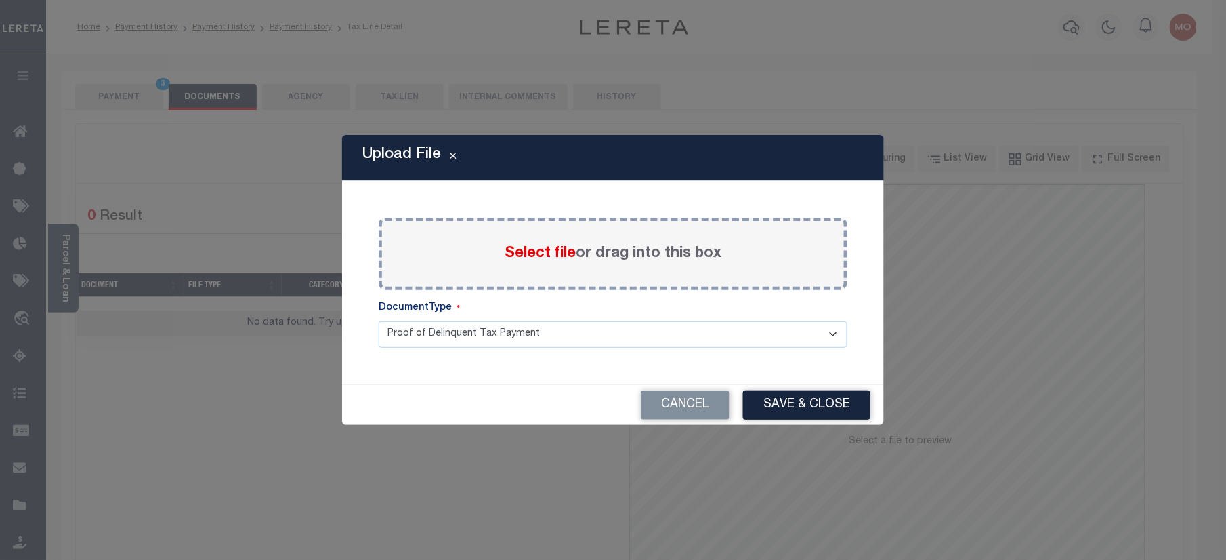
click at [530, 258] on span "Select file" at bounding box center [540, 253] width 71 height 15
click at [0, 0] on input "Select file or drag into this box" at bounding box center [0, 0] width 0 height 0
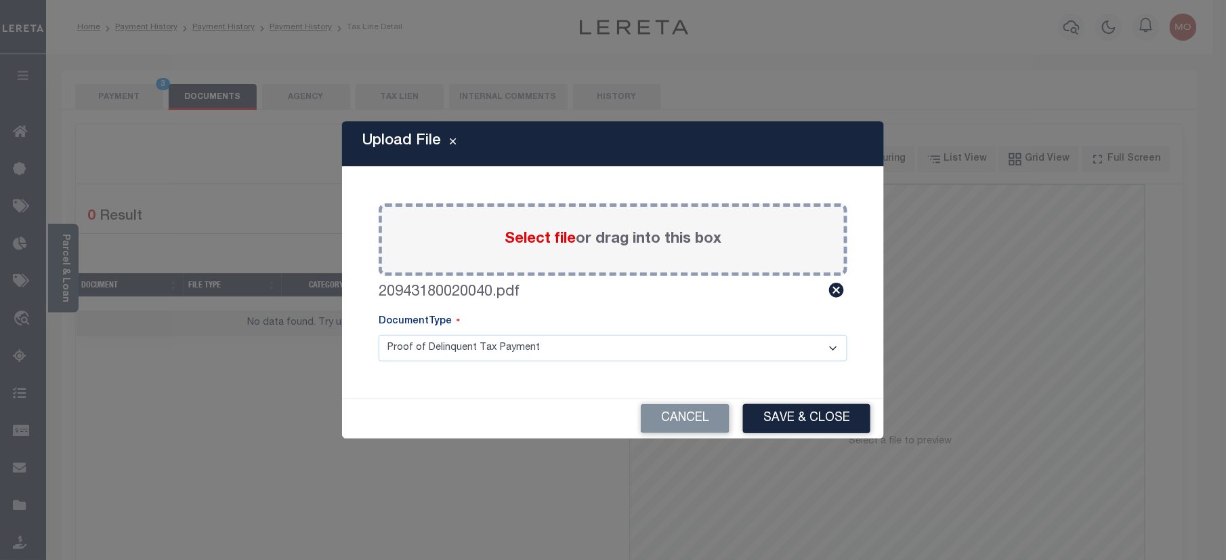
click at [770, 396] on div "Upload File Paste copied image or file into this box Select file or drag into t…" at bounding box center [613, 279] width 542 height 317
click at [771, 416] on button "Save & Close" at bounding box center [806, 418] width 127 height 29
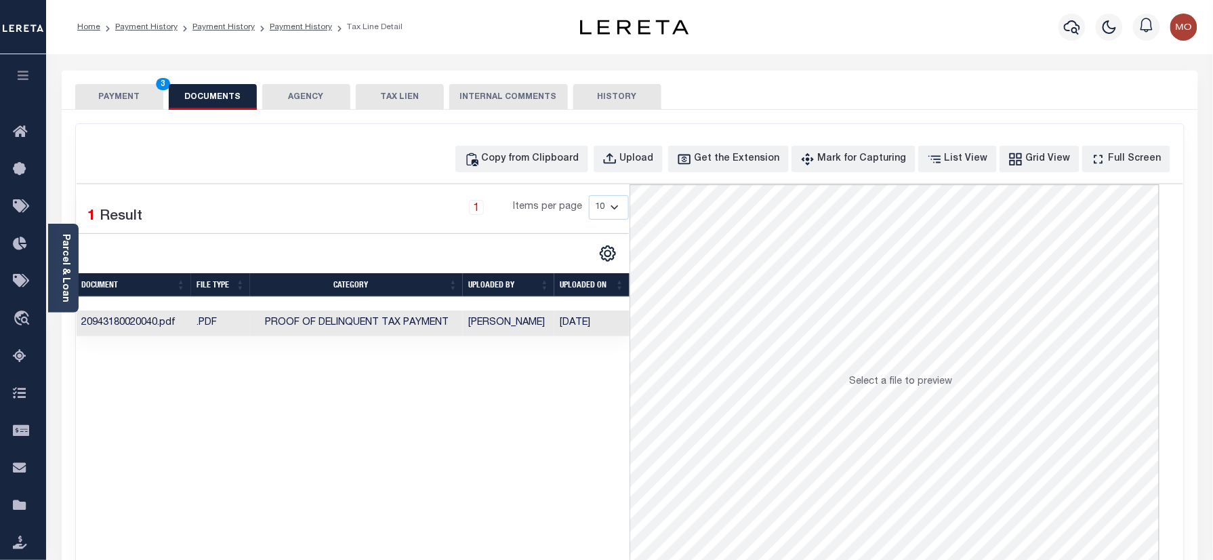
click at [120, 99] on button "PAYMENT 3" at bounding box center [119, 97] width 88 height 26
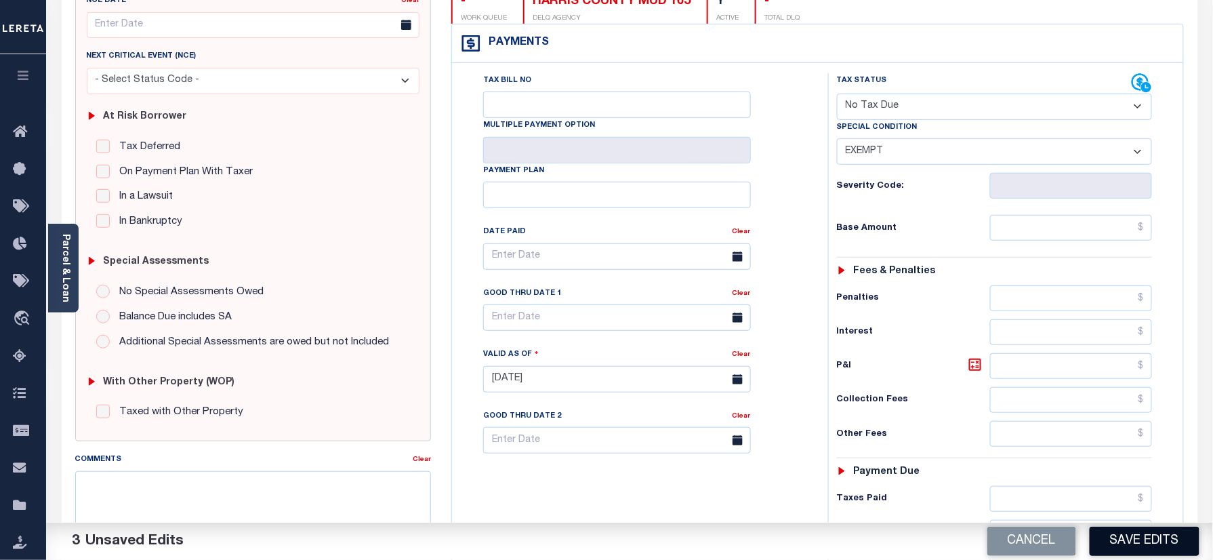
click at [1133, 534] on button "Save Edits" at bounding box center [1144, 540] width 110 height 29
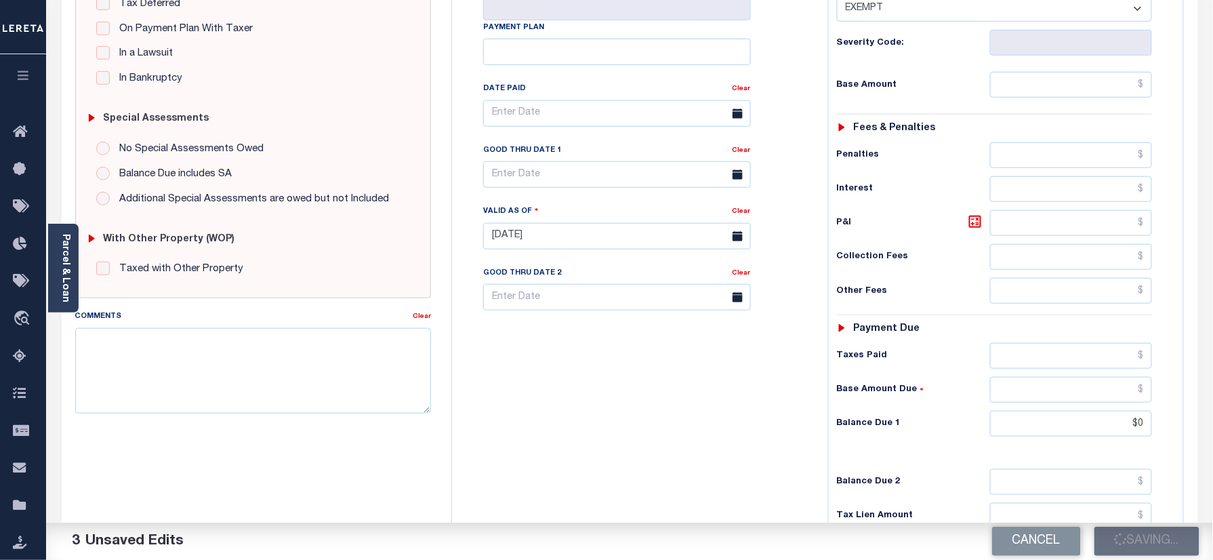
scroll to position [451, 0]
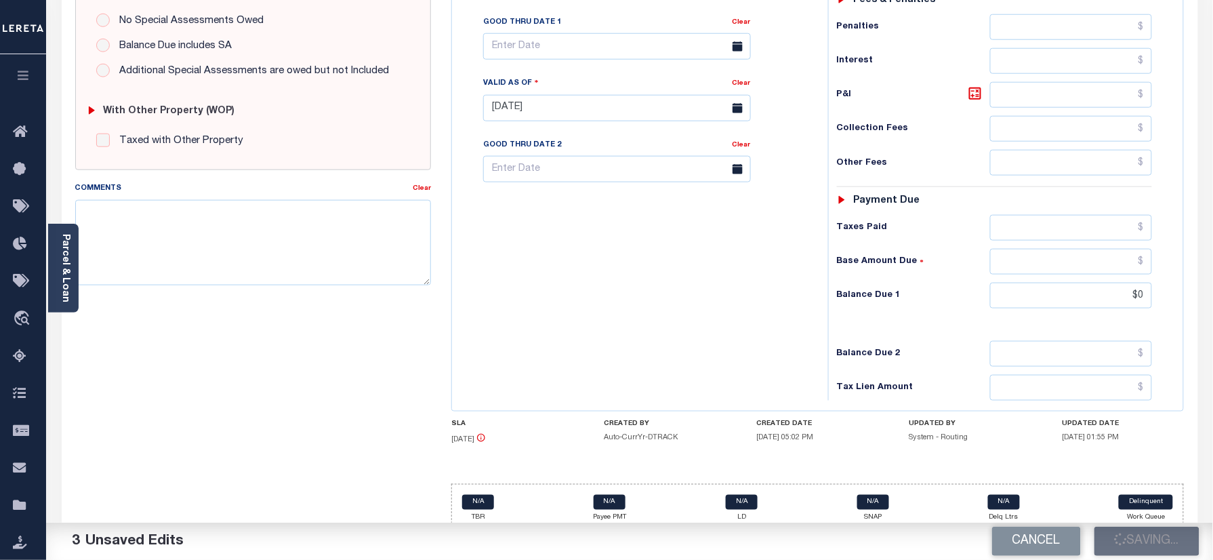
click at [522, 332] on div "Tax Bill No Multiple Payment Option Payment Plan Clear" at bounding box center [636, 101] width 362 height 598
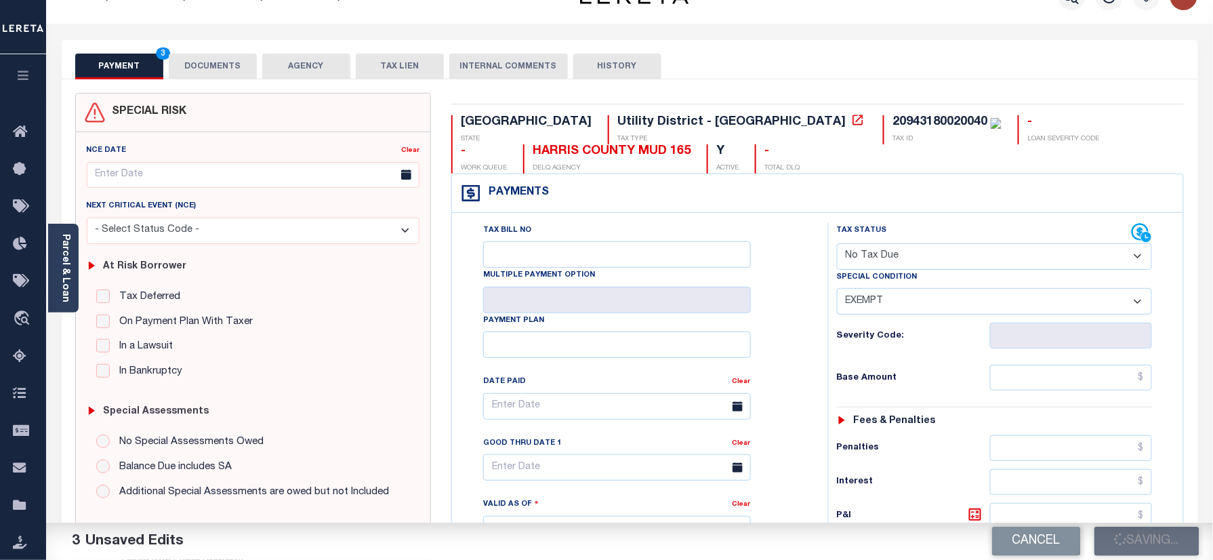
scroll to position [0, 0]
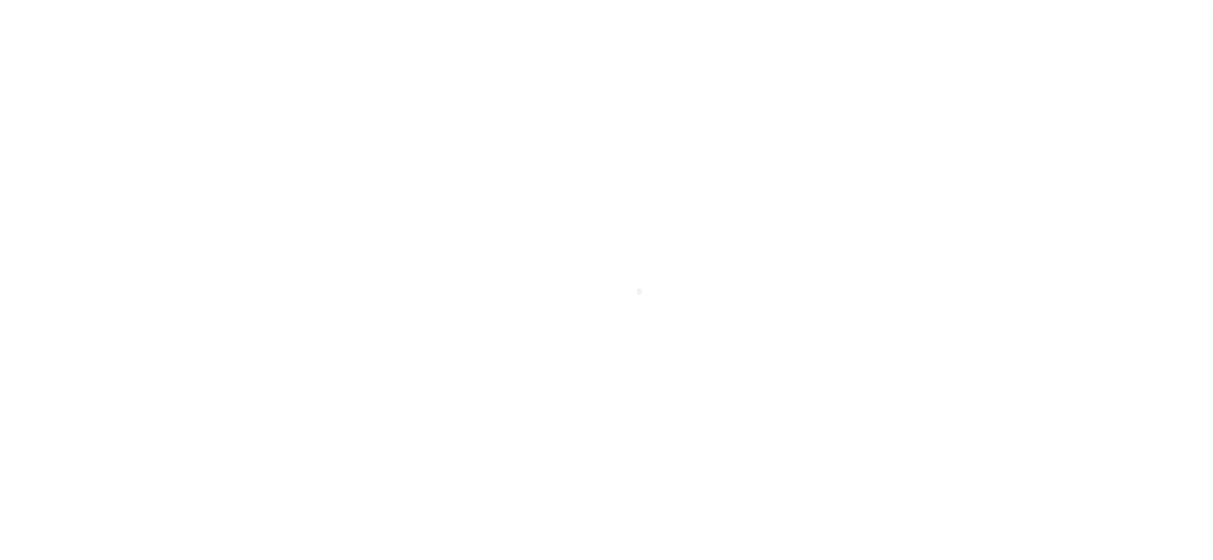
checkbox input "false"
type input "[DATE]"
select select "NTX"
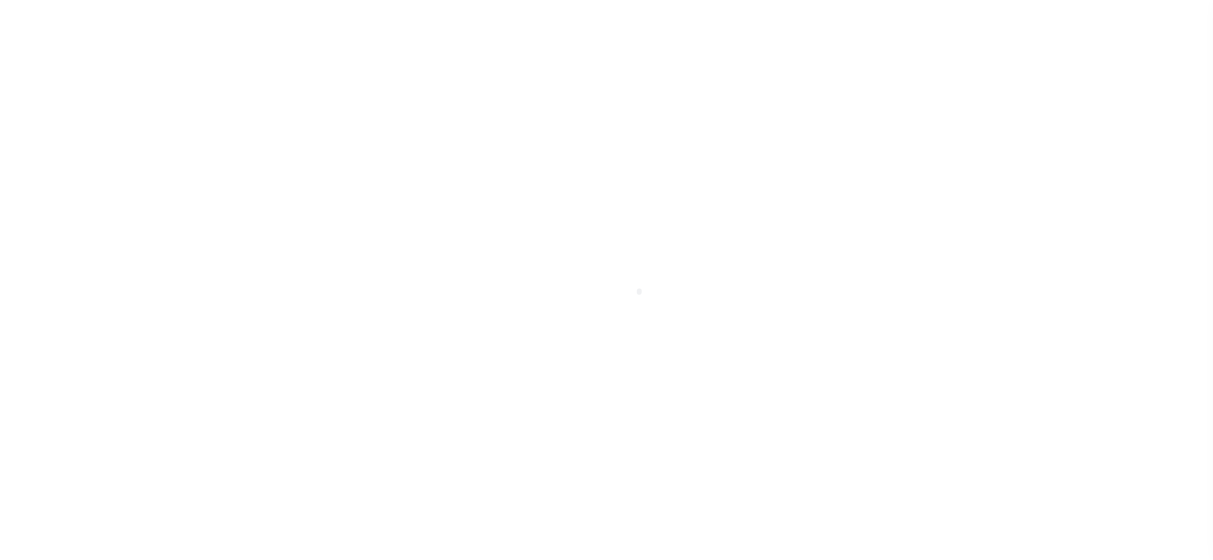
select select "5"
type input "$0"
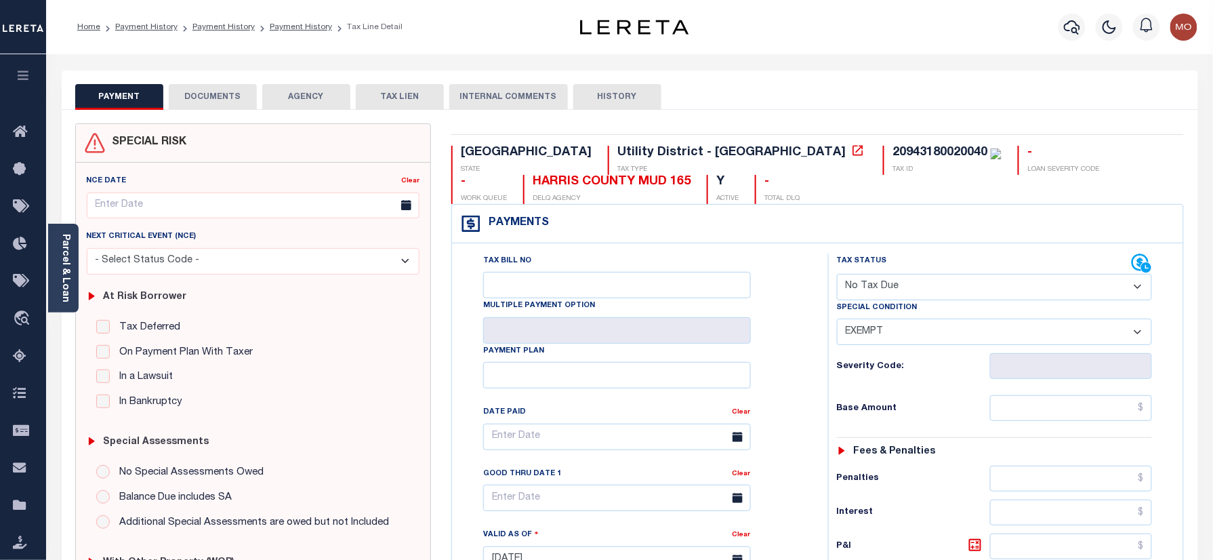
drag, startPoint x: 287, startPoint y: 26, endPoint x: 301, endPoint y: 50, distance: 27.9
click at [287, 26] on link "Payment History" at bounding box center [301, 27] width 62 height 8
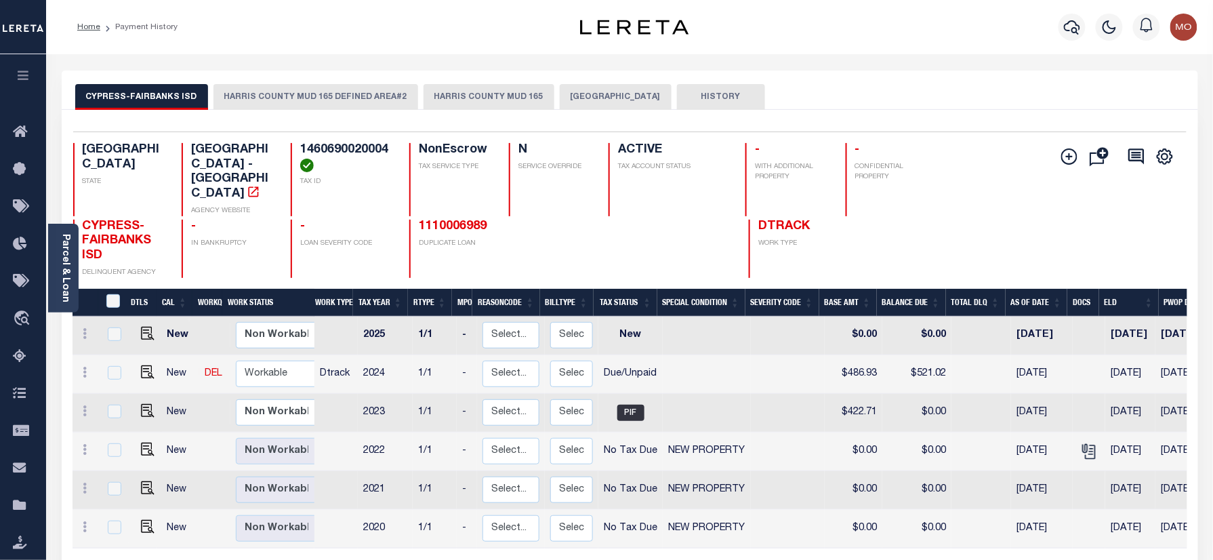
click at [490, 91] on button "HARRIS COUNTY MUD 165" at bounding box center [488, 97] width 131 height 26
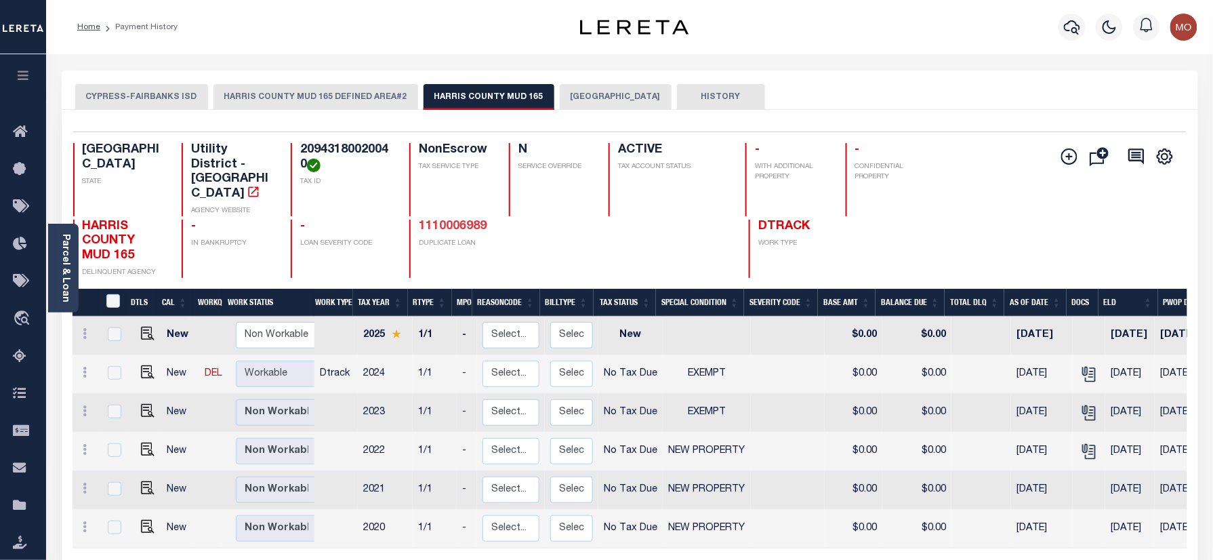
click at [450, 220] on link "1110006989" at bounding box center [453, 226] width 68 height 12
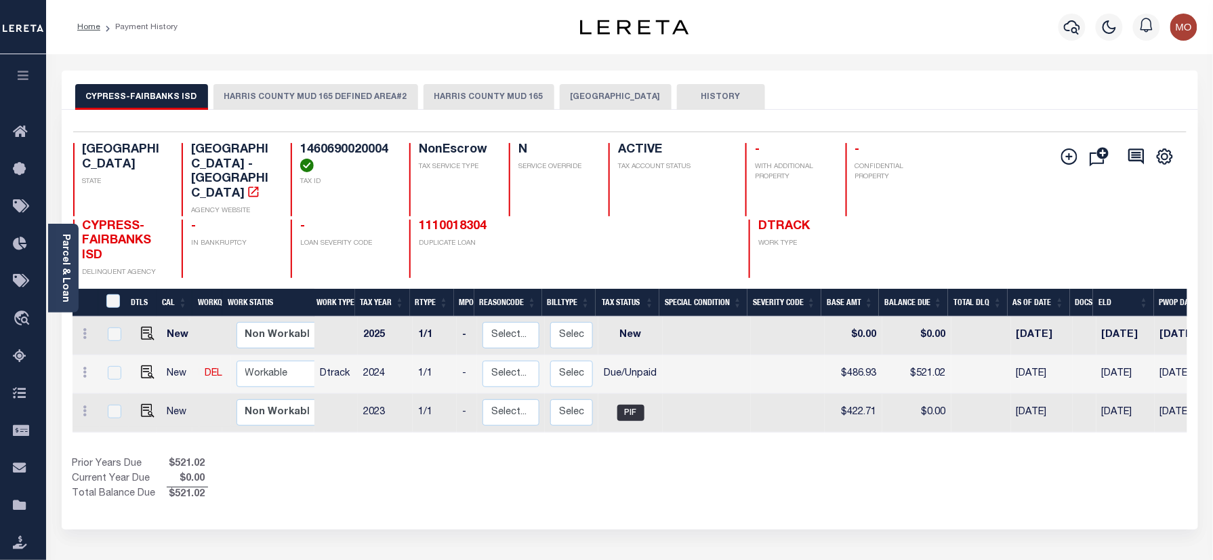
click at [450, 93] on button "HARRIS COUNTY MUD 165" at bounding box center [488, 97] width 131 height 26
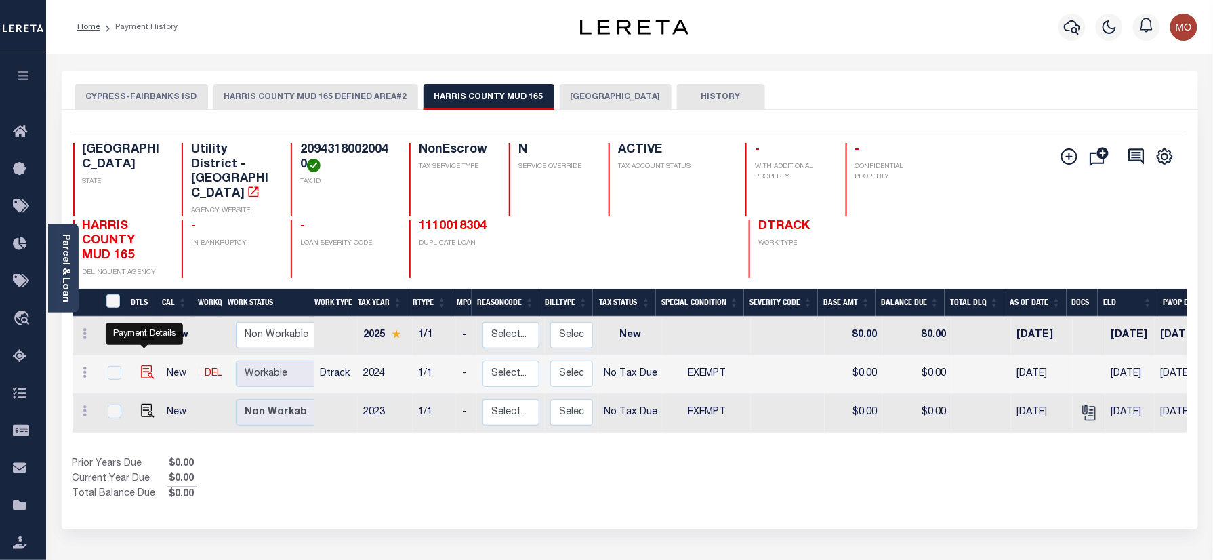
click at [142, 365] on img "" at bounding box center [148, 372] width 14 height 14
checkbox input "true"
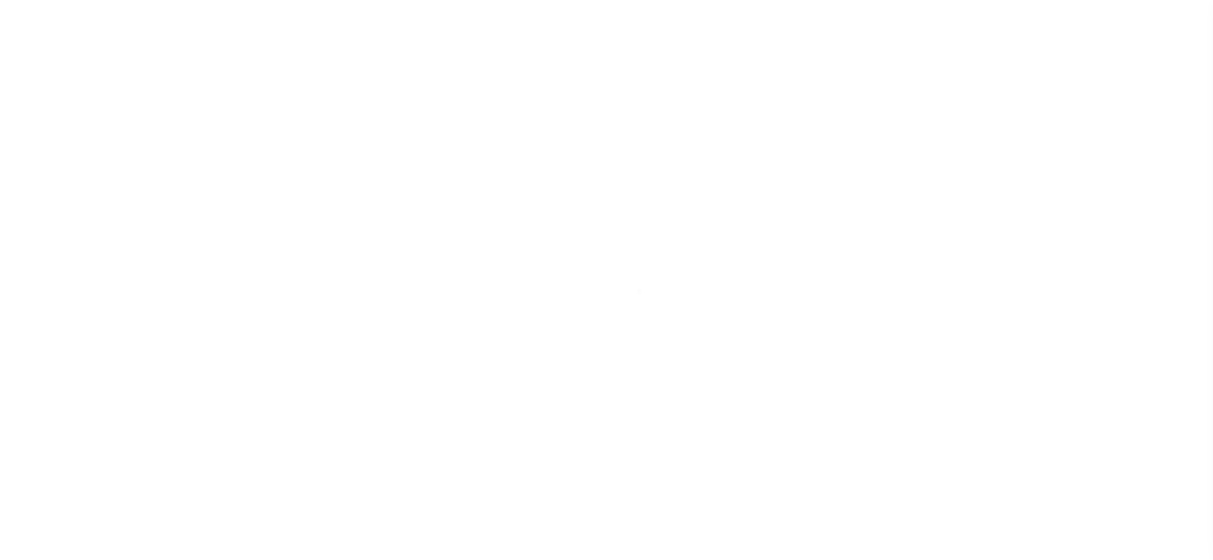
select select "NTX"
select select "5"
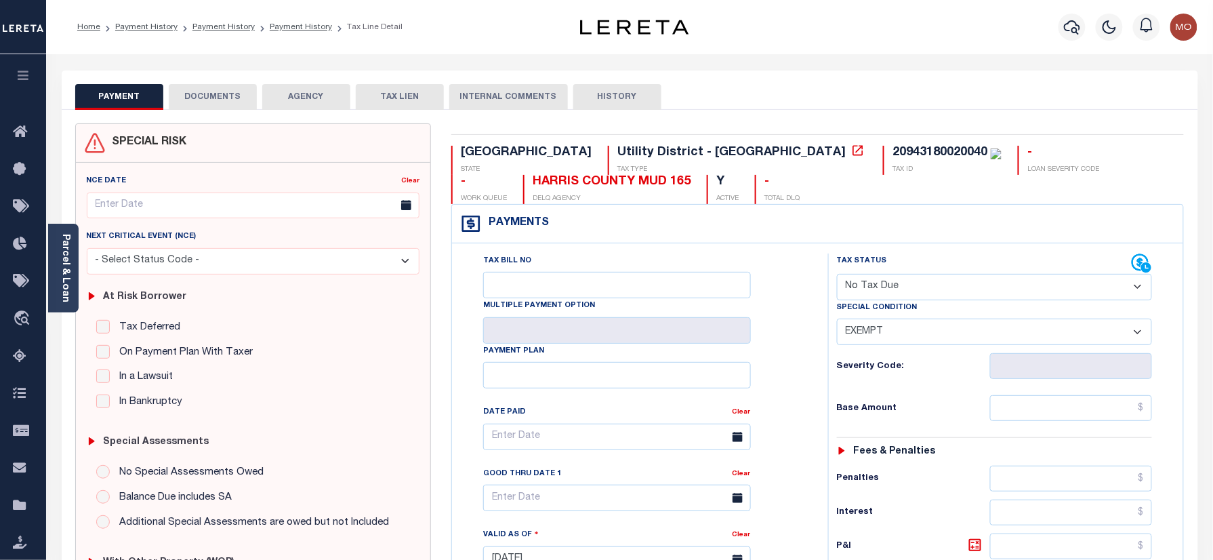
click at [236, 93] on button "DOCUMENTS" at bounding box center [213, 97] width 88 height 26
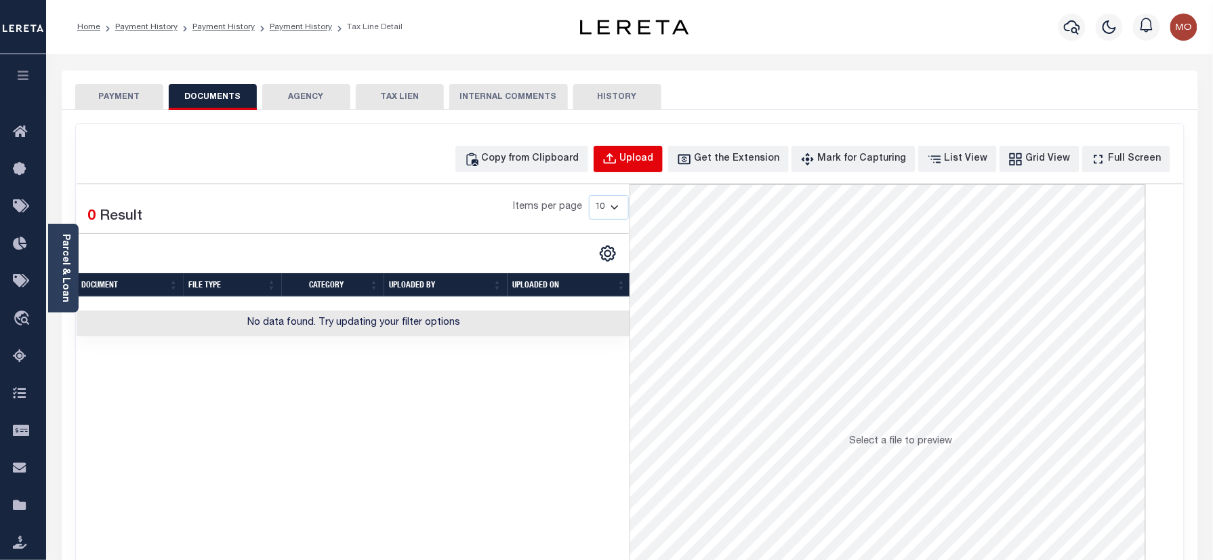
click at [649, 161] on div "Upload" at bounding box center [637, 159] width 34 height 15
select select "POP"
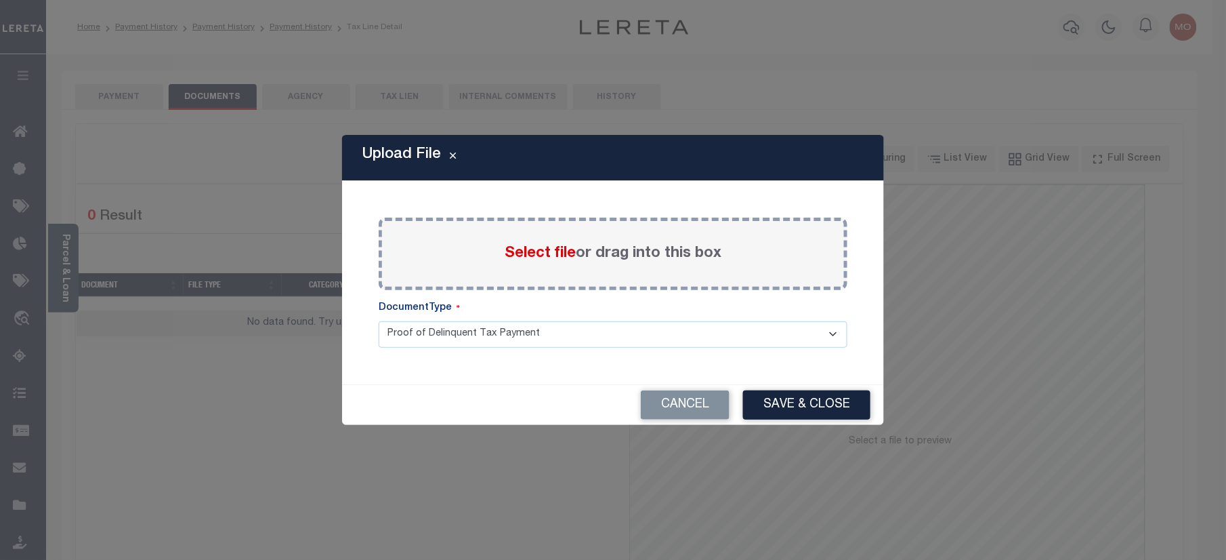
click at [542, 252] on span "Select file" at bounding box center [540, 253] width 71 height 15
click at [0, 0] on input "Select file or drag into this box" at bounding box center [0, 0] width 0 height 0
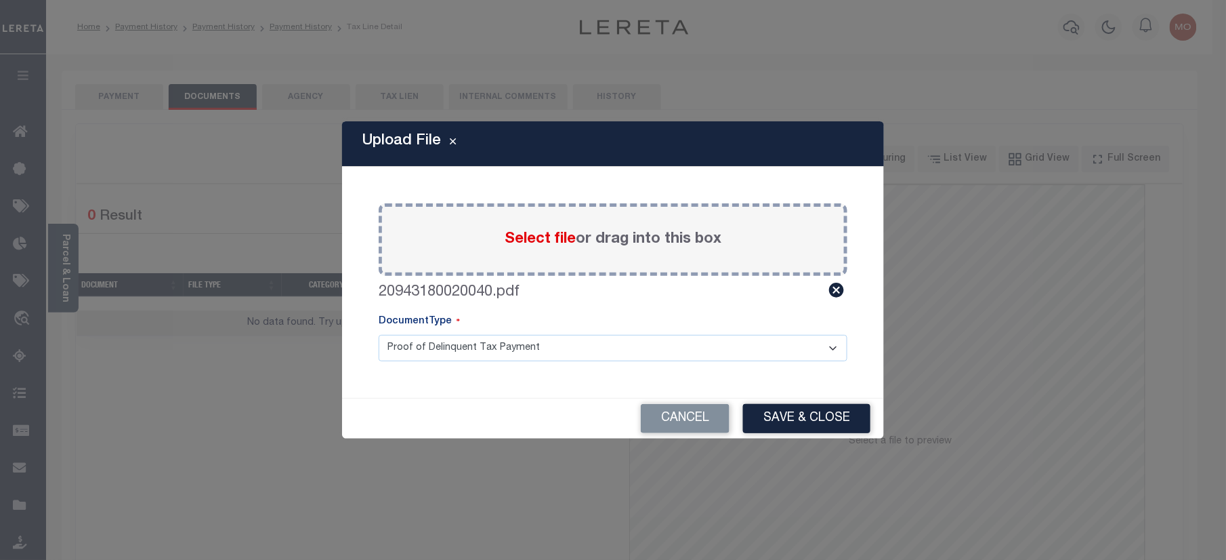
drag, startPoint x: 789, startPoint y: 417, endPoint x: 789, endPoint y: 484, distance: 66.4
click at [789, 416] on button "Save & Close" at bounding box center [806, 418] width 127 height 29
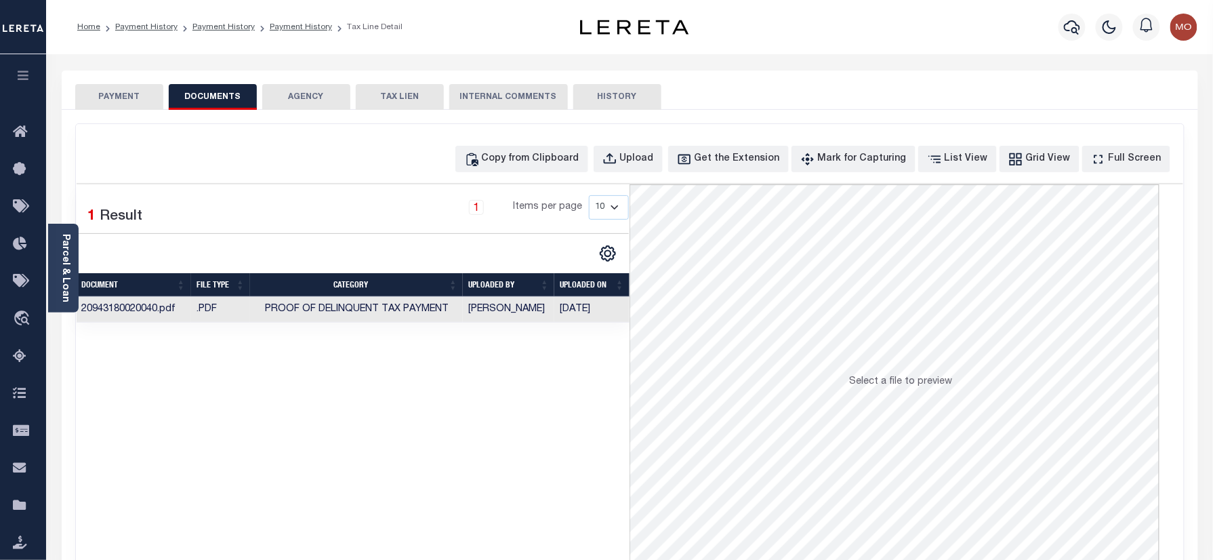
click at [299, 21] on li "Payment History" at bounding box center [293, 27] width 77 height 12
click at [294, 23] on link "Payment History" at bounding box center [301, 27] width 62 height 8
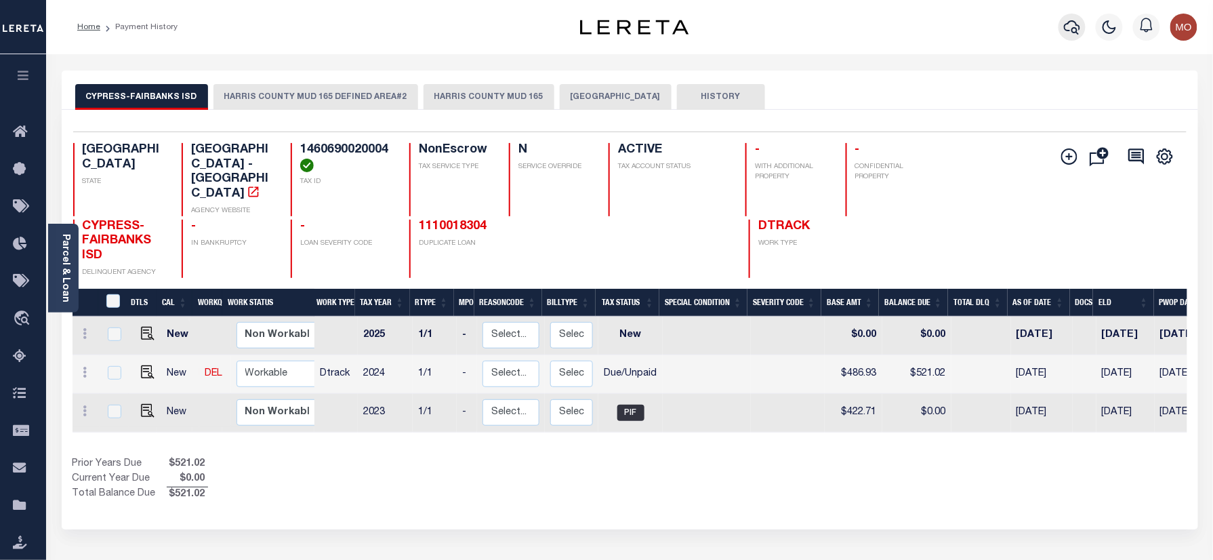
click at [1071, 25] on icon "button" at bounding box center [1072, 27] width 16 height 16
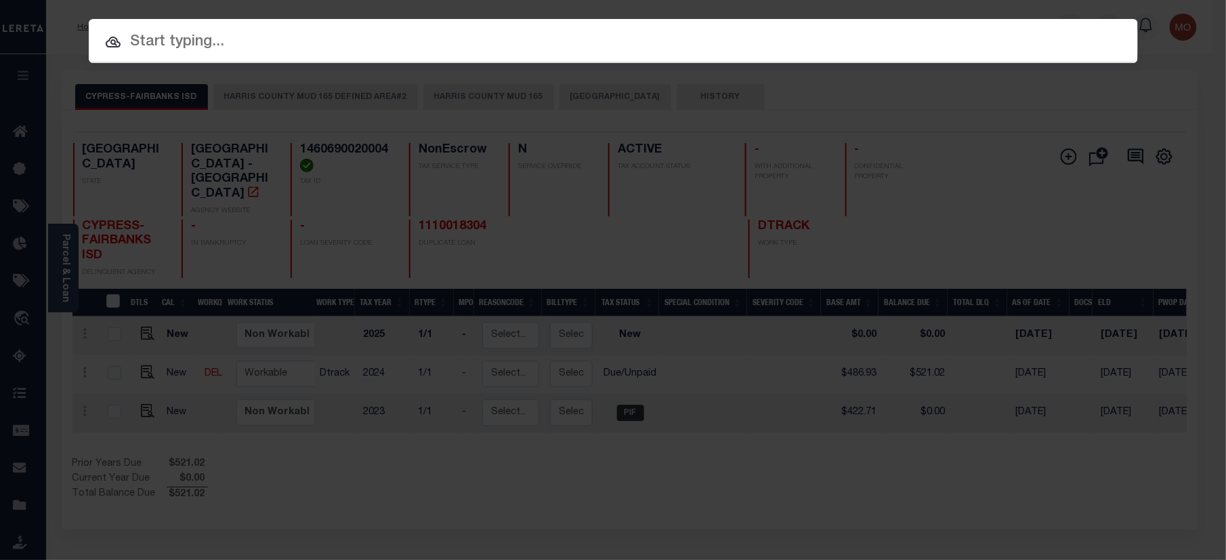
click at [231, 47] on input "text" at bounding box center [613, 42] width 1049 height 24
paste input "8001059118"
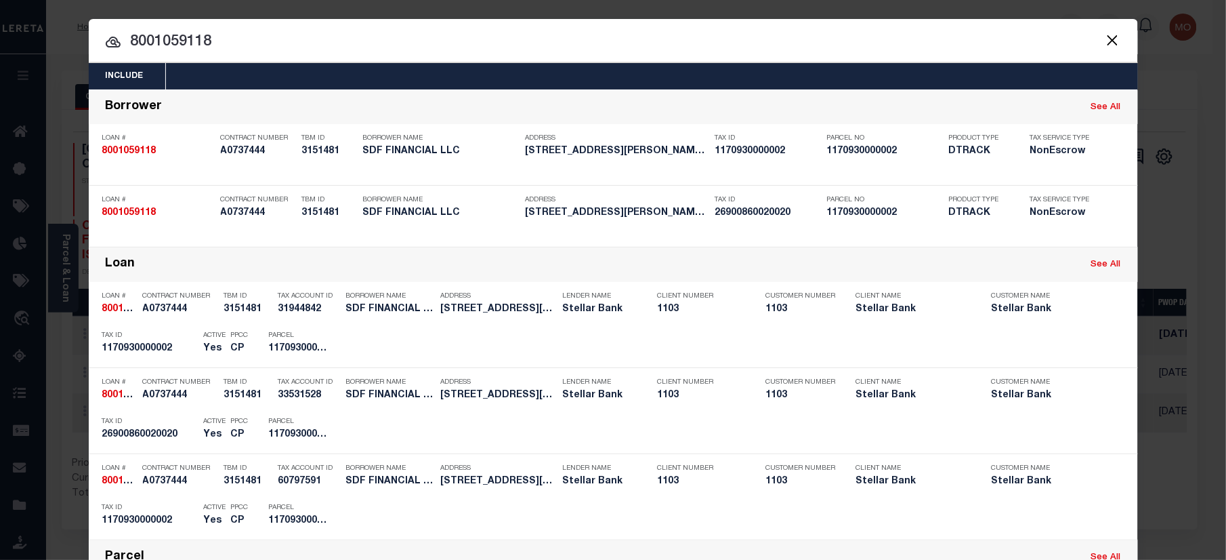
type input "8001059118"
click at [232, 41] on input "8001059118" at bounding box center [613, 42] width 1049 height 24
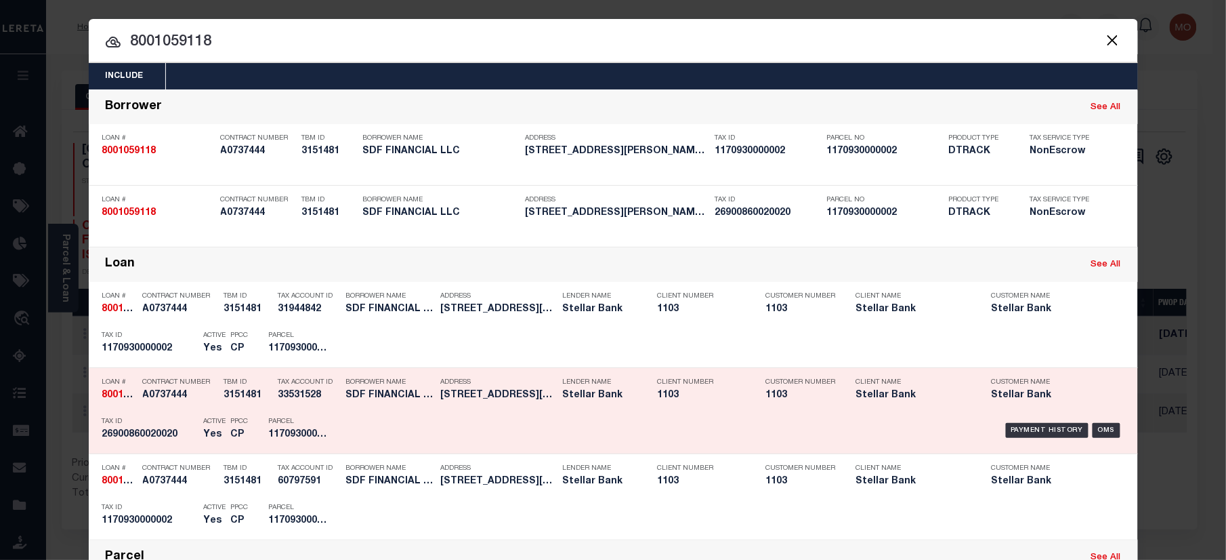
click at [222, 444] on div "PPCC CP" at bounding box center [240, 430] width 38 height 39
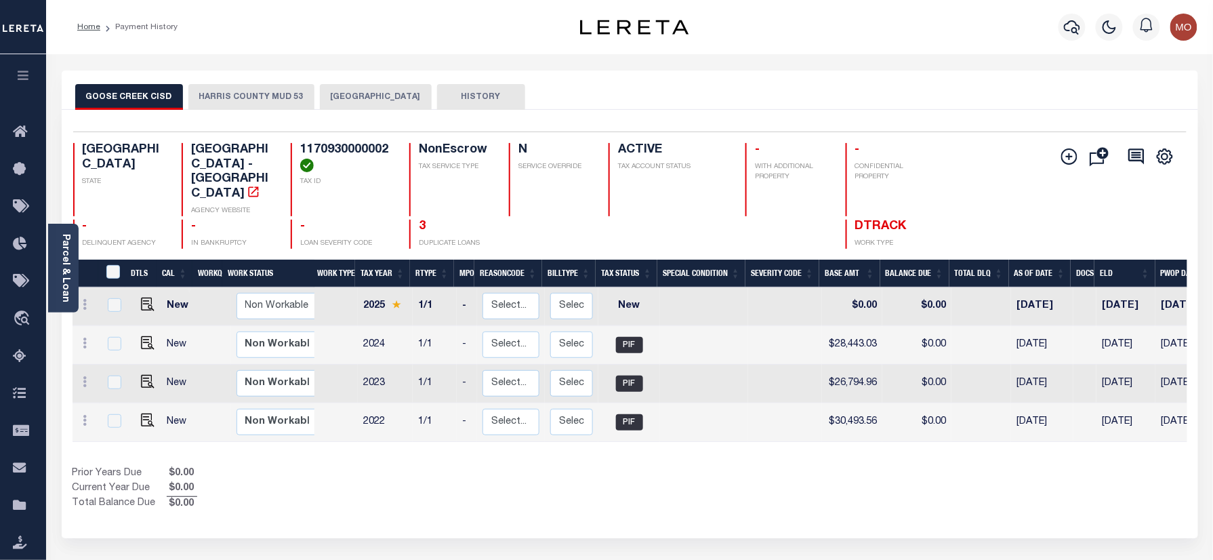
click at [237, 93] on button "HARRIS COUNTY MUD 53" at bounding box center [251, 97] width 126 height 26
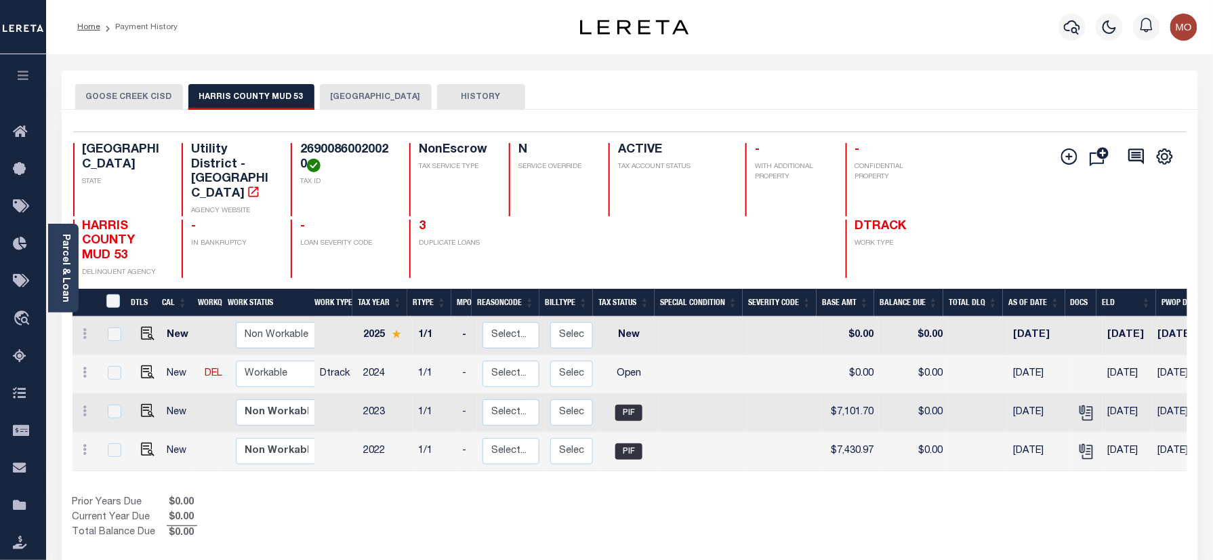
click at [359, 88] on button "[GEOGRAPHIC_DATA]" at bounding box center [376, 97] width 112 height 26
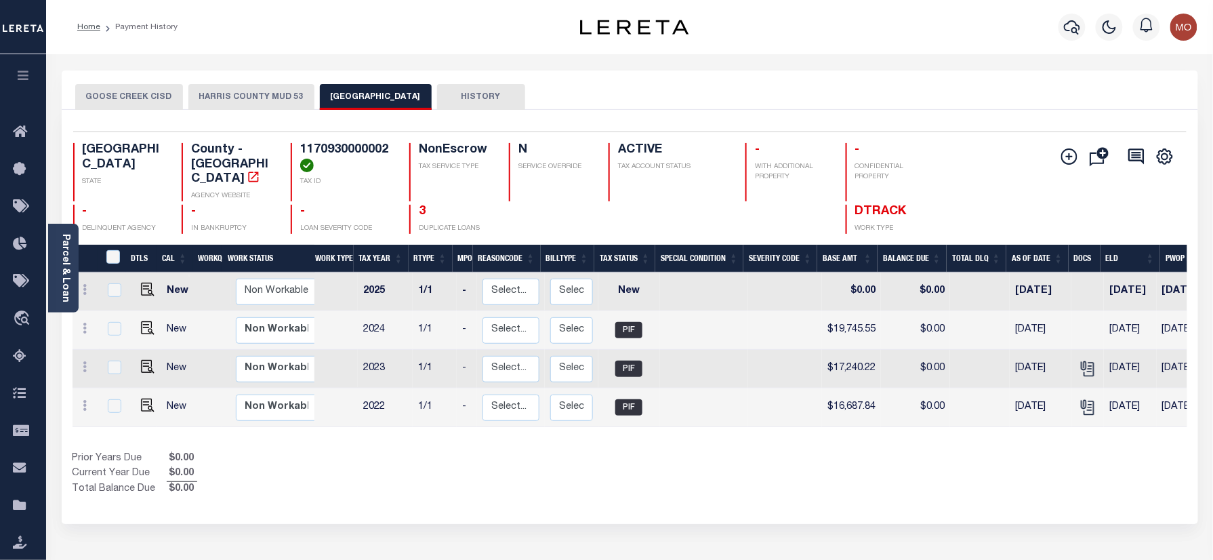
click at [344, 145] on h4 "1170930000002" at bounding box center [346, 157] width 93 height 29
copy h4 "1170930000002"
click at [335, 144] on h4 "1170930000002" at bounding box center [346, 157] width 93 height 29
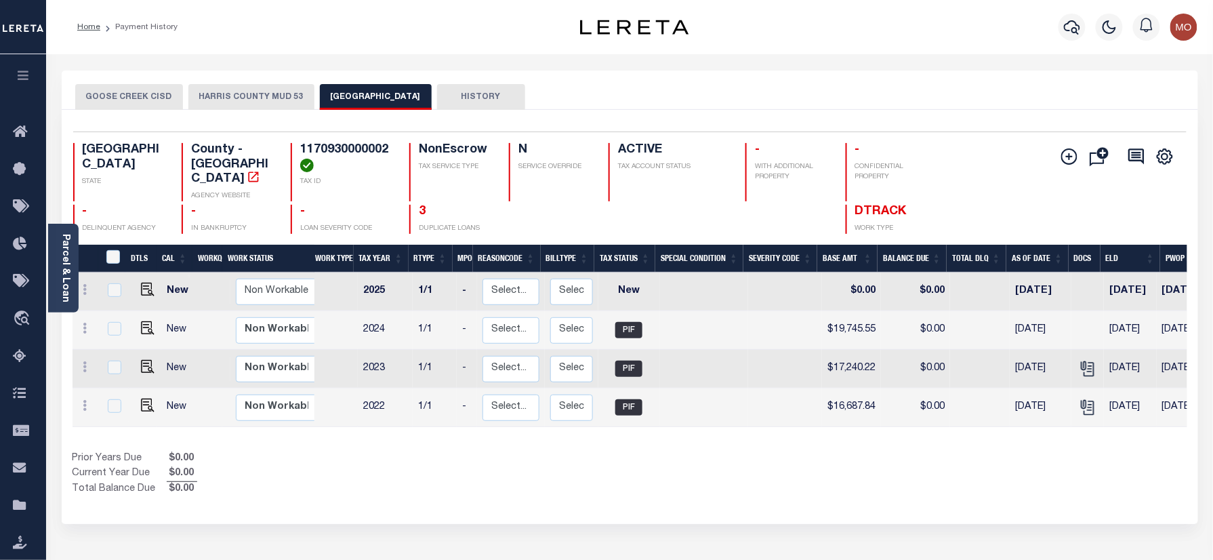
click at [215, 92] on button "HARRIS COUNTY MUD 53" at bounding box center [251, 97] width 126 height 26
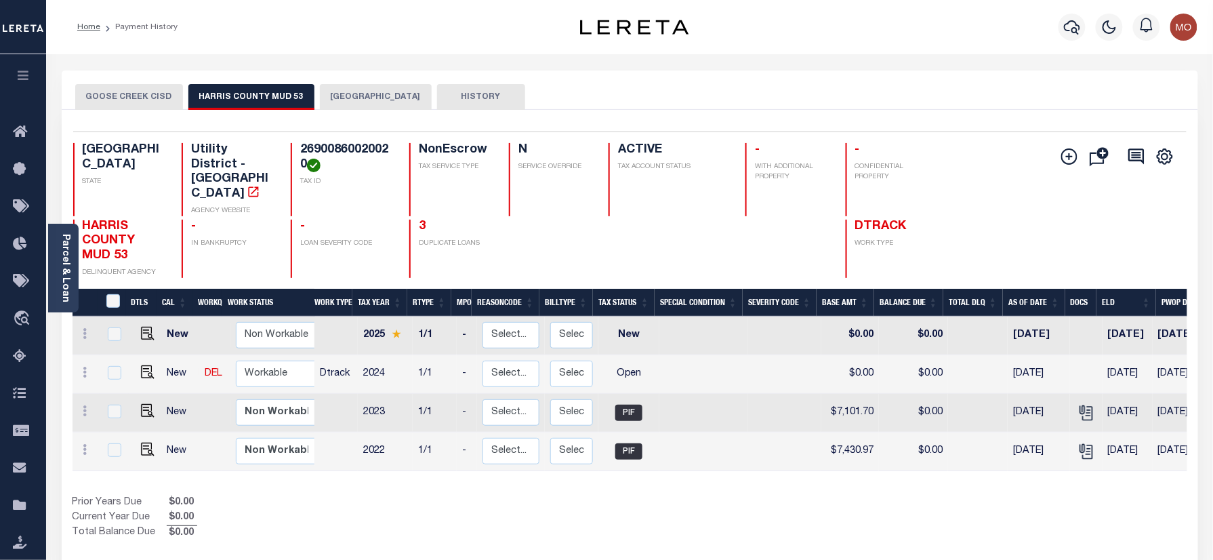
click at [341, 141] on div "Selected 4 Results 1 Items per page 25 50 100 TX STATE Utility District - TX AG…" at bounding box center [629, 204] width 1135 height 146
copy h4 "26900860020020"
click at [147, 365] on img "" at bounding box center [148, 372] width 14 height 14
checkbox input "true"
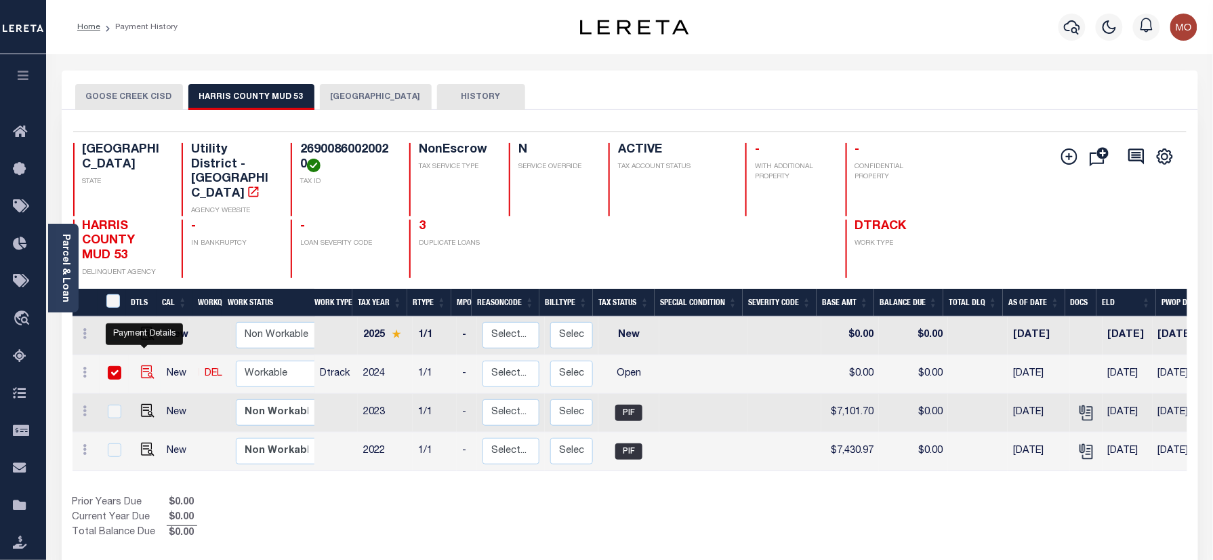
checkbox input "true"
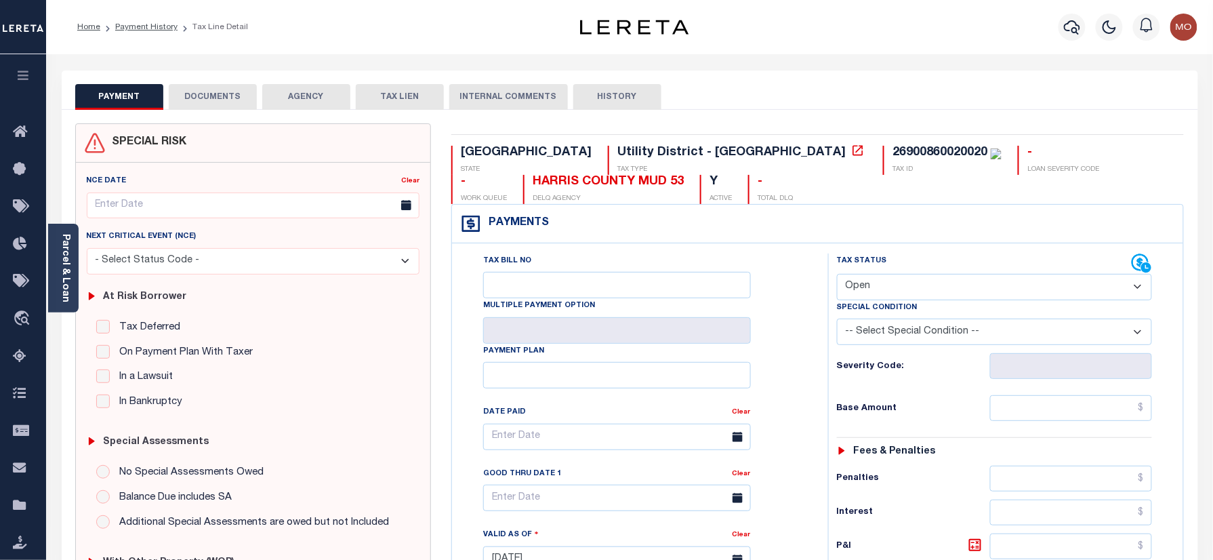
click at [892, 147] on div "26900860020020" at bounding box center [939, 152] width 95 height 12
click at [892, 150] on div "26900860020020" at bounding box center [939, 152] width 95 height 12
copy div "26900860020020"
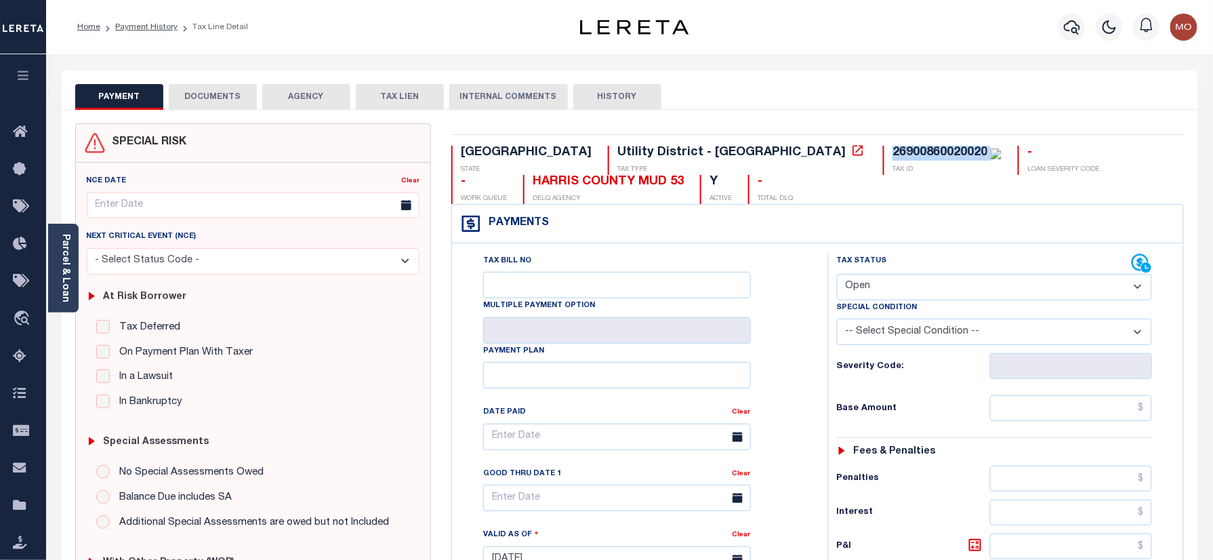
click at [908, 279] on select "- Select Status Code - Open Due/Unpaid Paid Incomplete No Tax Due Internal Refu…" at bounding box center [995, 287] width 316 height 26
select select "PYD"
click at [837, 275] on select "- Select Status Code - Open Due/Unpaid Paid Incomplete No Tax Due Internal Refu…" at bounding box center [995, 287] width 316 height 26
type input "10/10/2025"
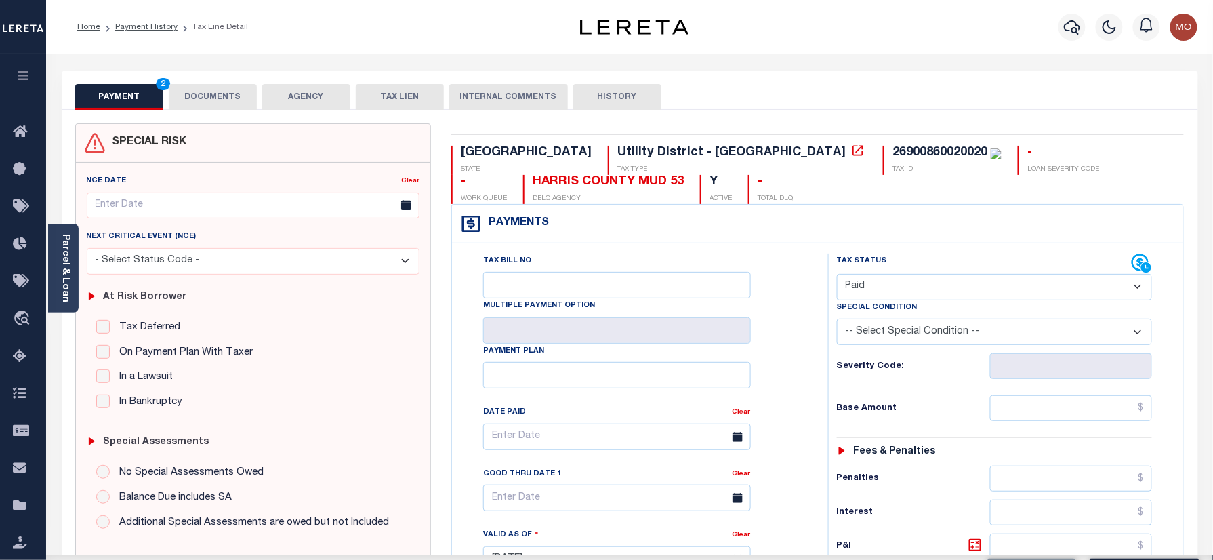
click at [803, 362] on div "Tax Bill No Multiple Payment Option Payment Plan Clear" at bounding box center [636, 443] width 342 height 380
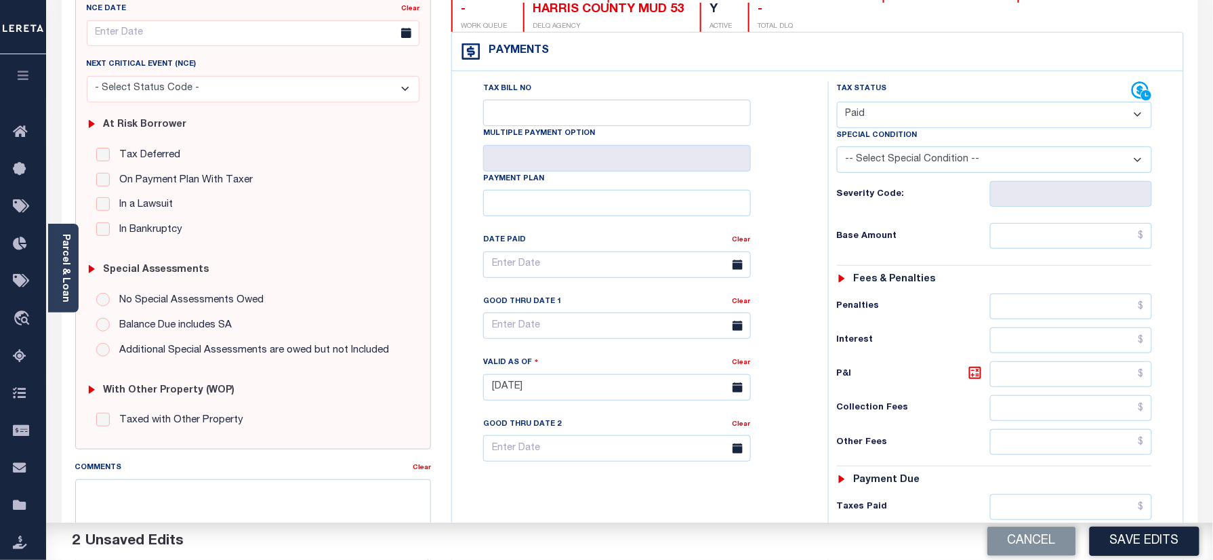
scroll to position [90, 0]
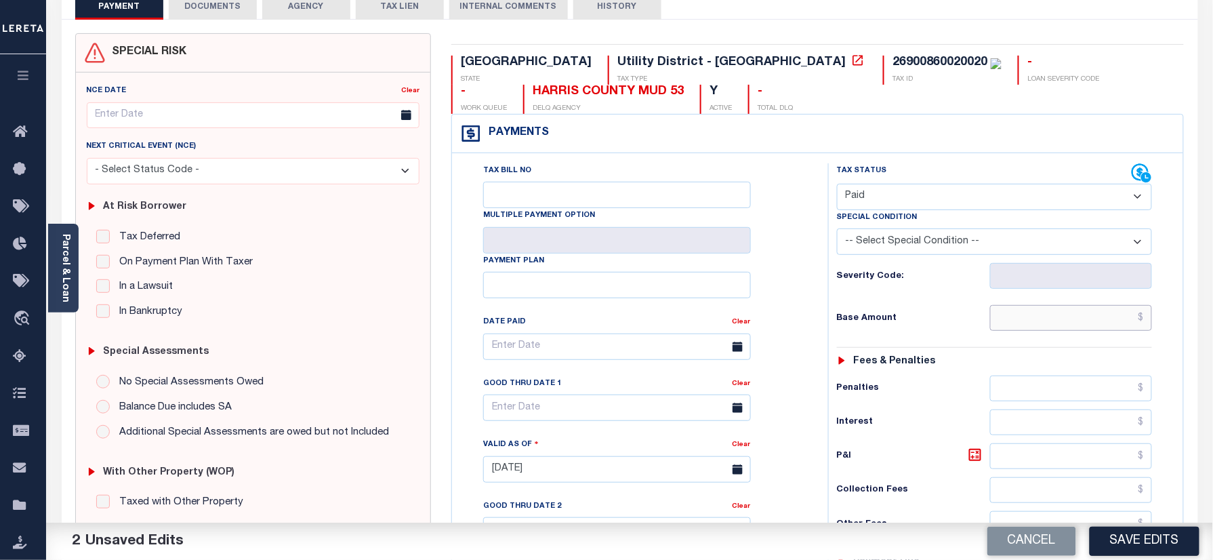
drag, startPoint x: 1041, startPoint y: 320, endPoint x: 1018, endPoint y: 327, distance: 24.5
click at [1041, 320] on input "text" at bounding box center [1071, 318] width 163 height 26
paste input "4,980.00"
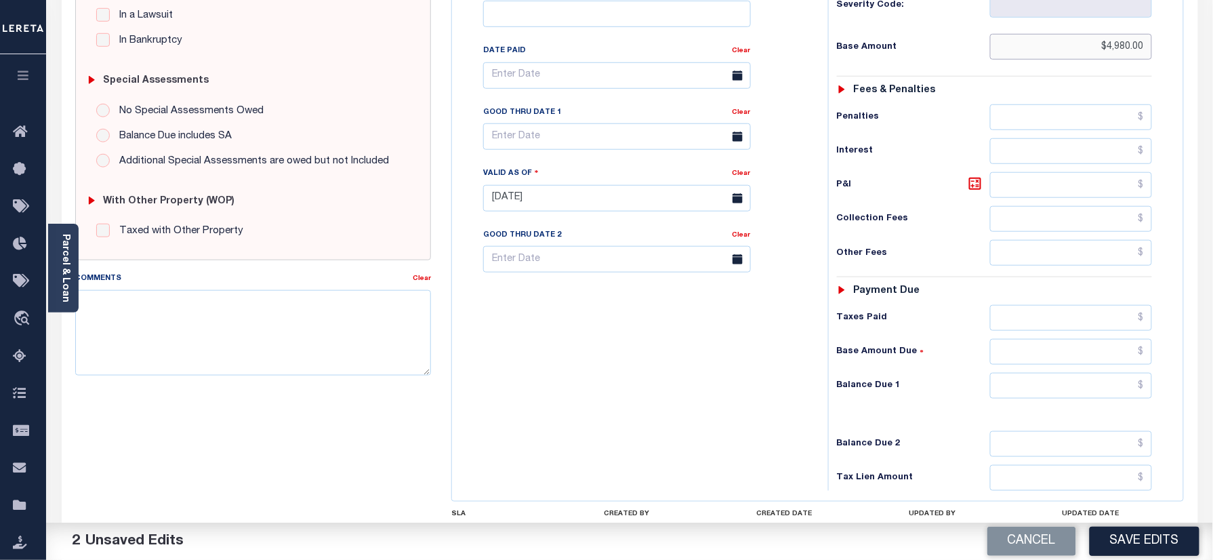
type input "$4,980.00"
click at [1058, 393] on input "text" at bounding box center [1071, 386] width 163 height 26
type input "$0.00"
click at [632, 398] on div "Tax Bill No Multiple Payment Option Payment Plan Clear" at bounding box center [636, 191] width 362 height 598
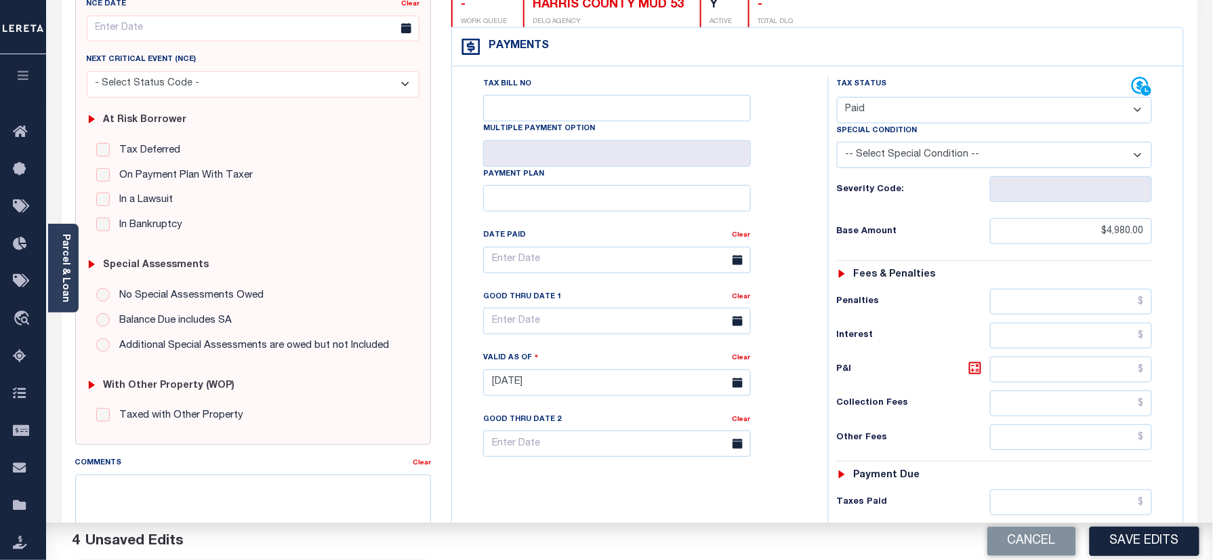
scroll to position [0, 0]
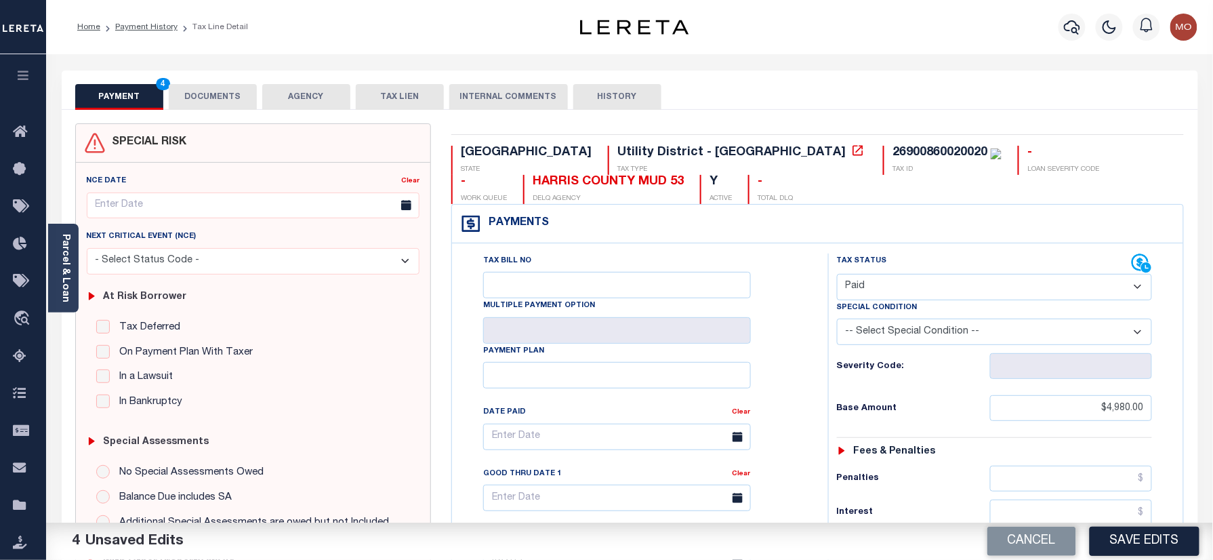
click at [892, 147] on div "26900860020020" at bounding box center [939, 152] width 95 height 12
copy div "26900860020020"
click at [204, 108] on button "DOCUMENTS" at bounding box center [213, 97] width 88 height 26
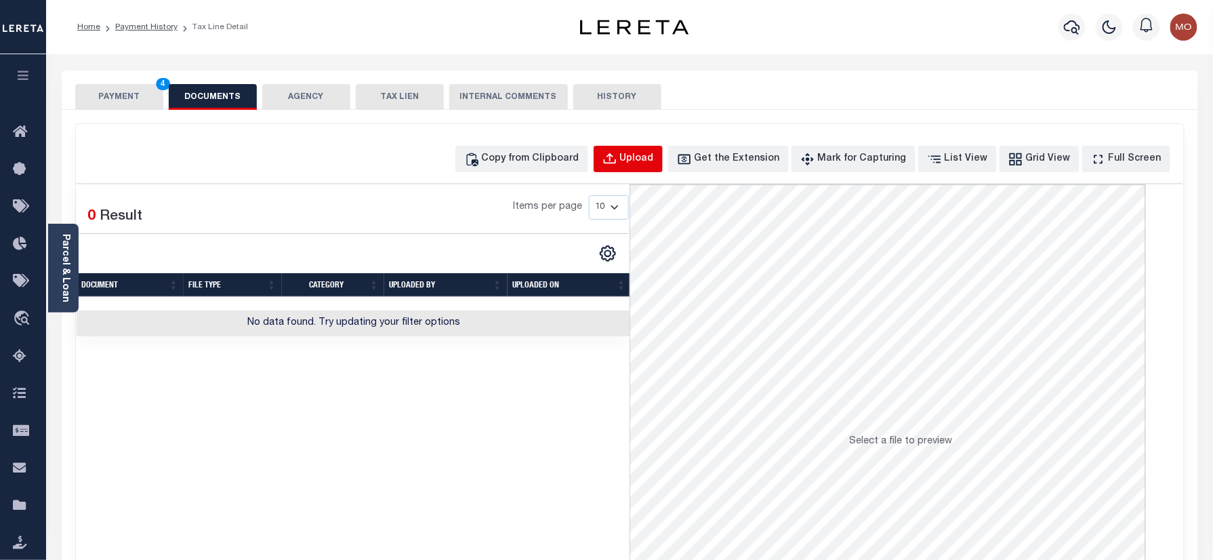
click at [654, 161] on div "Upload" at bounding box center [637, 159] width 34 height 15
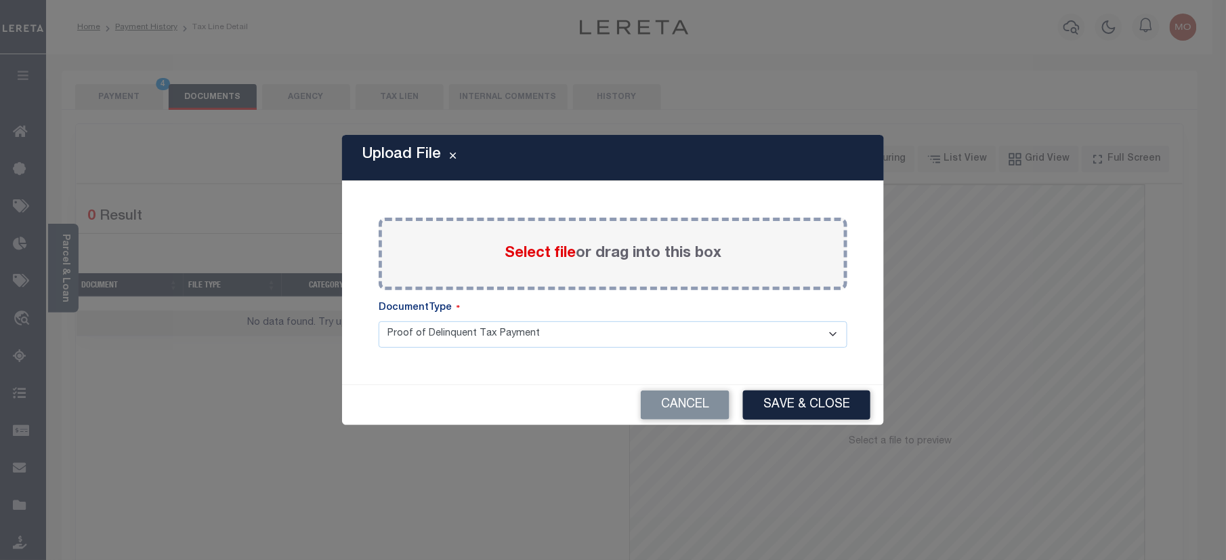
click at [519, 253] on span "Select file" at bounding box center [540, 253] width 71 height 15
click at [0, 0] on input "Select file or drag into this box" at bounding box center [0, 0] width 0 height 0
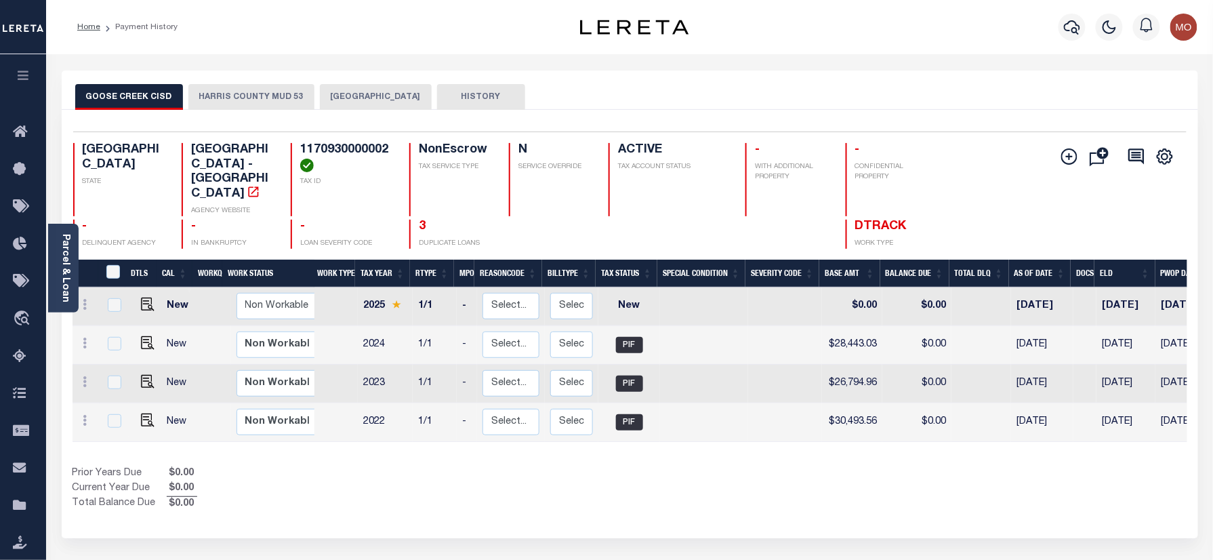
click at [258, 91] on button "HARRIS COUNTY MUD 53" at bounding box center [251, 97] width 126 height 26
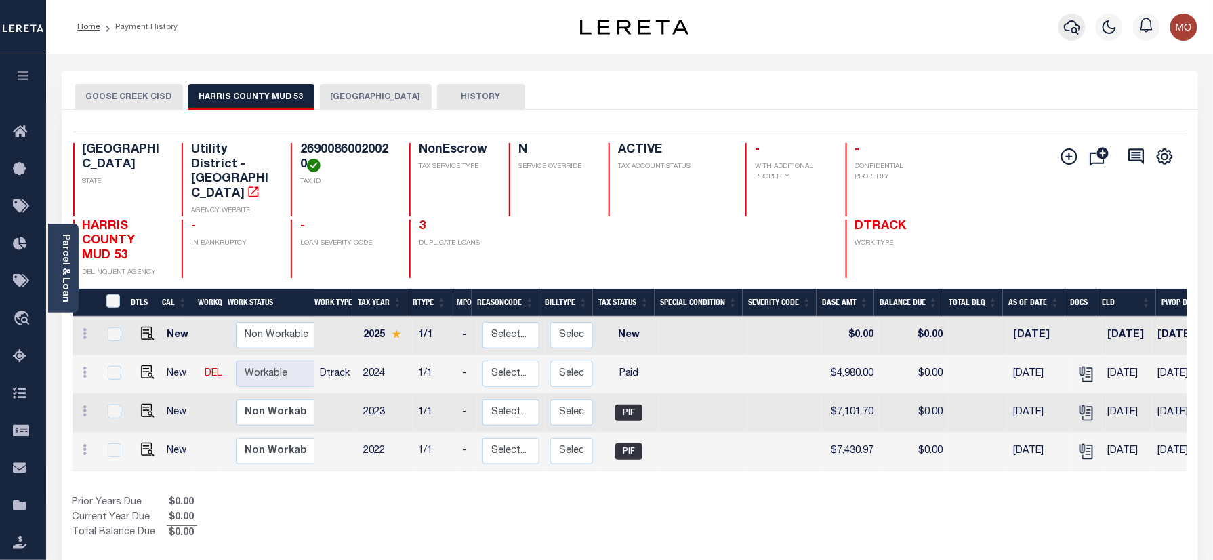
click at [1073, 28] on icon "button" at bounding box center [1072, 27] width 16 height 16
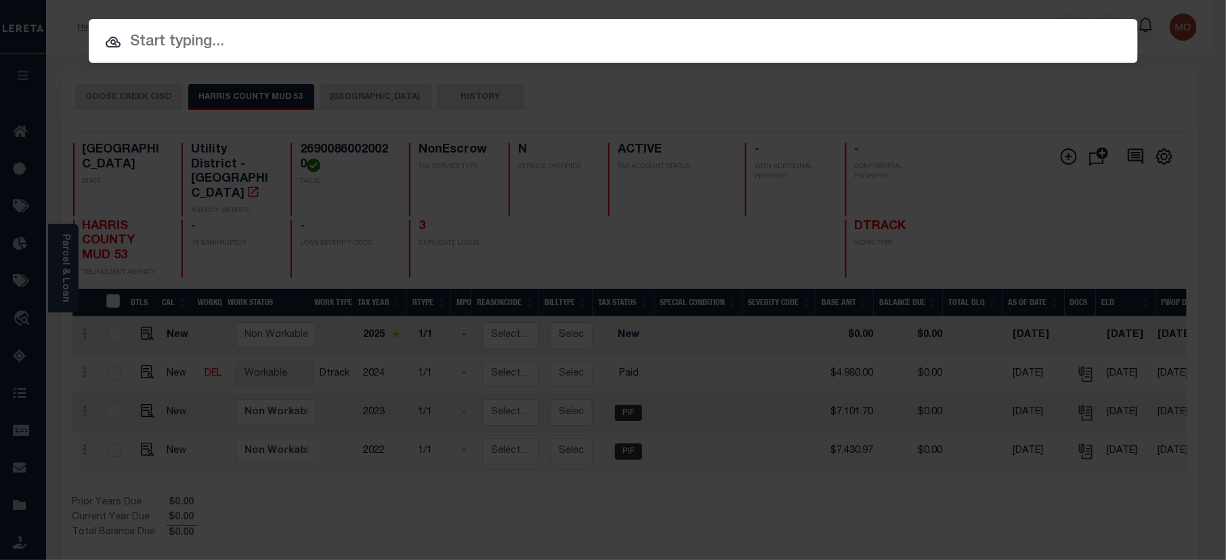
click at [190, 43] on input "text" at bounding box center [613, 42] width 1049 height 24
paste input "1002307923"
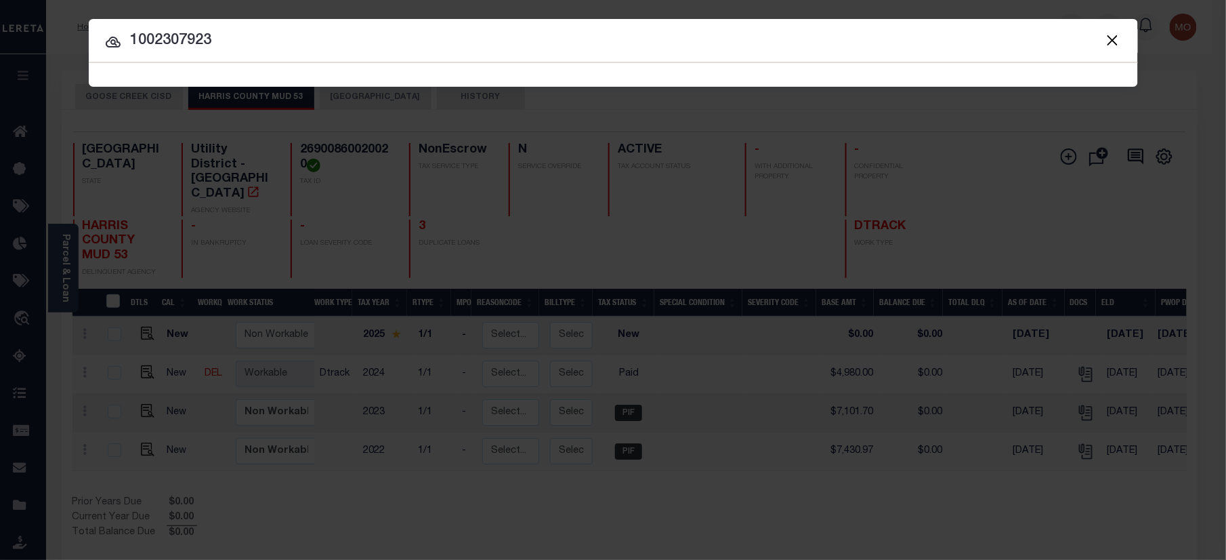
type input "1002307923"
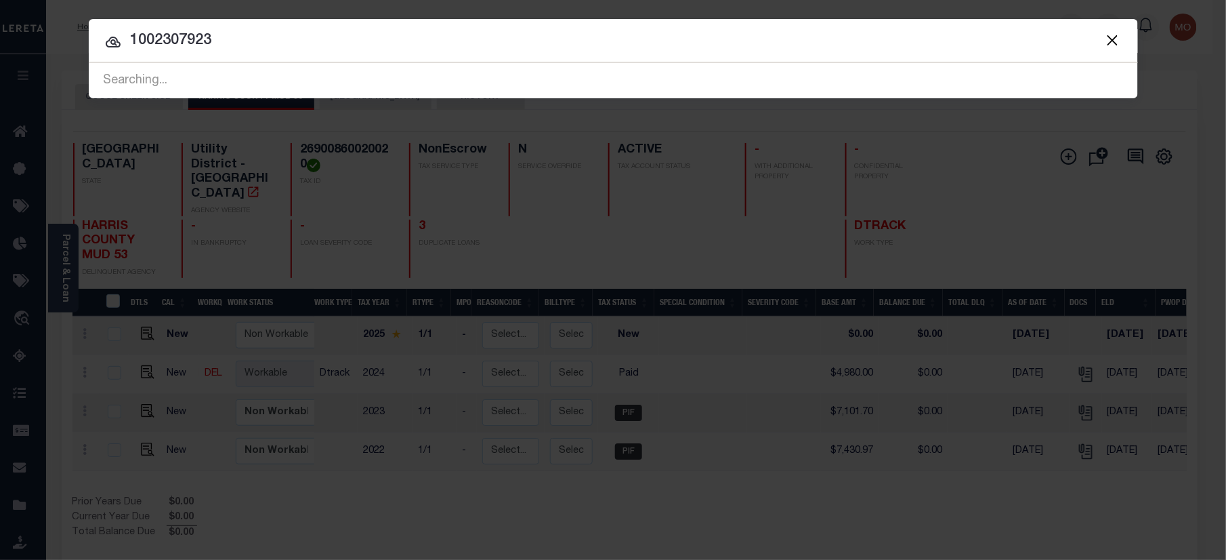
click at [232, 38] on input "1002307923" at bounding box center [613, 41] width 1049 height 24
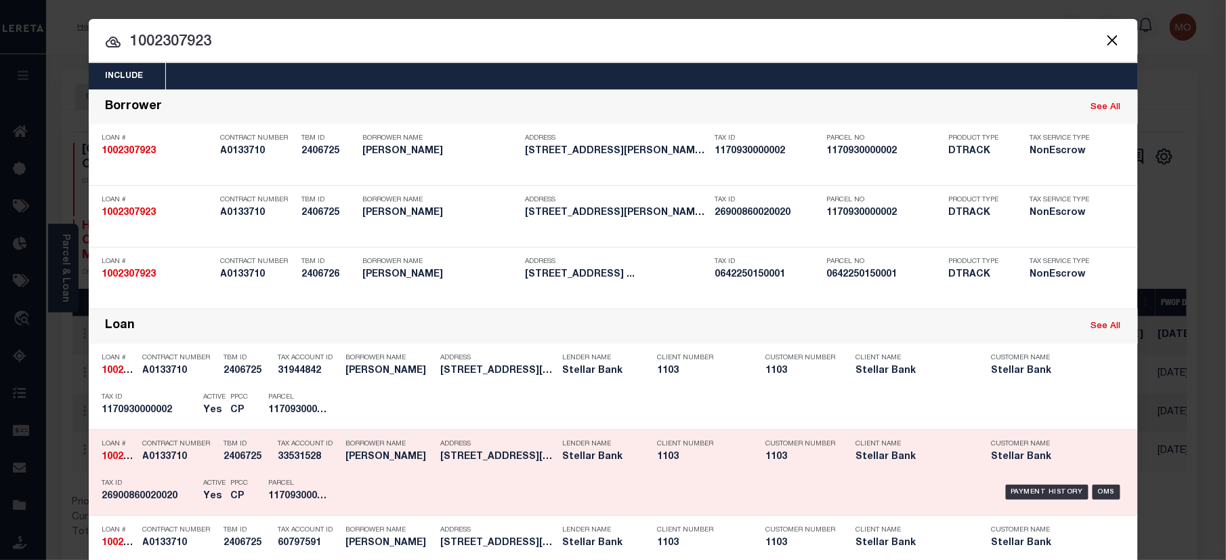
click at [175, 482] on p "Tax ID" at bounding box center [149, 483] width 95 height 8
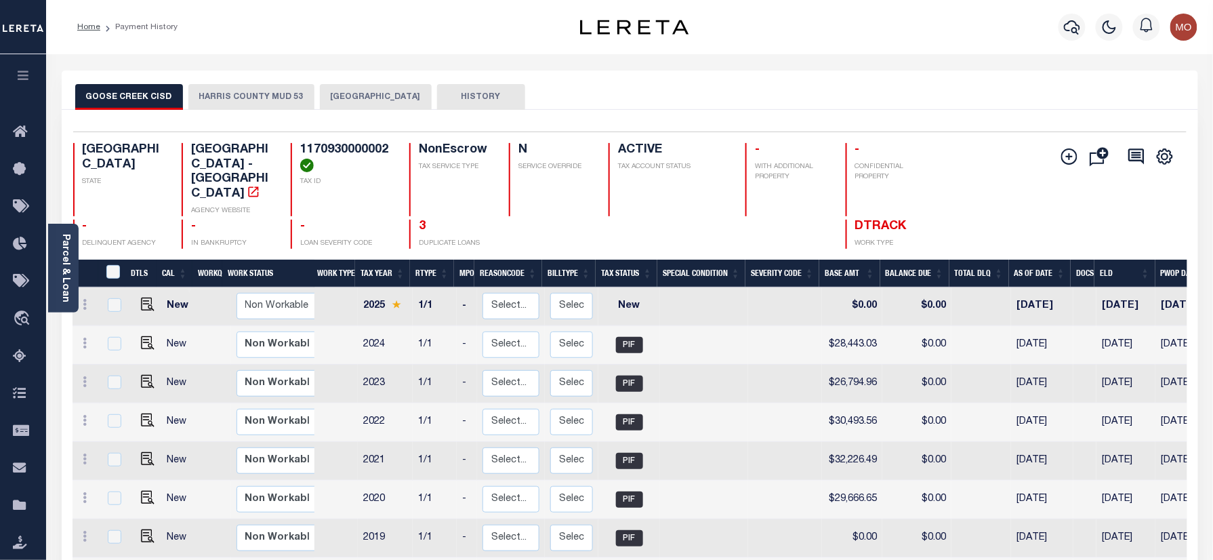
click at [331, 92] on button "[GEOGRAPHIC_DATA]" at bounding box center [376, 97] width 112 height 26
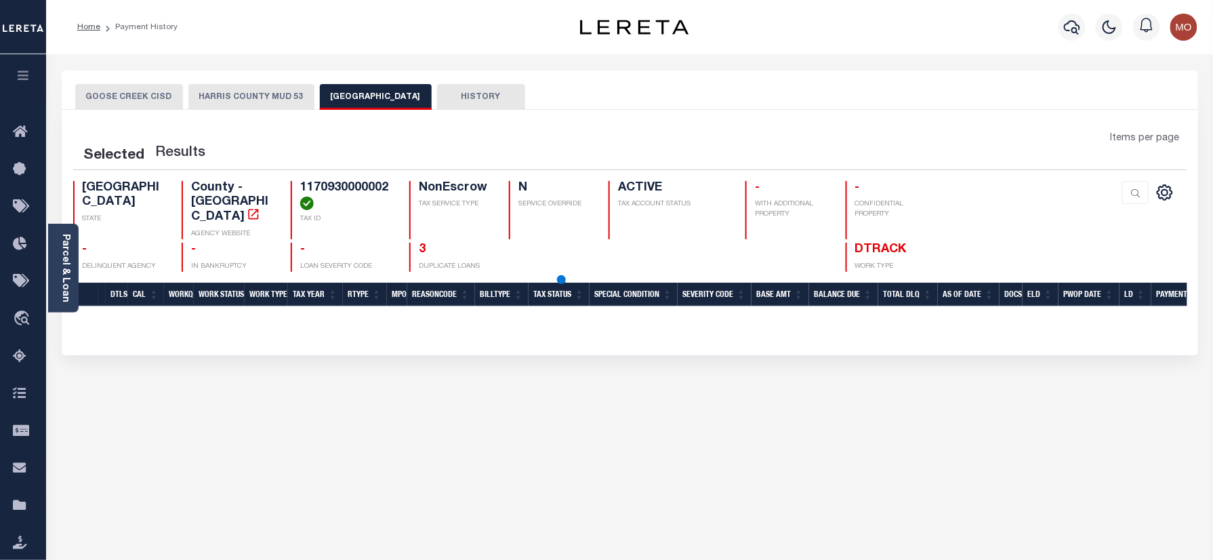
click at [238, 98] on button "HARRIS COUNTY MUD 53" at bounding box center [251, 97] width 126 height 26
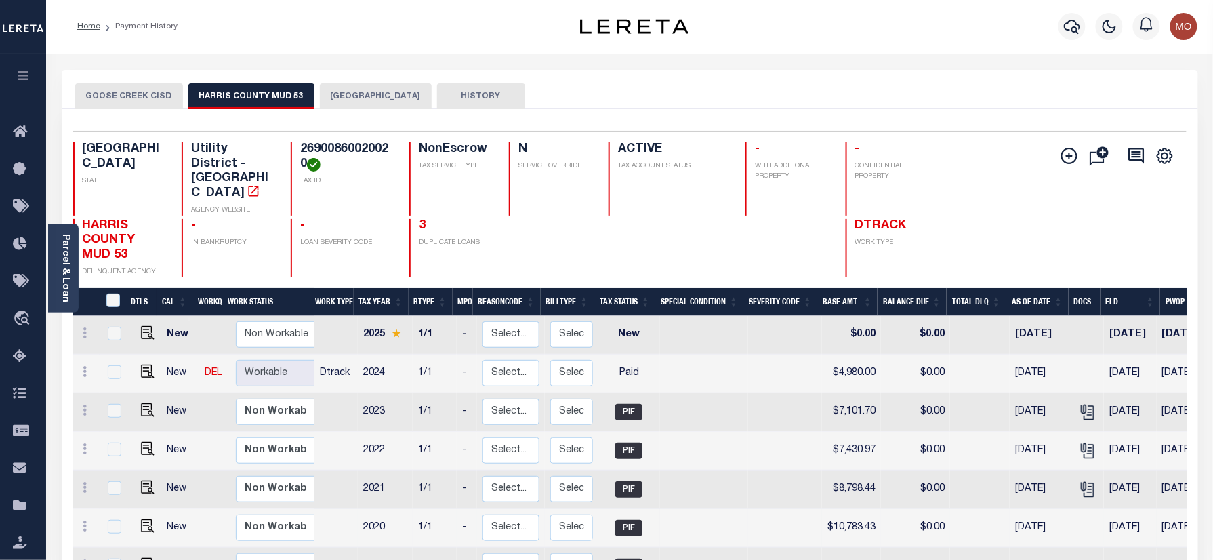
scroll to position [90, 0]
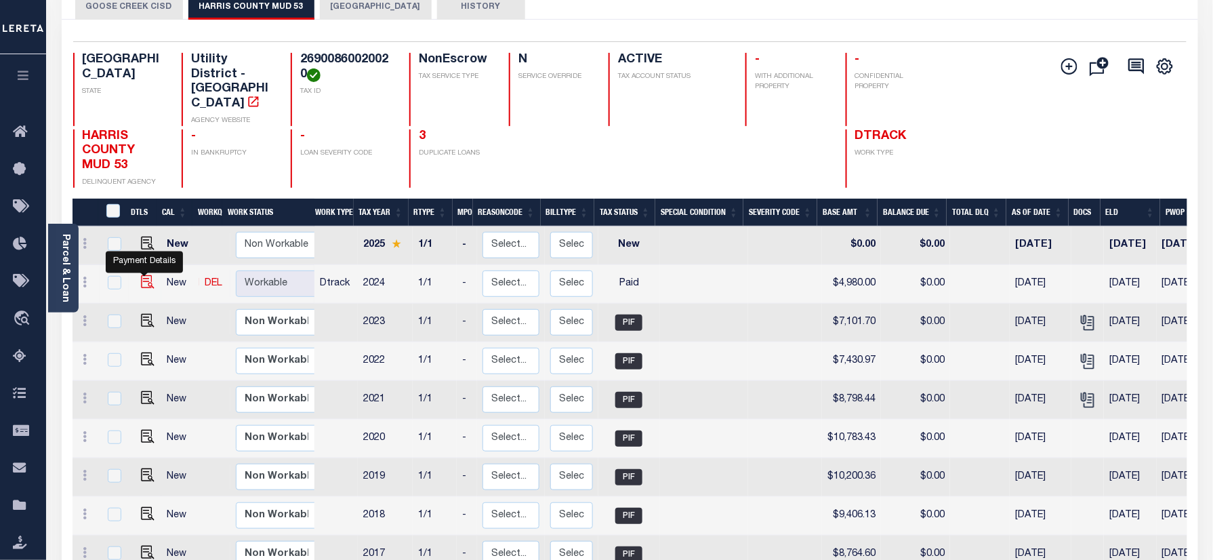
click at [141, 275] on img "" at bounding box center [148, 282] width 14 height 14
checkbox input "true"
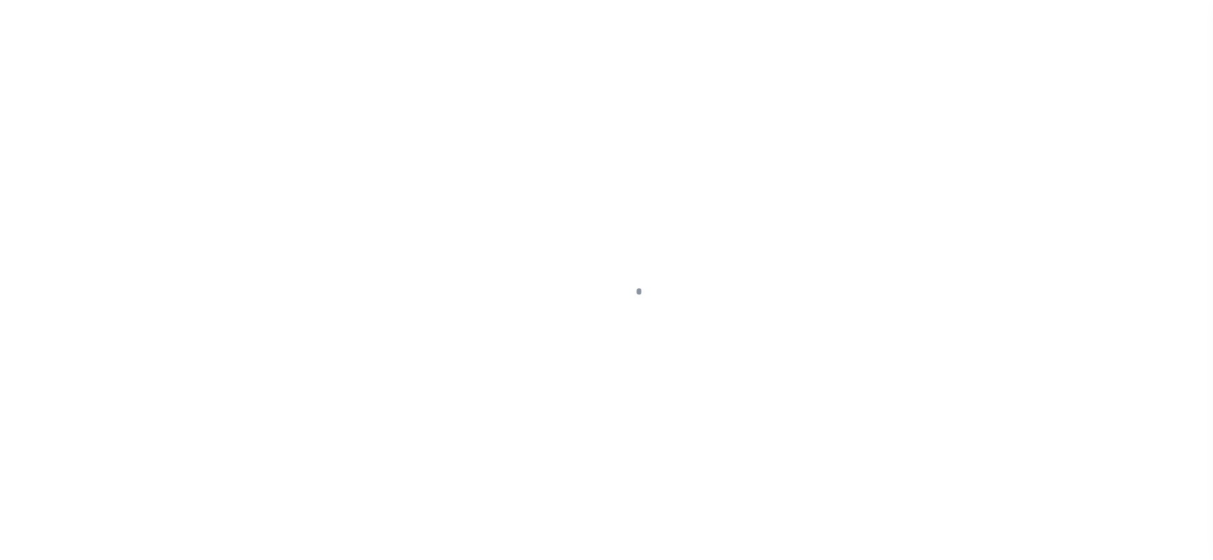
checkbox input "false"
type input "[DATE]"
select select "PYD"
type input "$4,980"
type input "$0"
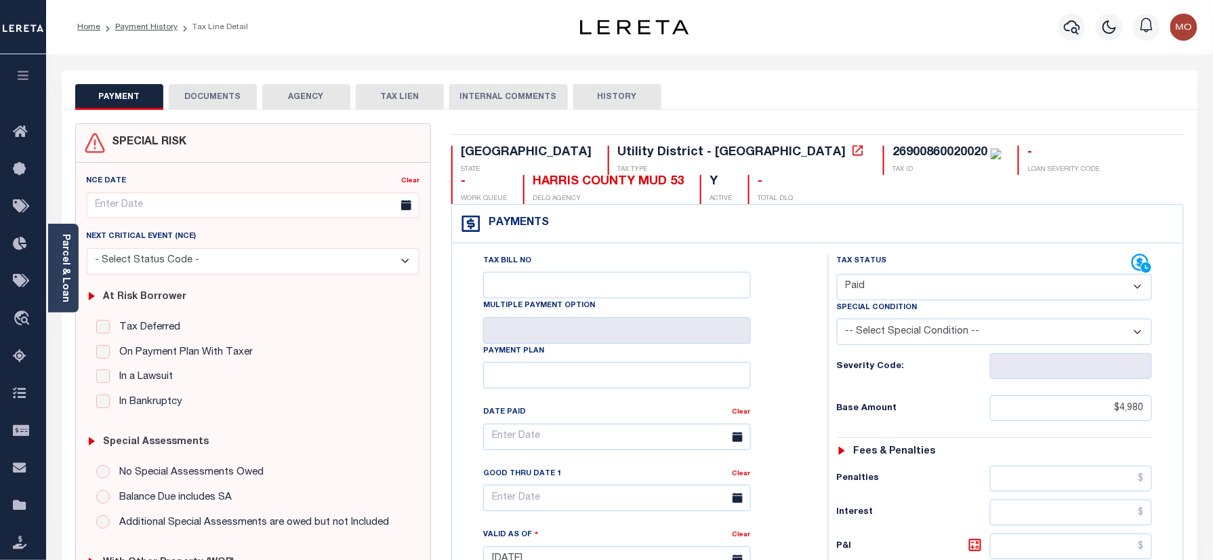
click at [218, 92] on button "DOCUMENTS" at bounding box center [213, 97] width 88 height 26
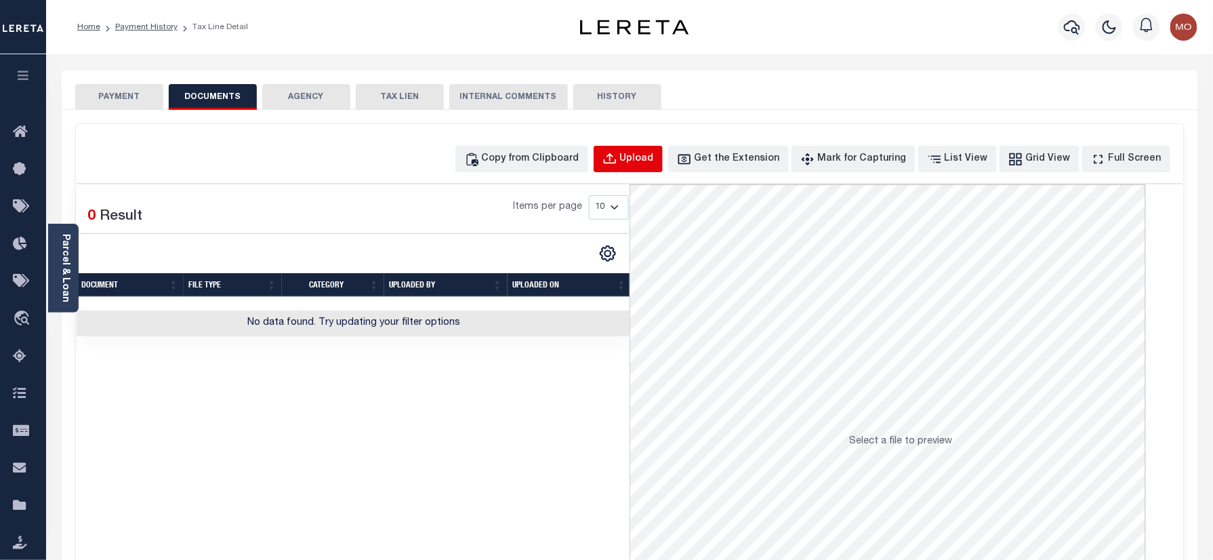
click at [646, 153] on div "Upload" at bounding box center [637, 159] width 34 height 15
select select "POP"
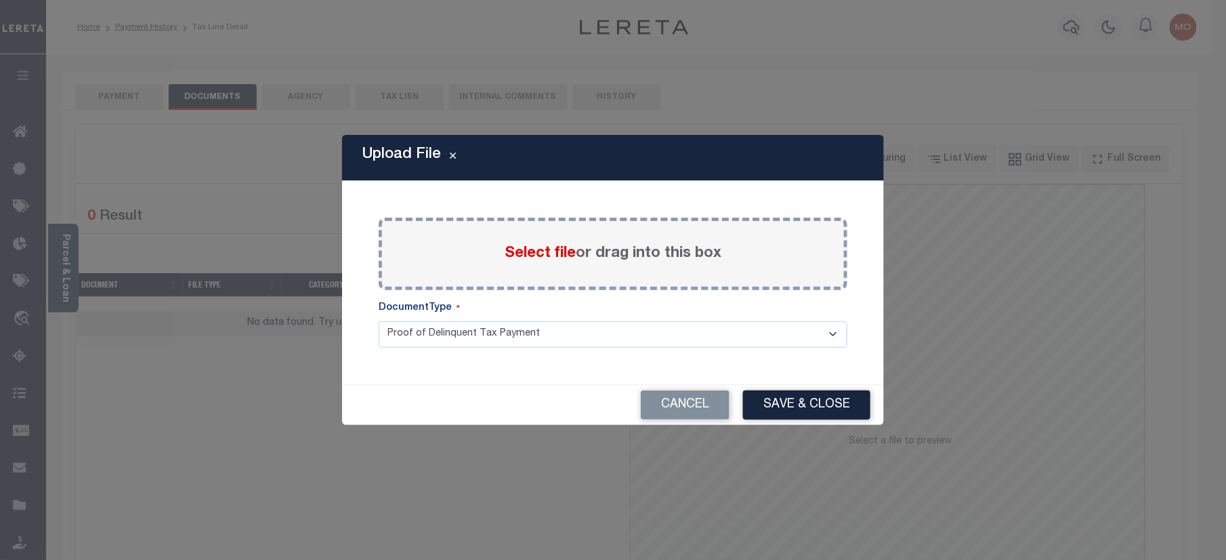
click at [532, 251] on span "Select file" at bounding box center [540, 253] width 71 height 15
click at [0, 0] on input "Select file or drag into this box" at bounding box center [0, 0] width 0 height 0
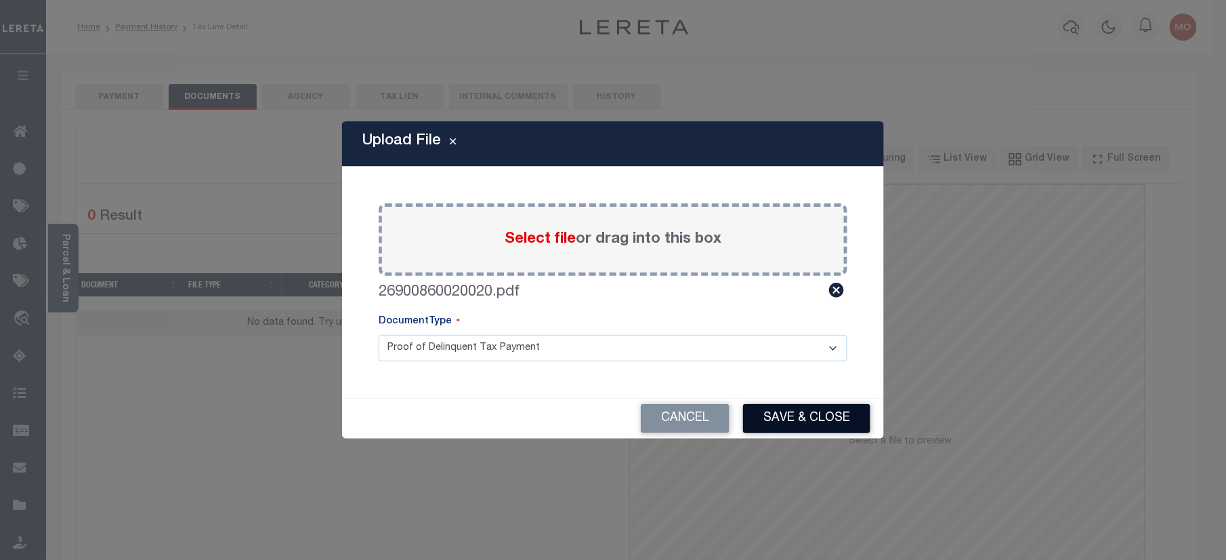
click at [791, 412] on button "Save & Close" at bounding box center [806, 418] width 127 height 29
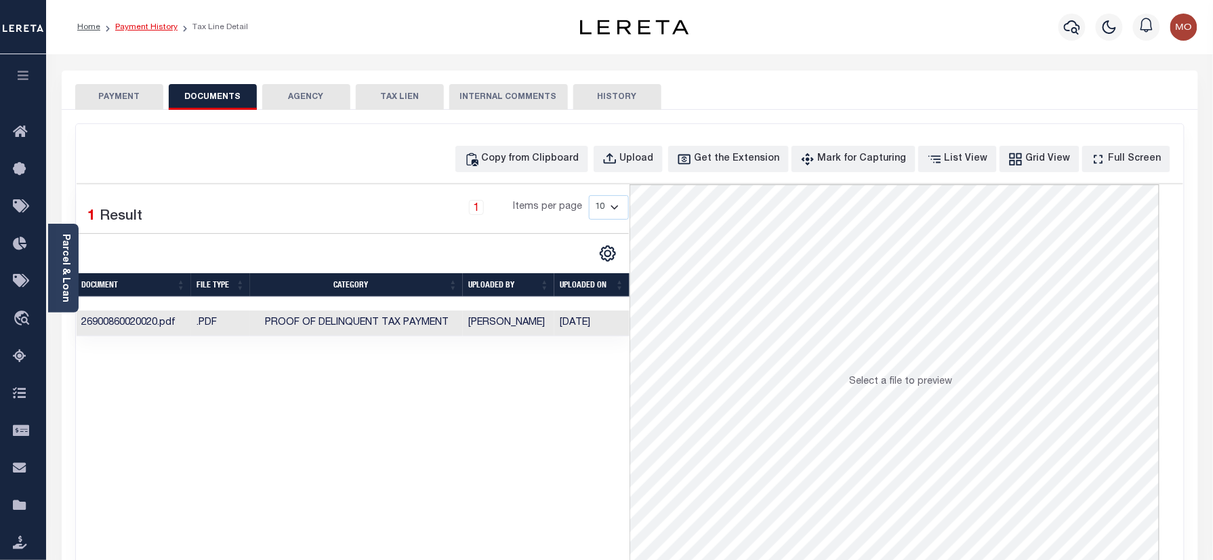
click at [150, 23] on link "Payment History" at bounding box center [146, 27] width 62 height 8
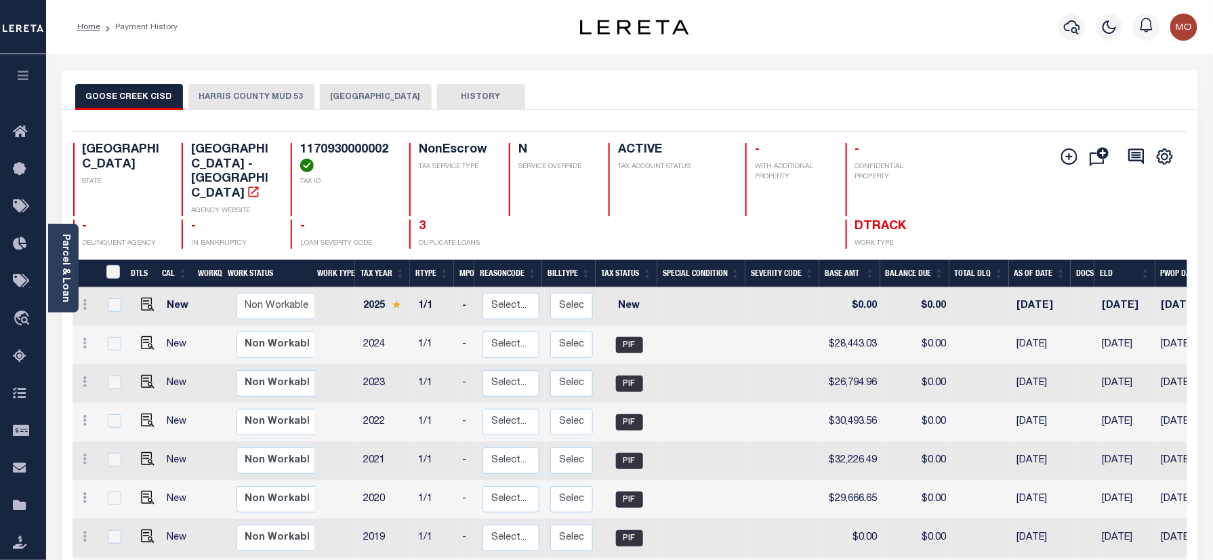
click at [261, 93] on button "HARRIS COUNTY MUD 53" at bounding box center [251, 97] width 126 height 26
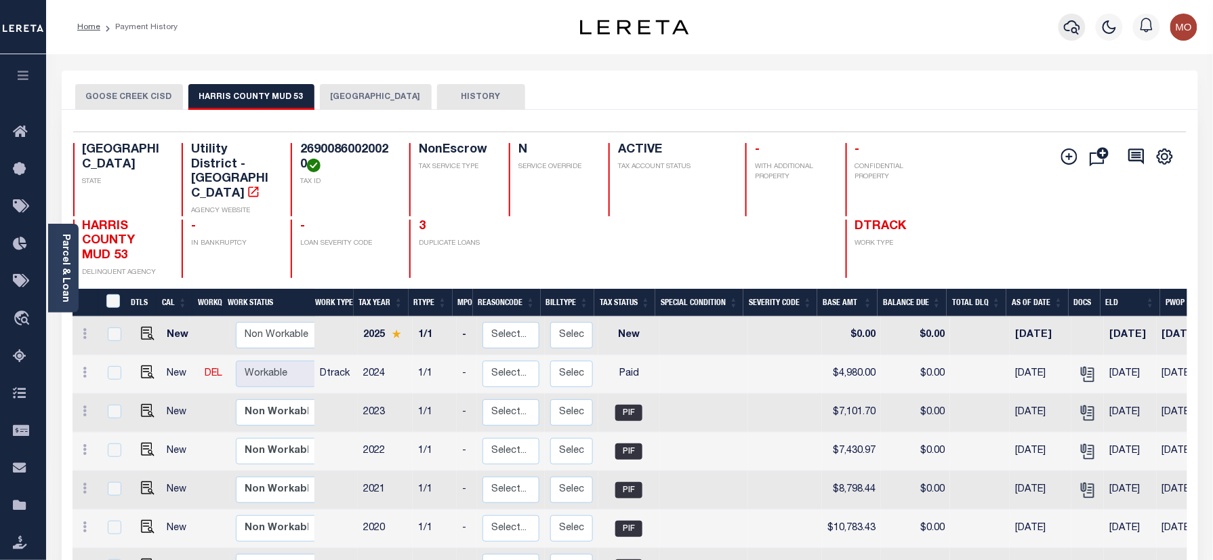
click at [1066, 22] on icon "button" at bounding box center [1072, 27] width 16 height 16
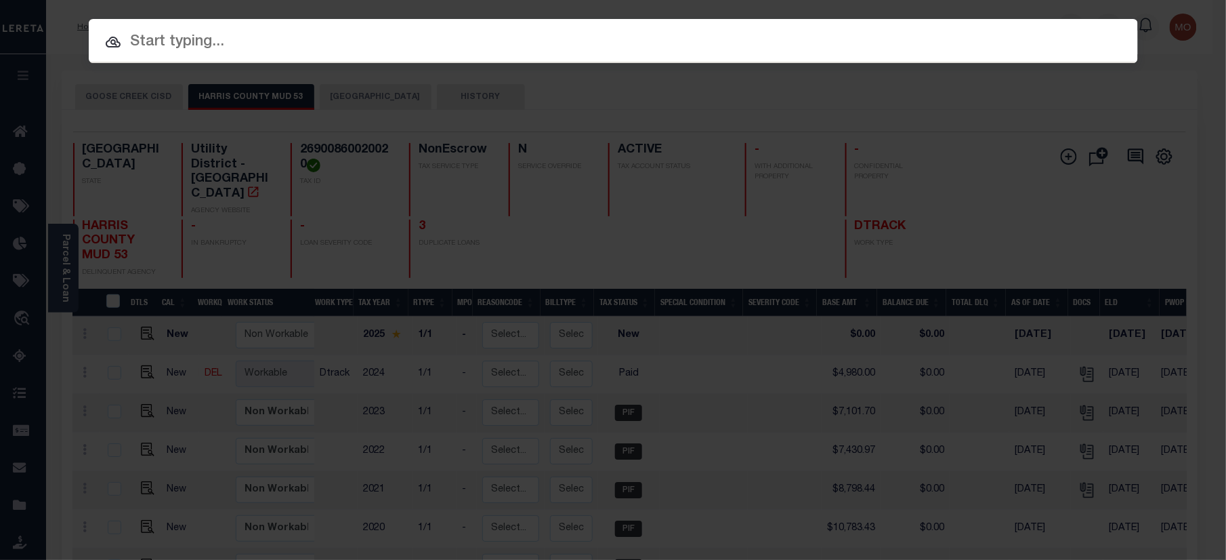
click at [291, 24] on div at bounding box center [613, 40] width 1049 height 43
click at [156, 55] on div at bounding box center [613, 40] width 1049 height 43
click at [174, 41] on input "text" at bounding box center [613, 42] width 1049 height 24
paste input "1002307931"
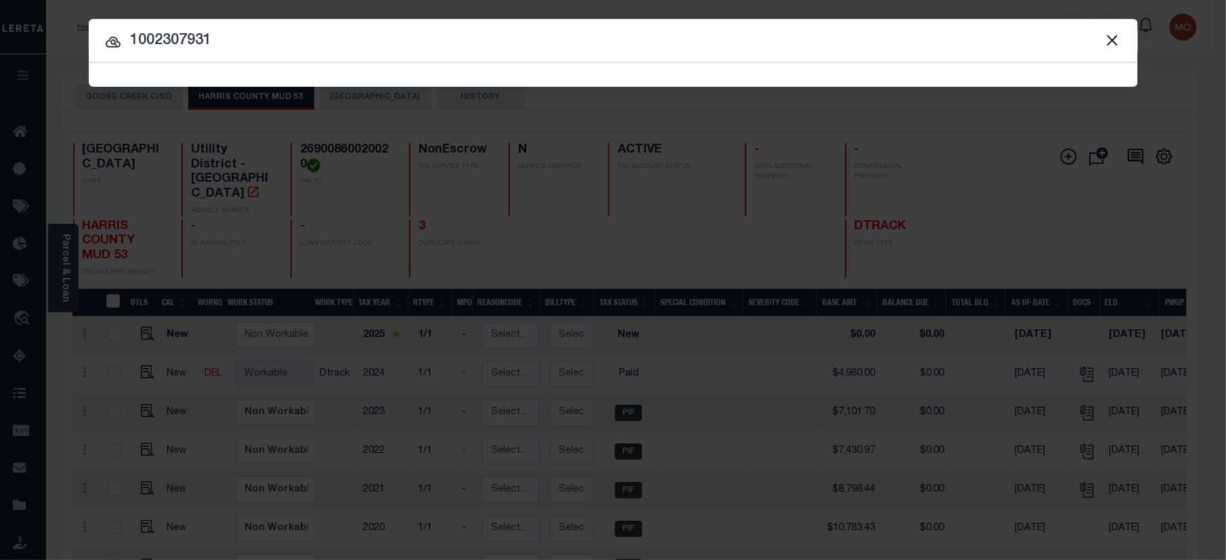
type input "1002307931"
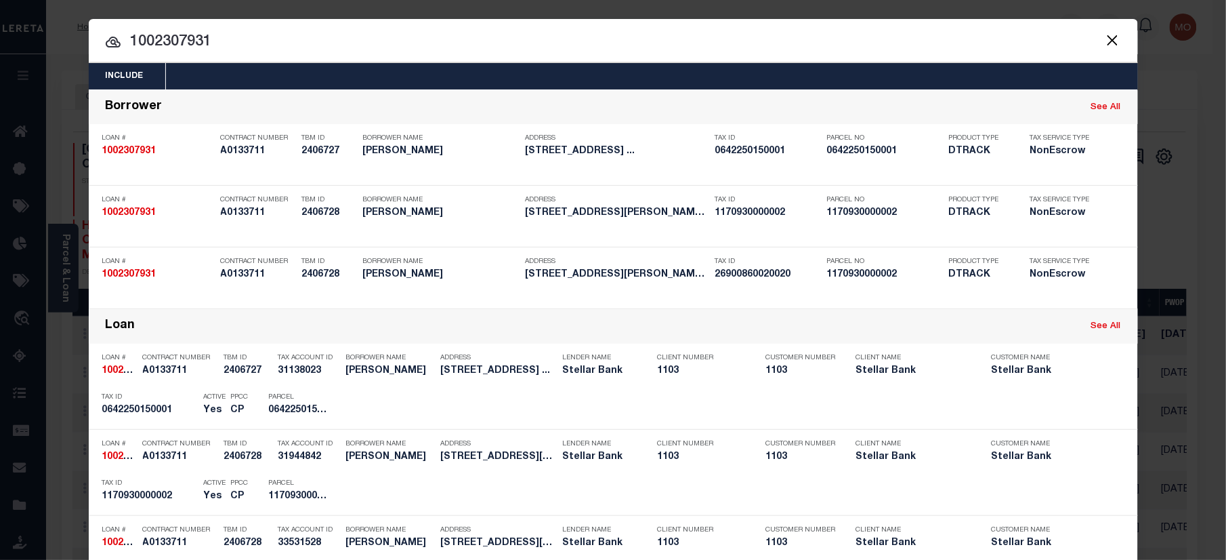
click at [256, 46] on input "1002307931" at bounding box center [613, 42] width 1049 height 24
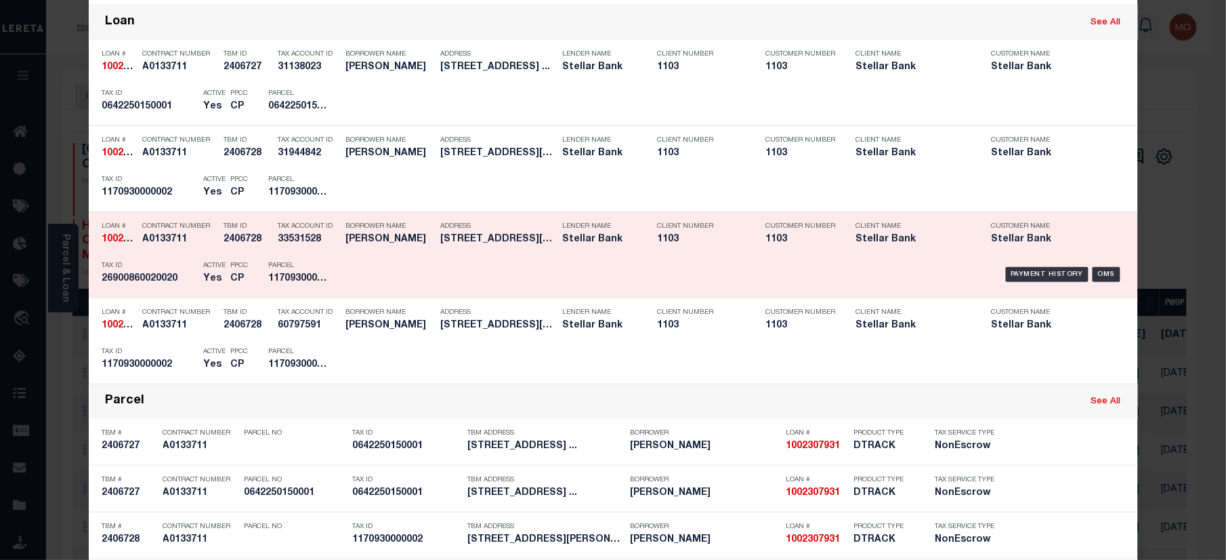
click at [221, 258] on div "PPCC CP" at bounding box center [240, 274] width 38 height 39
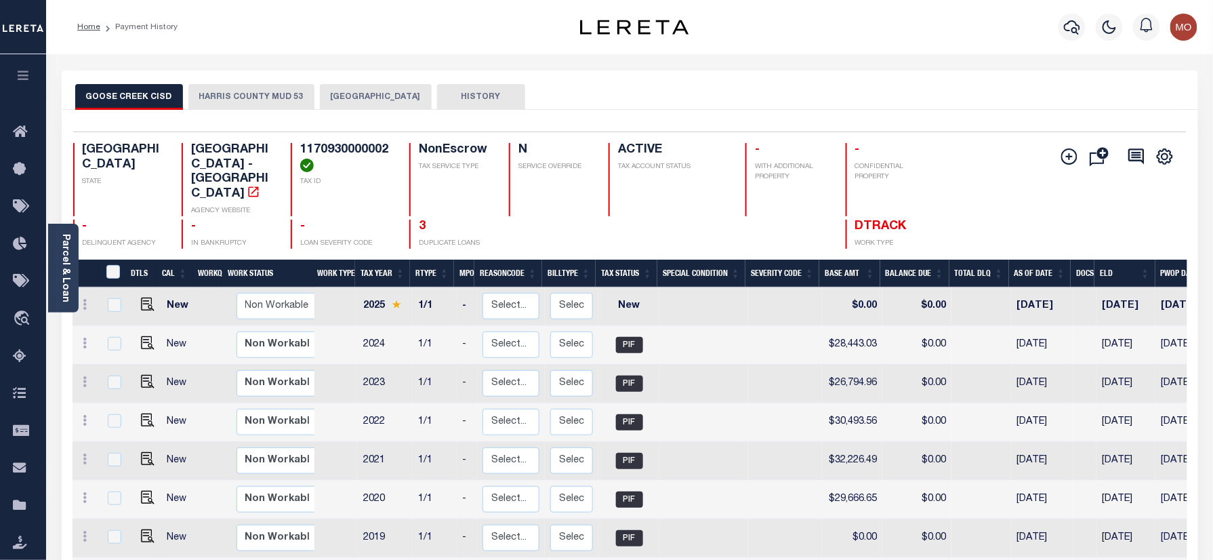
click at [268, 92] on button "HARRIS COUNTY MUD 53" at bounding box center [251, 97] width 126 height 26
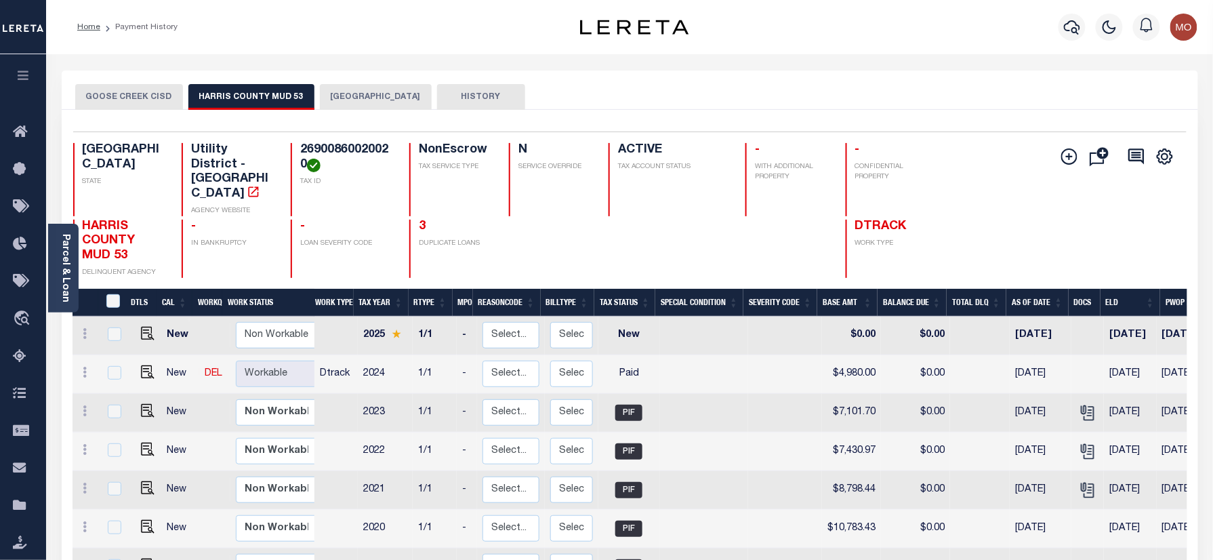
click at [561, 89] on div "GOOSE CREEK CISD HARRIS COUNTY MUD 53 HARRIS COUNTY HISTORY" at bounding box center [629, 96] width 1109 height 25
click at [141, 365] on img "" at bounding box center [148, 372] width 14 height 14
checkbox input "true"
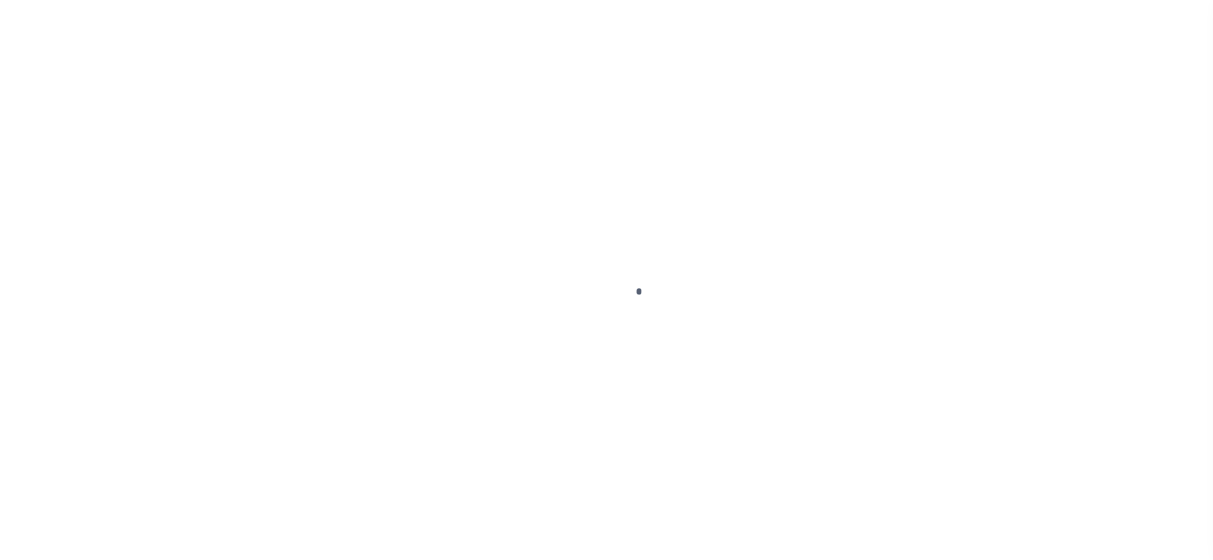
checkbox input "false"
type input "[DATE]"
select select "PYD"
type input "$4,980"
type input "$0"
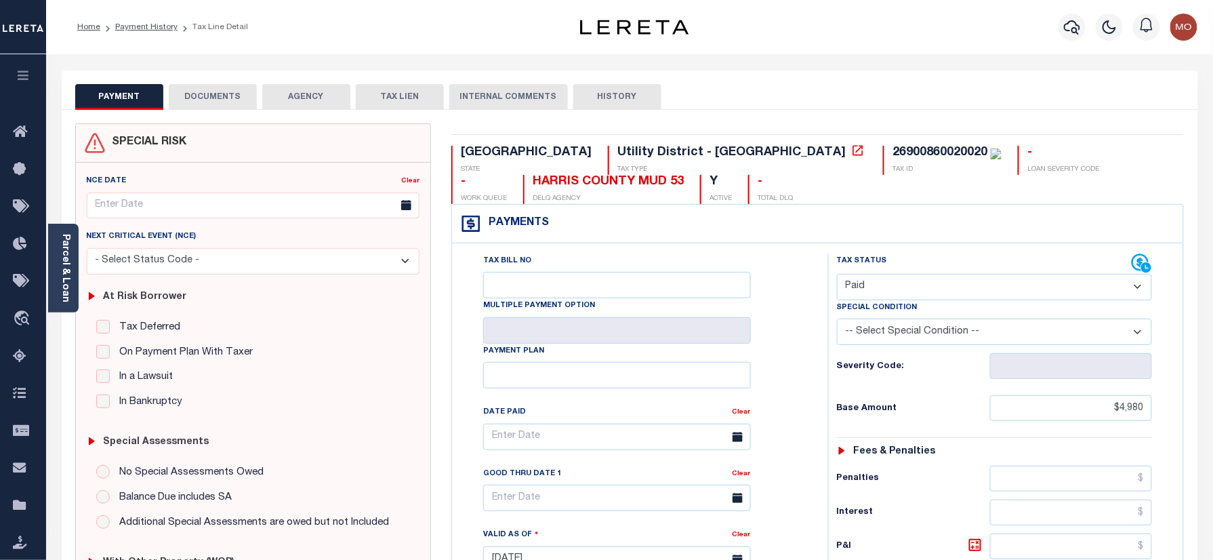
click at [232, 93] on button "DOCUMENTS" at bounding box center [213, 97] width 88 height 26
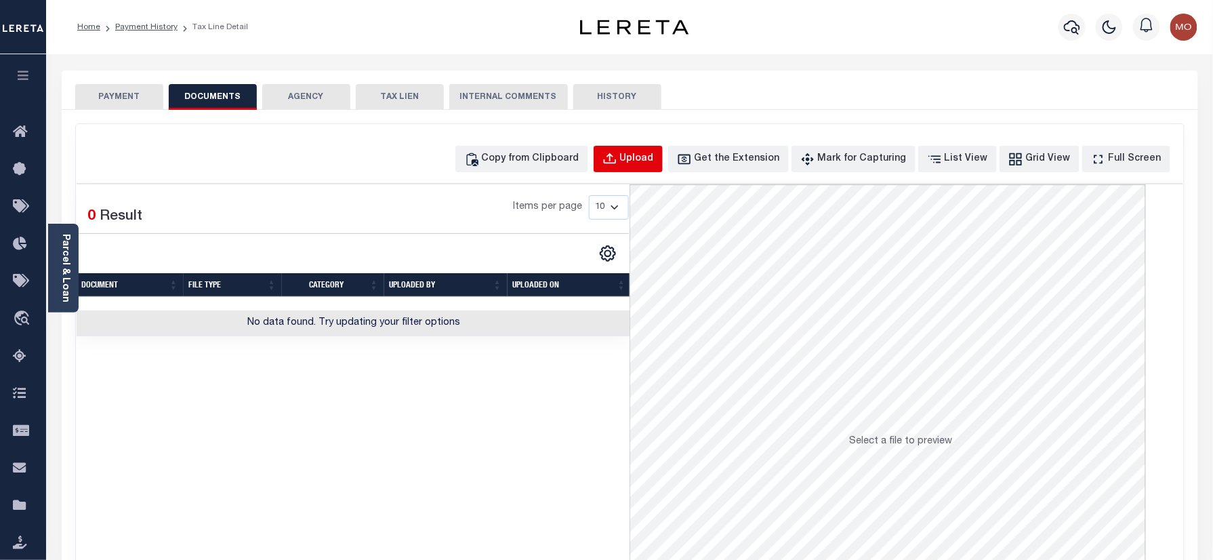
click at [646, 161] on div "Upload" at bounding box center [637, 159] width 34 height 15
select select "POP"
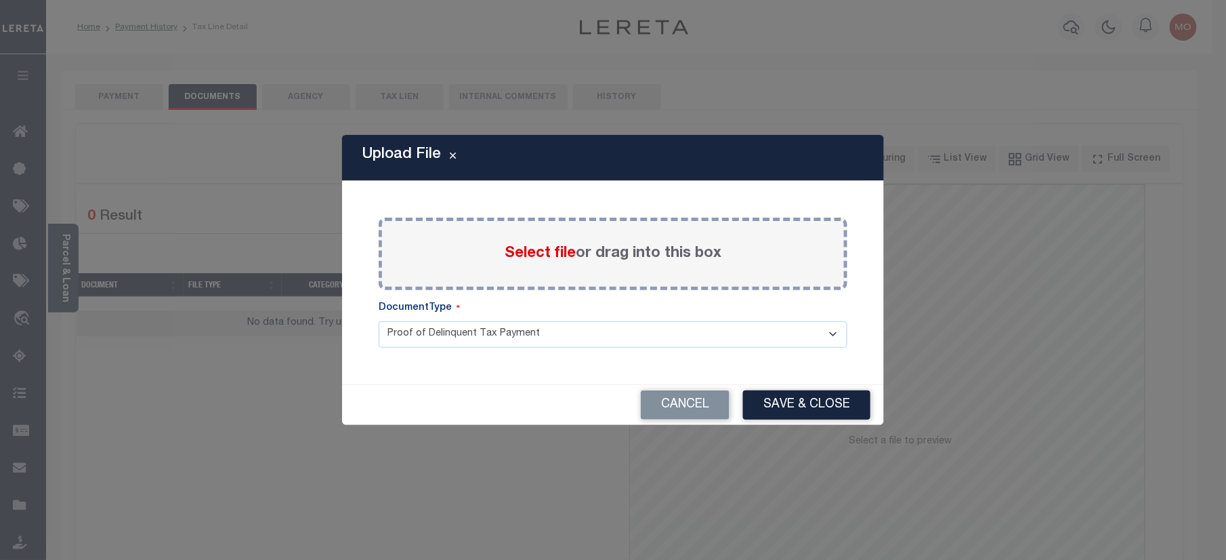
click at [523, 256] on span "Select file" at bounding box center [540, 253] width 71 height 15
click at [0, 0] on input "Select file or drag into this box" at bounding box center [0, 0] width 0 height 0
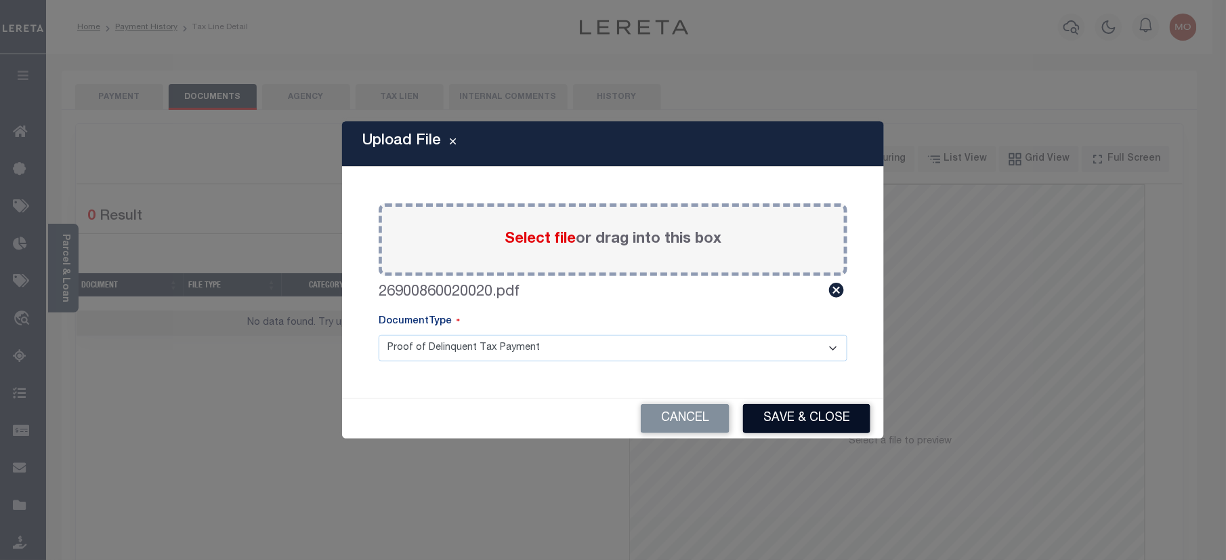
click at [814, 415] on button "Save & Close" at bounding box center [806, 418] width 127 height 29
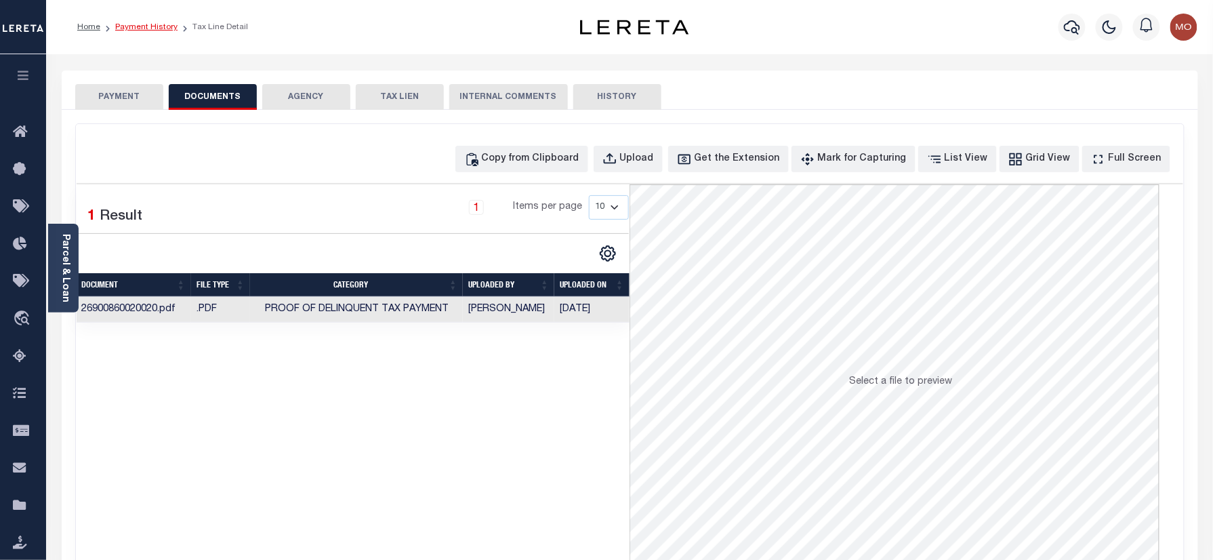
click at [157, 27] on link "Payment History" at bounding box center [146, 27] width 62 height 8
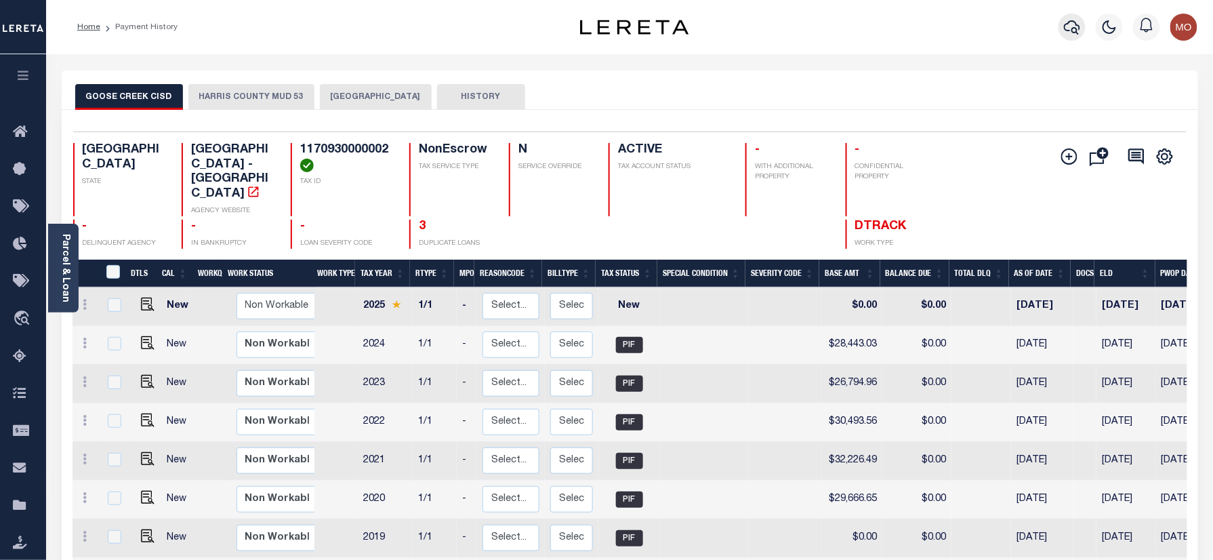
click at [1071, 22] on icon "button" at bounding box center [1072, 27] width 16 height 14
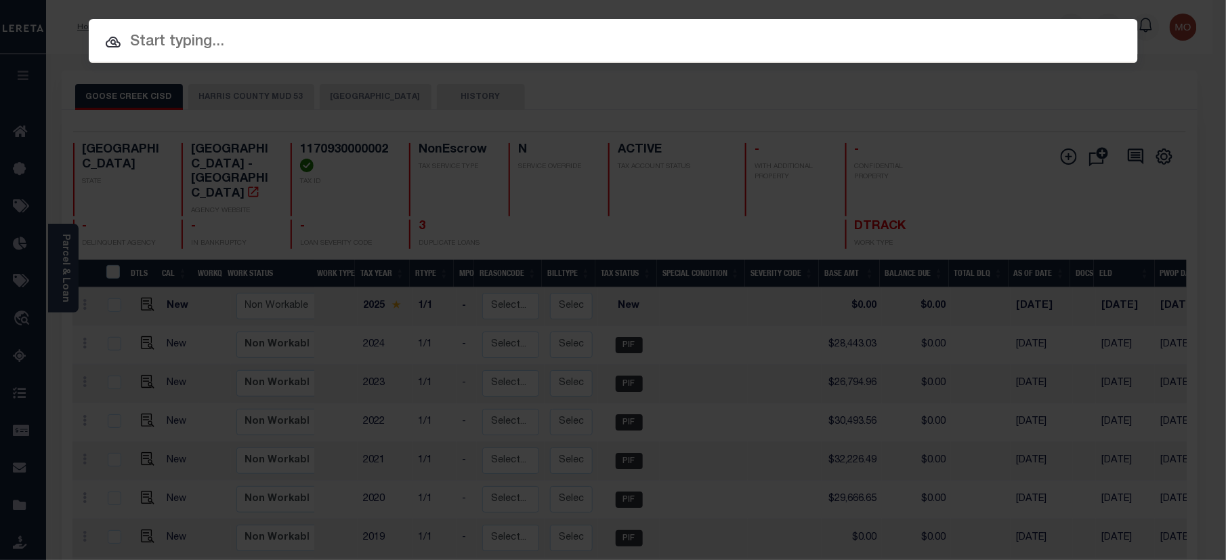
click at [250, 38] on input "text" at bounding box center [613, 42] width 1049 height 24
paste input "1002750685"
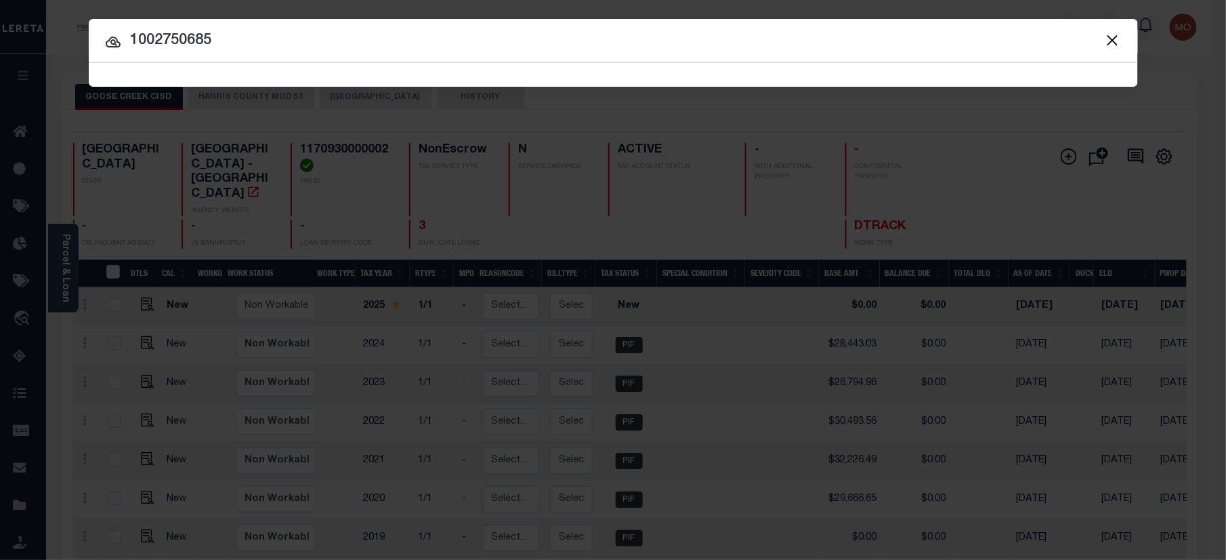
type input "1002750685"
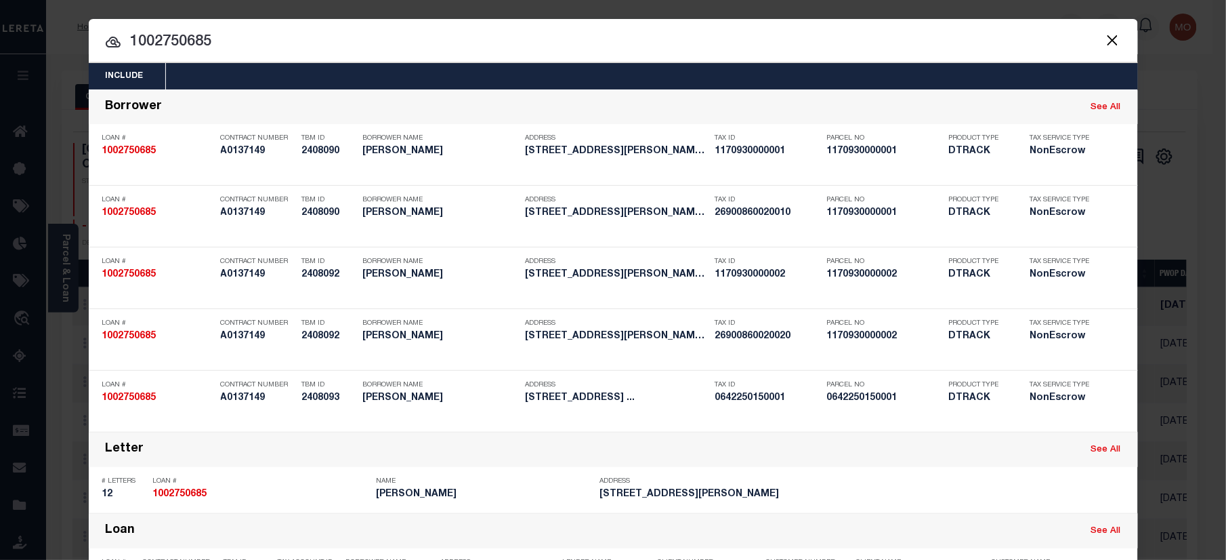
click at [233, 41] on input "1002750685" at bounding box center [613, 42] width 1049 height 24
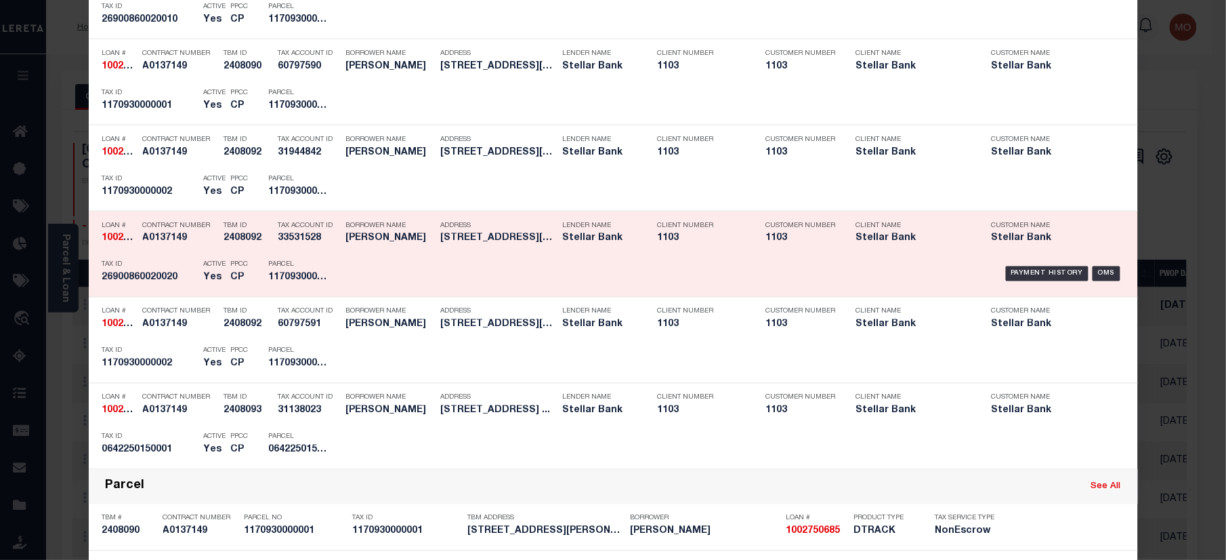
click at [275, 276] on h5 "1170930000002" at bounding box center [299, 278] width 61 height 12
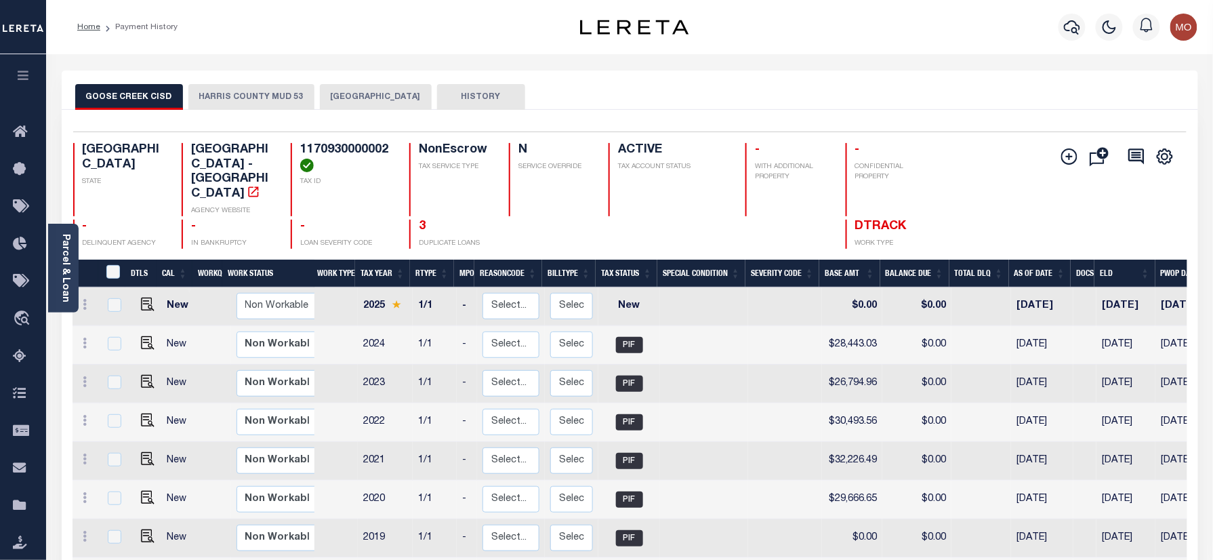
click at [228, 96] on button "HARRIS COUNTY MUD 53" at bounding box center [251, 97] width 126 height 26
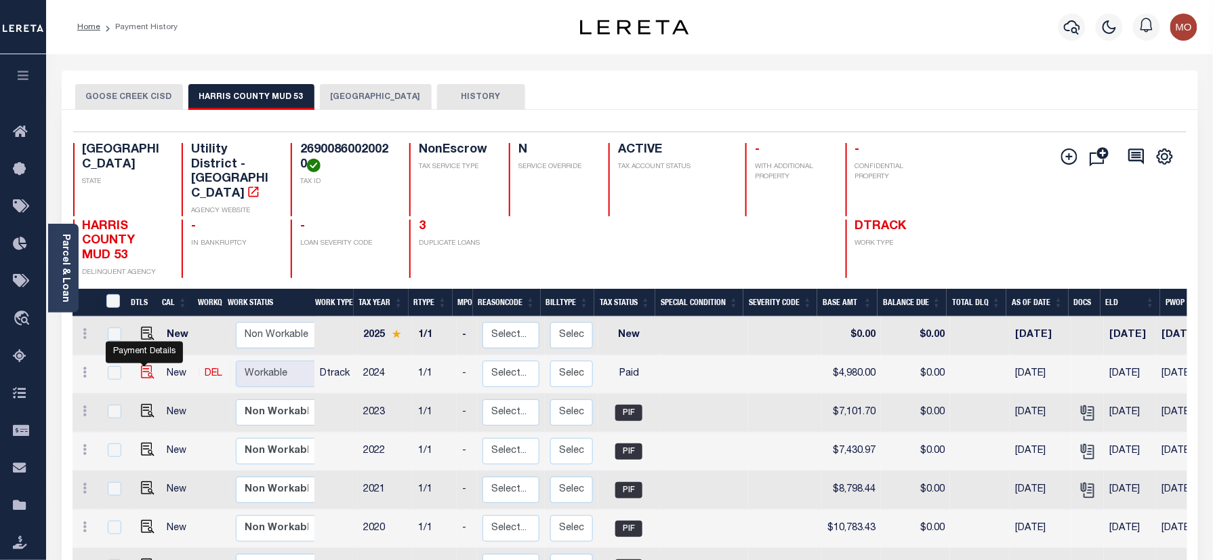
click at [142, 365] on img "" at bounding box center [148, 372] width 14 height 14
checkbox input "true"
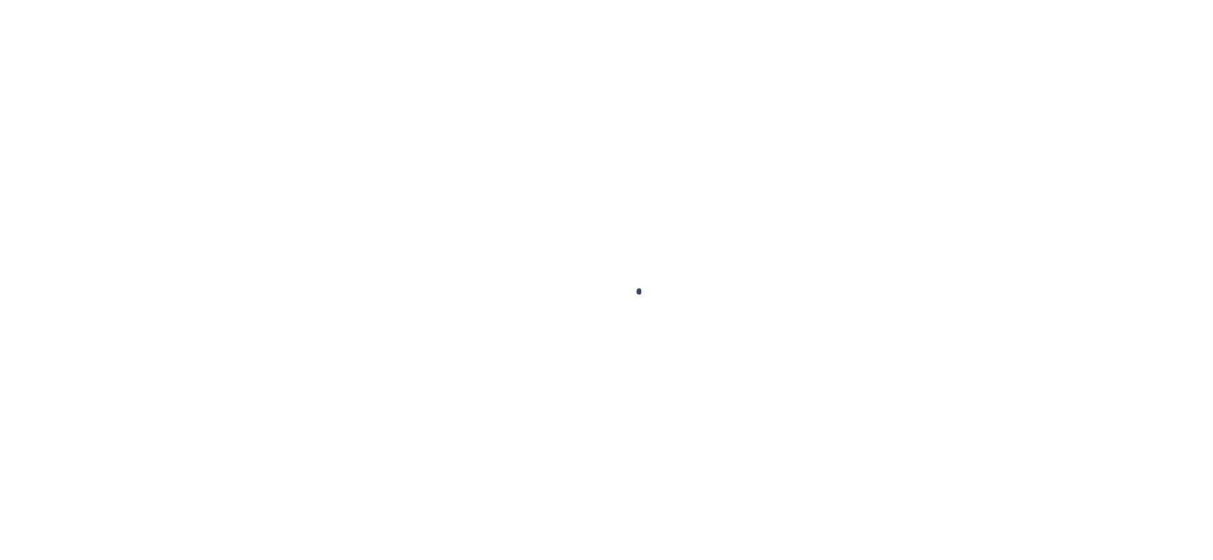
checkbox input "false"
type input "[DATE]"
select select "PYD"
type input "$4,980"
type input "$0"
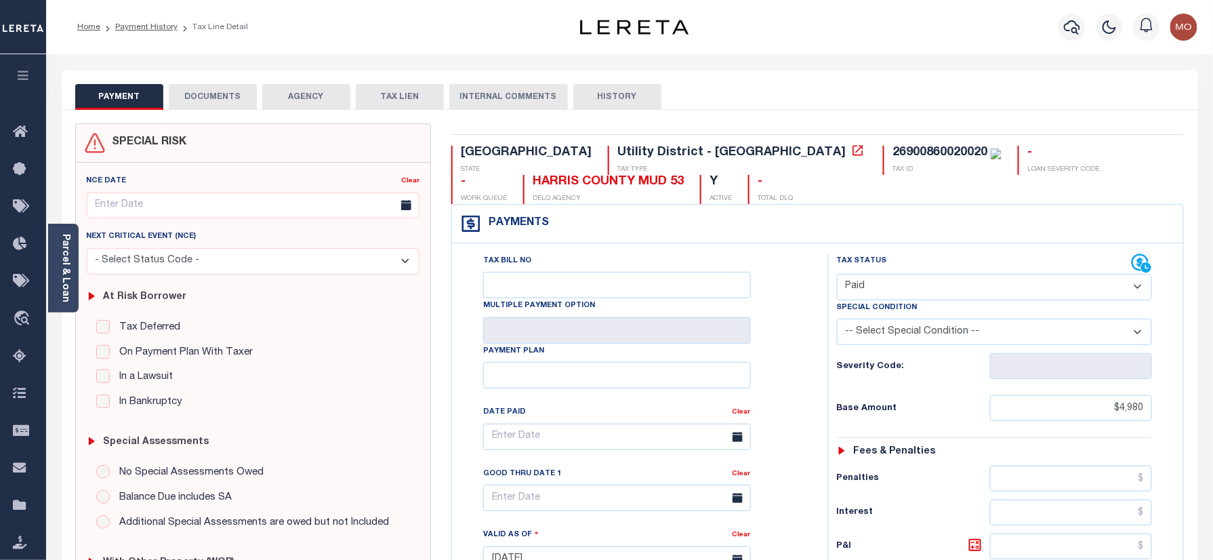
click at [207, 98] on button "DOCUMENTS" at bounding box center [213, 97] width 88 height 26
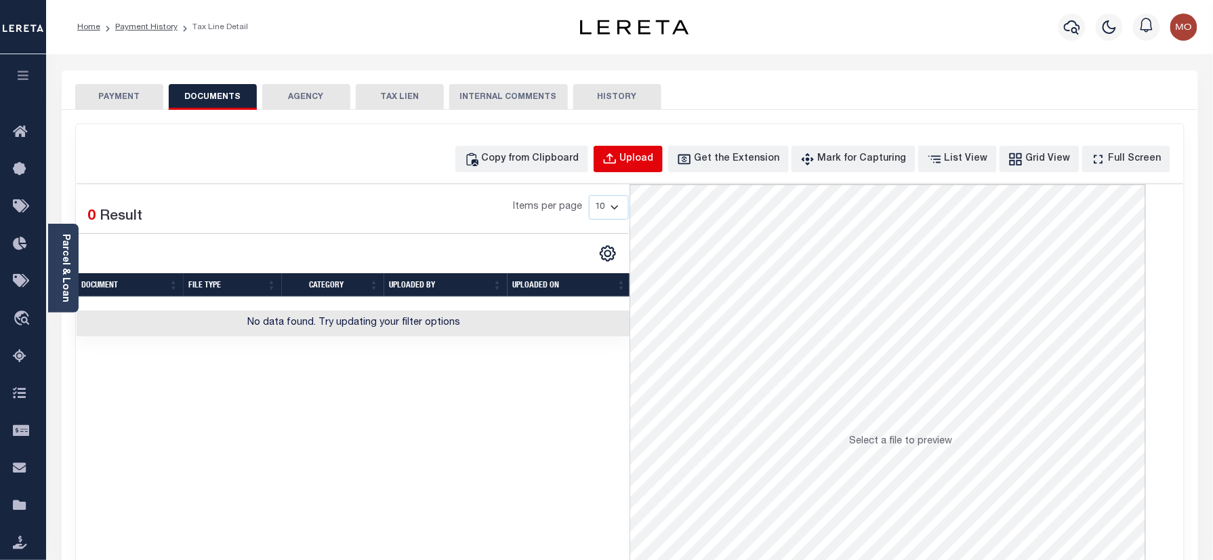
click at [654, 156] on div "Upload" at bounding box center [637, 159] width 34 height 15
select select "POP"
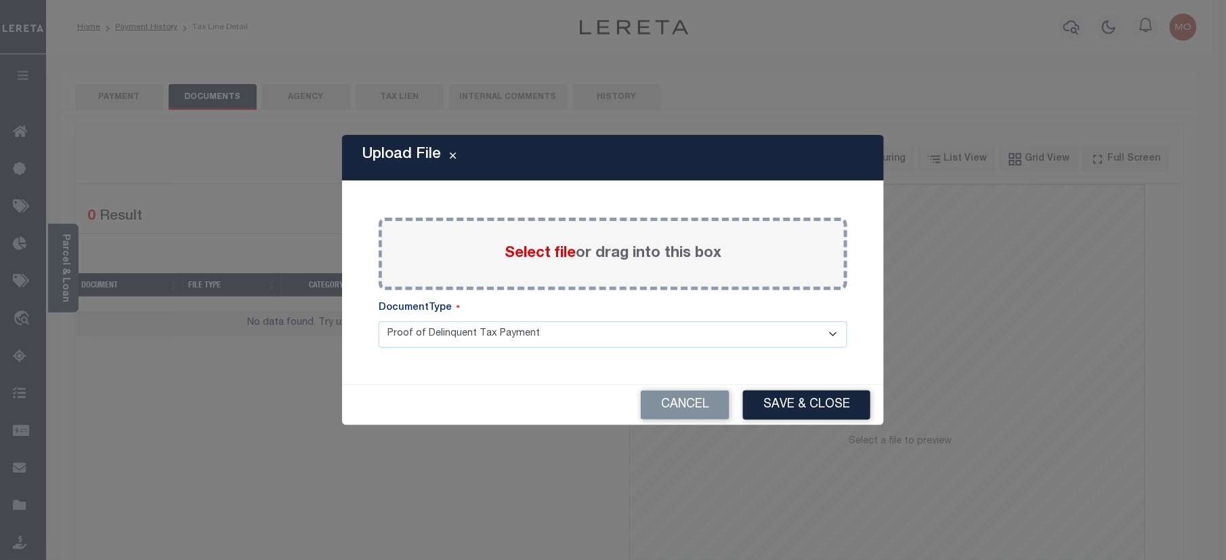
click at [529, 255] on span "Select file" at bounding box center [540, 253] width 71 height 15
click at [0, 0] on input "Select file or drag into this box" at bounding box center [0, 0] width 0 height 0
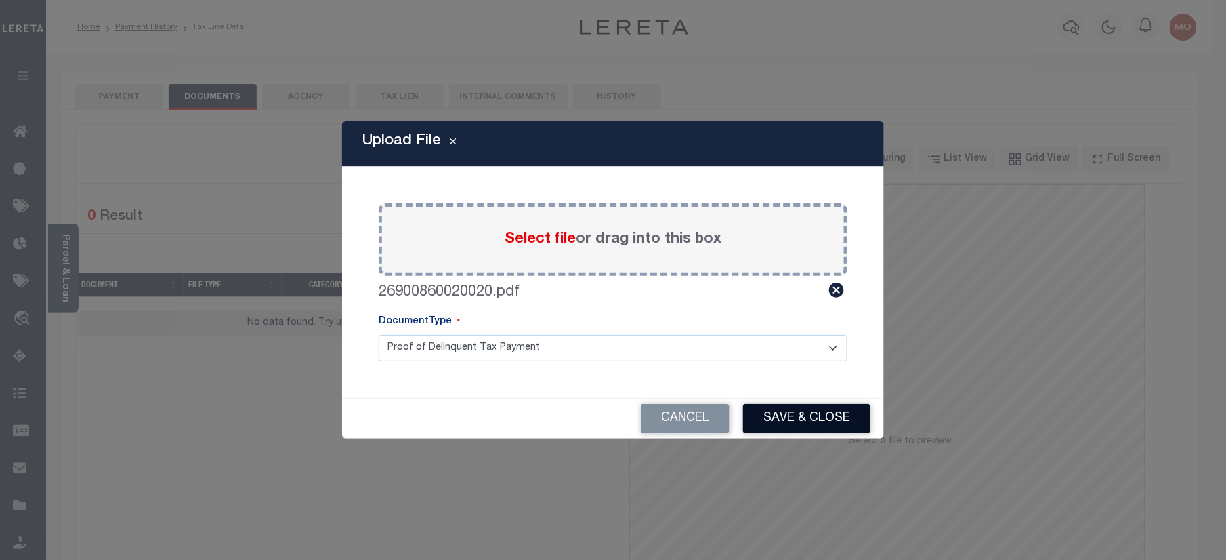
click at [806, 416] on button "Save & Close" at bounding box center [806, 418] width 127 height 29
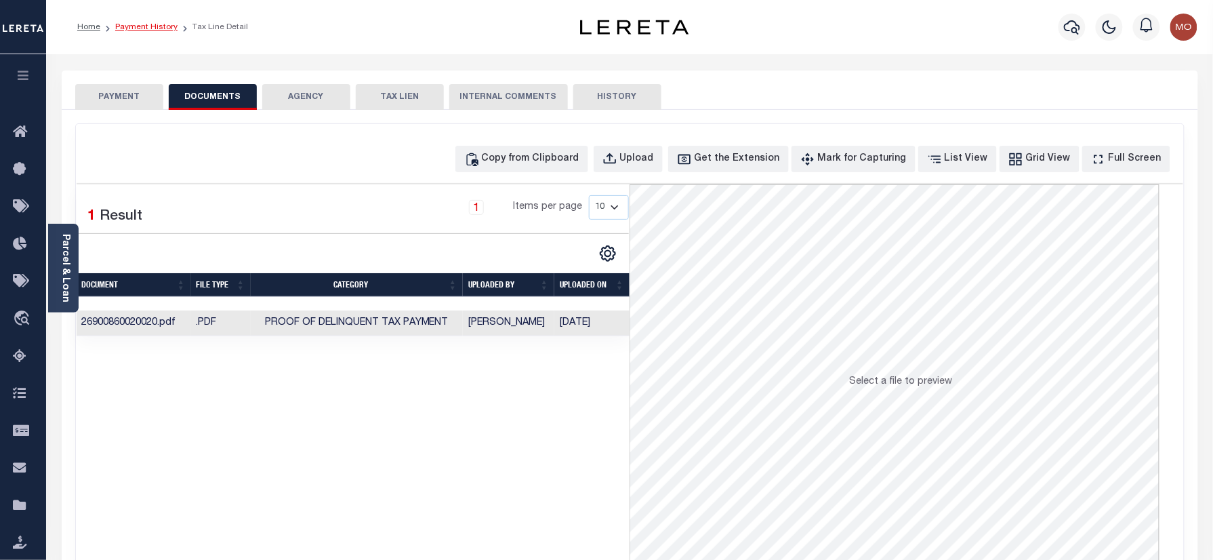
click at [145, 25] on link "Payment History" at bounding box center [146, 27] width 62 height 8
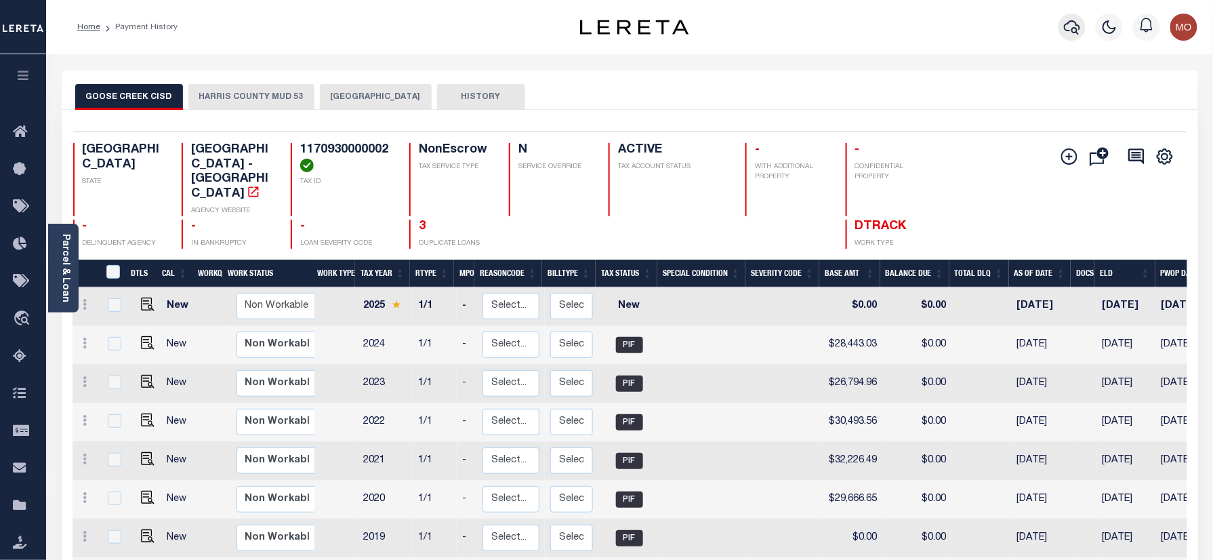
click at [1071, 34] on icon "button" at bounding box center [1072, 27] width 16 height 16
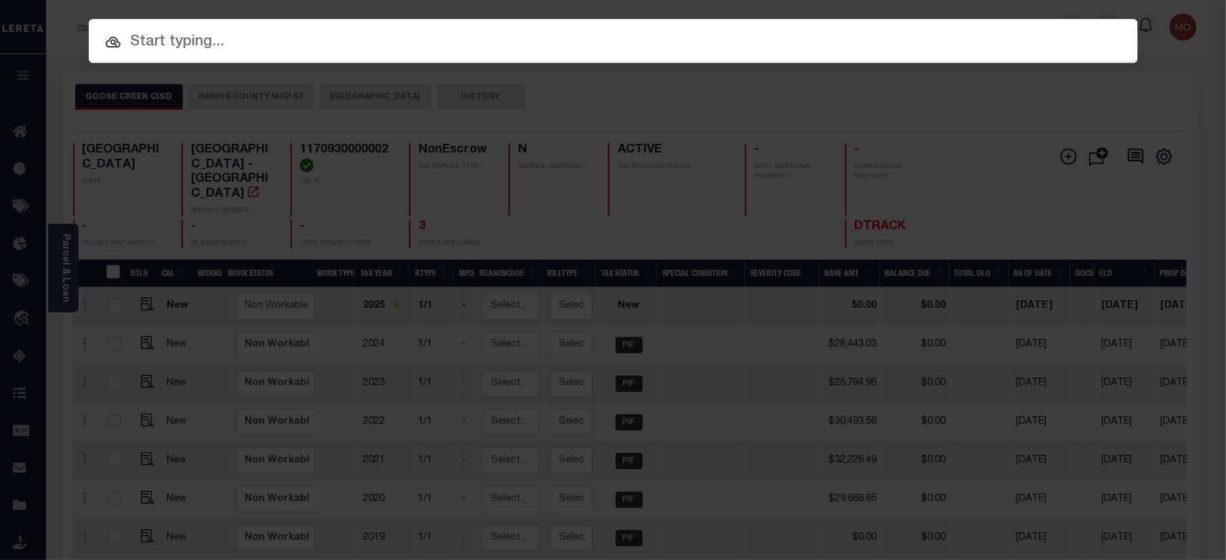
click at [270, 46] on input "text" at bounding box center [613, 42] width 1049 height 24
paste input "1002984416"
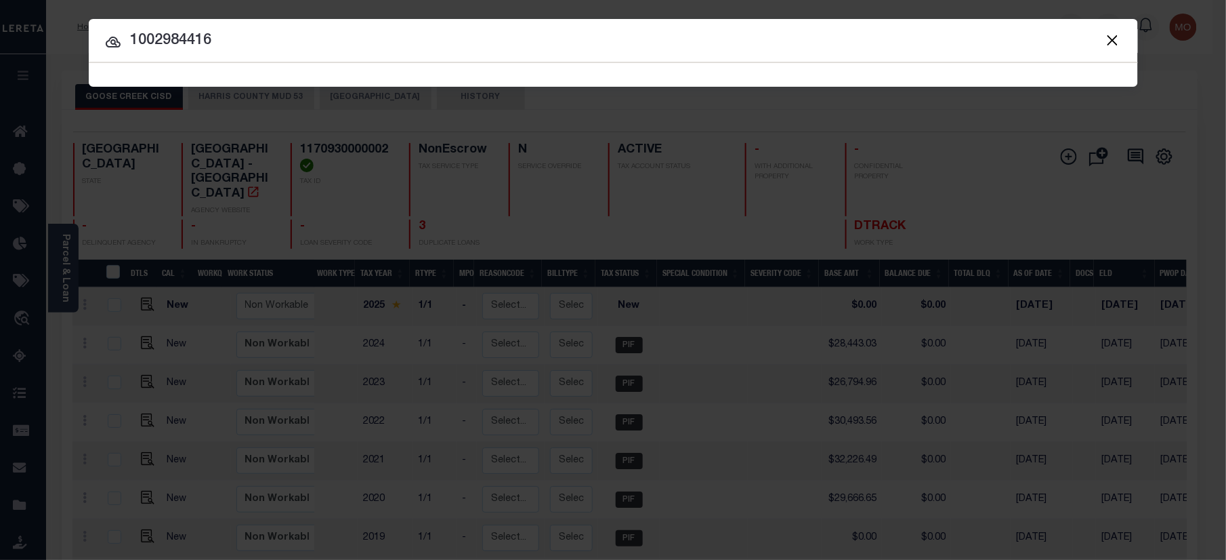
type input "1002984416"
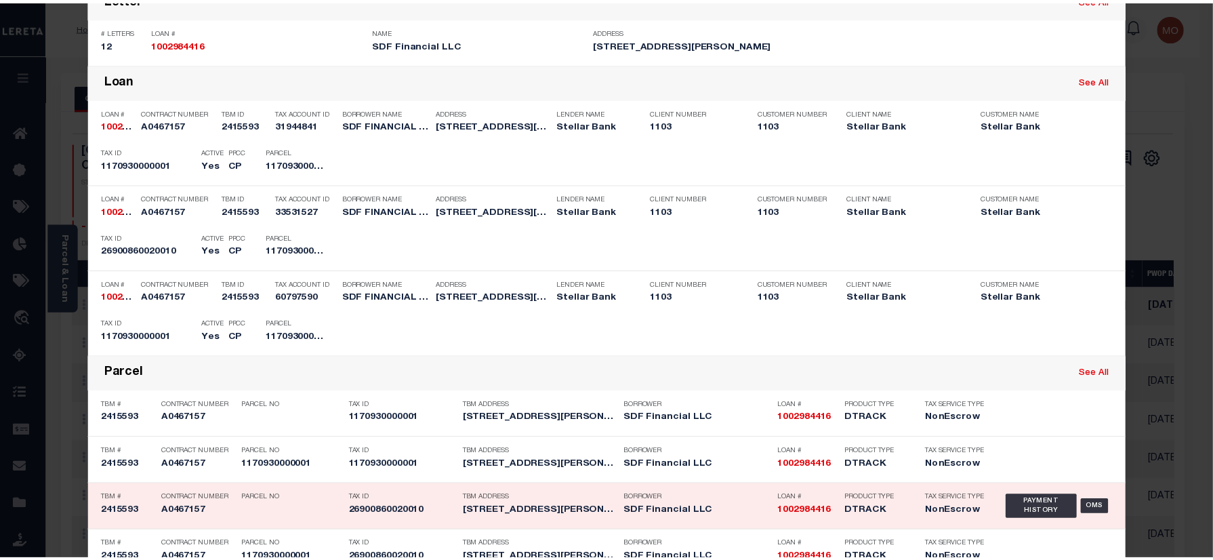
scroll to position [271, 0]
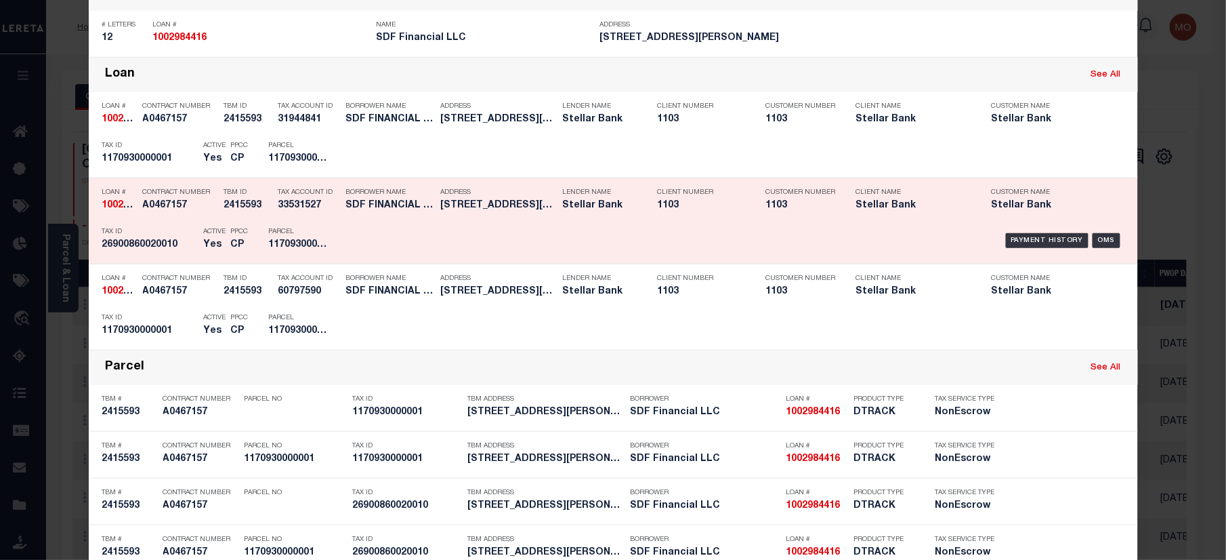
click at [212, 236] on div "Active Yes" at bounding box center [215, 240] width 22 height 39
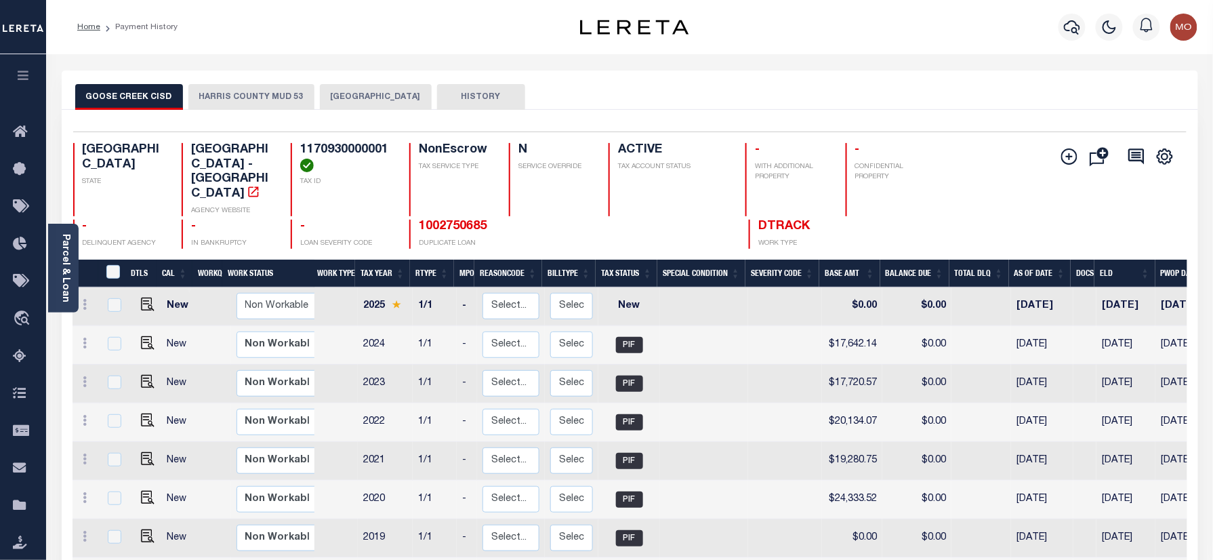
click at [225, 93] on button "HARRIS COUNTY MUD 53" at bounding box center [251, 97] width 126 height 26
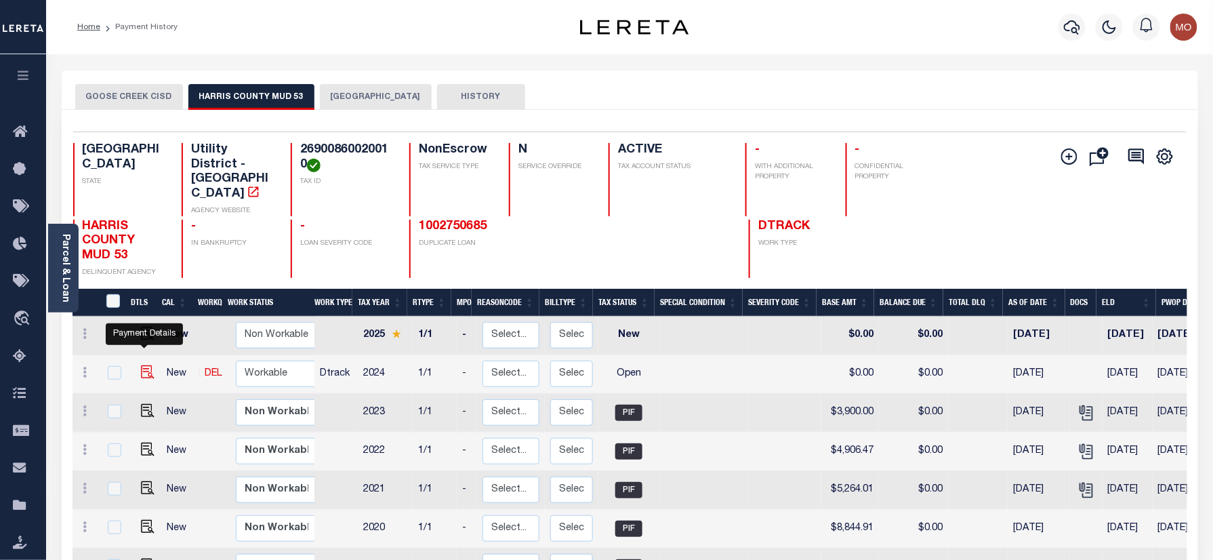
click at [141, 365] on img "" at bounding box center [148, 372] width 14 height 14
checkbox input "true"
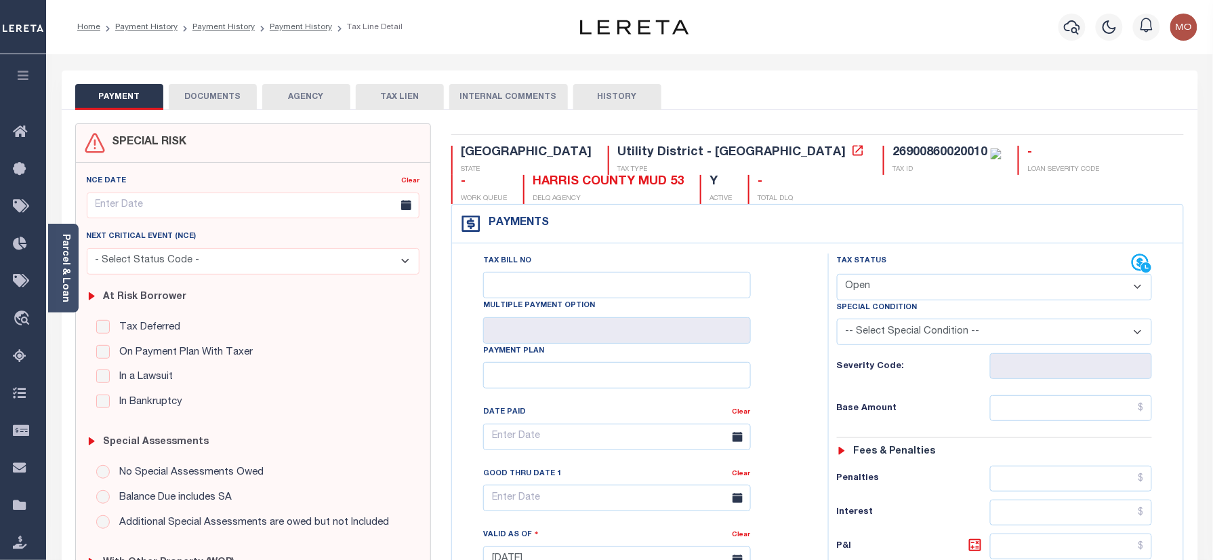
click at [911, 312] on label "Special Condition" at bounding box center [877, 308] width 81 height 12
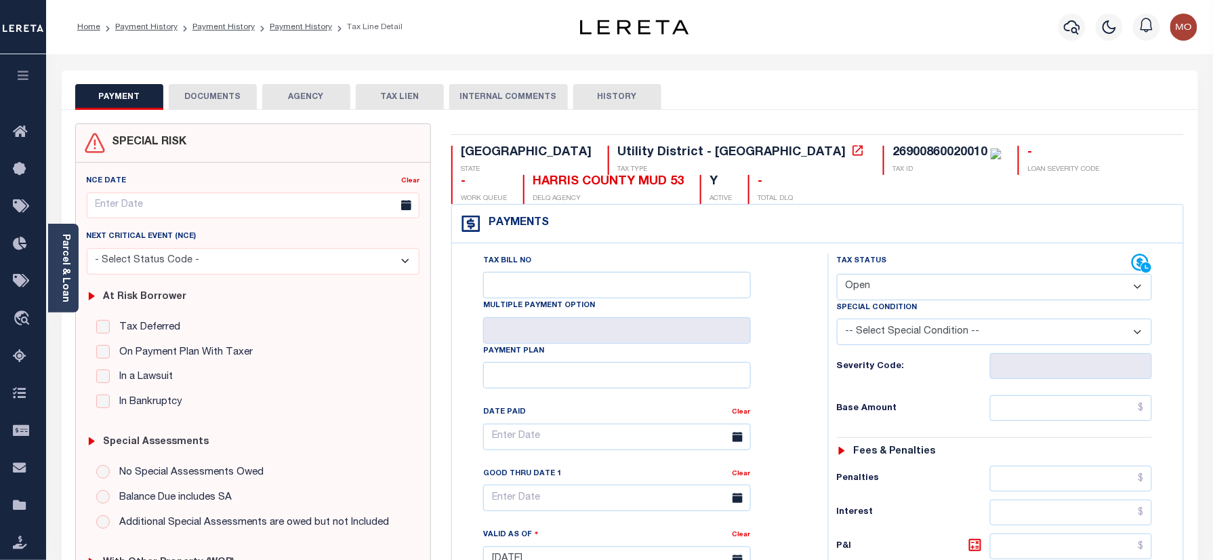
click at [898, 285] on select "- Select Status Code - Open Due/Unpaid Paid Incomplete No Tax Due Internal Refu…" at bounding box center [995, 287] width 316 height 26
select select "PYD"
click at [837, 275] on select "- Select Status Code - Open Due/Unpaid Paid Incomplete No Tax Due Internal Refu…" at bounding box center [995, 287] width 316 height 26
type input "[DATE]"
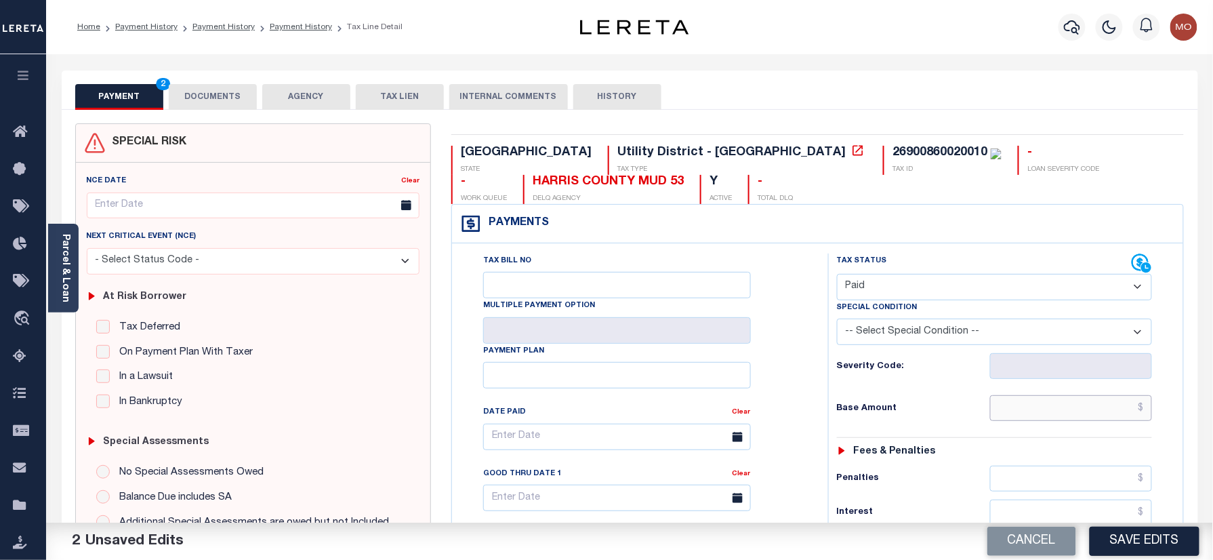
click at [1031, 421] on input "text" at bounding box center [1071, 408] width 163 height 26
paste input "3,613.00"
type input "$3,613.00"
click at [878, 414] on h6 "Base Amount" at bounding box center [913, 408] width 153 height 11
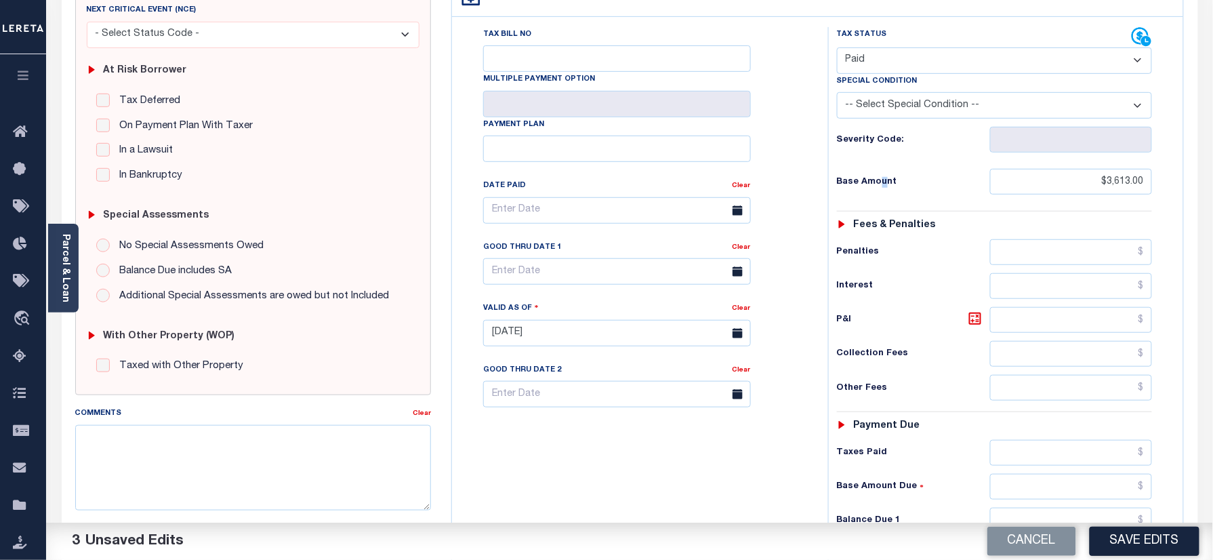
scroll to position [361, 0]
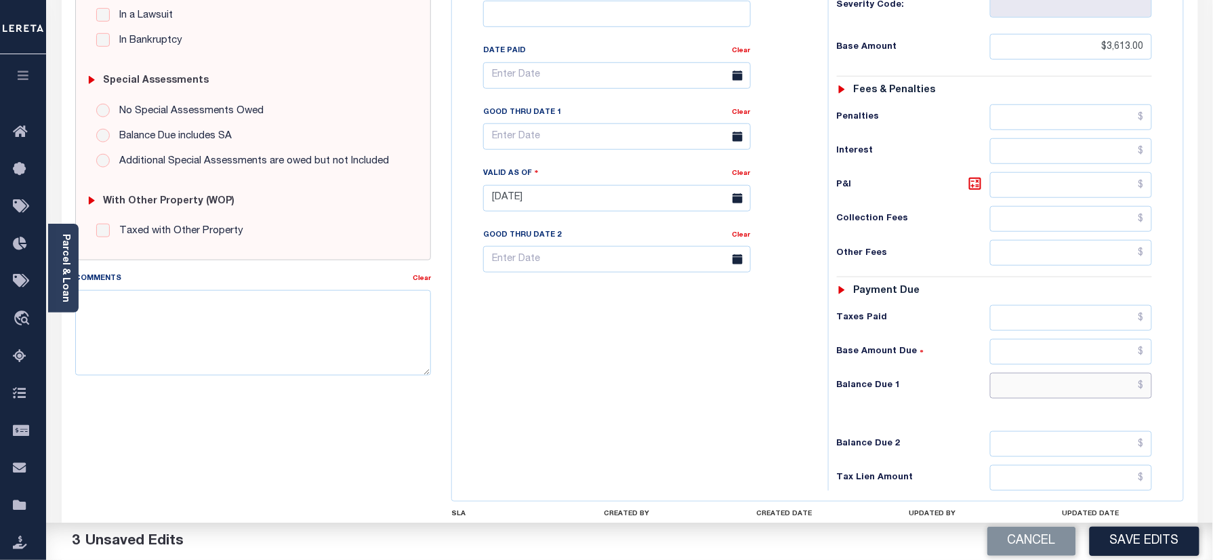
click at [1049, 394] on input "text" at bounding box center [1071, 386] width 163 height 26
type input "$0.00"
click at [664, 427] on div "Tax Bill No Multiple Payment Option Payment Plan Clear" at bounding box center [636, 191] width 362 height 598
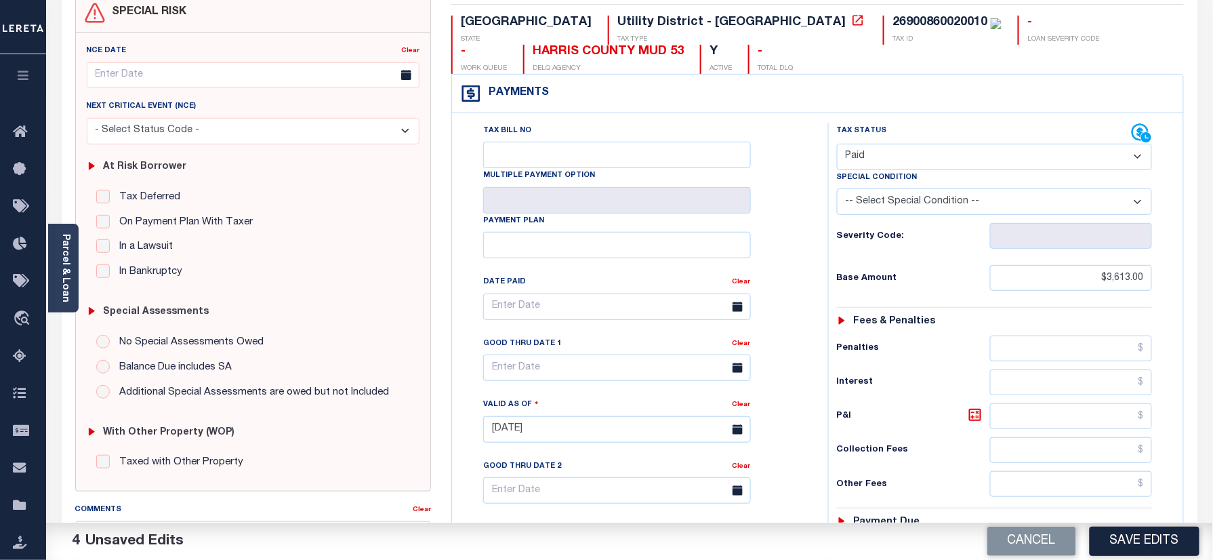
scroll to position [0, 0]
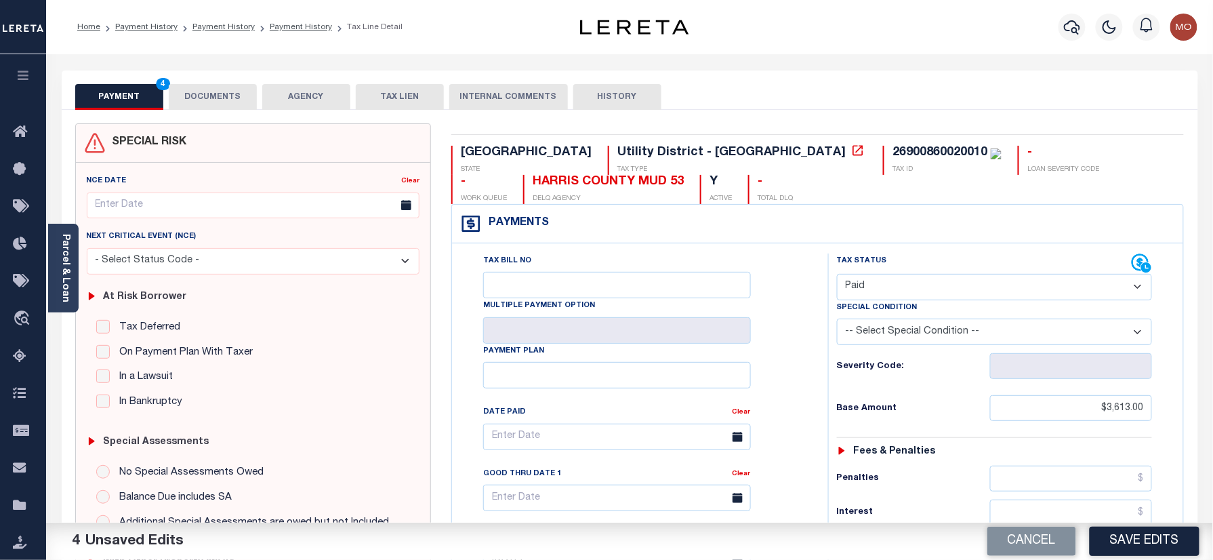
click at [892, 156] on div "26900860020010" at bounding box center [939, 152] width 95 height 12
copy div "26900860020010"
click at [191, 106] on button "DOCUMENTS" at bounding box center [213, 97] width 88 height 26
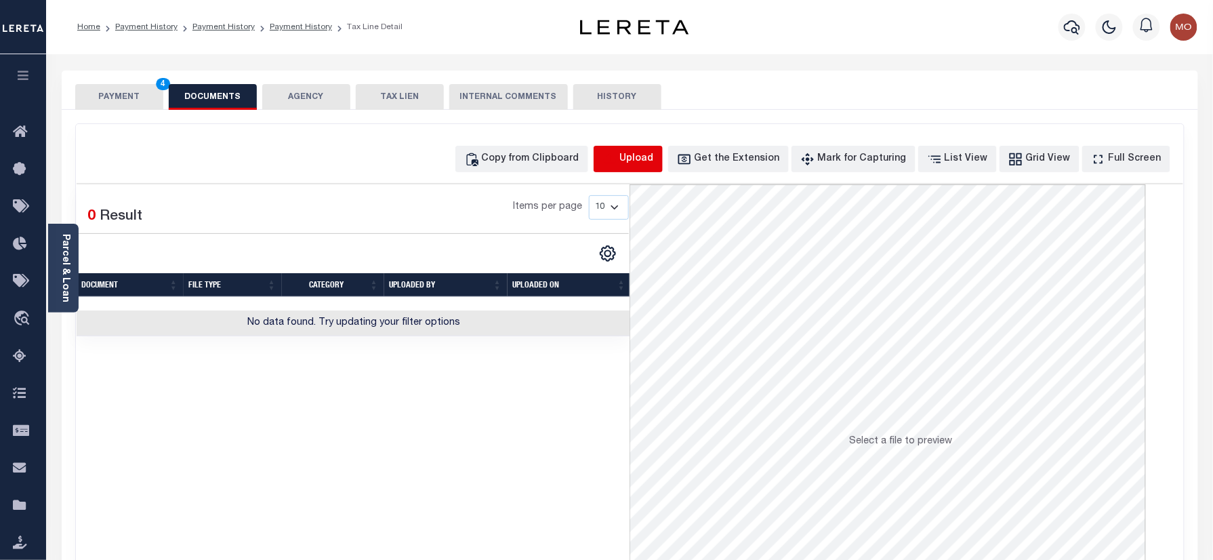
click at [617, 160] on icon "button" at bounding box center [609, 159] width 15 height 15
select select "POP"
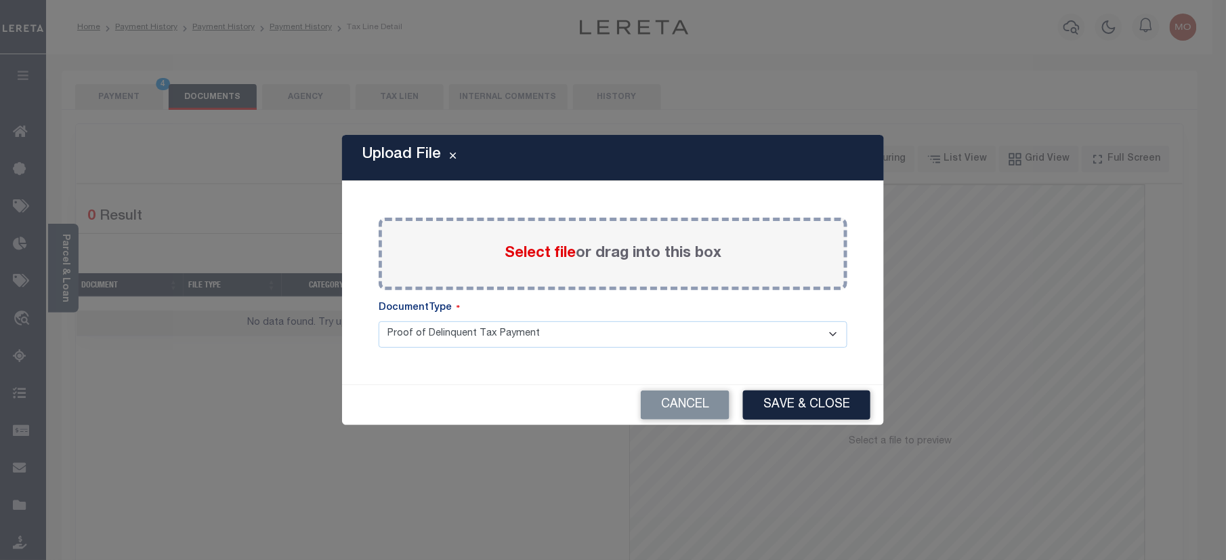
click at [530, 253] on span "Select file" at bounding box center [540, 253] width 71 height 15
click at [0, 0] on input "Select file or drag into this box" at bounding box center [0, 0] width 0 height 0
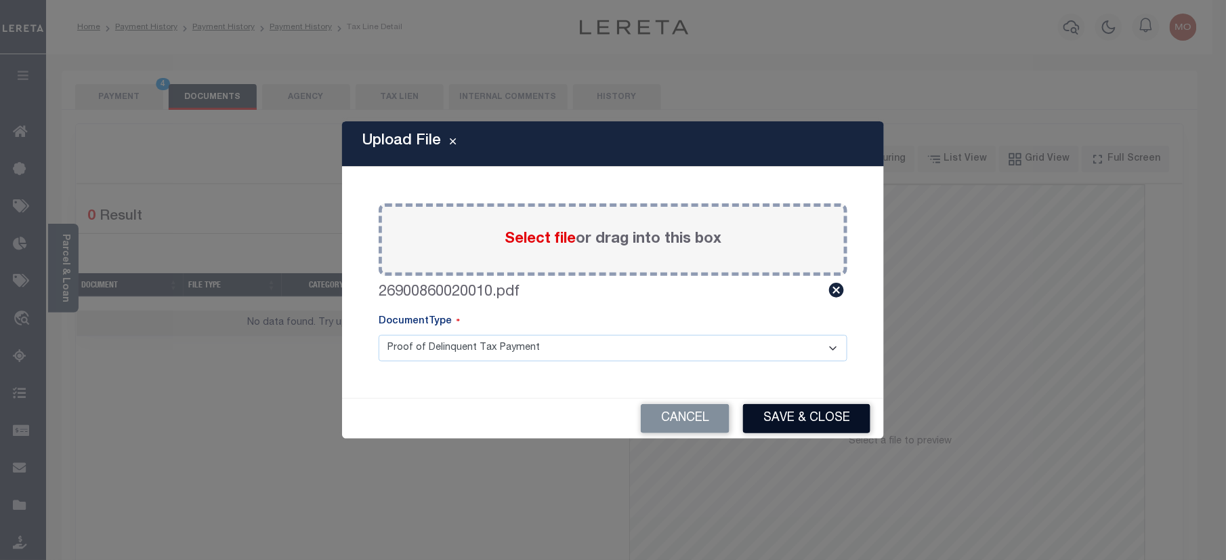
click at [773, 415] on button "Save & Close" at bounding box center [806, 418] width 127 height 29
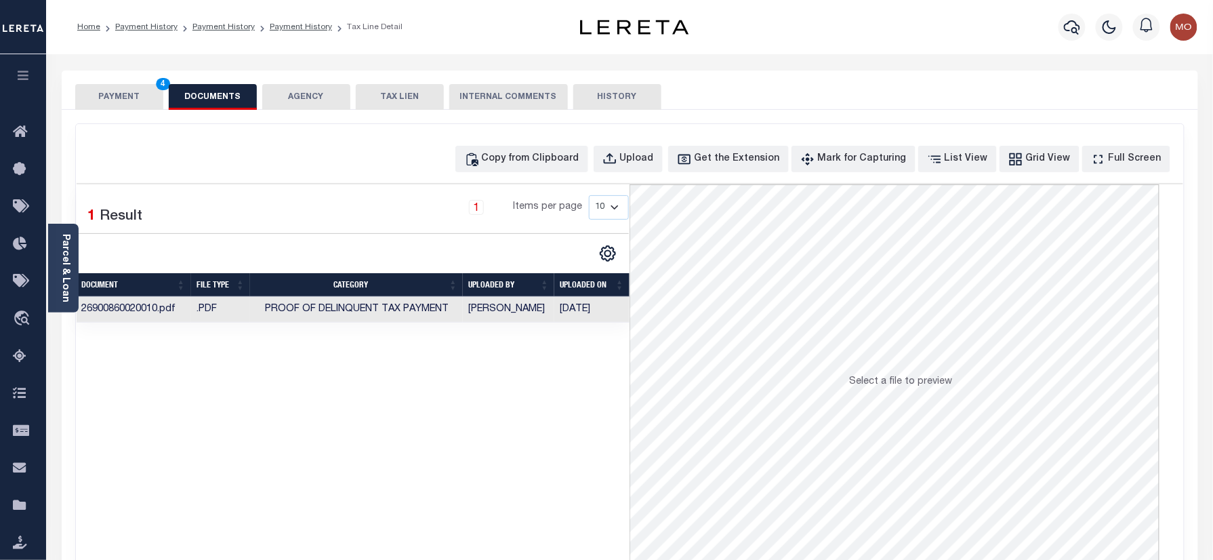
click at [126, 88] on button "PAYMENT 4" at bounding box center [119, 97] width 88 height 26
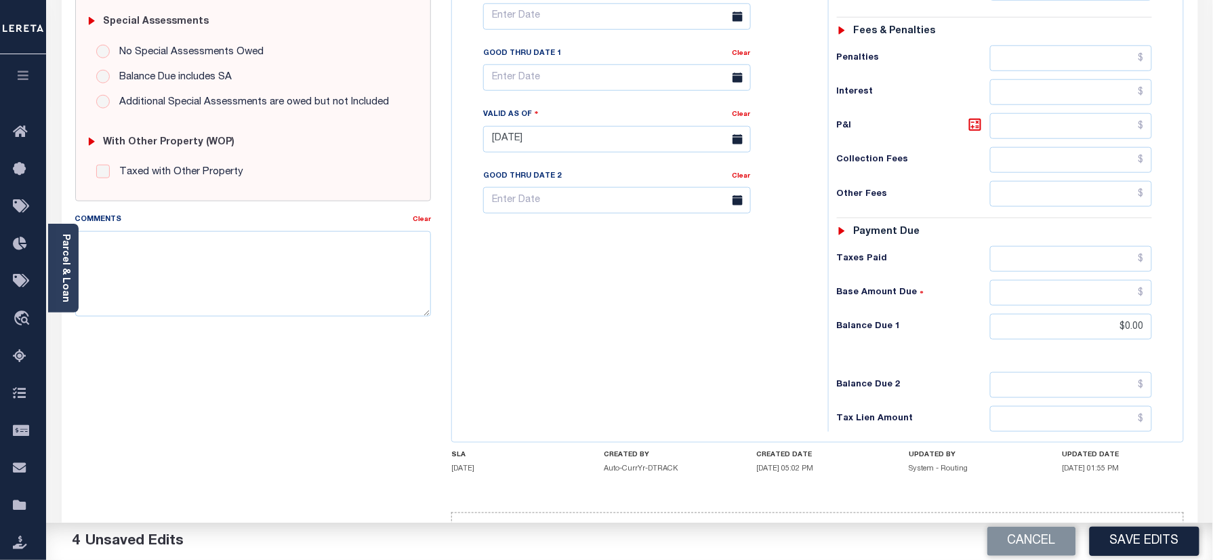
scroll to position [451, 0]
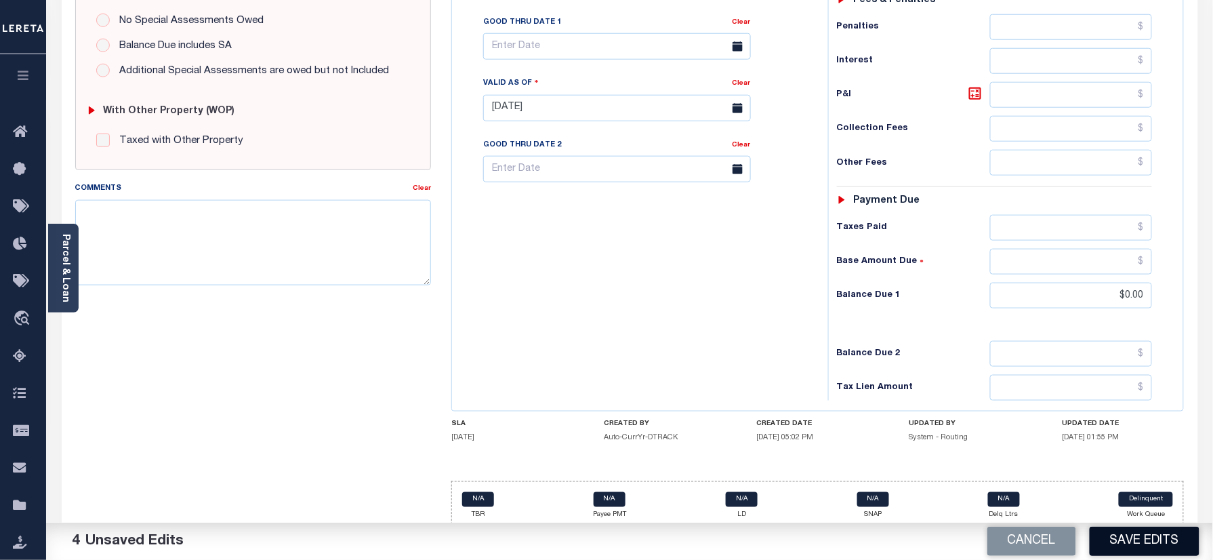
click at [1133, 545] on button "Save Edits" at bounding box center [1144, 540] width 110 height 29
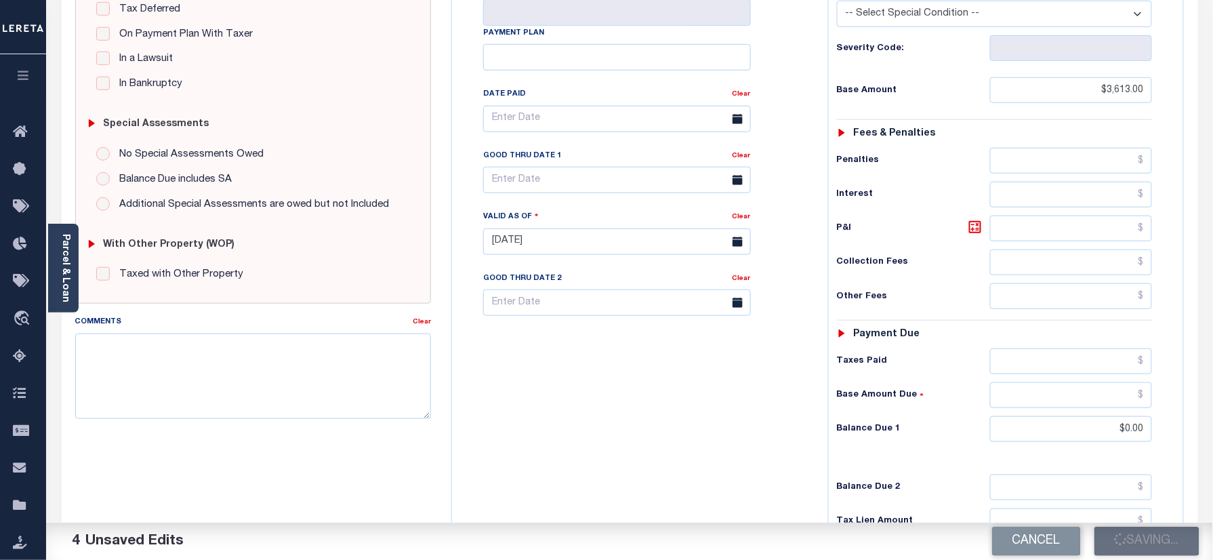
scroll to position [180, 0]
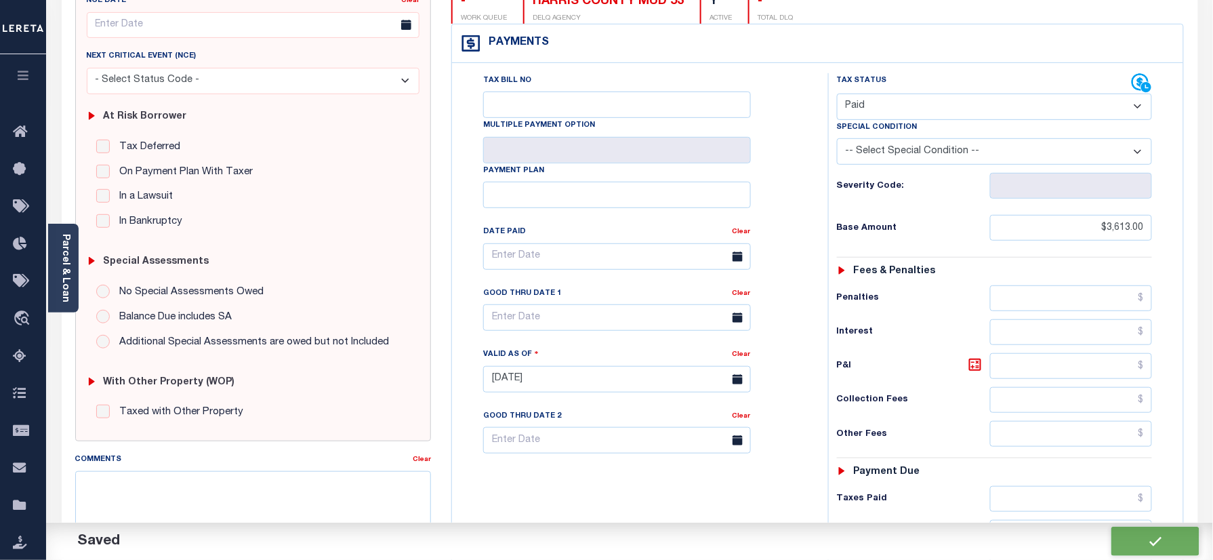
checkbox input "false"
type input "$3,613"
type input "$0"
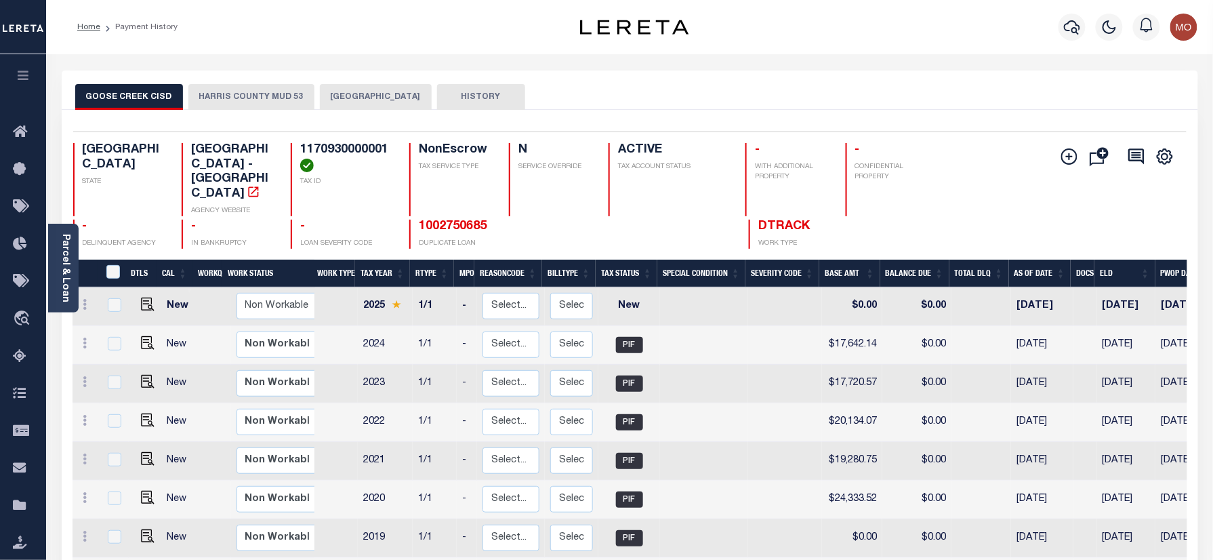
click at [233, 101] on button "HARRIS COUNTY MUD 53" at bounding box center [251, 97] width 126 height 26
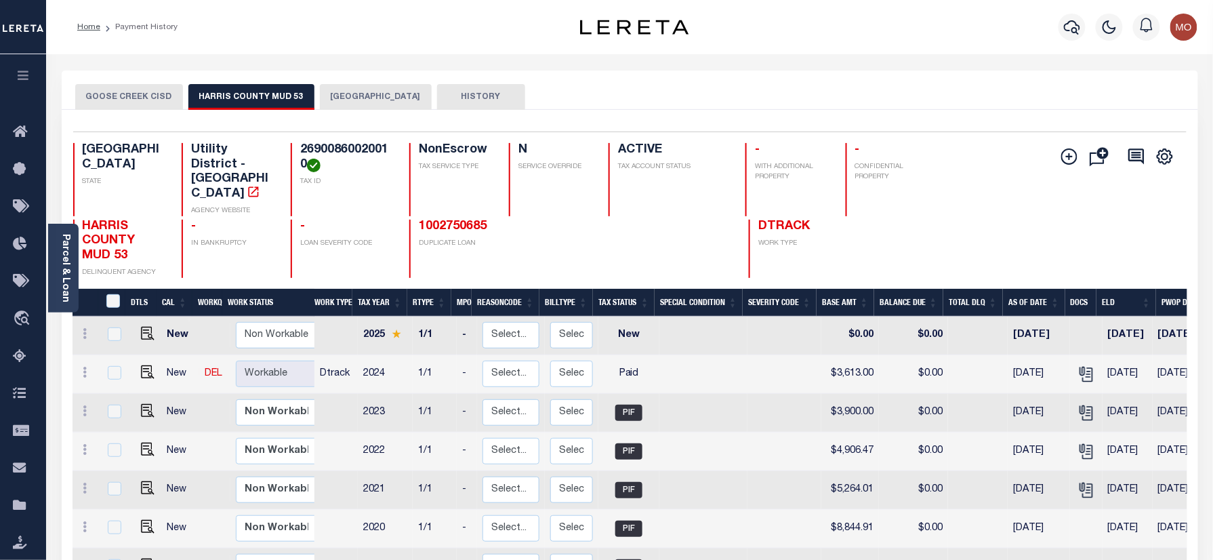
click at [351, 150] on h4 "26900860020010" at bounding box center [346, 157] width 93 height 29
copy h4 "26900860020010"
click at [453, 220] on link "1002750685" at bounding box center [453, 226] width 68 height 12
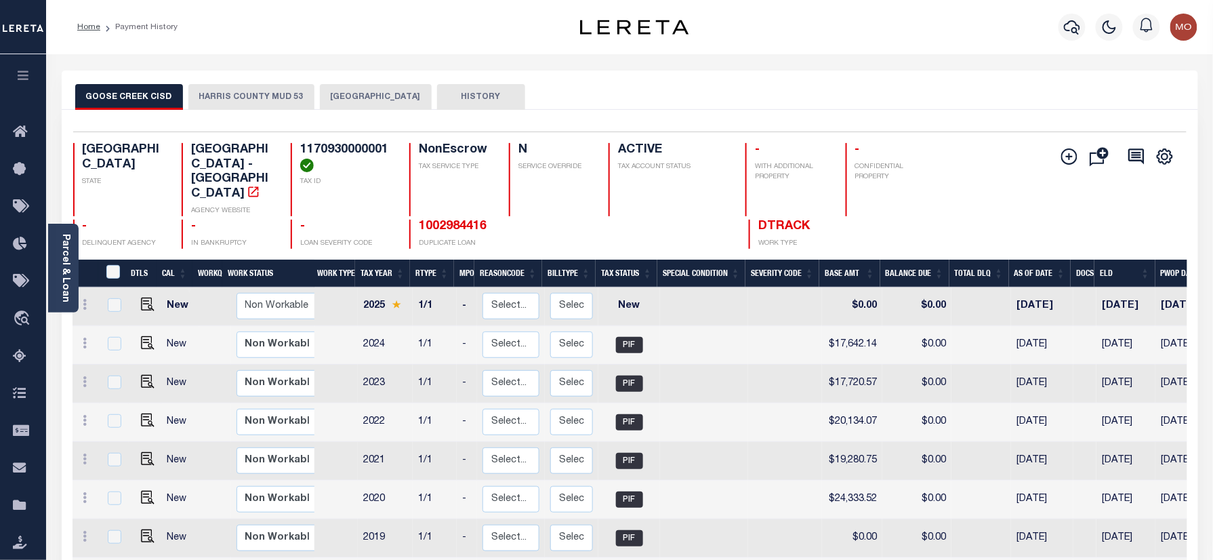
click at [245, 96] on button "HARRIS COUNTY MUD 53" at bounding box center [251, 97] width 126 height 26
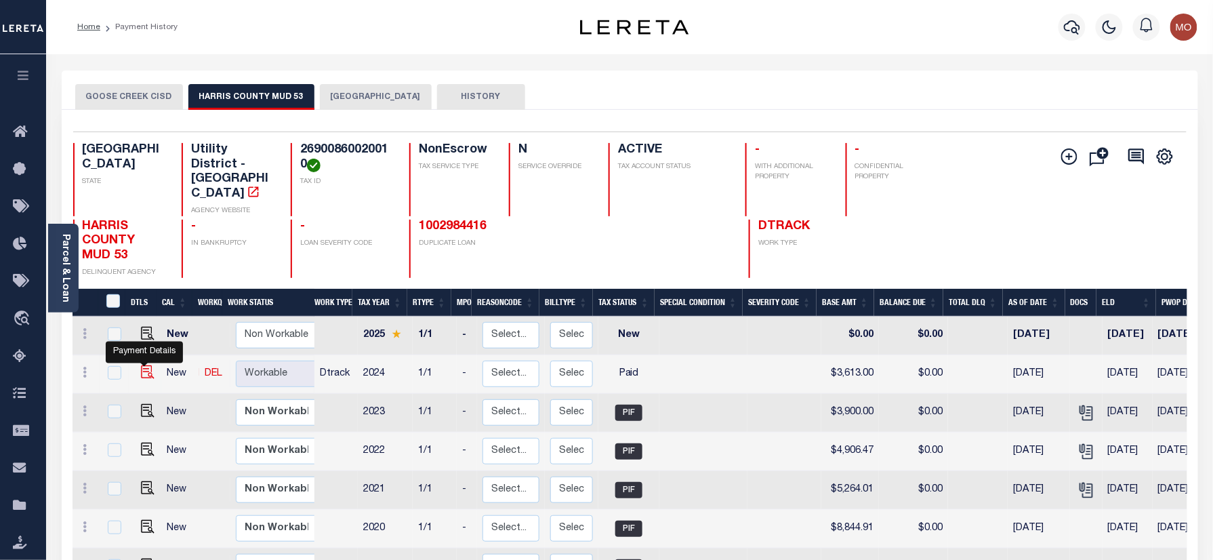
click at [146, 365] on img "" at bounding box center [148, 372] width 14 height 14
checkbox input "true"
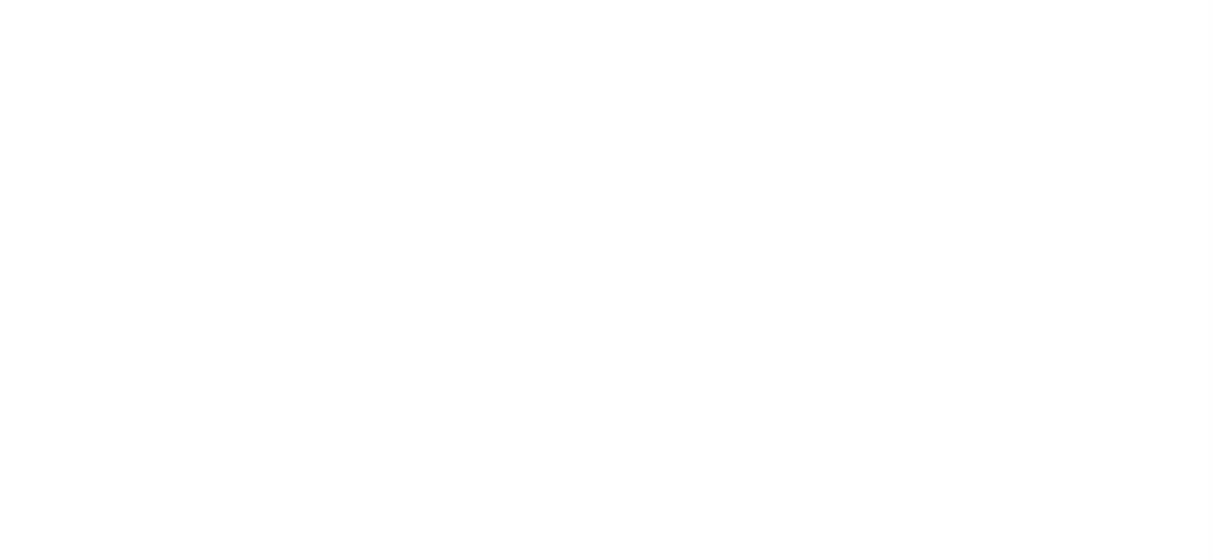
select select "PYD"
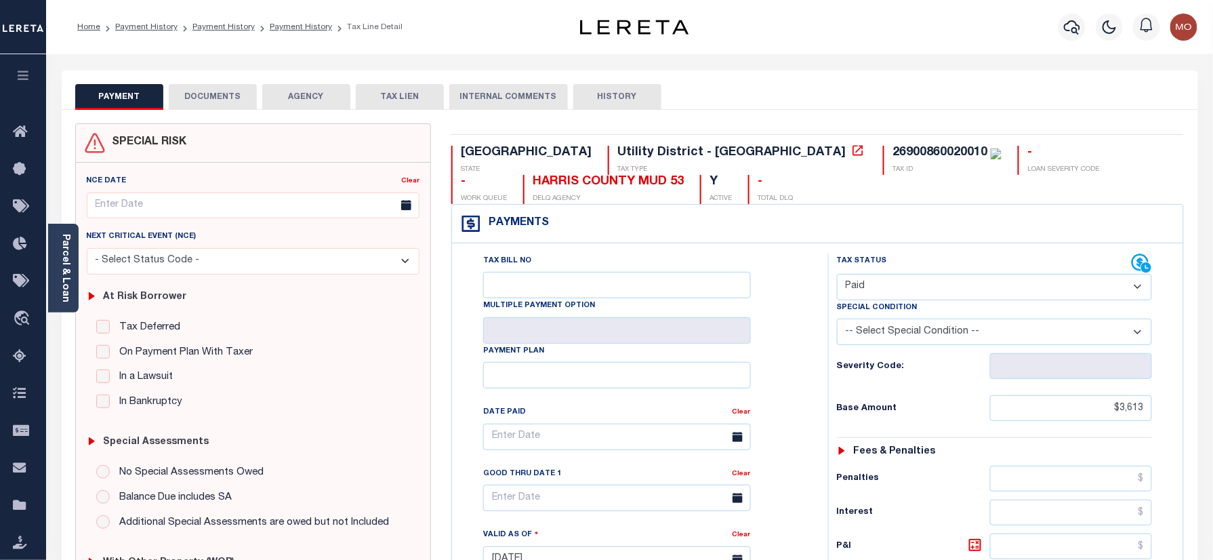
click at [192, 96] on button "DOCUMENTS" at bounding box center [213, 97] width 88 height 26
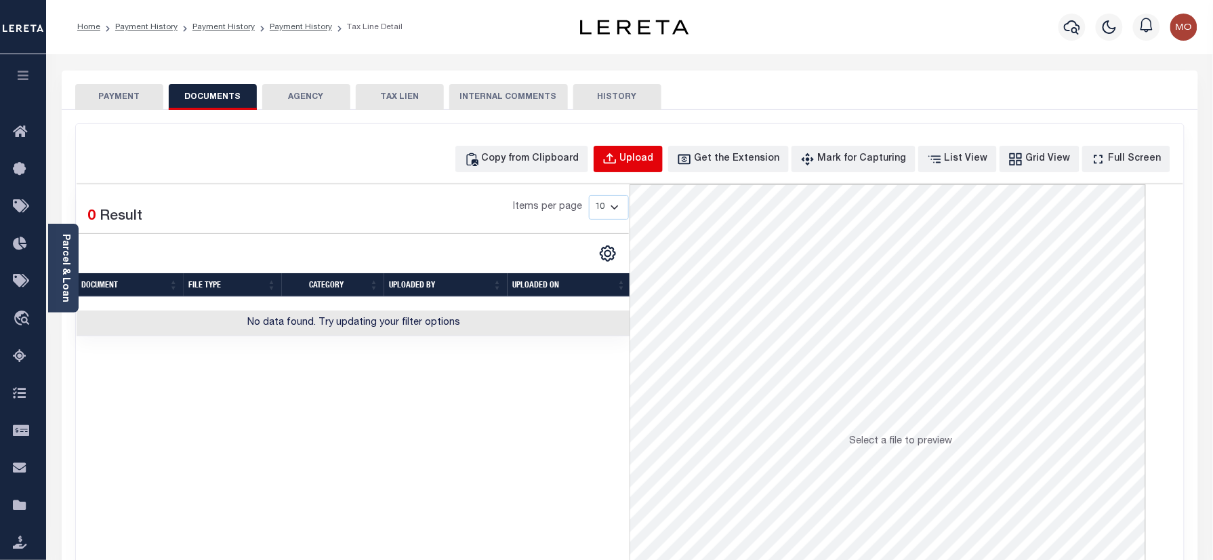
click at [654, 160] on div "Upload" at bounding box center [637, 159] width 34 height 15
select select "POP"
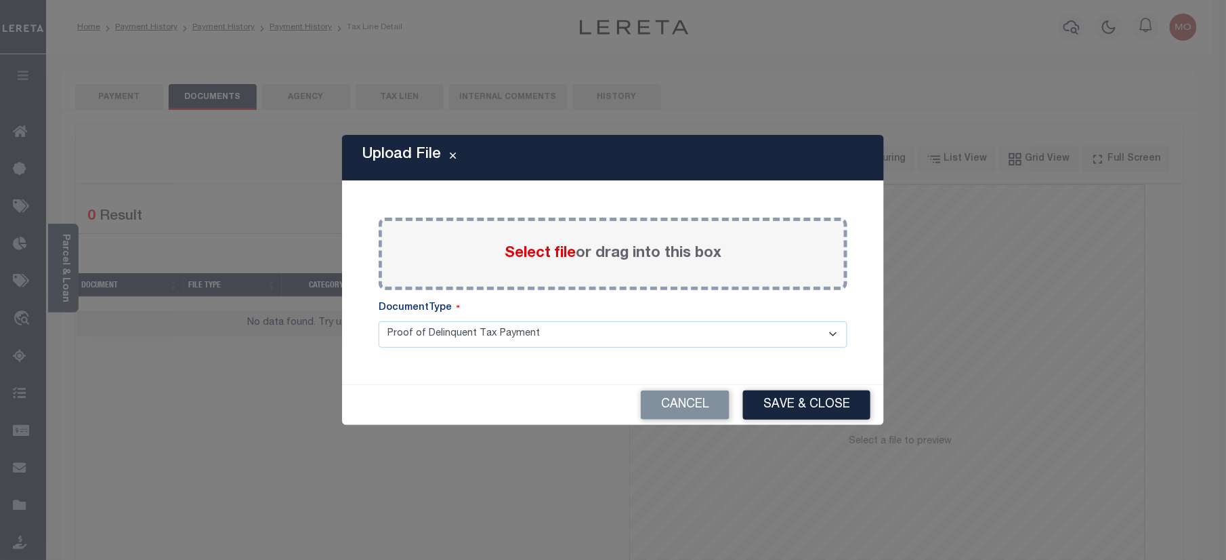
click at [529, 263] on label "Select file or drag into this box" at bounding box center [613, 254] width 217 height 22
click at [0, 0] on input "Select file or drag into this box" at bounding box center [0, 0] width 0 height 0
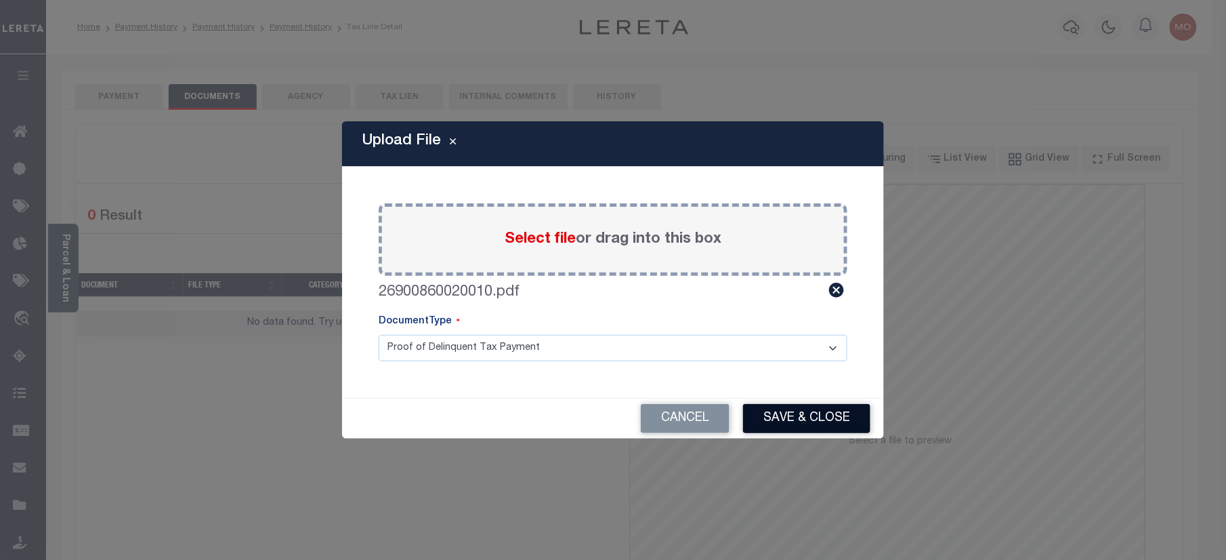
click at [778, 421] on button "Save & Close" at bounding box center [806, 418] width 127 height 29
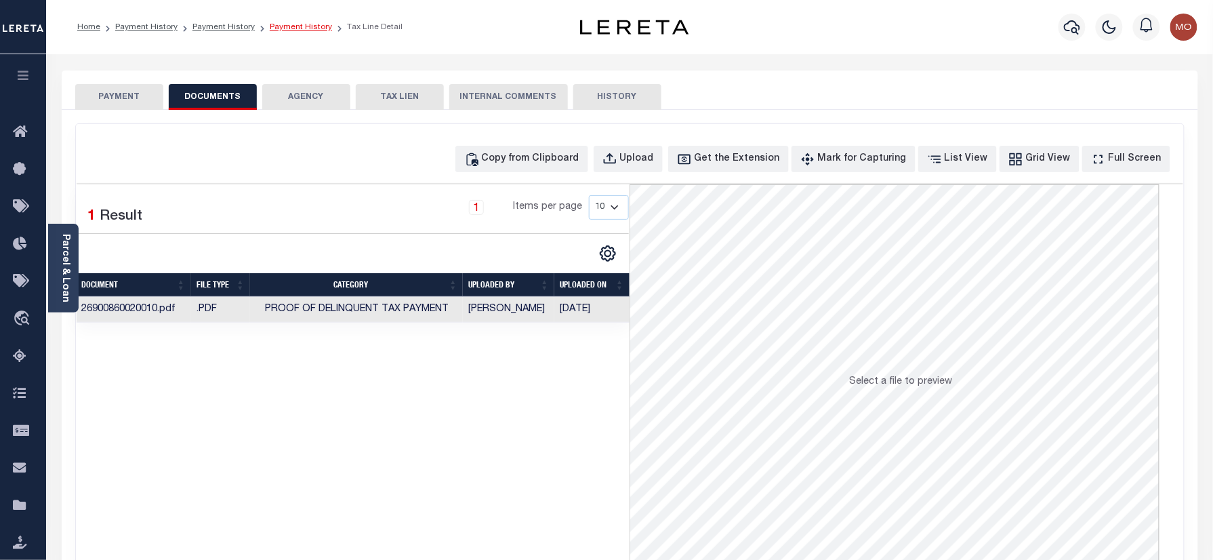
click at [293, 25] on link "Payment History" at bounding box center [301, 27] width 62 height 8
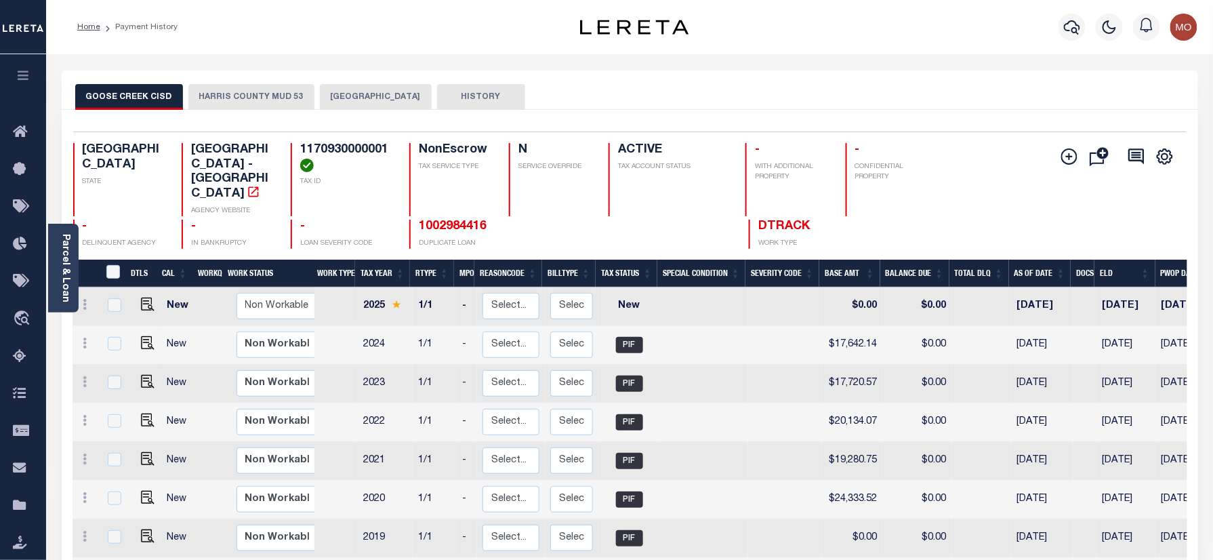
click at [237, 106] on button "HARRIS COUNTY MUD 53" at bounding box center [251, 97] width 126 height 26
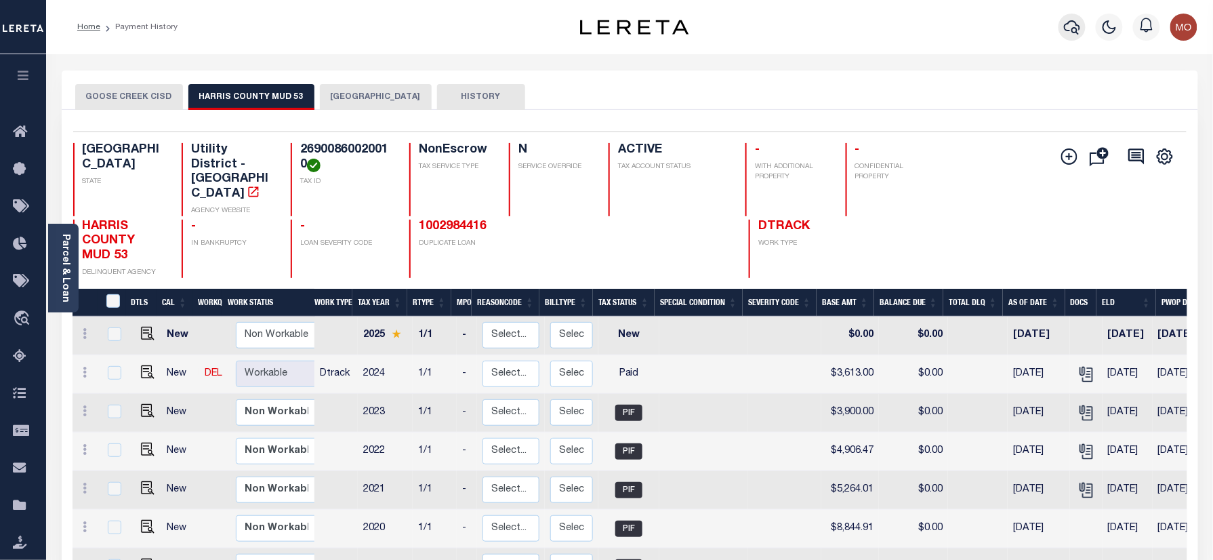
click at [1066, 22] on icon "button" at bounding box center [1072, 27] width 16 height 16
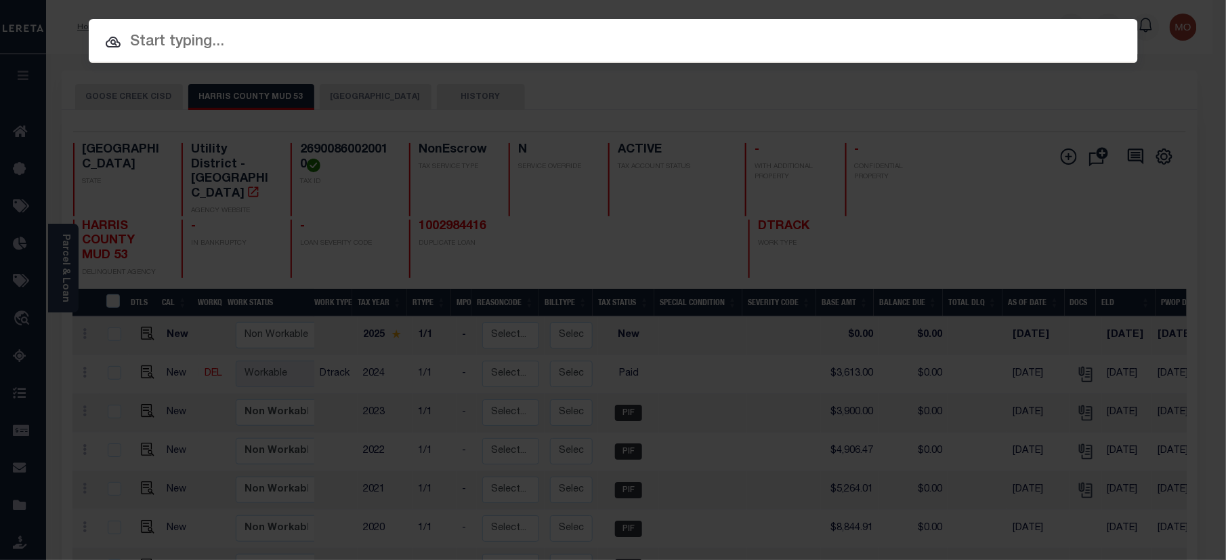
click at [285, 37] on input "text" at bounding box center [613, 42] width 1049 height 24
paste input "10148132"
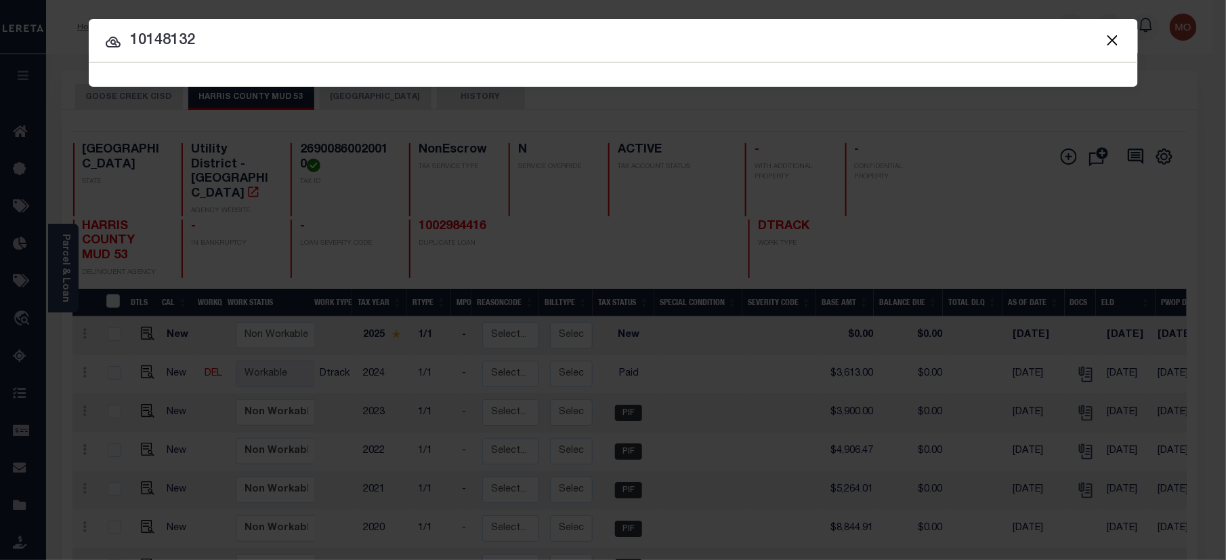
type input "10148132"
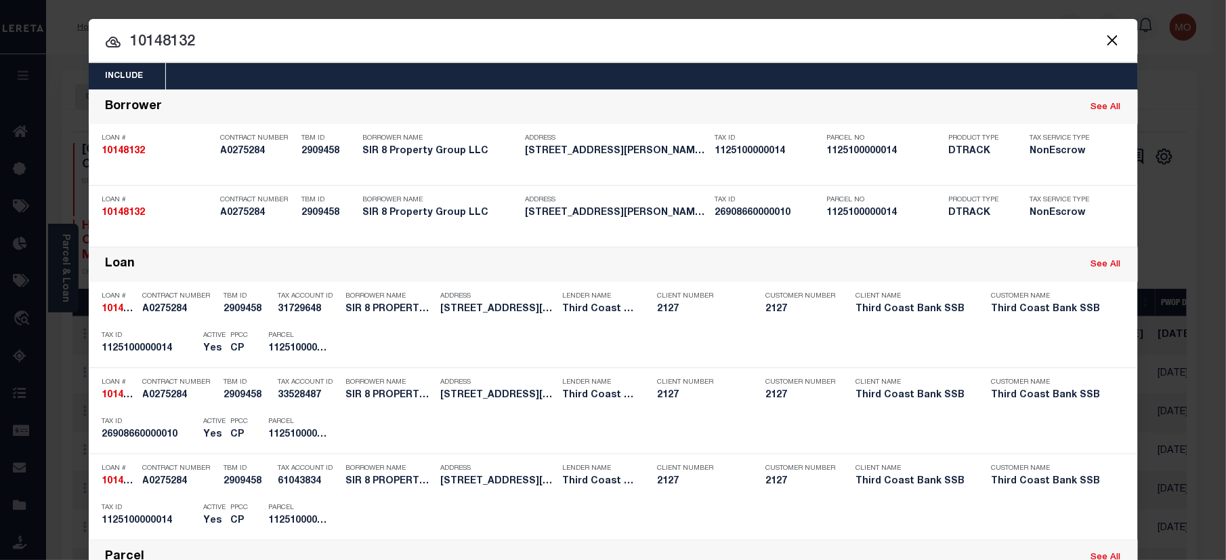
click at [412, 28] on div at bounding box center [613, 40] width 1049 height 43
click at [212, 43] on input "10148132" at bounding box center [613, 42] width 1049 height 24
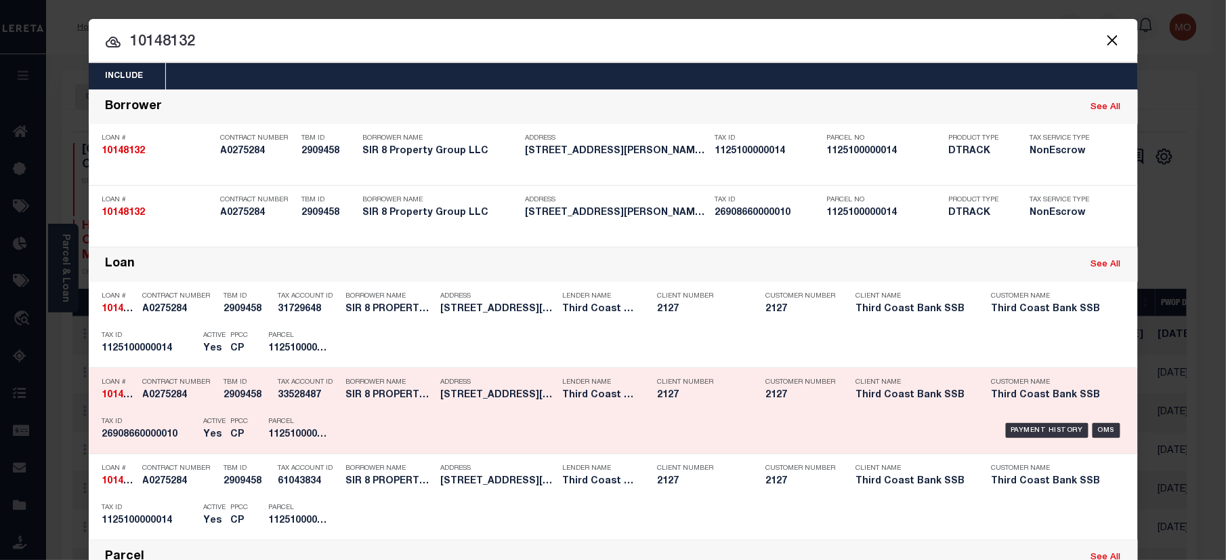
click at [186, 401] on h5 "A0275284" at bounding box center [180, 396] width 75 height 12
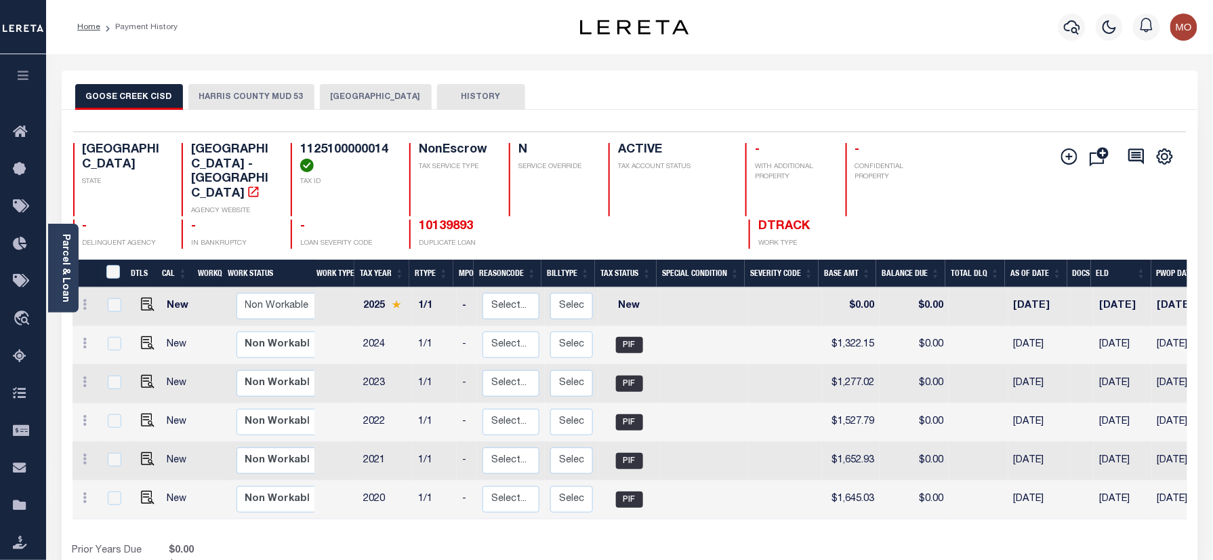
click at [234, 89] on button "HARRIS COUNTY MUD 53" at bounding box center [251, 97] width 126 height 26
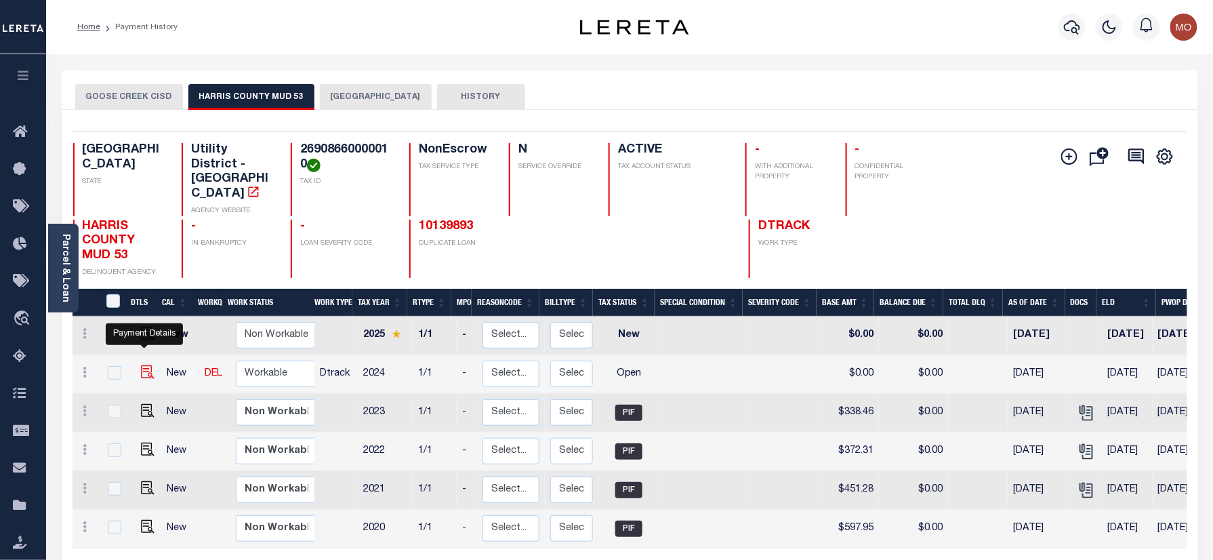
click at [142, 365] on img "" at bounding box center [148, 372] width 14 height 14
checkbox input "true"
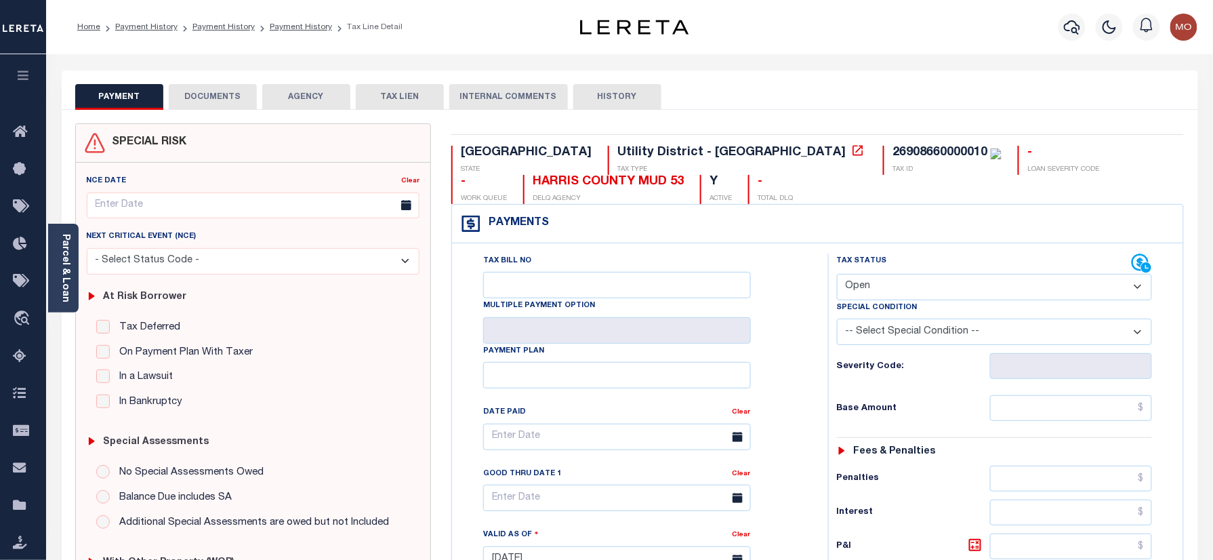
click at [892, 146] on div "26908660000010" at bounding box center [939, 152] width 95 height 12
copy div "26908660000010"
click at [893, 291] on select "- Select Status Code - Open Due/Unpaid Paid Incomplete No Tax Due Internal Refu…" at bounding box center [995, 287] width 316 height 26
select select "PYD"
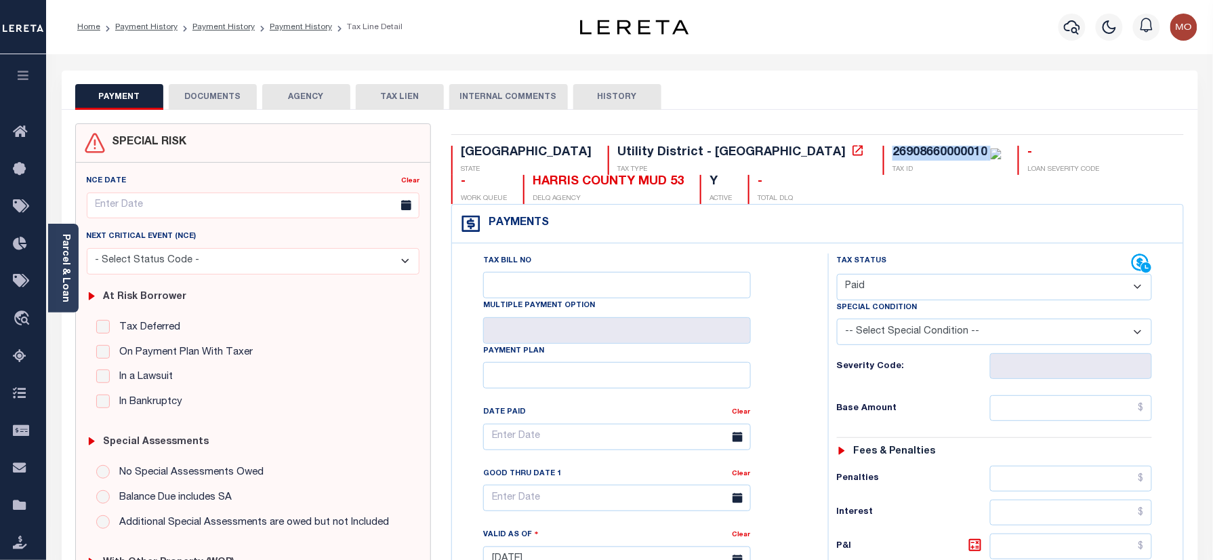
click at [837, 275] on select "- Select Status Code - Open Due/Unpaid Paid Incomplete No Tax Due Internal Refu…" at bounding box center [995, 287] width 316 height 26
type input "10/10/2025"
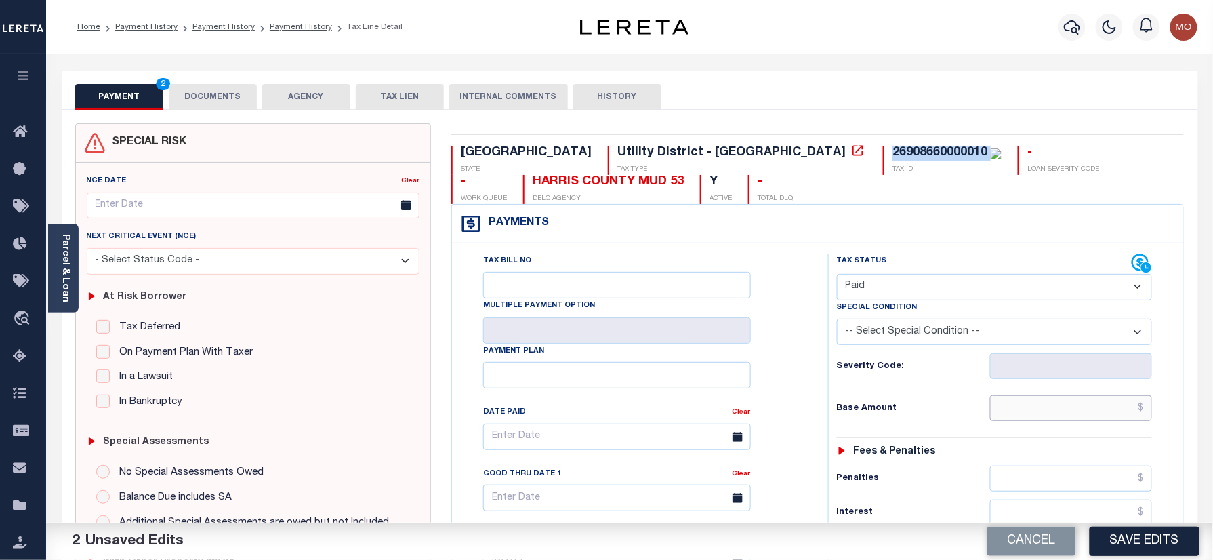
click at [1019, 419] on input "text" at bounding box center [1071, 408] width 163 height 26
paste input "270.77"
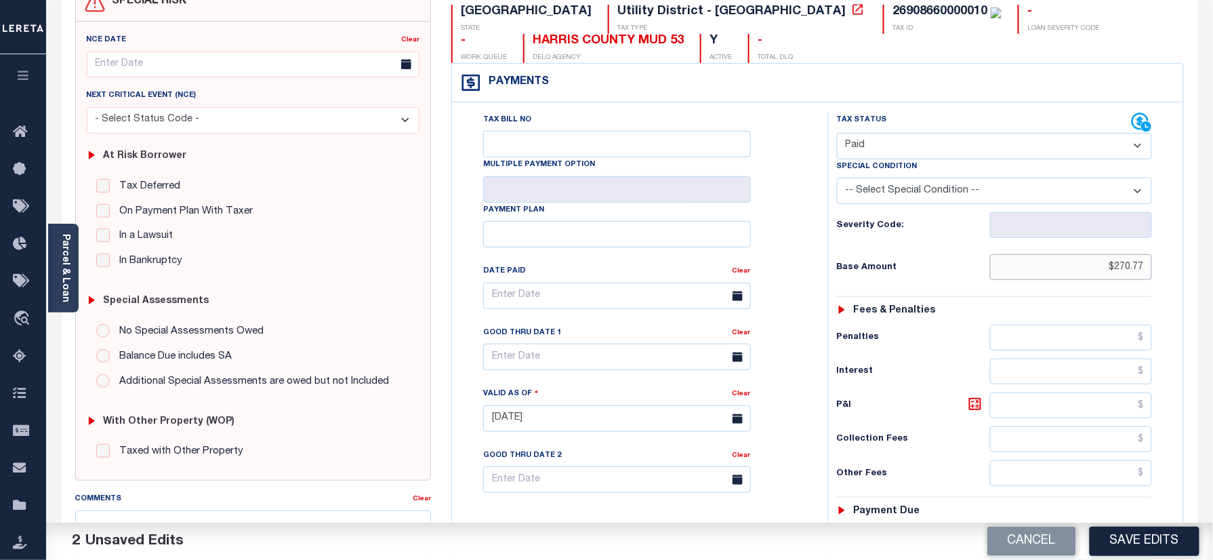
scroll to position [271, 0]
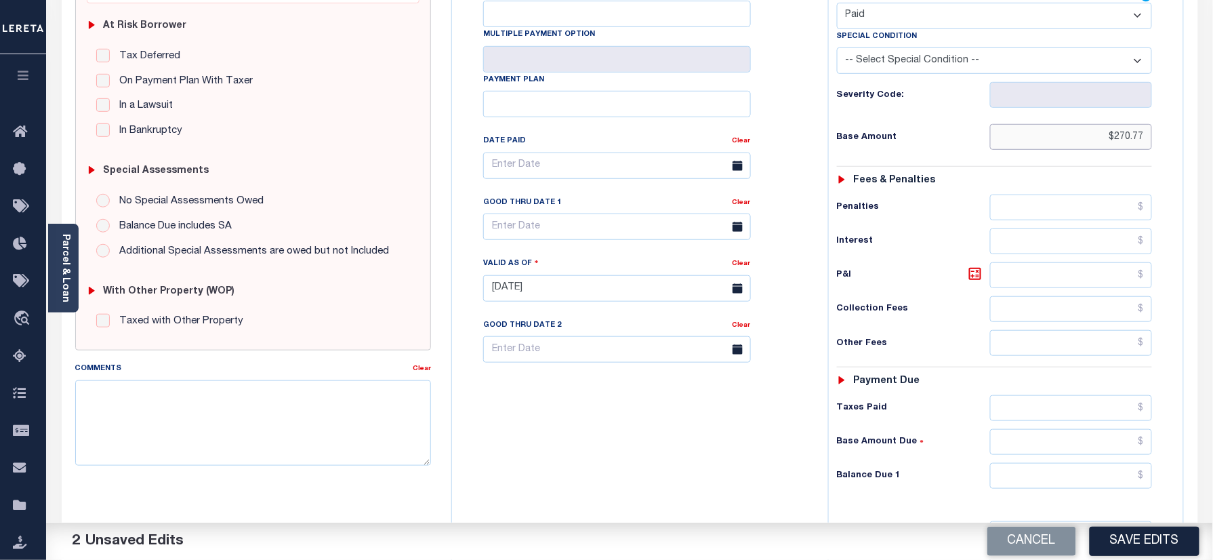
type input "$270.77"
drag, startPoint x: 1050, startPoint y: 478, endPoint x: 1037, endPoint y: 477, distance: 13.6
click at [1050, 478] on input "text" at bounding box center [1071, 476] width 163 height 26
type input "$0.00"
click at [684, 418] on div "Tax Bill No Multiple Payment Option Payment Plan Clear" at bounding box center [636, 281] width 362 height 598
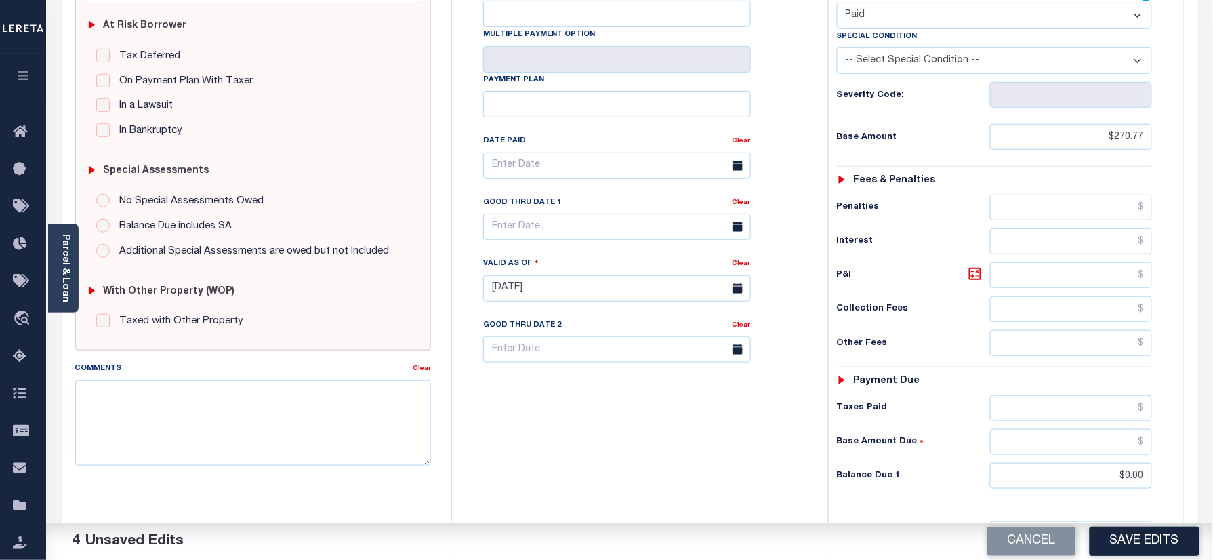
scroll to position [0, 0]
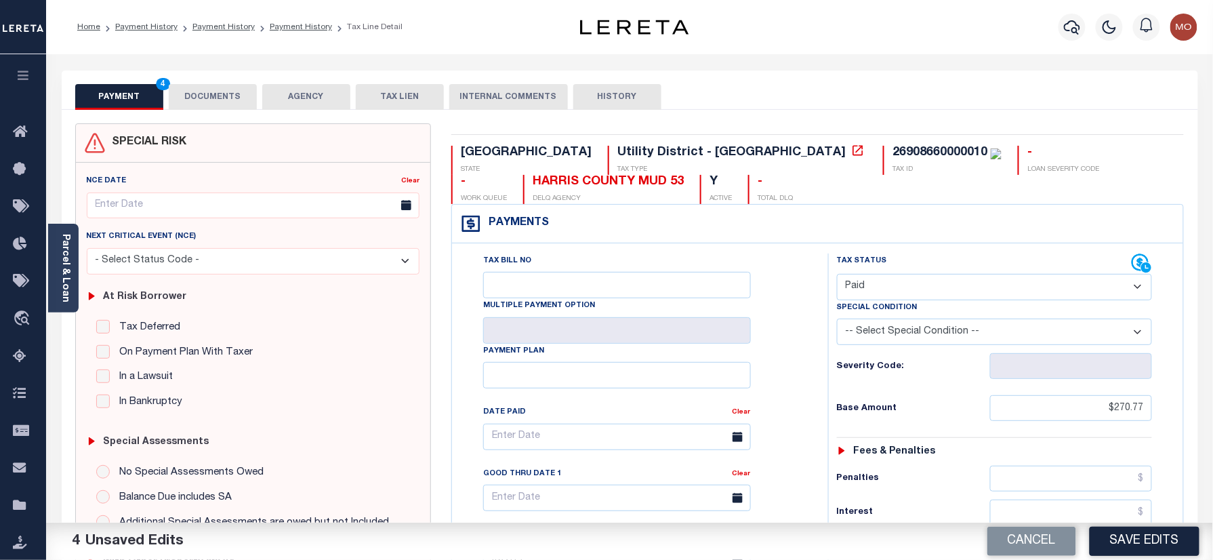
click at [892, 149] on div "26908660000010" at bounding box center [939, 152] width 95 height 12
copy div "26908660000010"
click at [193, 98] on button "DOCUMENTS" at bounding box center [213, 97] width 88 height 26
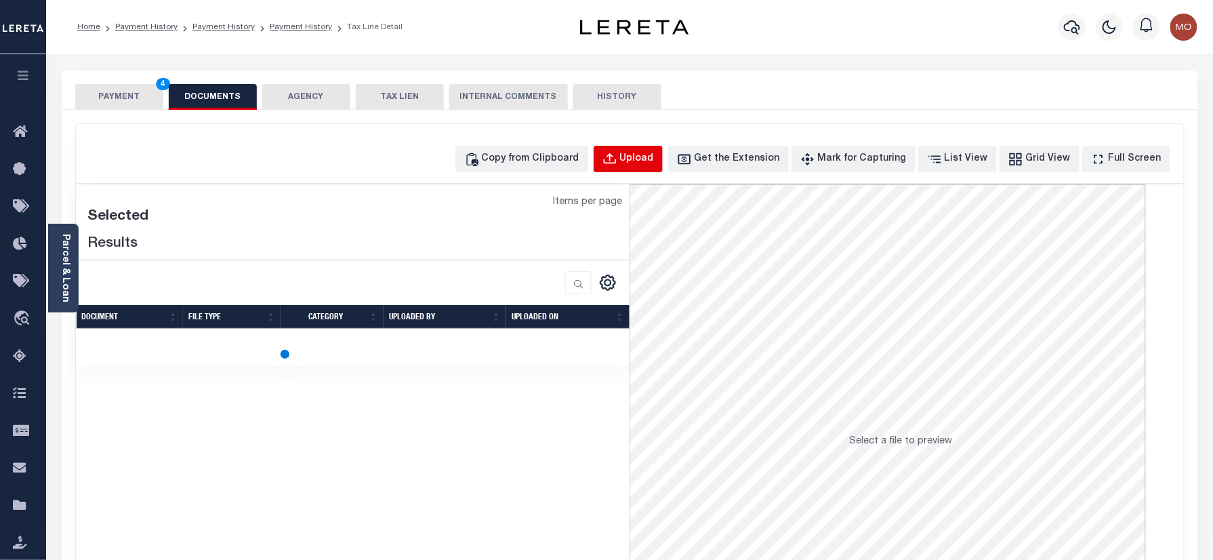
click at [643, 172] on button "Upload" at bounding box center [627, 159] width 69 height 26
select select "POP"
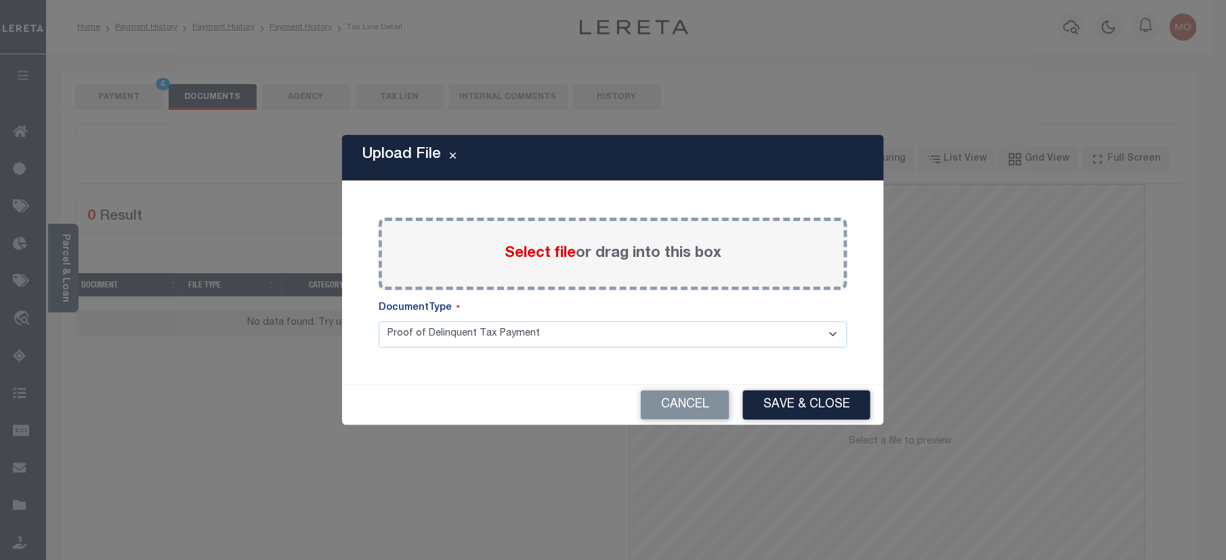
click at [523, 250] on span "Select file" at bounding box center [540, 253] width 71 height 15
click at [0, 0] on input "Select file or drag into this box" at bounding box center [0, 0] width 0 height 0
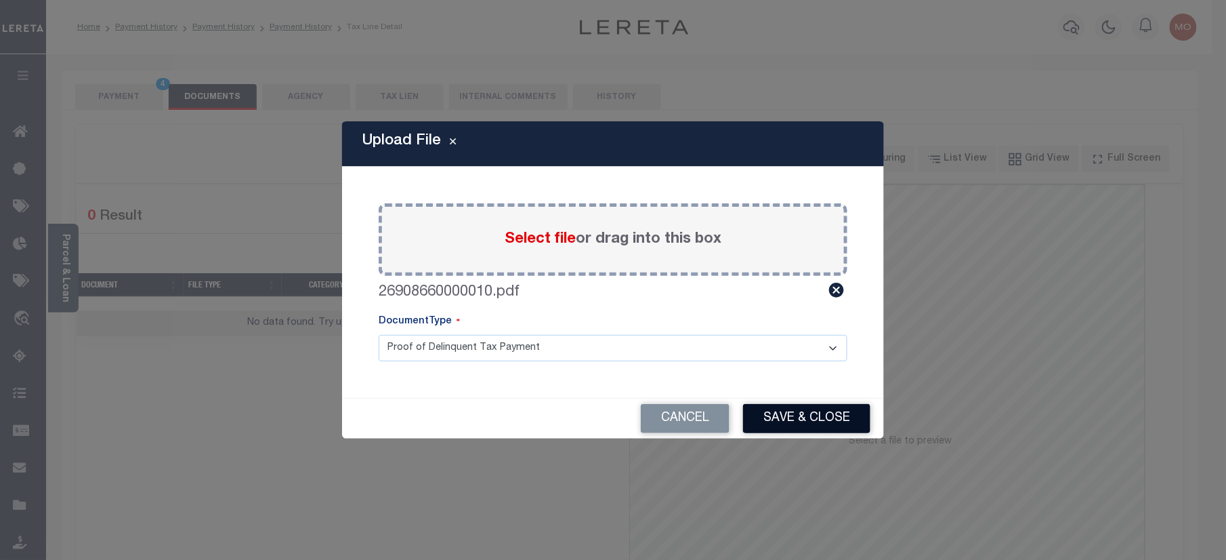
click at [812, 406] on button "Save & Close" at bounding box center [806, 418] width 127 height 29
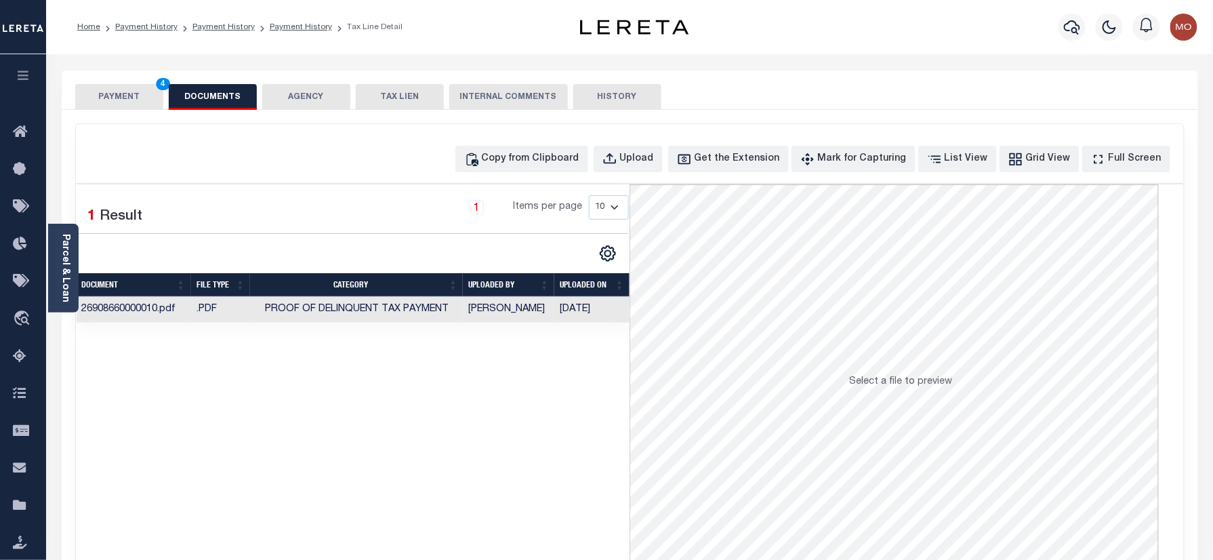
click at [127, 93] on button "PAYMENT 4" at bounding box center [119, 97] width 88 height 26
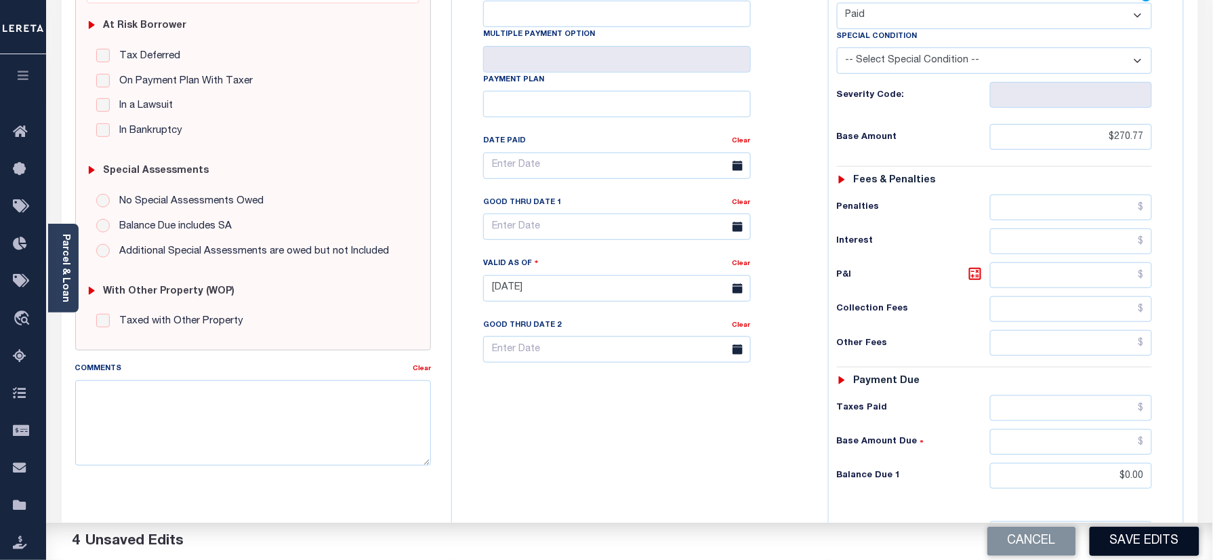
click at [1128, 534] on button "Save Edits" at bounding box center [1144, 540] width 110 height 29
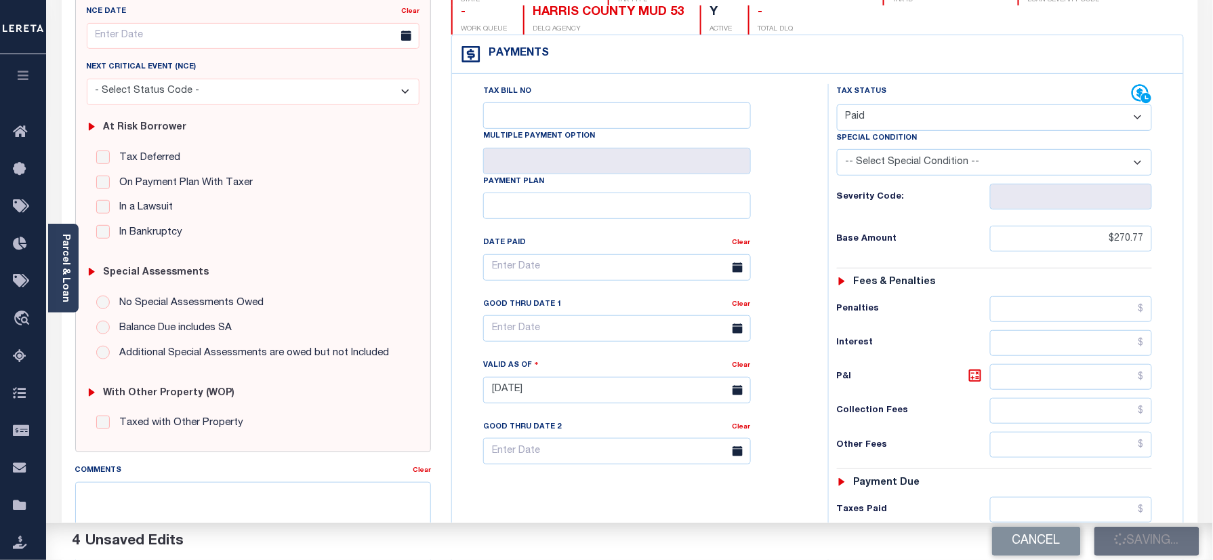
scroll to position [90, 0]
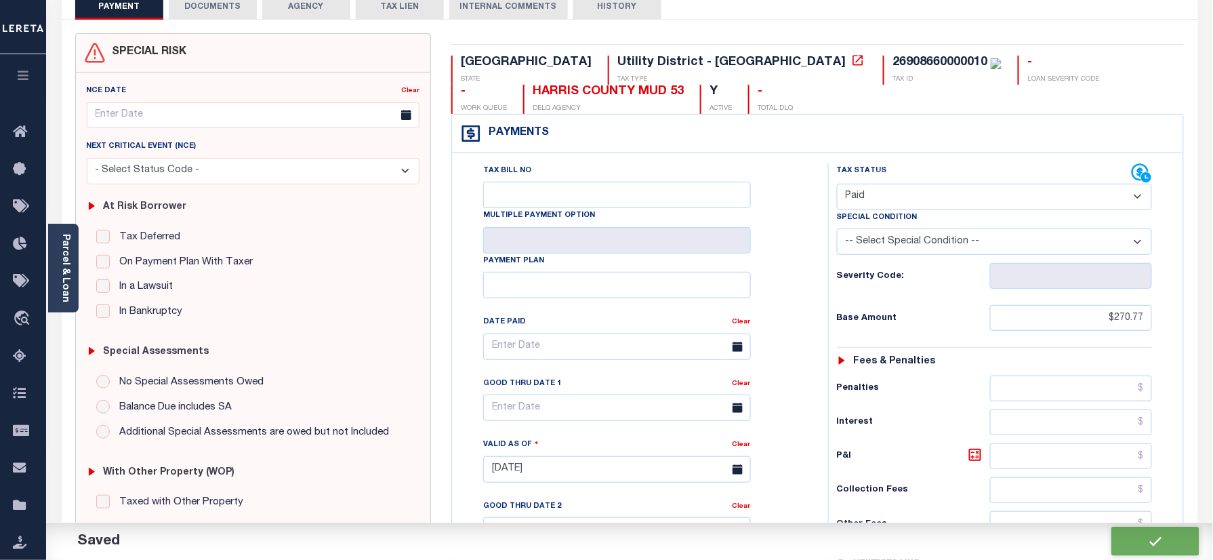
checkbox input "false"
type input "$270.77"
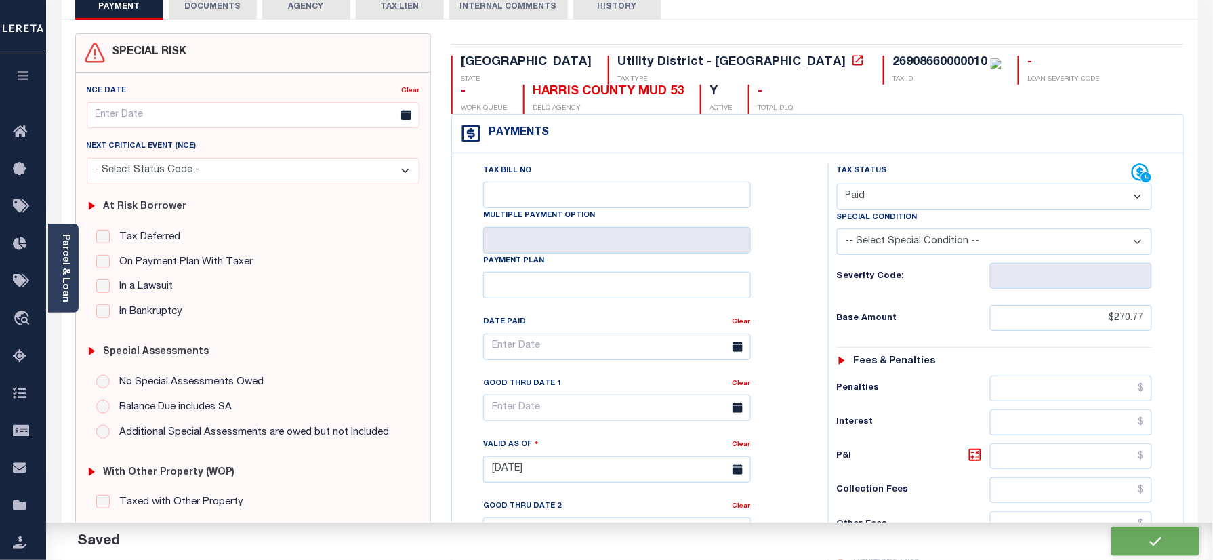
type input "$0"
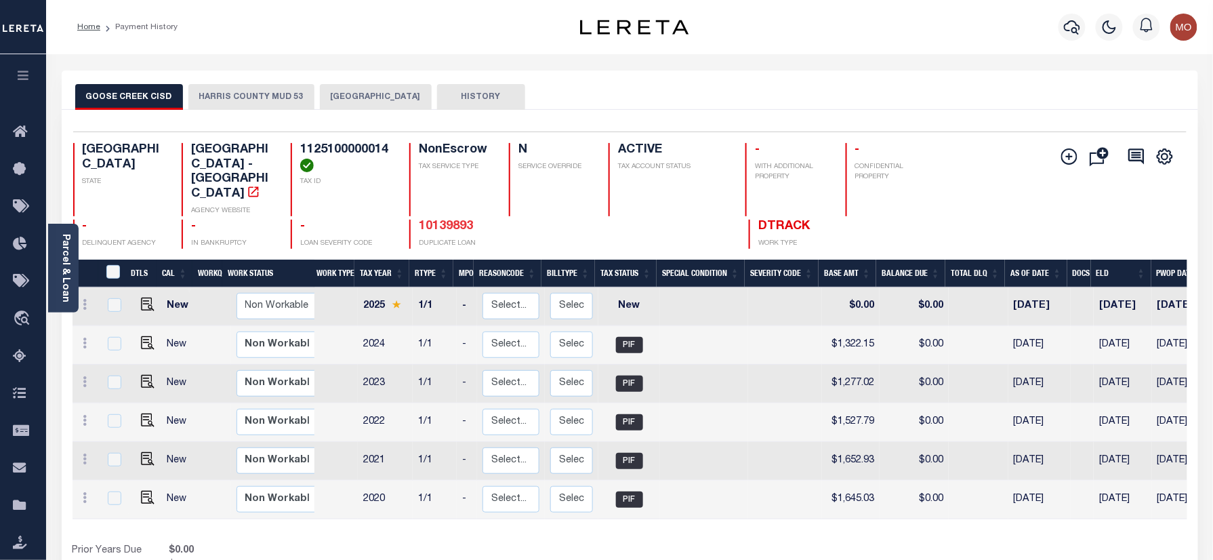
click at [444, 220] on link "10139893" at bounding box center [446, 226] width 54 height 12
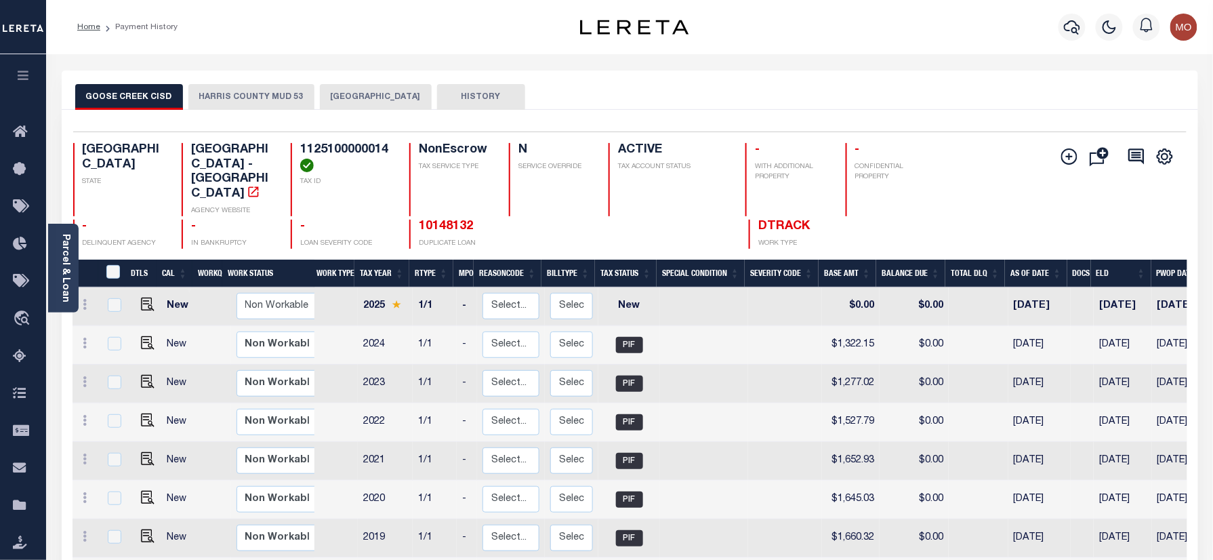
click at [258, 90] on button "HARRIS COUNTY MUD 53" at bounding box center [251, 97] width 126 height 26
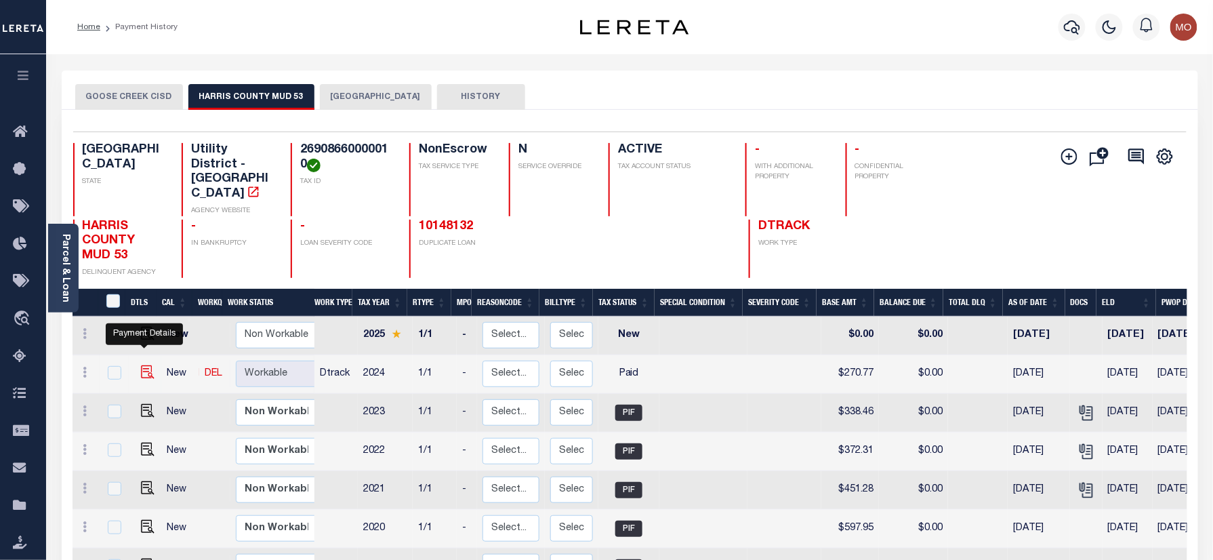
click at [146, 365] on img "" at bounding box center [148, 372] width 14 height 14
checkbox input "true"
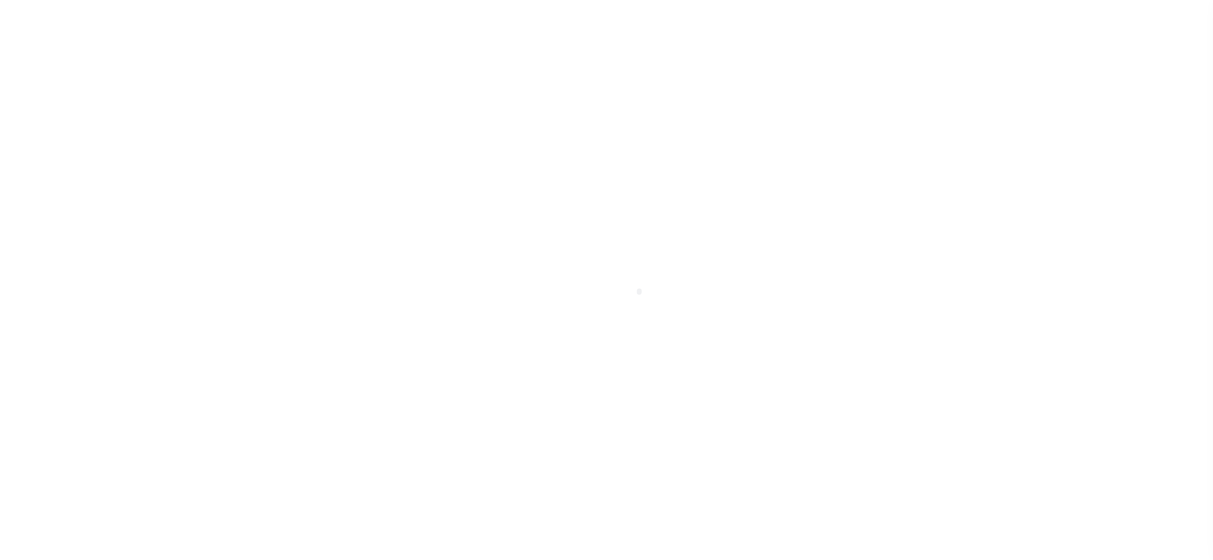
select select "PYD"
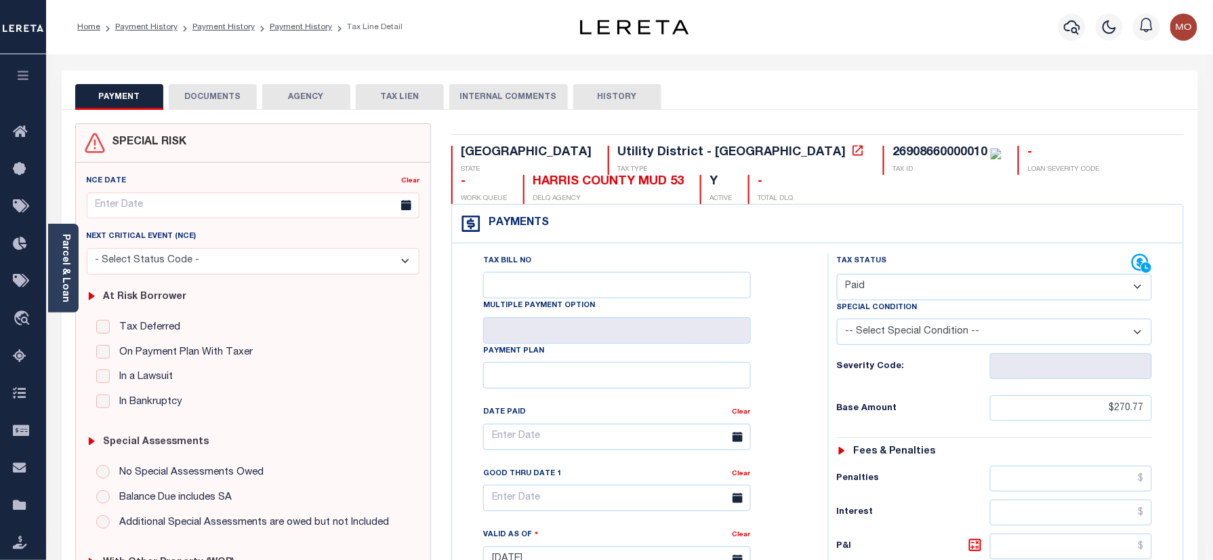
click at [665, 217] on div "Payments Warning! Search Status is not "Completed", amounts can not be keyed." at bounding box center [817, 224] width 731 height 39
click at [212, 95] on button "DOCUMENTS" at bounding box center [213, 97] width 88 height 26
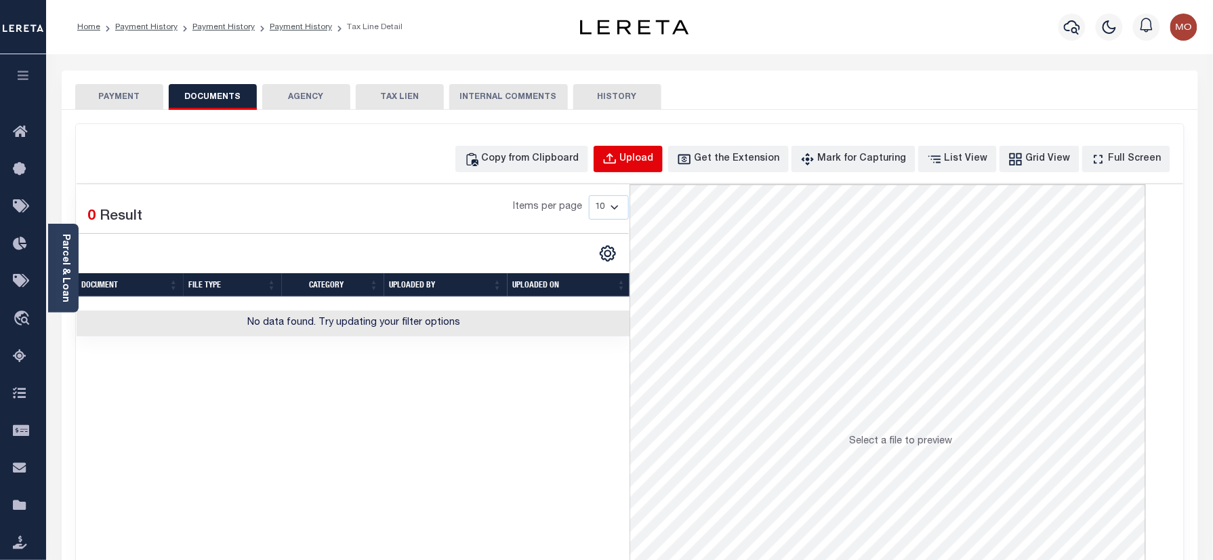
click at [651, 160] on div "Upload" at bounding box center [637, 159] width 34 height 15
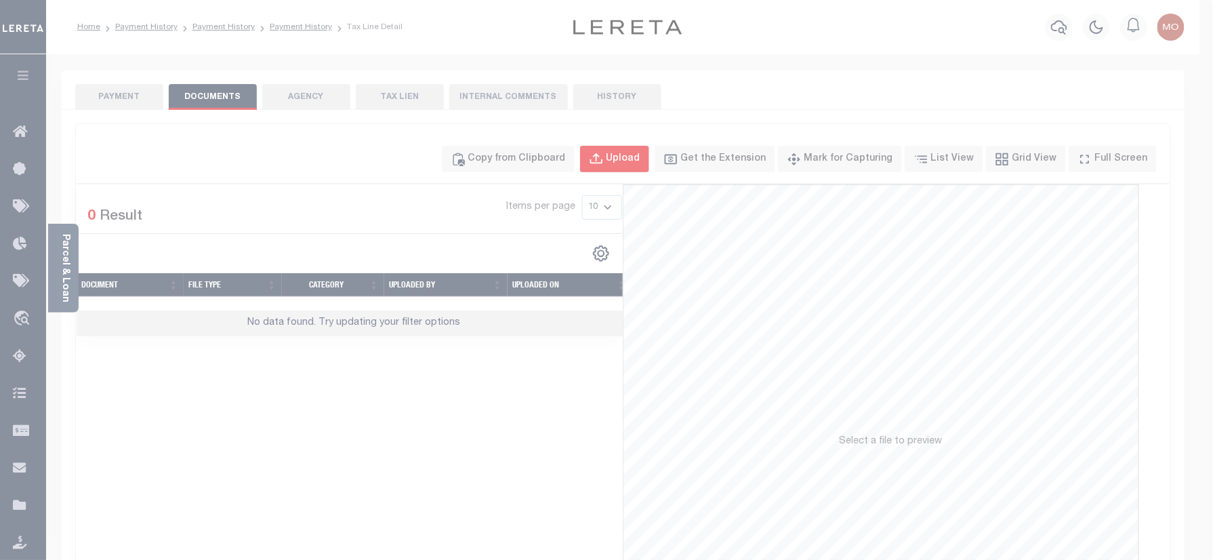
select select "POP"
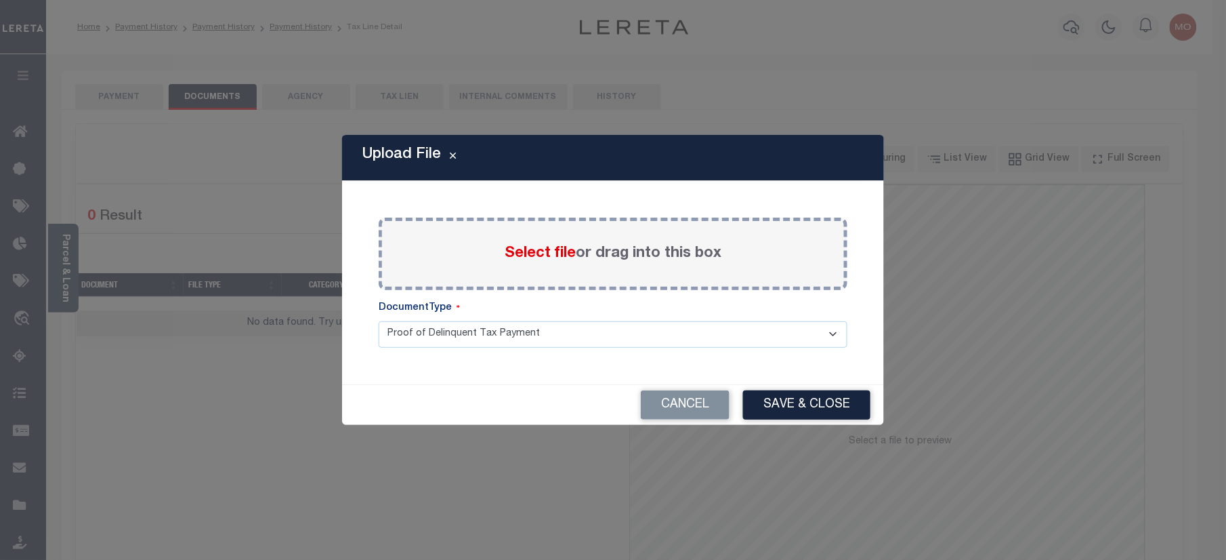
click at [545, 256] on span "Select file" at bounding box center [540, 253] width 71 height 15
click at [0, 0] on input "Select file or drag into this box" at bounding box center [0, 0] width 0 height 0
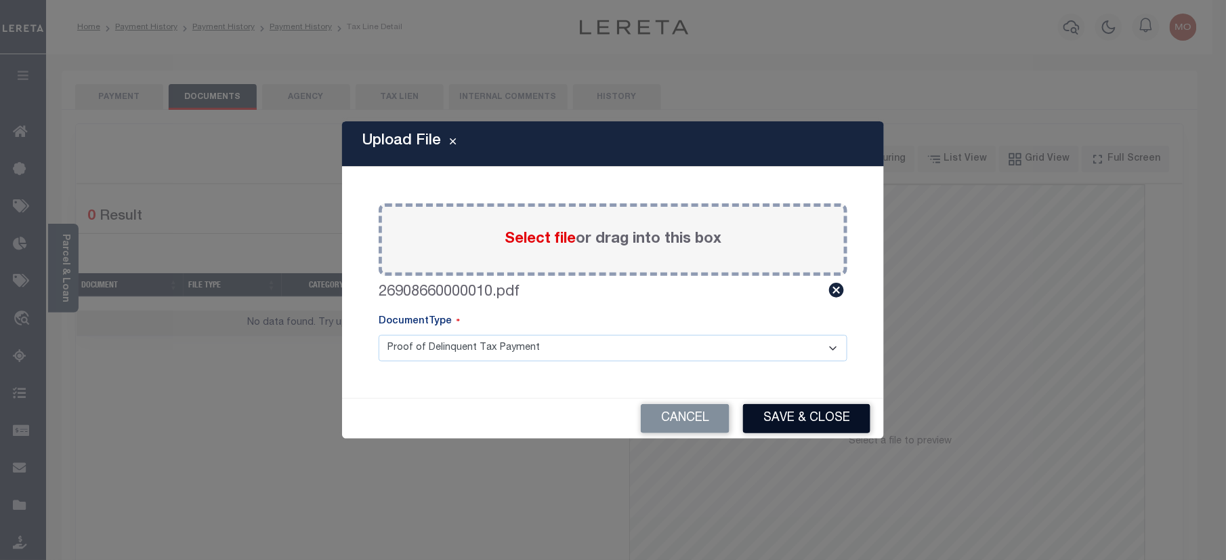
click at [782, 417] on button "Save & Close" at bounding box center [806, 418] width 127 height 29
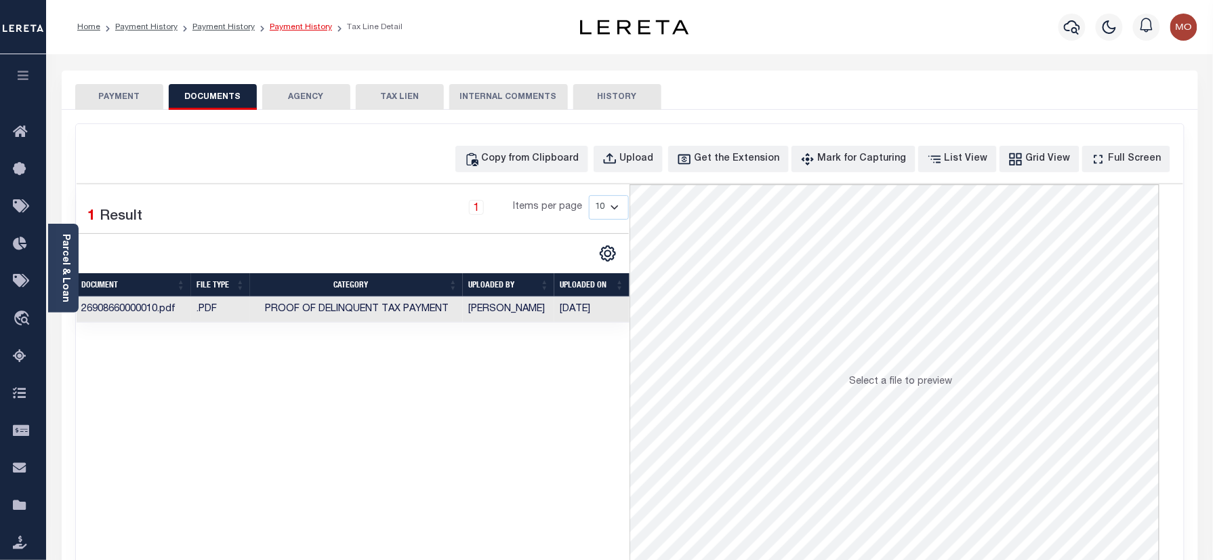
click at [299, 26] on link "Payment History" at bounding box center [301, 27] width 62 height 8
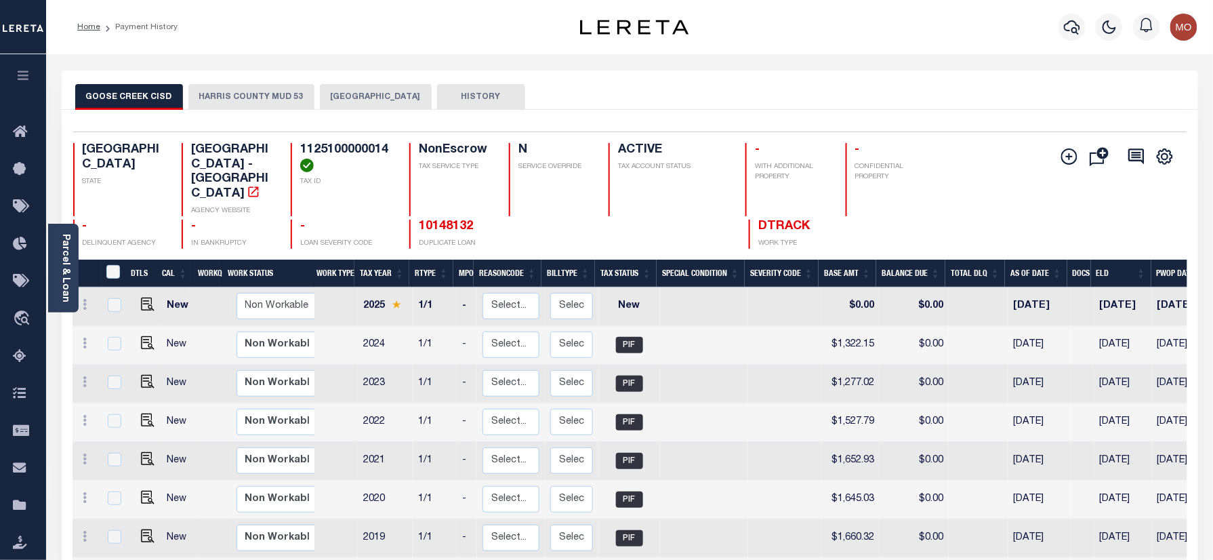
click at [260, 84] on button "HARRIS COUNTY MUD 53" at bounding box center [251, 97] width 126 height 26
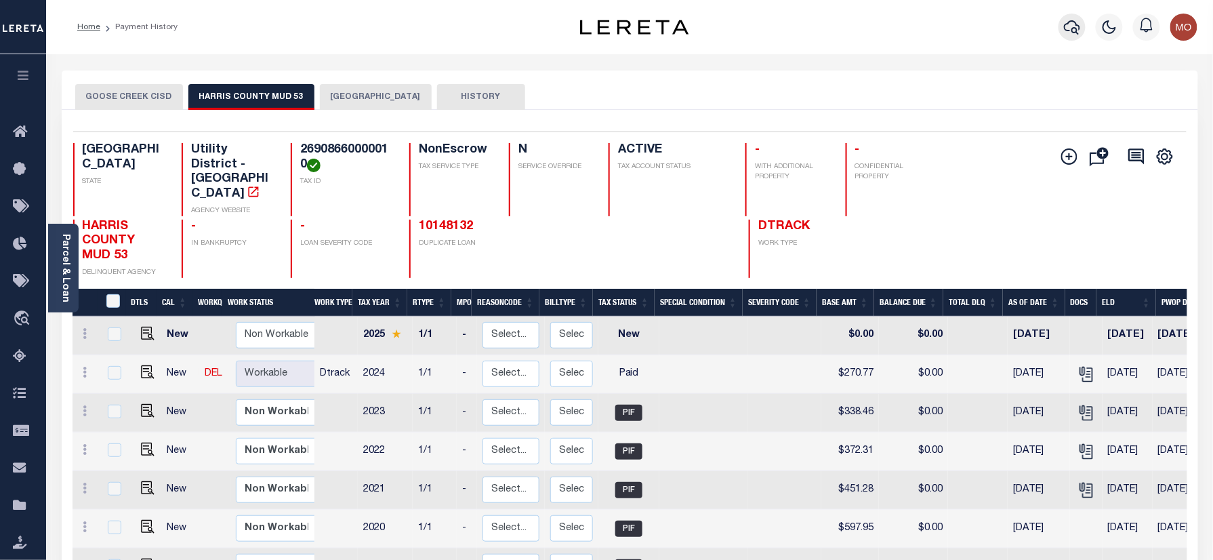
click at [1076, 23] on icon "button" at bounding box center [1072, 27] width 16 height 14
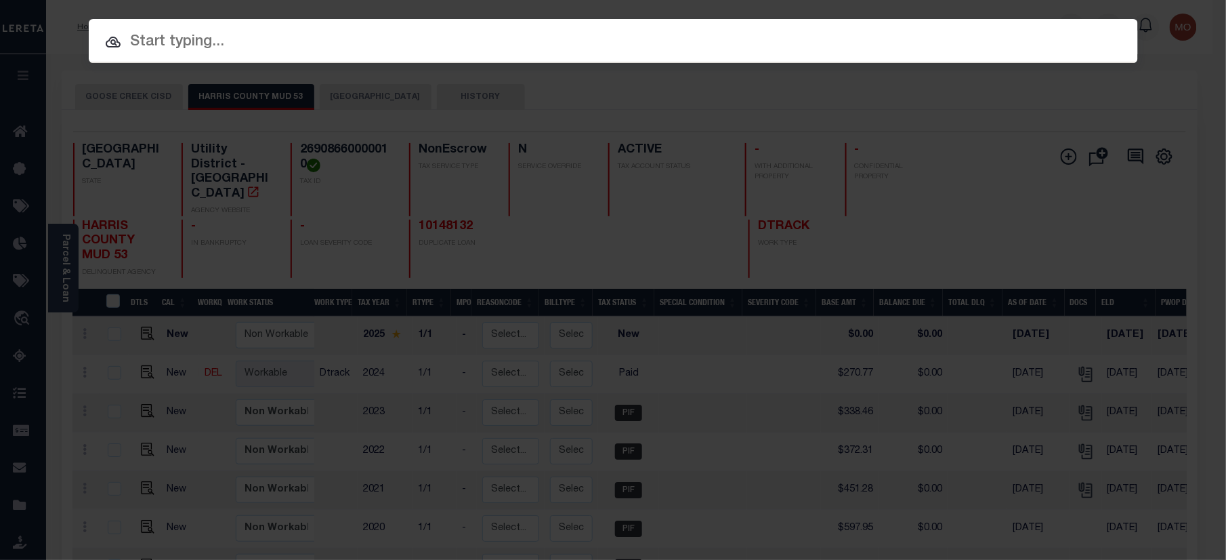
click at [277, 43] on input "text" at bounding box center [613, 42] width 1049 height 24
paste input "10089195"
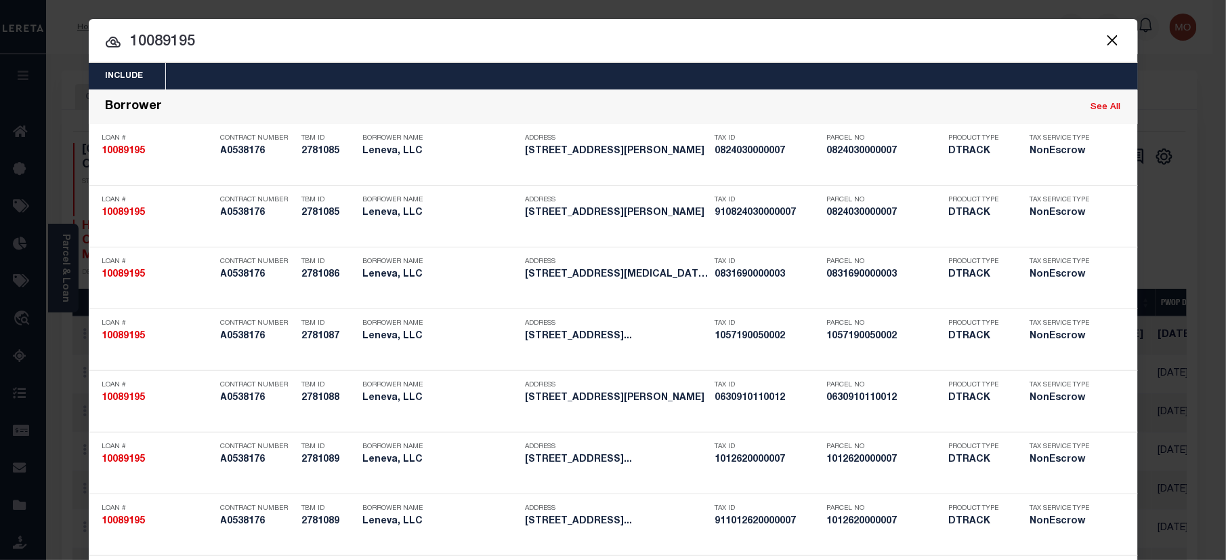
type input "10089195"
click at [222, 43] on input "10089195" at bounding box center [613, 42] width 1049 height 24
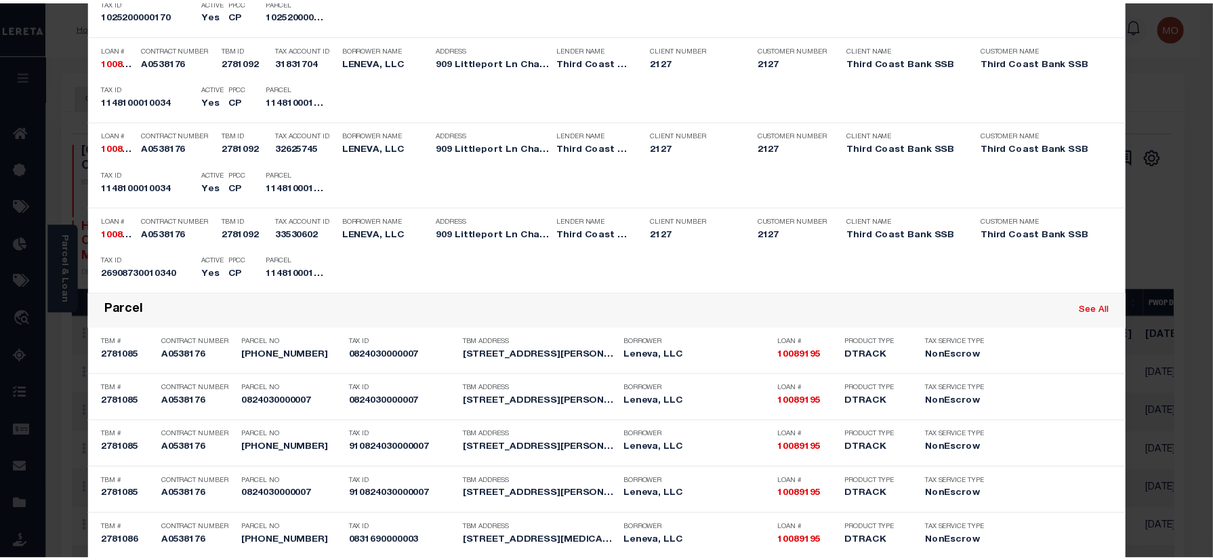
scroll to position [3059, 0]
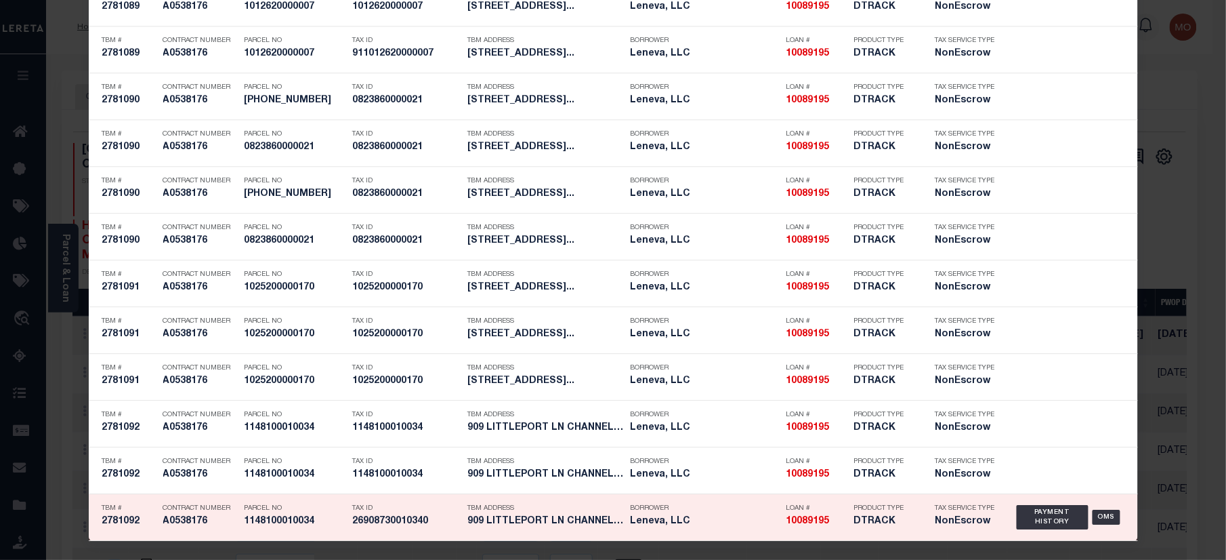
click at [354, 524] on h5 "26908730010340" at bounding box center [407, 522] width 108 height 12
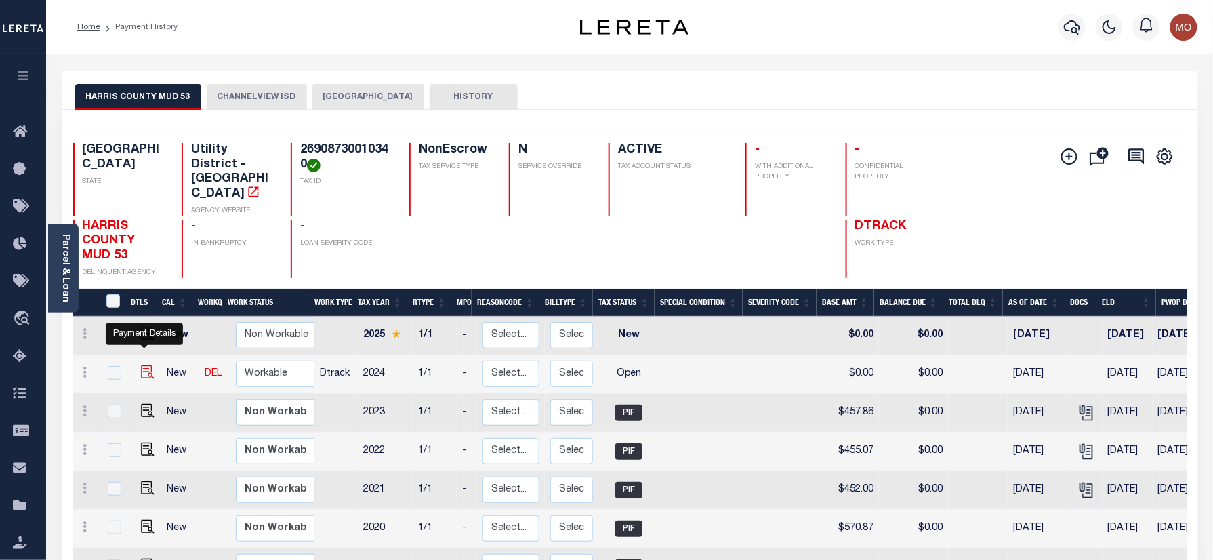
click at [141, 365] on img "" at bounding box center [148, 372] width 14 height 14
checkbox input "true"
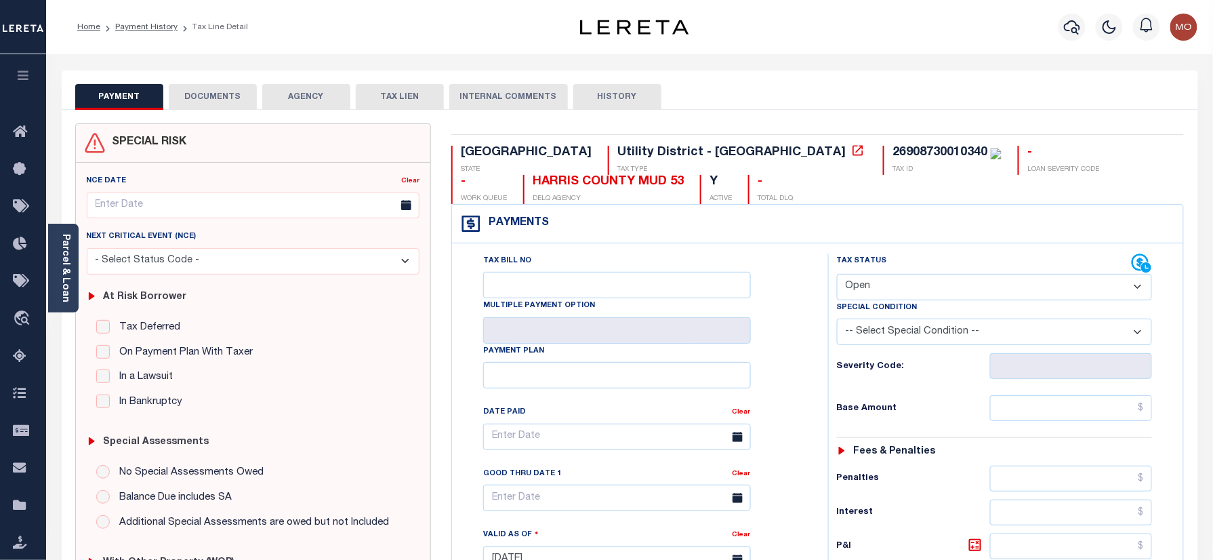
click at [892, 152] on div "26908730010340" at bounding box center [939, 152] width 95 height 12
copy div "26908730010340"
click at [898, 291] on select "- Select Status Code - Open Due/Unpaid Paid Incomplete No Tax Due Internal Refu…" at bounding box center [995, 287] width 316 height 26
select select "PYD"
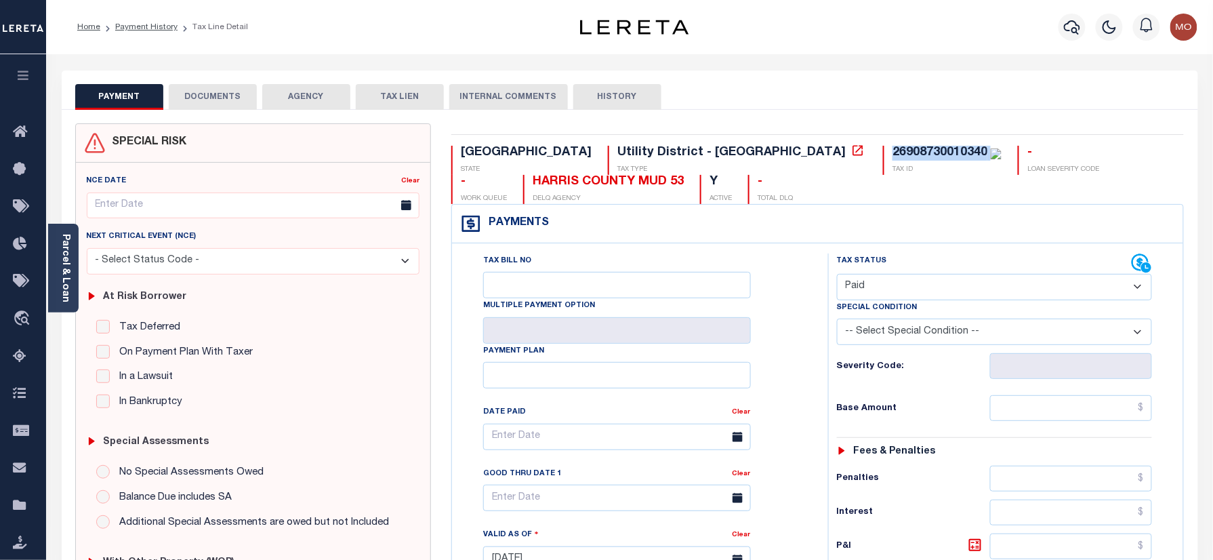
click at [837, 275] on select "- Select Status Code - Open Due/Unpaid Paid Incomplete No Tax Due Internal Refu…" at bounding box center [995, 287] width 316 height 26
type input "[DATE]"
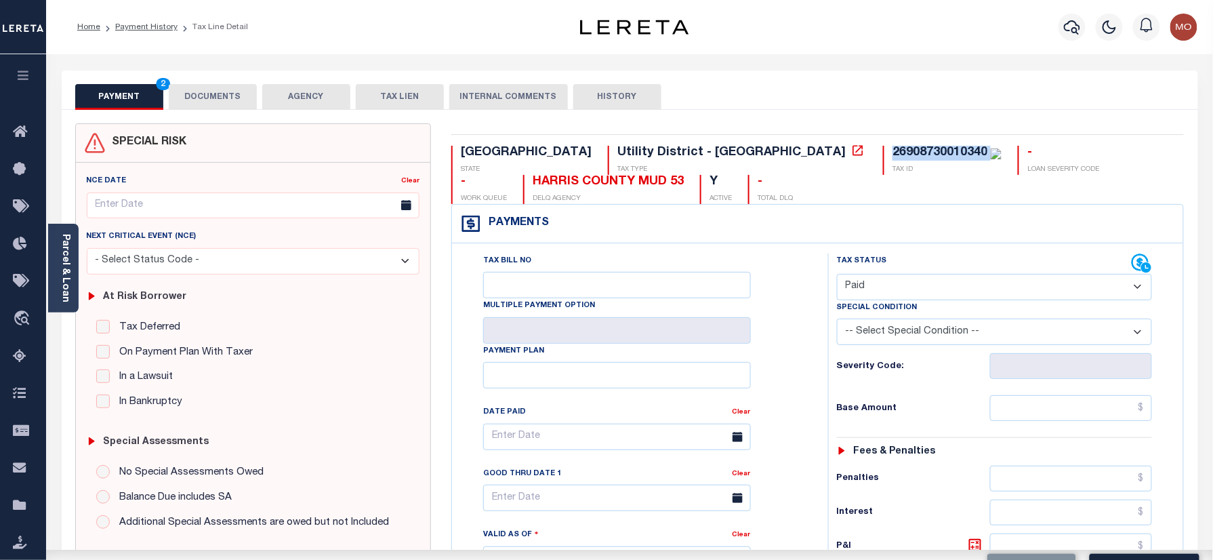
click at [827, 370] on div "Severity Code:" at bounding box center [995, 362] width 336 height 34
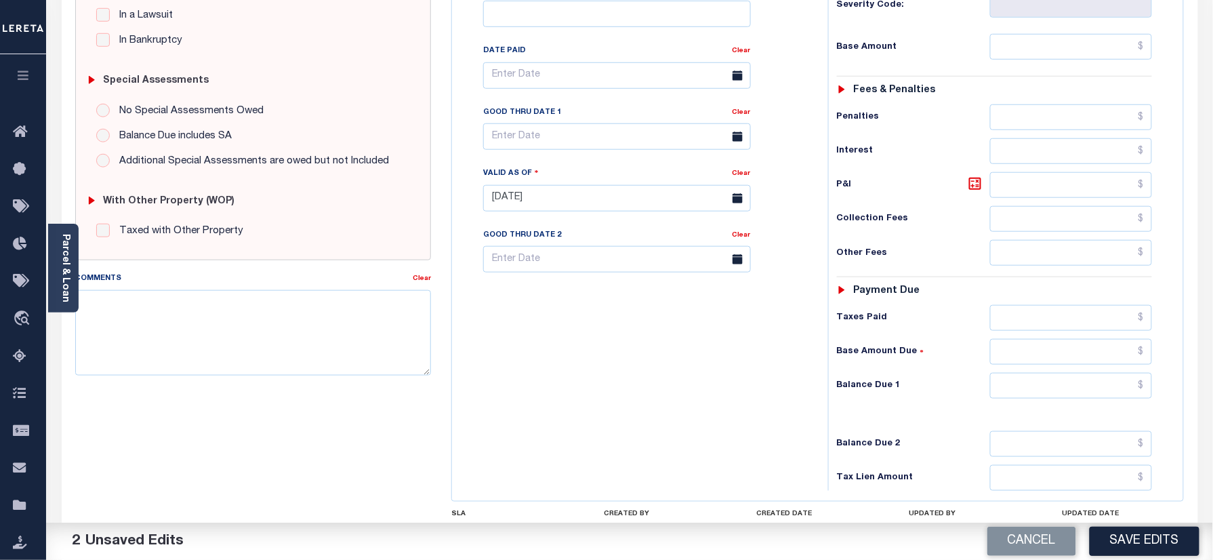
scroll to position [180, 0]
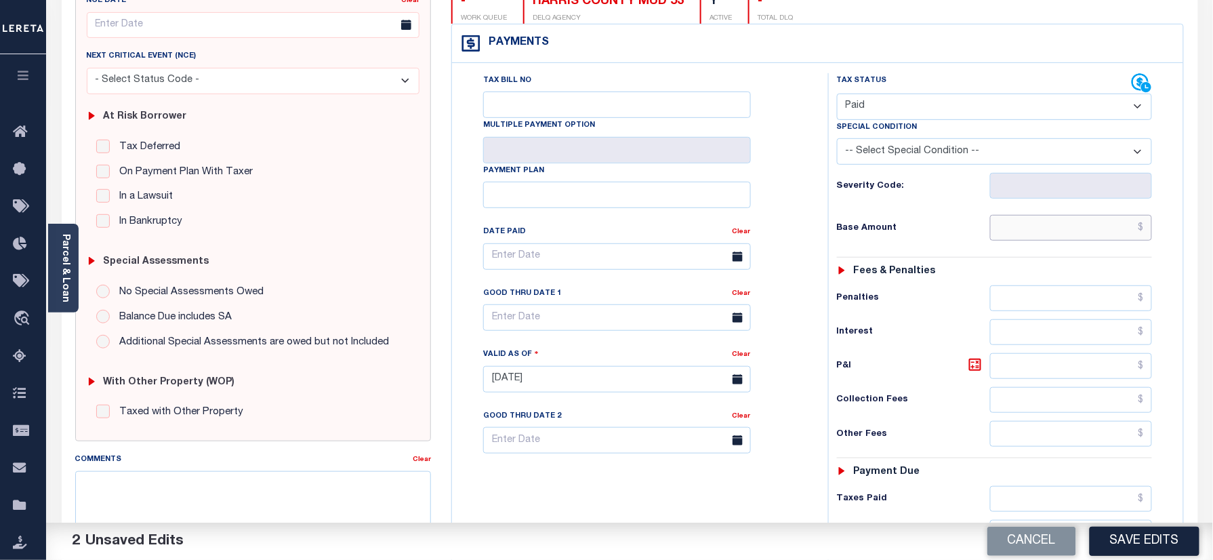
click at [1025, 232] on input "text" at bounding box center [1071, 228] width 163 height 26
drag, startPoint x: 1038, startPoint y: 223, endPoint x: 809, endPoint y: 239, distance: 229.6
click at [1038, 223] on input "text" at bounding box center [1071, 228] width 163 height 26
paste input "350.88"
type input "$350.88"
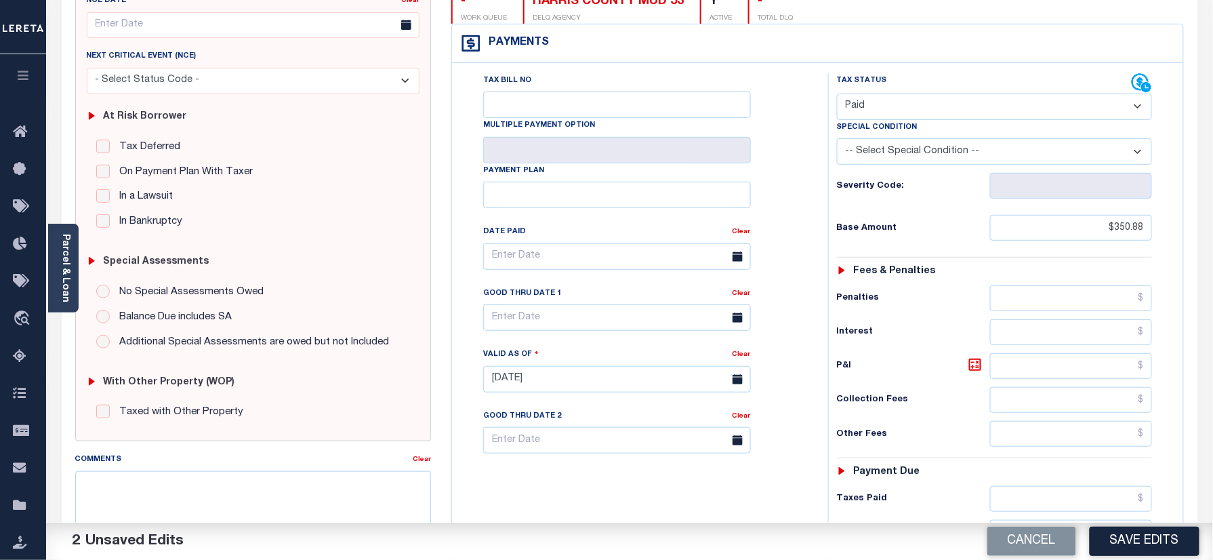
drag, startPoint x: 806, startPoint y: 239, endPoint x: 849, endPoint y: 258, distance: 46.7
click at [806, 239] on div "Tax Bill No Multiple Payment Option Payment Plan Clear" at bounding box center [636, 263] width 342 height 380
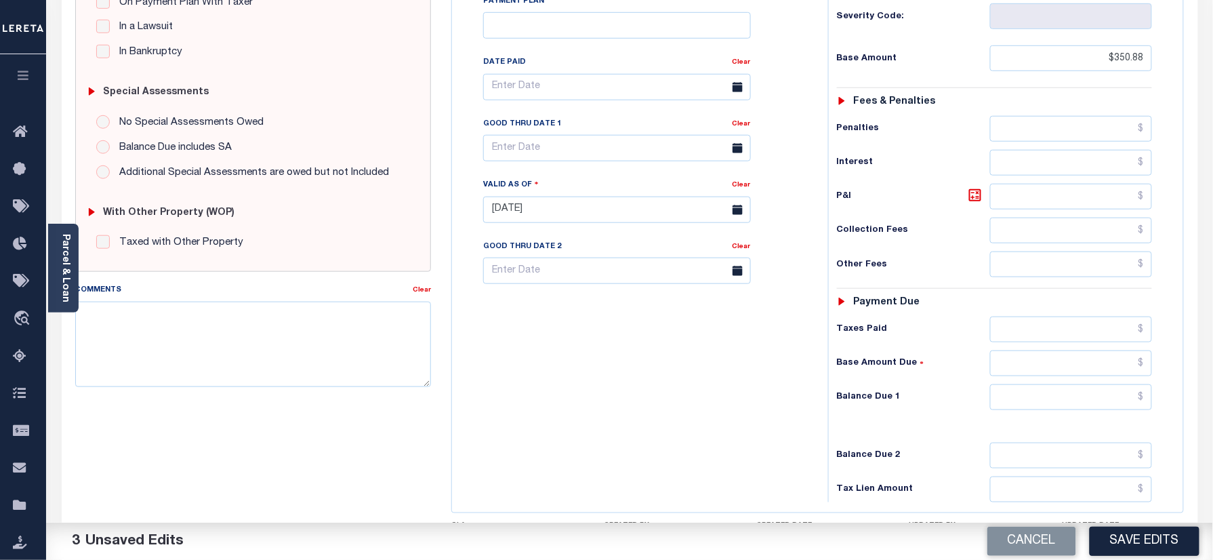
scroll to position [475, 0]
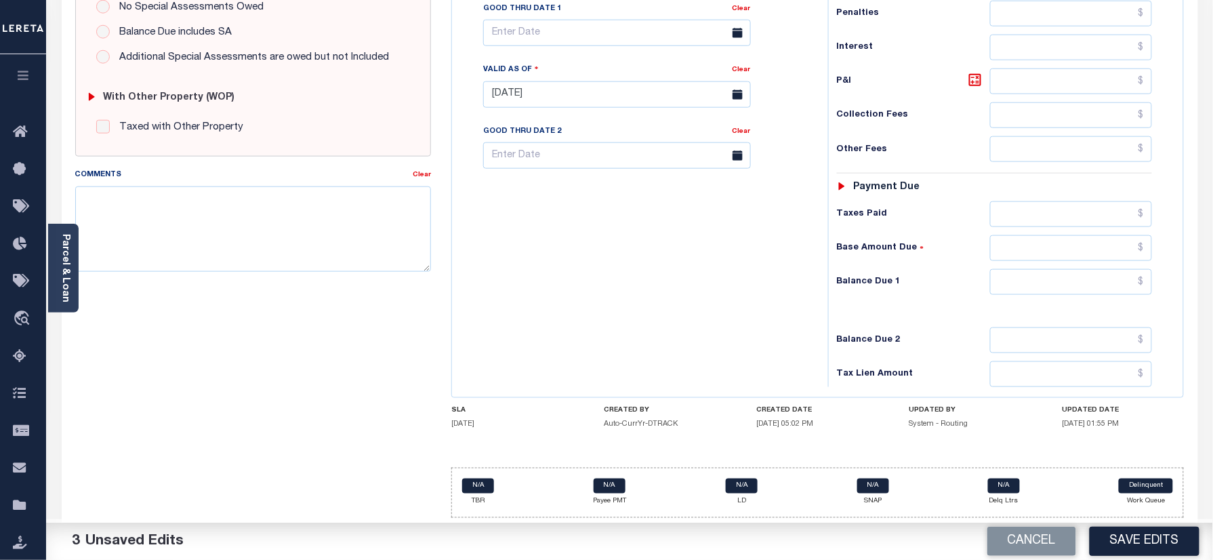
click at [1032, 263] on div "Tax Status Status - Select Status Code -" at bounding box center [999, 88] width 342 height 598
click at [1097, 272] on input "text" at bounding box center [1071, 282] width 163 height 26
type input "$0.00"
click at [706, 269] on div "Tax Bill No Multiple Payment Option Payment Plan Clear" at bounding box center [636, 88] width 362 height 598
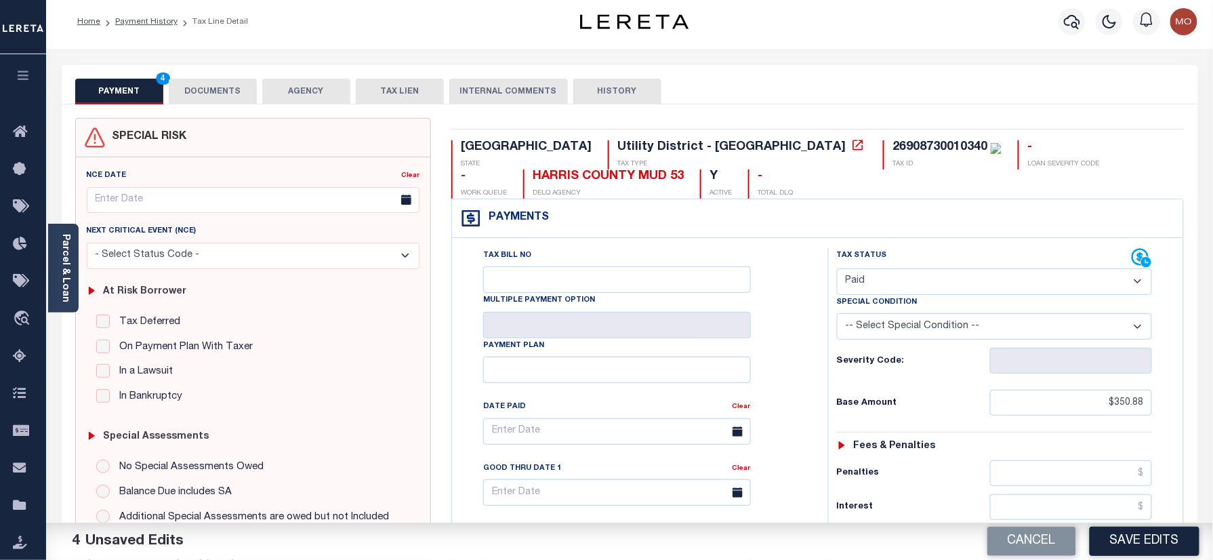
scroll to position [0, 0]
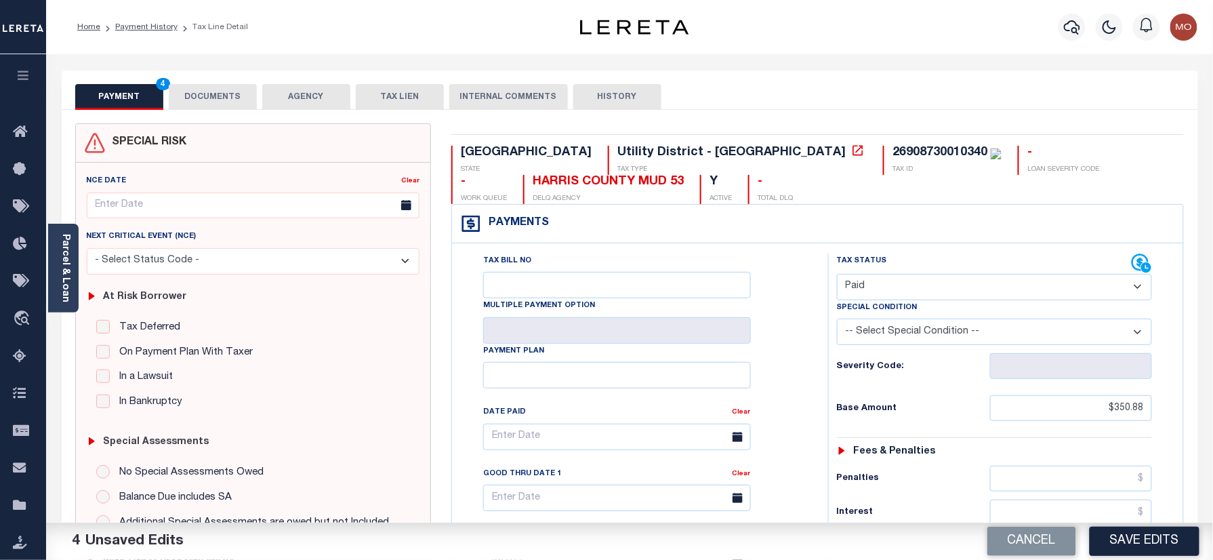
click at [694, 142] on div "TX STATE Utility District - TX TAX TYPE 26908730010340 TAX ID - LOAN SEVERITY C…" at bounding box center [817, 558] width 753 height 870
copy div "26908730010340"
click at [205, 100] on button "DOCUMENTS" at bounding box center [213, 97] width 88 height 26
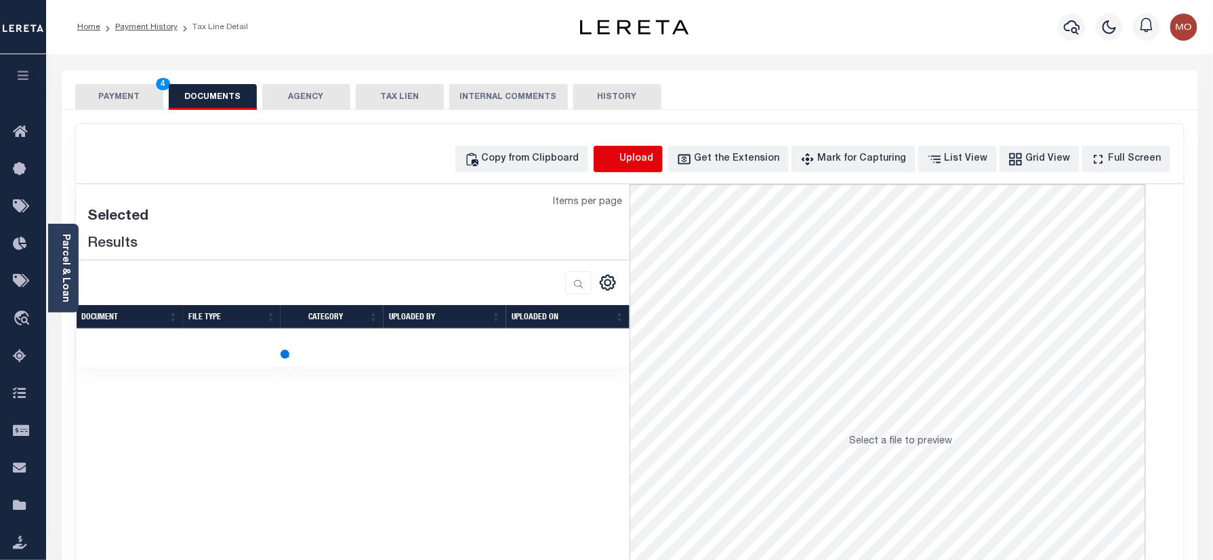
click at [617, 157] on icon "button" at bounding box center [609, 159] width 15 height 15
select select "POP"
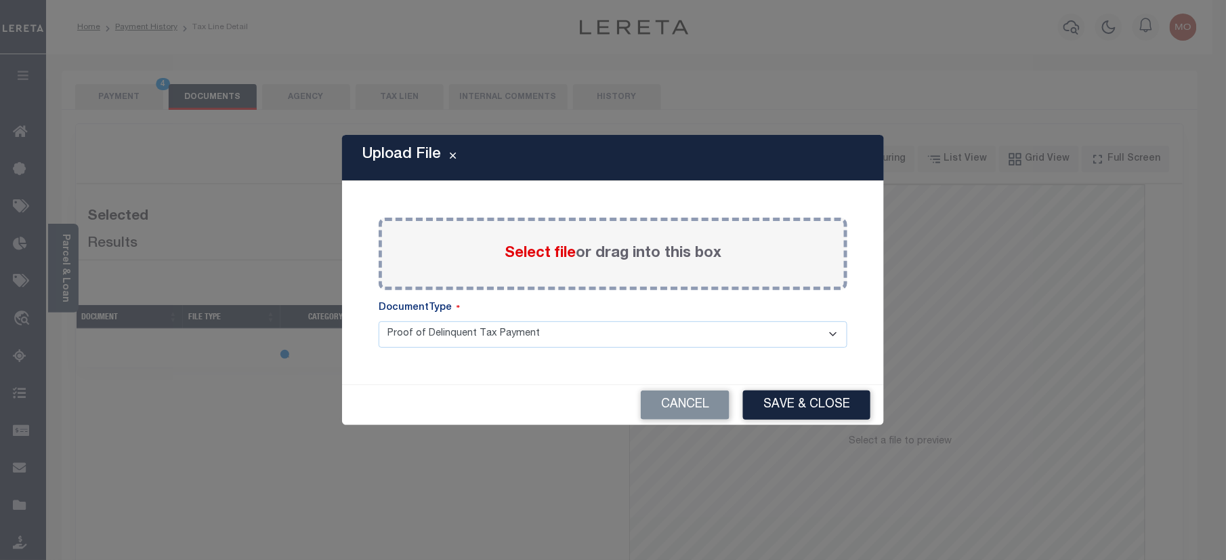
click at [535, 251] on span "Select file" at bounding box center [540, 253] width 71 height 15
click at [0, 0] on input "Select file or drag into this box" at bounding box center [0, 0] width 0 height 0
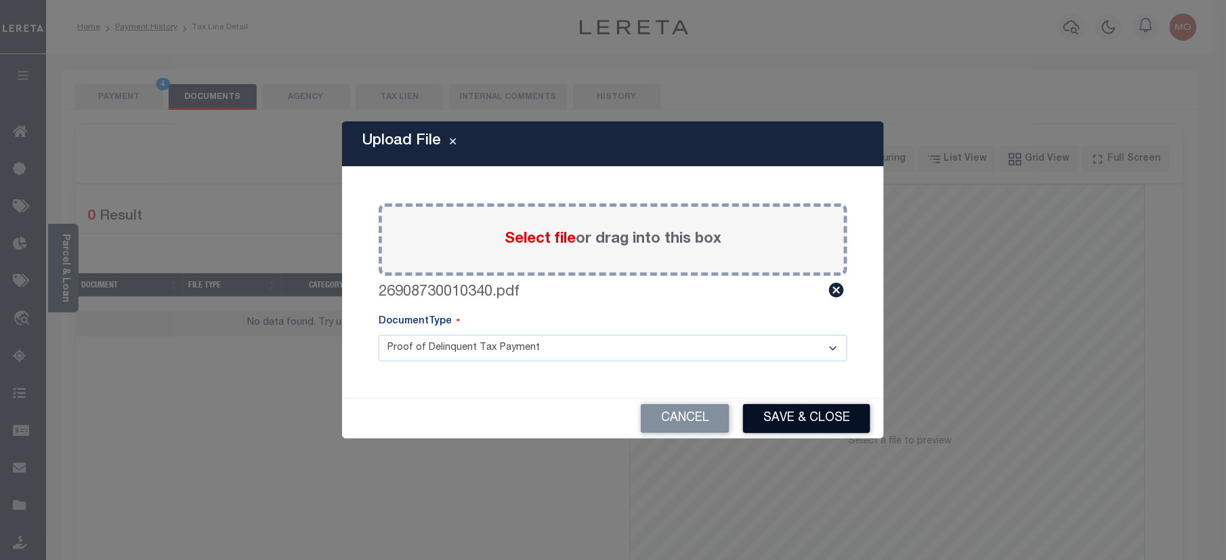
click at [808, 423] on button "Save & Close" at bounding box center [806, 418] width 127 height 29
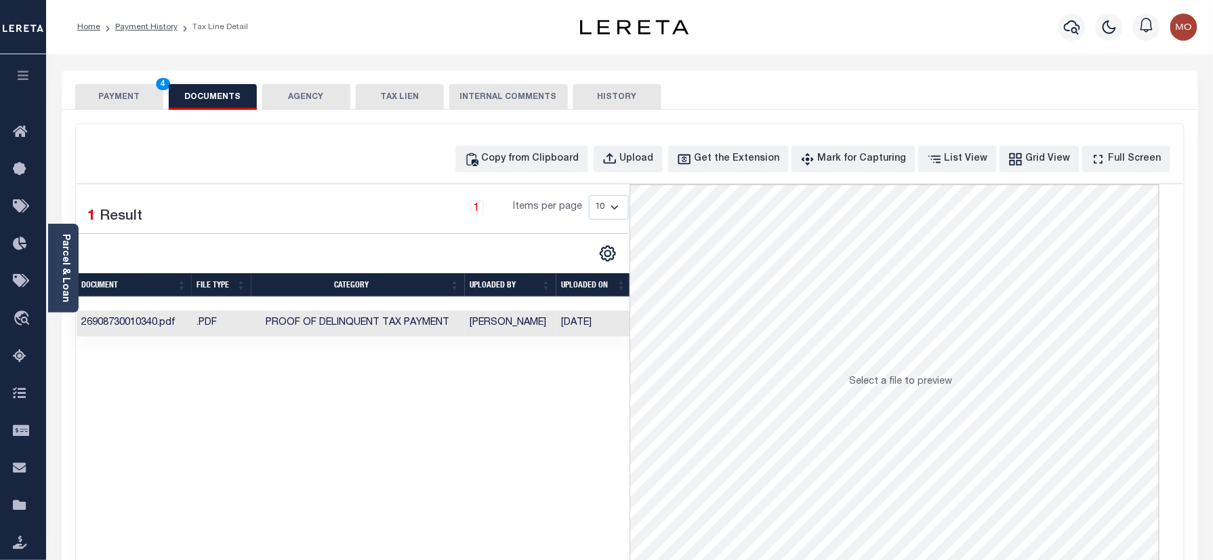
click at [118, 90] on button "PAYMENT 4" at bounding box center [119, 97] width 88 height 26
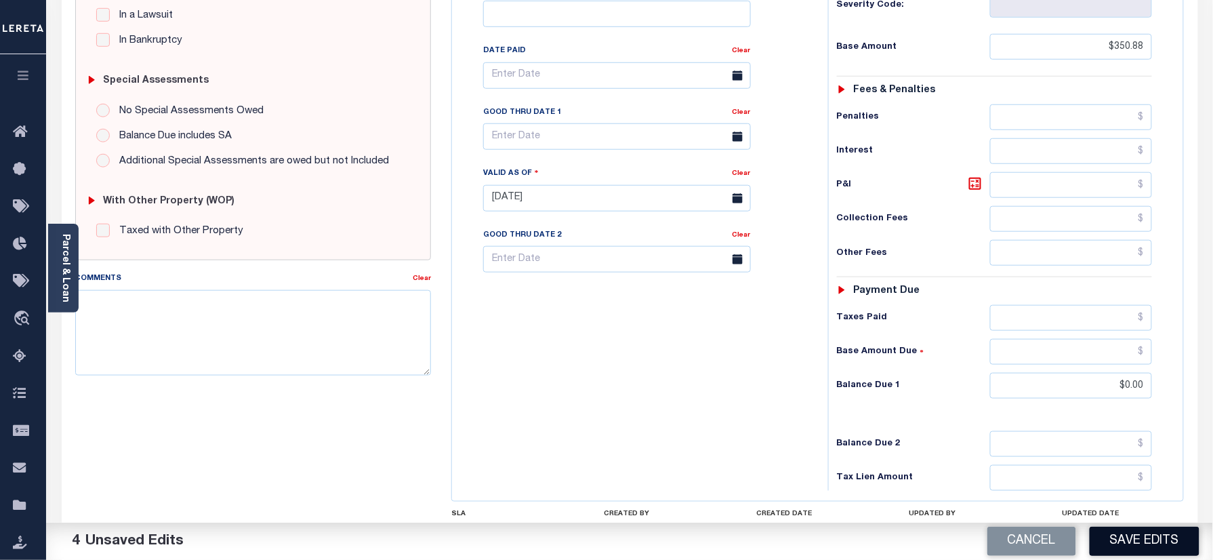
click at [1117, 542] on button "Save Edits" at bounding box center [1144, 540] width 110 height 29
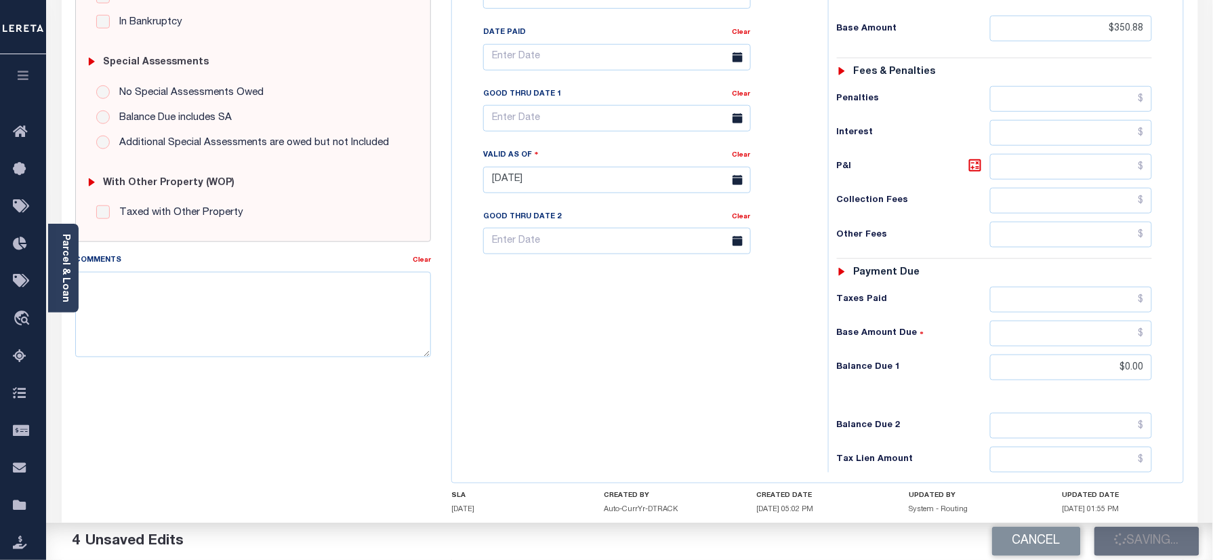
scroll to position [290, 0]
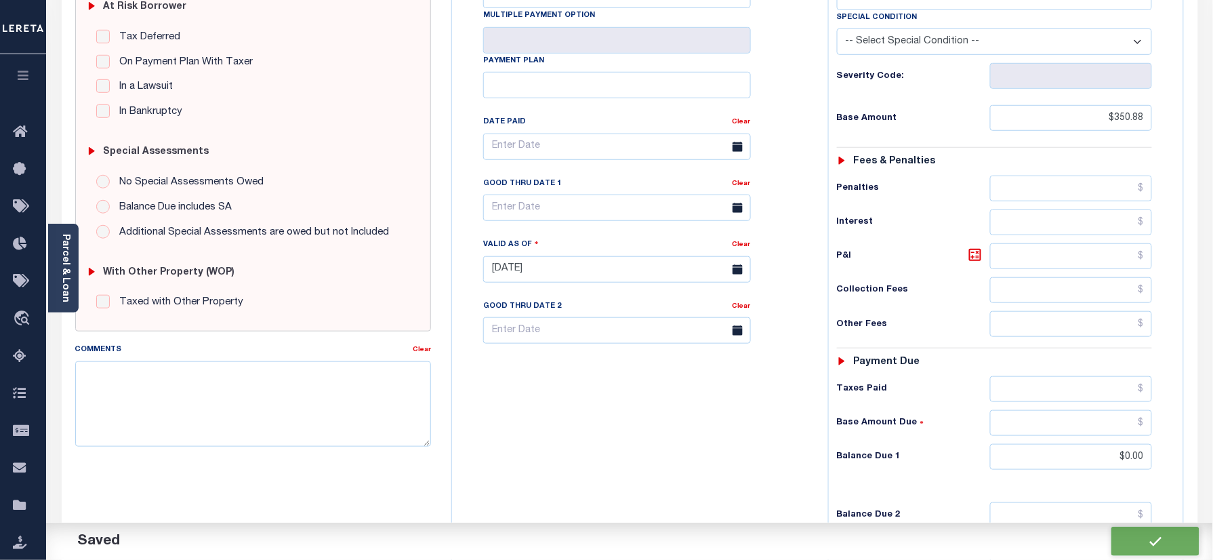
checkbox input "false"
type input "$350.88"
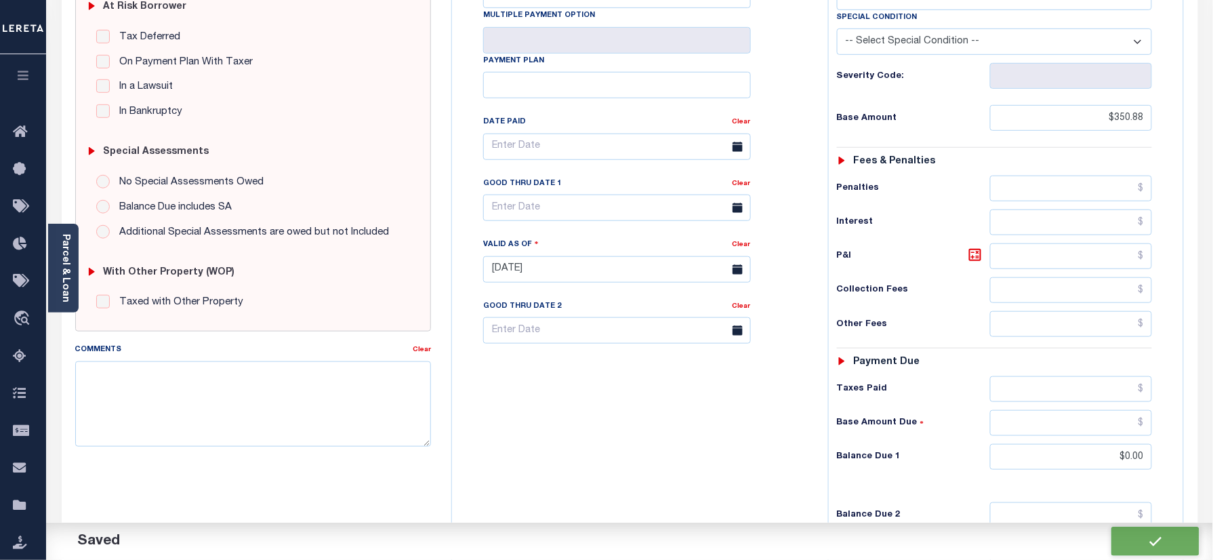
type input "$0"
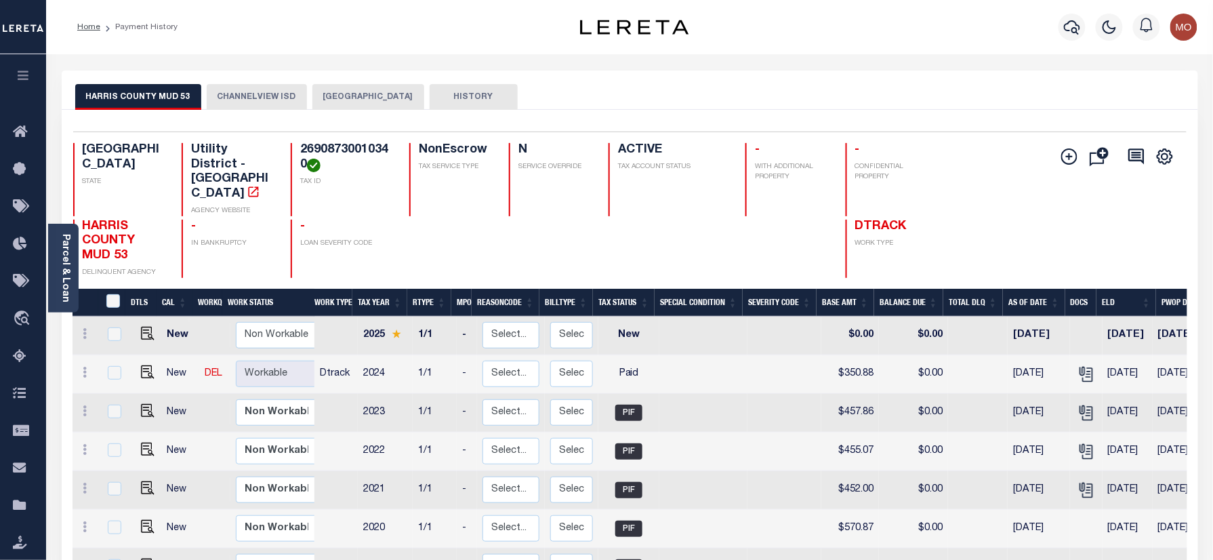
click at [369, 49] on div "Home Payment History Profile" at bounding box center [629, 27] width 1167 height 54
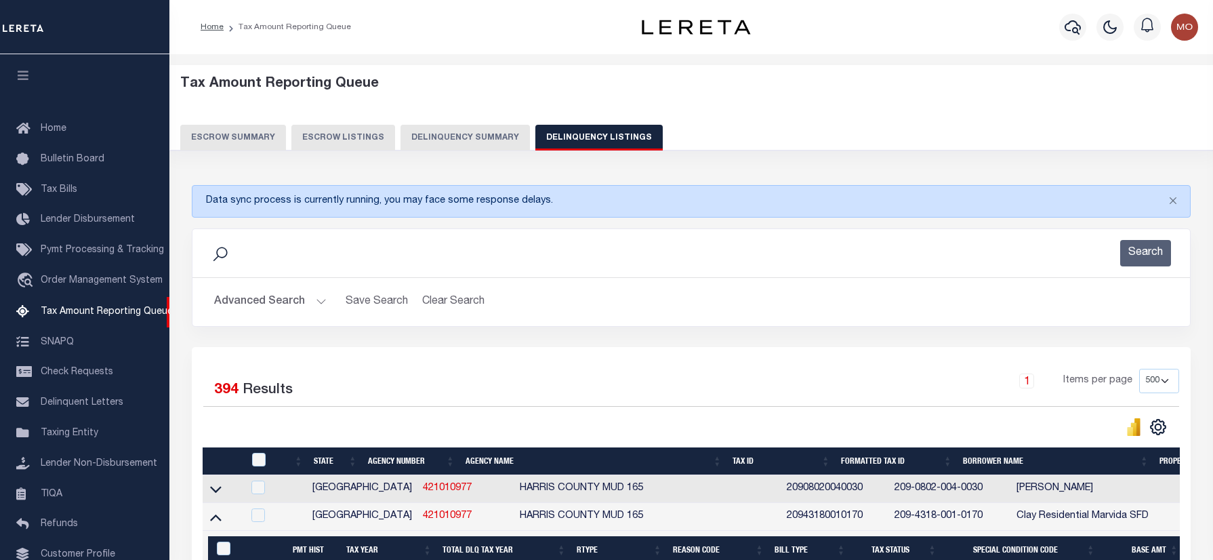
select select "500"
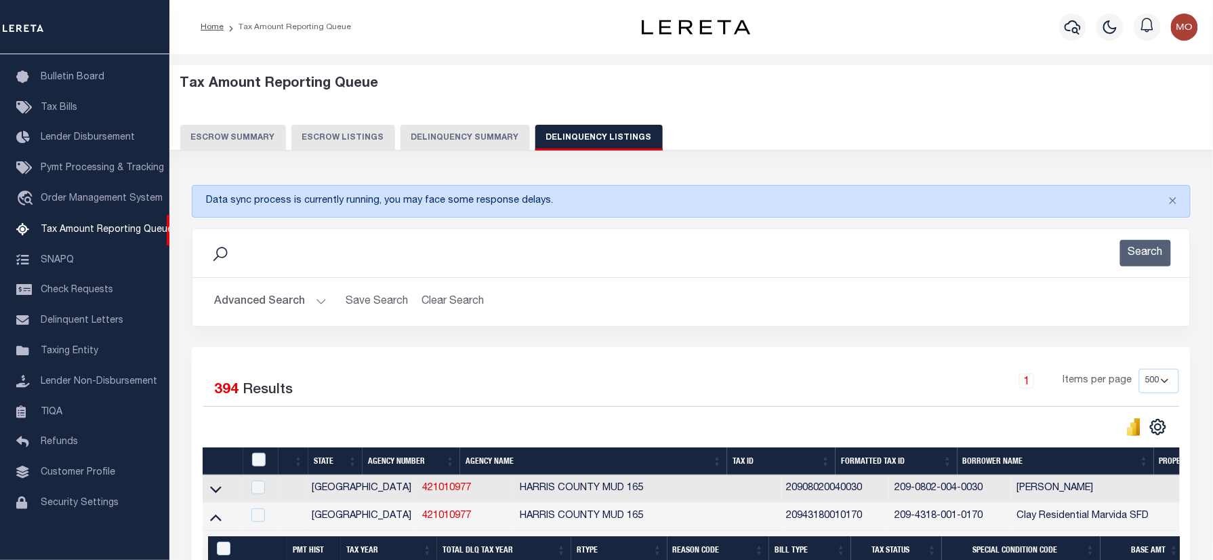
click at [1190, 24] on img "button" at bounding box center [1184, 27] width 27 height 27
click at [1129, 95] on span "Sign out" at bounding box center [1130, 95] width 39 height 9
